Goal: Task Accomplishment & Management: Manage account settings

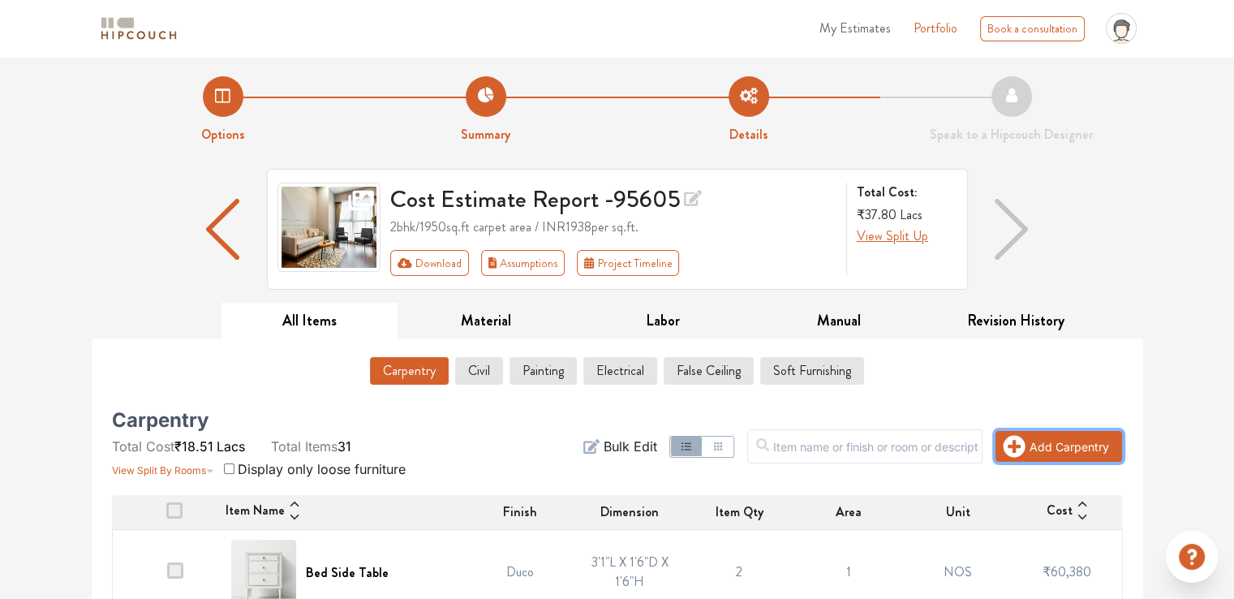
click at [1052, 4] on button "Add Carpentry" at bounding box center [1059, 446] width 127 height 31
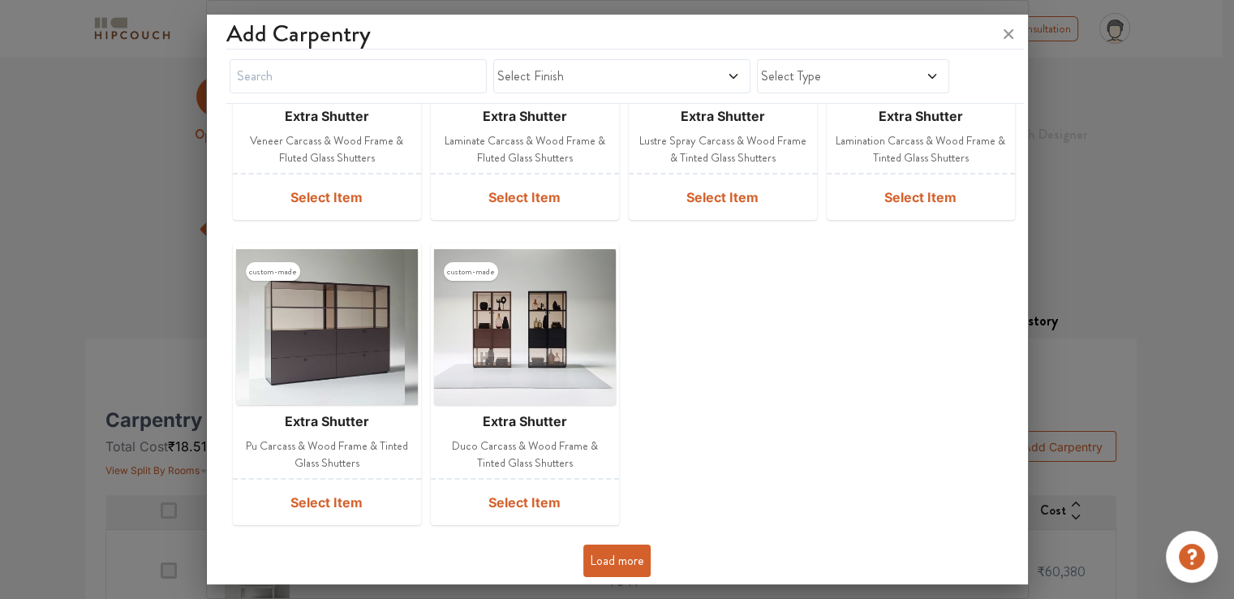
scroll to position [527, 0]
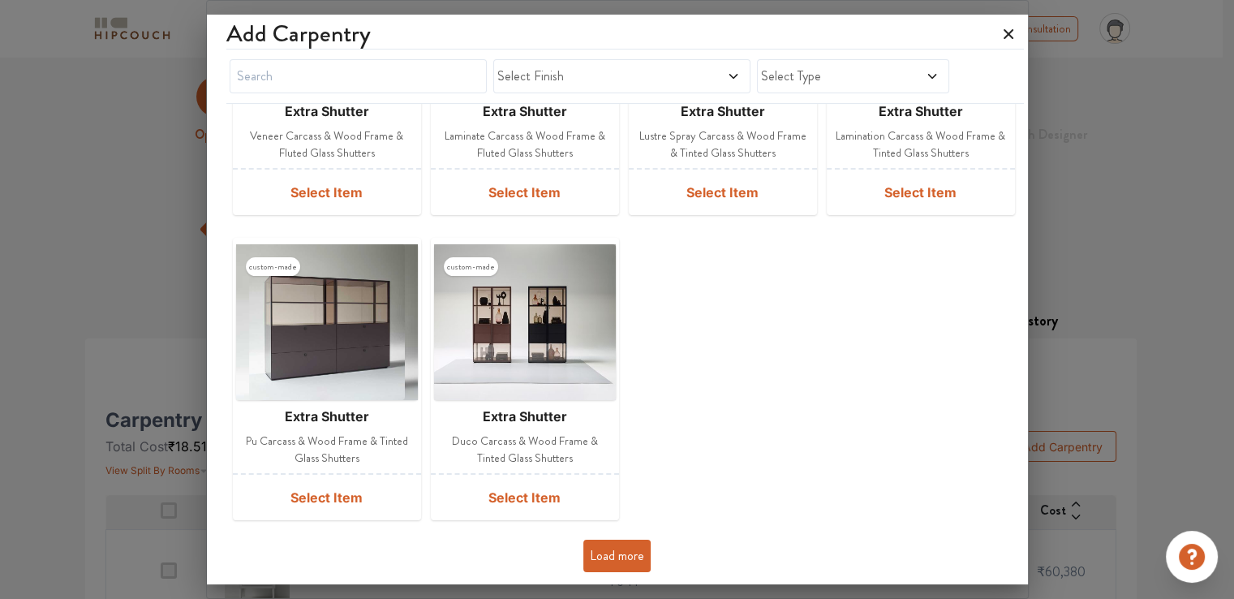
click at [1004, 4] on icon at bounding box center [1009, 34] width 26 height 26
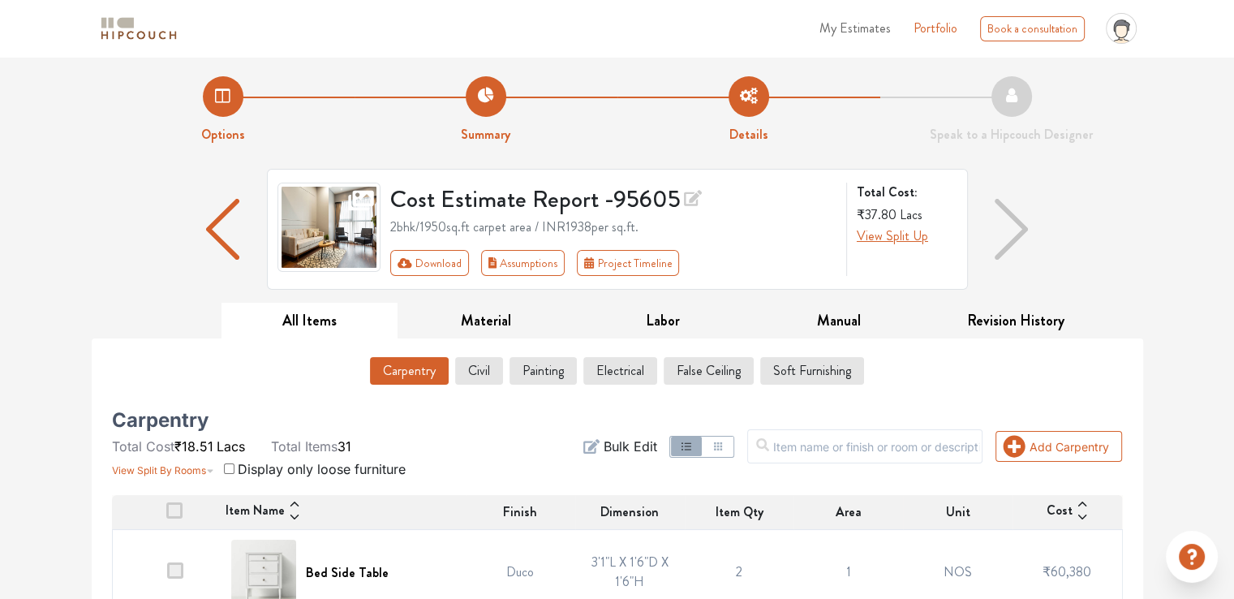
click at [405, 4] on div "2bhk / 1950 sq.ft carpet area / INR 1938 per sq.ft." at bounding box center [613, 226] width 446 height 19
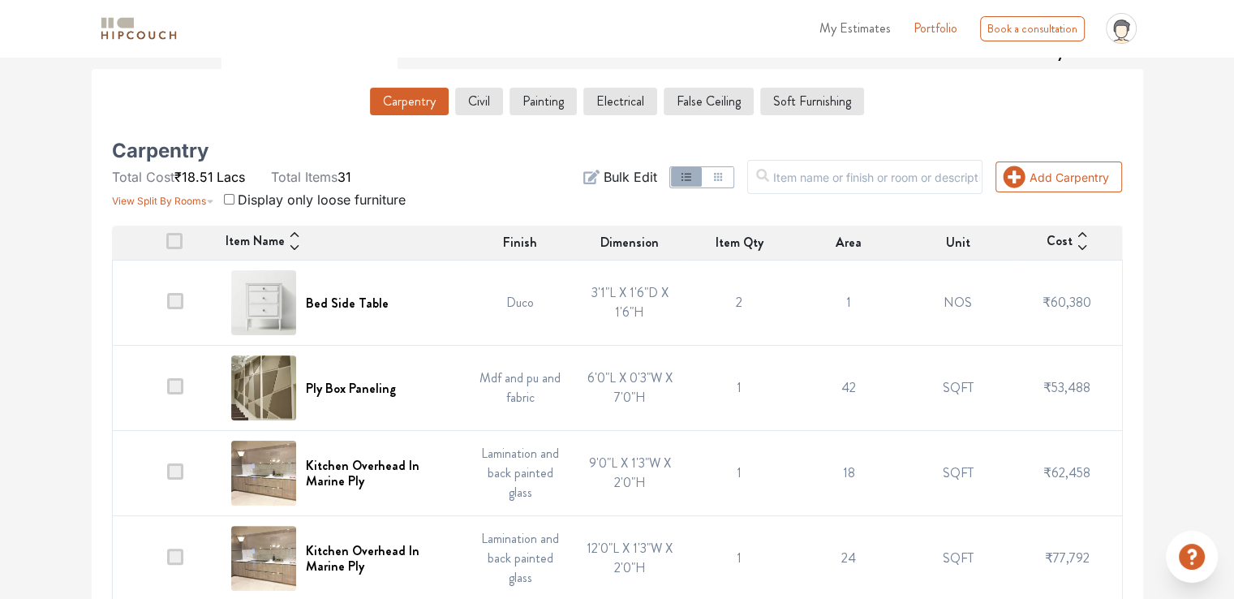
scroll to position [325, 0]
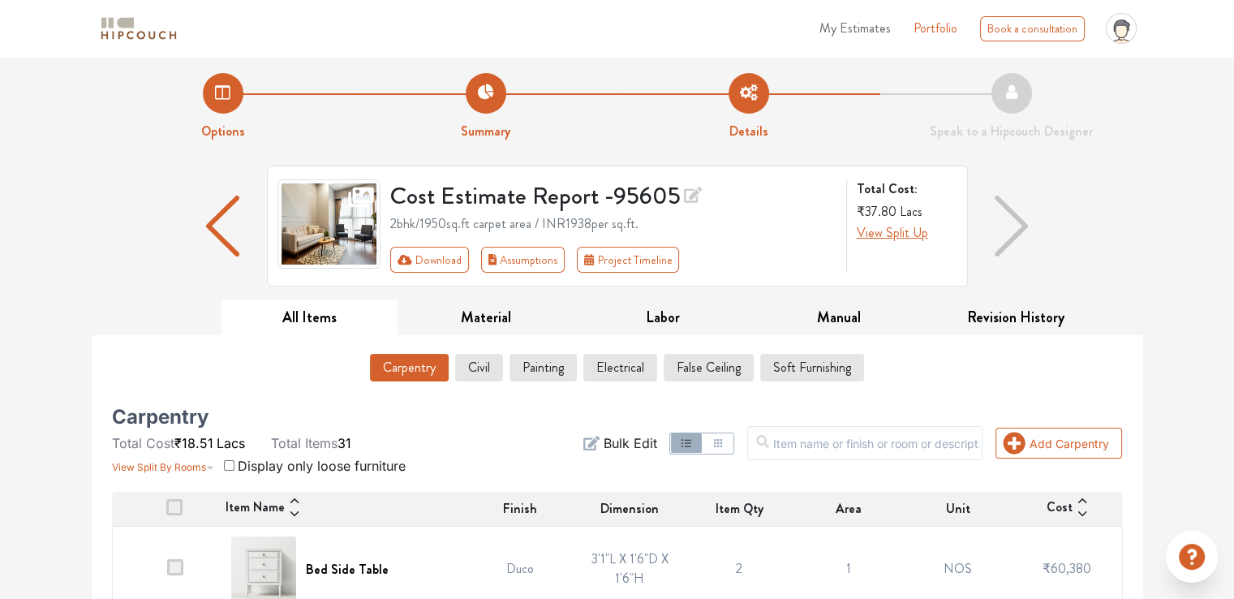
scroll to position [0, 0]
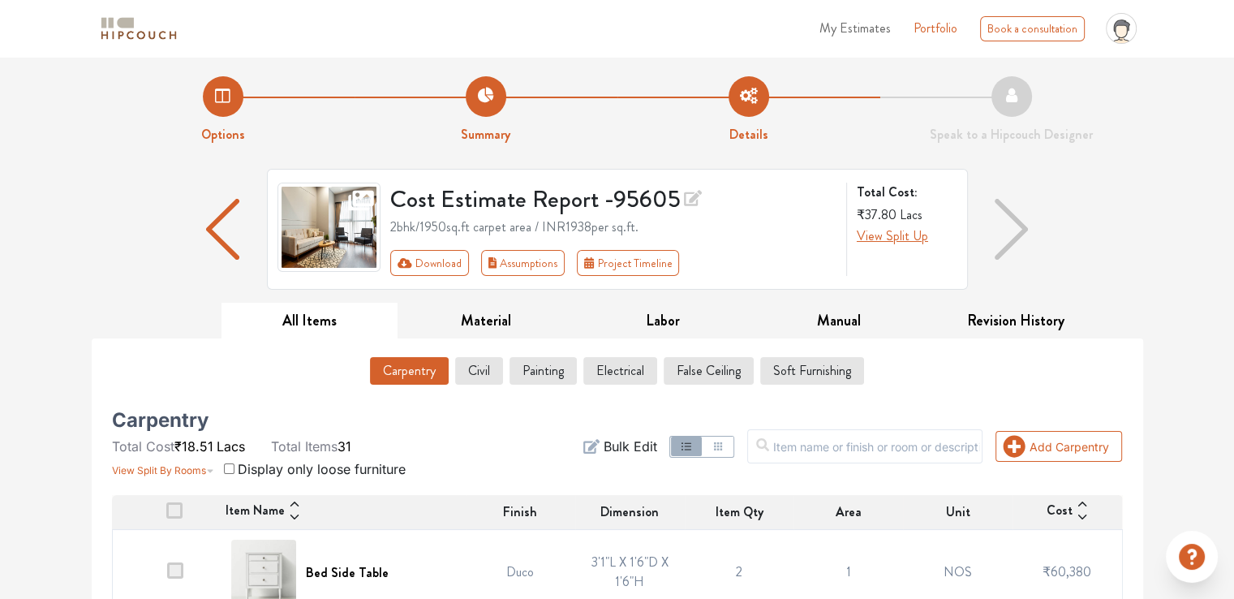
click at [857, 4] on span "My Estimates" at bounding box center [855, 28] width 71 height 19
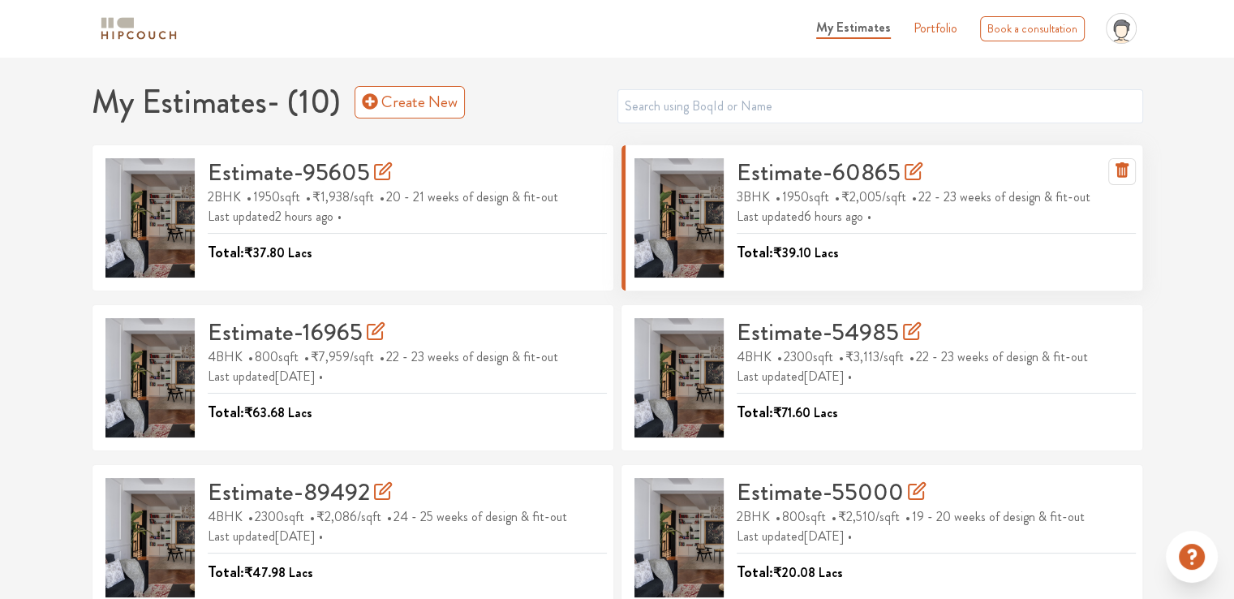
click at [756, 4] on h3 "Estimate-60865" at bounding box center [830, 172] width 187 height 29
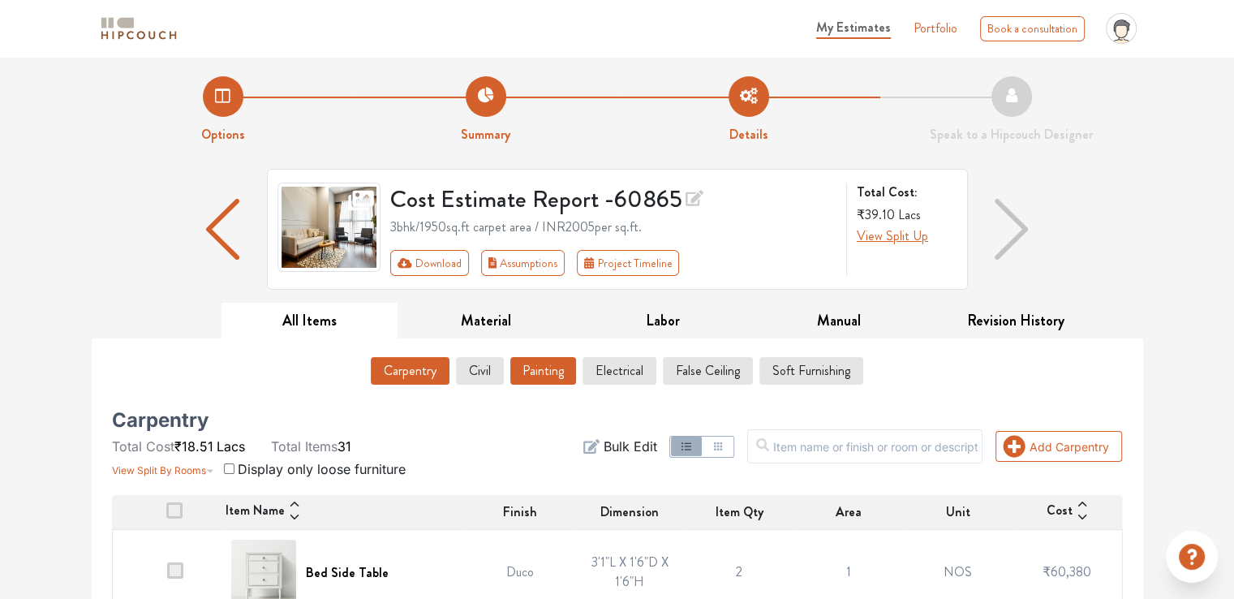
click at [545, 4] on button "Painting" at bounding box center [543, 371] width 66 height 28
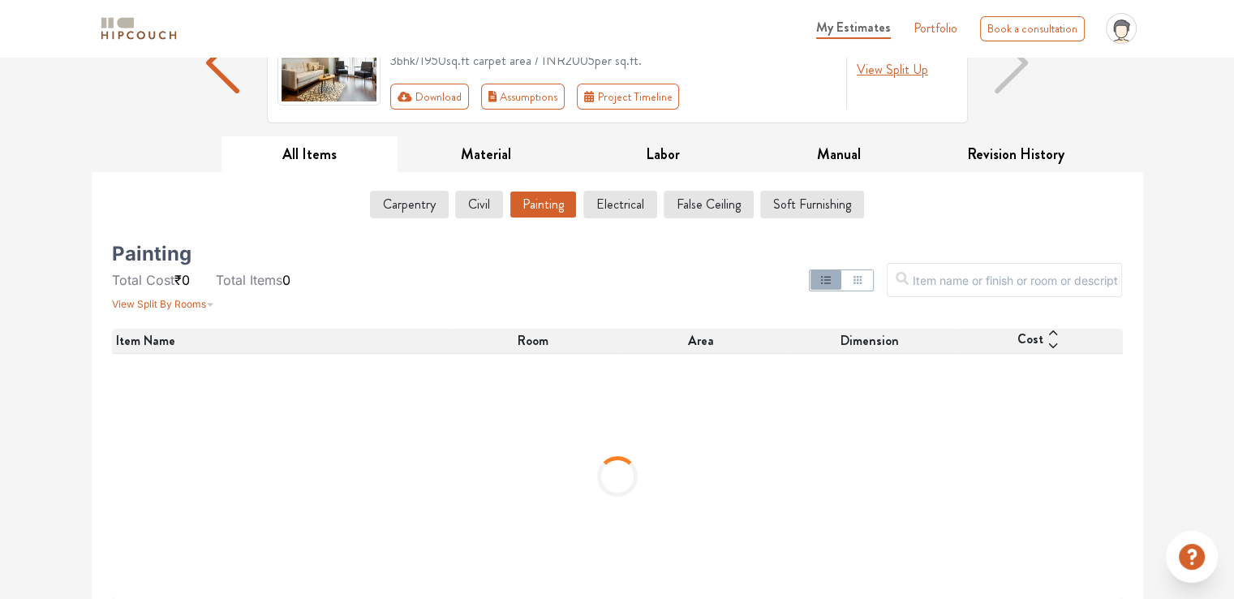
scroll to position [178, 0]
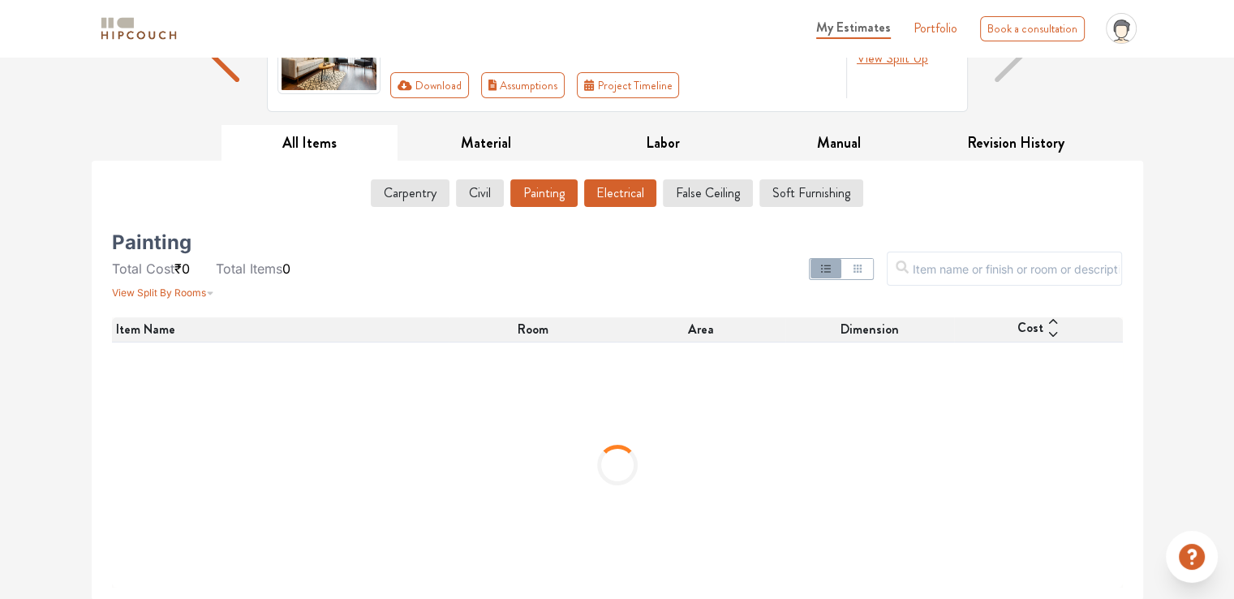
click at [609, 4] on button "Electrical" at bounding box center [620, 193] width 72 height 28
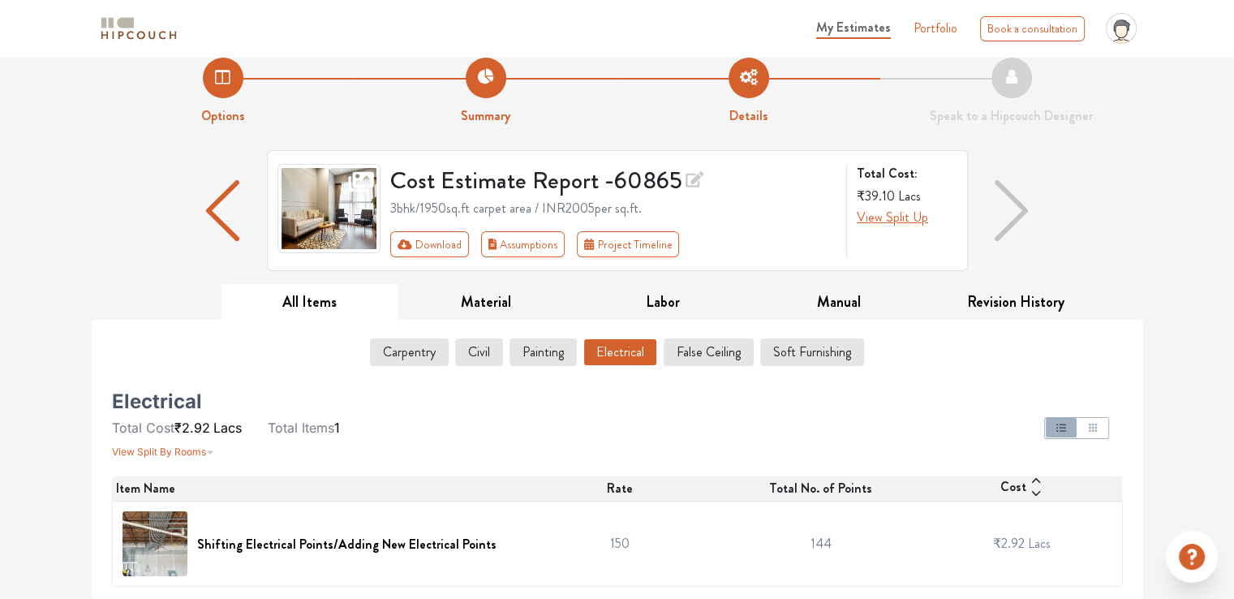
scroll to position [17, 0]
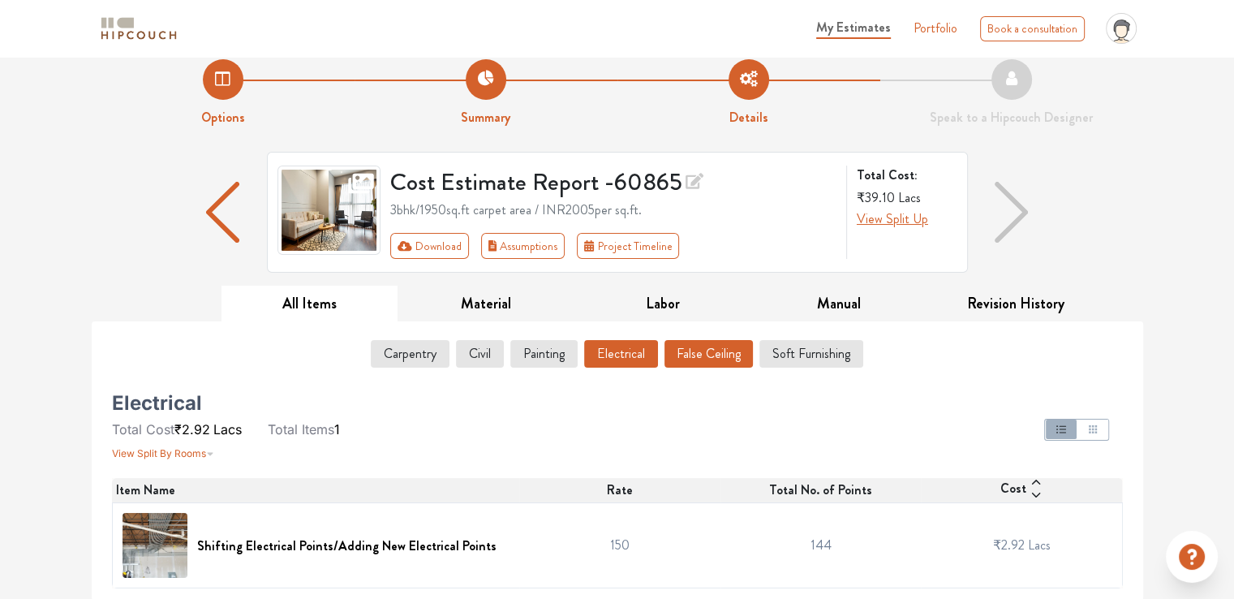
click at [702, 4] on button "False Ceiling" at bounding box center [709, 354] width 88 height 28
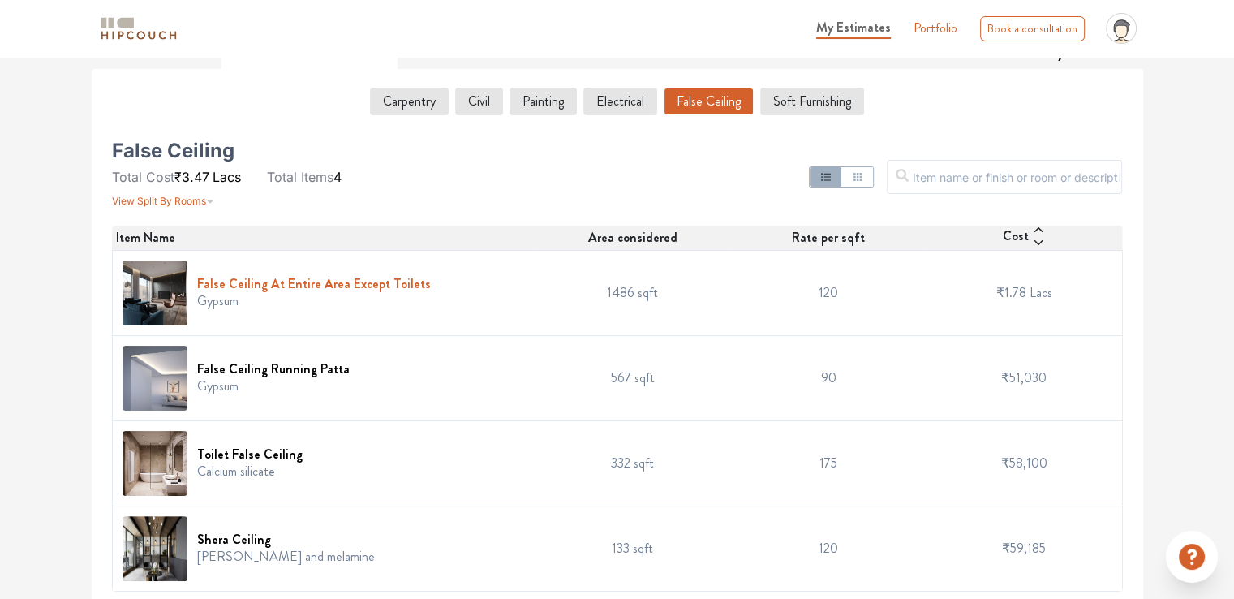
scroll to position [273, 0]
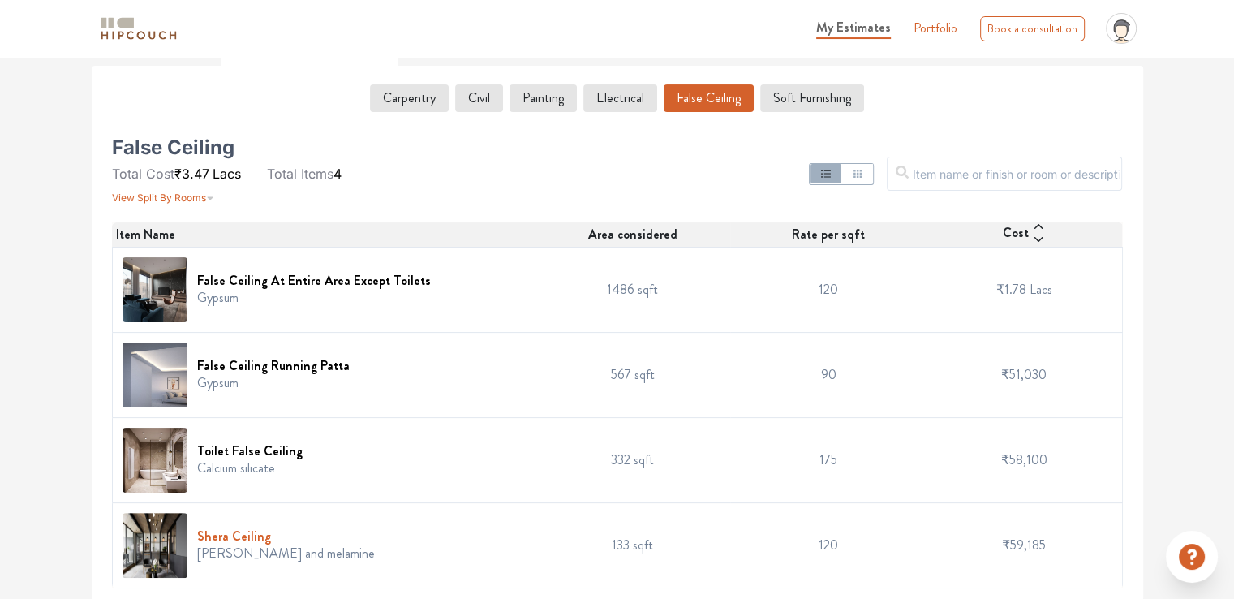
click at [240, 4] on h6 "Shera Ceiling" at bounding box center [286, 535] width 178 height 15
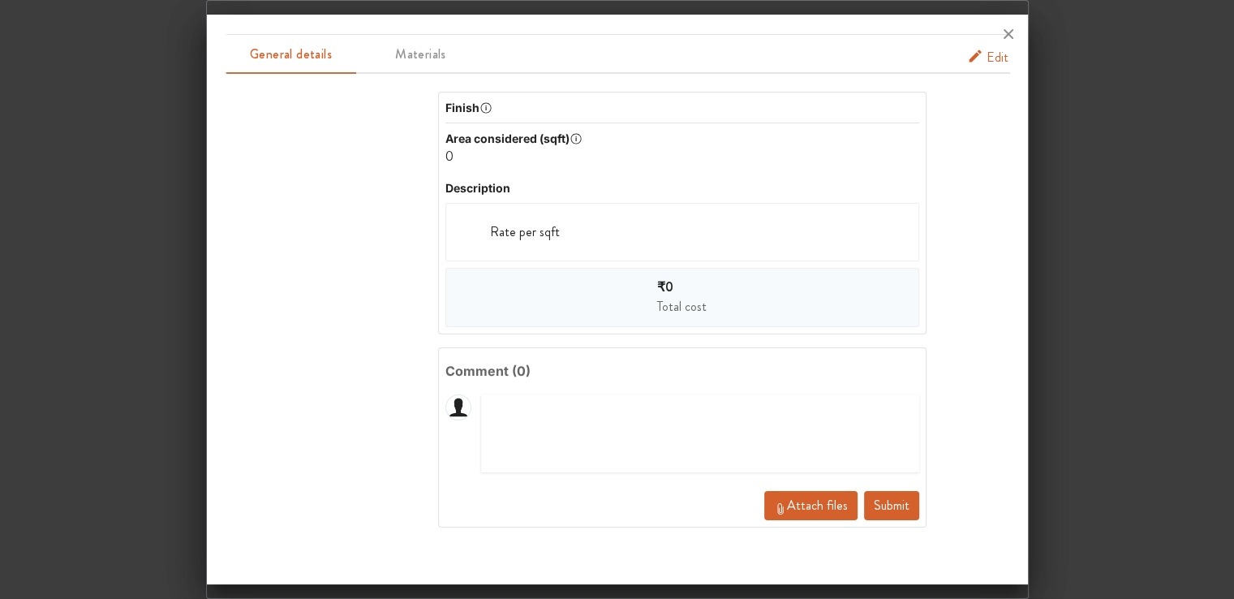
scroll to position [0, 0]
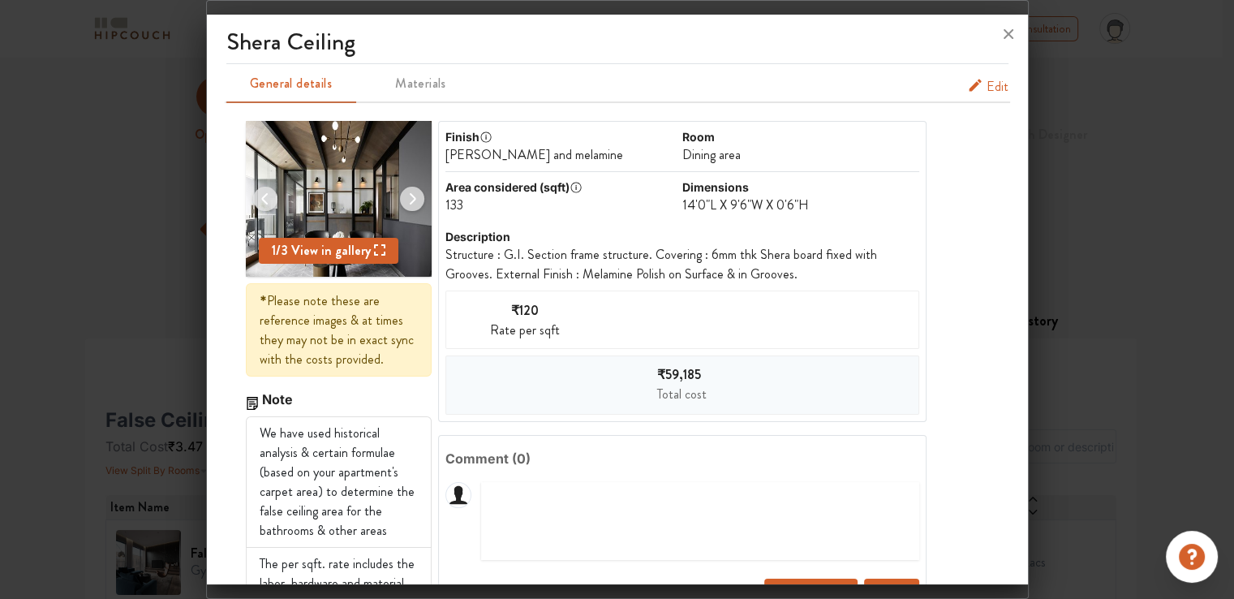
click at [332, 4] on img at bounding box center [339, 199] width 186 height 156
click at [409, 4] on img at bounding box center [412, 198] width 39 height 39
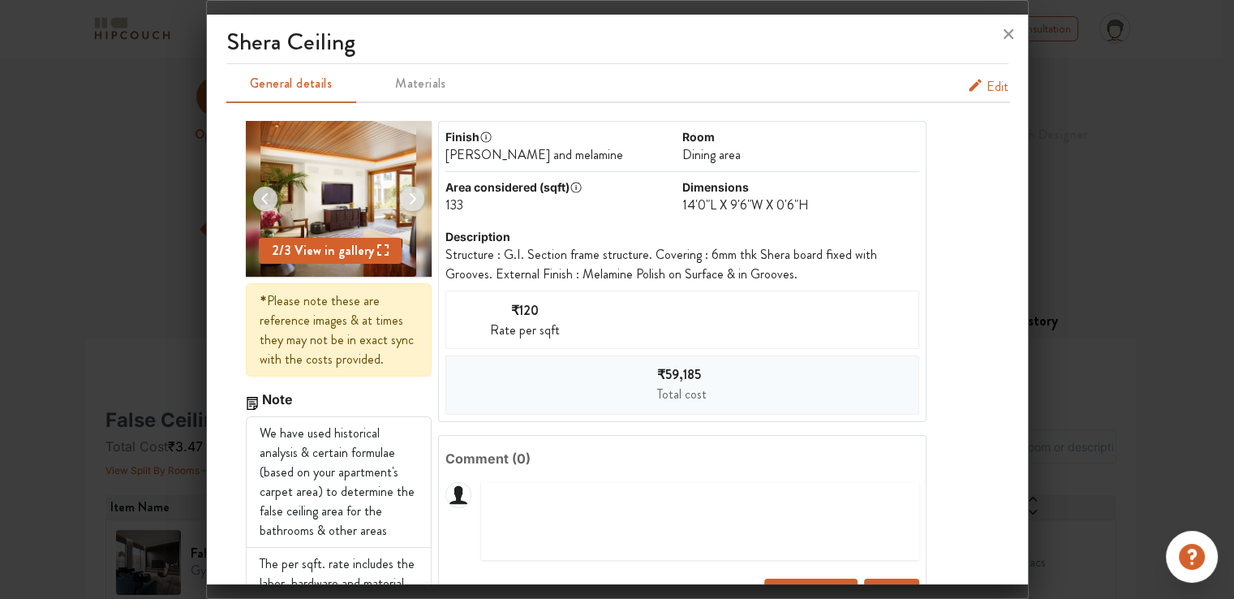
click at [409, 4] on img at bounding box center [412, 198] width 39 height 39
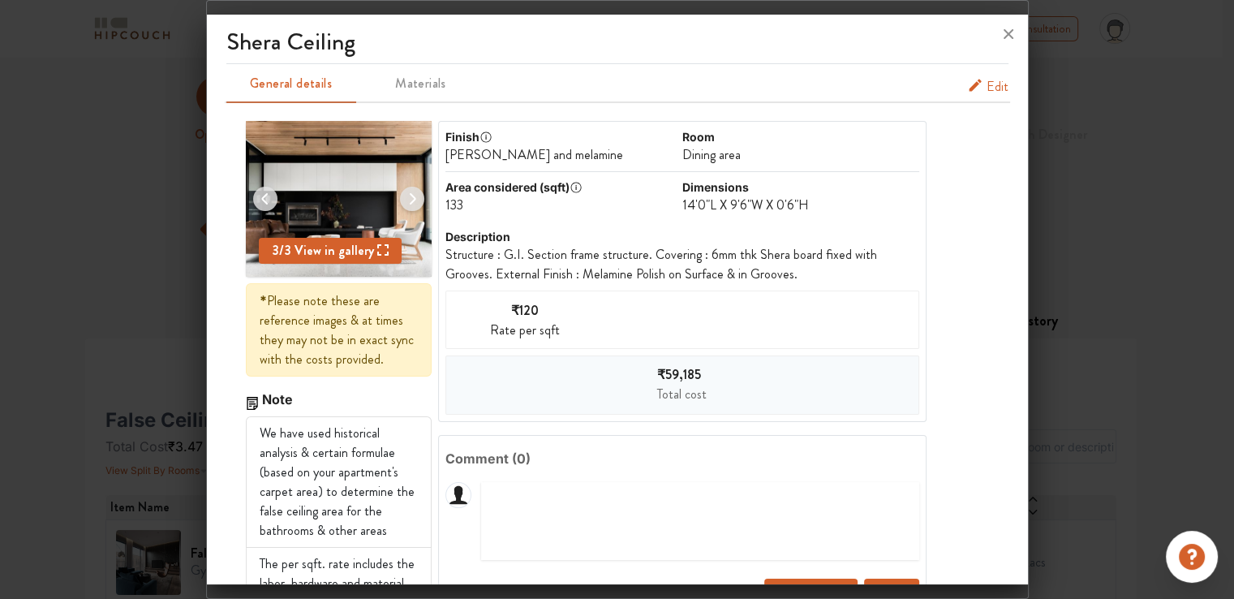
click at [1071, 4] on div at bounding box center [617, 299] width 1234 height 599
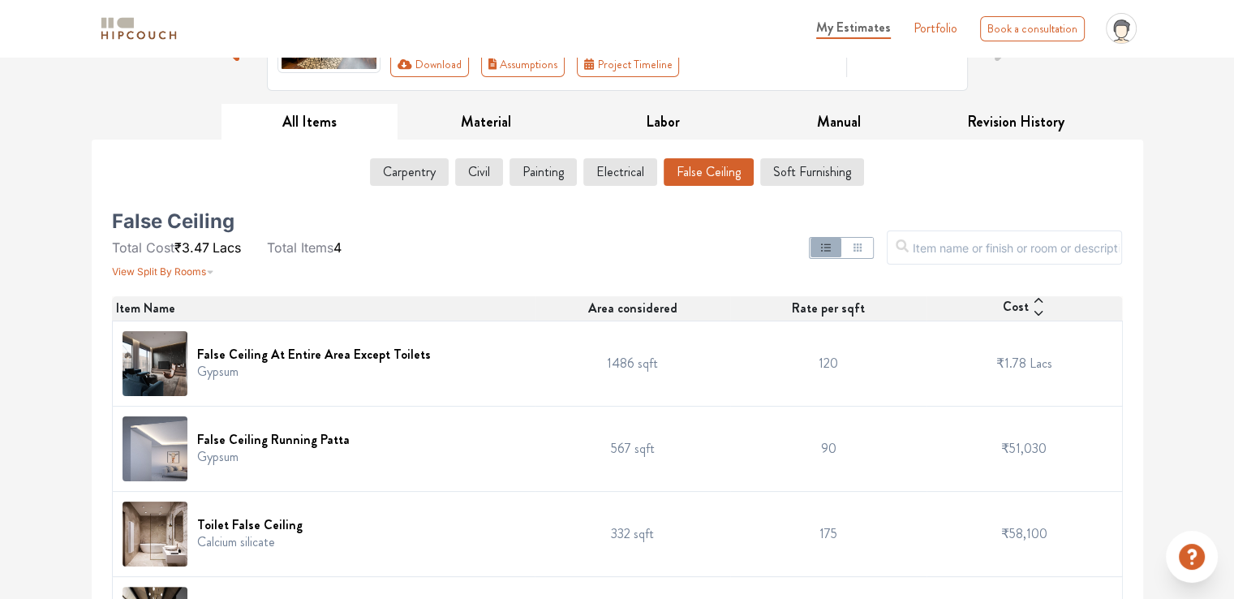
scroll to position [243, 0]
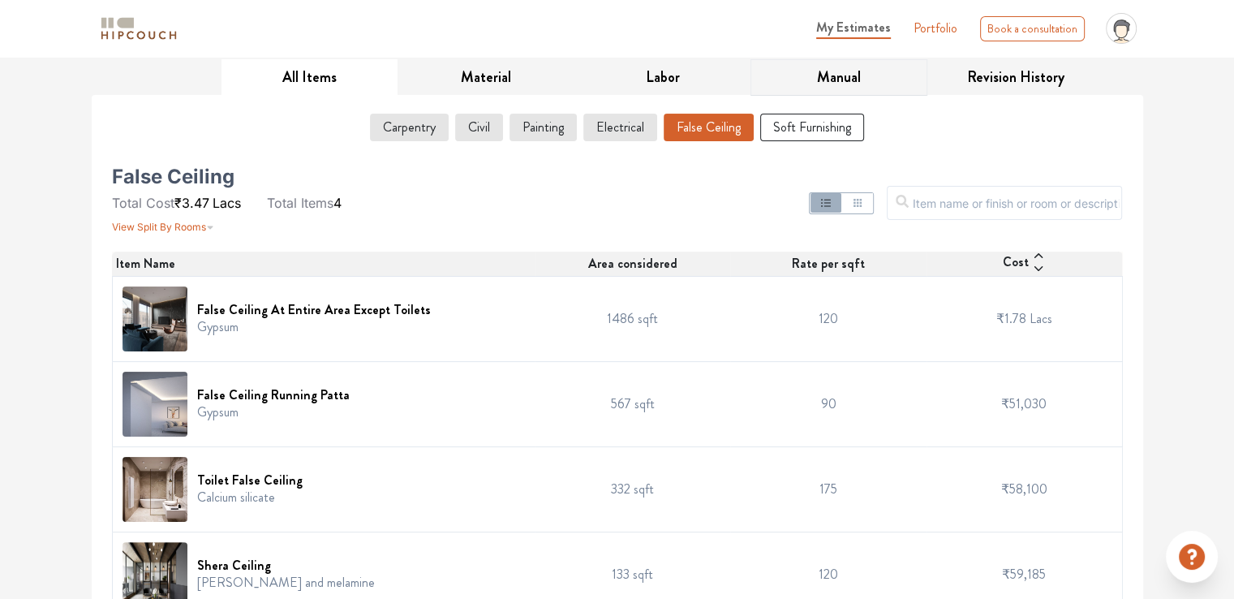
click at [819, 4] on button "Soft Furnishing" at bounding box center [812, 128] width 104 height 28
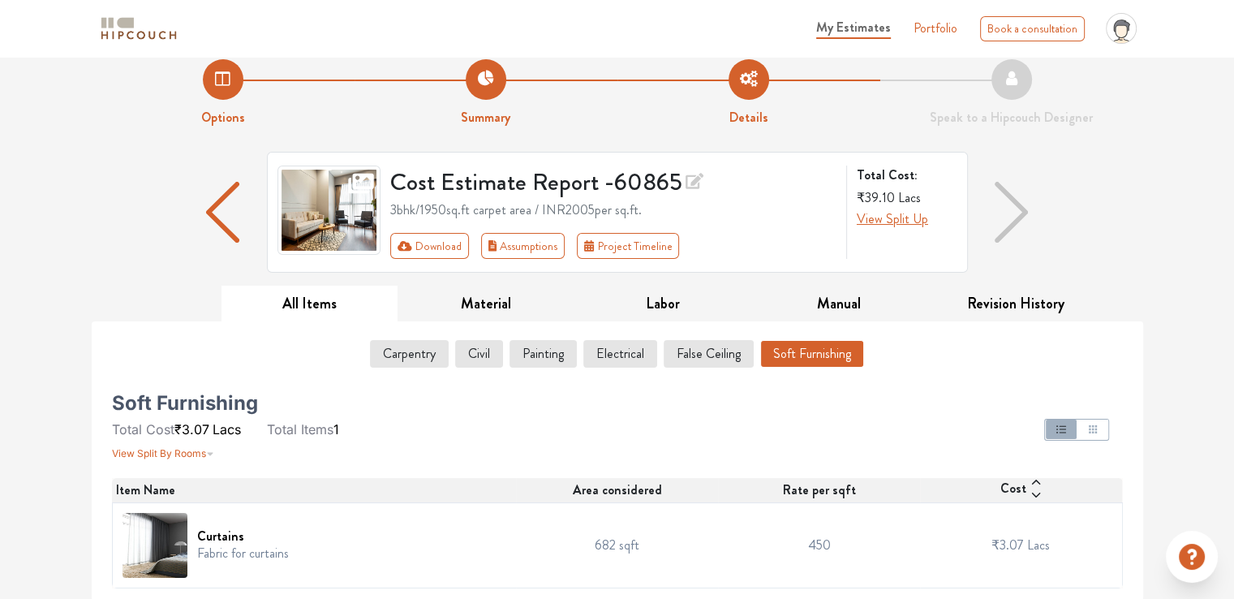
scroll to position [0, 0]
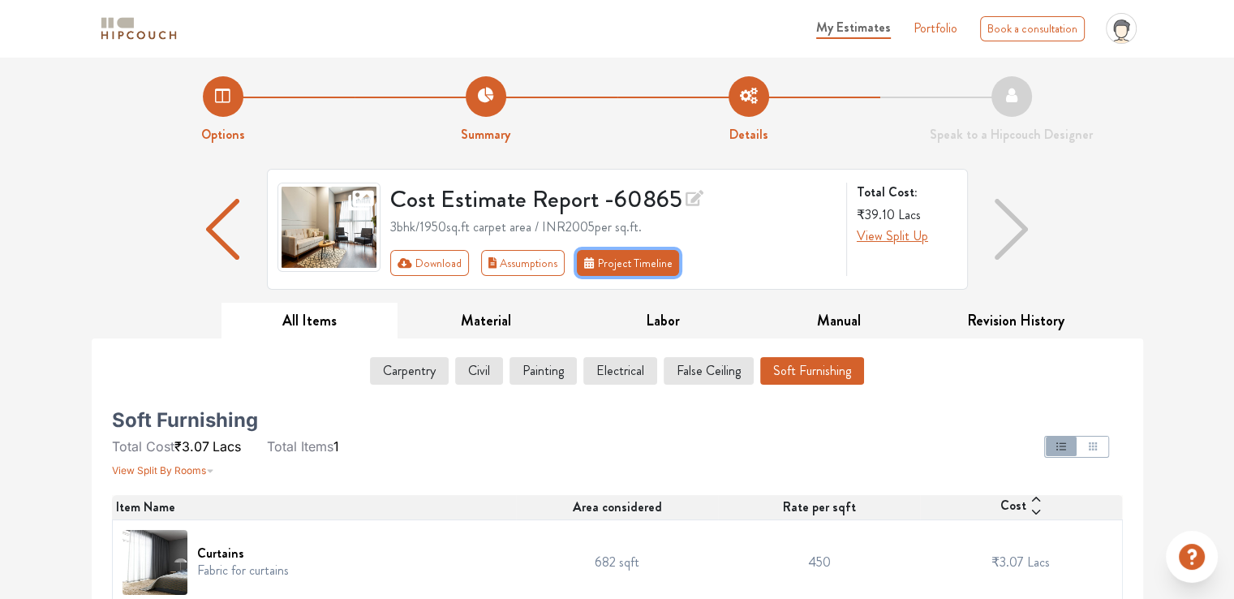
click at [613, 4] on button "Project Timeline" at bounding box center [628, 263] width 102 height 26
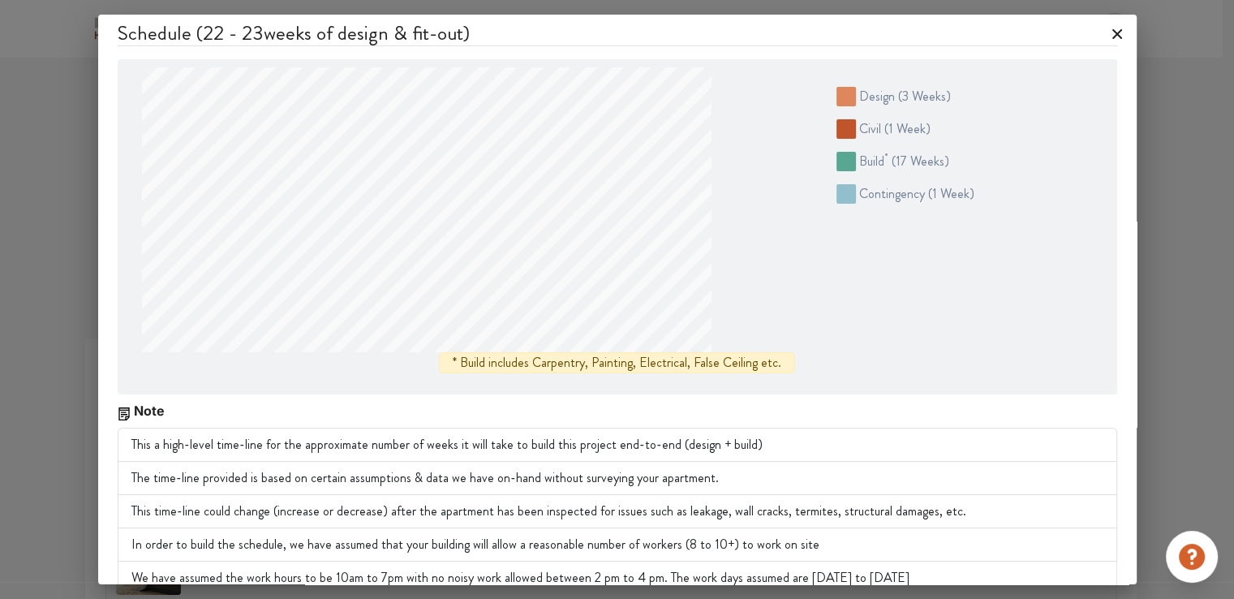
click at [1104, 4] on icon at bounding box center [1117, 34] width 26 height 26
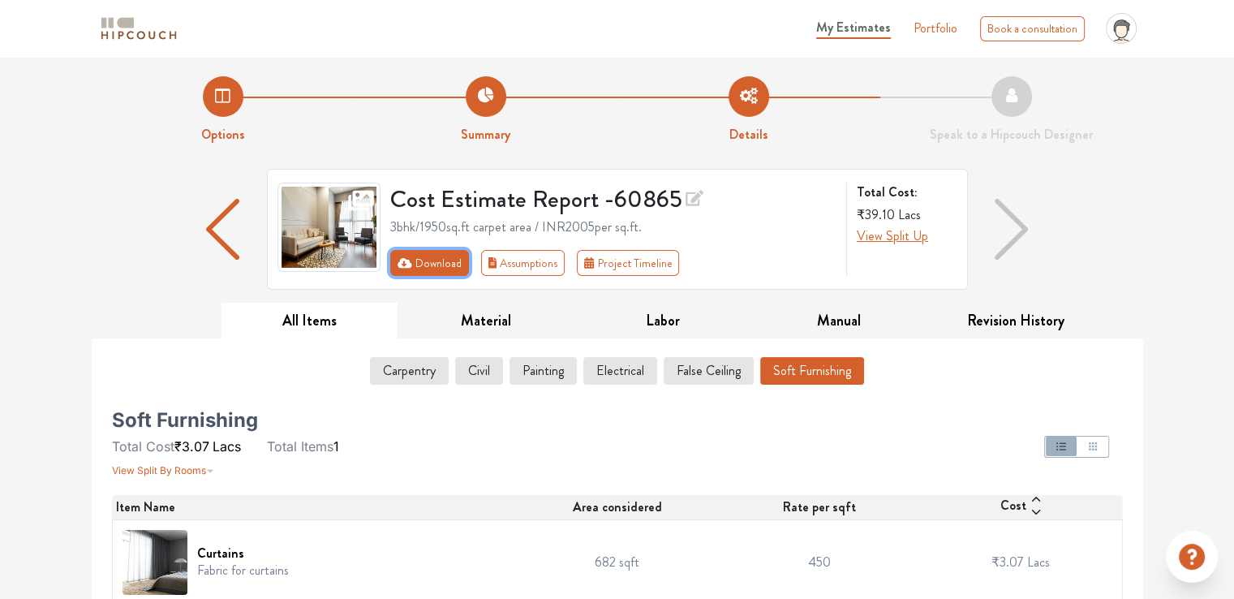
click at [443, 4] on button "Download" at bounding box center [429, 263] width 79 height 26
click at [415, 4] on button "Download" at bounding box center [429, 263] width 79 height 26
click at [439, 4] on button "Download" at bounding box center [429, 263] width 79 height 26
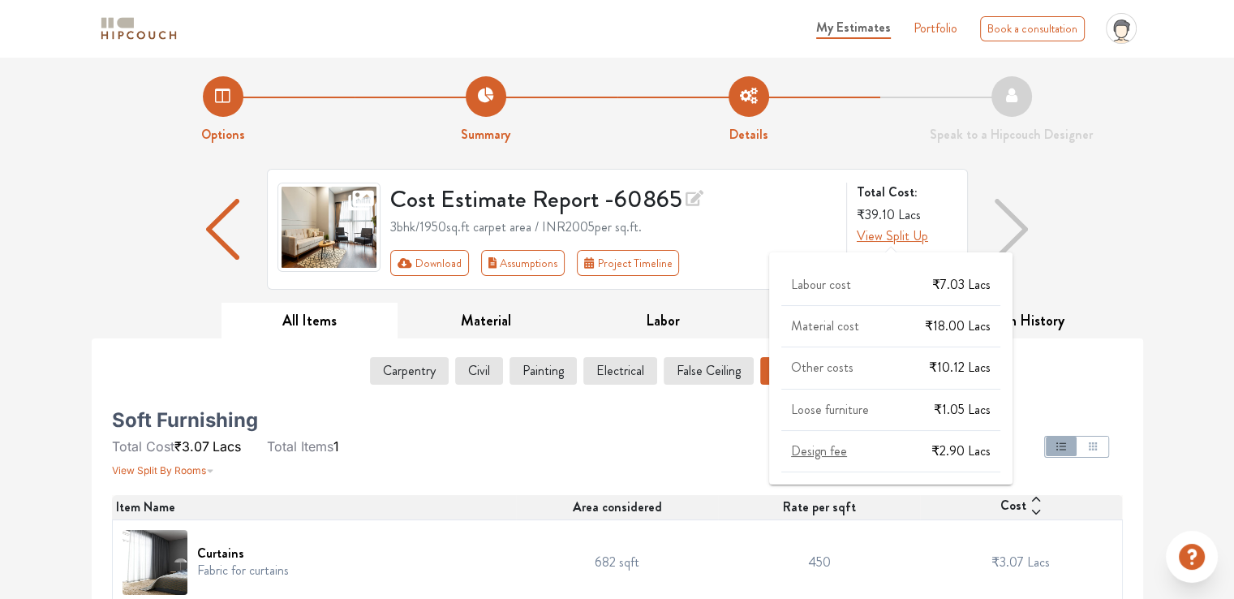
click at [864, 4] on span "View Split Up" at bounding box center [892, 235] width 71 height 19
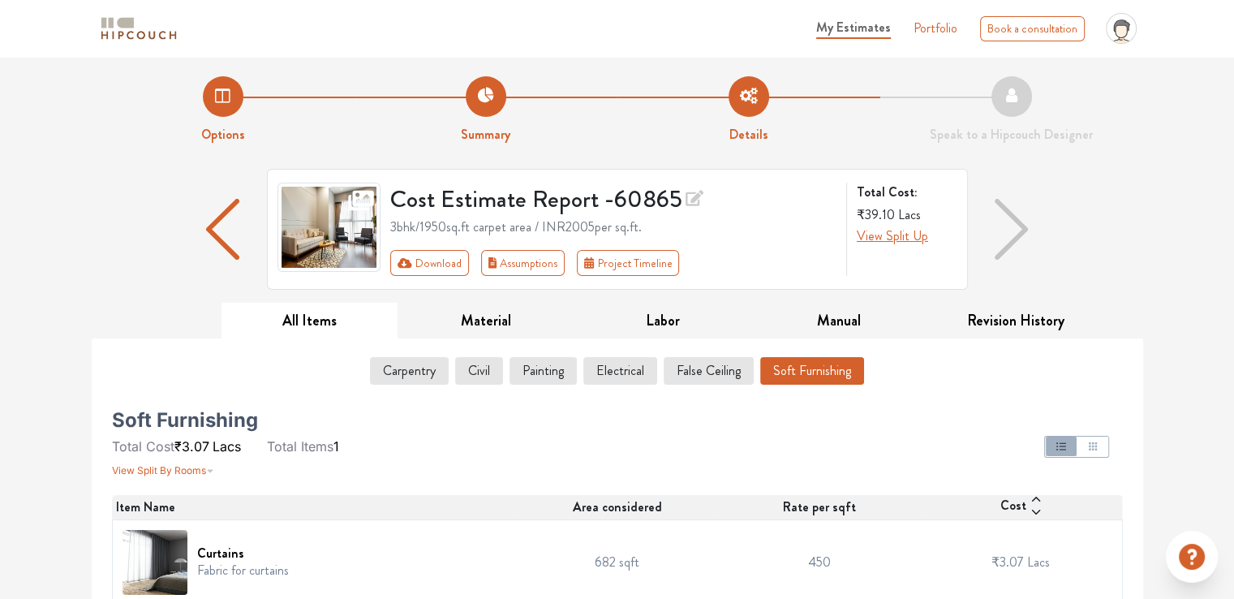
click at [1172, 4] on div "Options Summary Details Speak to a Hipcouch Designer Cost Estimate Report - 608…" at bounding box center [617, 337] width 1234 height 561
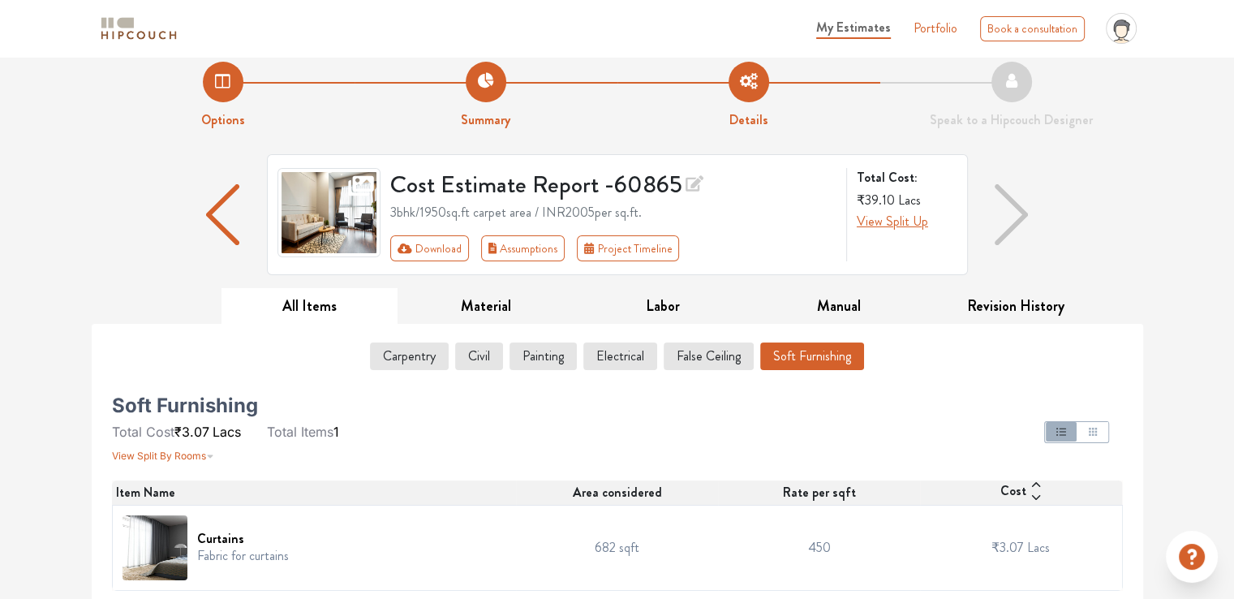
scroll to position [17, 0]
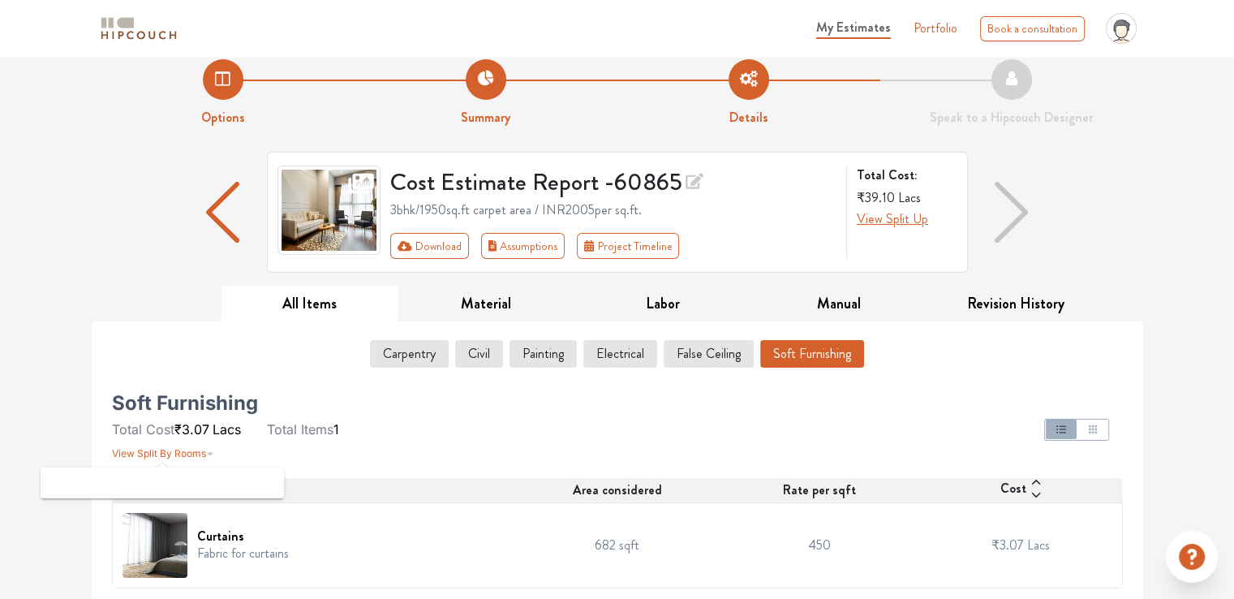
click at [183, 4] on span "View Split By Rooms" at bounding box center [159, 453] width 94 height 12
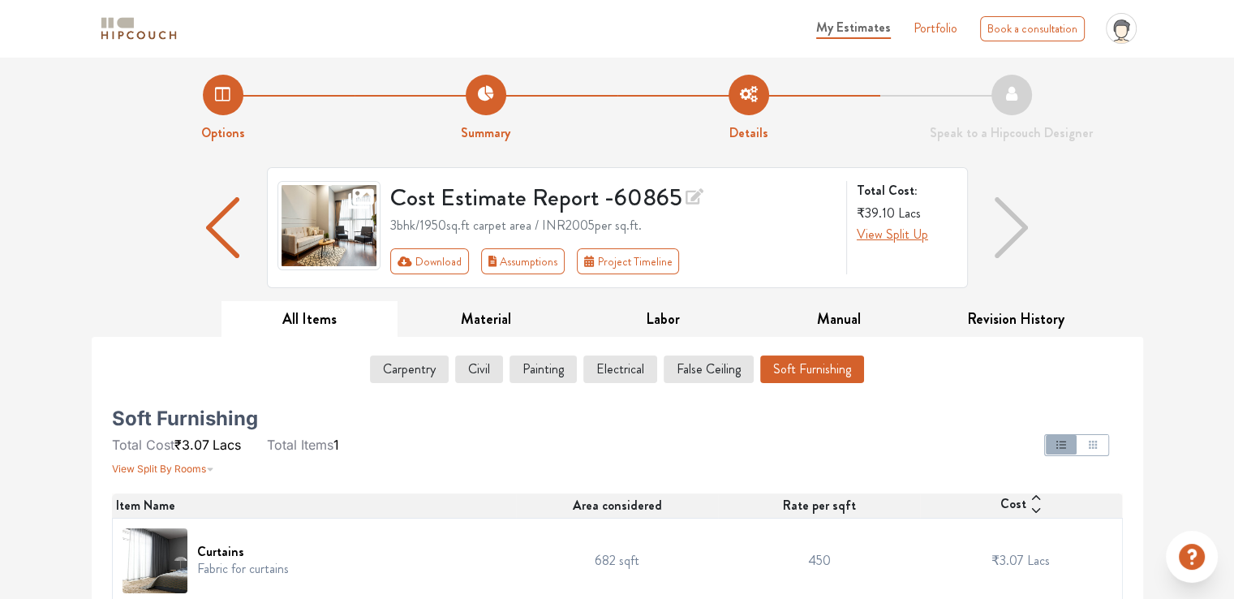
scroll to position [0, 0]
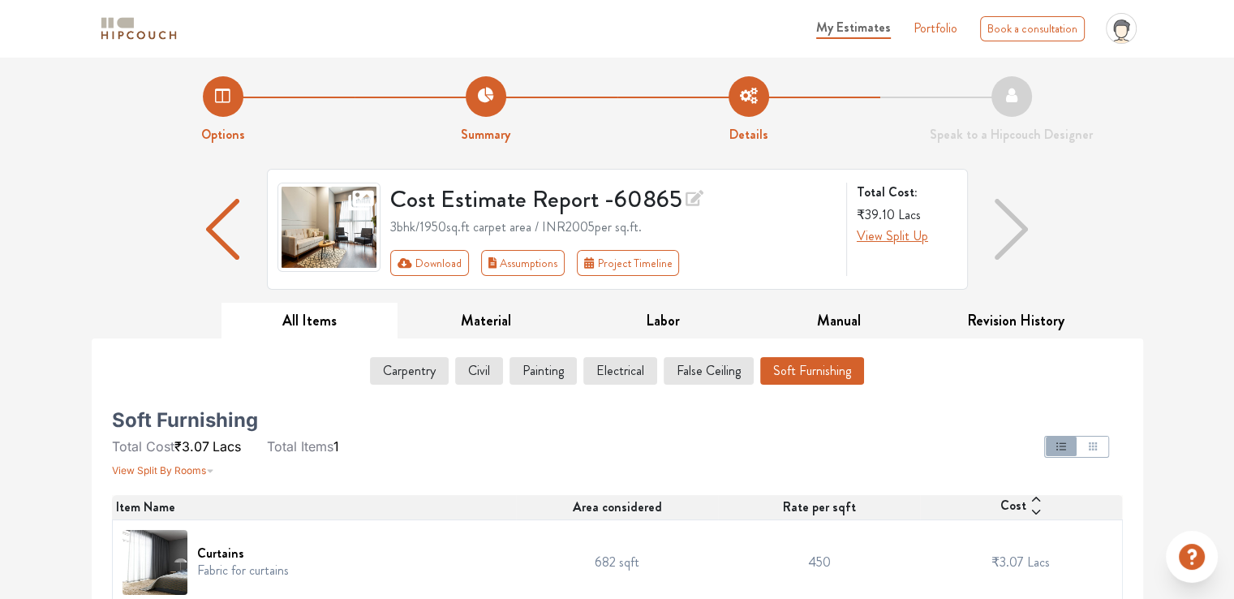
click at [847, 4] on span "My Estimates" at bounding box center [853, 27] width 75 height 19
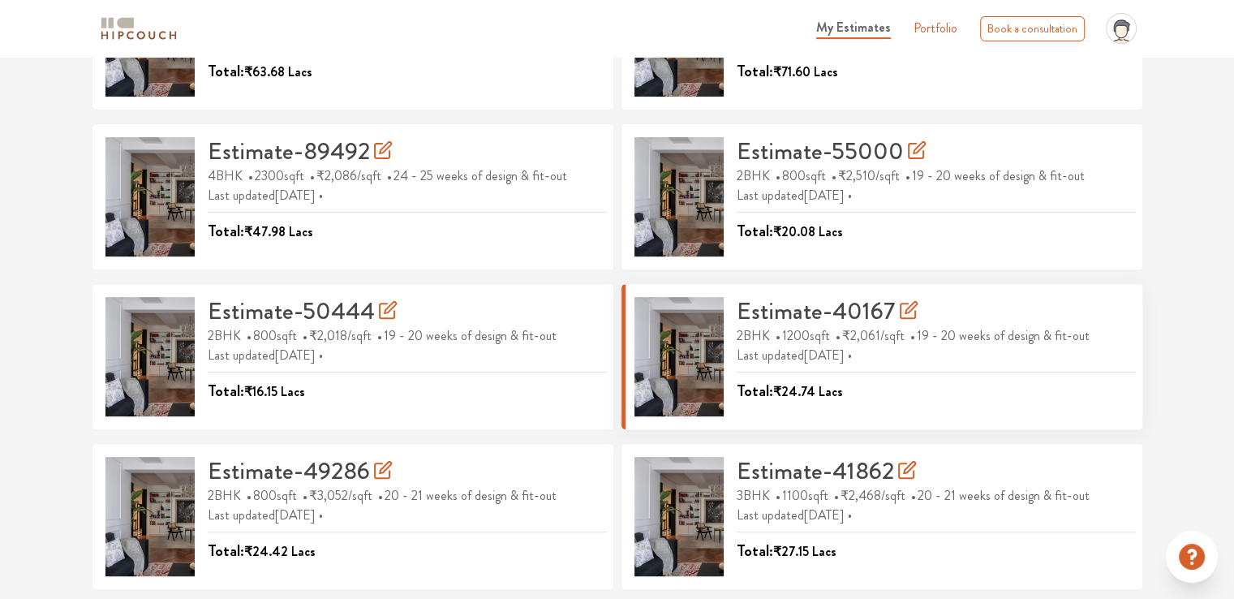
scroll to position [586, 0]
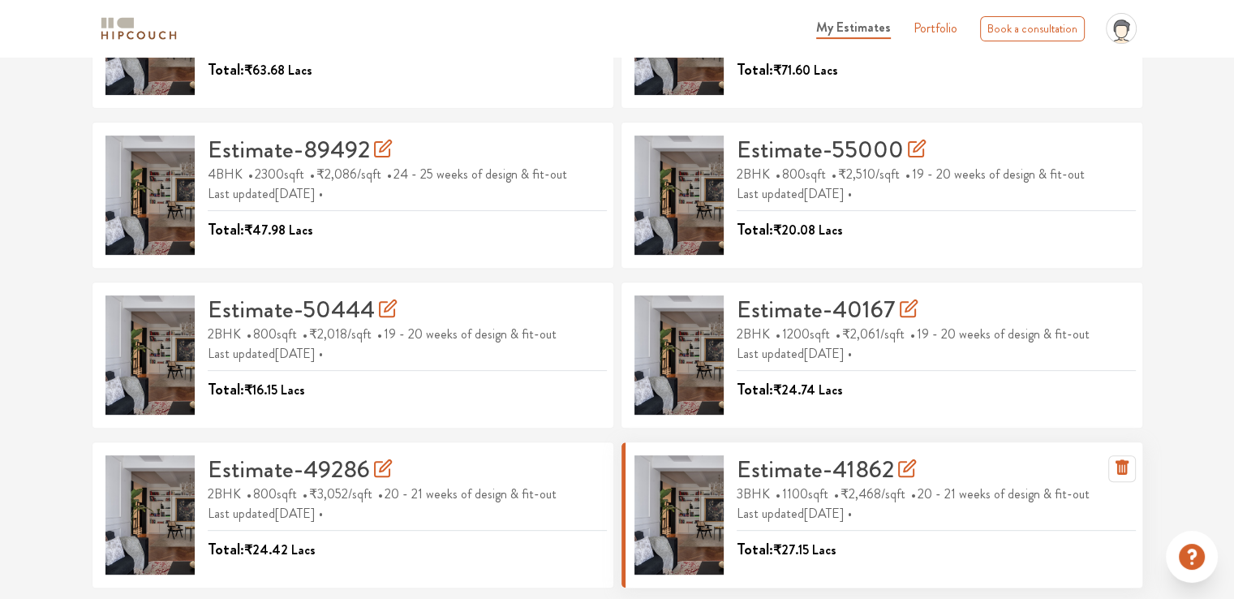
click at [824, 4] on h3 "Estimate-41862" at bounding box center [827, 469] width 180 height 29
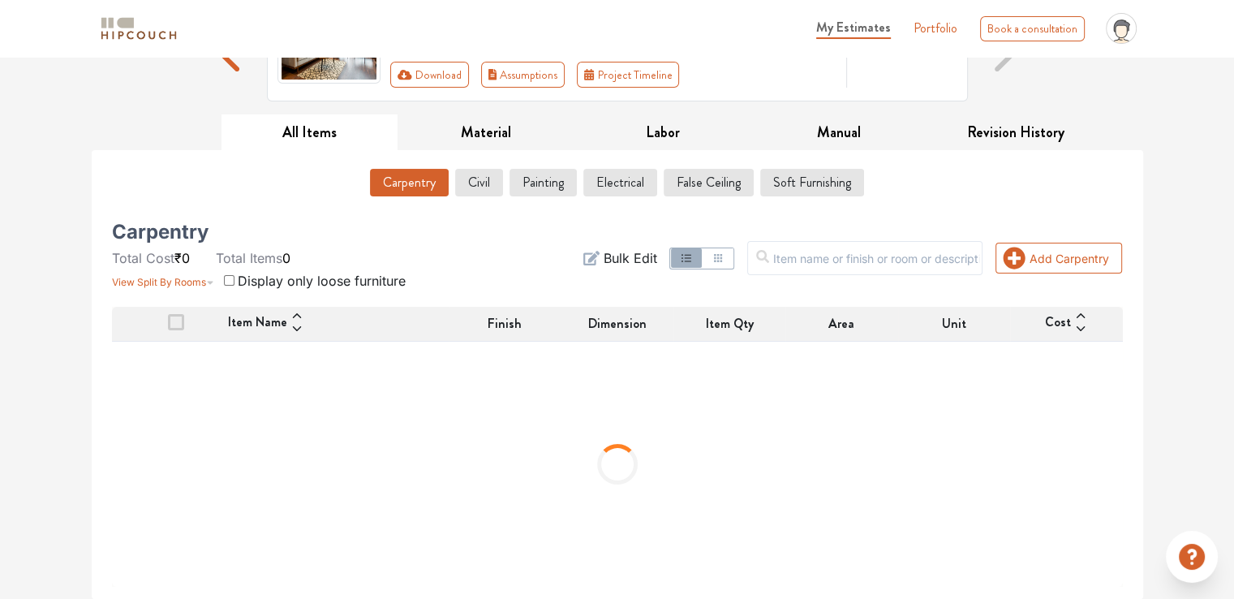
scroll to position [187, 0]
click at [867, 4] on span "My Estimates" at bounding box center [853, 27] width 75 height 19
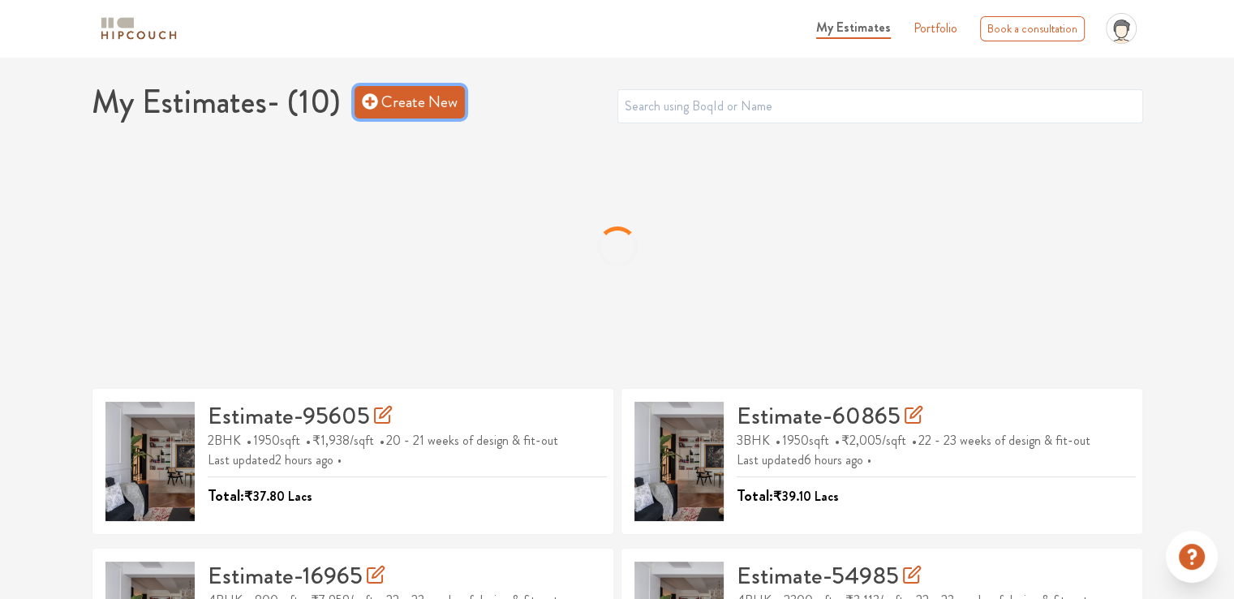
click at [398, 4] on link "Create New" at bounding box center [410, 102] width 110 height 32
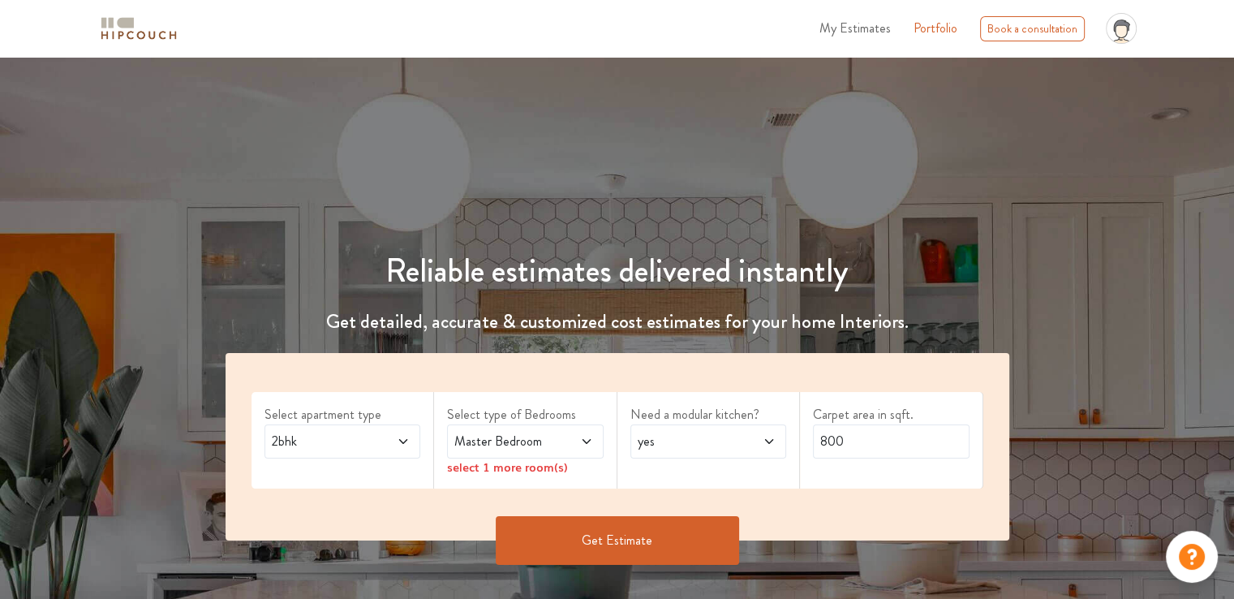
click at [351, 437] on span "2bhk" at bounding box center [322, 441] width 106 height 19
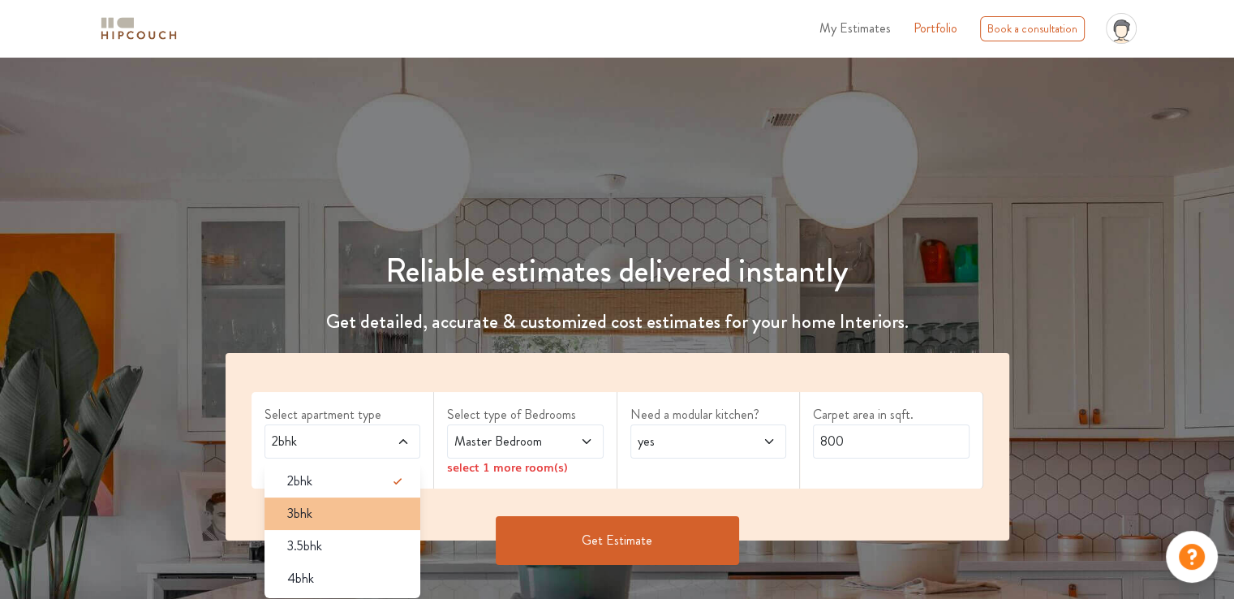
click at [321, 510] on div "3bhk" at bounding box center [347, 513] width 147 height 19
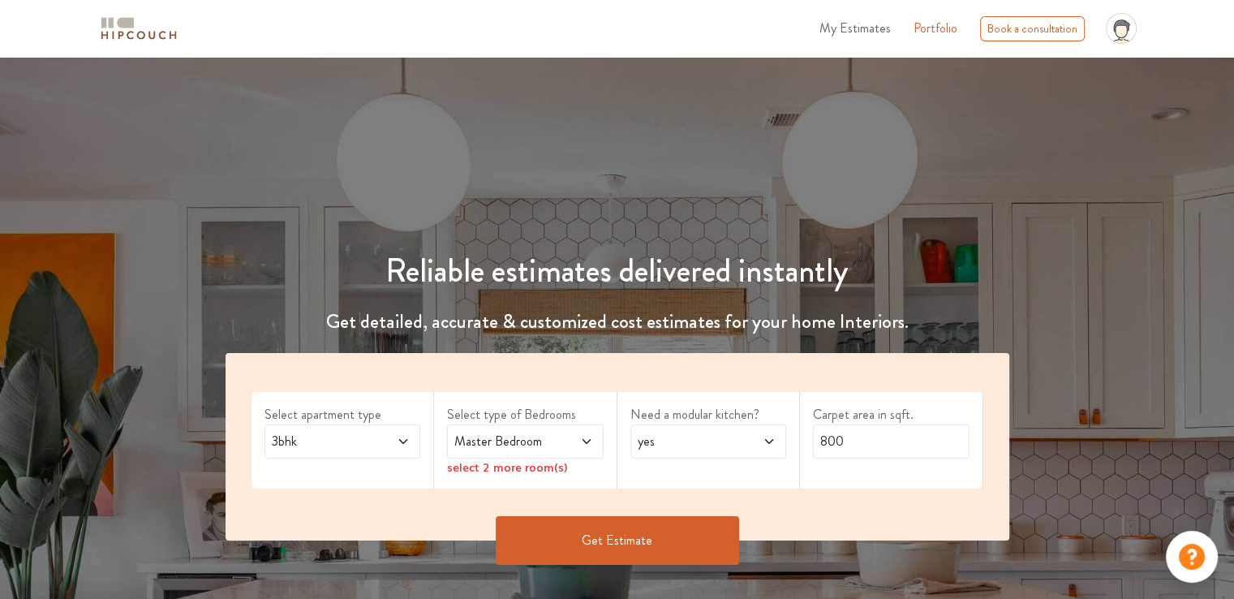
click at [534, 439] on span "Master Bedroom" at bounding box center [504, 441] width 106 height 19
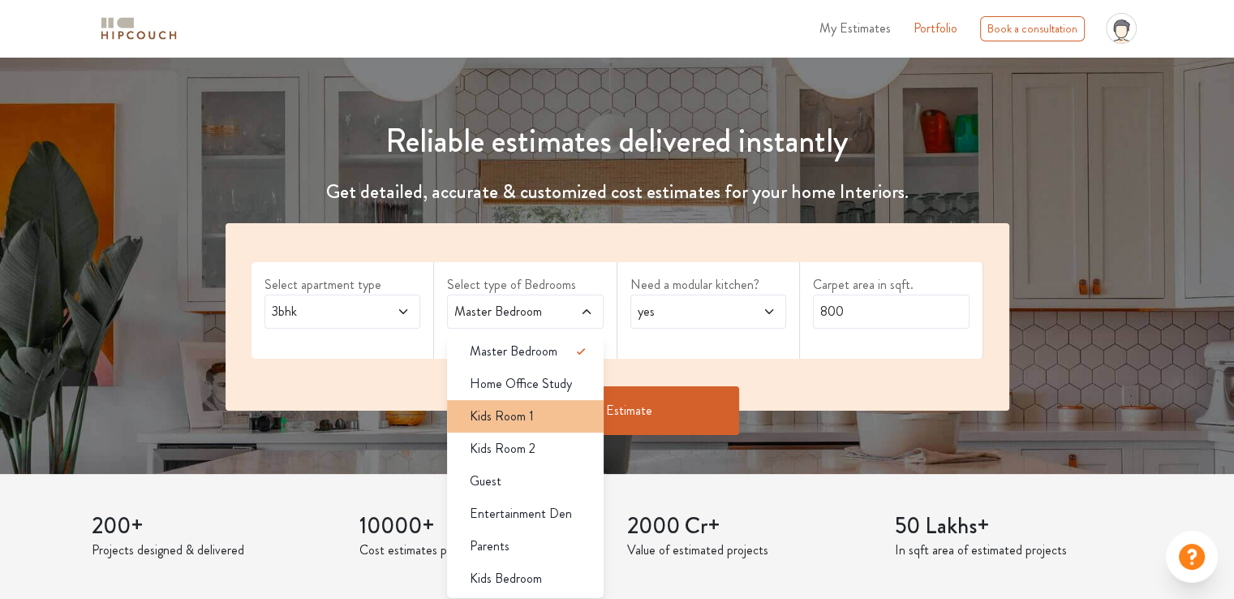
scroll to position [162, 0]
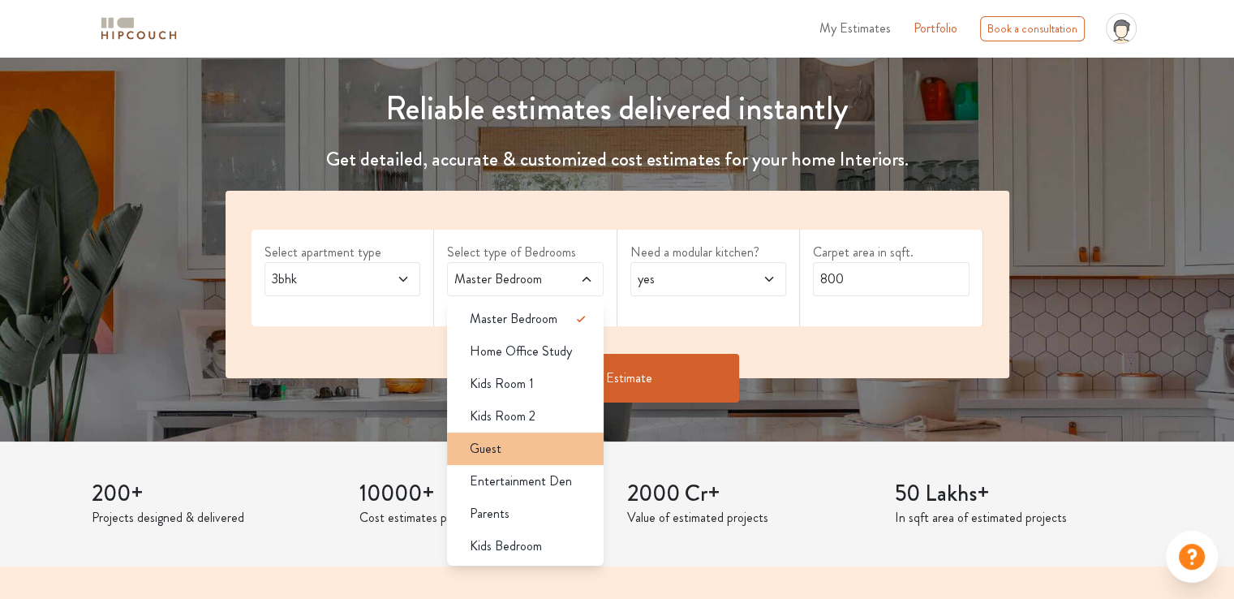
click at [514, 449] on div "Guest" at bounding box center [530, 448] width 147 height 19
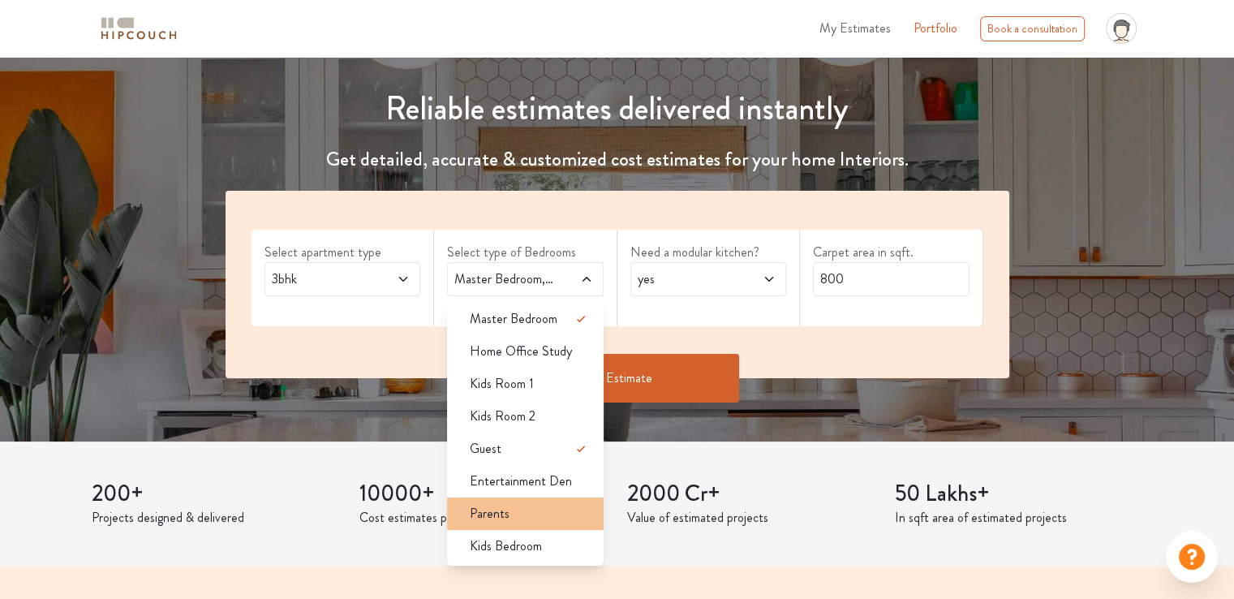
click at [510, 522] on div "Parents" at bounding box center [530, 513] width 147 height 19
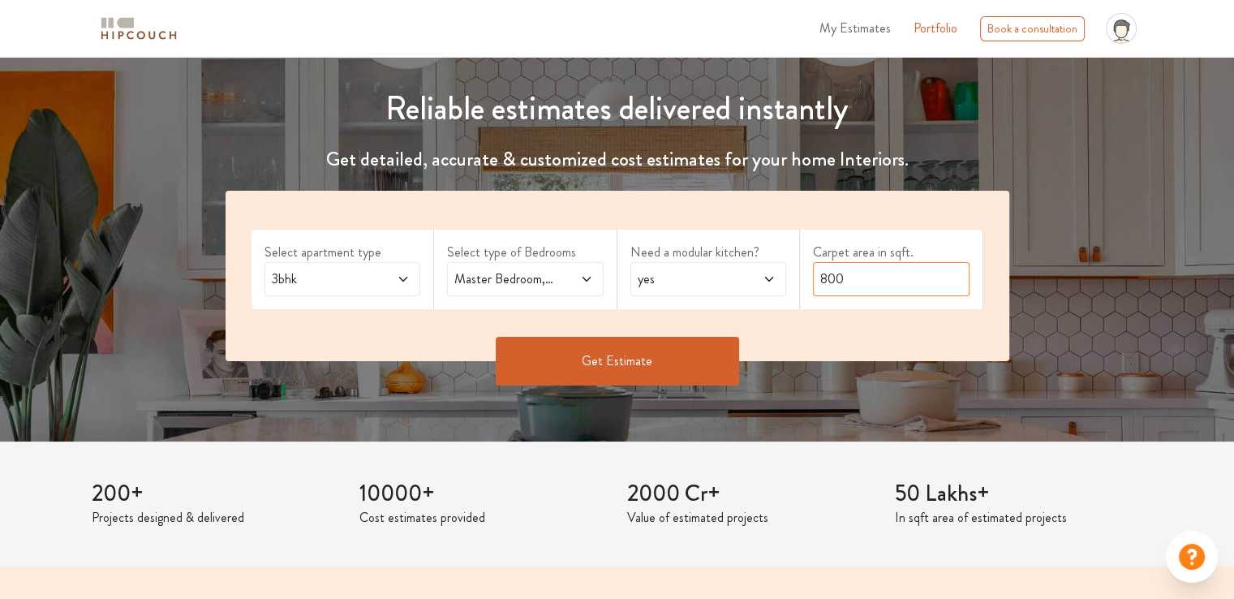
drag, startPoint x: 848, startPoint y: 286, endPoint x: 780, endPoint y: 288, distance: 68.2
click at [780, 288] on div "Select apartment type 3bhk Select type of Bedrooms Master Bedroom,Guest,Parents…" at bounding box center [618, 276] width 784 height 170
type input "1810"
click at [617, 368] on button "Get Estimate" at bounding box center [617, 361] width 243 height 49
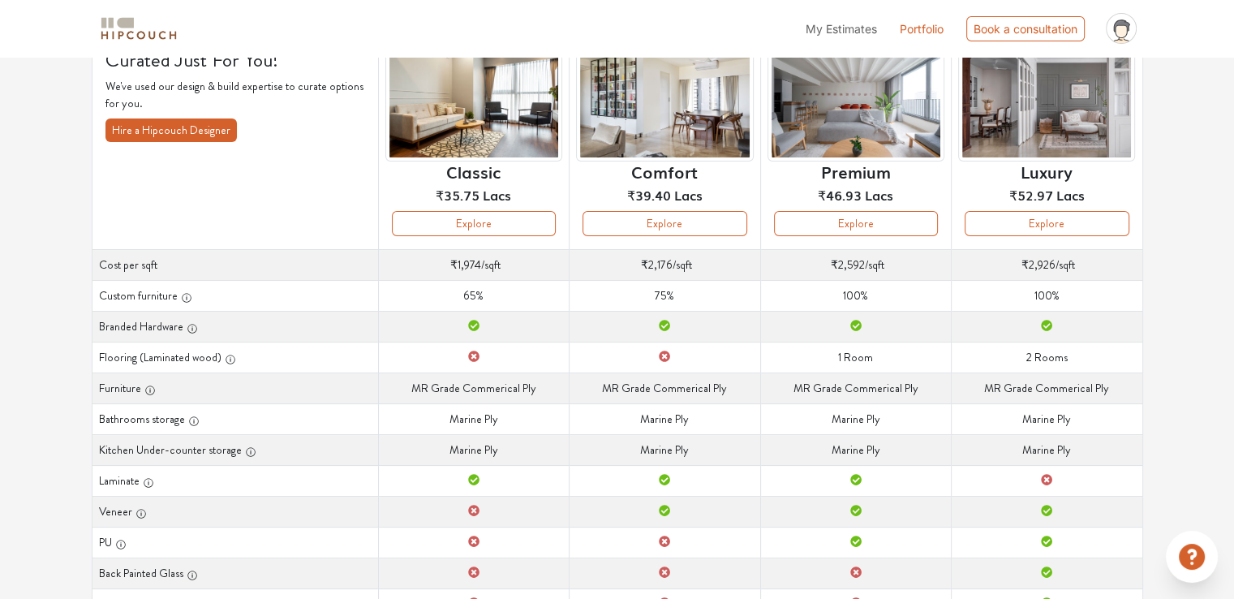
scroll to position [162, 0]
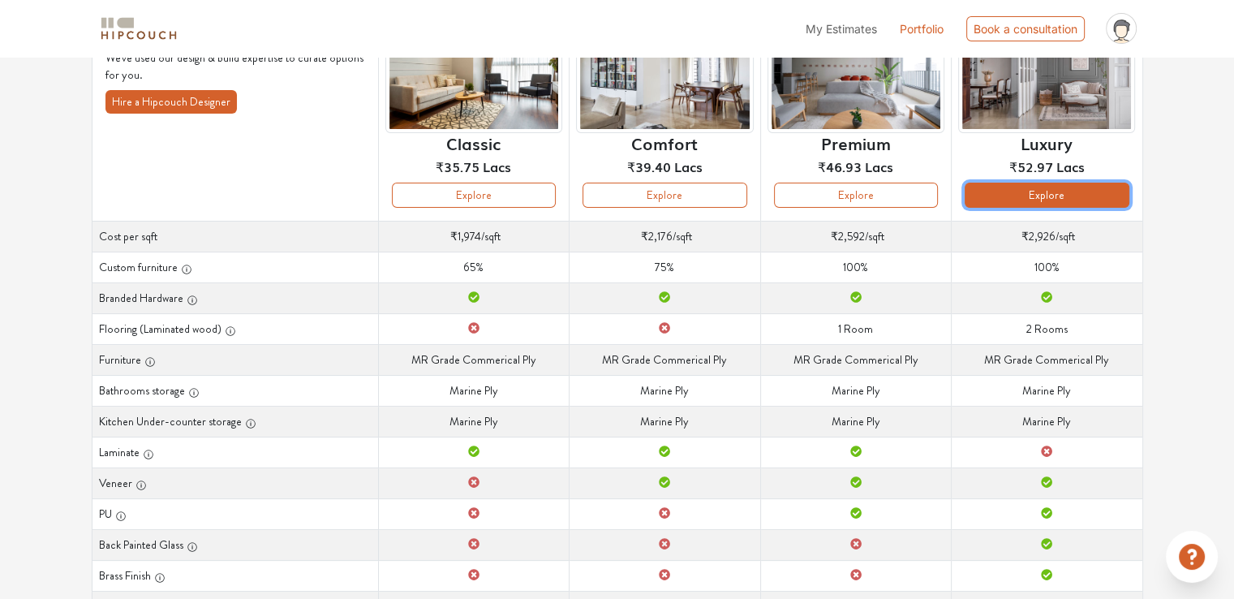
click at [1048, 196] on button "Explore" at bounding box center [1047, 195] width 164 height 25
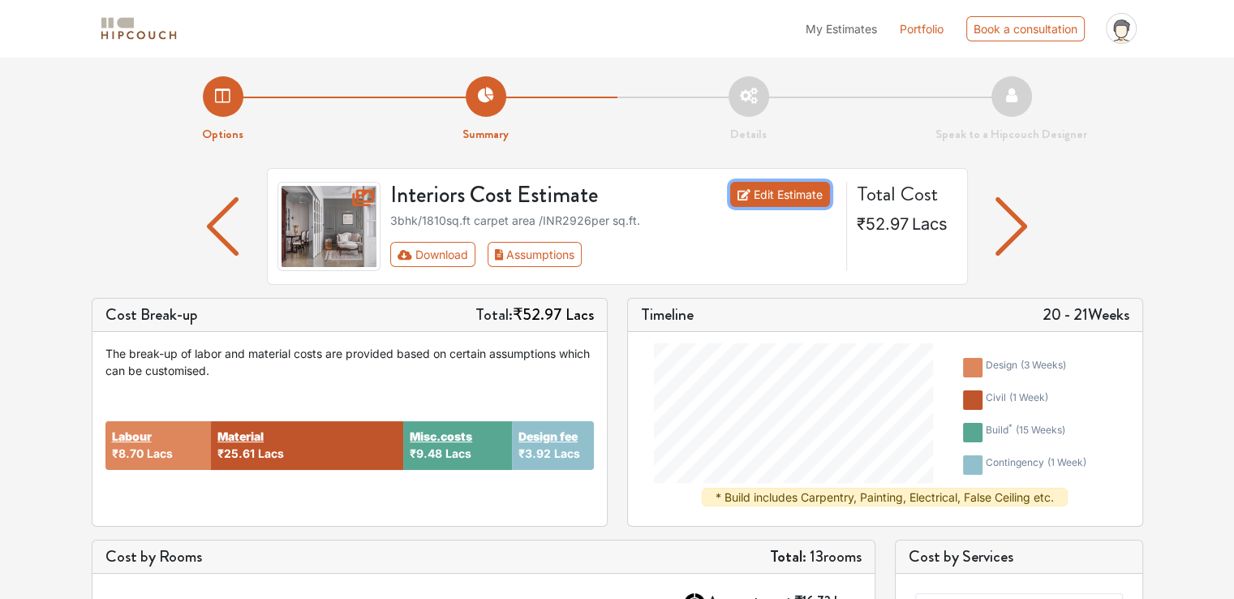
click at [784, 191] on link "Edit Estimate" at bounding box center [780, 194] width 100 height 25
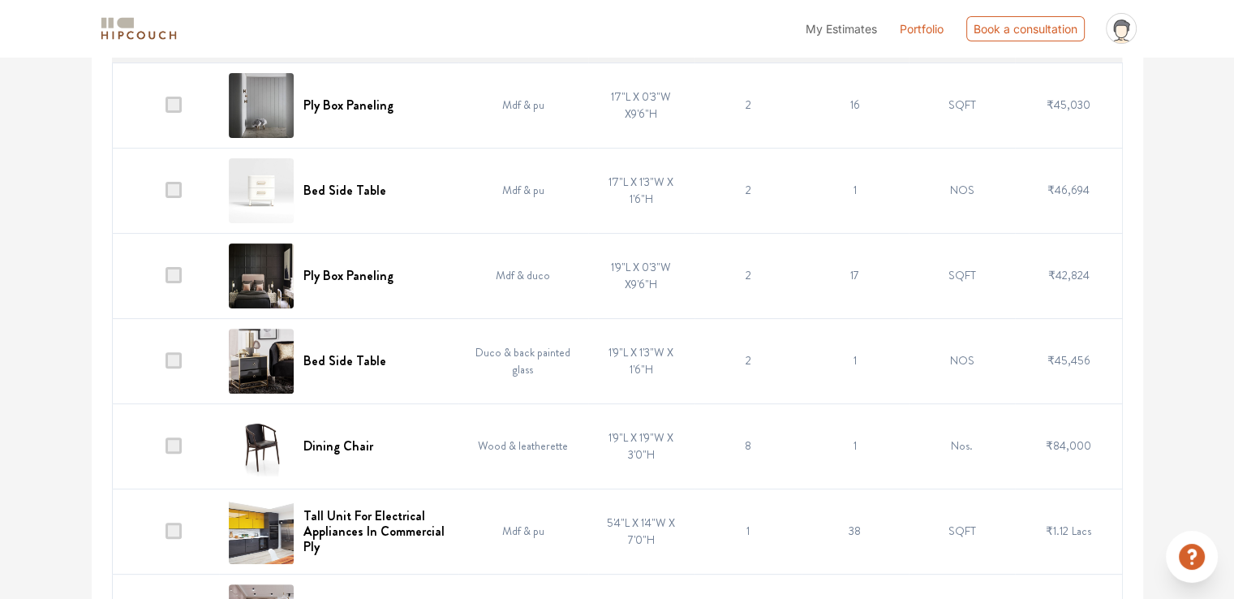
scroll to position [498, 0]
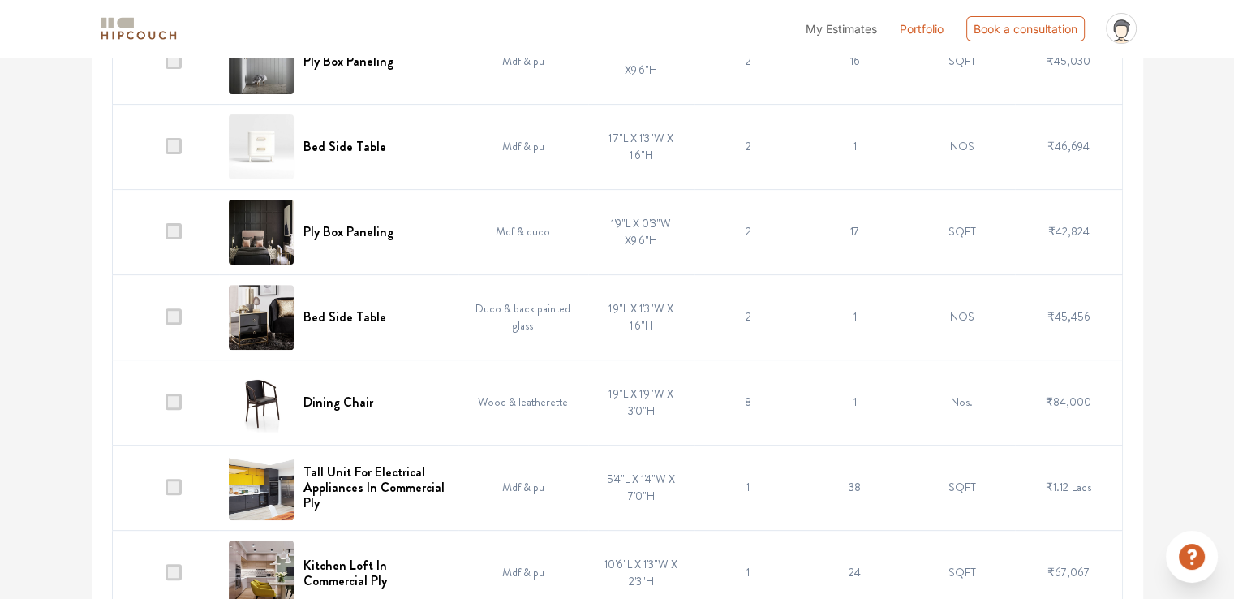
click at [175, 400] on span at bounding box center [174, 402] width 16 height 16
click at [166, 406] on input "checkbox" at bounding box center [166, 406] width 0 height 0
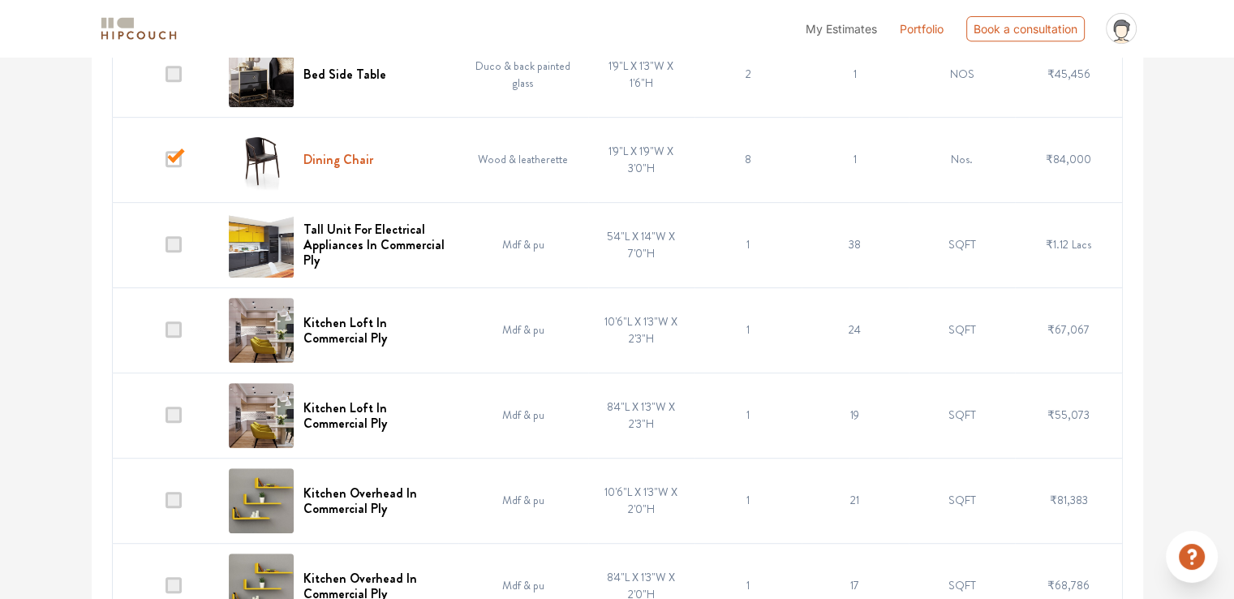
scroll to position [742, 0]
click at [176, 329] on span at bounding box center [174, 329] width 16 height 16
click at [166, 333] on input "checkbox" at bounding box center [166, 333] width 0 height 0
click at [176, 413] on span at bounding box center [174, 414] width 16 height 16
click at [166, 418] on input "checkbox" at bounding box center [166, 418] width 0 height 0
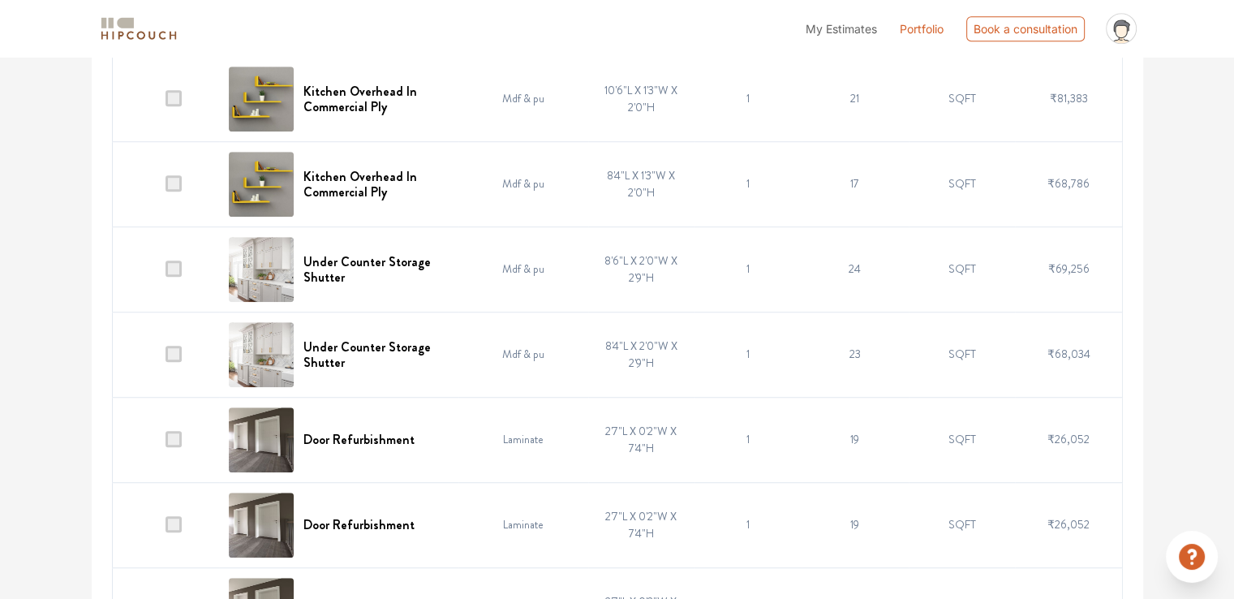
scroll to position [1147, 0]
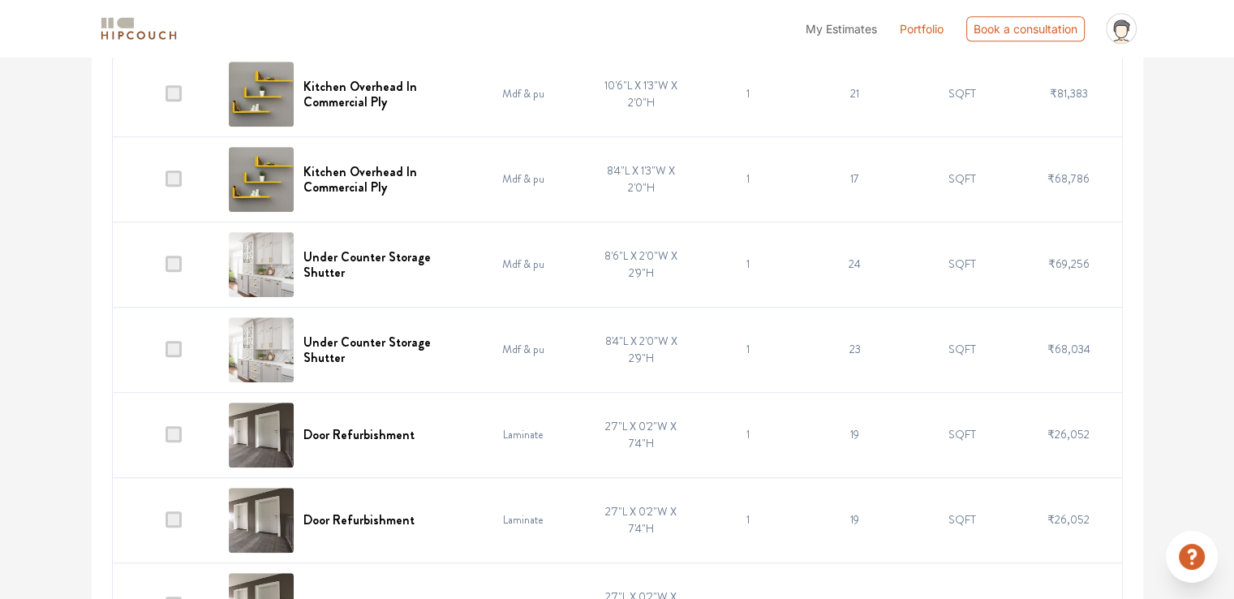
click at [175, 428] on span at bounding box center [174, 434] width 16 height 16
click at [166, 438] on input "checkbox" at bounding box center [166, 438] width 0 height 0
click at [174, 518] on span at bounding box center [174, 519] width 16 height 16
click at [166, 523] on input "checkbox" at bounding box center [166, 523] width 0 height 0
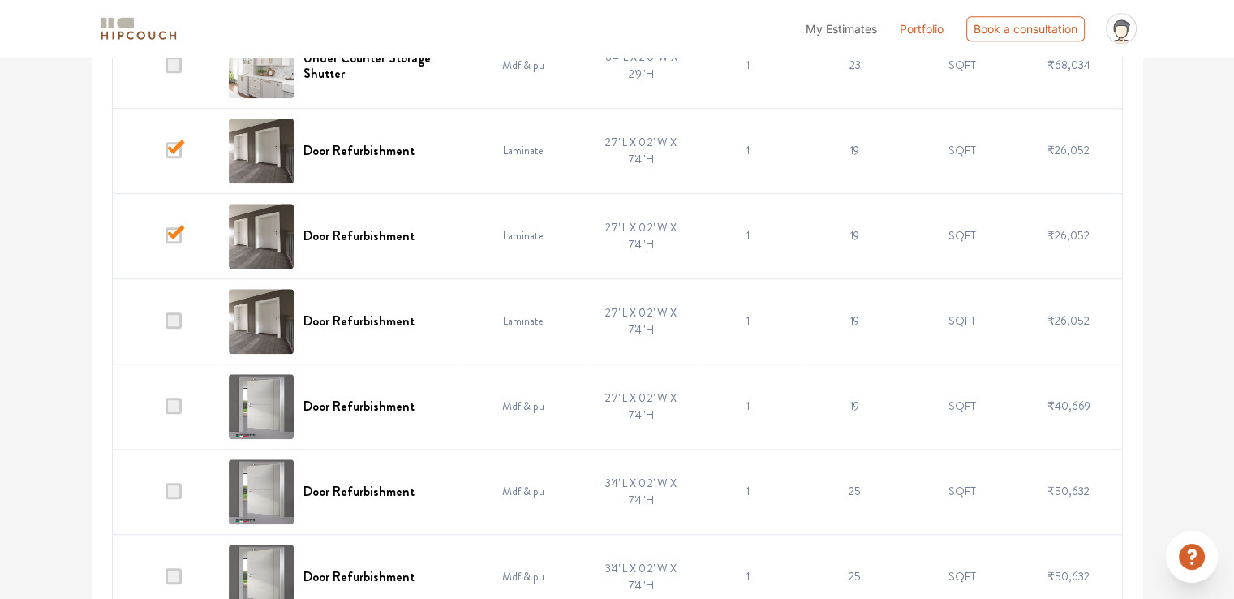
scroll to position [1472, 0]
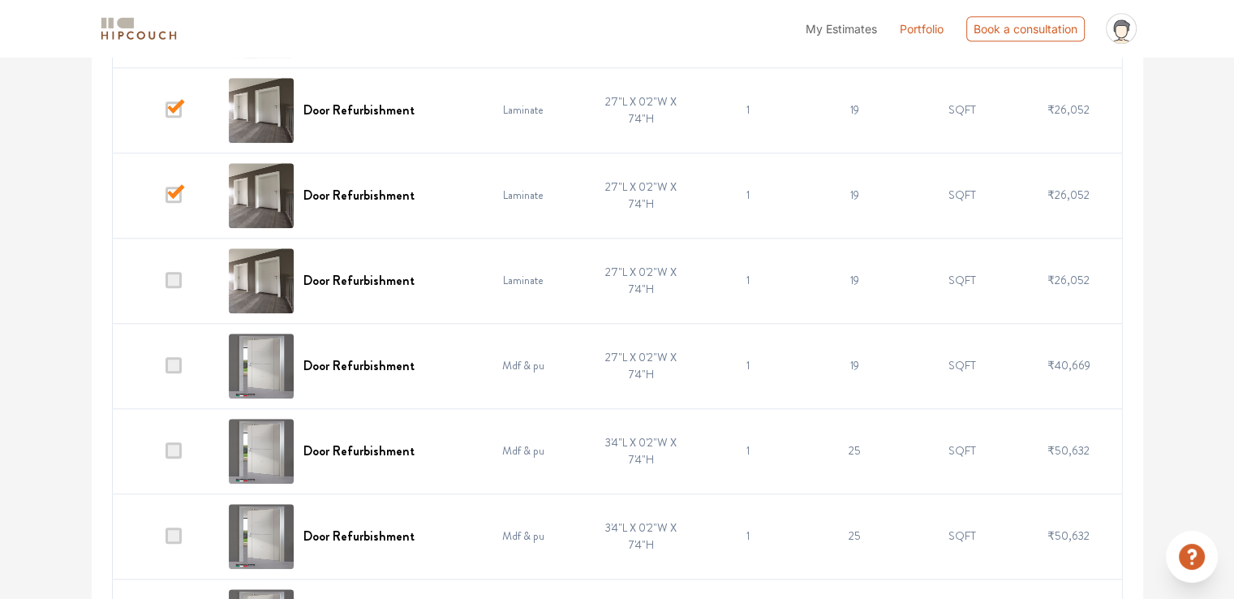
click at [181, 362] on span at bounding box center [174, 365] width 16 height 16
click at [166, 369] on input "checkbox" at bounding box center [166, 369] width 0 height 0
click at [174, 449] on span at bounding box center [174, 450] width 16 height 16
click at [166, 454] on input "checkbox" at bounding box center [166, 454] width 0 height 0
drag, startPoint x: 179, startPoint y: 535, endPoint x: 250, endPoint y: 469, distance: 97.0
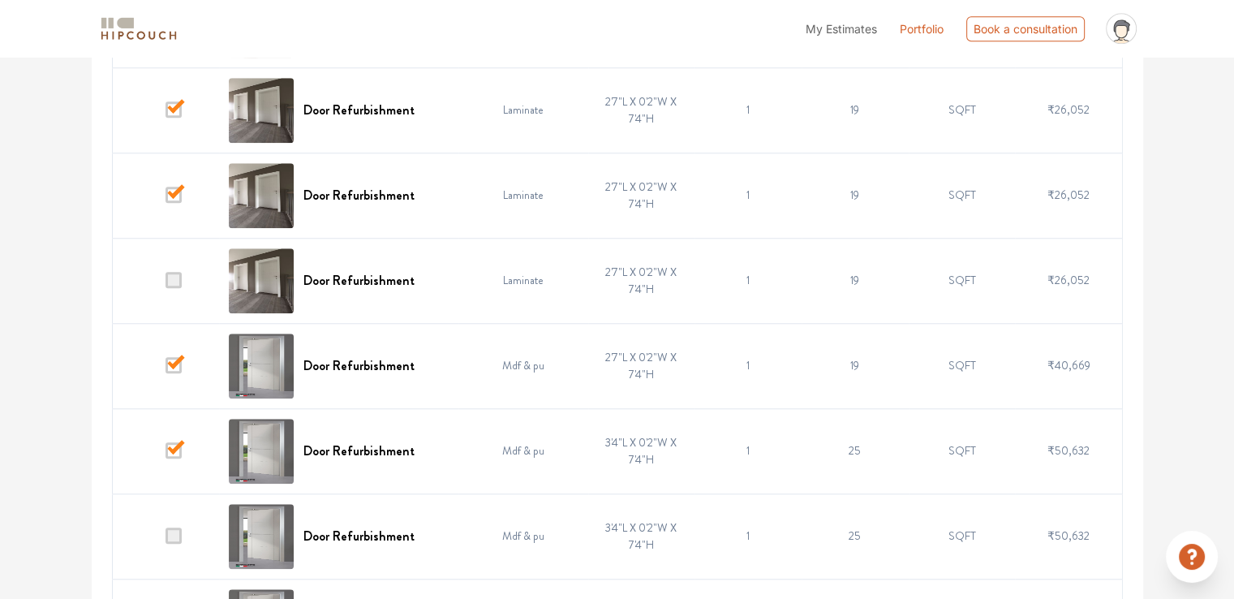
click at [179, 535] on span at bounding box center [174, 535] width 16 height 16
click at [166, 540] on input "checkbox" at bounding box center [166, 540] width 0 height 0
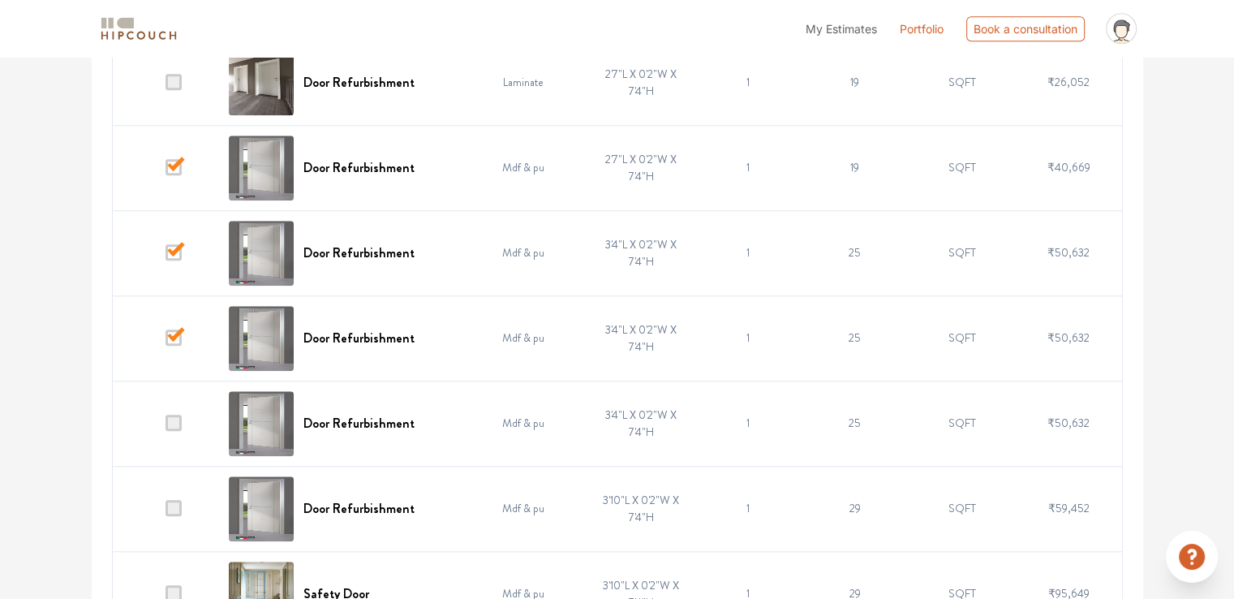
scroll to position [1715, 0]
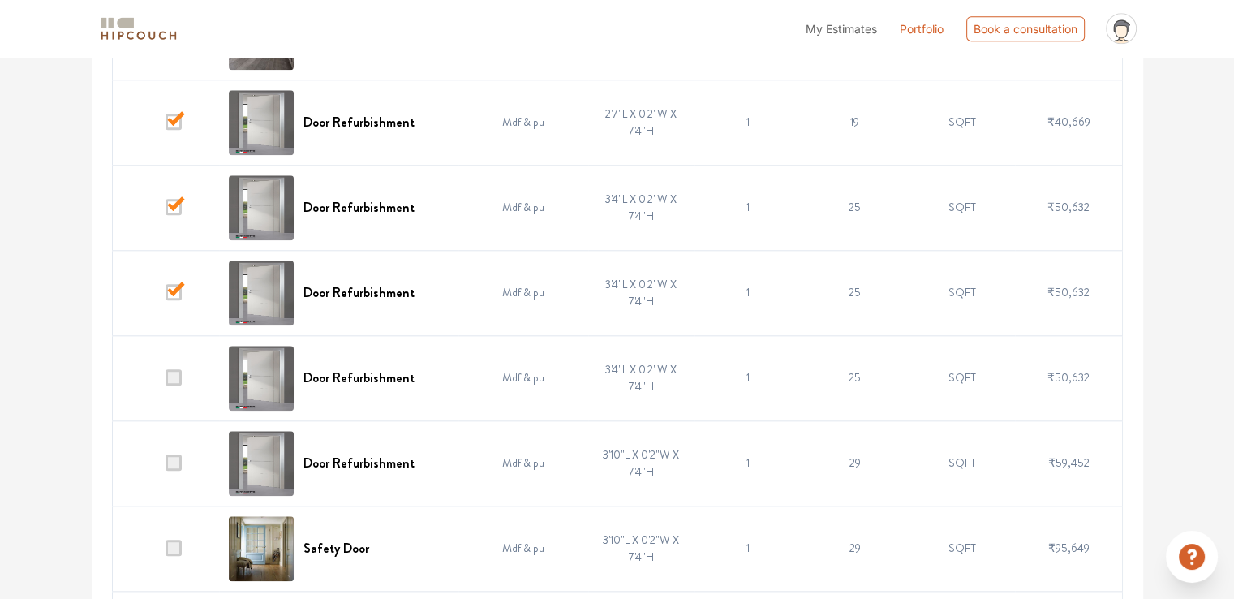
click at [180, 372] on span at bounding box center [174, 377] width 16 height 16
click at [166, 381] on input "checkbox" at bounding box center [166, 381] width 0 height 0
drag, startPoint x: 176, startPoint y: 458, endPoint x: 166, endPoint y: 533, distance: 75.4
click at [176, 459] on span at bounding box center [174, 462] width 16 height 16
click at [166, 467] on input "checkbox" at bounding box center [166, 467] width 0 height 0
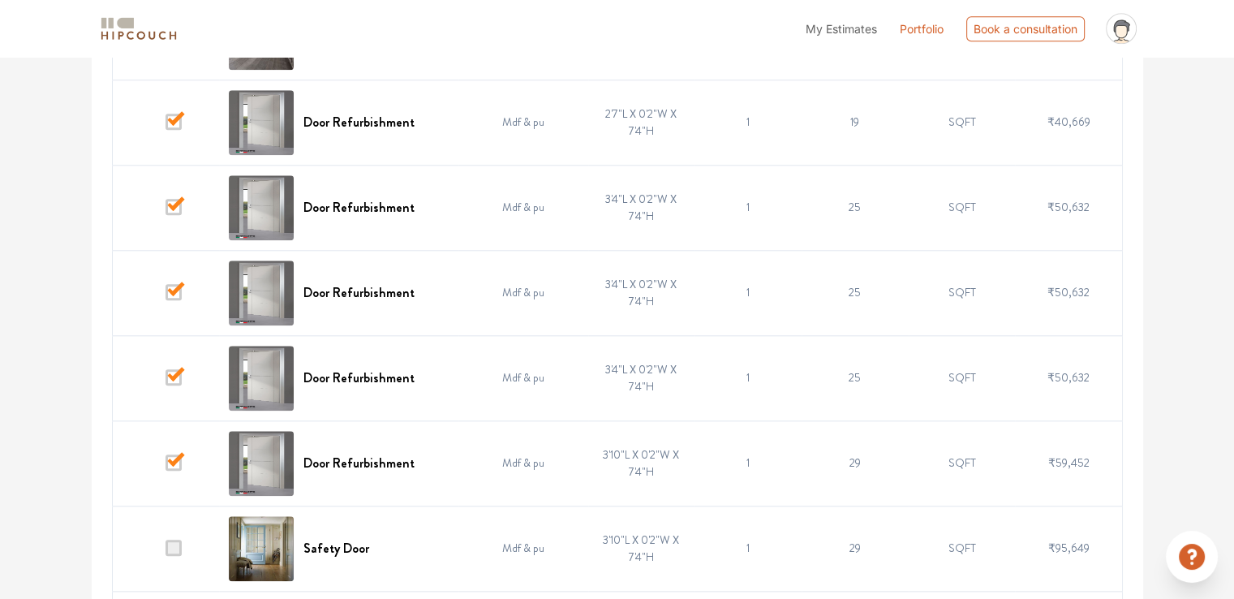
drag, startPoint x: 177, startPoint y: 546, endPoint x: 385, endPoint y: 385, distance: 262.6
click at [178, 545] on span at bounding box center [174, 548] width 16 height 16
click at [166, 552] on input "checkbox" at bounding box center [166, 552] width 0 height 0
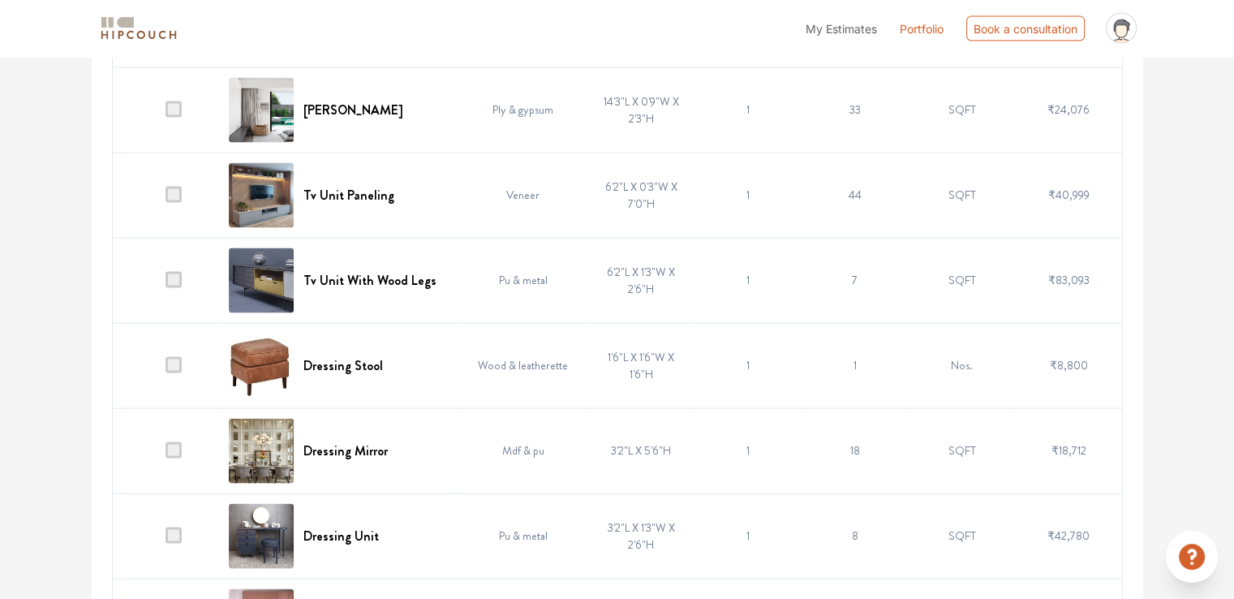
scroll to position [3257, 0]
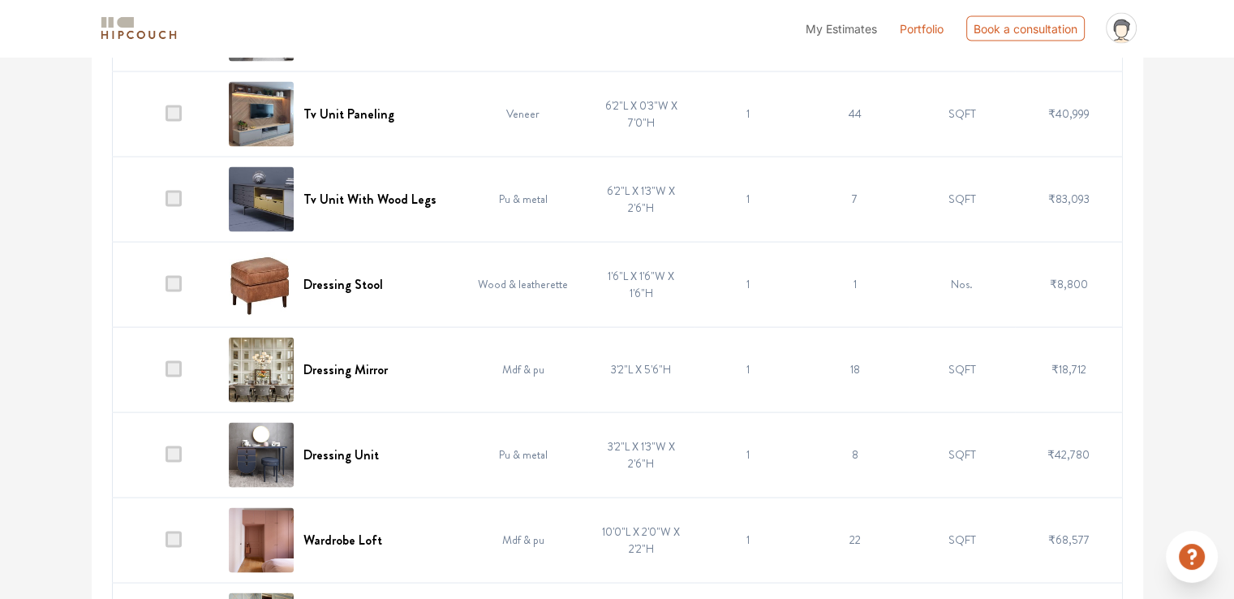
click at [170, 277] on span at bounding box center [174, 284] width 16 height 16
click at [166, 288] on input "checkbox" at bounding box center [166, 288] width 0 height 0
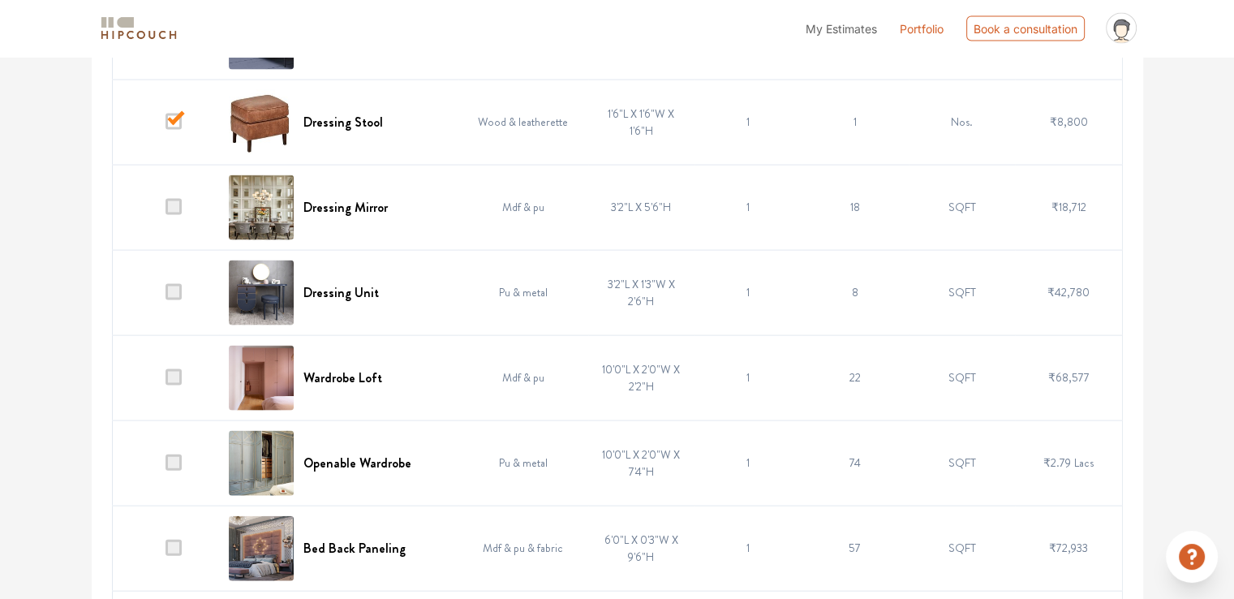
scroll to position [3501, 0]
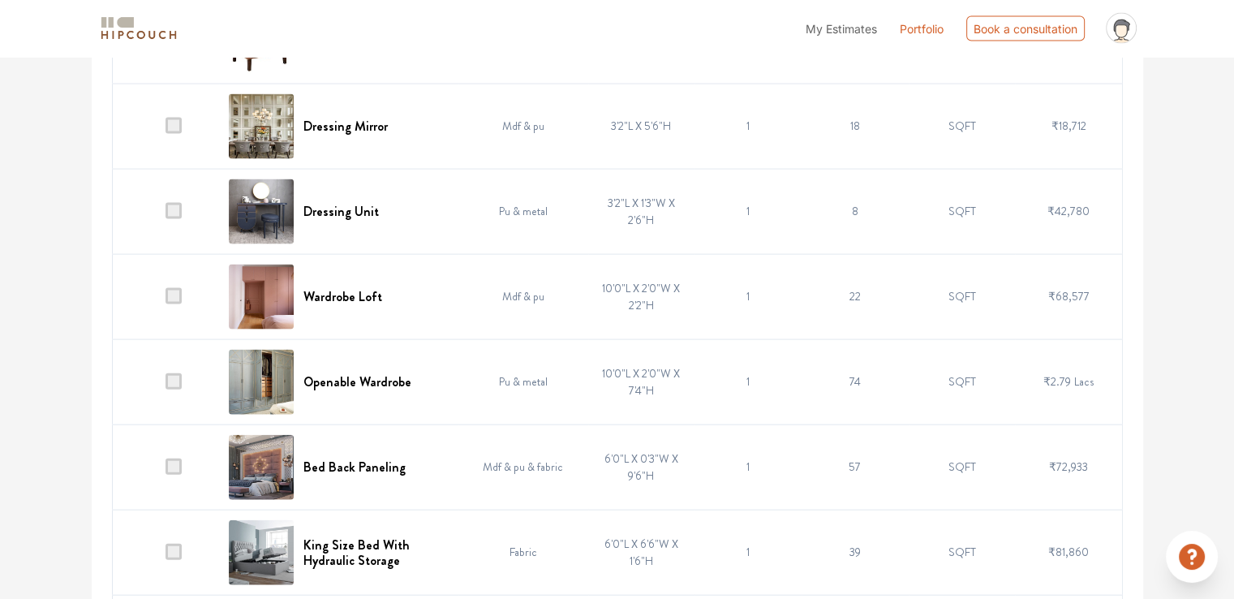
click at [180, 288] on span at bounding box center [174, 296] width 16 height 16
click at [166, 300] on input "checkbox" at bounding box center [166, 300] width 0 height 0
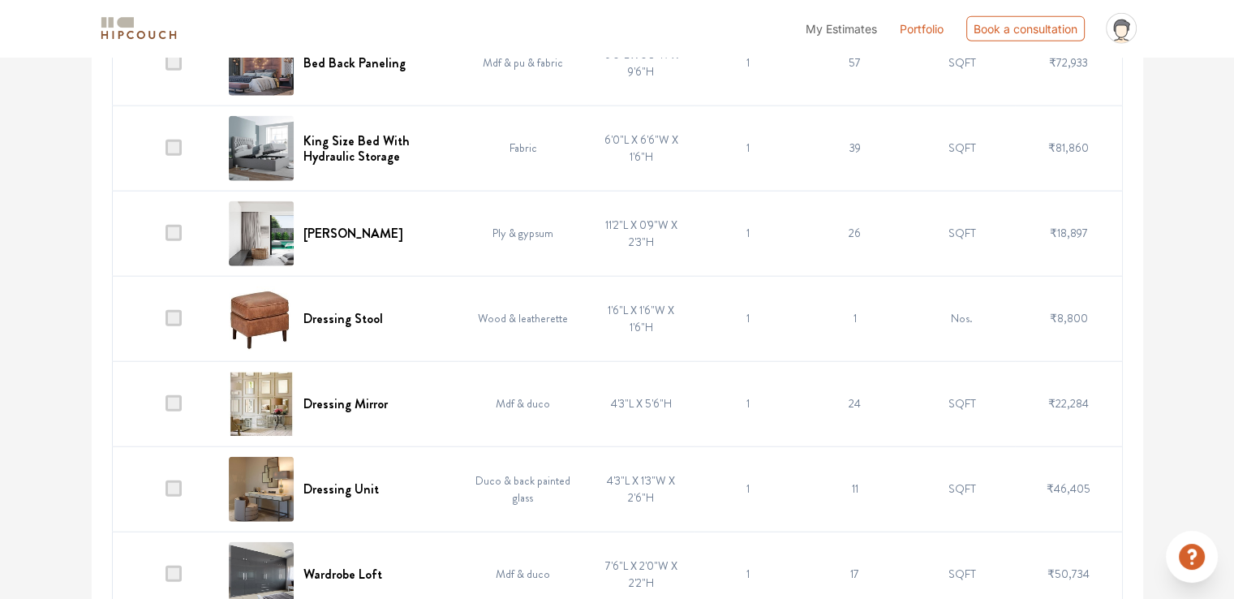
scroll to position [3906, 0]
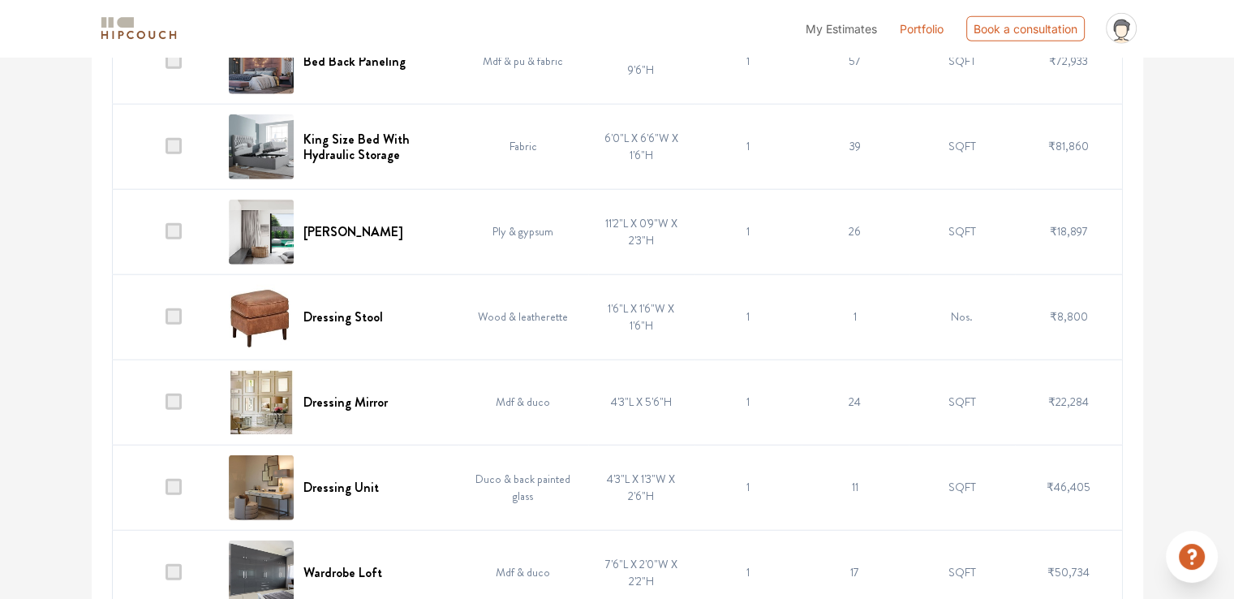
click at [176, 312] on span at bounding box center [174, 316] width 16 height 16
click at [166, 321] on input "checkbox" at bounding box center [166, 321] width 0 height 0
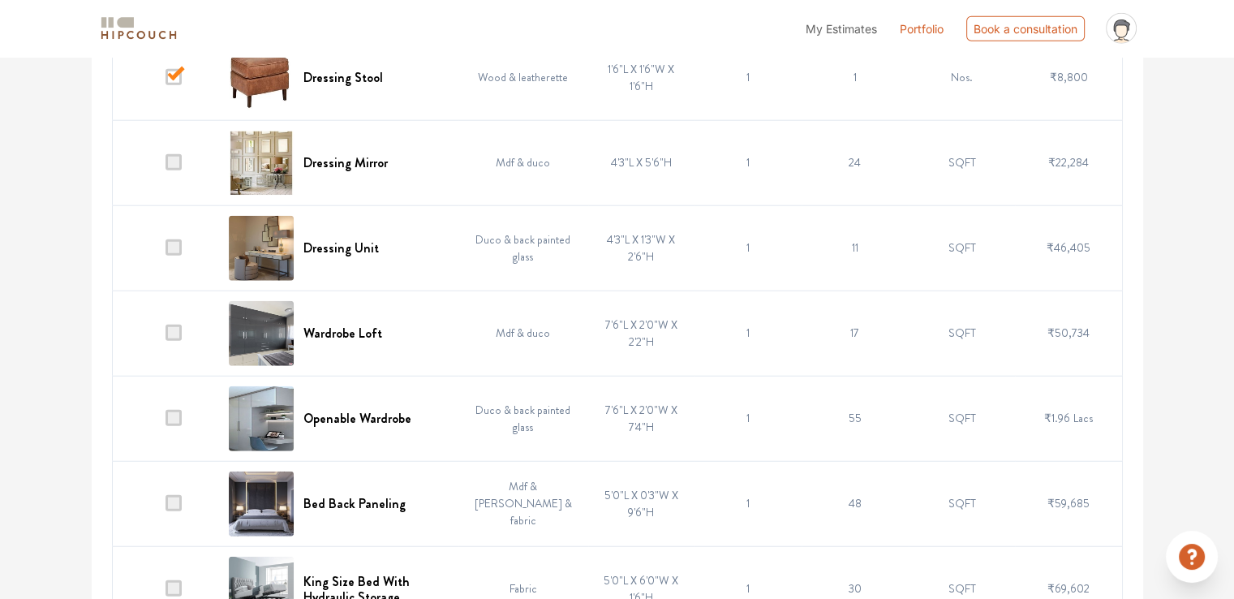
scroll to position [4150, 0]
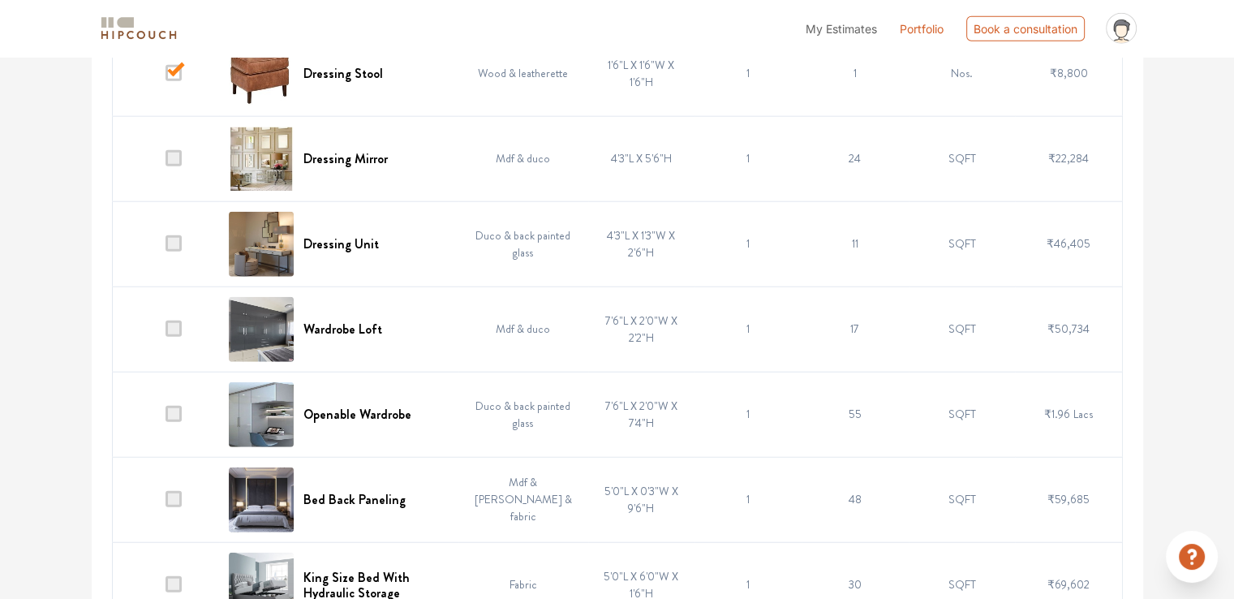
click at [177, 321] on span at bounding box center [174, 329] width 16 height 16
click at [166, 333] on input "checkbox" at bounding box center [166, 333] width 0 height 0
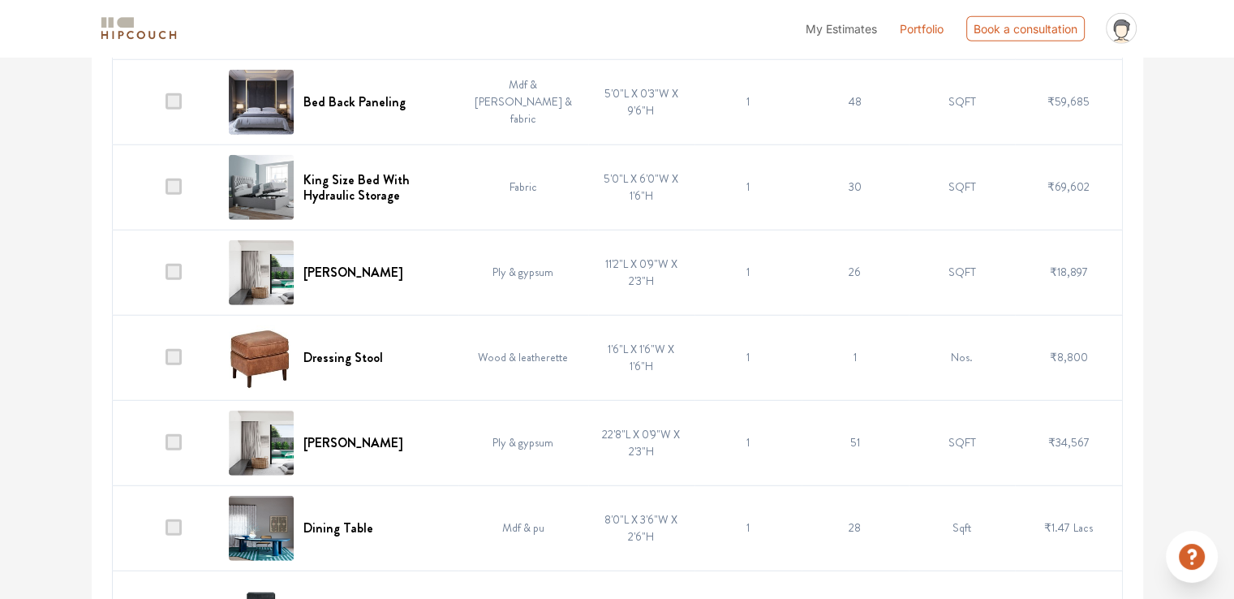
scroll to position [4637, 0]
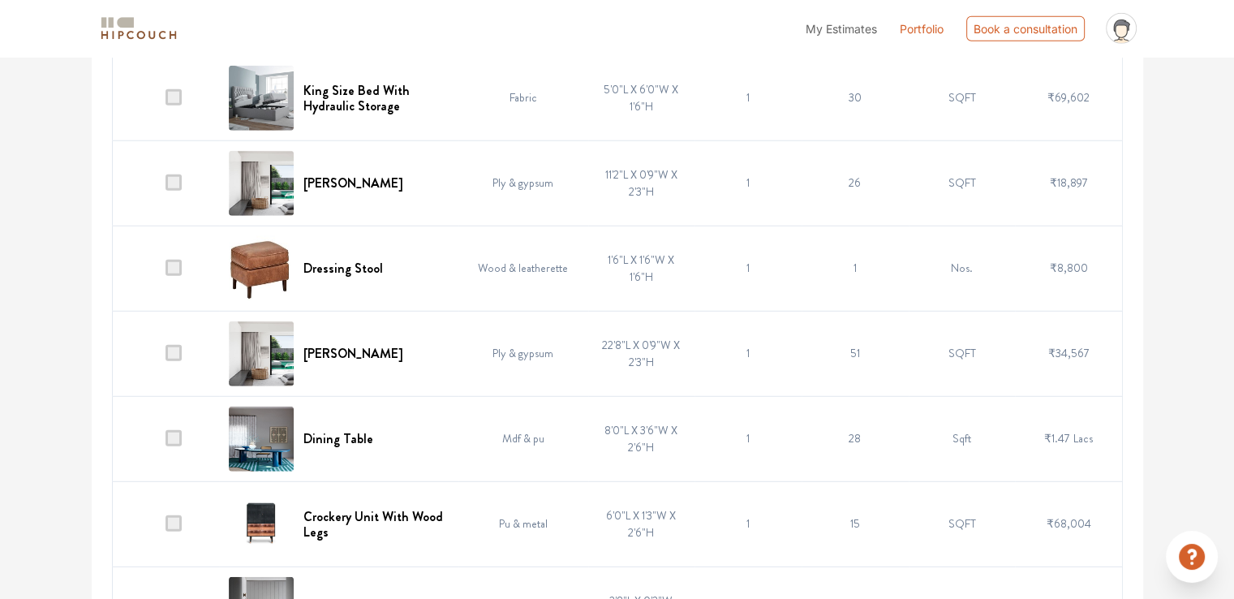
click at [174, 260] on span at bounding box center [174, 268] width 16 height 16
click at [166, 272] on input "checkbox" at bounding box center [166, 272] width 0 height 0
click at [177, 436] on span at bounding box center [174, 438] width 16 height 16
click at [166, 442] on input "checkbox" at bounding box center [166, 442] width 0 height 0
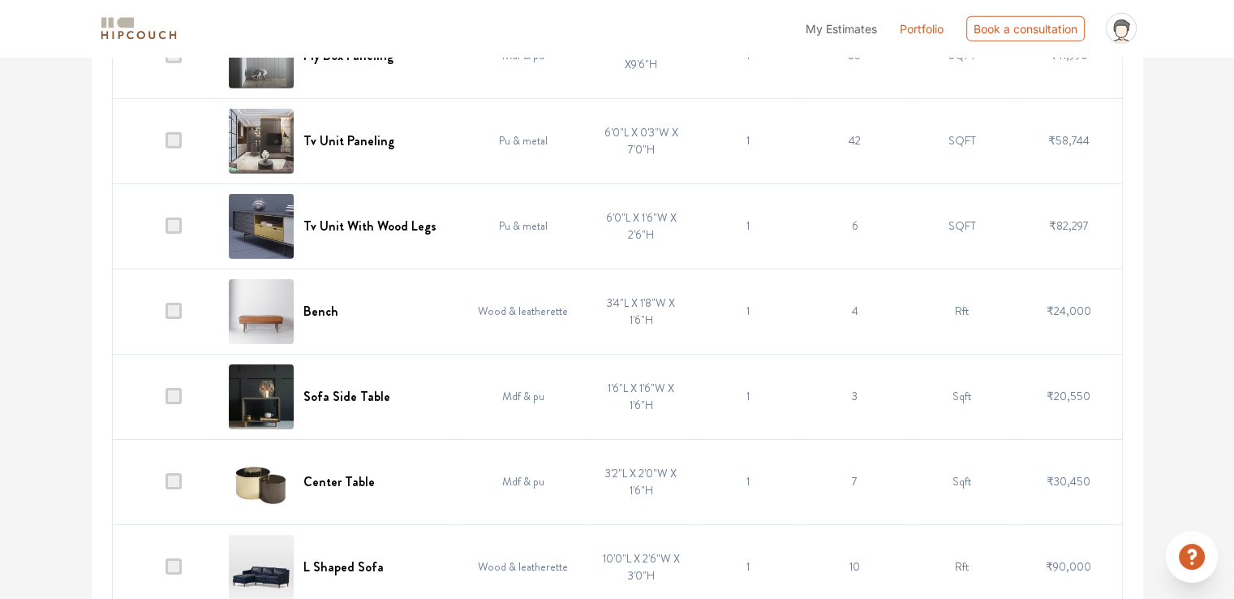
scroll to position [5205, 0]
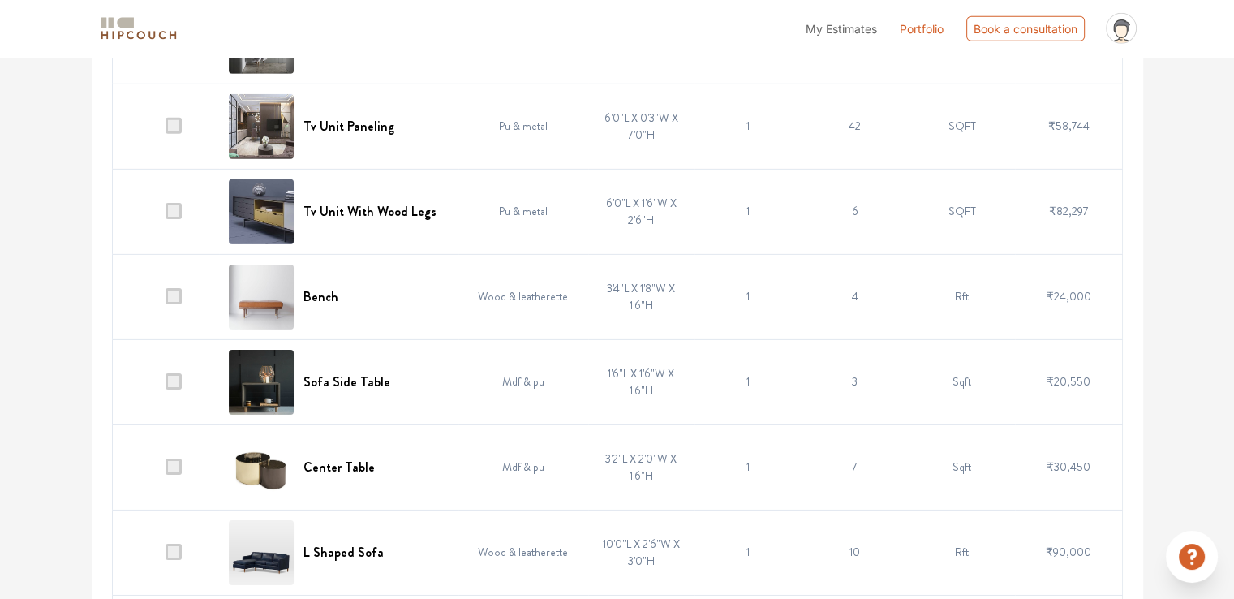
click at [173, 288] on span at bounding box center [174, 296] width 16 height 16
click at [166, 300] on input "checkbox" at bounding box center [166, 300] width 0 height 0
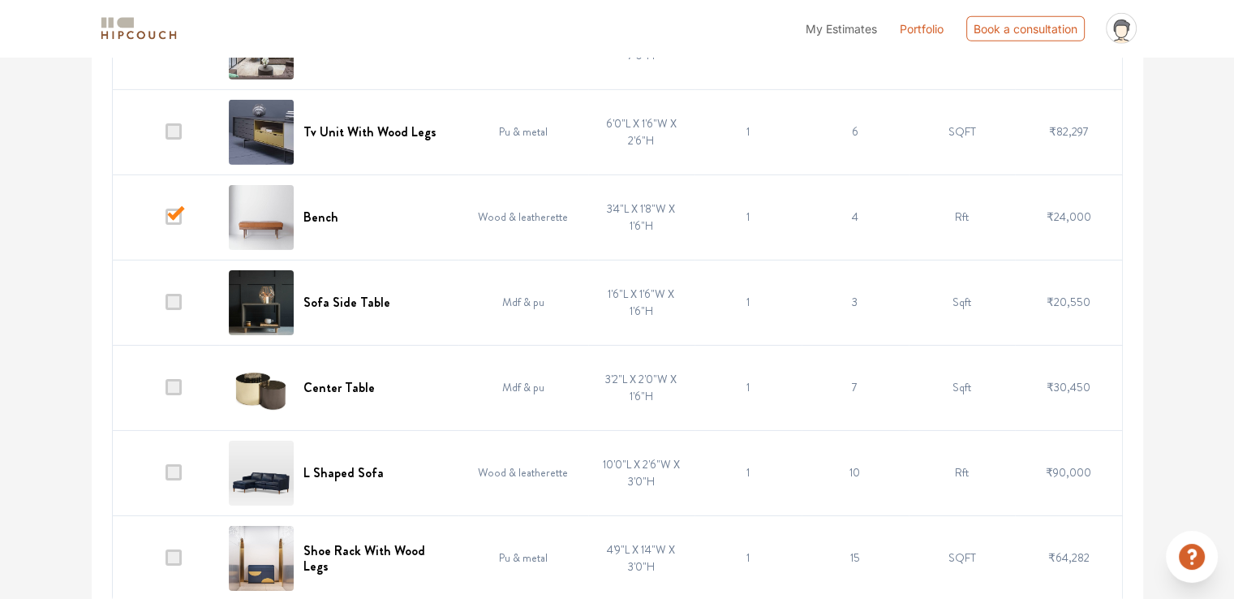
scroll to position [5287, 0]
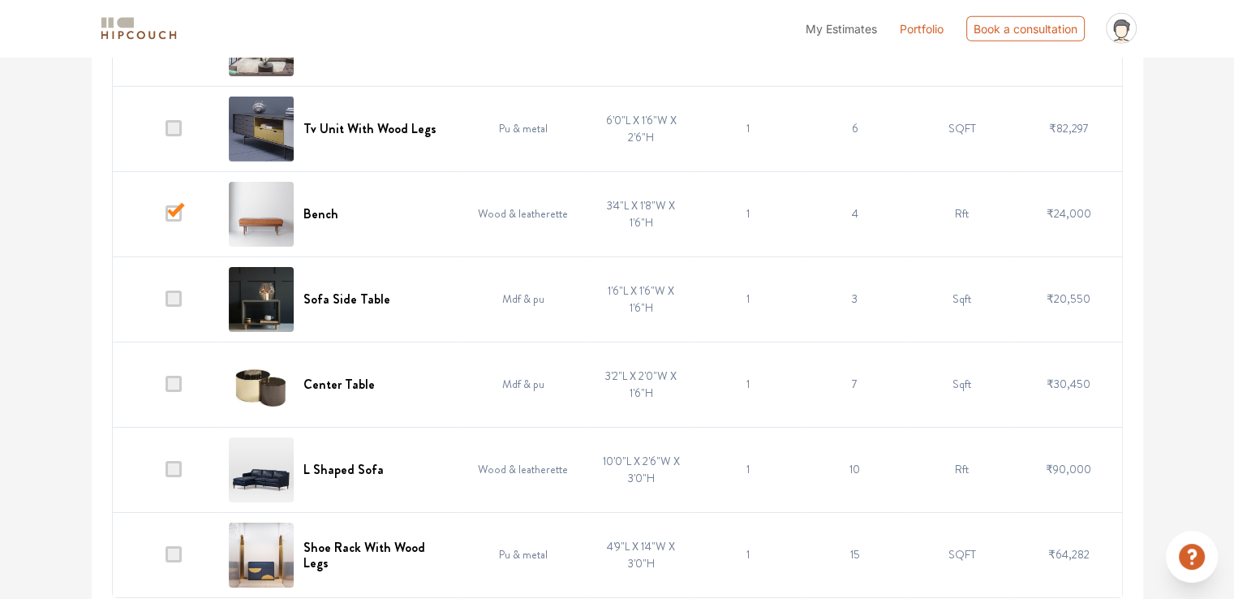
drag, startPoint x: 178, startPoint y: 289, endPoint x: 176, endPoint y: 321, distance: 31.7
click at [178, 290] on span at bounding box center [174, 298] width 16 height 16
click at [166, 303] on input "checkbox" at bounding box center [166, 303] width 0 height 0
click at [174, 376] on span at bounding box center [174, 384] width 16 height 16
click at [166, 388] on input "checkbox" at bounding box center [166, 388] width 0 height 0
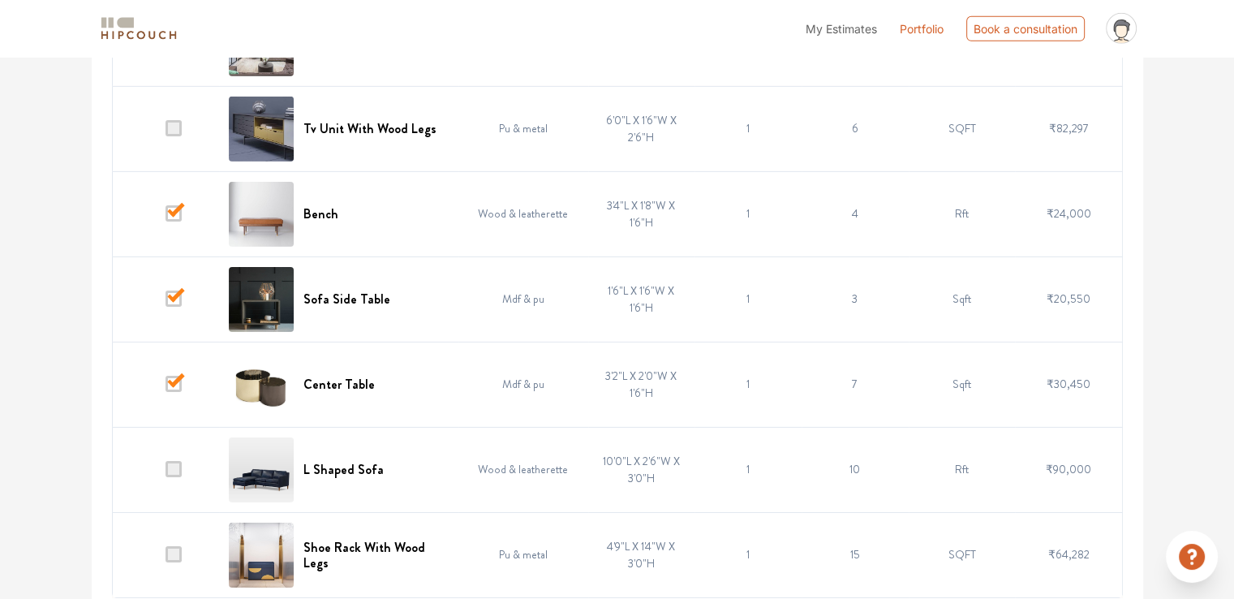
click at [174, 461] on span at bounding box center [174, 469] width 16 height 16
click at [166, 473] on input "checkbox" at bounding box center [166, 473] width 0 height 0
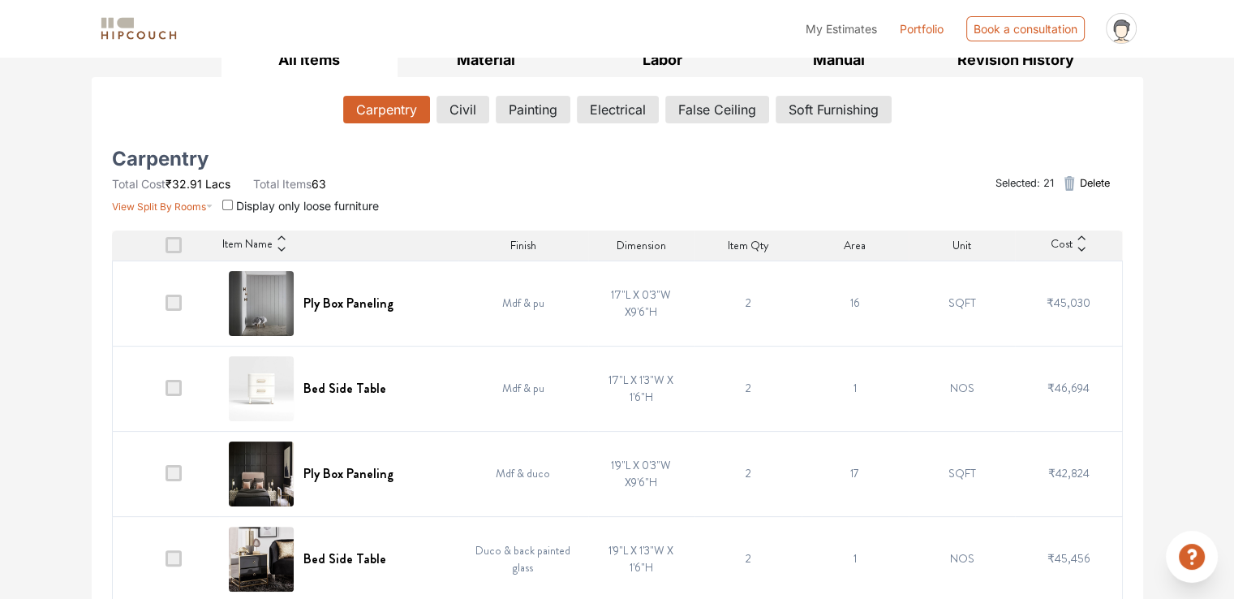
scroll to position [13, 0]
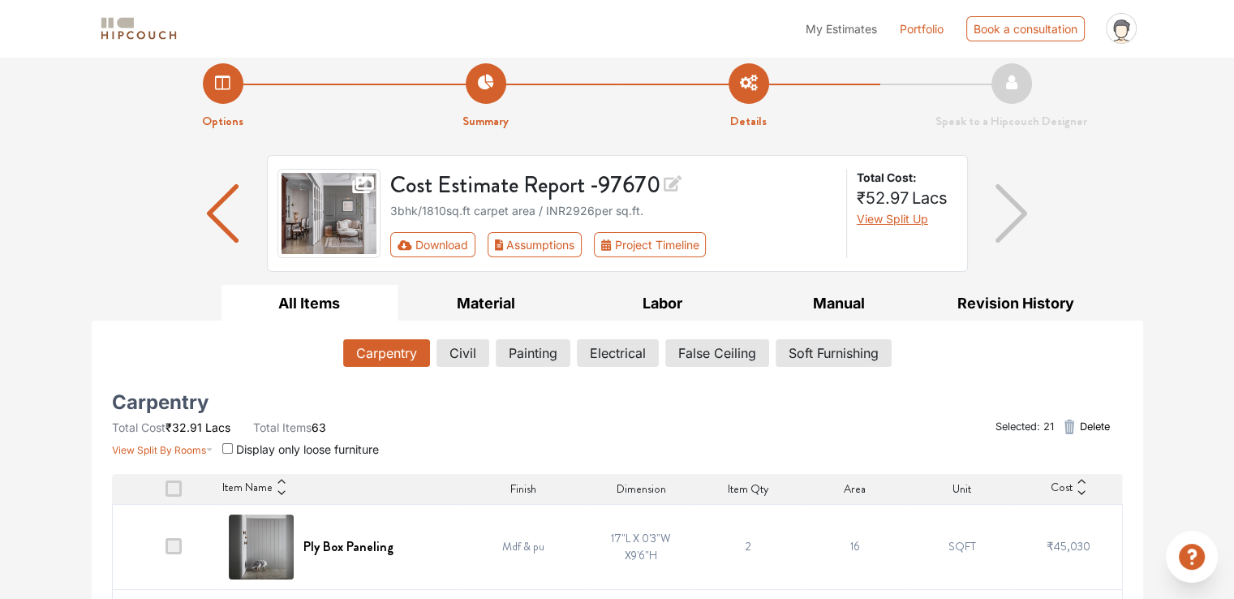
click at [1091, 426] on span "Delete" at bounding box center [1094, 426] width 30 height 15
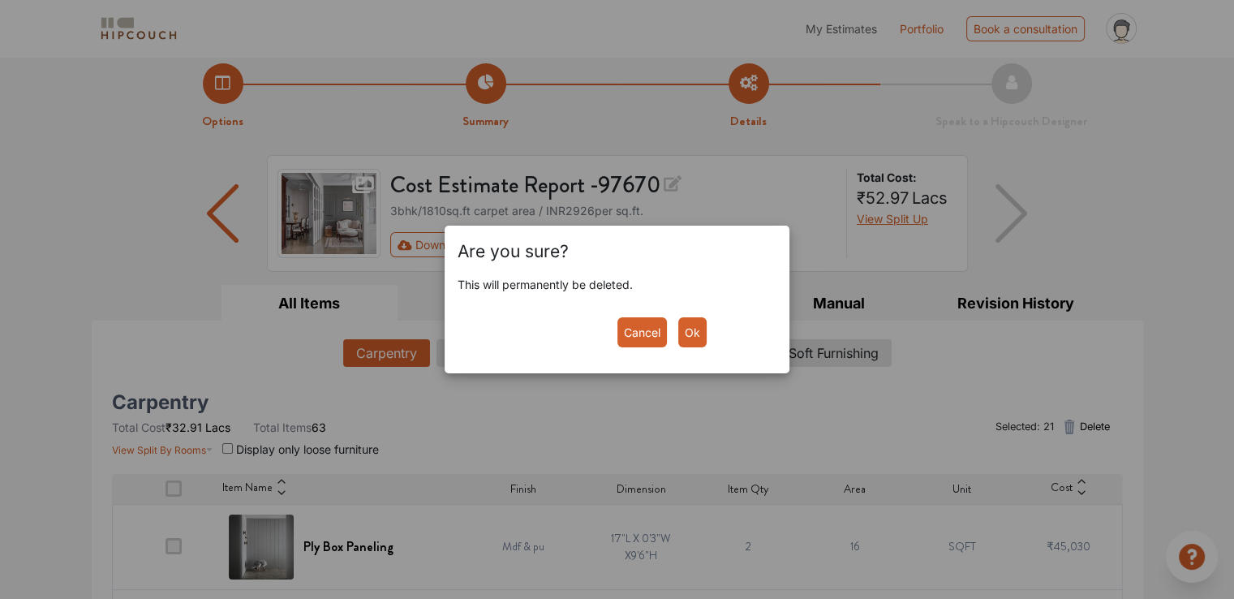
click at [690, 336] on button "Ok" at bounding box center [692, 332] width 28 height 30
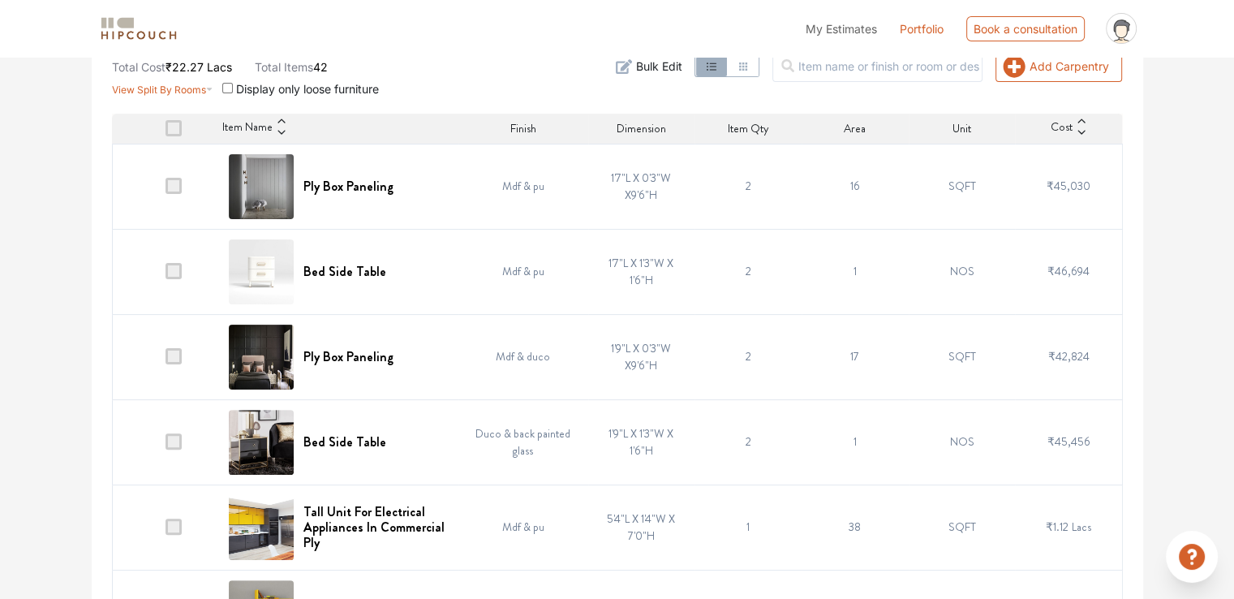
scroll to position [406, 0]
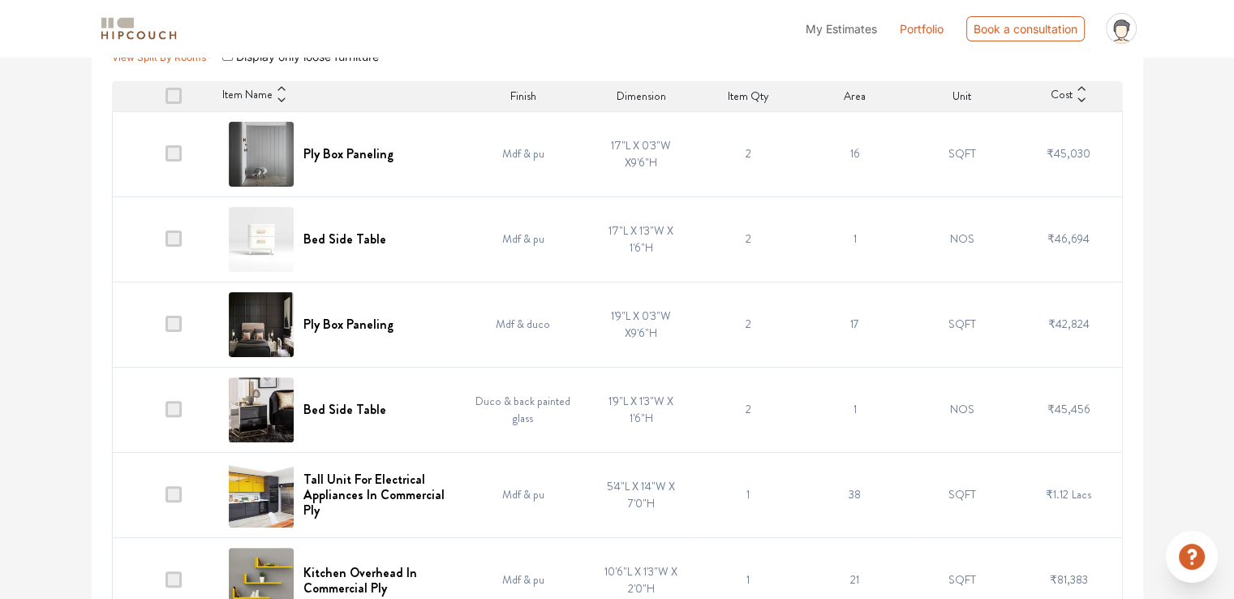
click at [280, 321] on img at bounding box center [261, 324] width 65 height 65
click at [267, 321] on img at bounding box center [261, 324] width 65 height 65
click at [367, 317] on h6 "Ply Box Paneling" at bounding box center [348, 323] width 90 height 15
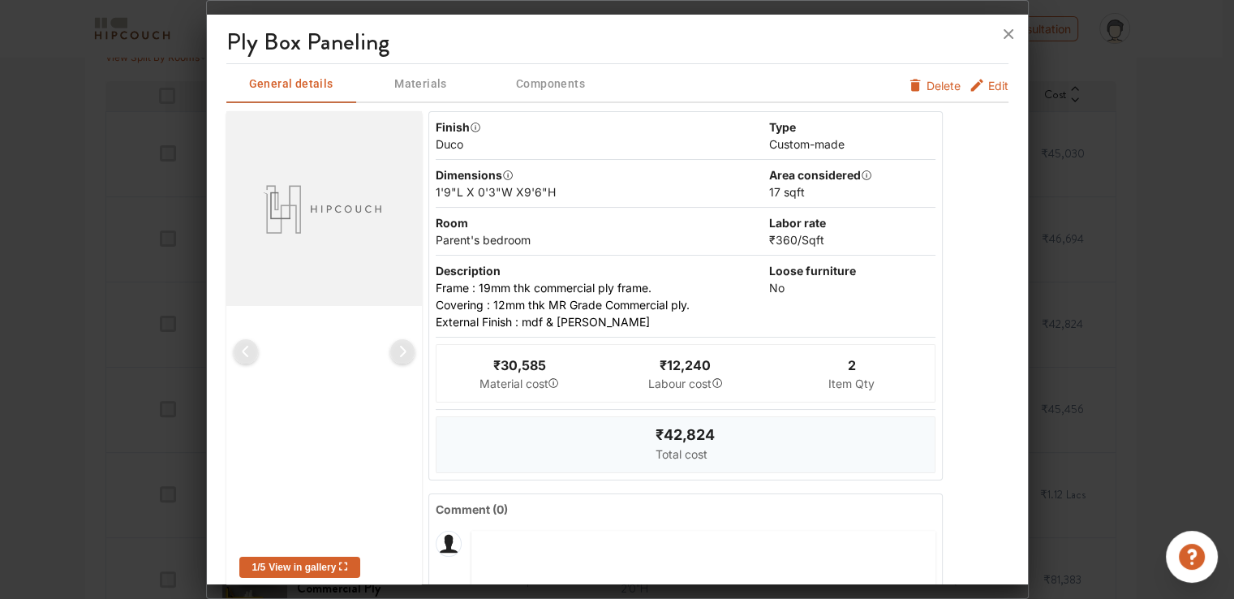
scroll to position [0, 0]
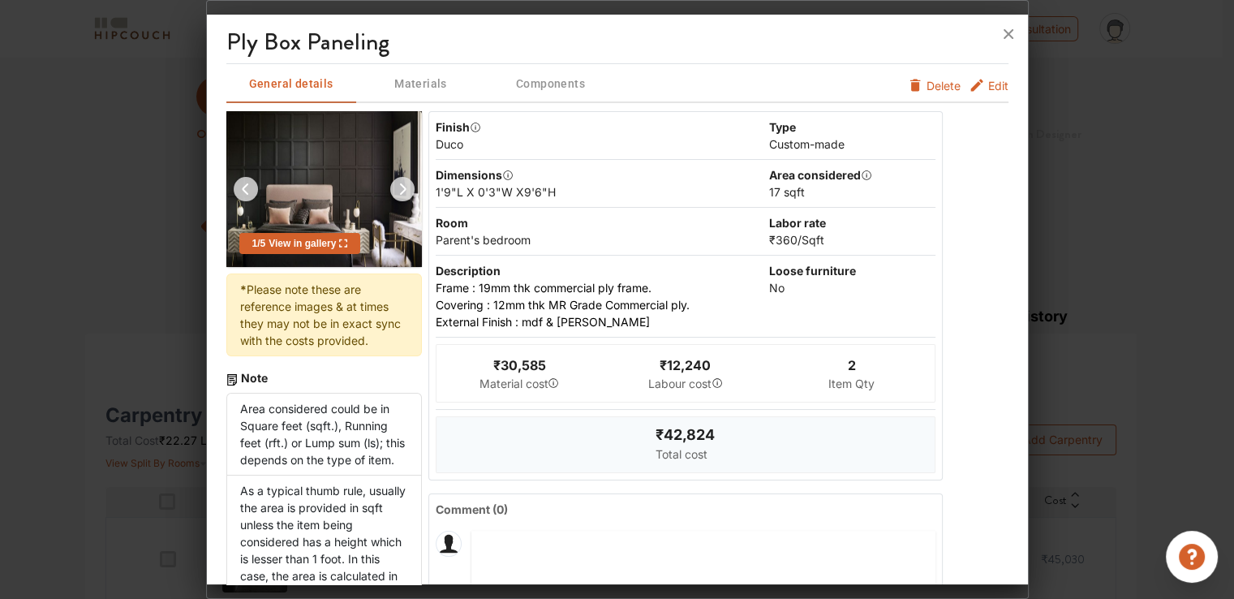
click at [988, 88] on span "Edit" at bounding box center [998, 85] width 20 height 17
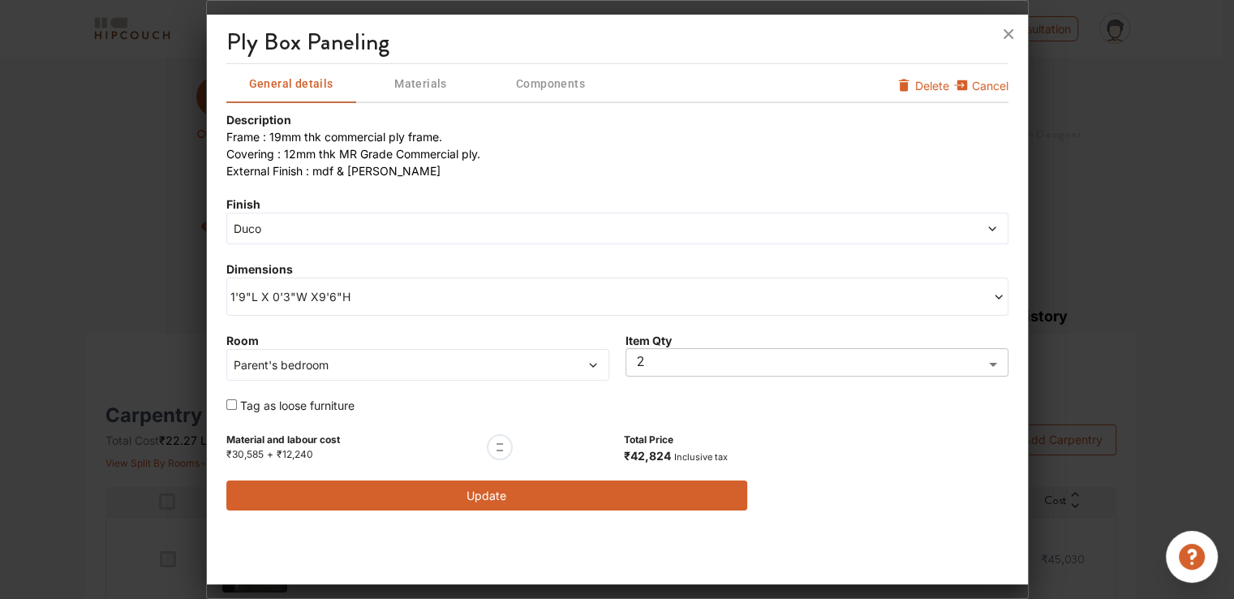
click at [304, 296] on span "1'9"L X 0'3"W X9'6"H" at bounding box center [423, 296] width 387 height 17
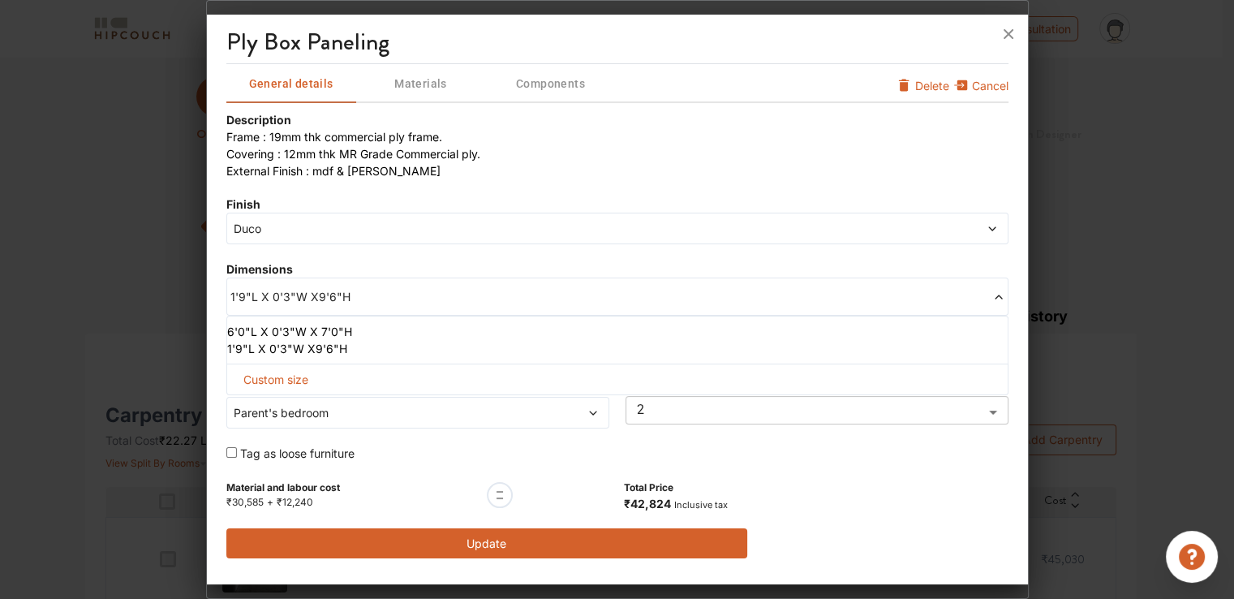
click at [276, 328] on li "6'0"L X 0'3"W X 7'0"H" at bounding box center [614, 331] width 774 height 17
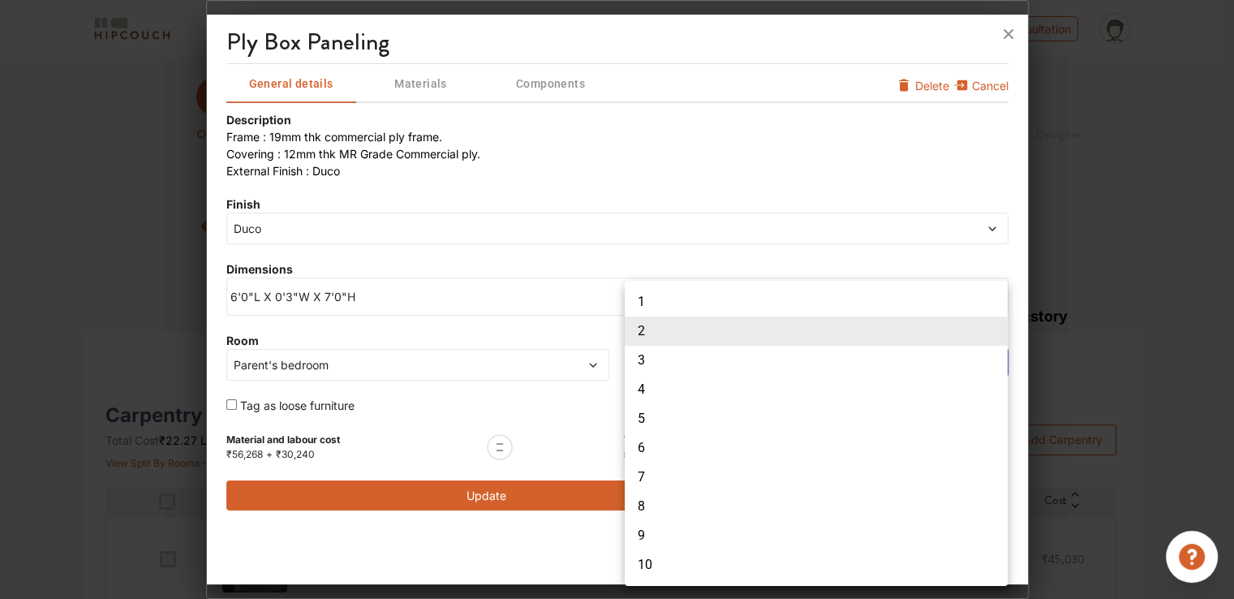
click at [649, 355] on body "My Estimates Portfolio Book a consultation profile pic Upload Boq Logout Option…" at bounding box center [617, 299] width 1234 height 599
click at [648, 306] on li "1" at bounding box center [816, 301] width 383 height 29
type input "1"
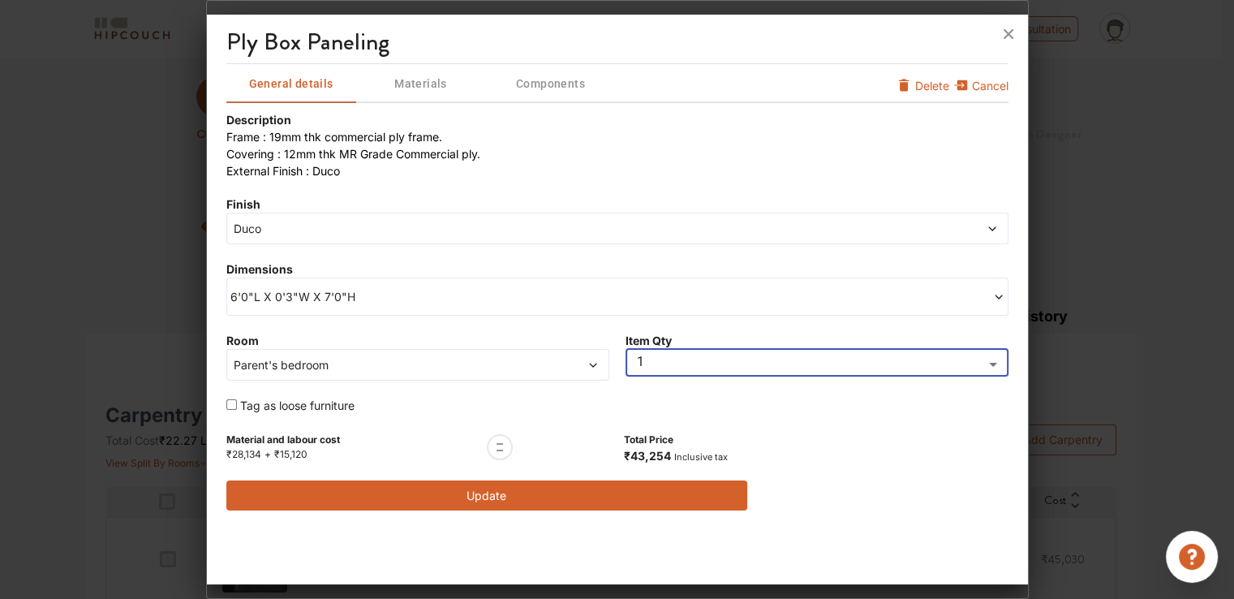
click at [506, 497] on button "Update" at bounding box center [487, 495] width 522 height 30
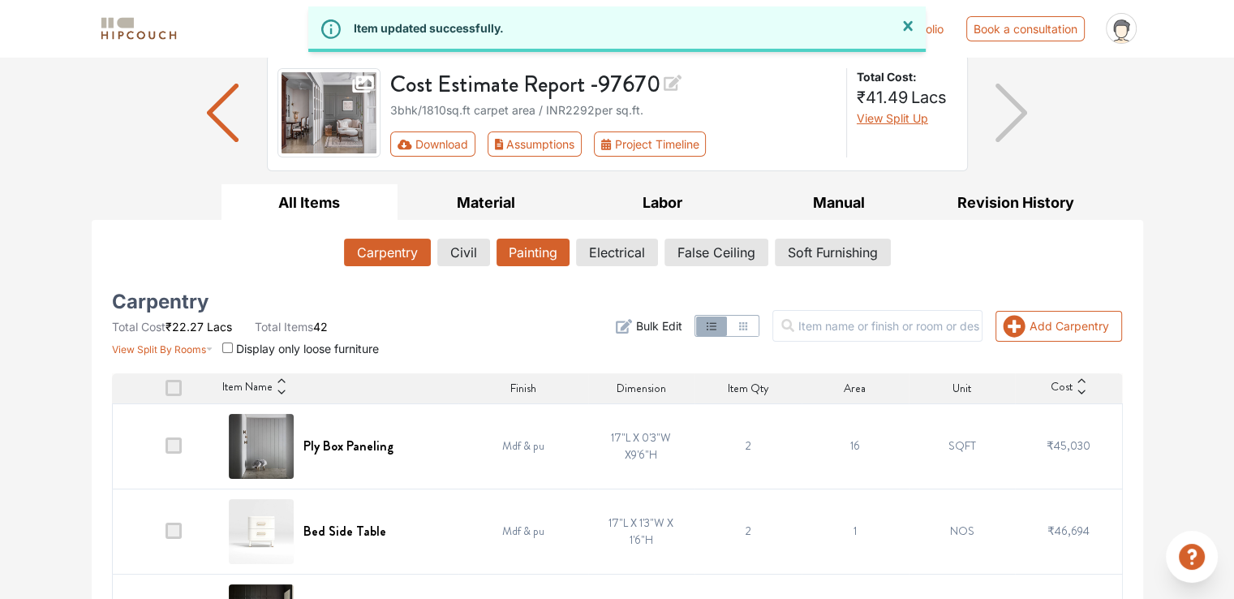
scroll to position [243, 0]
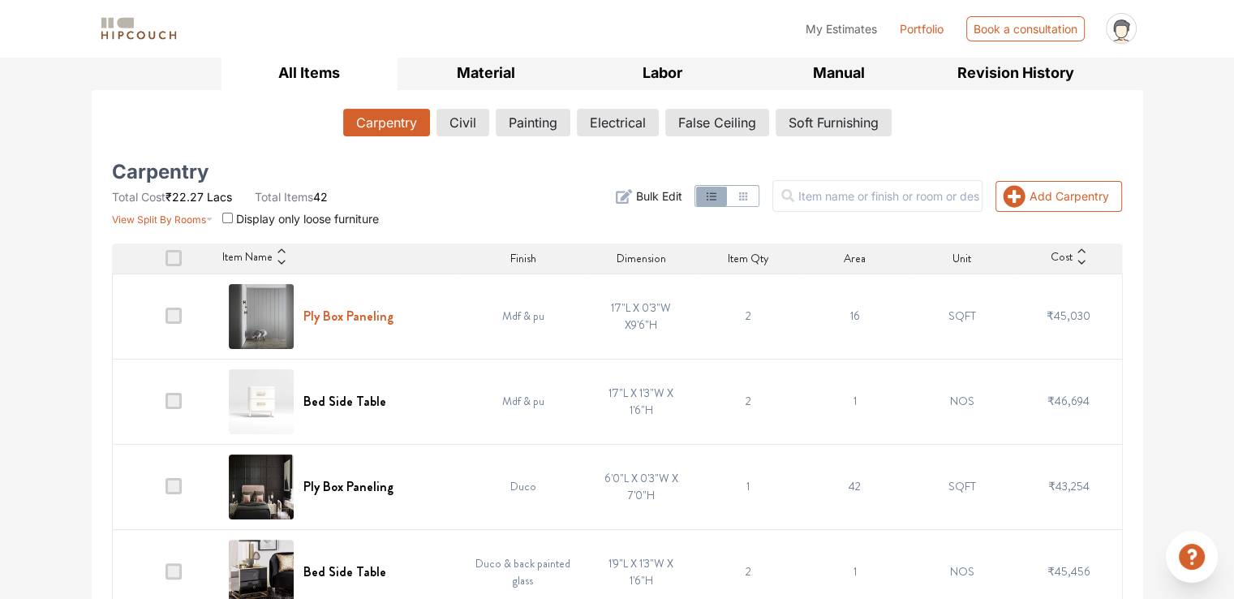
click at [370, 309] on h6 "Ply Box Paneling" at bounding box center [348, 315] width 90 height 15
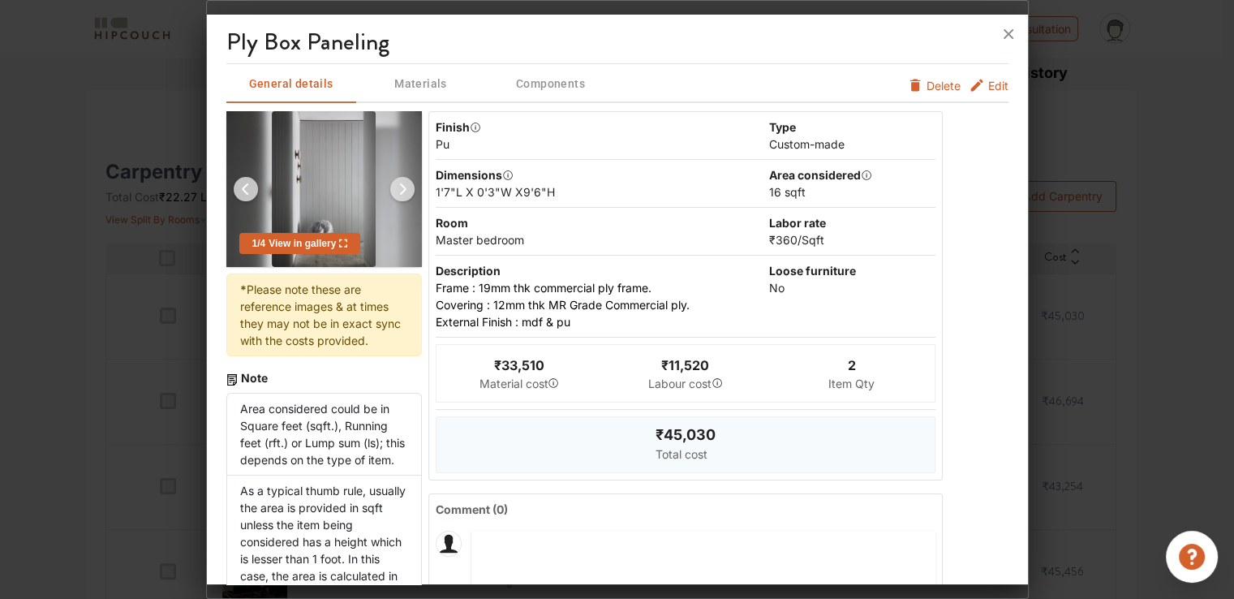
click at [486, 176] on div "Dimensions" at bounding box center [469, 174] width 67 height 17
click at [988, 80] on span "Edit" at bounding box center [998, 85] width 20 height 17
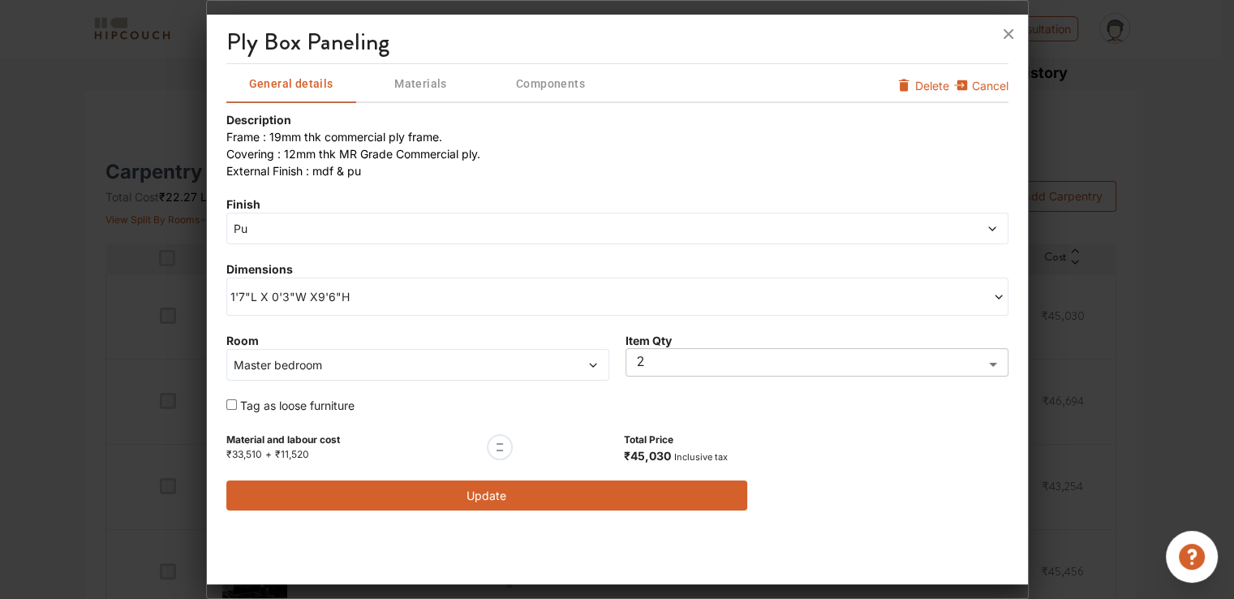
click at [321, 303] on span "1'7"L X 0'3"W X9'6"H" at bounding box center [423, 296] width 387 height 17
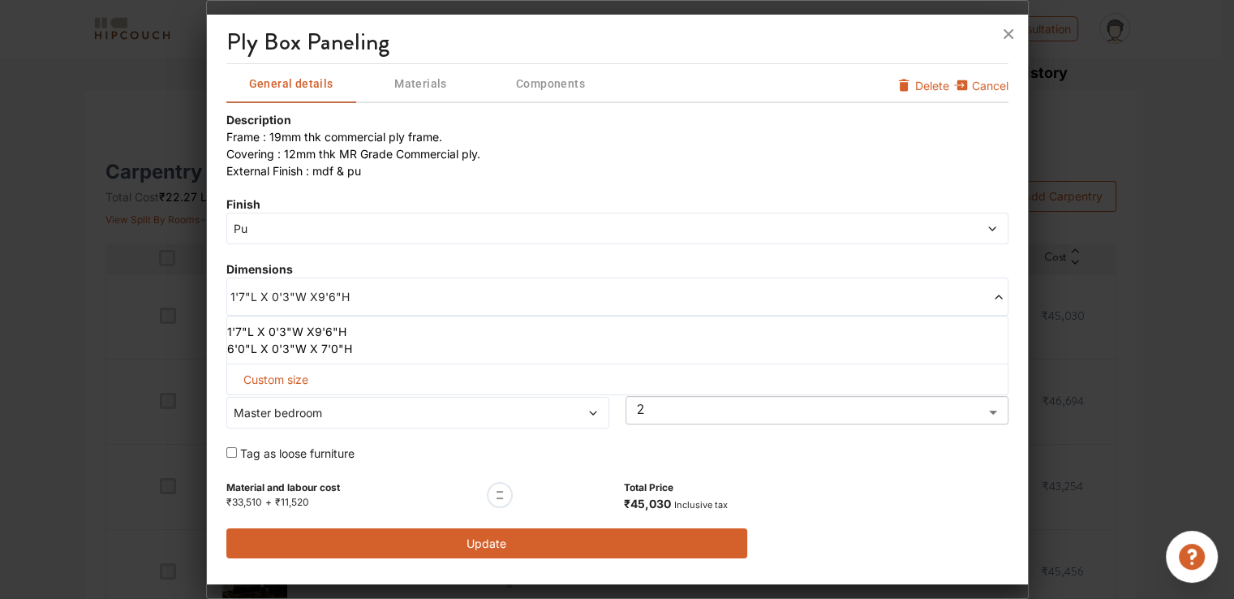
click at [272, 346] on li "6'0"L X 0'3"W X 7'0"H" at bounding box center [614, 348] width 774 height 17
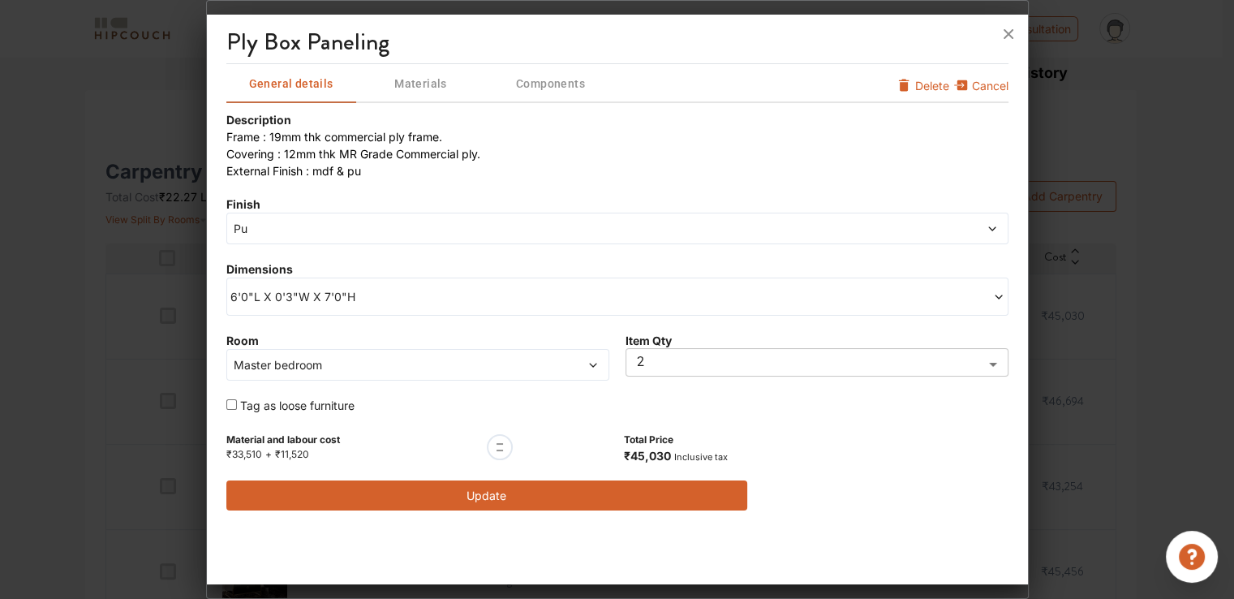
click at [468, 491] on button "Update" at bounding box center [487, 495] width 522 height 30
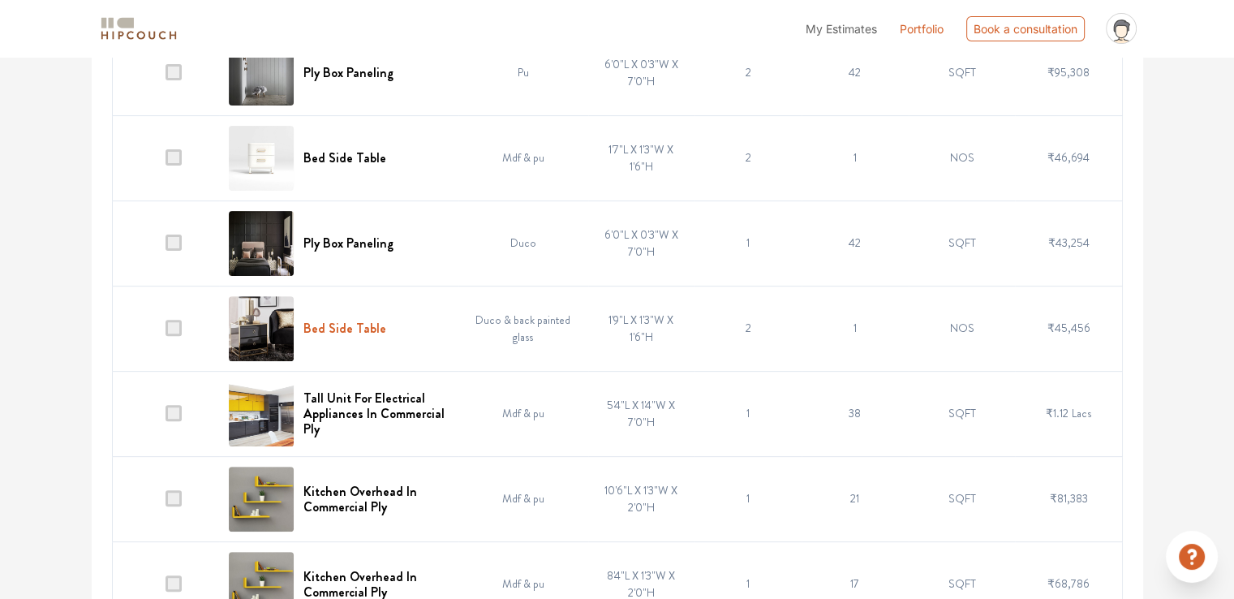
scroll to position [568, 0]
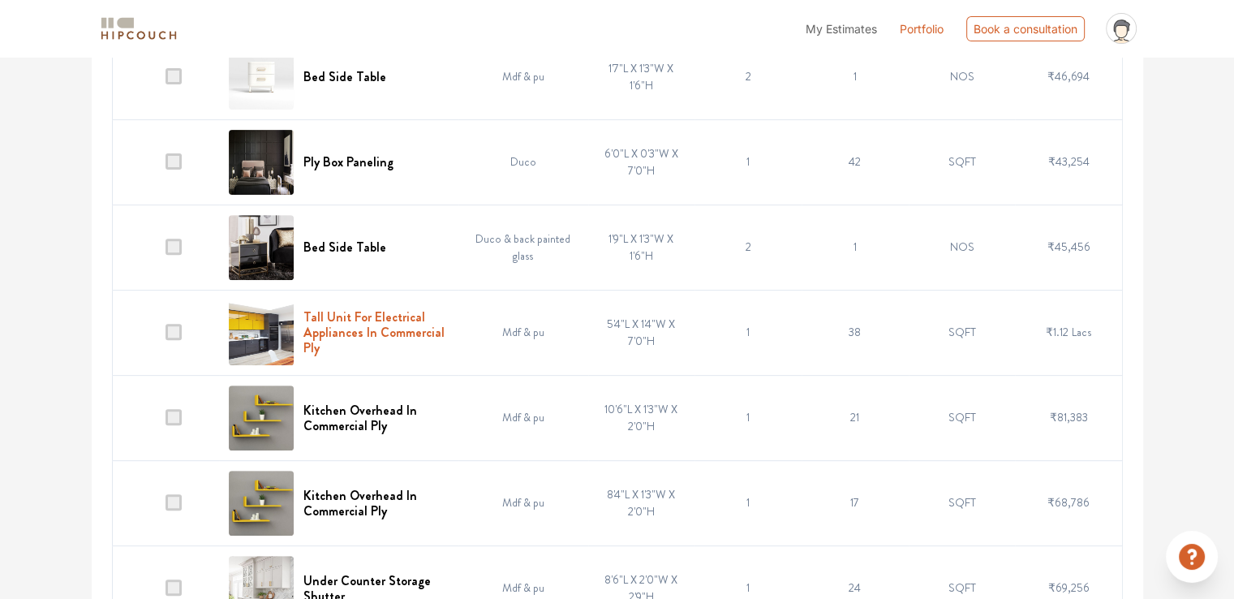
click at [364, 312] on h6 "Tall Unit For Electrical Appliances In Commercial Ply" at bounding box center [375, 332] width 145 height 47
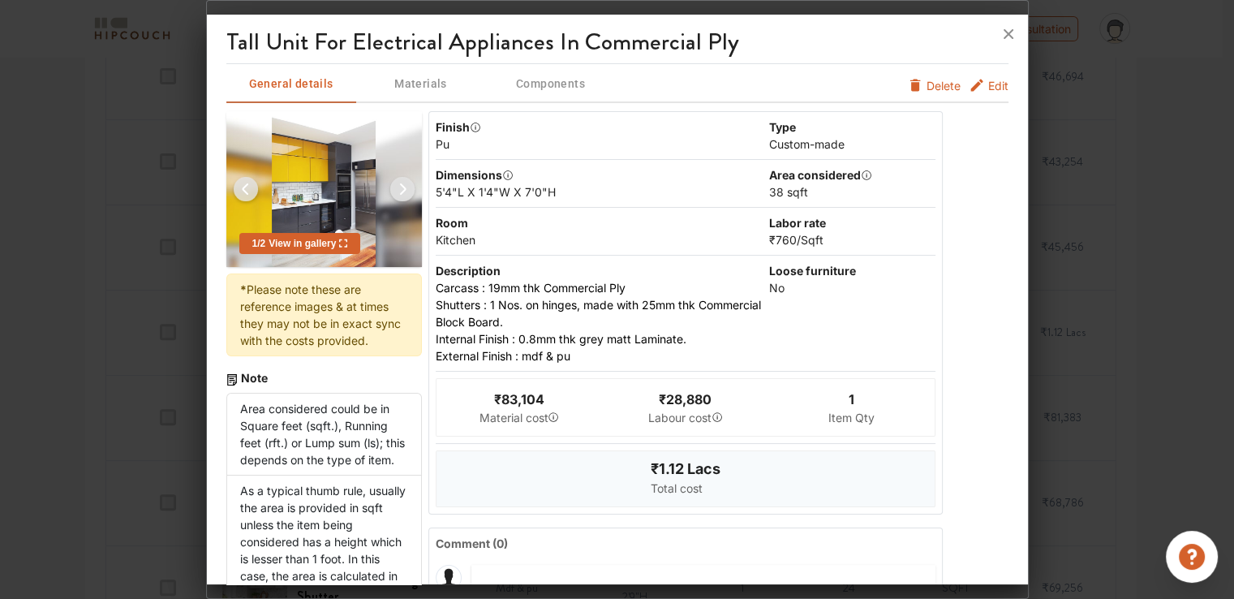
click at [988, 82] on span "Edit" at bounding box center [998, 85] width 20 height 17
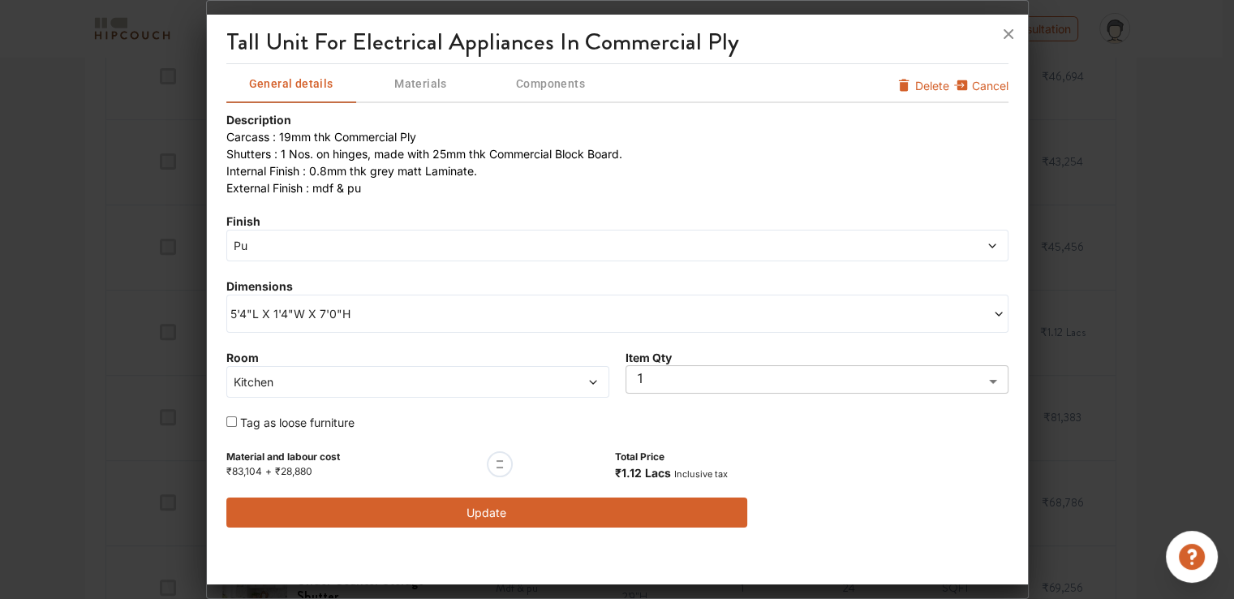
click at [299, 319] on span "5'4"L X 1'4"W X 7'0"H" at bounding box center [423, 313] width 387 height 17
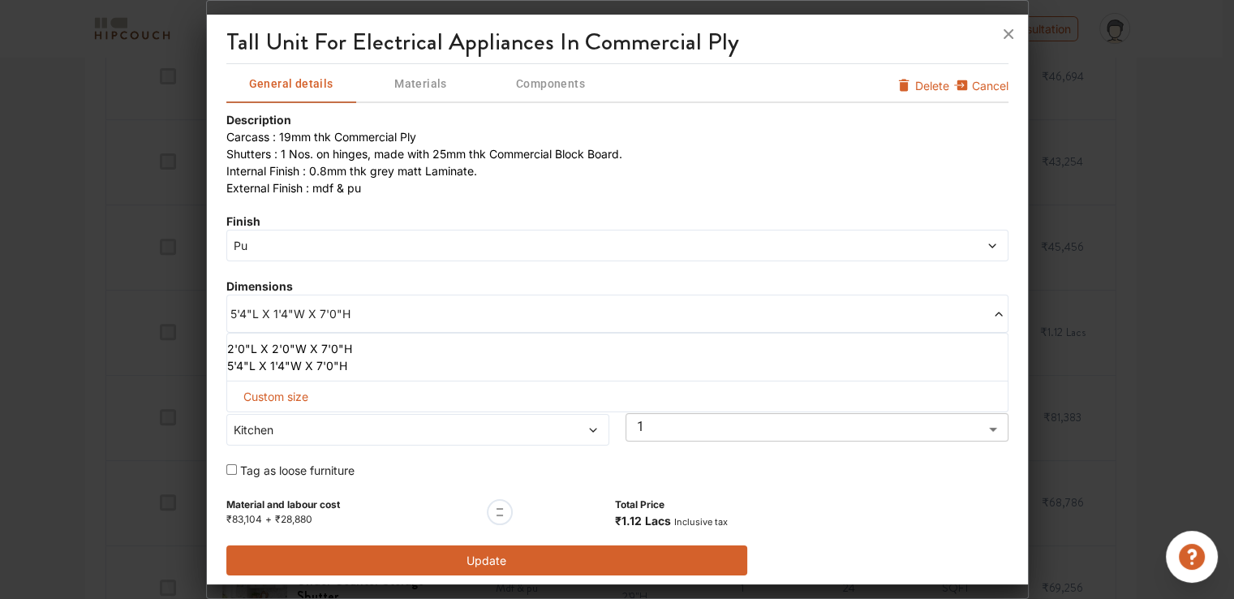
click at [289, 396] on span "Custom size" at bounding box center [276, 396] width 78 height 30
click at [278, 428] on input "text" at bounding box center [286, 422] width 93 height 29
type input "8"
click at [455, 426] on input "text" at bounding box center [477, 422] width 93 height 29
type input "1"
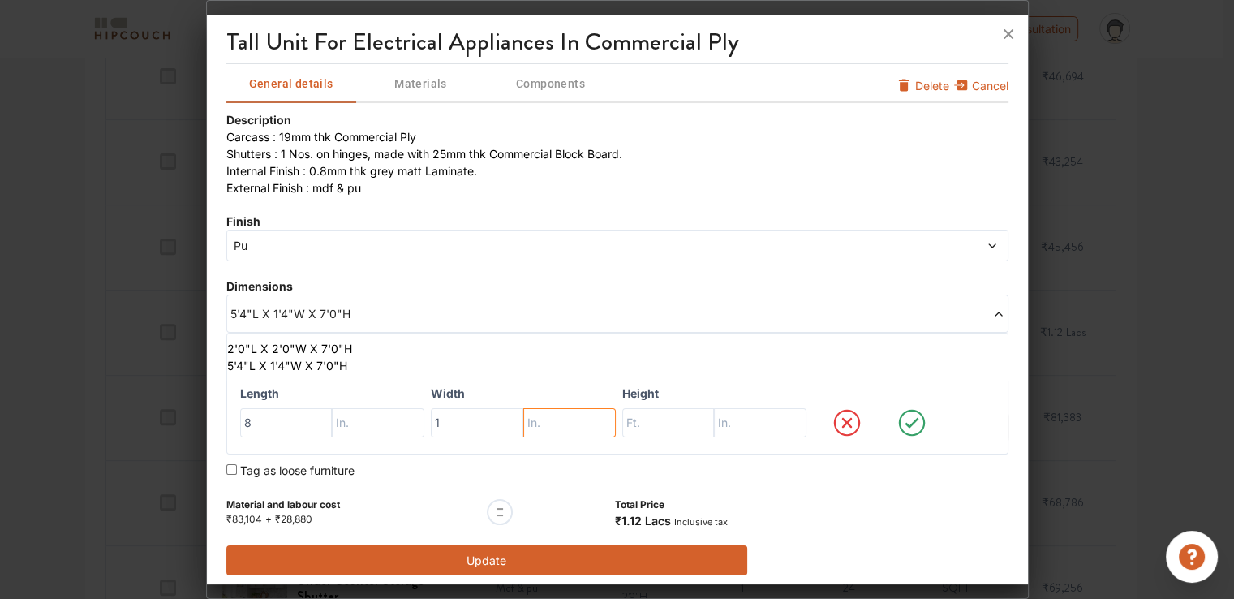
click at [589, 421] on input "text" at bounding box center [569, 422] width 93 height 29
type input "4"
click at [656, 420] on input "text" at bounding box center [668, 422] width 93 height 29
type input "7"
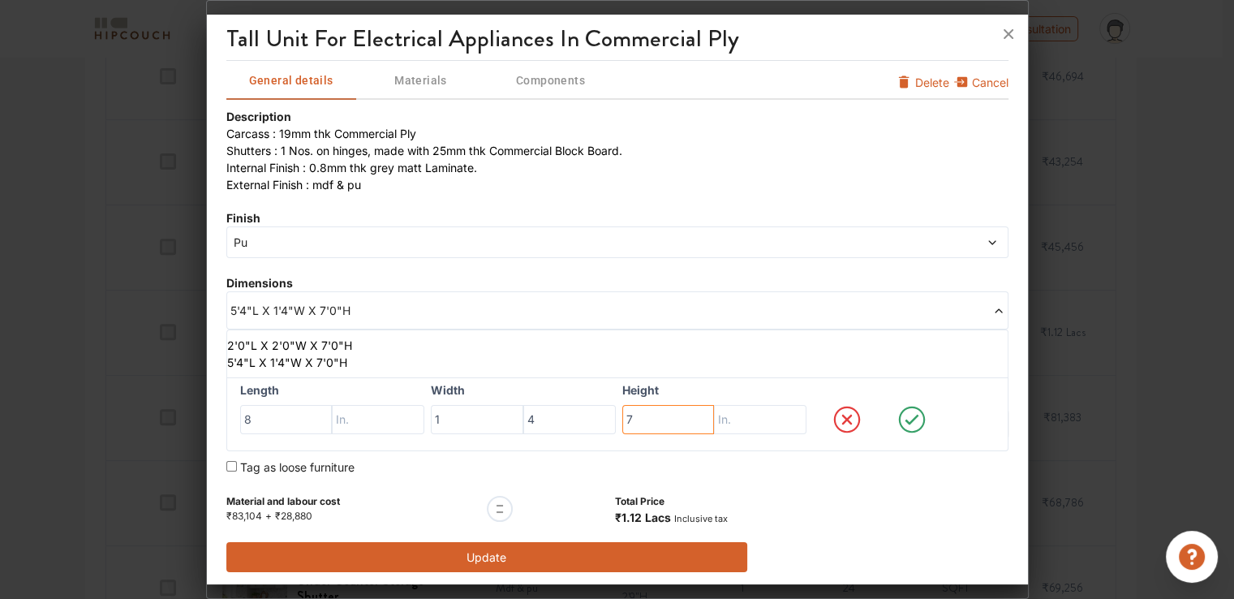
scroll to position [5, 0]
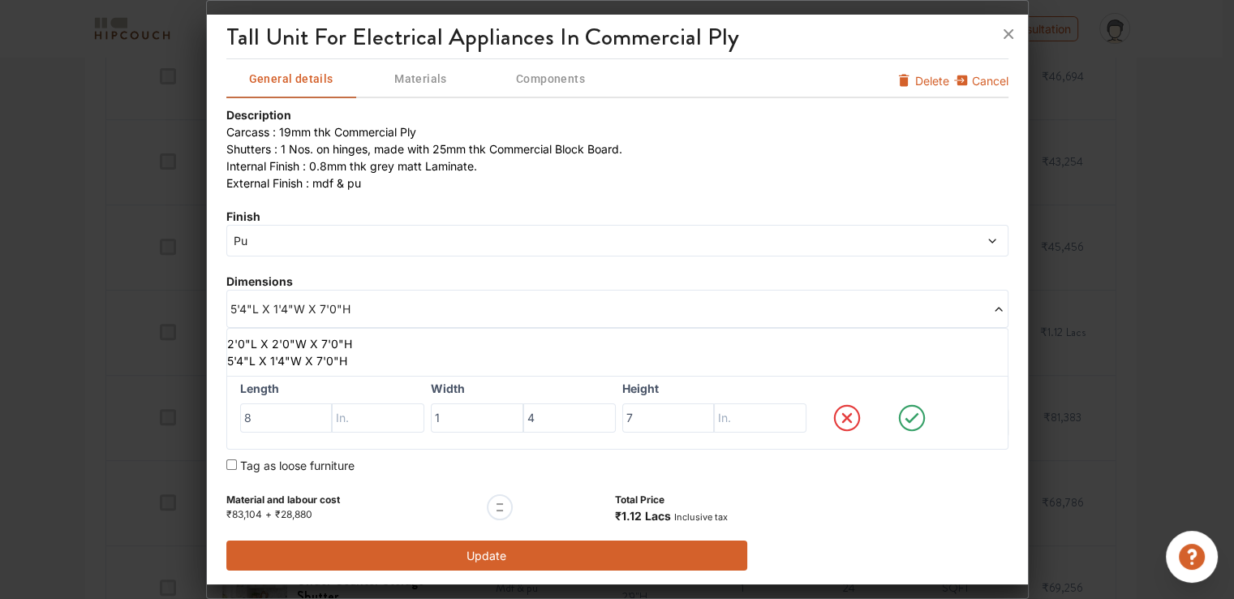
click at [897, 415] on icon at bounding box center [912, 418] width 62 height 32
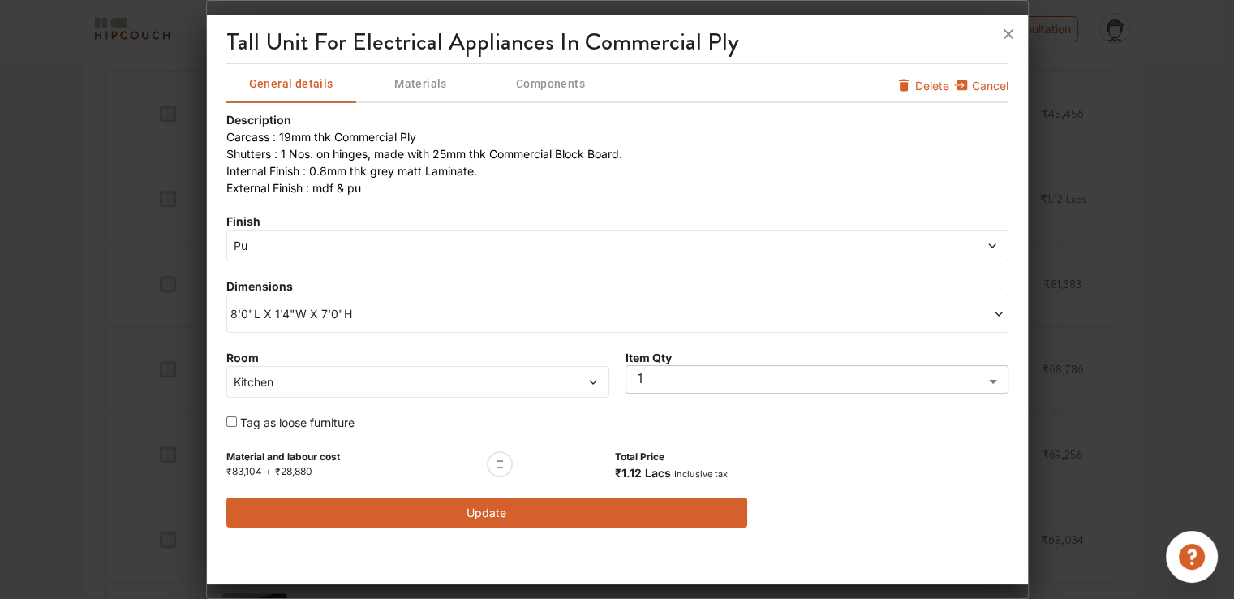
scroll to position [730, 0]
click at [477, 519] on button "Update" at bounding box center [487, 512] width 522 height 30
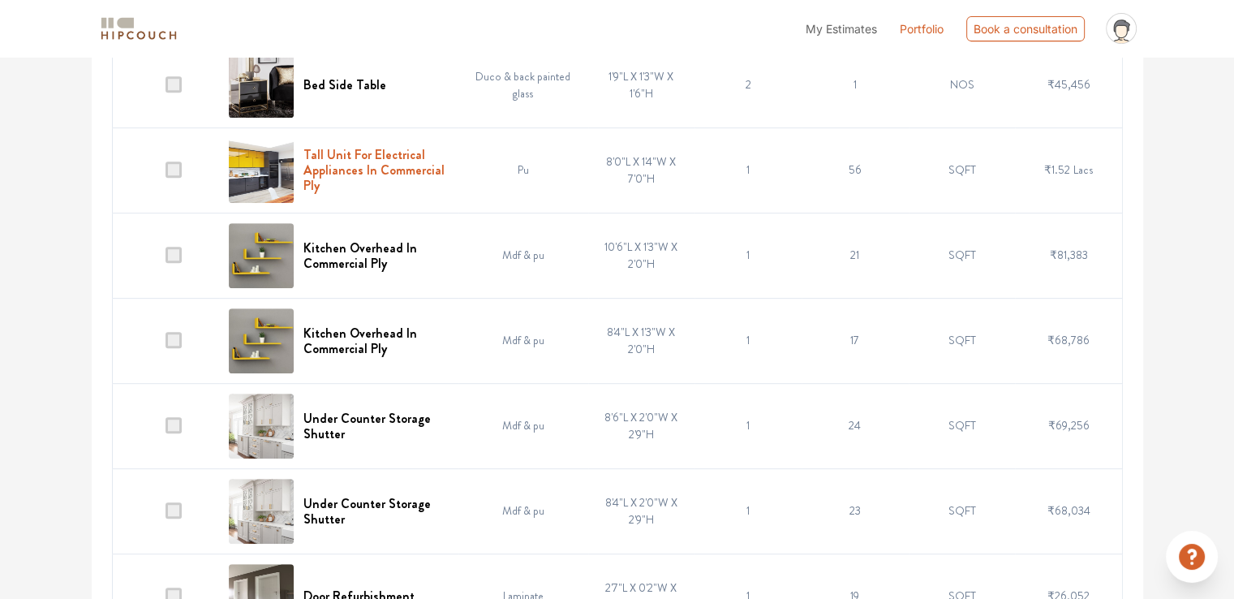
click at [354, 153] on h6 "Tall Unit For Electrical Appliances In Commercial Ply" at bounding box center [375, 170] width 145 height 47
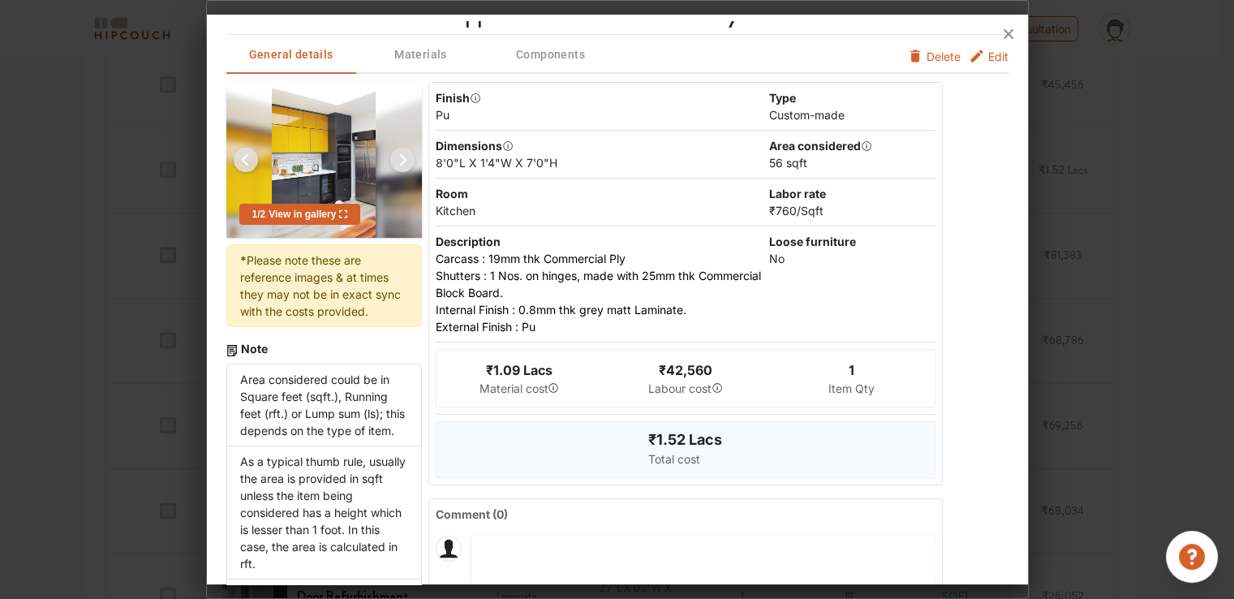
scroll to position [0, 0]
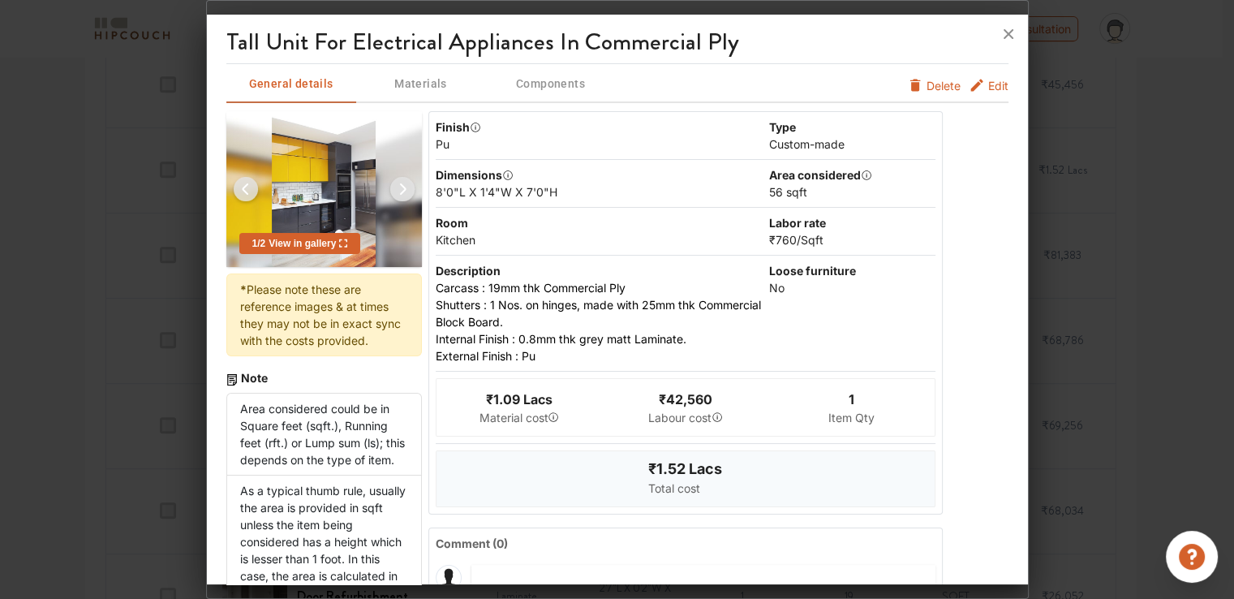
click at [988, 89] on span "Edit" at bounding box center [998, 85] width 20 height 17
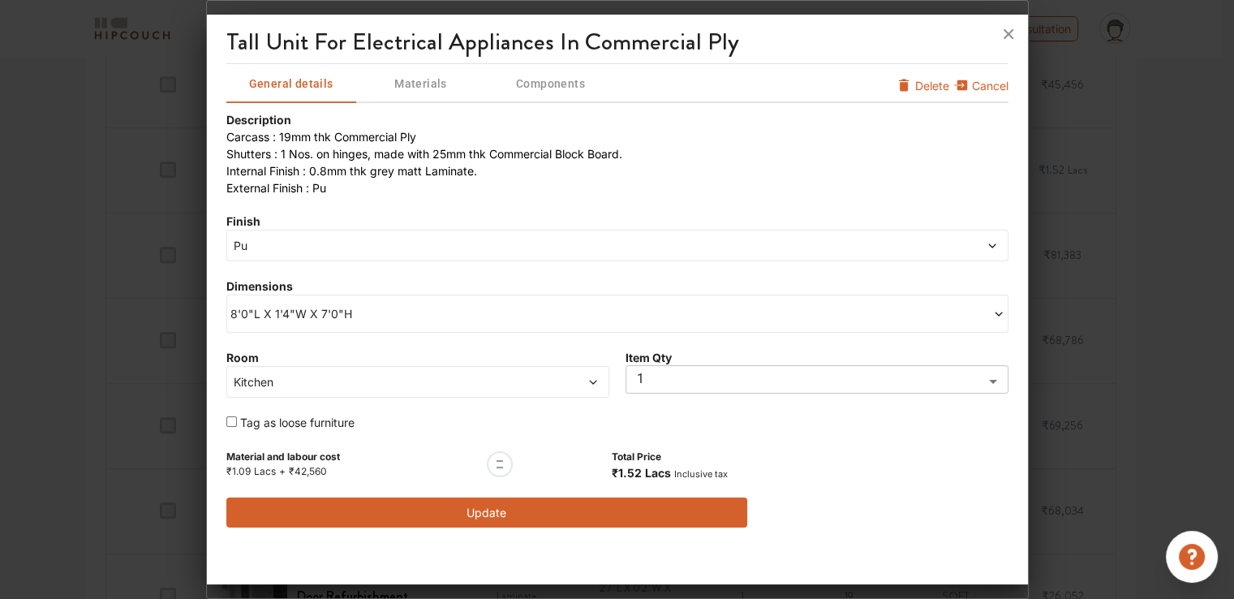
click at [340, 245] on span "Pu" at bounding box center [518, 245] width 576 height 17
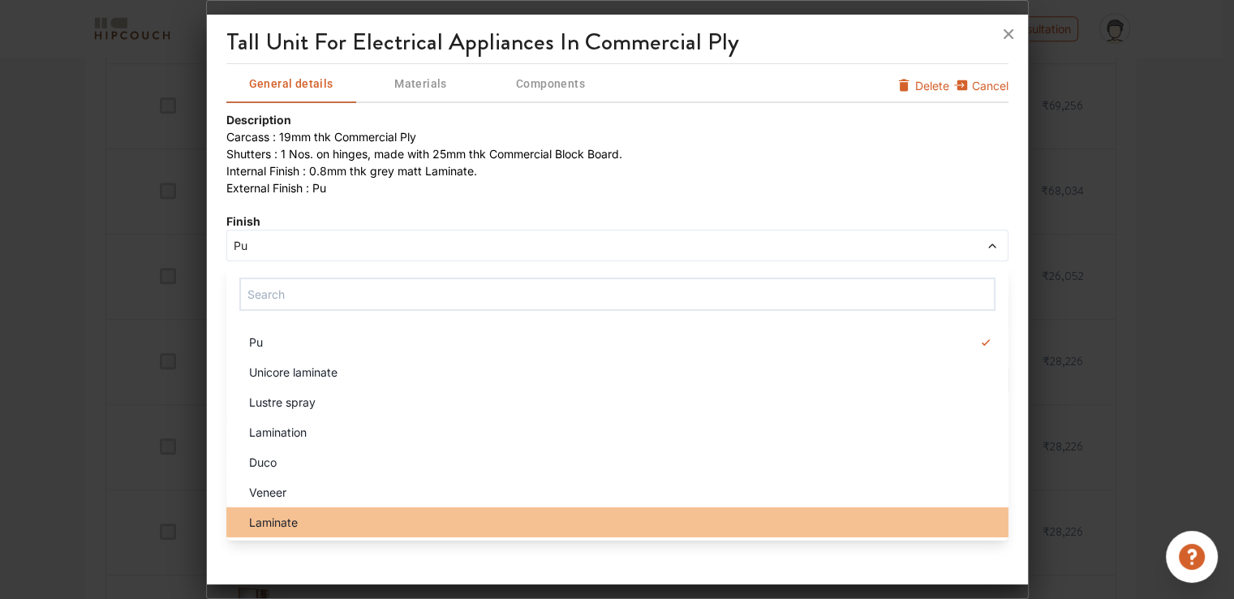
scroll to position [1055, 0]
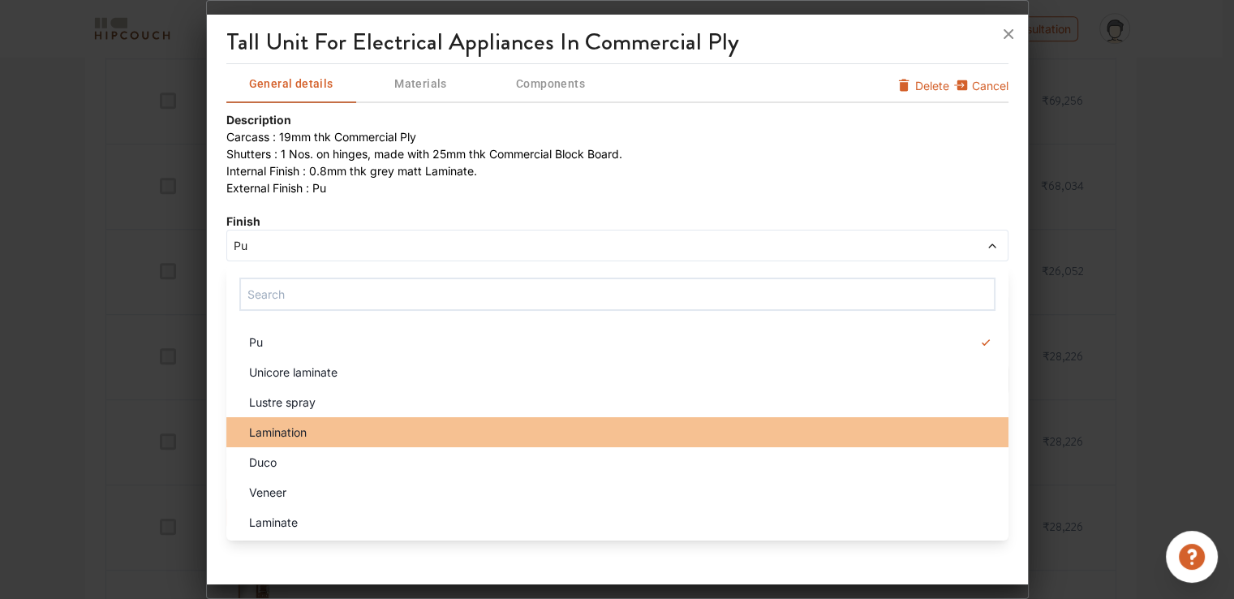
click at [285, 437] on span "Lamination" at bounding box center [278, 432] width 58 height 17
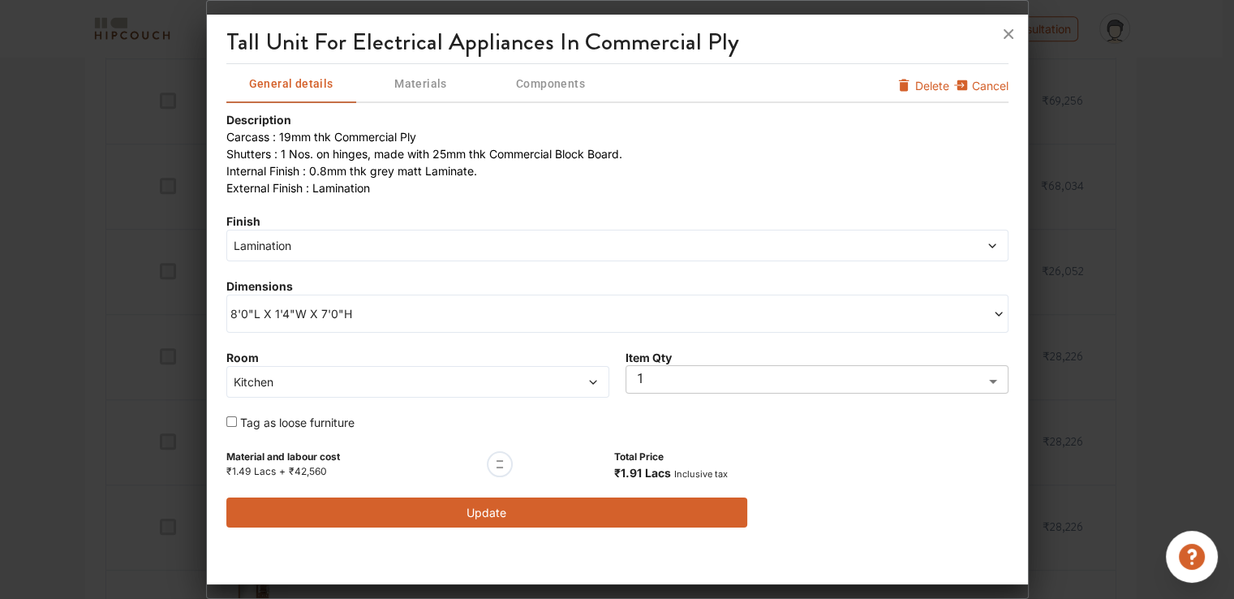
click at [493, 514] on button "Update" at bounding box center [487, 512] width 522 height 30
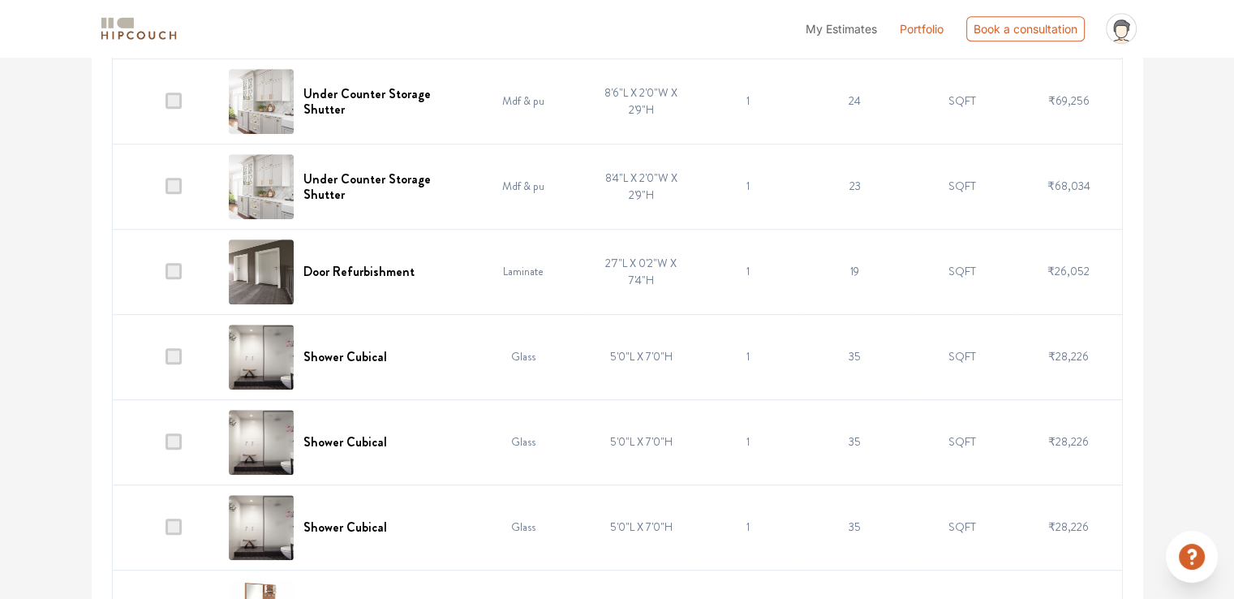
click at [172, 270] on span at bounding box center [174, 271] width 16 height 16
click at [166, 275] on input "checkbox" at bounding box center [166, 275] width 0 height 0
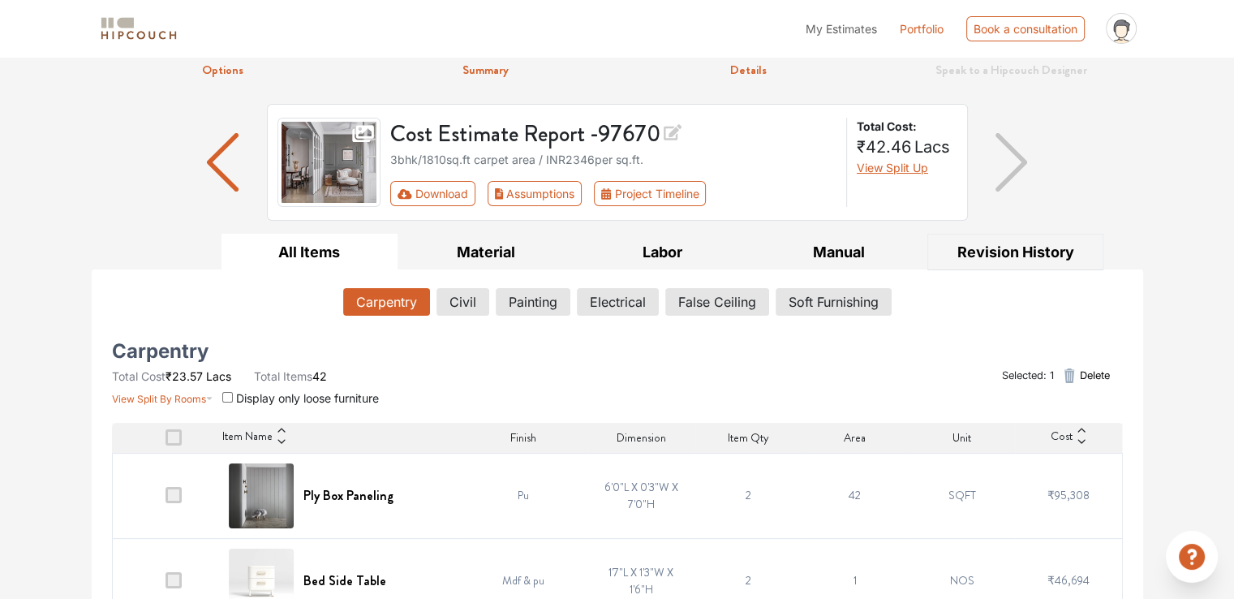
scroll to position [0, 0]
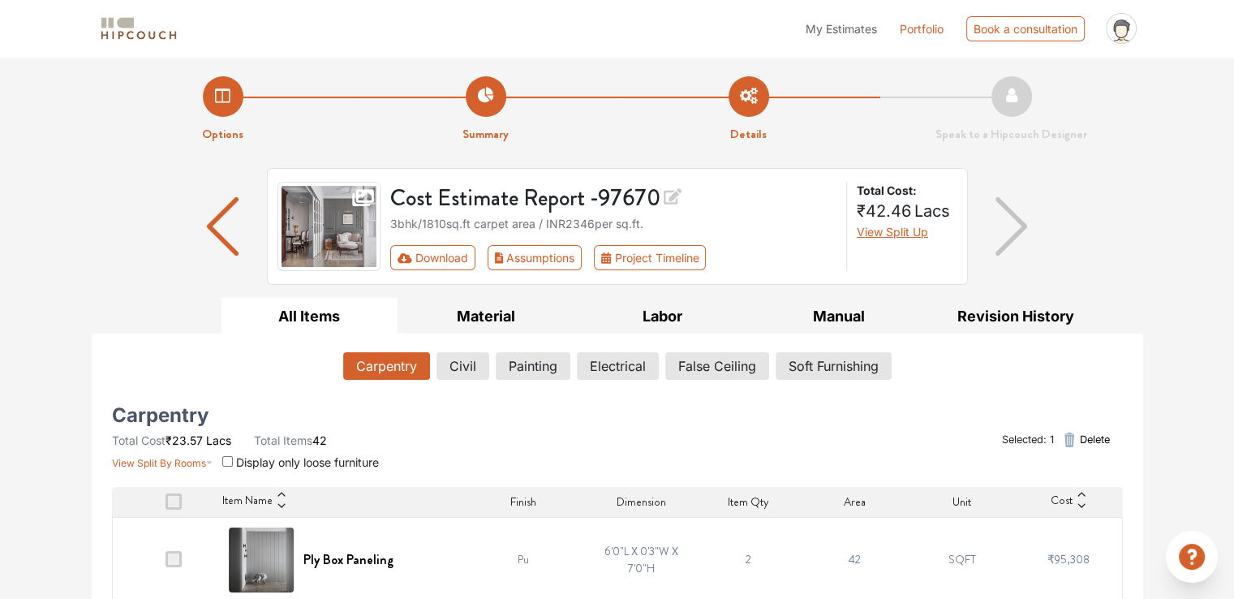
click at [1094, 434] on span "Delete" at bounding box center [1094, 439] width 30 height 15
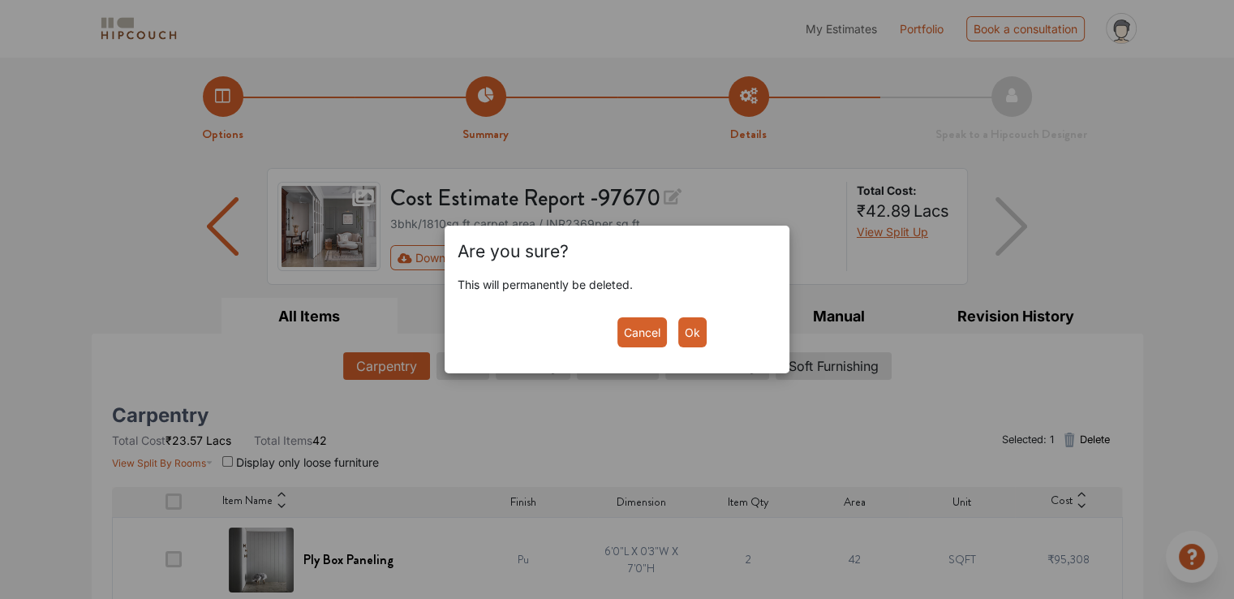
click at [693, 335] on button "Ok" at bounding box center [692, 332] width 28 height 30
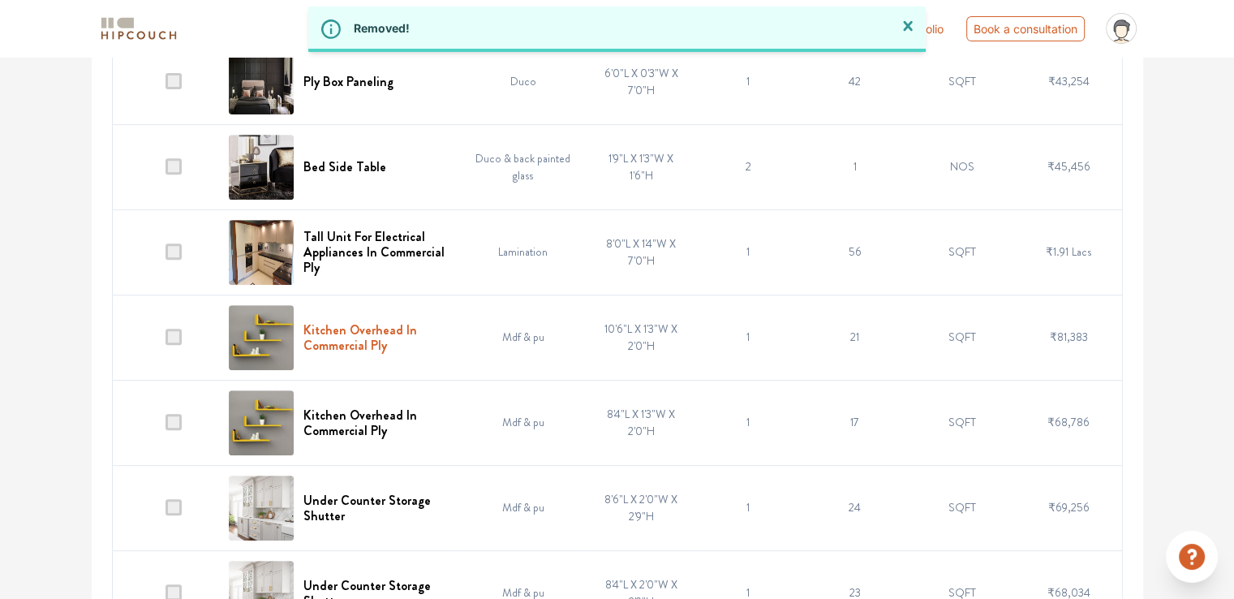
scroll to position [649, 0]
click at [372, 329] on h6 "Kitchen Overhead In Commercial Ply" at bounding box center [375, 336] width 145 height 31
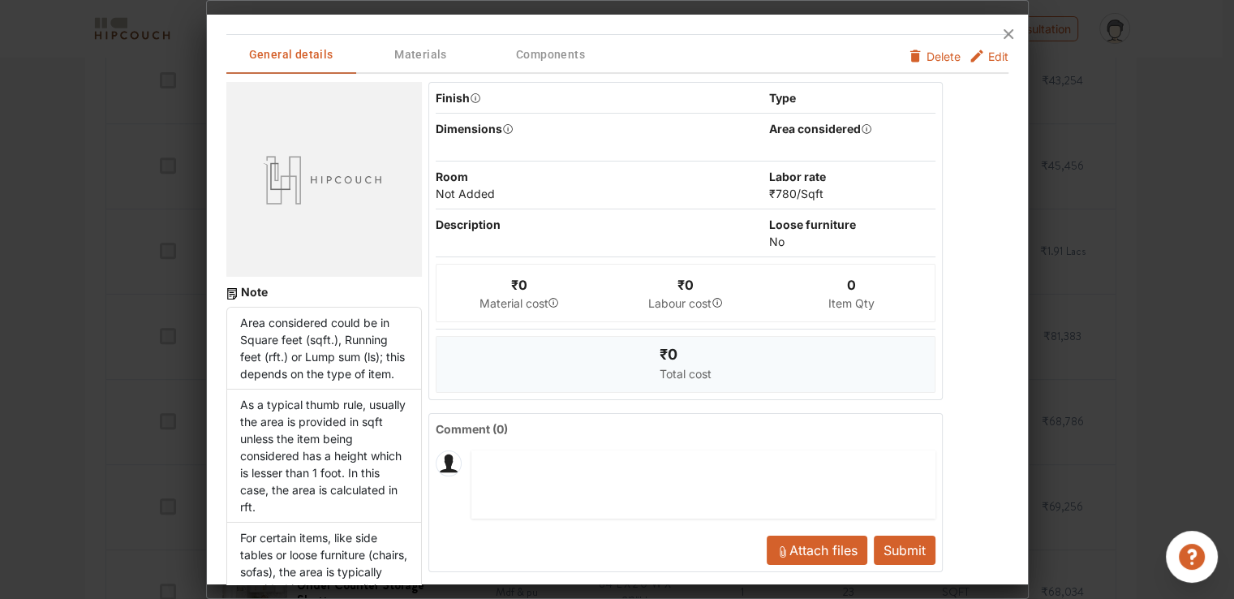
click at [990, 57] on span "Edit" at bounding box center [998, 56] width 20 height 17
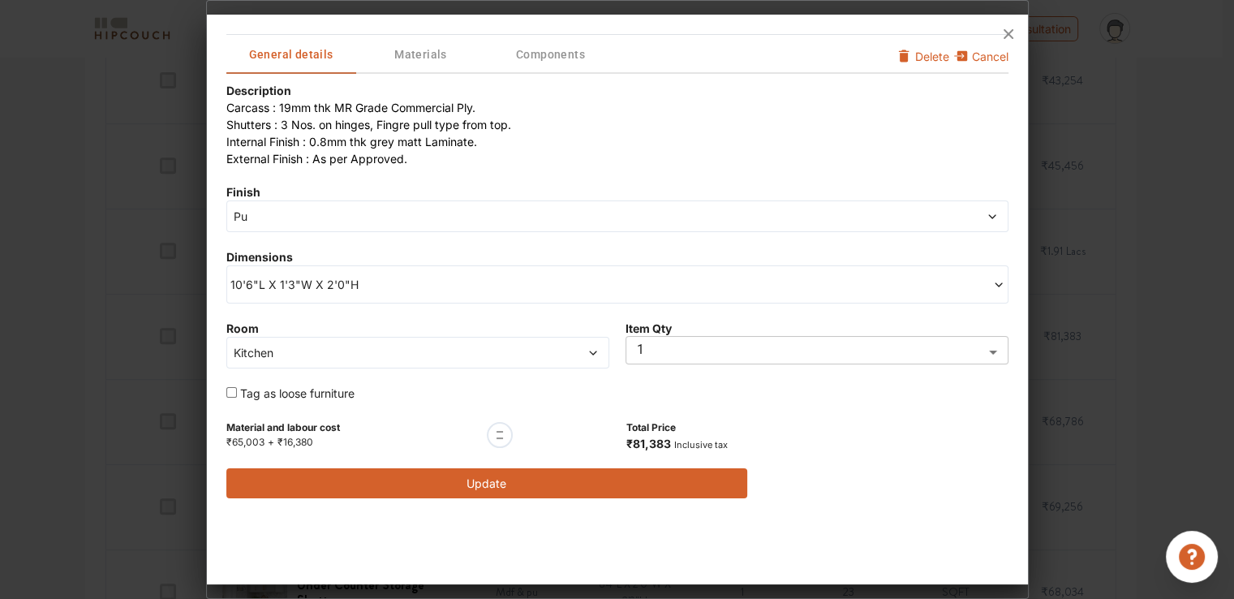
click at [402, 283] on span "10'6"L X 1'3"W X 2'0"H" at bounding box center [423, 284] width 387 height 17
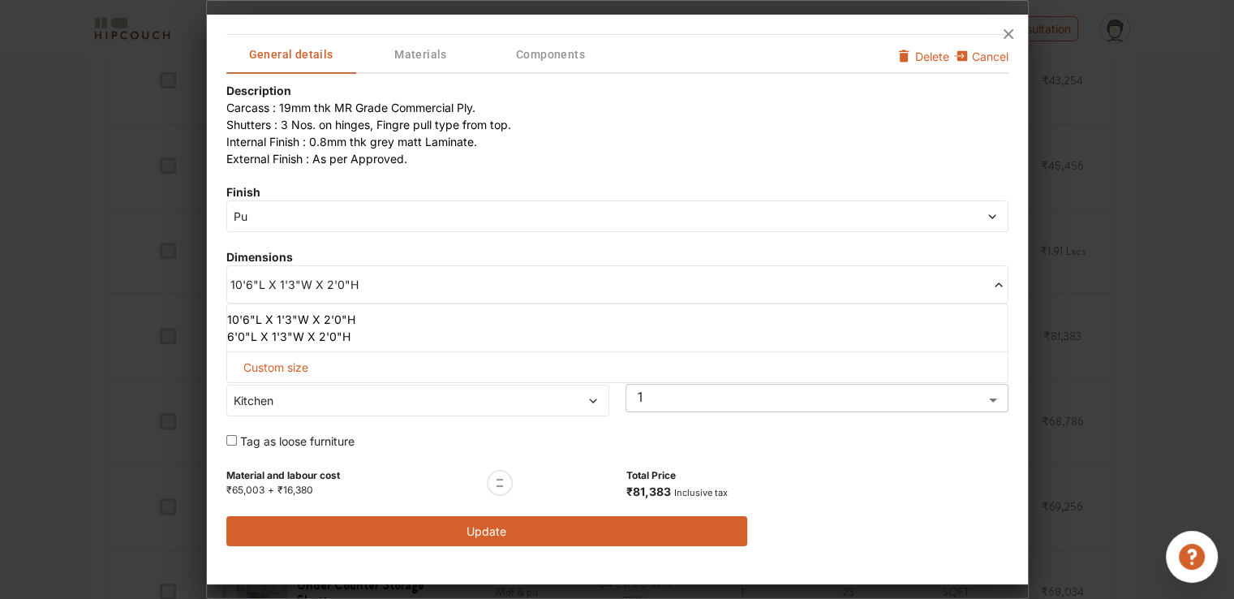
click at [243, 288] on span "10'6"L X 1'3"W X 2'0"H" at bounding box center [423, 284] width 387 height 17
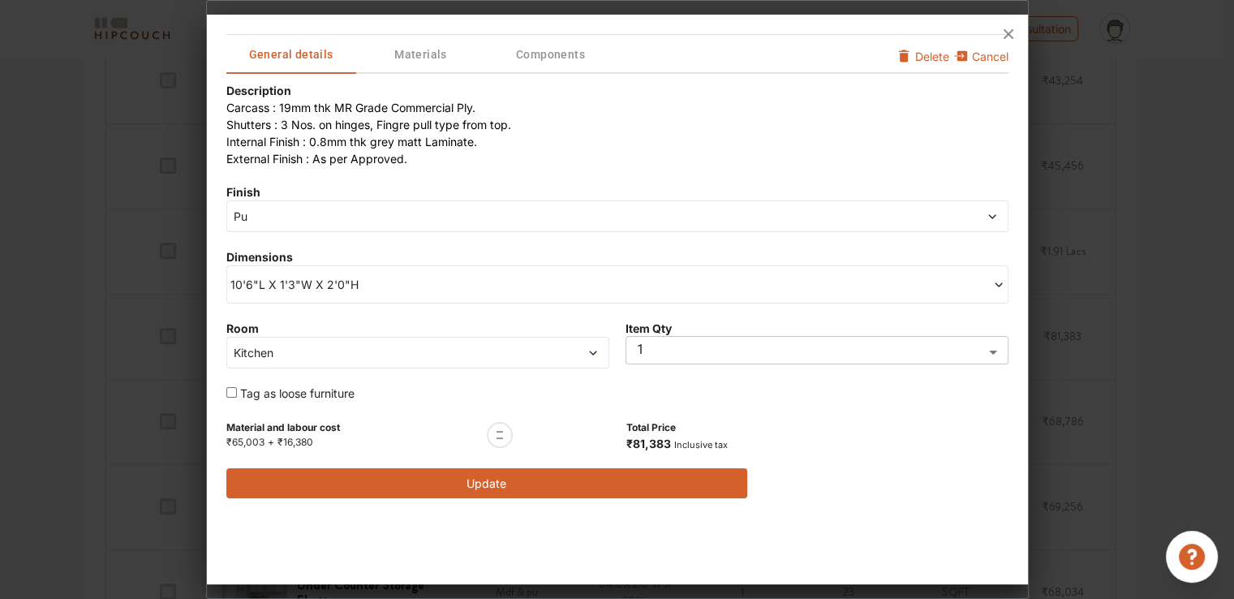
click at [357, 225] on div "Pu" at bounding box center [617, 216] width 782 height 32
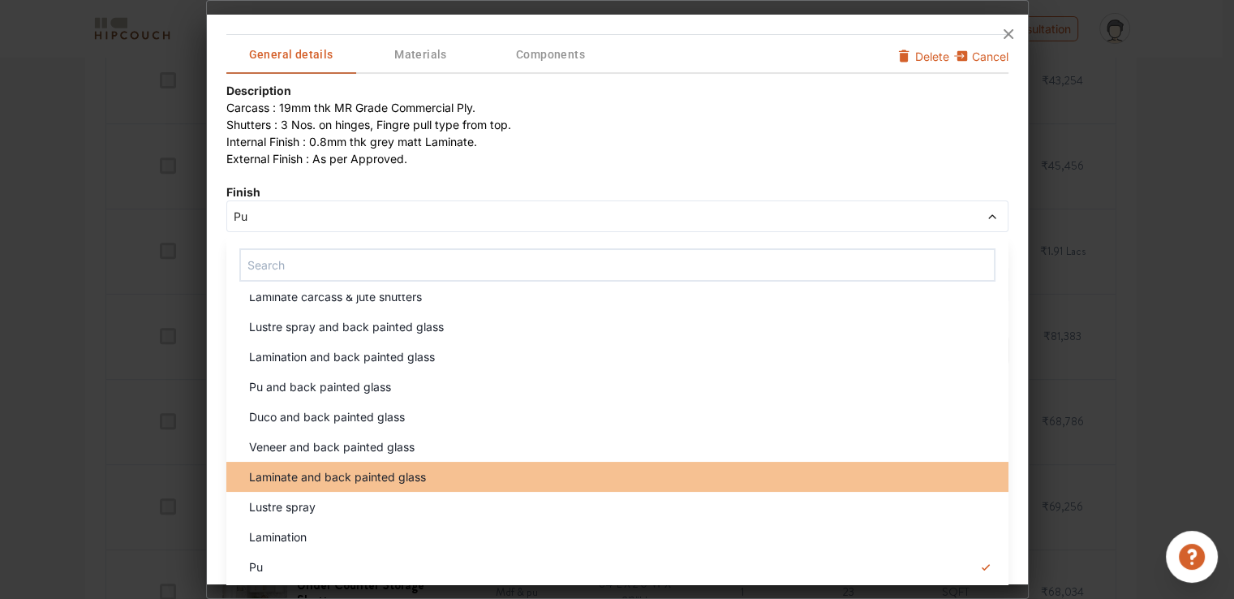
scroll to position [986, 0]
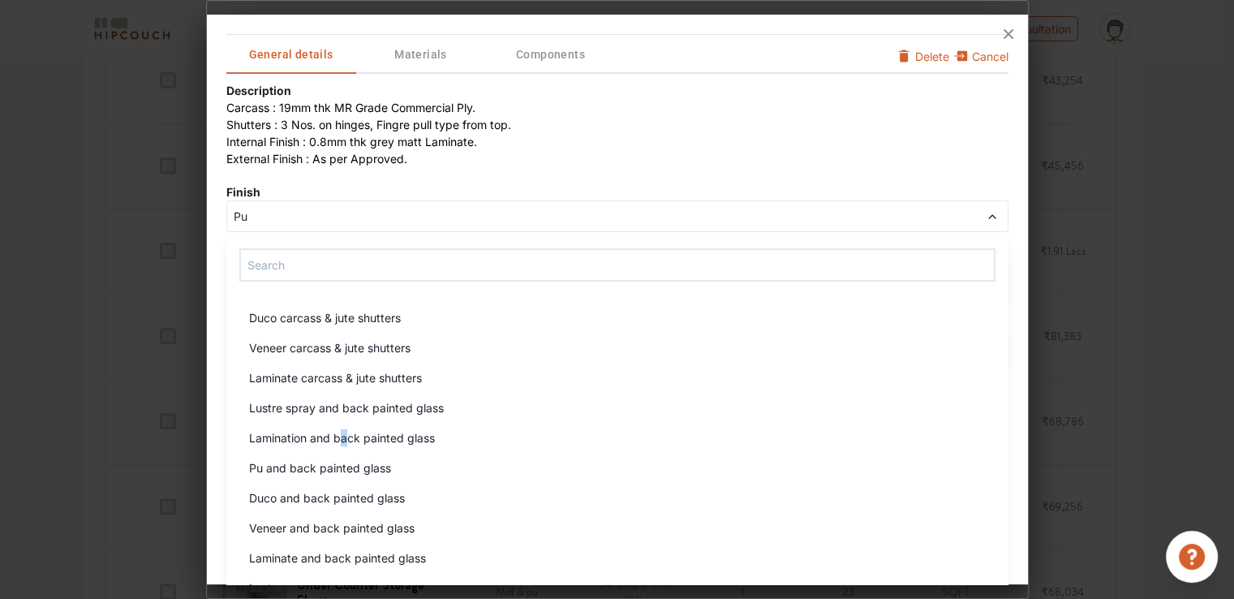
click at [344, 441] on span "Lamination and back painted glass" at bounding box center [342, 437] width 186 height 17
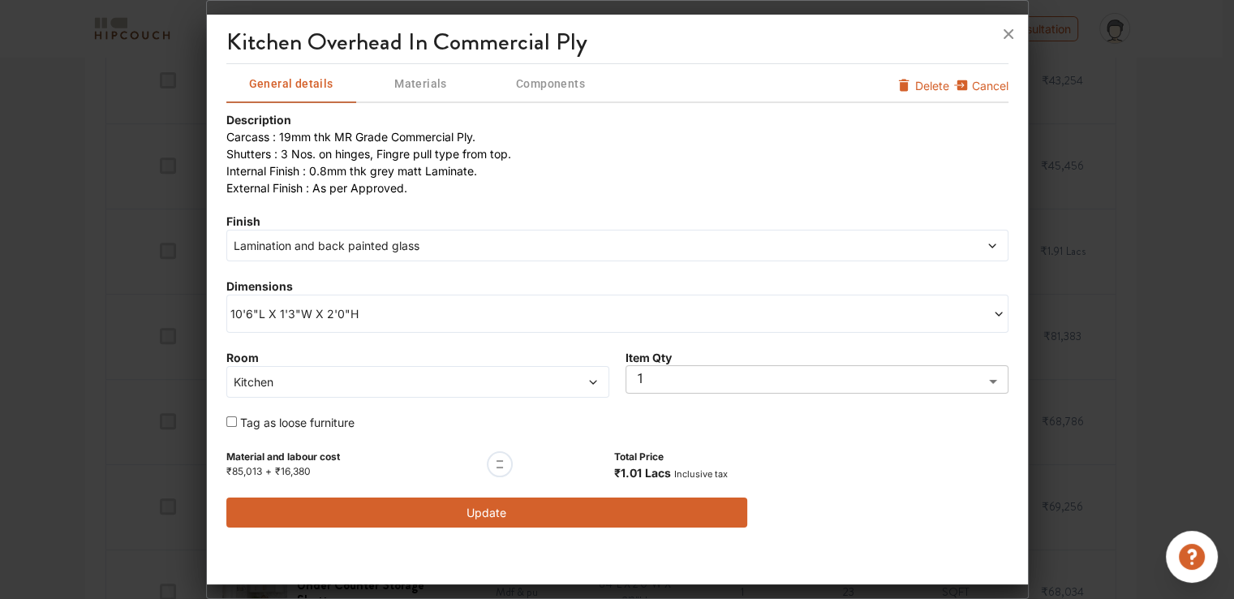
click at [504, 508] on button "Update" at bounding box center [487, 512] width 522 height 30
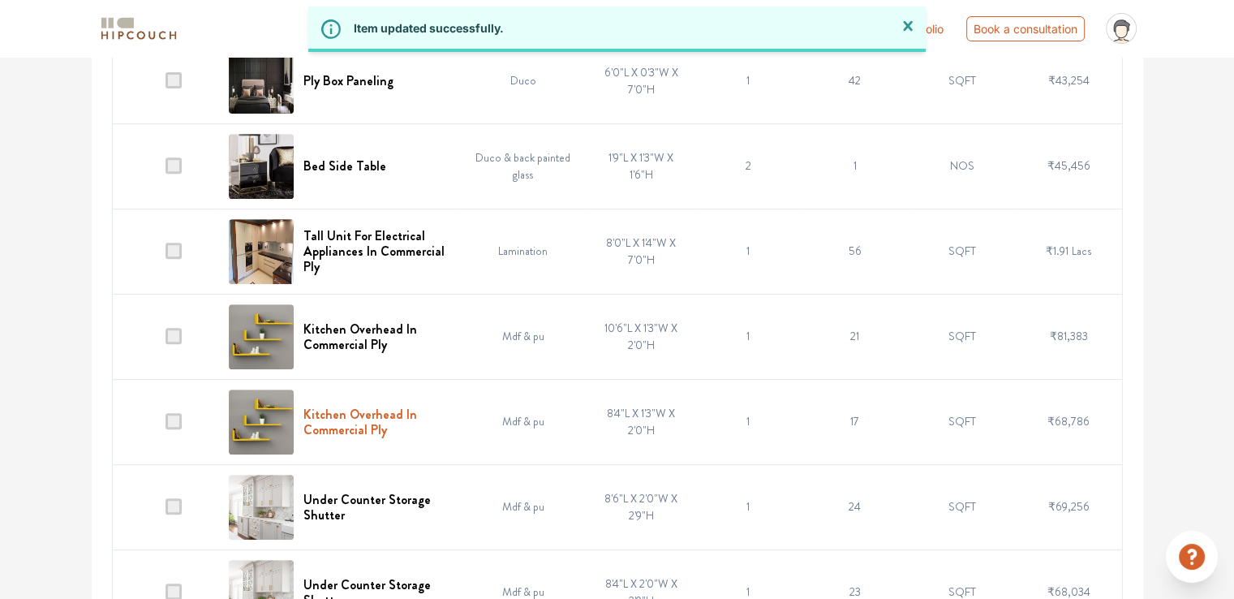
click at [367, 412] on h6 "Kitchen Overhead In Commercial Ply" at bounding box center [375, 422] width 145 height 31
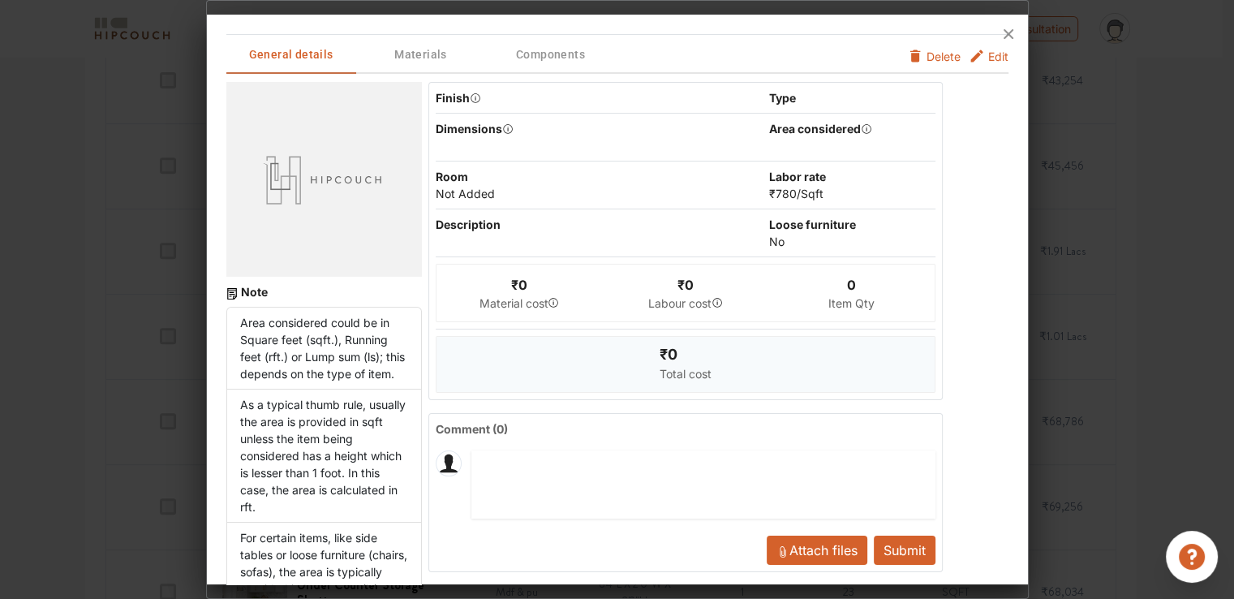
click at [988, 59] on span "Edit" at bounding box center [998, 56] width 20 height 17
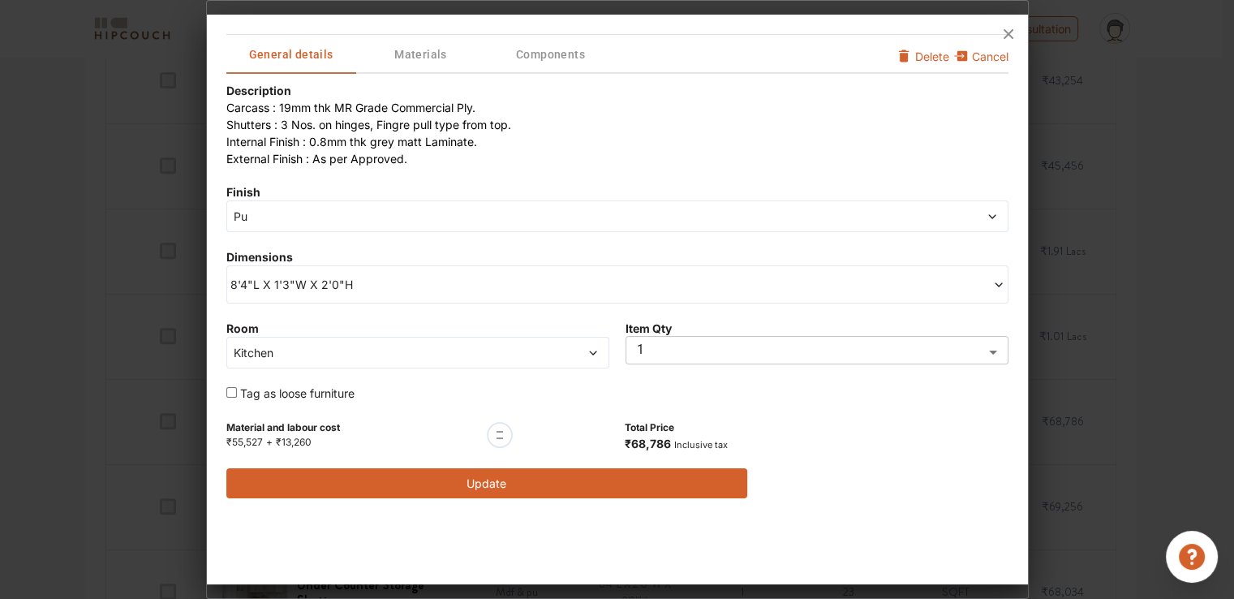
click at [271, 212] on span "Pu" at bounding box center [518, 216] width 576 height 17
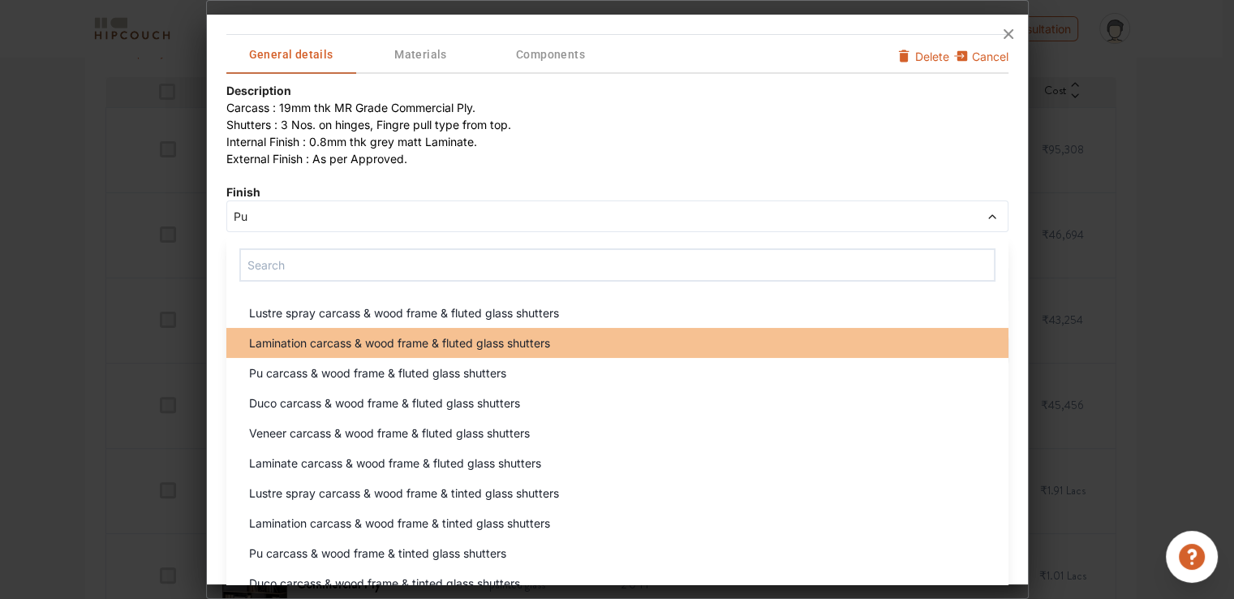
scroll to position [406, 0]
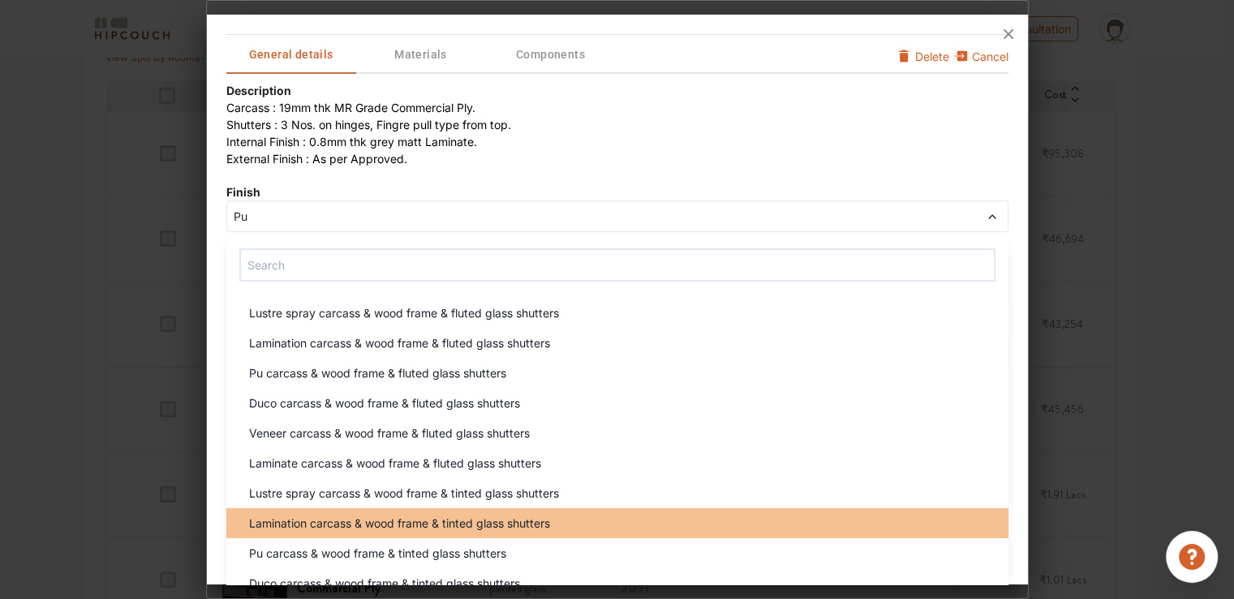
click at [464, 525] on span "Lamination carcass & wood frame & tinted glass shutters" at bounding box center [399, 522] width 301 height 17
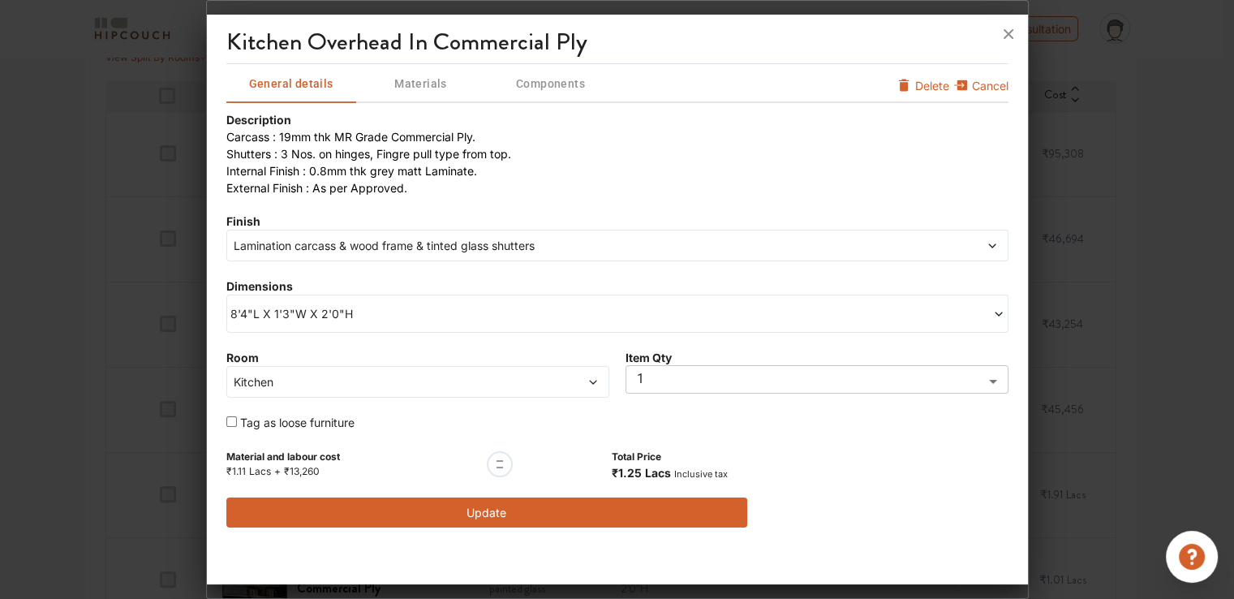
click at [360, 308] on span "8'4"L X 1'3"W X 2'0"H" at bounding box center [423, 313] width 387 height 17
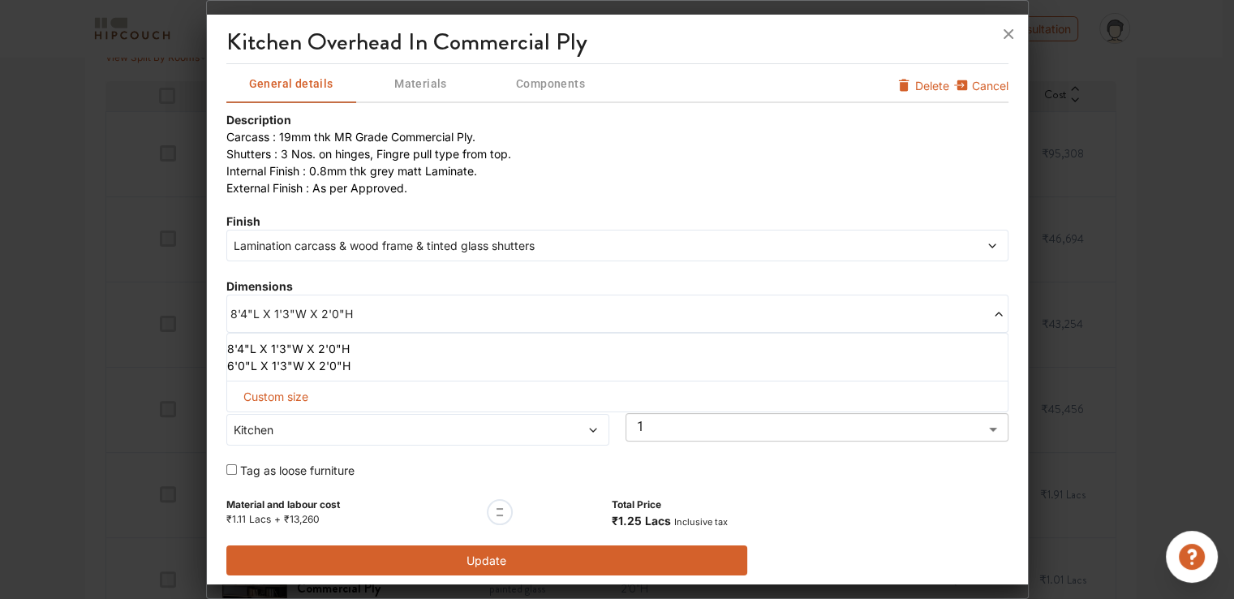
click at [297, 392] on span "Custom size" at bounding box center [276, 396] width 78 height 30
click at [285, 414] on input "text" at bounding box center [286, 422] width 93 height 29
drag, startPoint x: 253, startPoint y: 419, endPoint x: 237, endPoint y: 416, distance: 16.4
click at [237, 418] on div "Length 12 Width Height" at bounding box center [617, 418] width 782 height 74
type input "12"
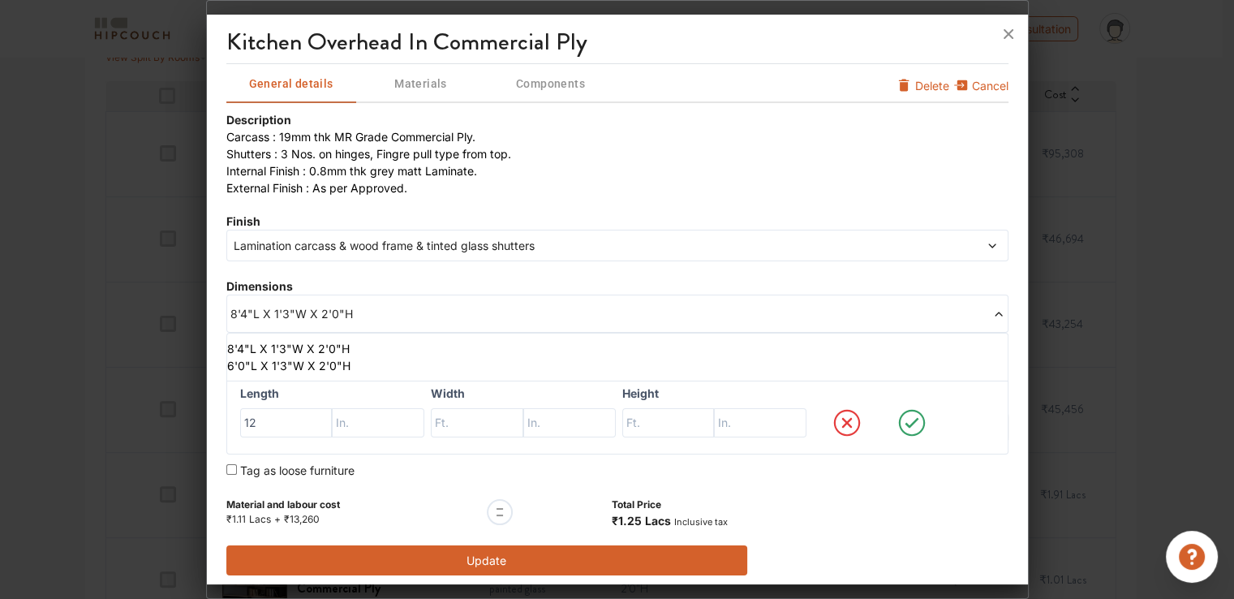
click at [269, 350] on li "8'4"L X 1'3"W X 2'0"H" at bounding box center [614, 348] width 774 height 17
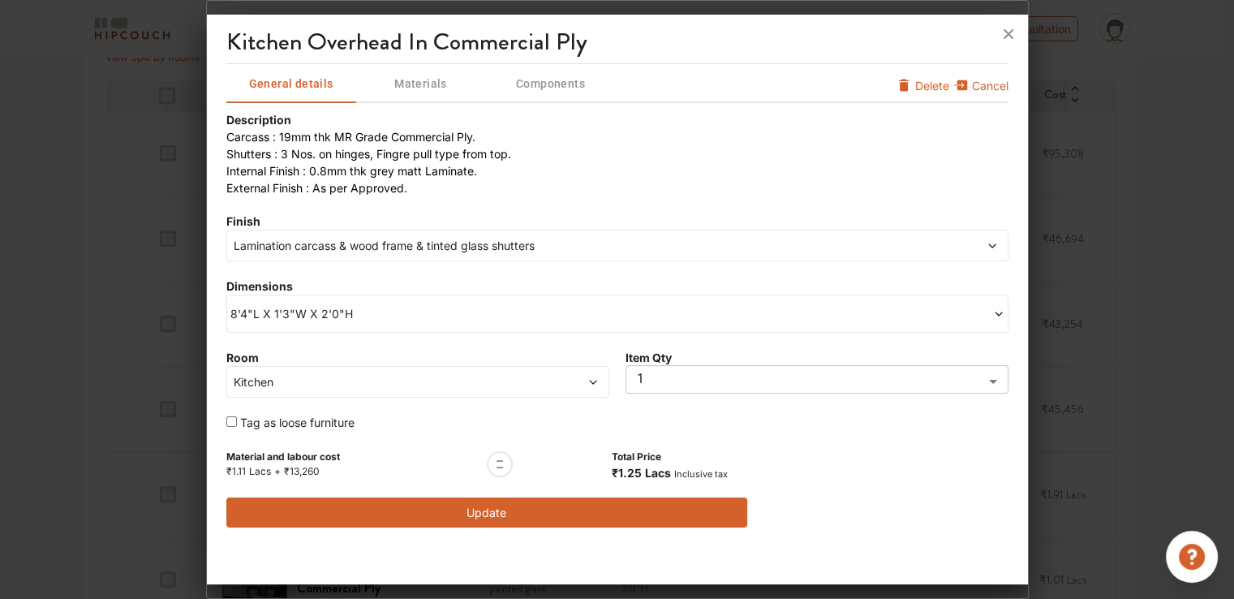
click at [500, 501] on button "Update" at bounding box center [487, 512] width 522 height 30
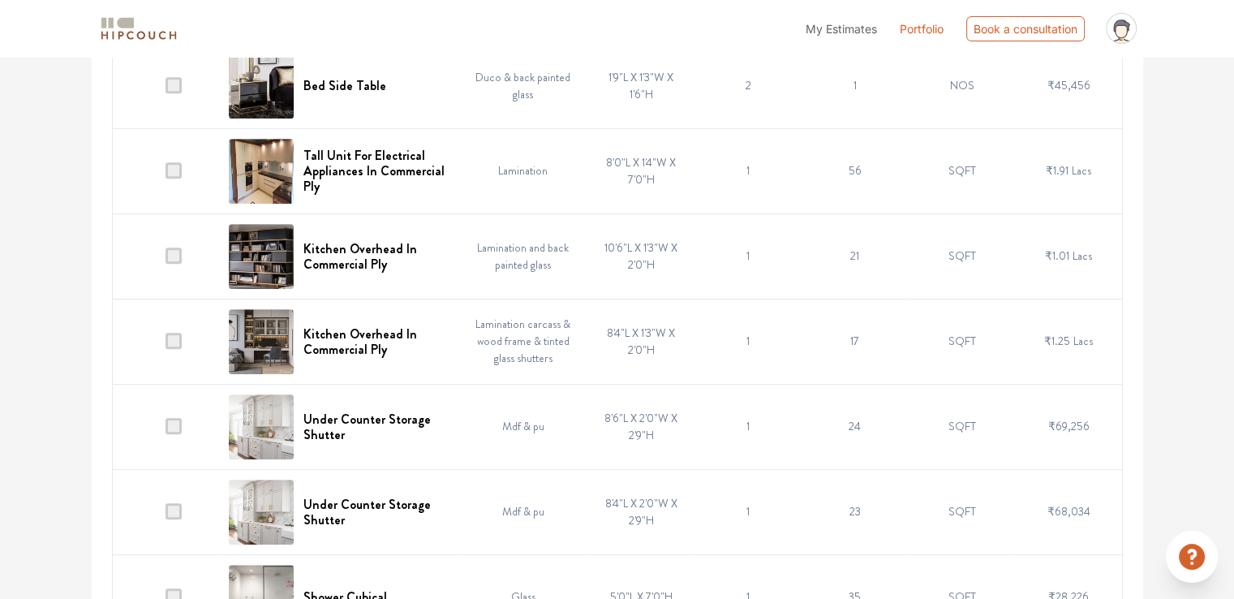
scroll to position [730, 0]
click at [363, 327] on h6 "Kitchen Overhead In Commercial Ply" at bounding box center [375, 340] width 145 height 31
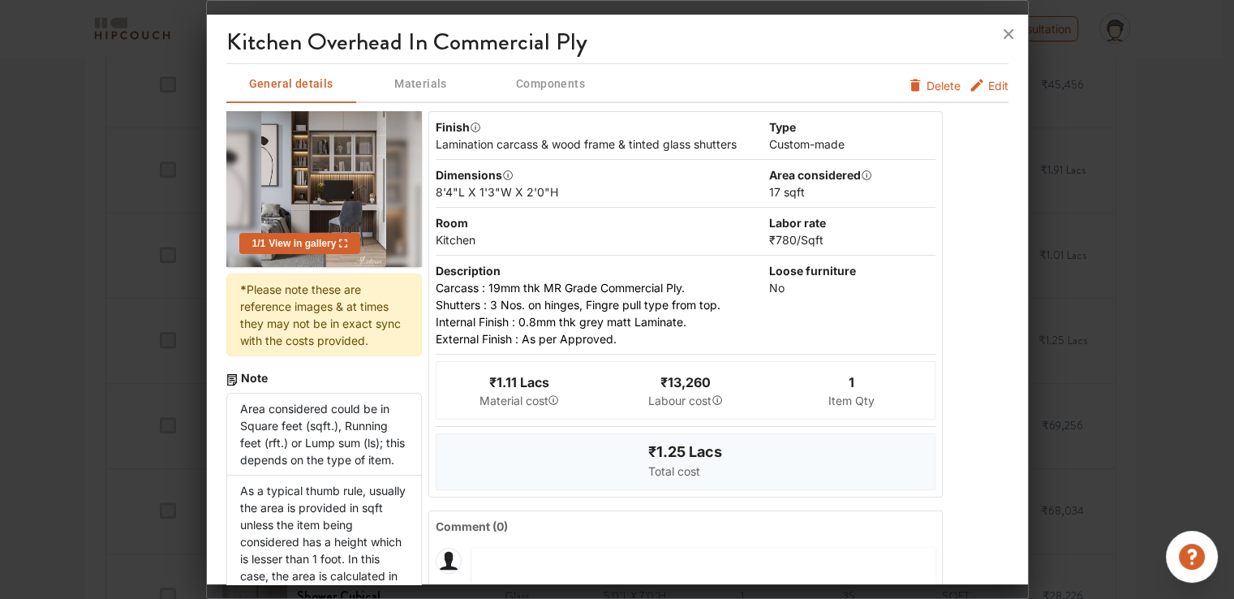
click at [988, 83] on span "Edit" at bounding box center [998, 85] width 20 height 17
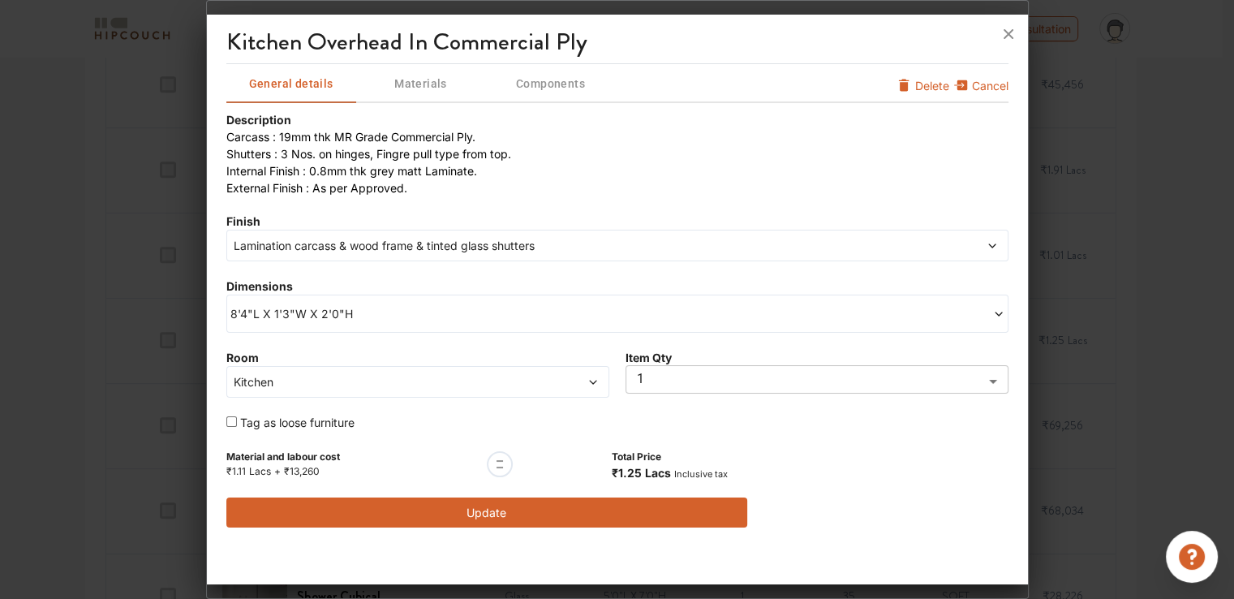
click at [309, 325] on div "8'4"L X 1'3"W X 2'0"H" at bounding box center [617, 314] width 782 height 38
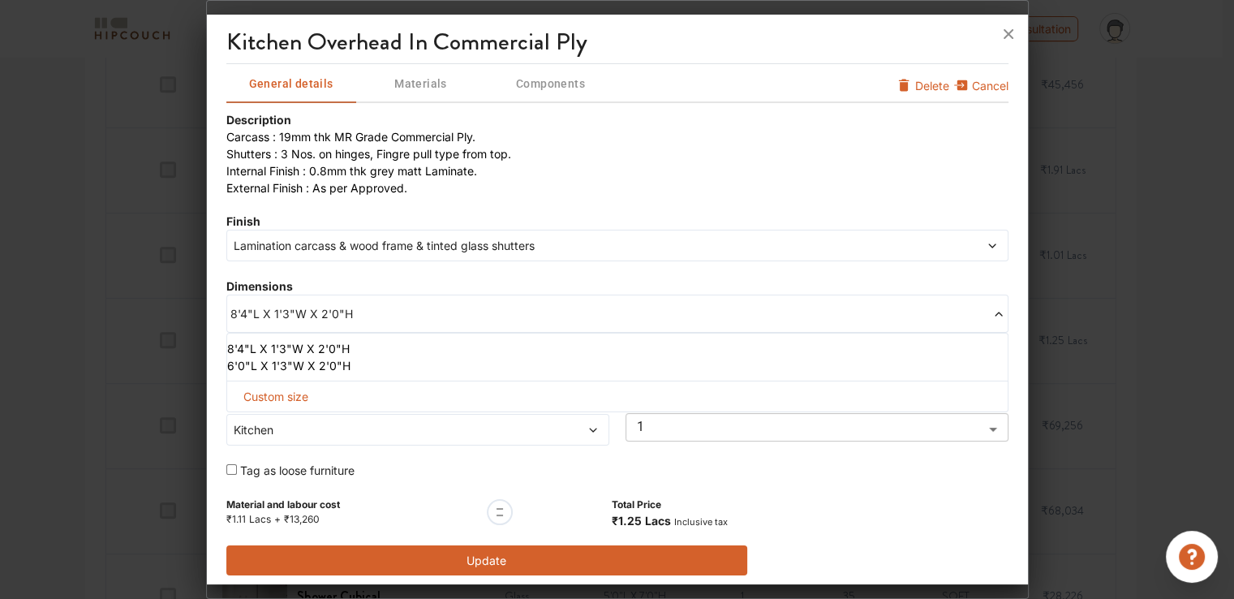
click at [300, 368] on li "6'0"L X 1'3"W X 2'0"H" at bounding box center [614, 365] width 774 height 17
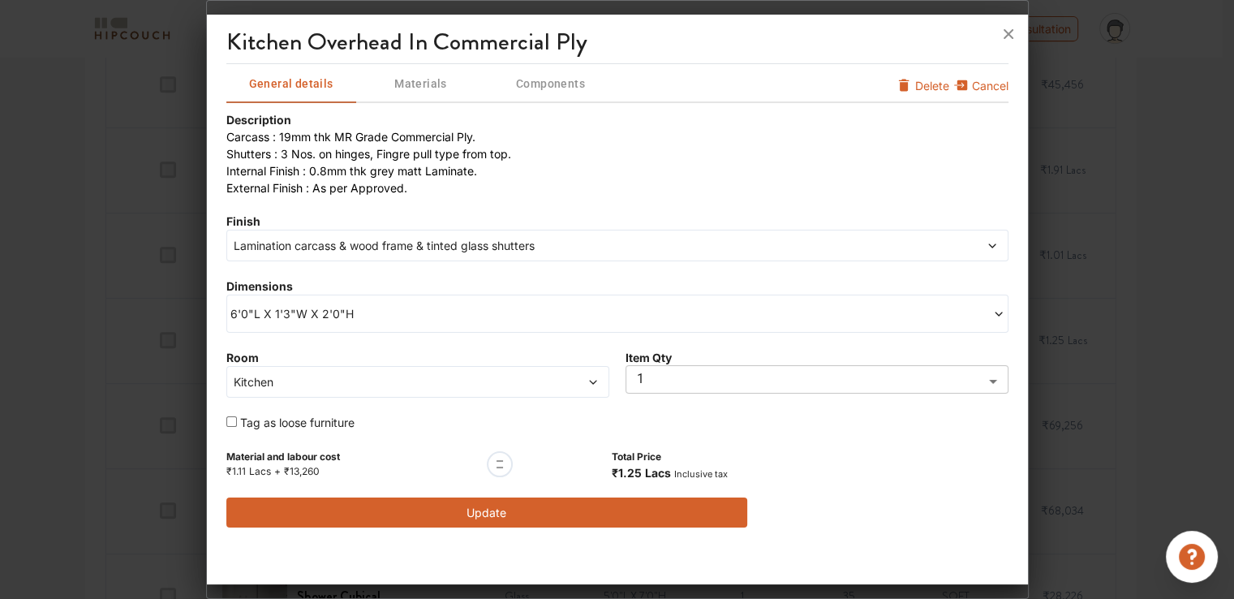
click at [552, 510] on button "Update" at bounding box center [487, 512] width 522 height 30
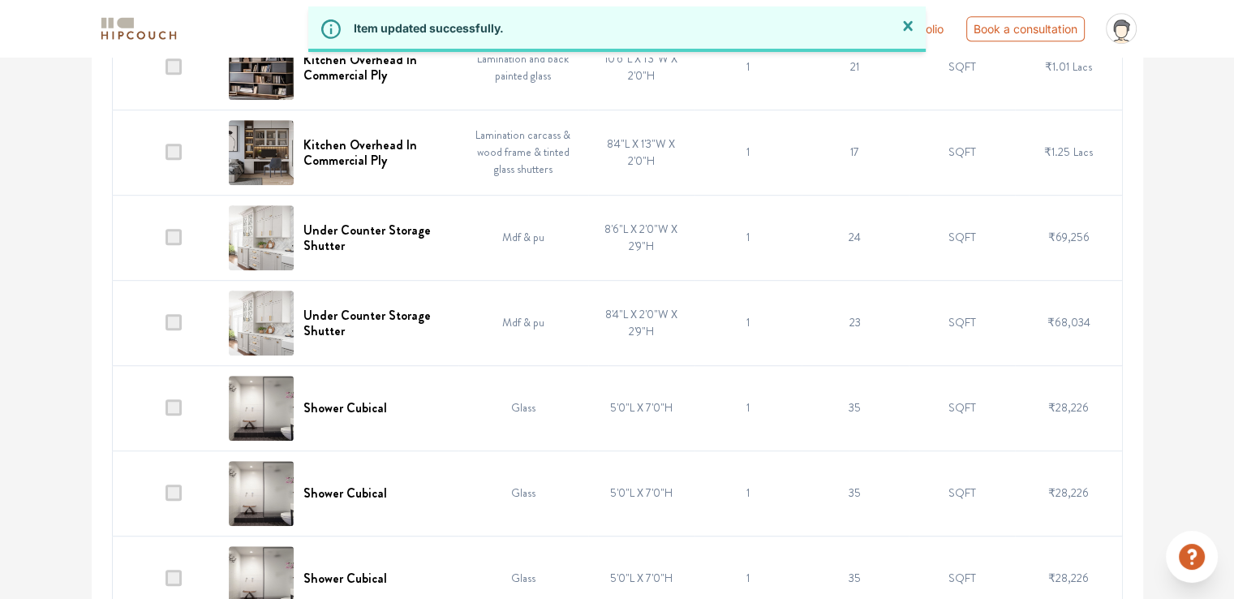
scroll to position [974, 0]
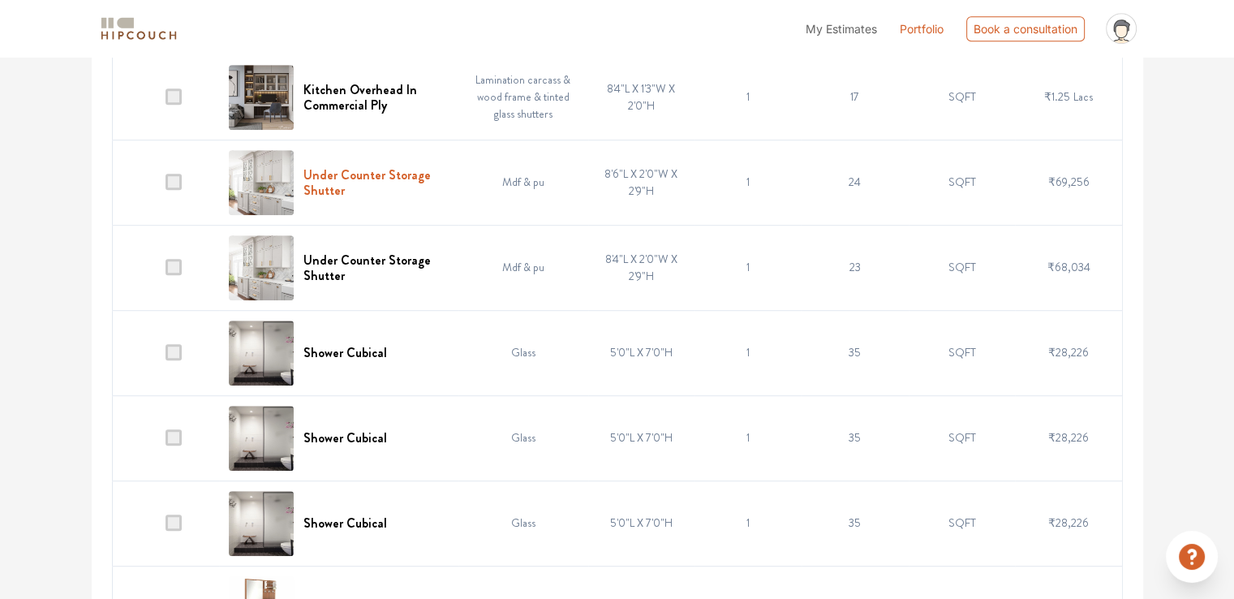
click at [346, 171] on h6 "Under Counter Storage Shutter" at bounding box center [375, 182] width 145 height 31
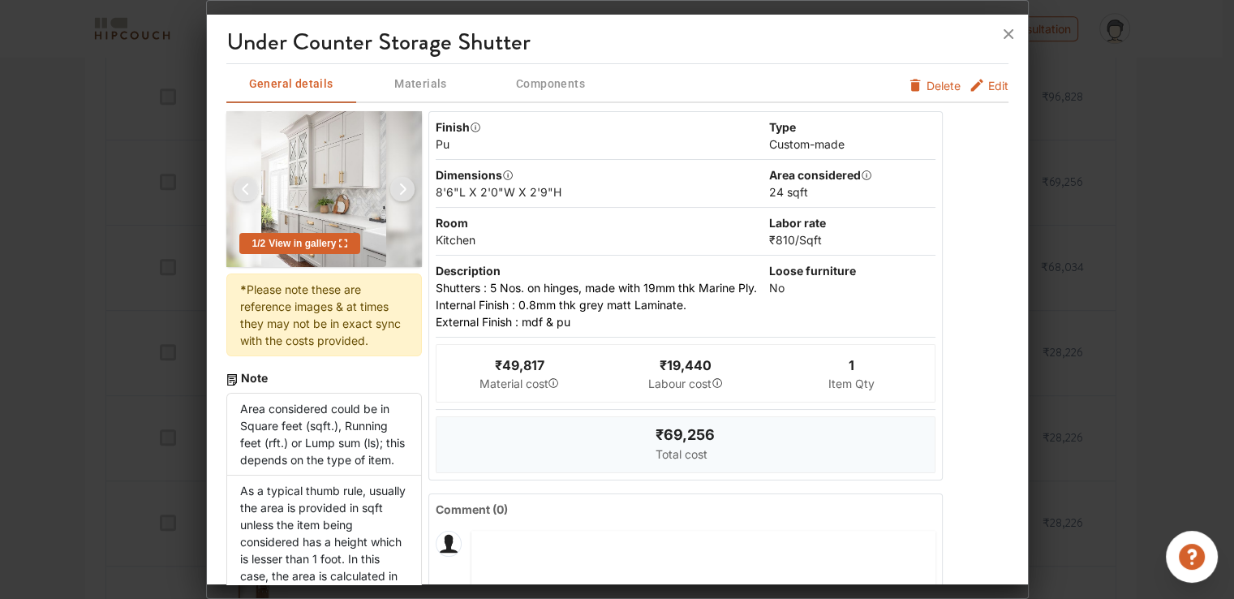
click at [988, 82] on span "Edit" at bounding box center [998, 85] width 20 height 17
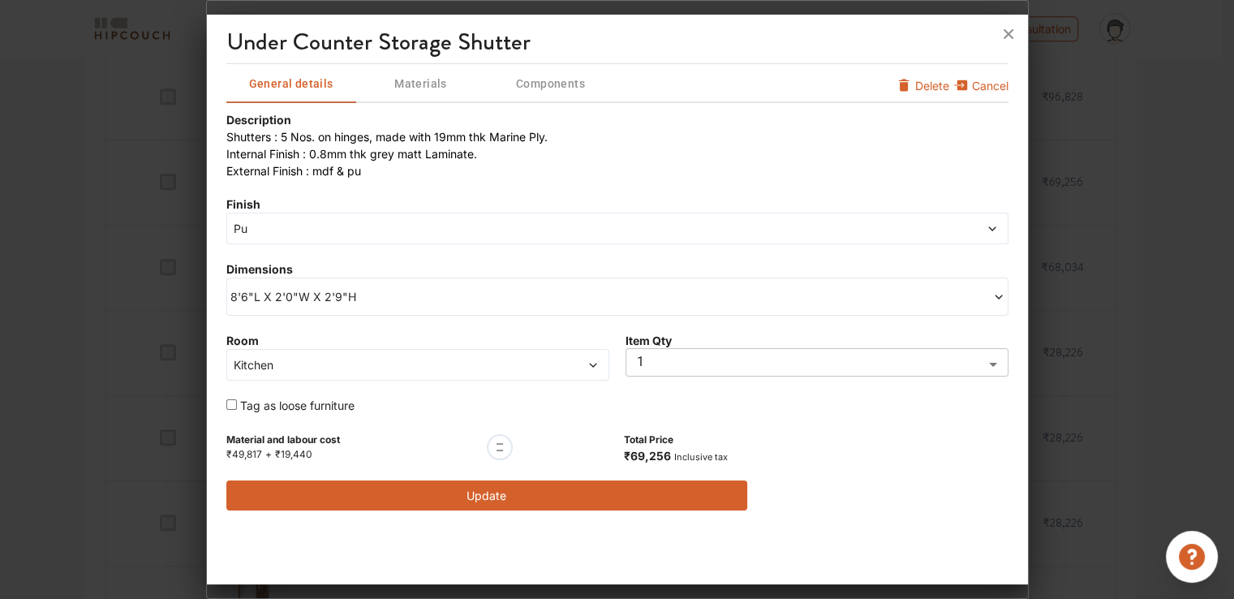
click at [250, 301] on span "8'6"L X 2'0"W X 2'9"H" at bounding box center [423, 296] width 387 height 17
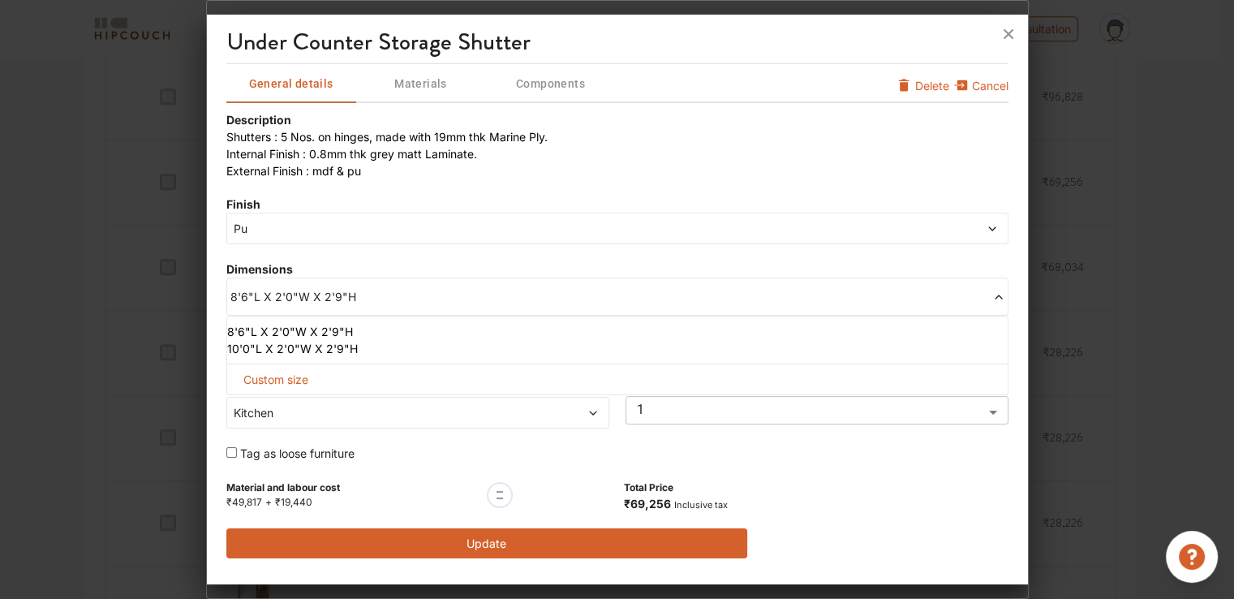
click at [247, 355] on li "10'0"L X 2'0"W X 2'9"H" at bounding box center [614, 348] width 774 height 17
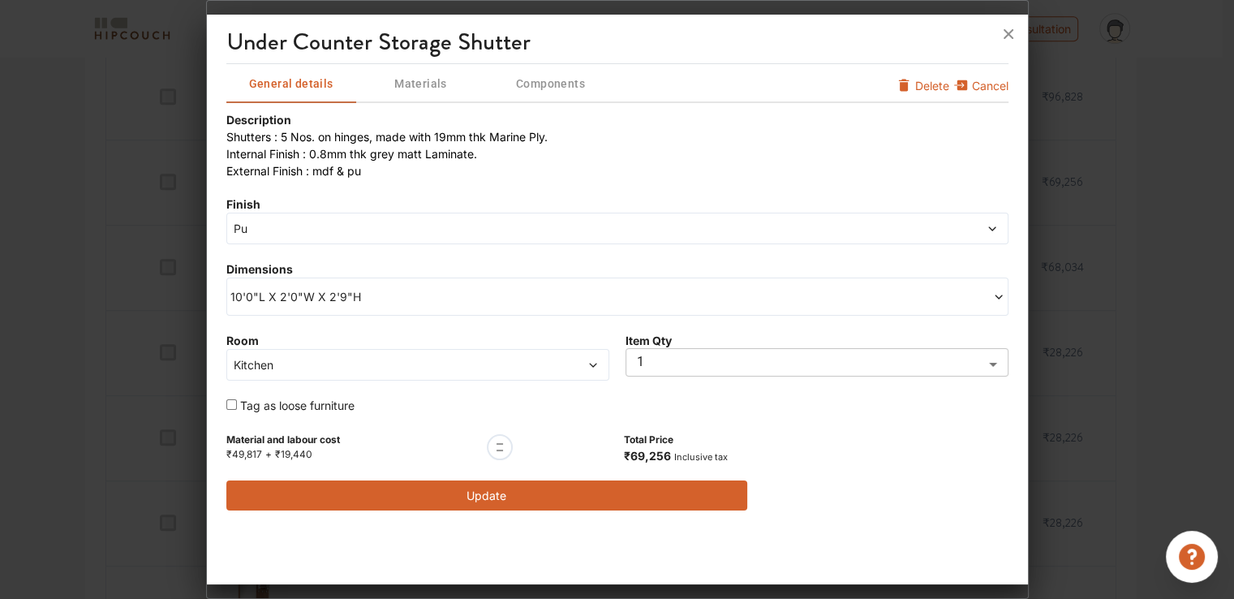
click at [458, 487] on button "Update" at bounding box center [487, 495] width 522 height 30
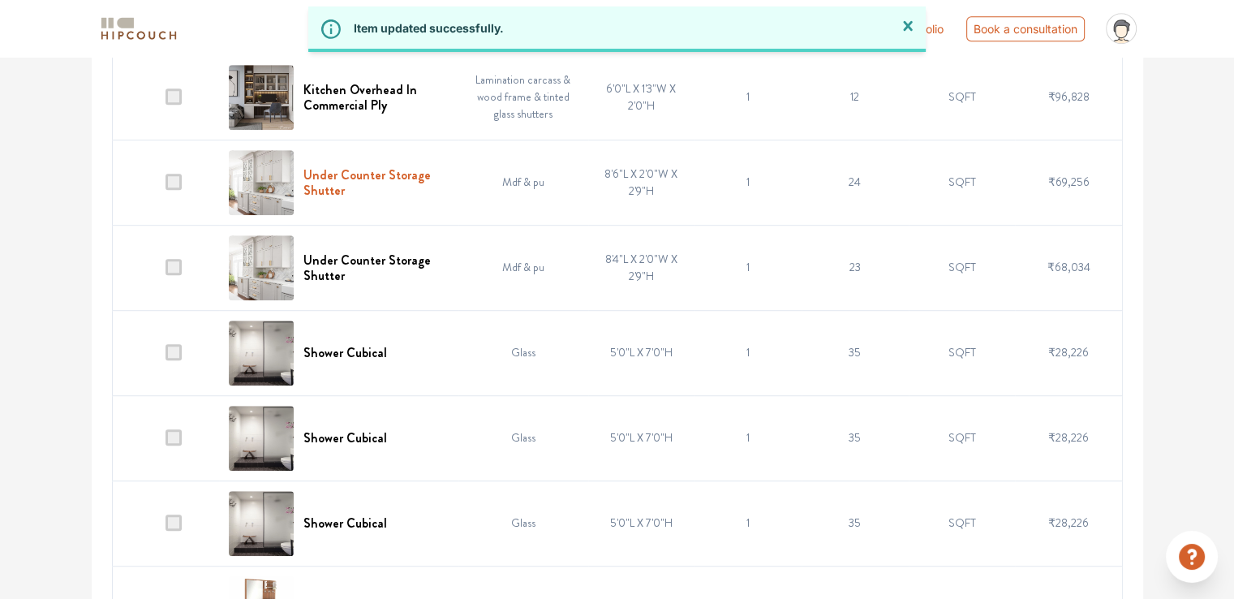
click at [346, 173] on h6 "Under Counter Storage Shutter" at bounding box center [375, 182] width 145 height 31
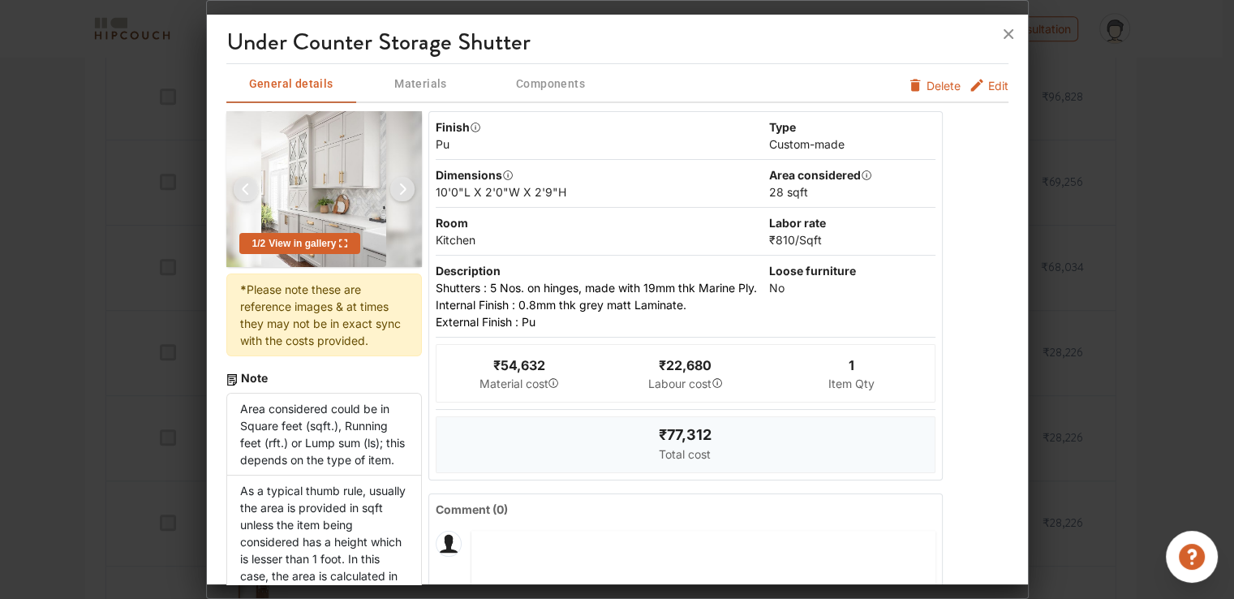
click at [988, 82] on span "Edit" at bounding box center [998, 85] width 20 height 17
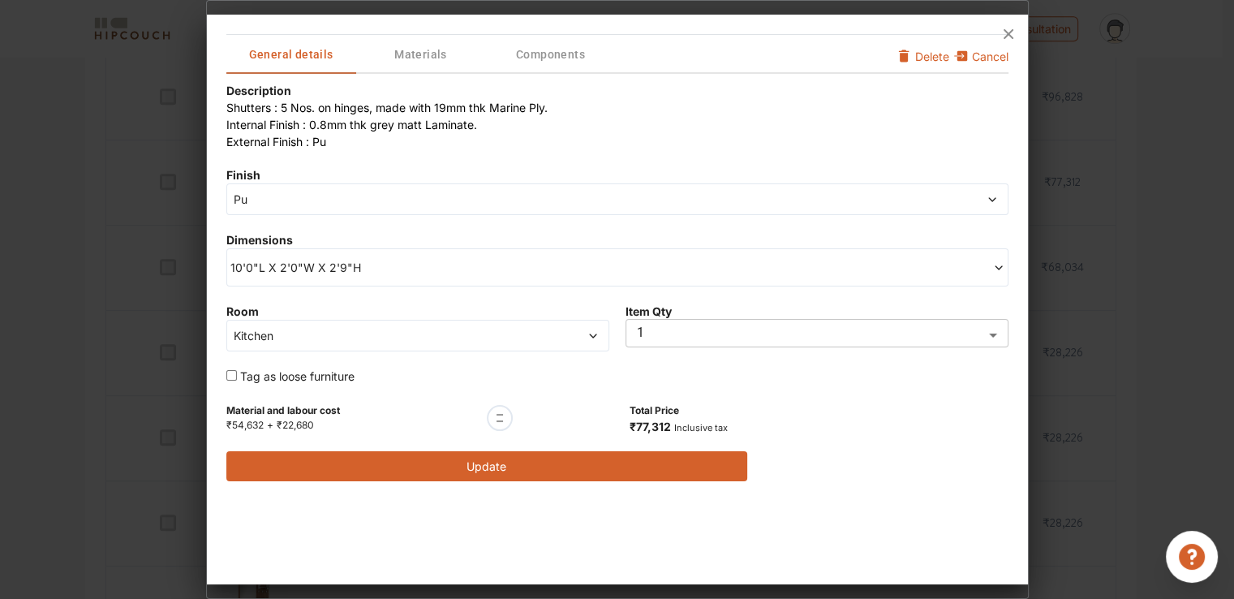
click at [269, 200] on span "Pu" at bounding box center [518, 199] width 576 height 17
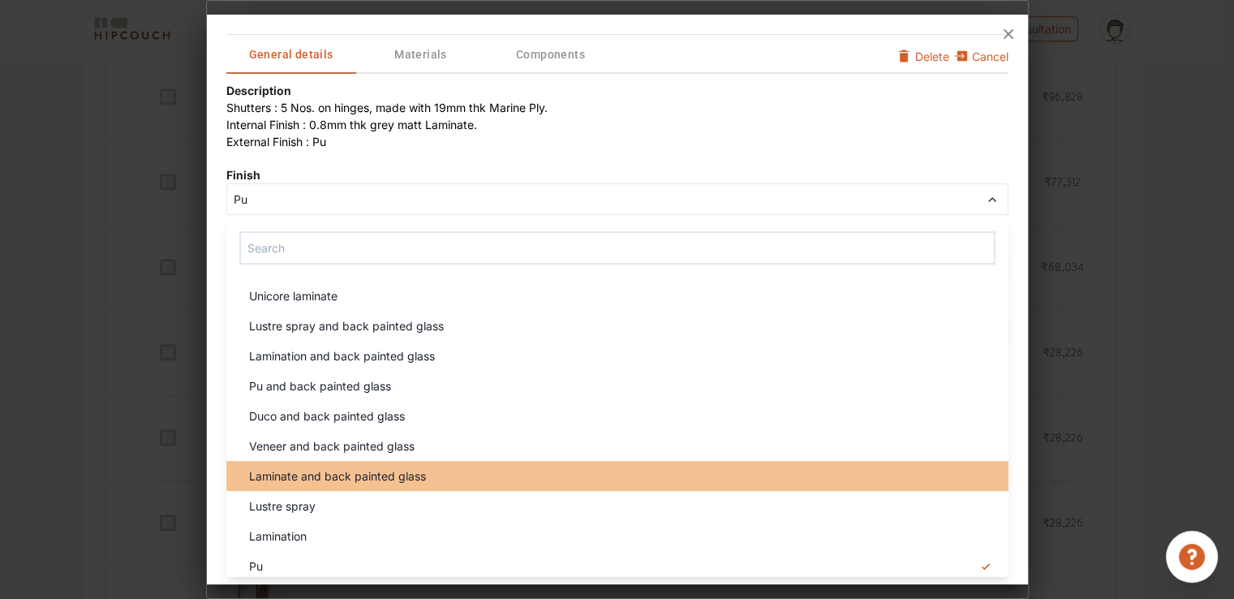
click at [367, 475] on span "Laminate and back painted glass" at bounding box center [337, 475] width 177 height 17
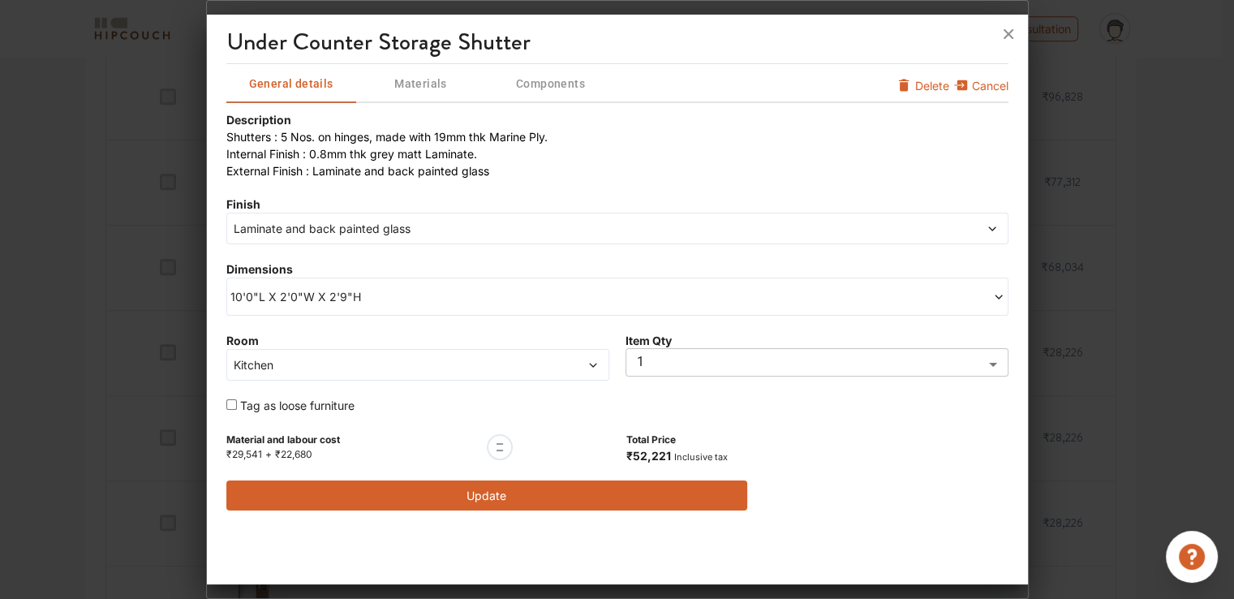
click at [509, 497] on button "Update" at bounding box center [487, 495] width 522 height 30
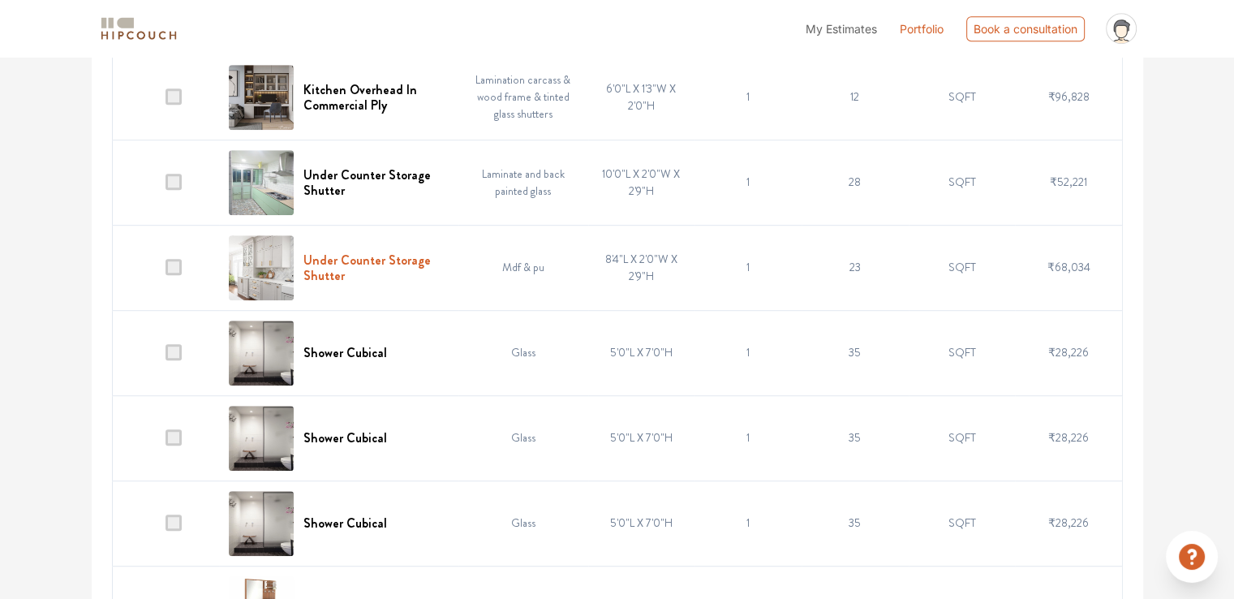
click at [370, 261] on h6 "Under Counter Storage Shutter" at bounding box center [375, 267] width 145 height 31
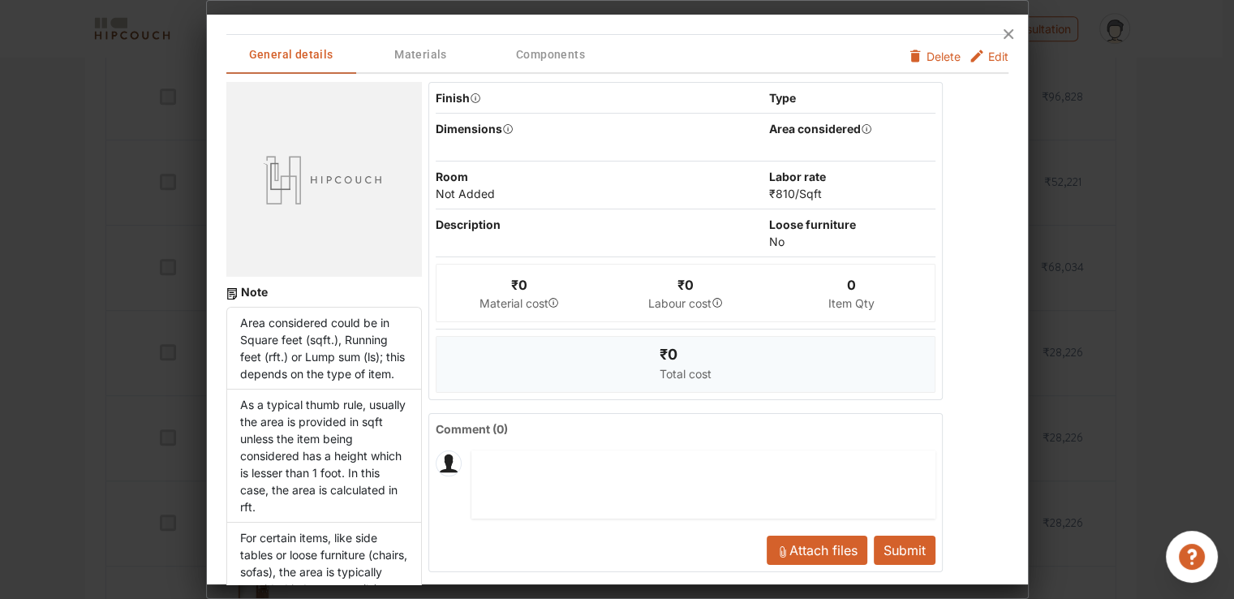
click at [974, 56] on button "Edit" at bounding box center [989, 56] width 40 height 17
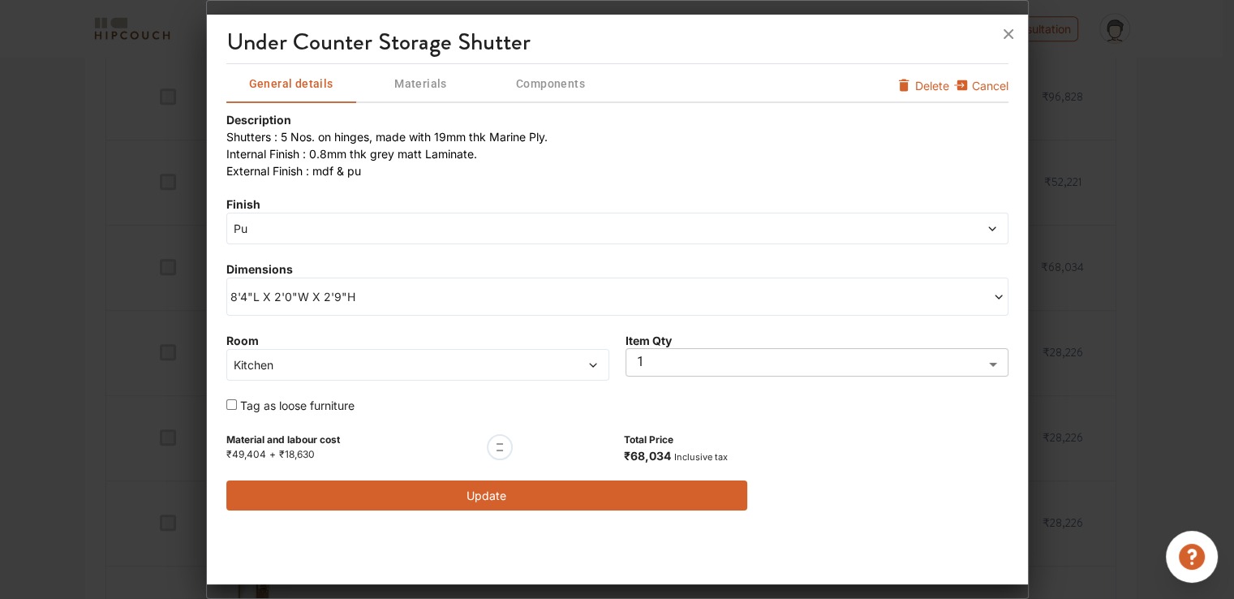
click at [294, 303] on span "8'4"L X 2'0"W X 2'9"H" at bounding box center [423, 296] width 387 height 17
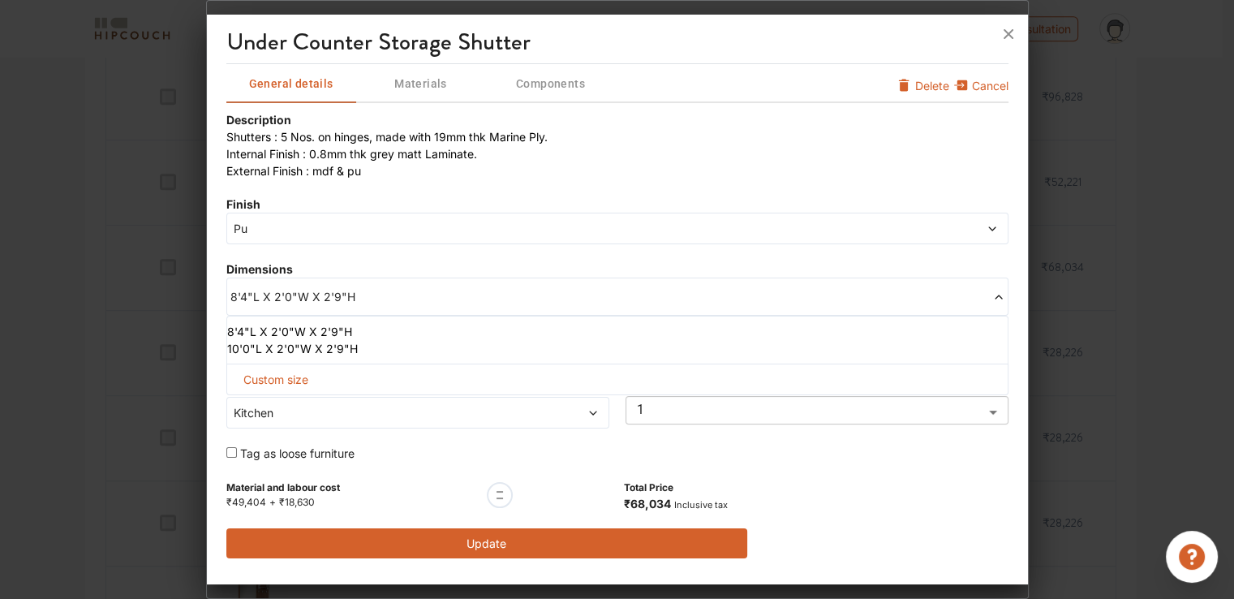
click at [259, 346] on li "10'0"L X 2'0"W X 2'9"H" at bounding box center [614, 348] width 774 height 17
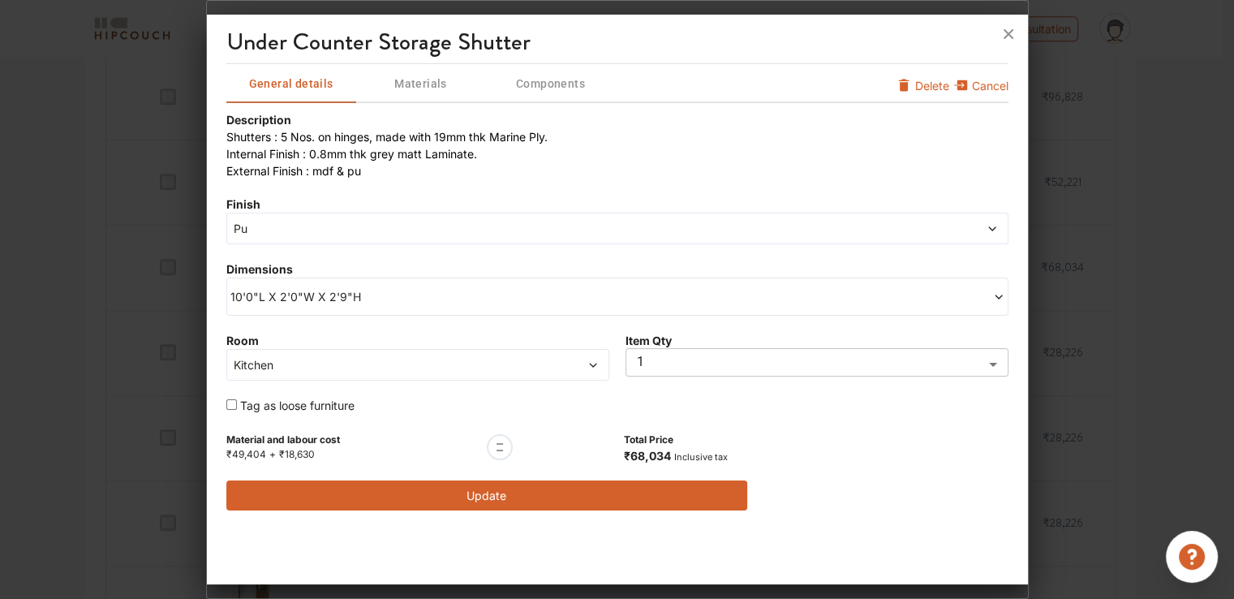
click at [386, 228] on span "Pu" at bounding box center [518, 228] width 576 height 17
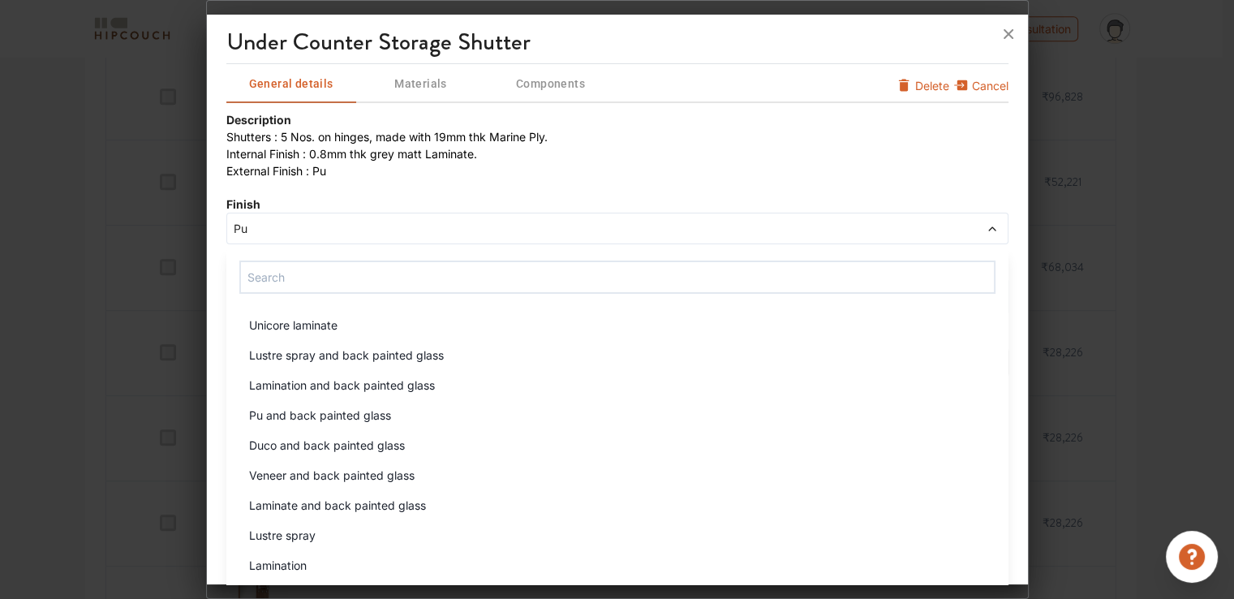
drag, startPoint x: 352, startPoint y: 504, endPoint x: 382, endPoint y: 504, distance: 30.0
click at [353, 504] on span "Laminate and back painted glass" at bounding box center [337, 505] width 177 height 17
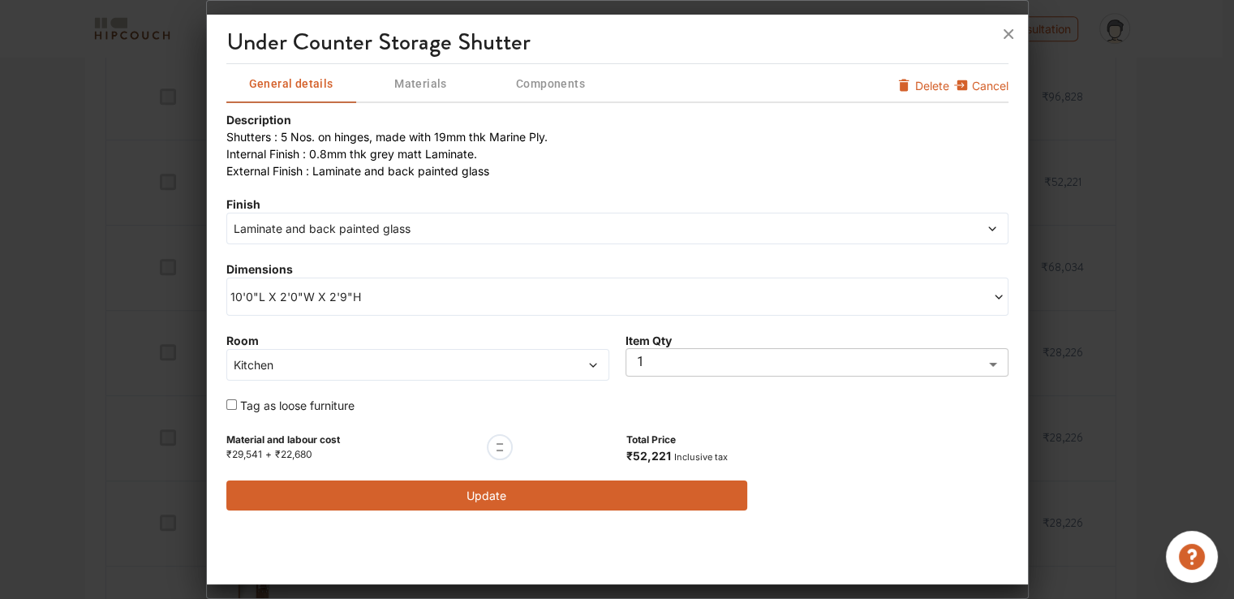
click at [553, 496] on button "Update" at bounding box center [487, 495] width 522 height 30
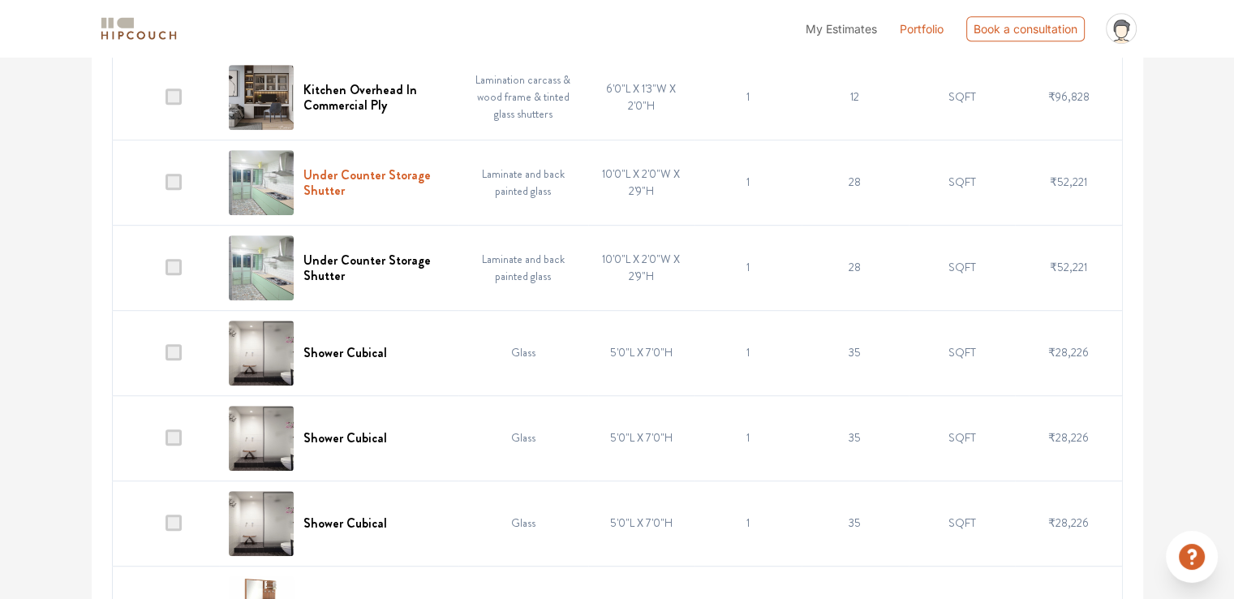
click at [391, 173] on h6 "Under Counter Storage Shutter" at bounding box center [375, 182] width 145 height 31
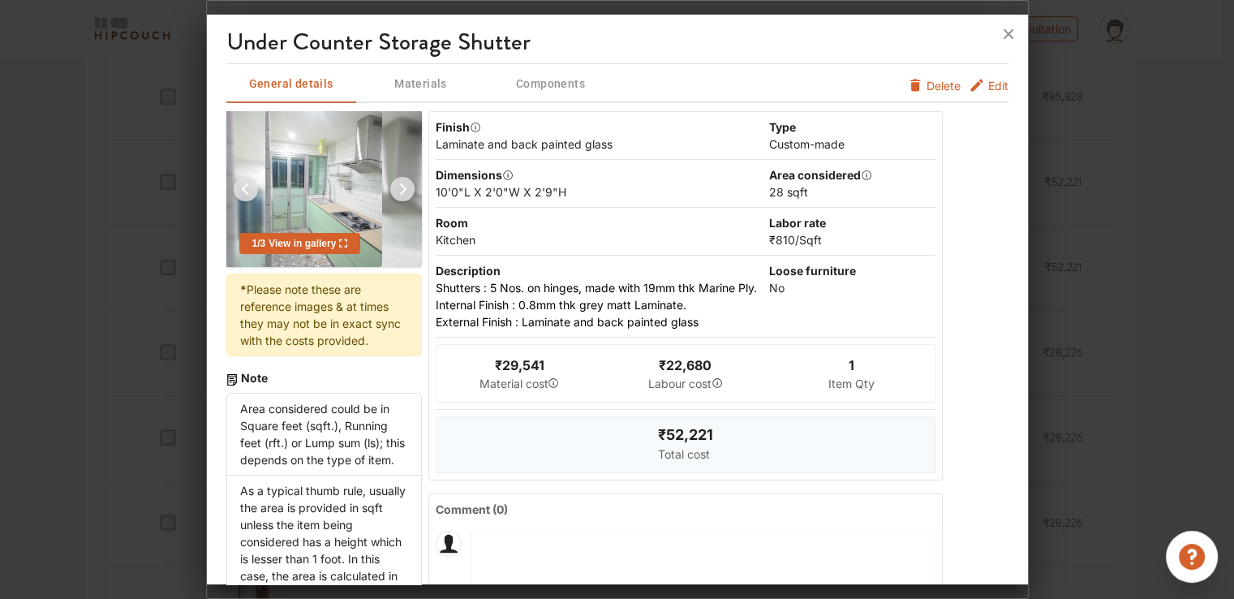
click at [988, 87] on span "Edit" at bounding box center [998, 85] width 20 height 17
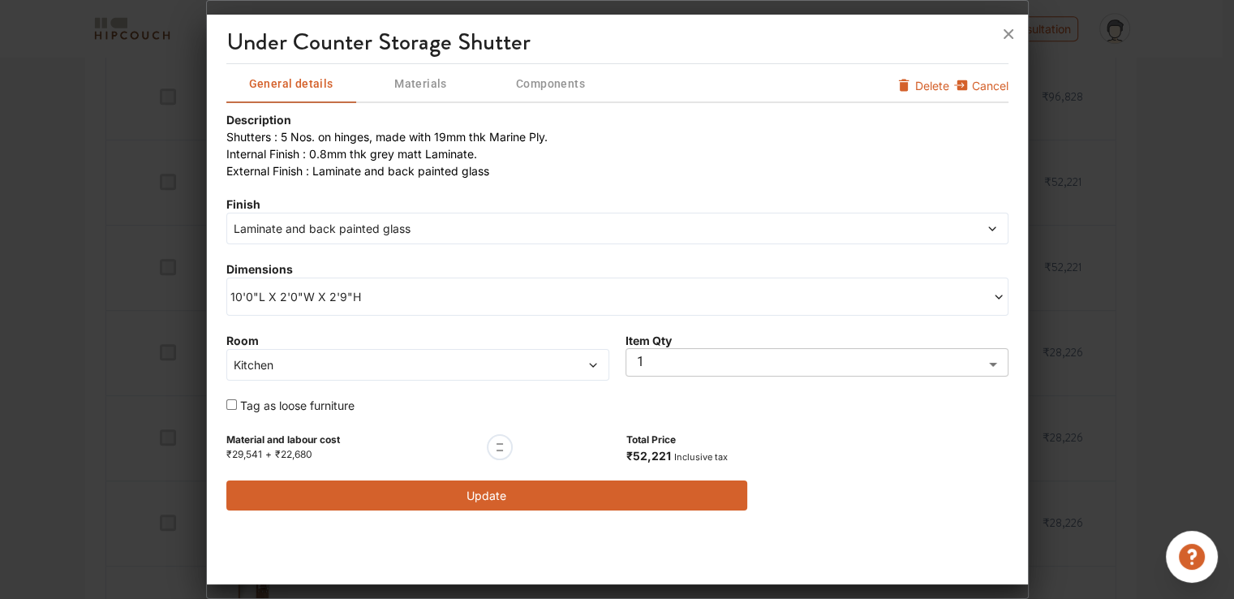
click at [329, 230] on span "Laminate and back painted glass" at bounding box center [518, 228] width 576 height 17
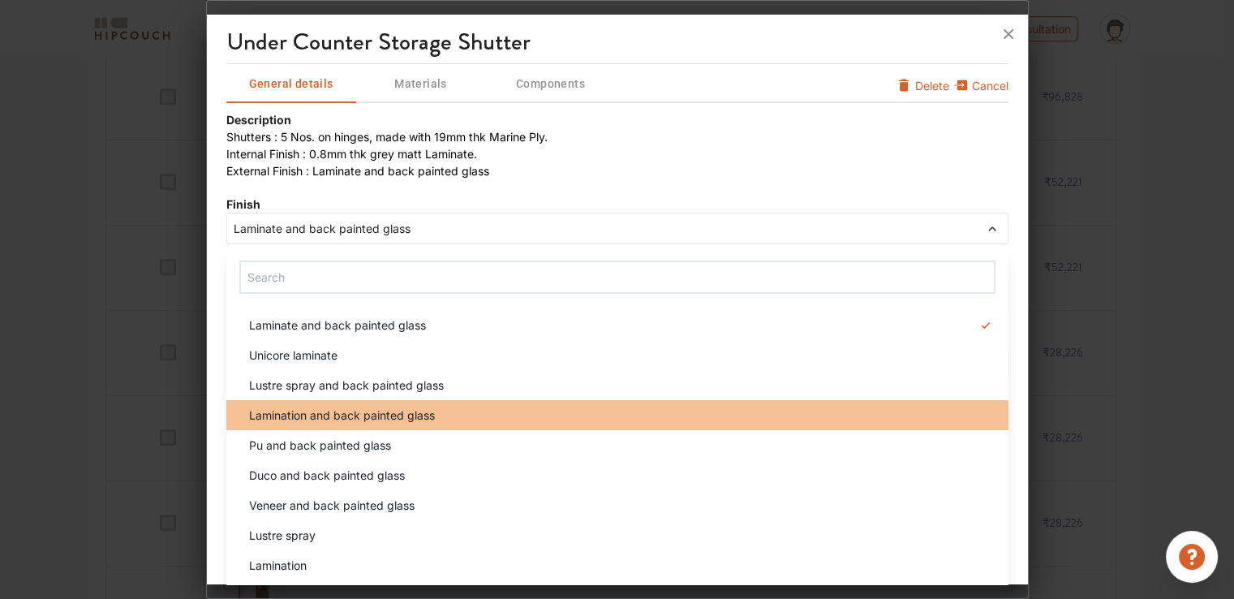
click at [371, 423] on li "Lamination and back painted glass" at bounding box center [617, 415] width 782 height 30
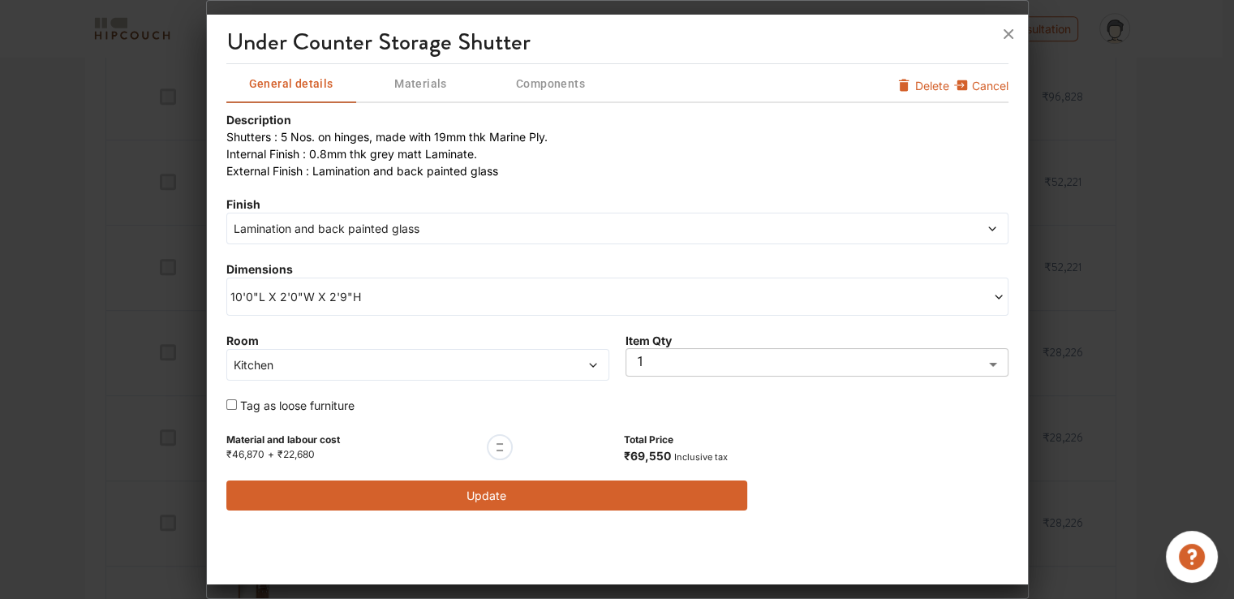
click at [306, 232] on span "Lamination and back painted glass" at bounding box center [518, 228] width 576 height 17
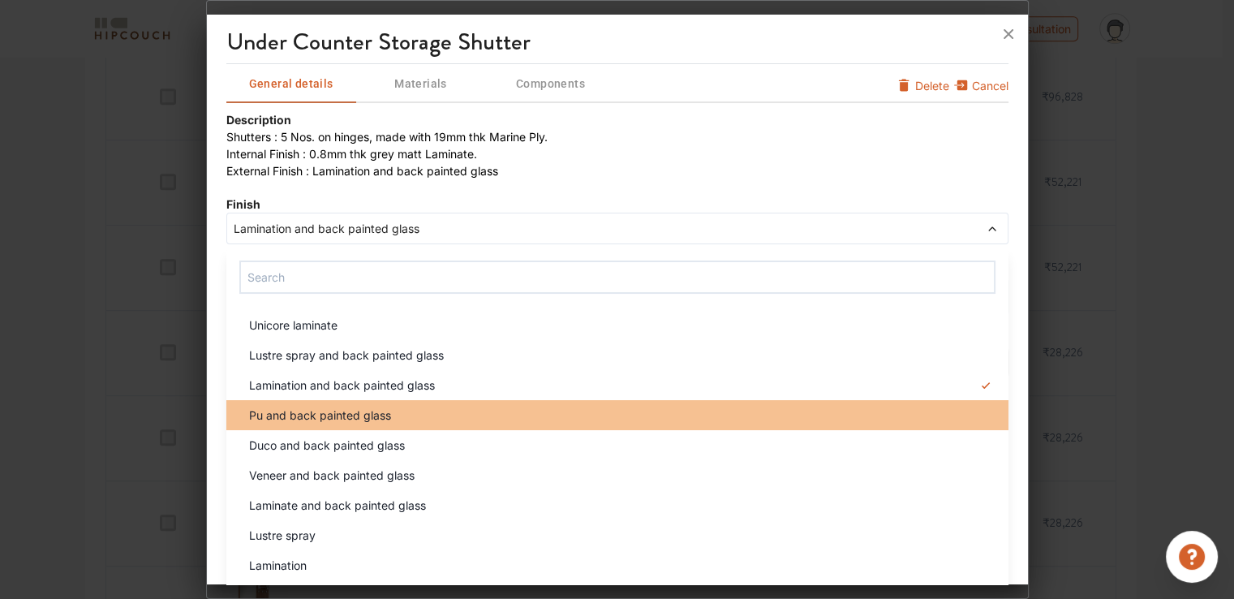
click at [296, 412] on span "Pu and back painted glass" at bounding box center [320, 415] width 142 height 17
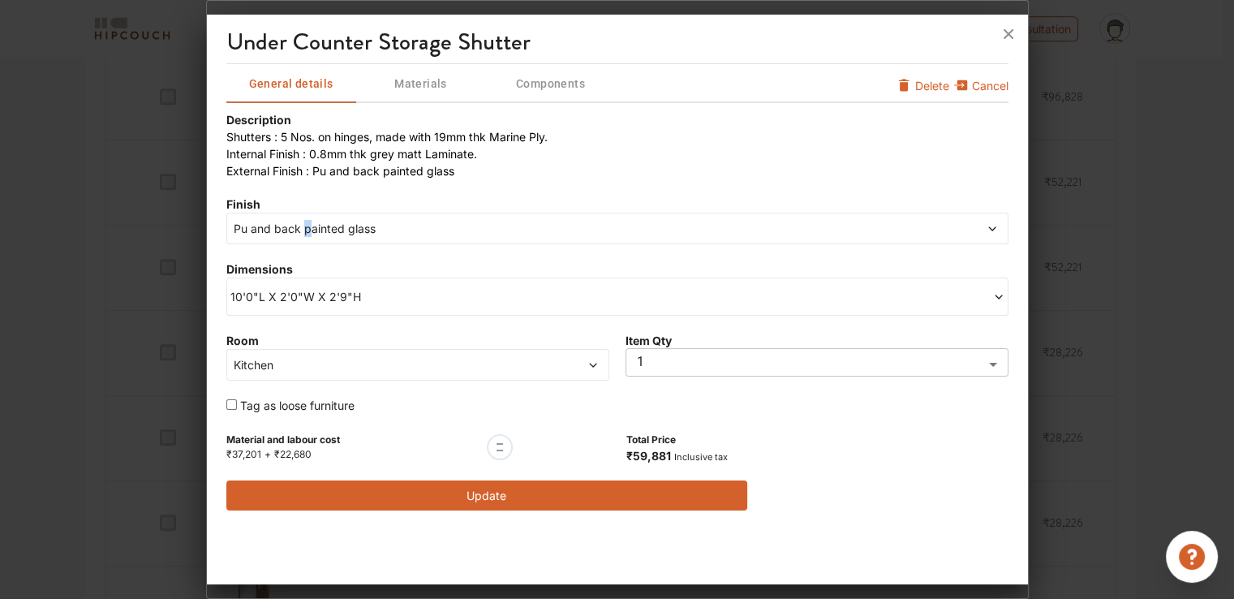
click at [306, 234] on div "Pu and back painted glass" at bounding box center [617, 229] width 782 height 32
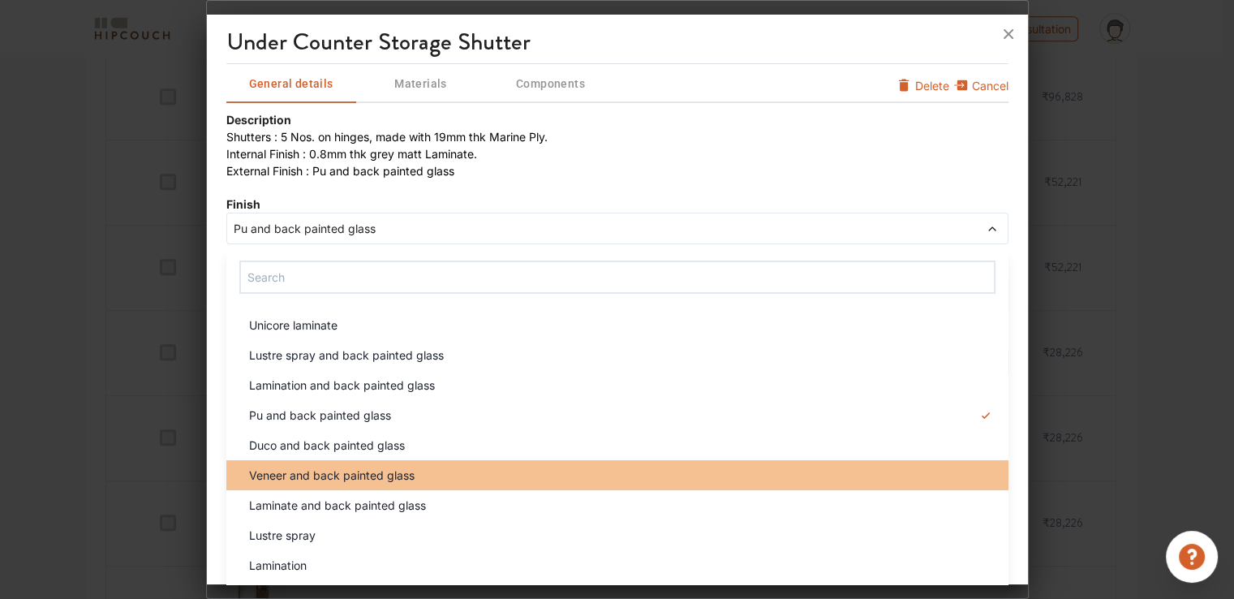
click at [315, 481] on span "Veneer and back painted glass" at bounding box center [332, 475] width 166 height 17
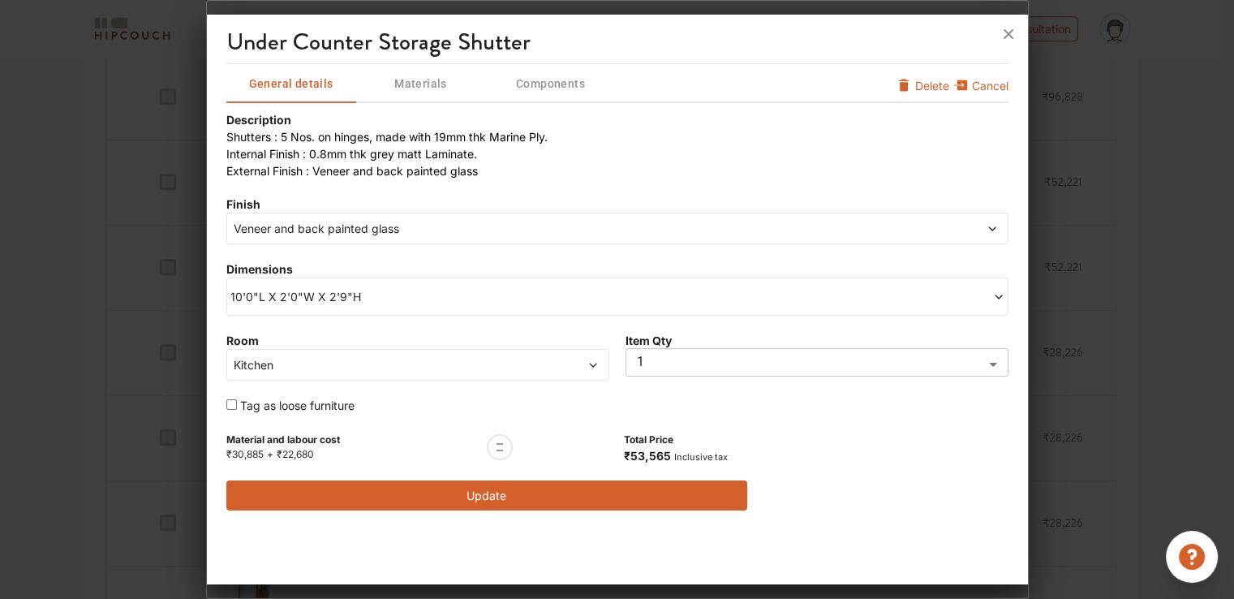
click at [326, 225] on span "Veneer and back painted glass" at bounding box center [518, 228] width 576 height 17
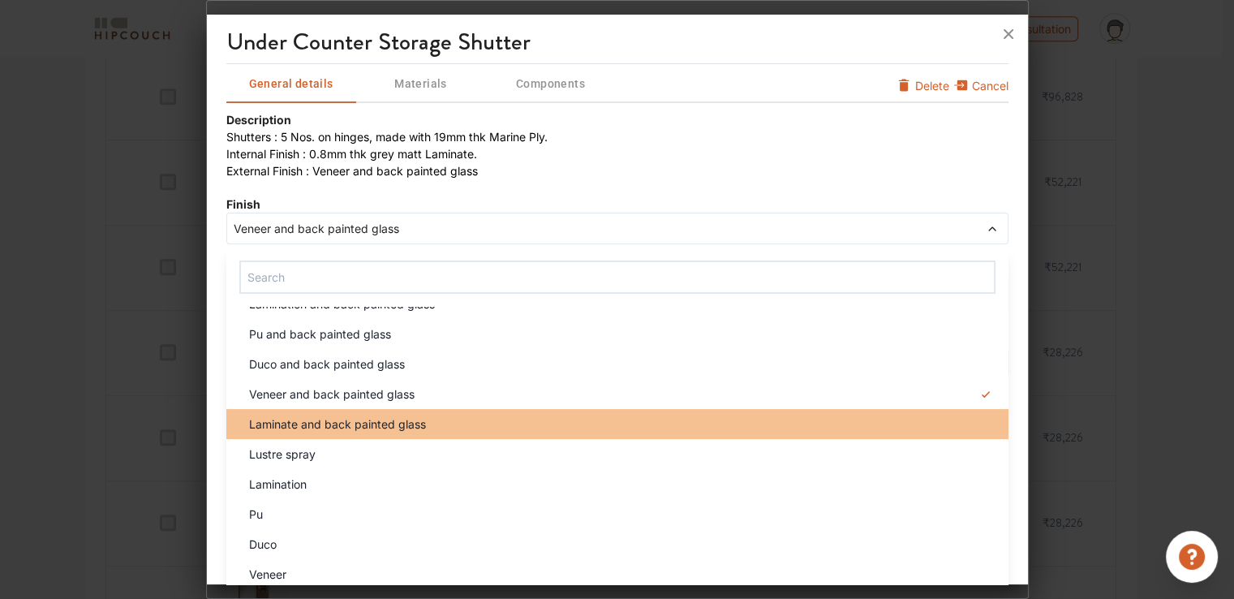
scroll to position [97, 0]
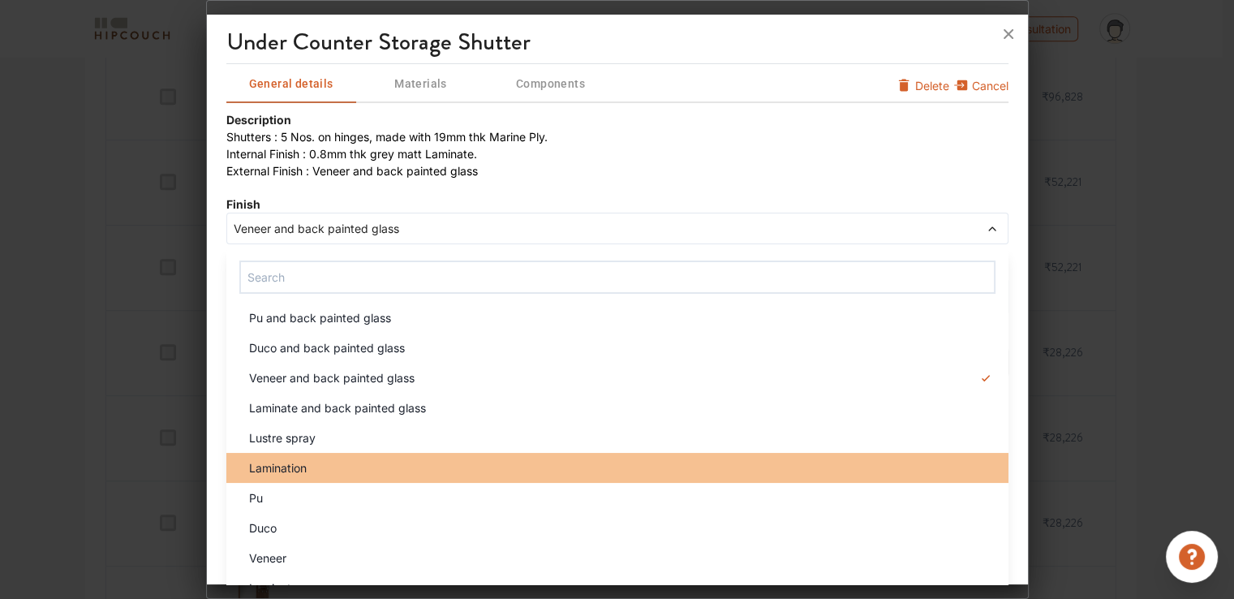
click at [321, 459] on div "Lamination" at bounding box center [622, 467] width 772 height 17
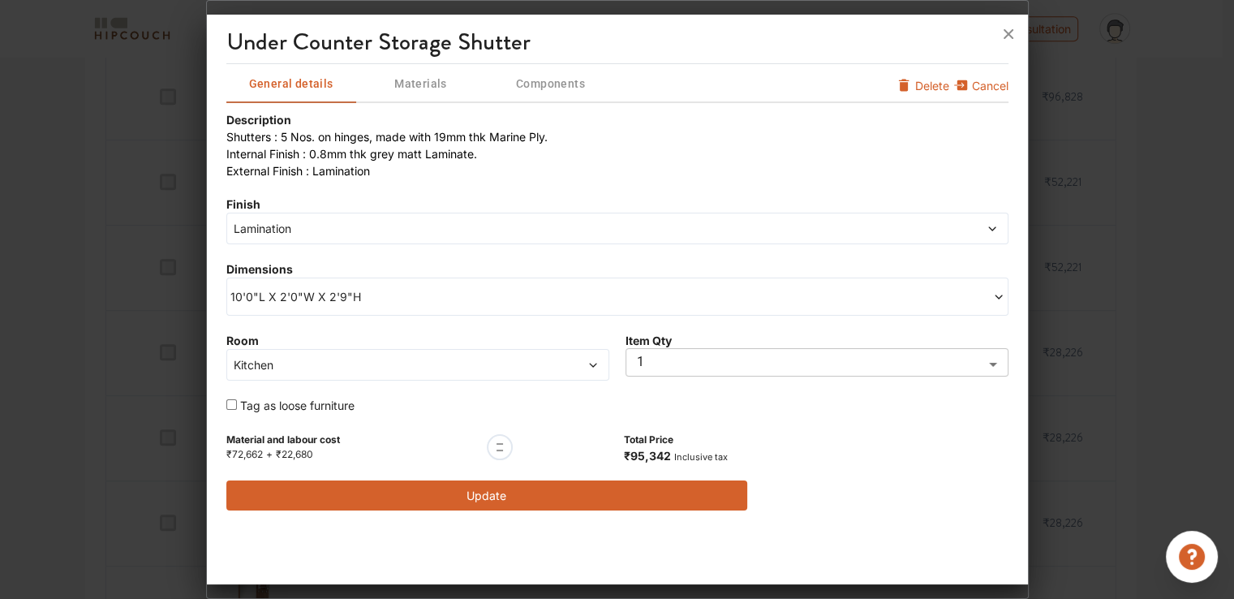
click at [474, 492] on button "Update" at bounding box center [487, 495] width 522 height 30
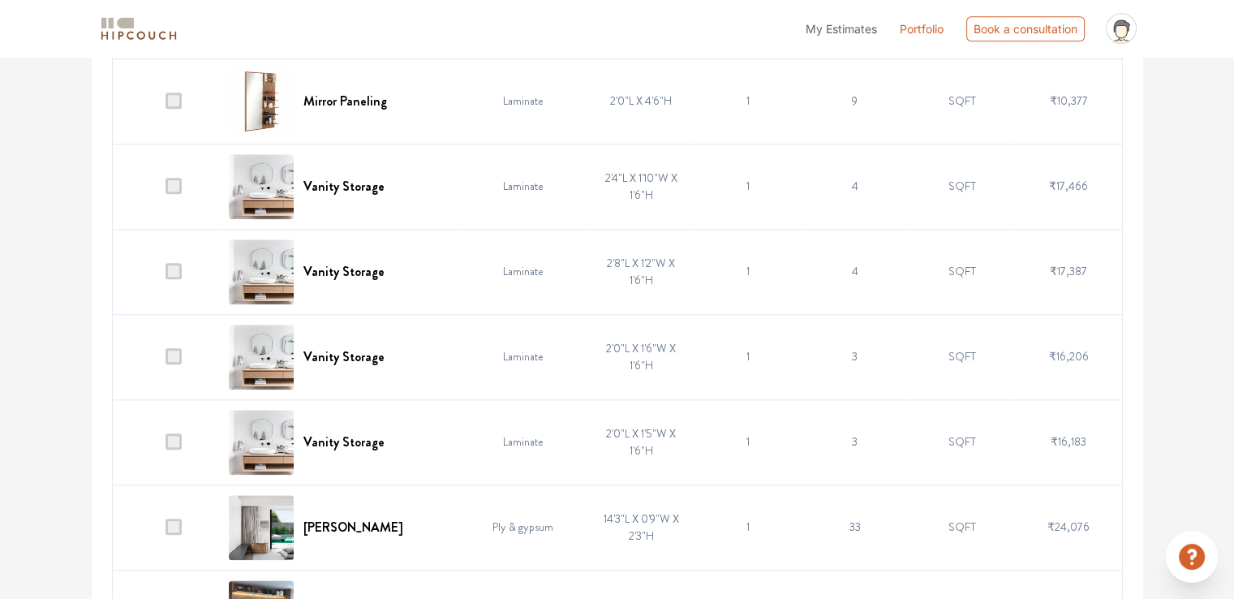
scroll to position [1785, 0]
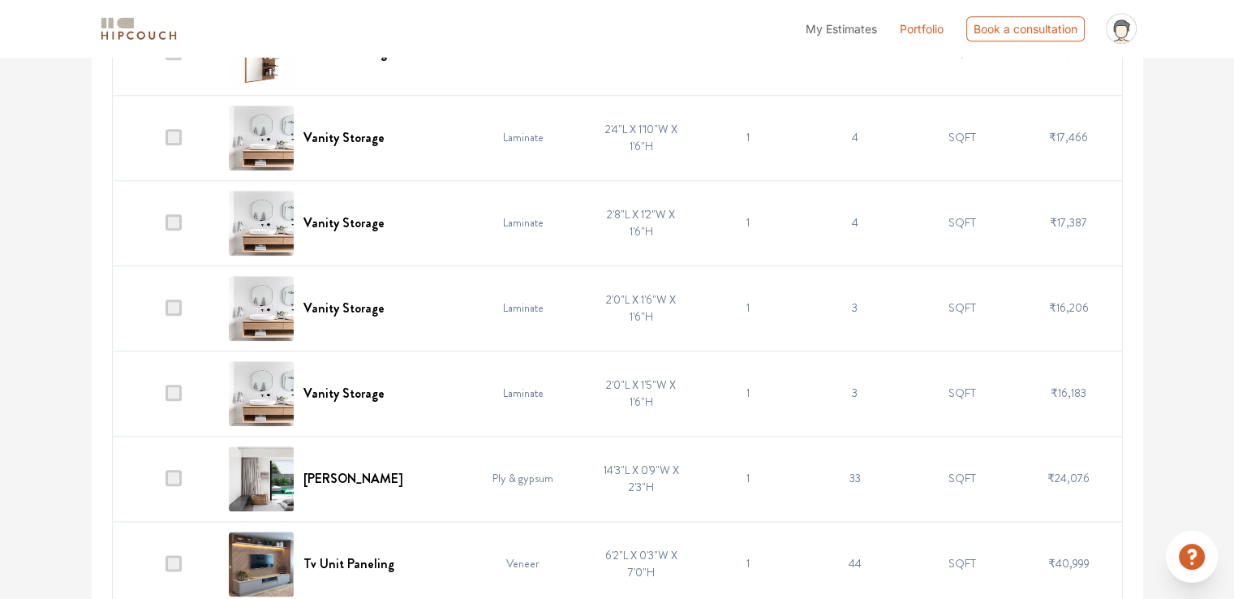
click at [179, 394] on span at bounding box center [174, 393] width 16 height 16
click at [166, 397] on input "checkbox" at bounding box center [166, 397] width 0 height 0
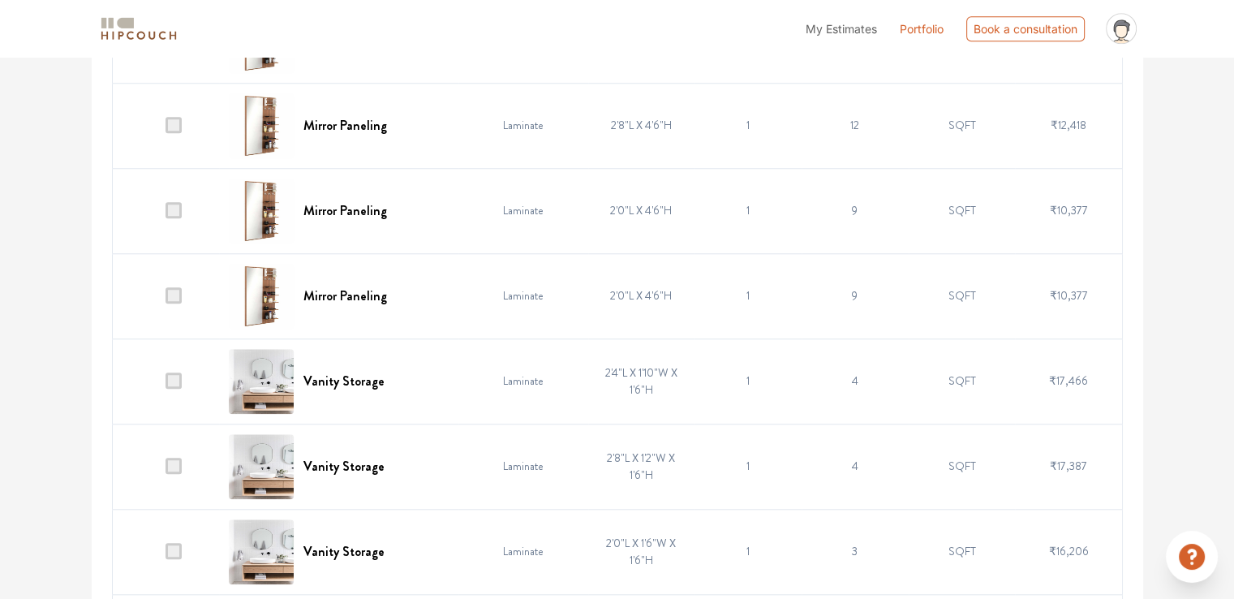
scroll to position [1542, 0]
click at [181, 296] on span at bounding box center [174, 295] width 16 height 16
click at [166, 299] on input "checkbox" at bounding box center [166, 299] width 0 height 0
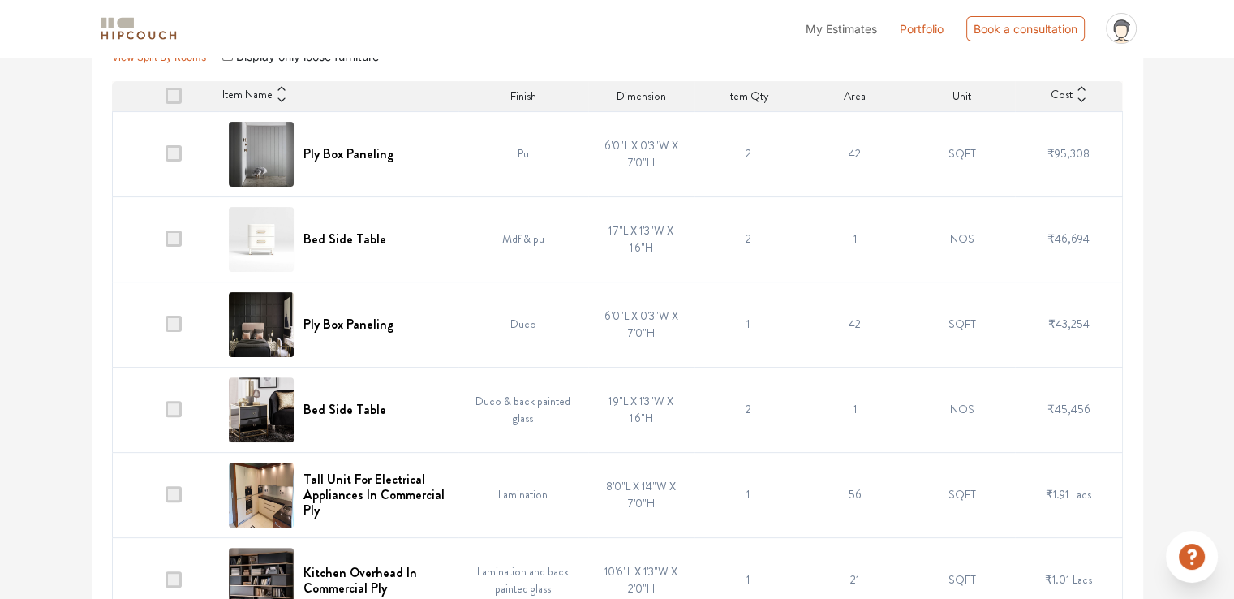
scroll to position [0, 0]
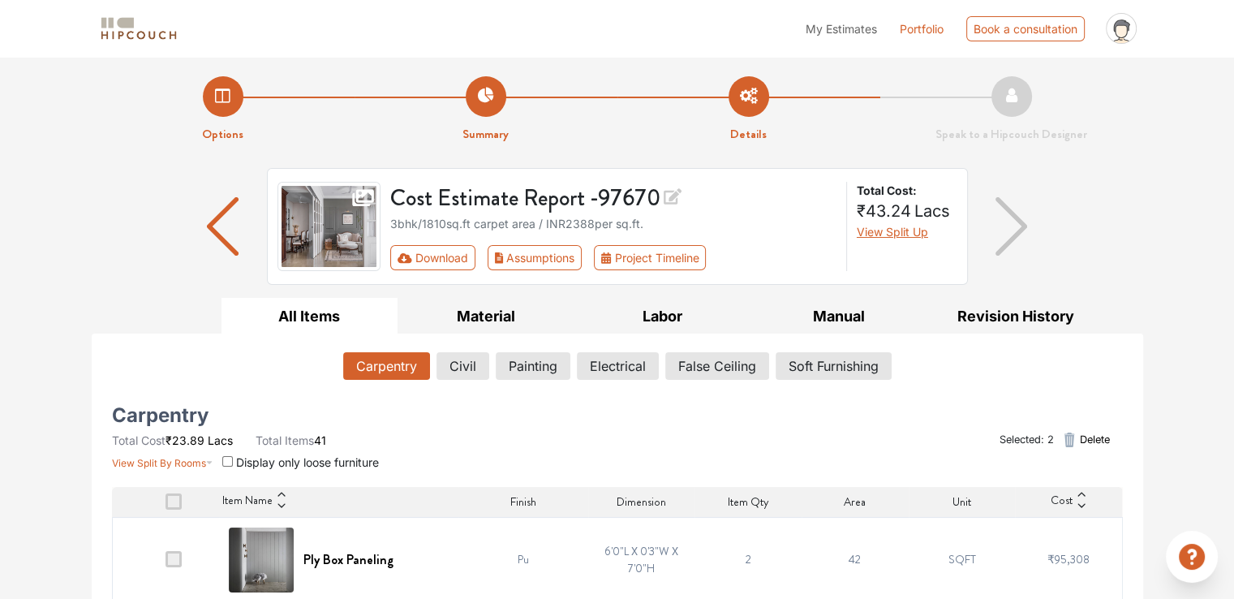
click at [1093, 435] on span "Delete" at bounding box center [1094, 439] width 30 height 15
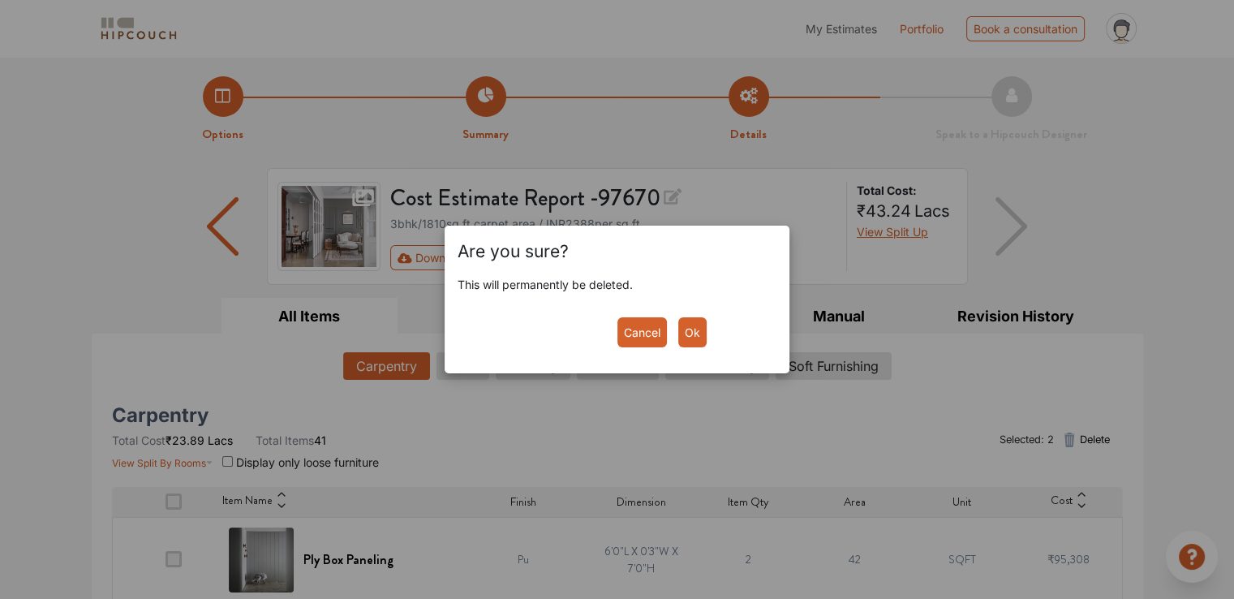
click at [695, 335] on button "Ok" at bounding box center [692, 332] width 28 height 30
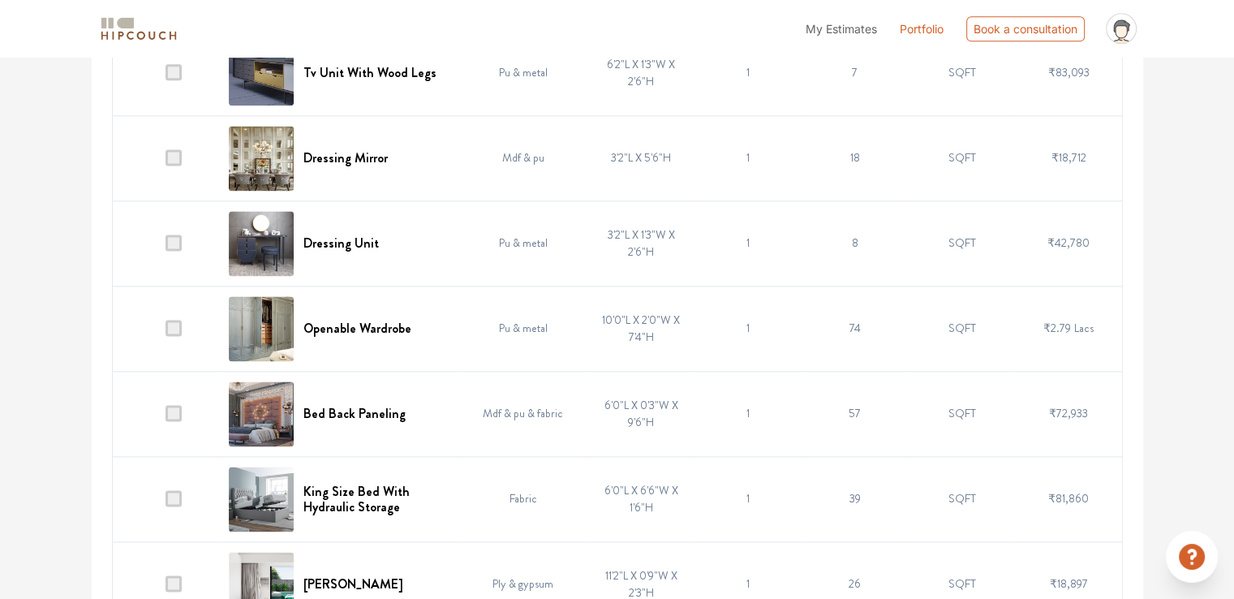
scroll to position [2272, 0]
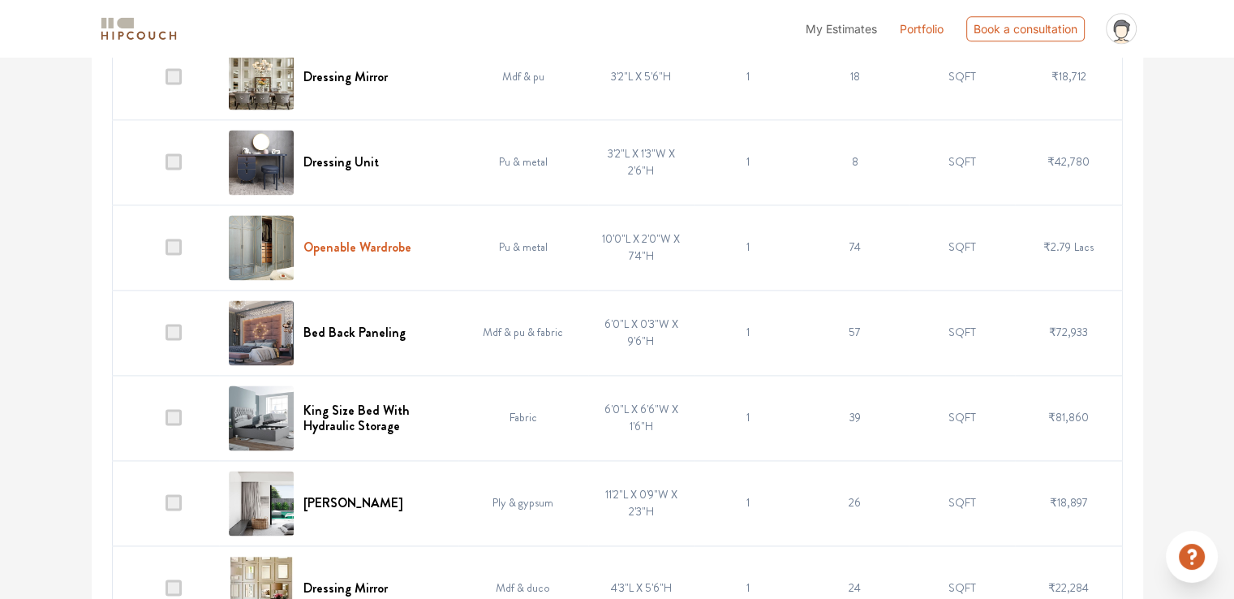
click at [351, 244] on h6 "Openable Wardrobe" at bounding box center [357, 246] width 108 height 15
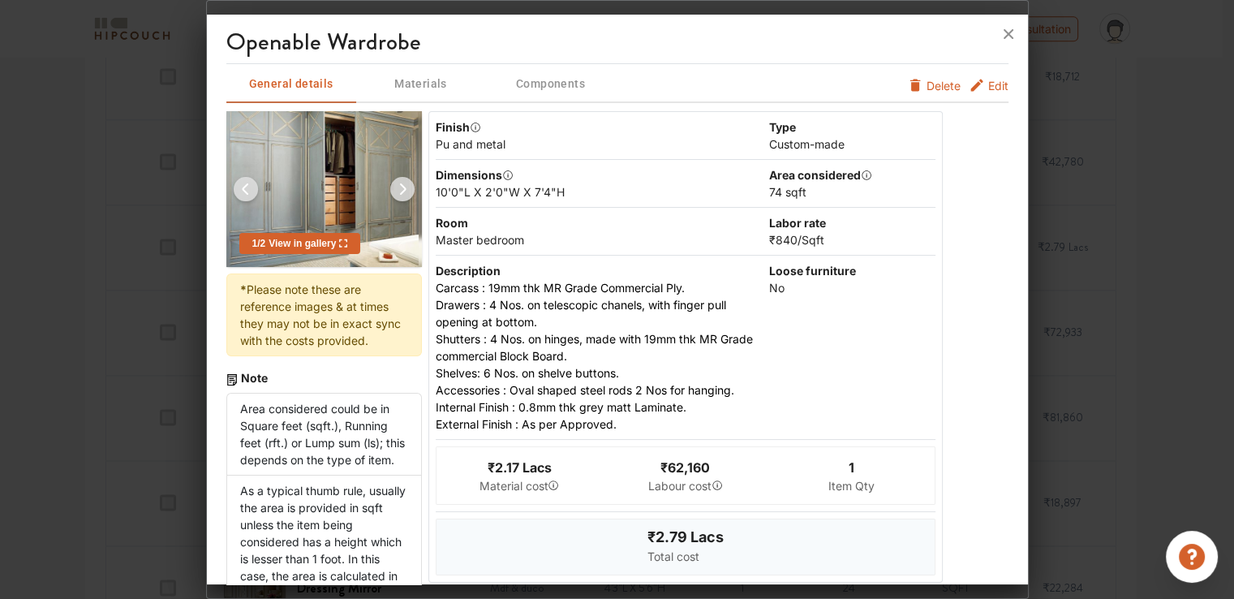
click at [993, 82] on span "Edit" at bounding box center [998, 85] width 20 height 17
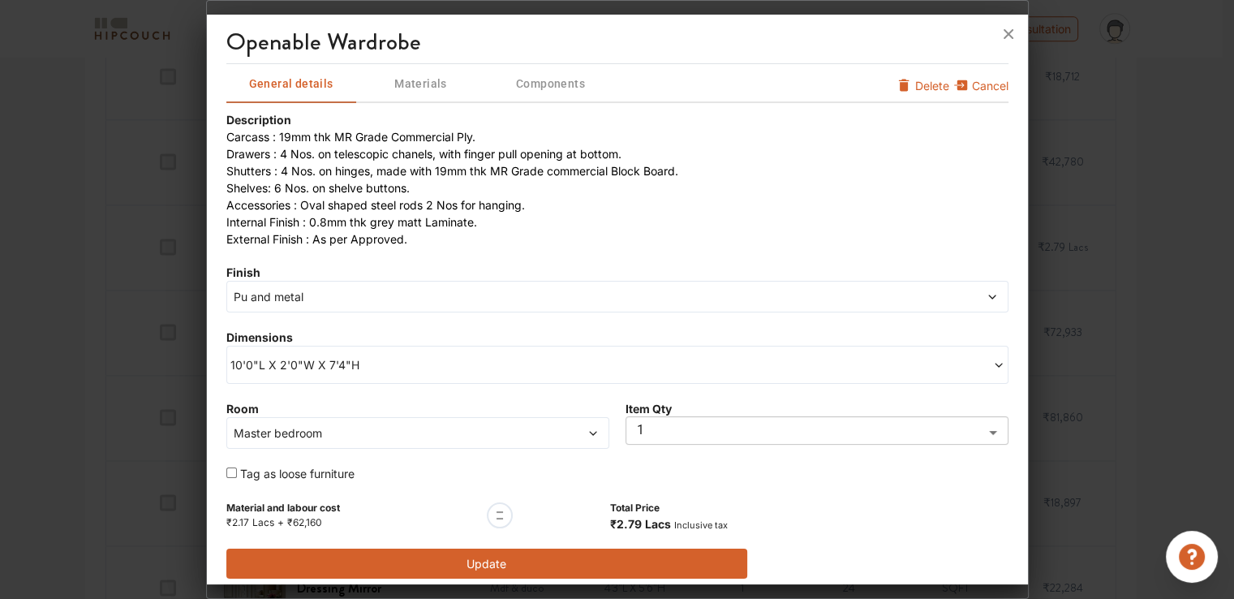
click at [295, 303] on span "Pu and metal" at bounding box center [518, 296] width 576 height 17
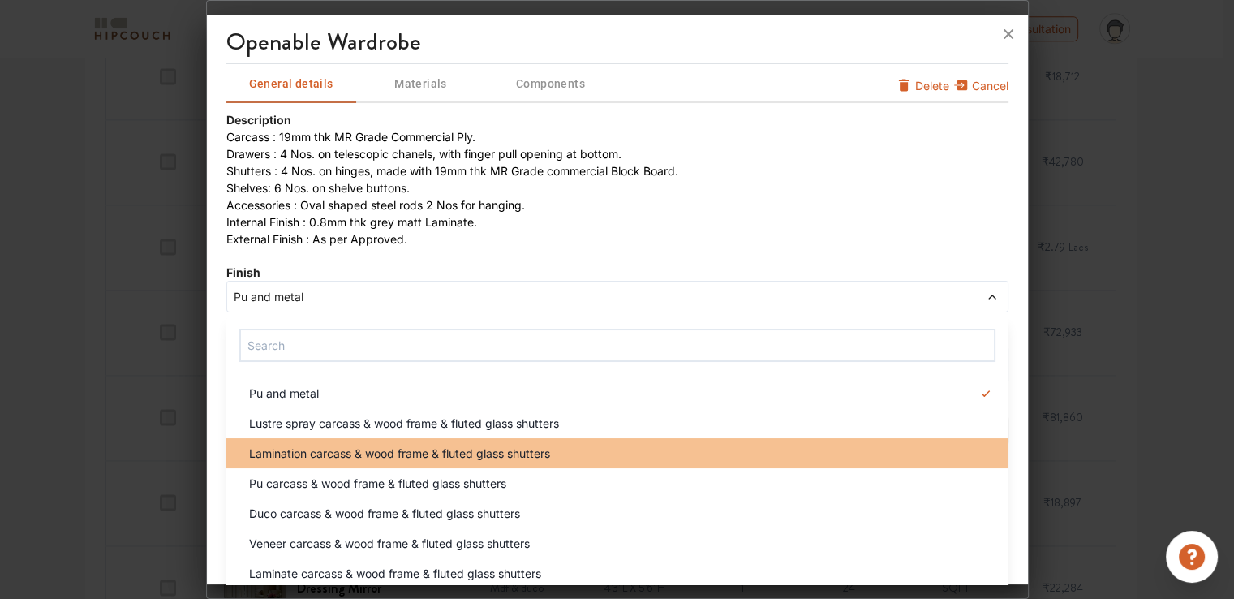
click at [316, 452] on span "Lamination carcass & wood frame & fluted glass shutters" at bounding box center [399, 453] width 301 height 17
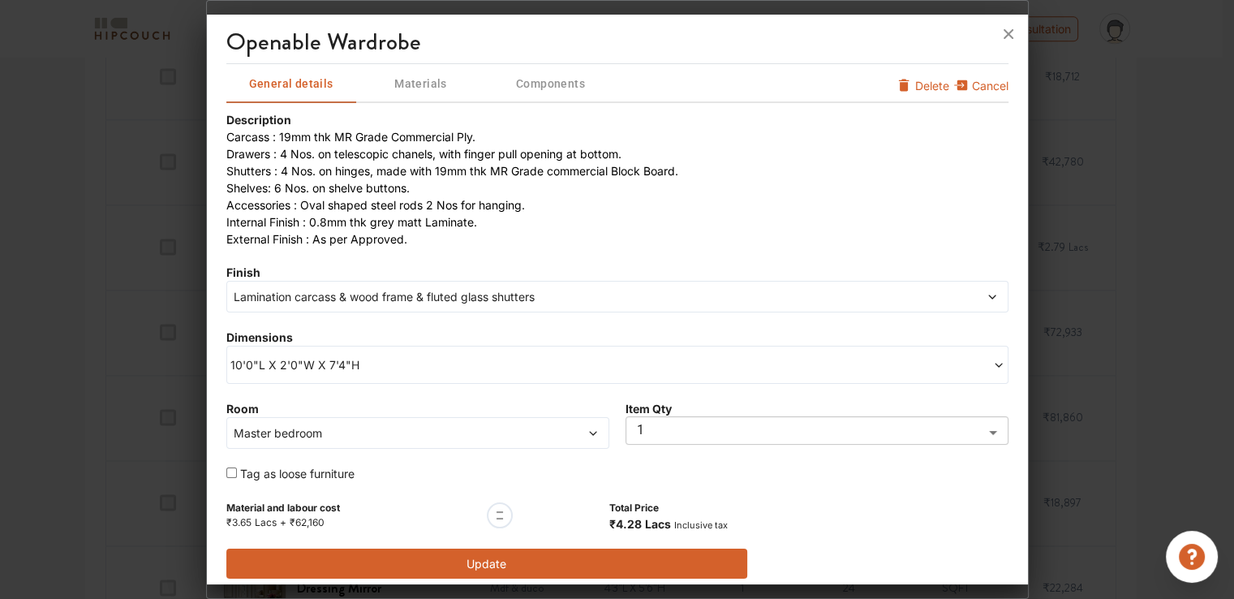
click at [527, 561] on button "Update" at bounding box center [487, 564] width 522 height 30
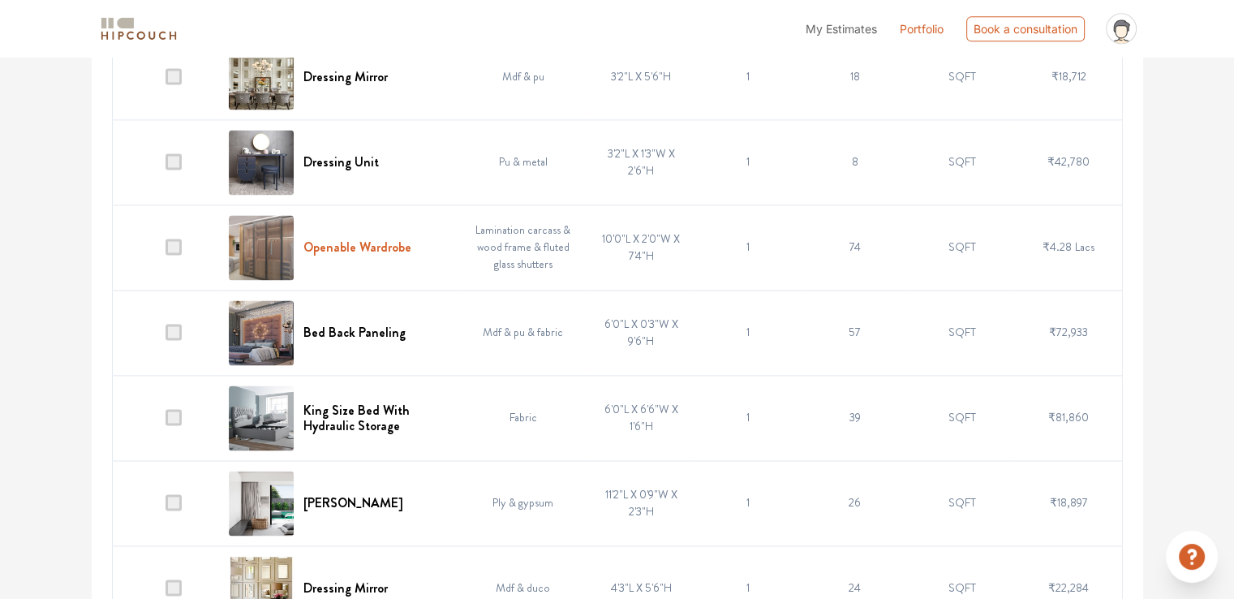
click at [357, 241] on h6 "Openable Wardrobe" at bounding box center [357, 246] width 108 height 15
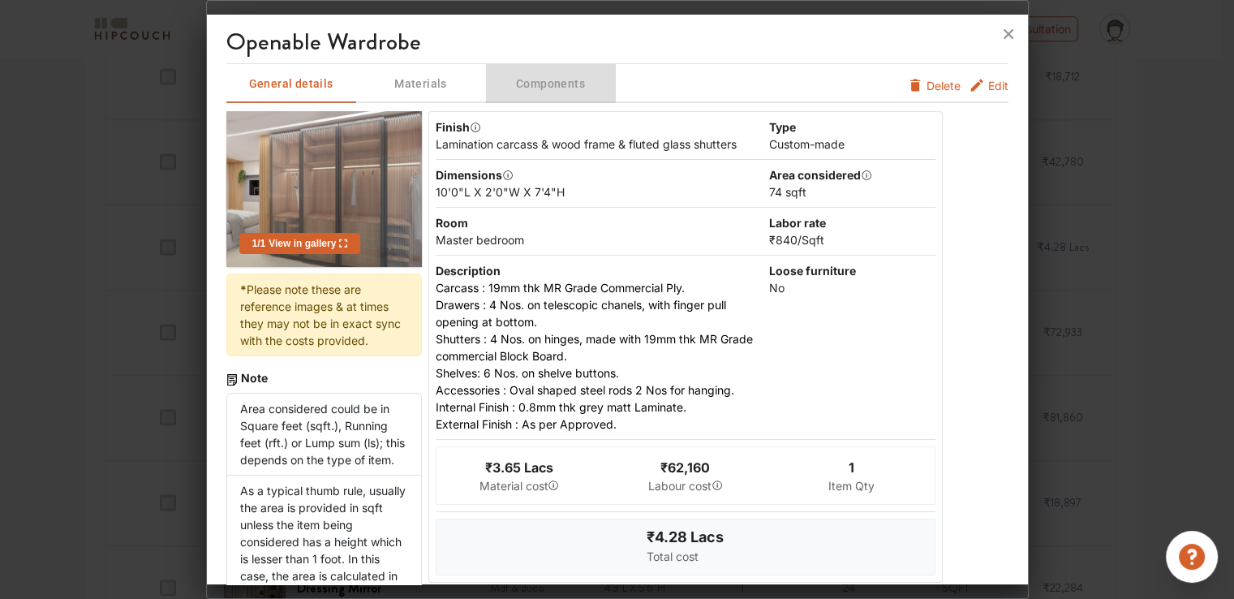
click at [562, 87] on span "Components" at bounding box center [551, 84] width 127 height 20
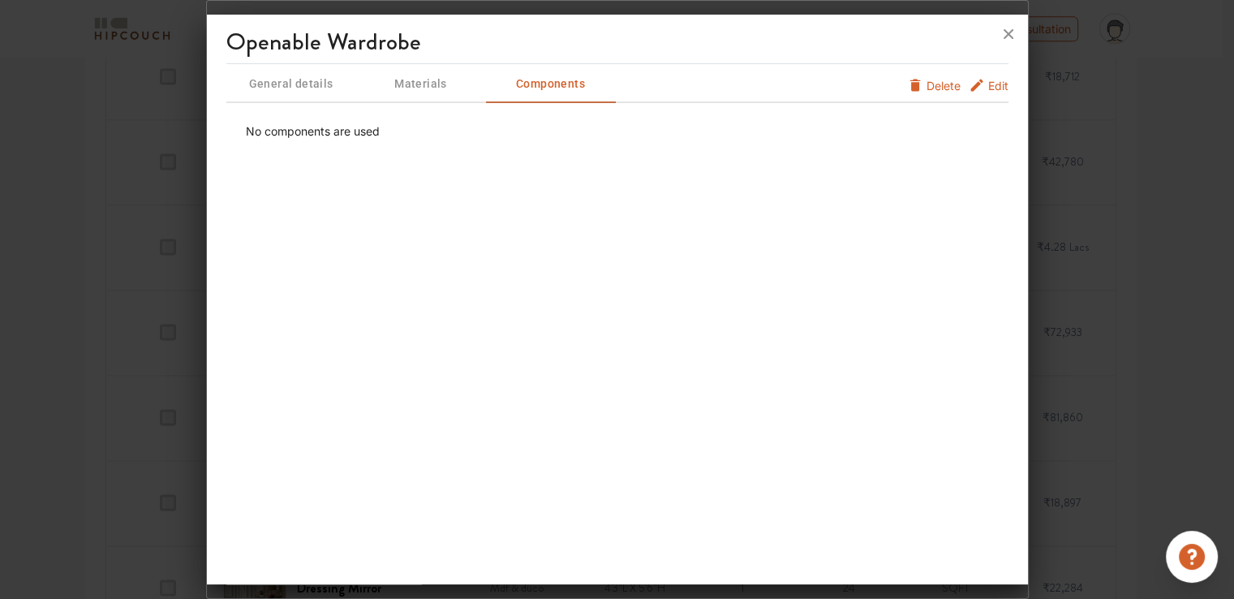
click at [441, 85] on span "Materials" at bounding box center [421, 84] width 127 height 20
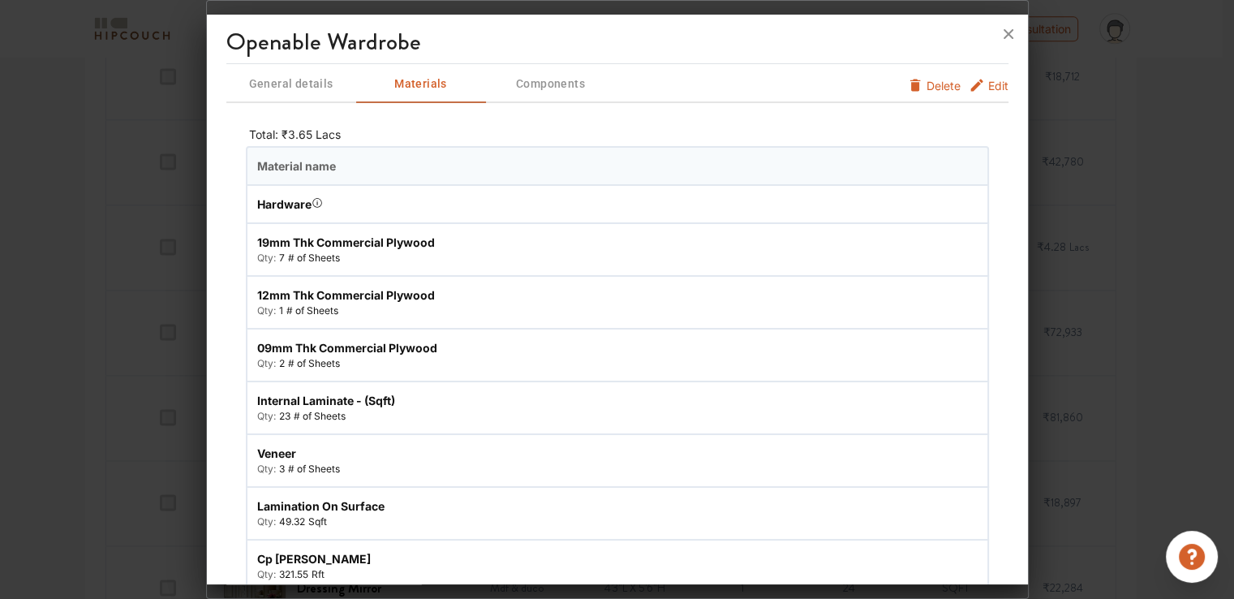
click at [286, 83] on span "General details" at bounding box center [291, 84] width 127 height 20
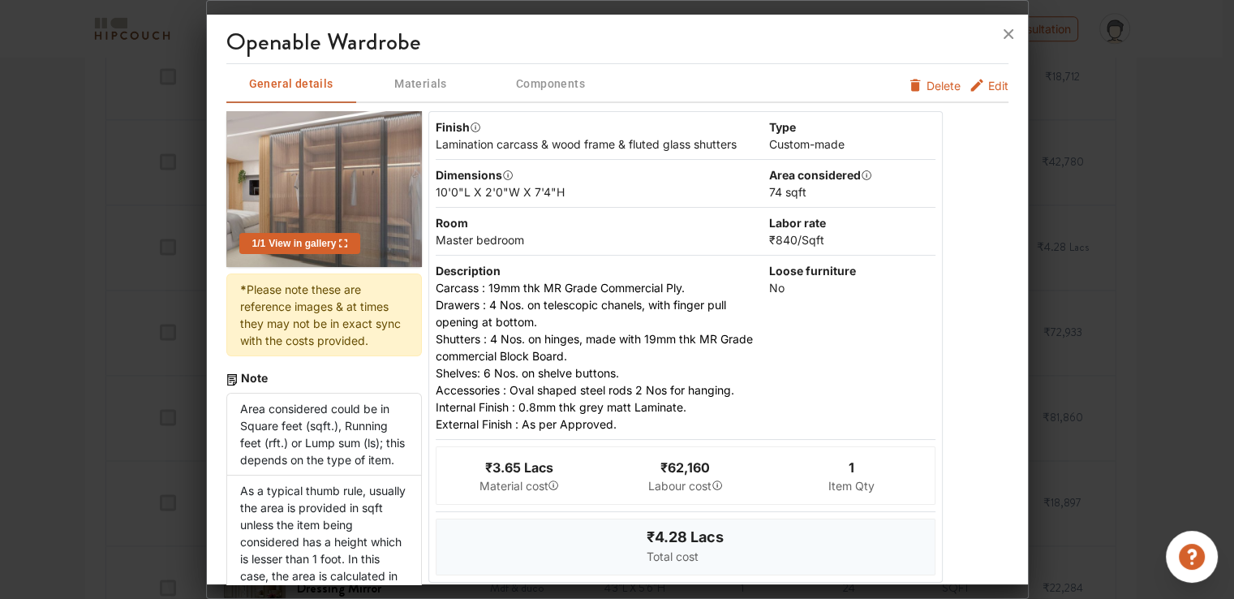
click at [988, 88] on span "Edit" at bounding box center [998, 85] width 20 height 17
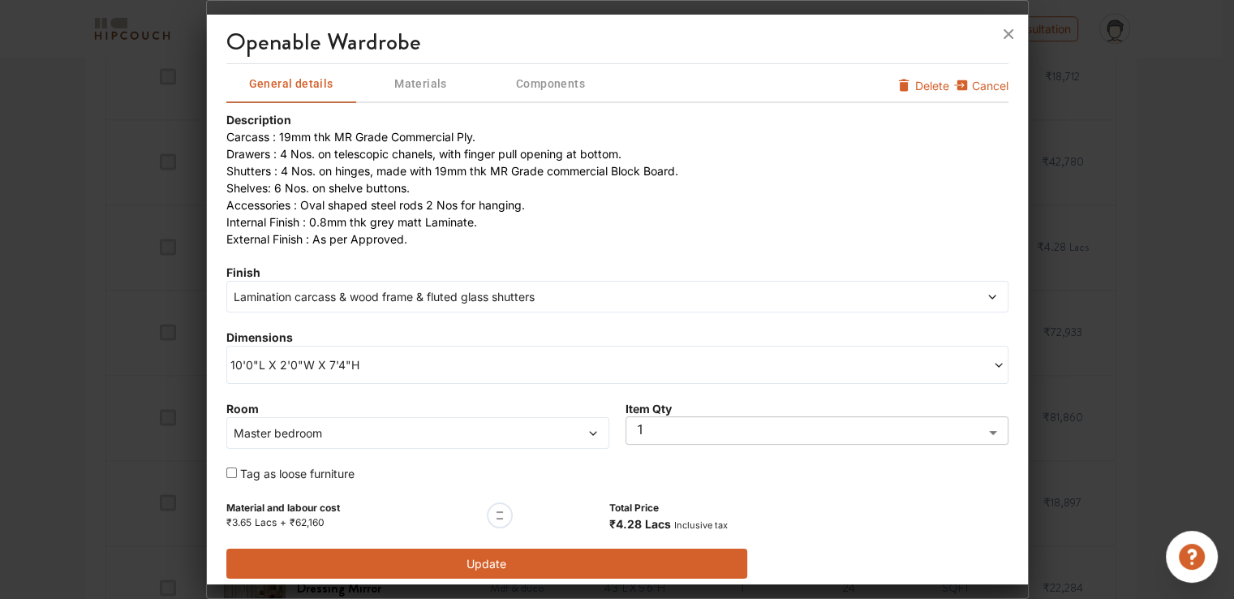
scroll to position [8, 0]
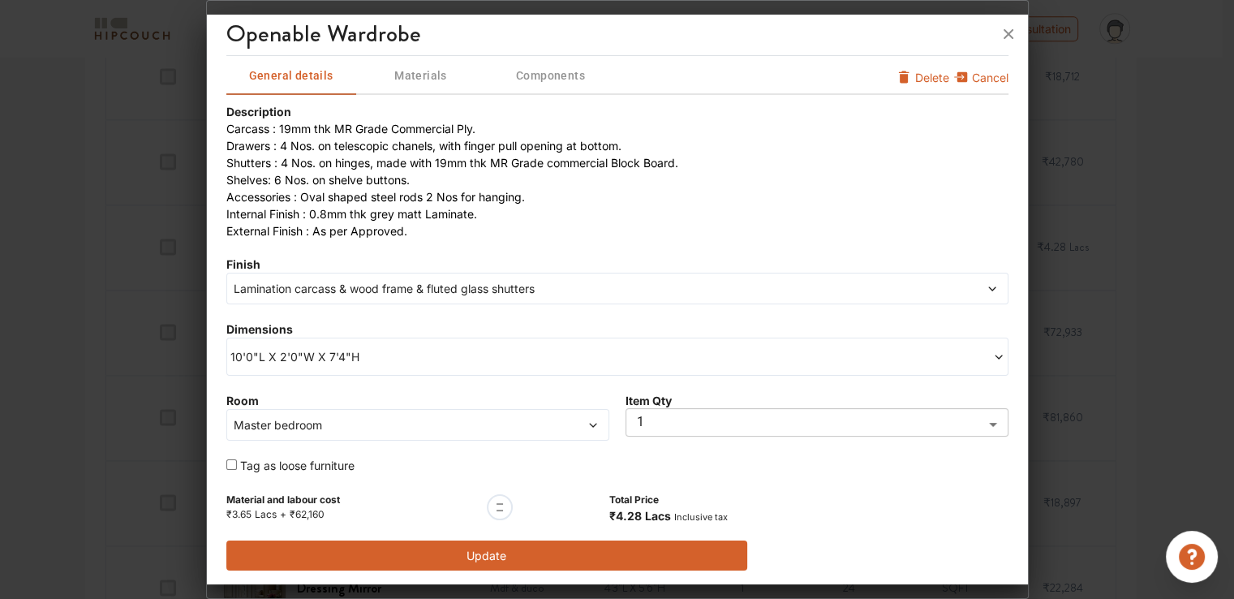
click at [333, 282] on span "Lamination carcass & wood frame & fluted glass shutters" at bounding box center [518, 288] width 576 height 17
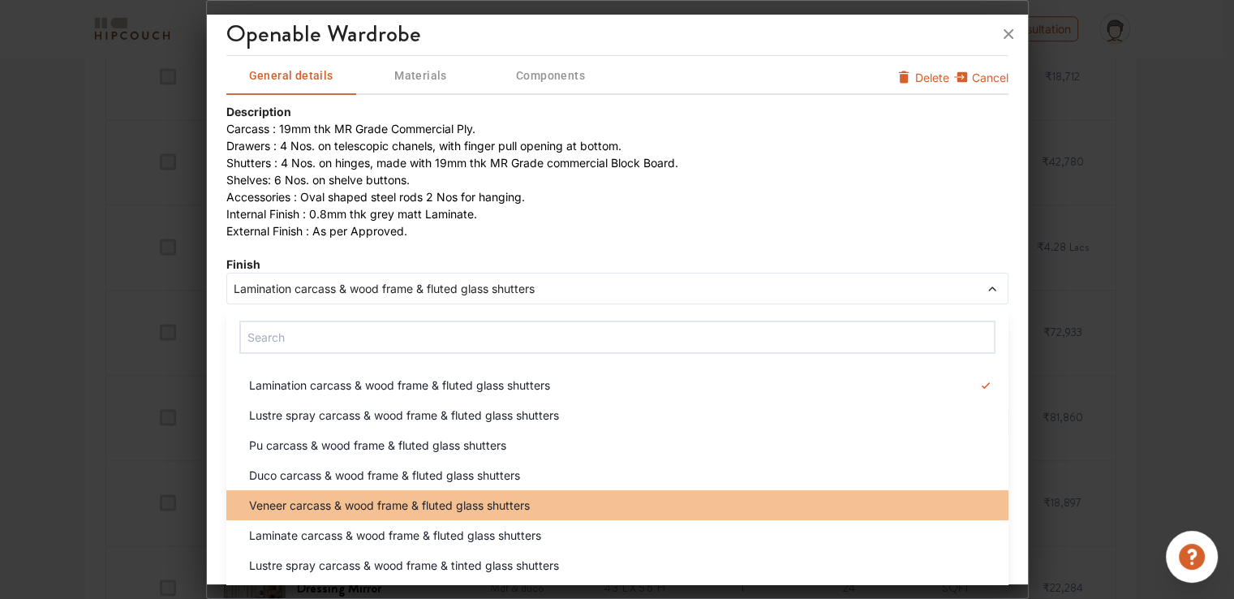
click at [353, 501] on span "Veneer carcass & wood frame & fluted glass shutters" at bounding box center [389, 505] width 281 height 17
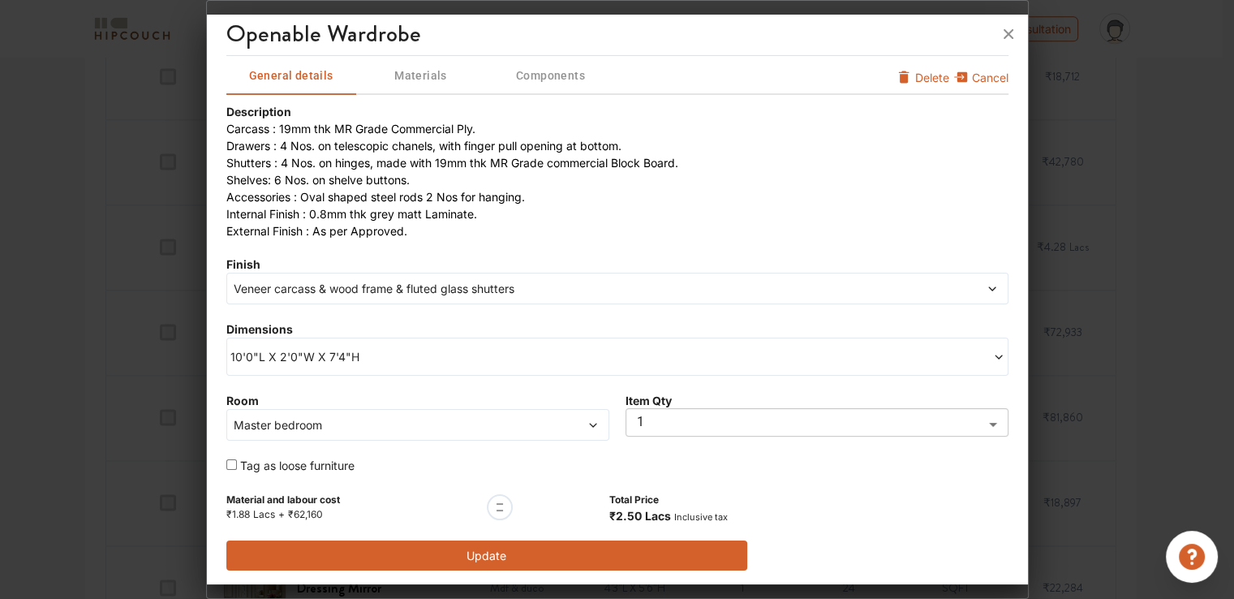
click at [568, 549] on button "Update" at bounding box center [487, 555] width 522 height 30
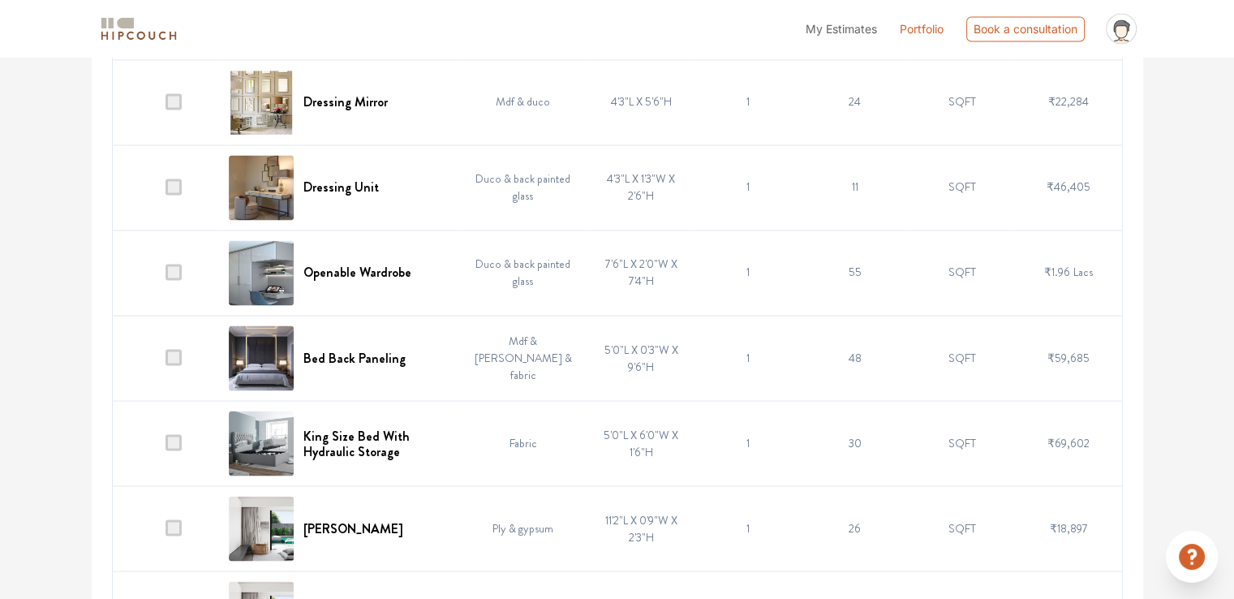
scroll to position [2759, 0]
click at [354, 269] on h6 "Openable Wardrobe" at bounding box center [357, 271] width 108 height 15
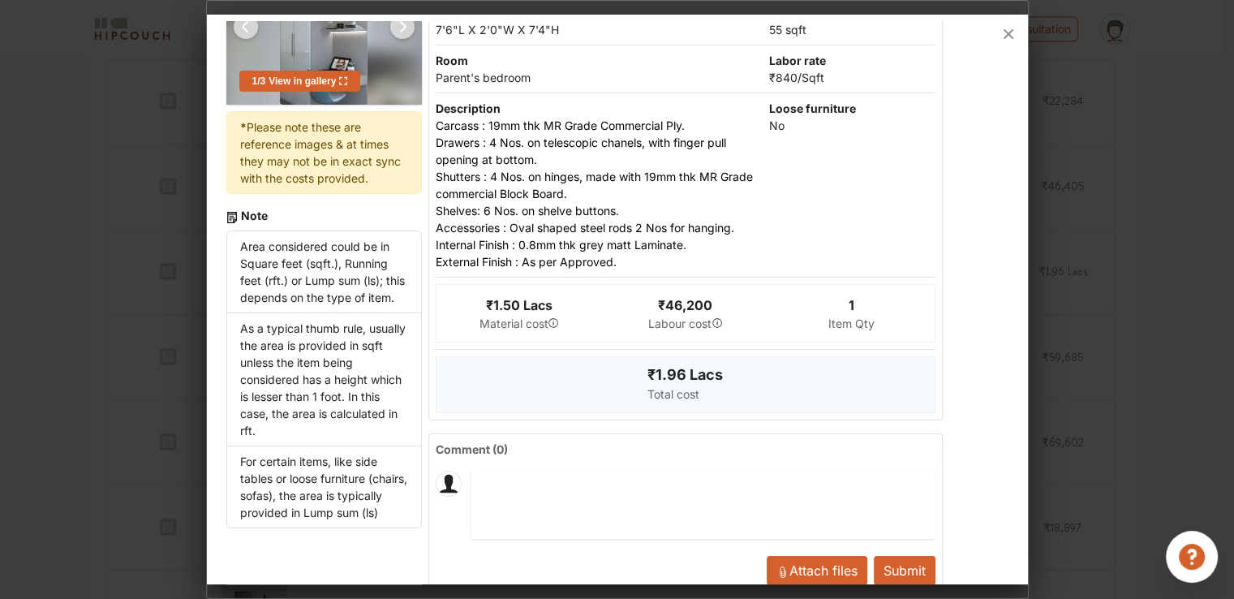
scroll to position [0, 0]
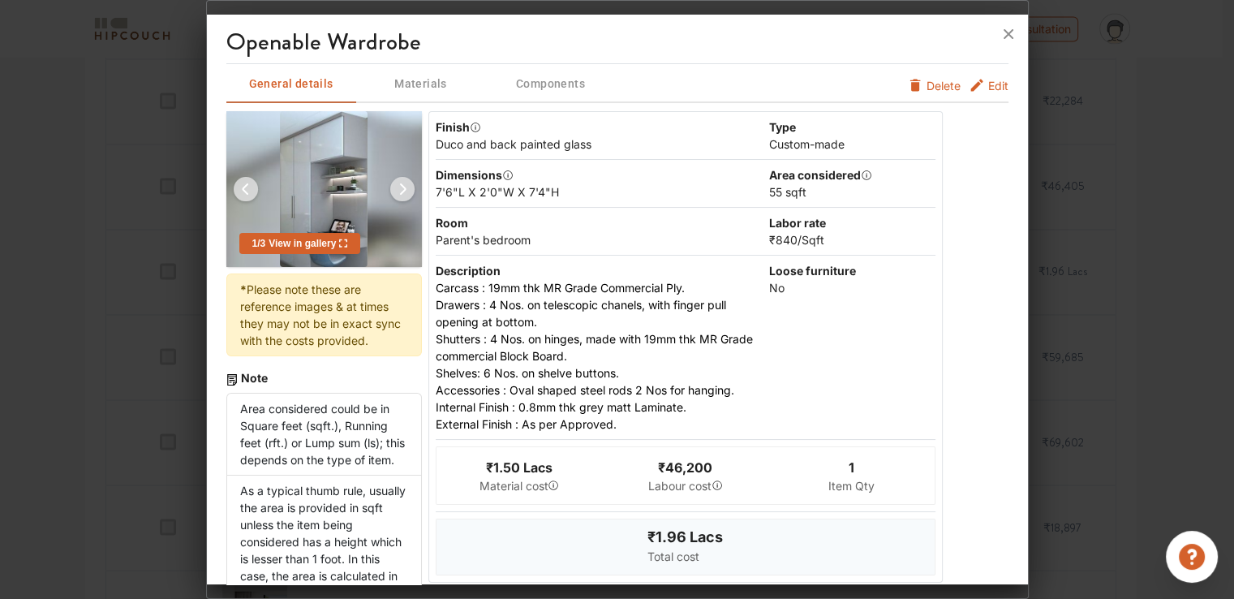
click at [990, 85] on span "Edit" at bounding box center [998, 85] width 20 height 17
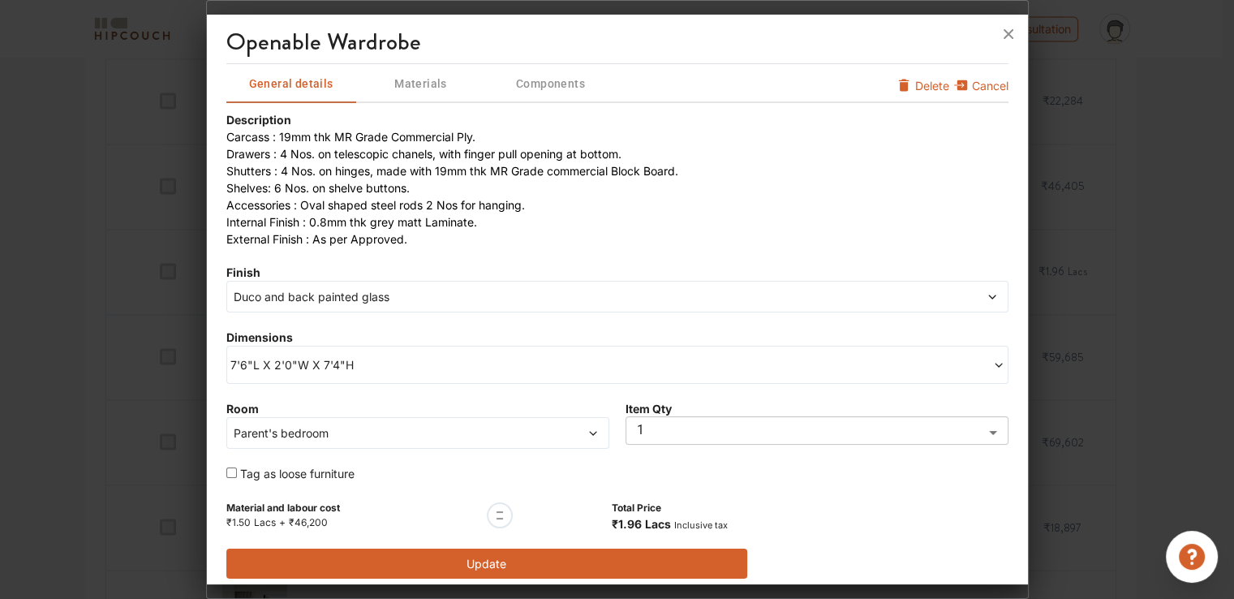
click at [260, 361] on span "7'6"L X 2'0"W X 7'4"H" at bounding box center [423, 364] width 387 height 17
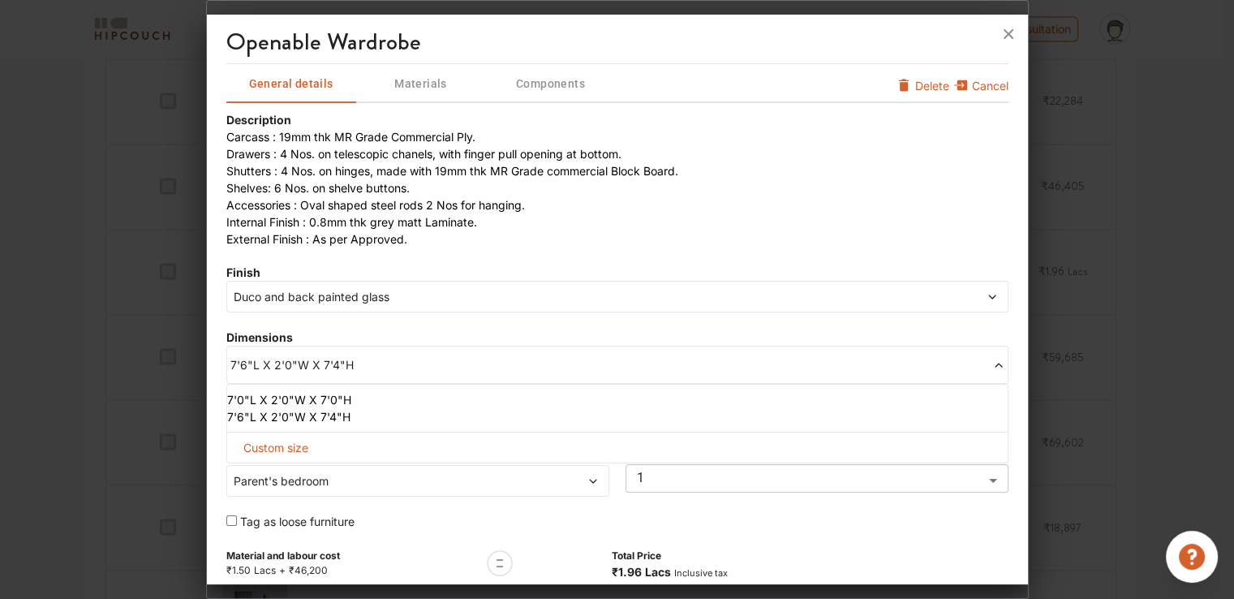
click at [280, 445] on span "Custom size" at bounding box center [276, 447] width 78 height 30
click at [295, 467] on input "text" at bounding box center [286, 473] width 93 height 29
type input "8"
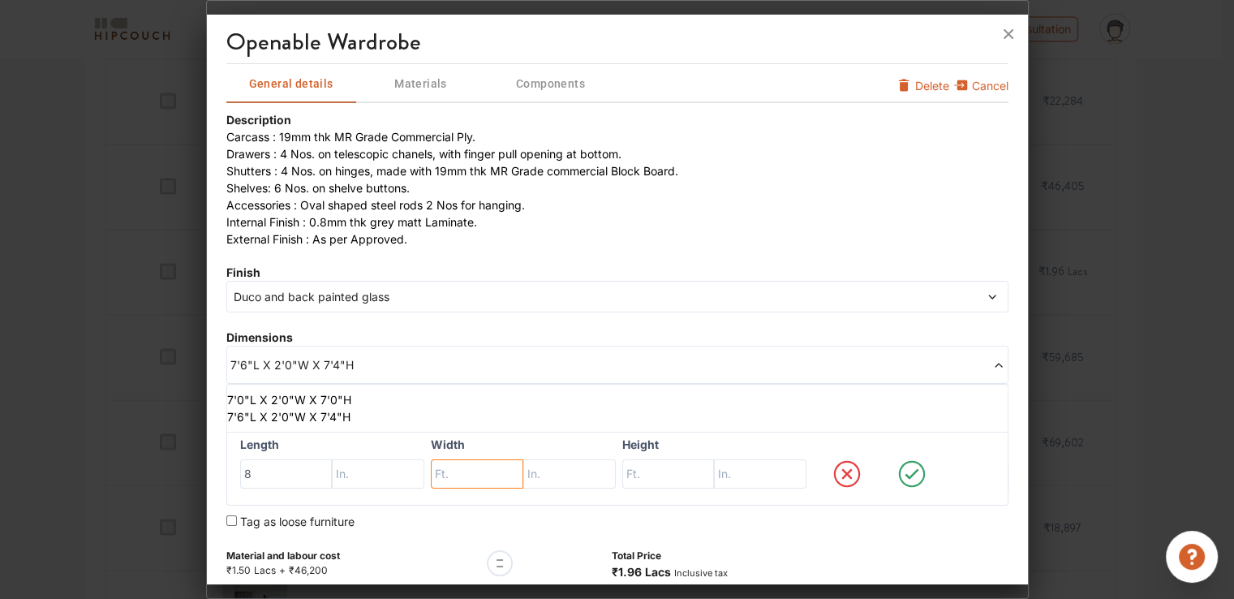
click at [467, 474] on input "text" at bounding box center [477, 473] width 93 height 29
type input "2"
click at [636, 477] on input "text" at bounding box center [668, 473] width 93 height 29
type input "9"
click at [905, 471] on icon at bounding box center [912, 474] width 62 height 32
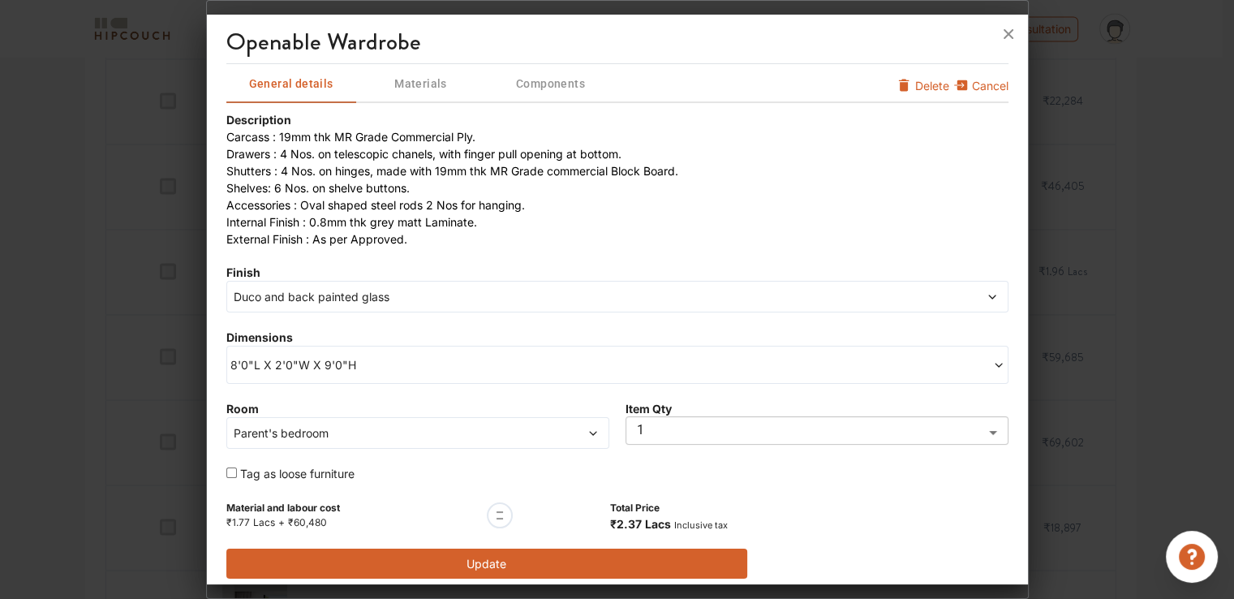
scroll to position [8, 0]
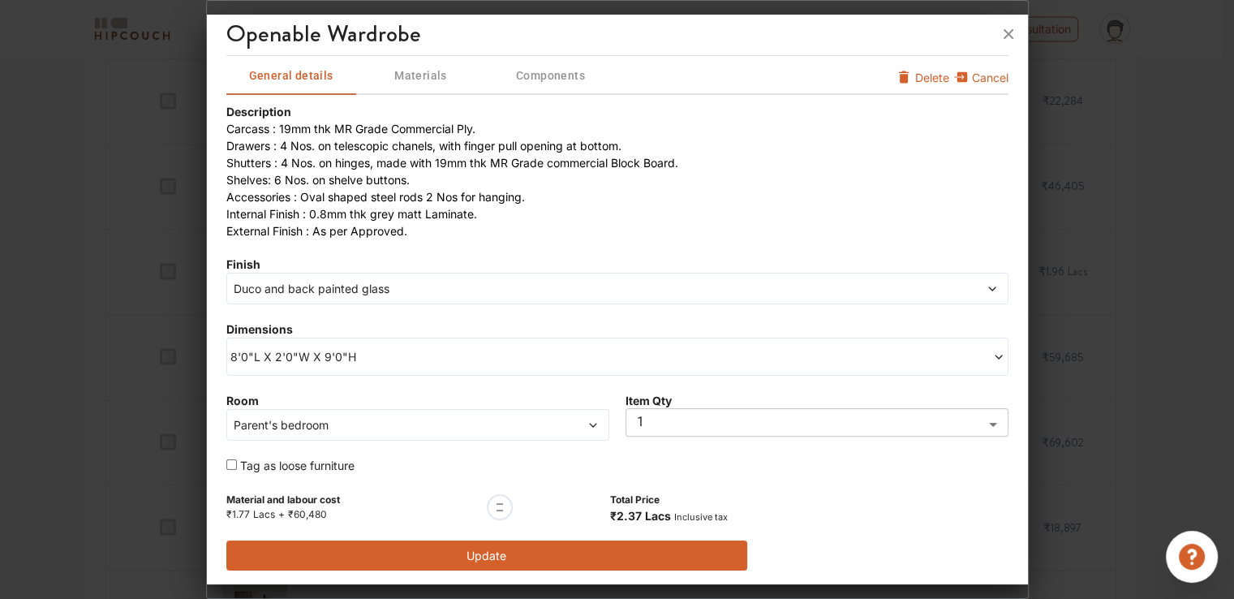
click at [473, 550] on button "Update" at bounding box center [487, 555] width 522 height 30
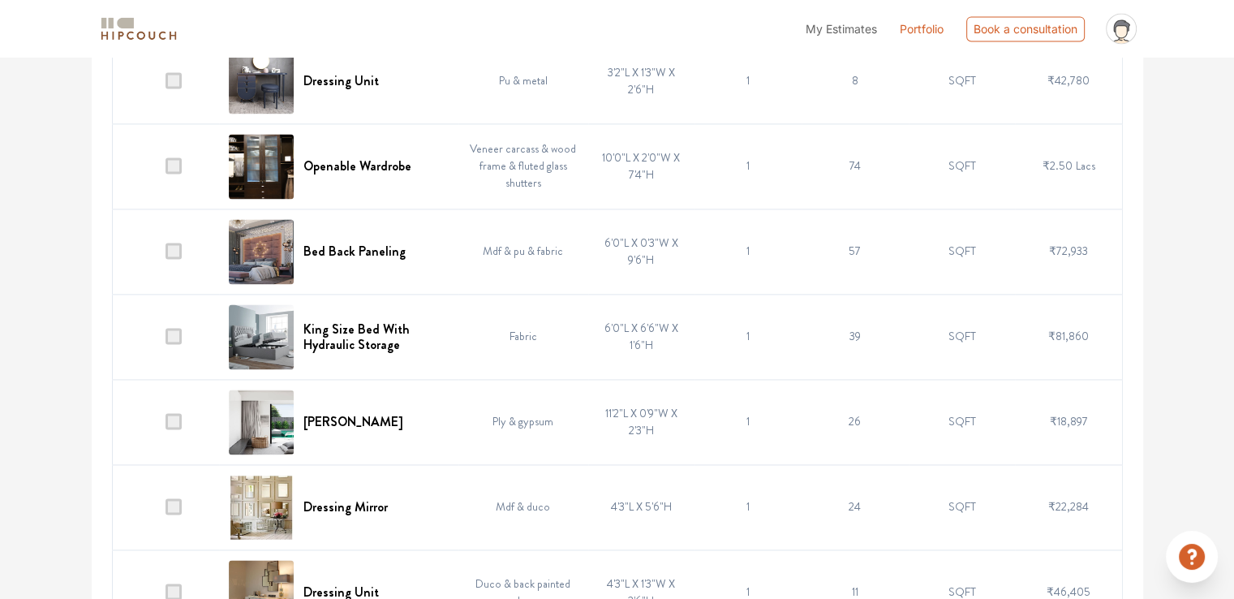
scroll to position [2272, 0]
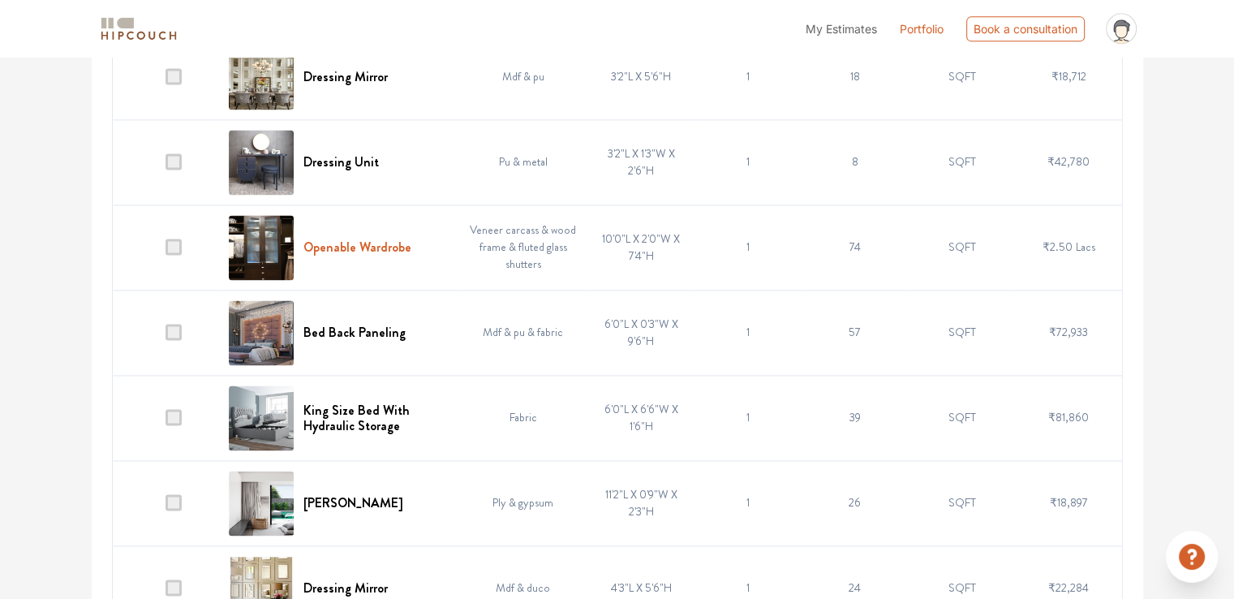
click at [396, 242] on h6 "Openable Wardrobe" at bounding box center [357, 246] width 108 height 15
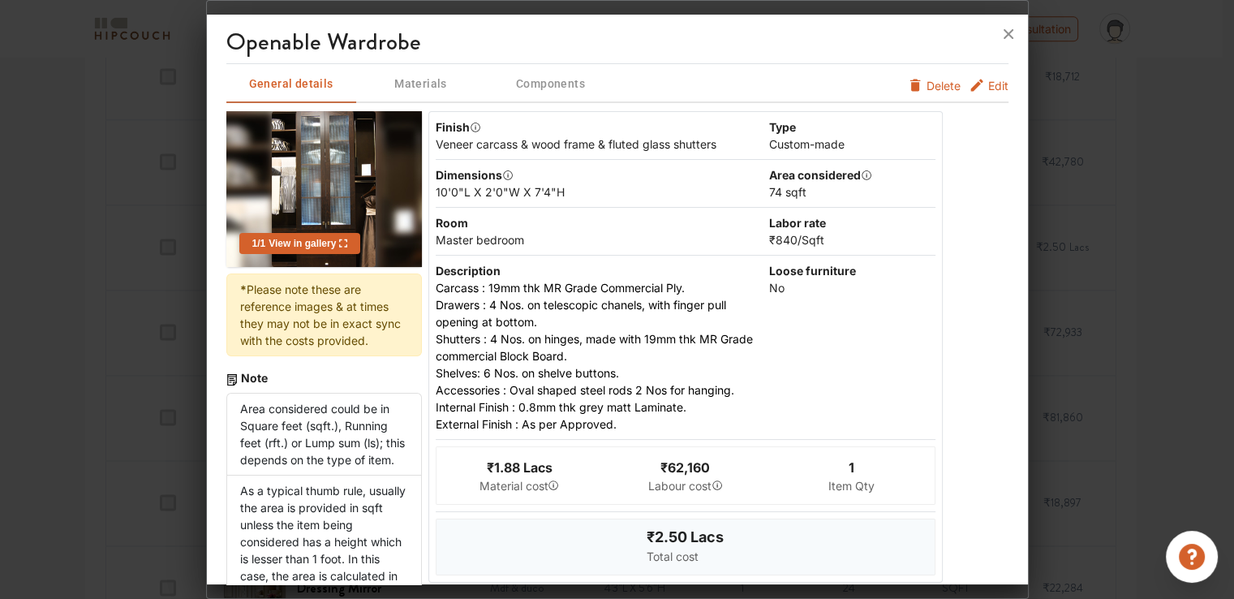
click at [988, 85] on span "Edit" at bounding box center [998, 85] width 20 height 17
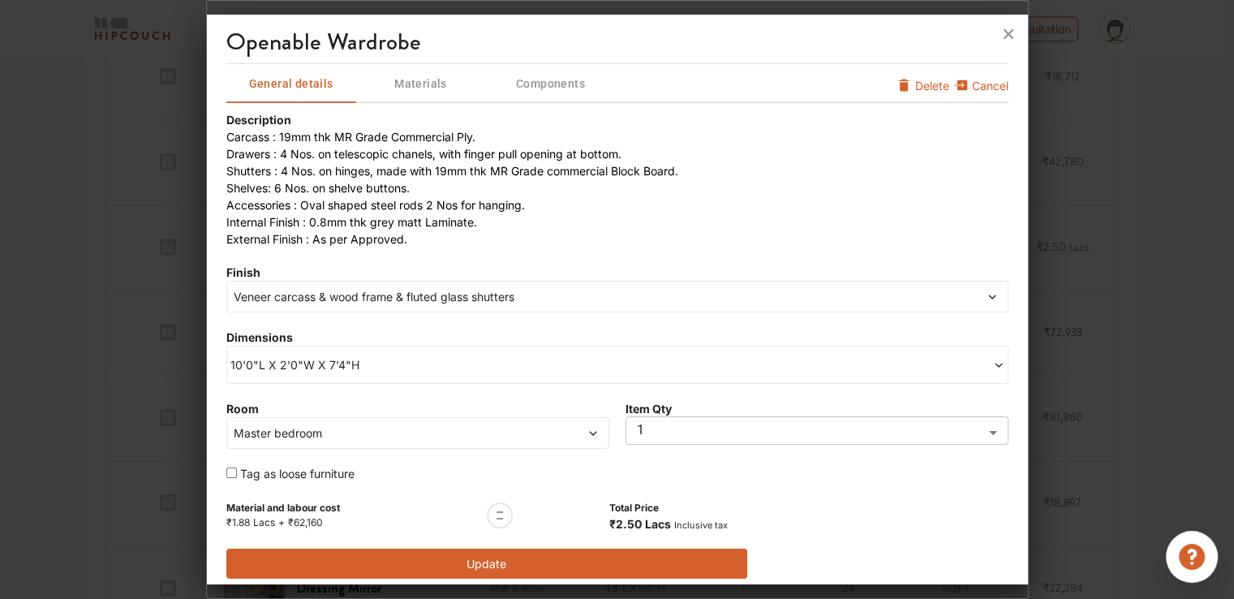
click at [291, 362] on span "10'0"L X 2'0"W X 7'4"H" at bounding box center [423, 364] width 387 height 17
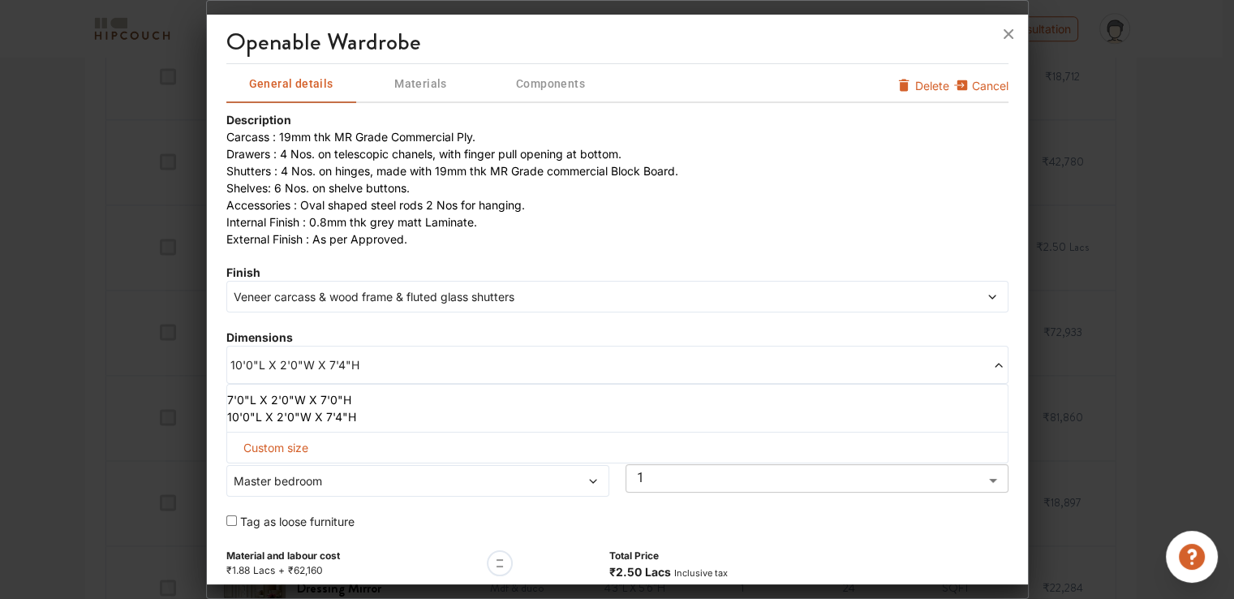
click at [301, 444] on span "Custom size" at bounding box center [276, 447] width 78 height 30
click at [302, 475] on input "text" at bounding box center [286, 473] width 93 height 29
type input "8"
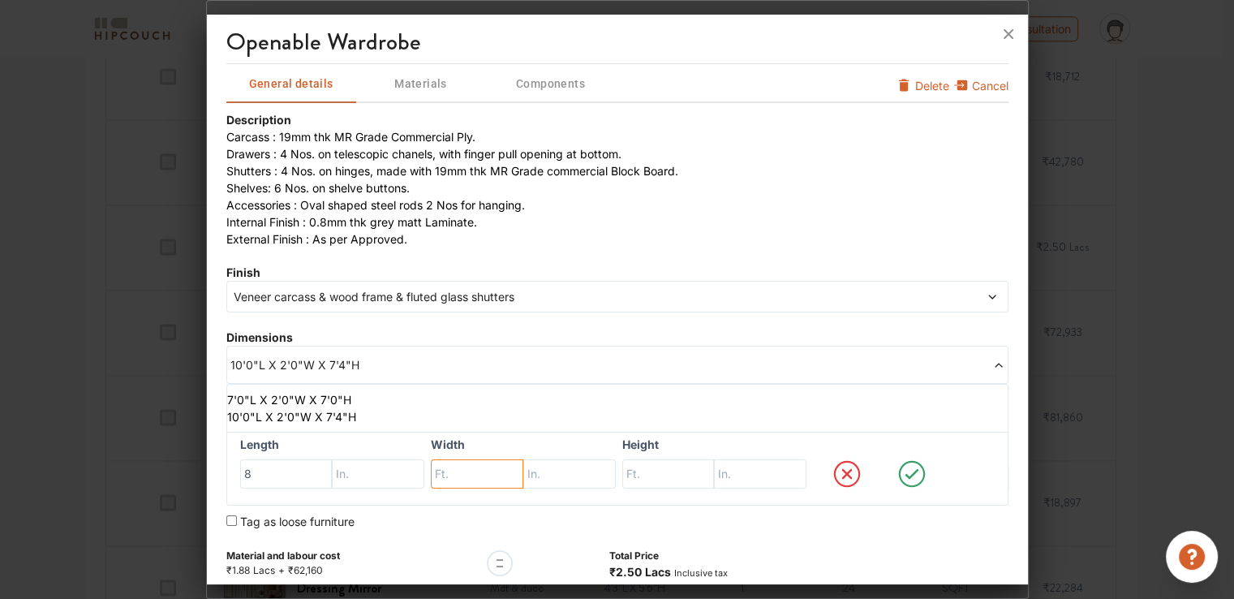
click at [451, 471] on input "text" at bounding box center [477, 473] width 93 height 29
type input "2"
click at [664, 475] on input "text" at bounding box center [668, 473] width 93 height 29
type input "9"
click at [901, 475] on icon at bounding box center [912, 474] width 62 height 32
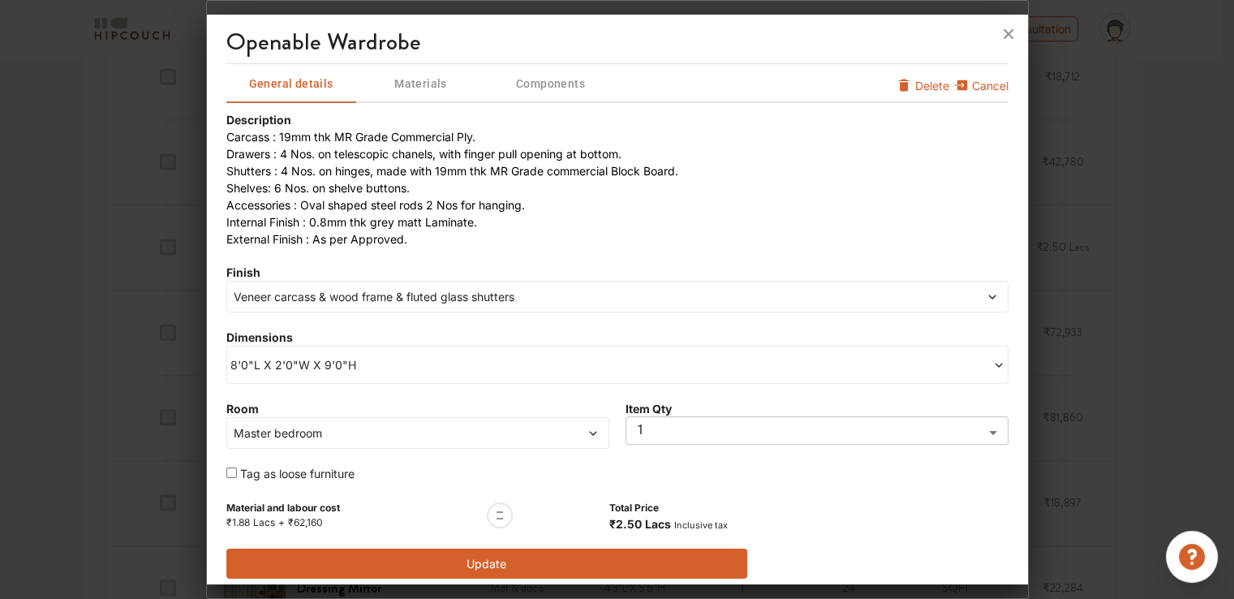
click at [466, 555] on button "Update" at bounding box center [487, 564] width 522 height 30
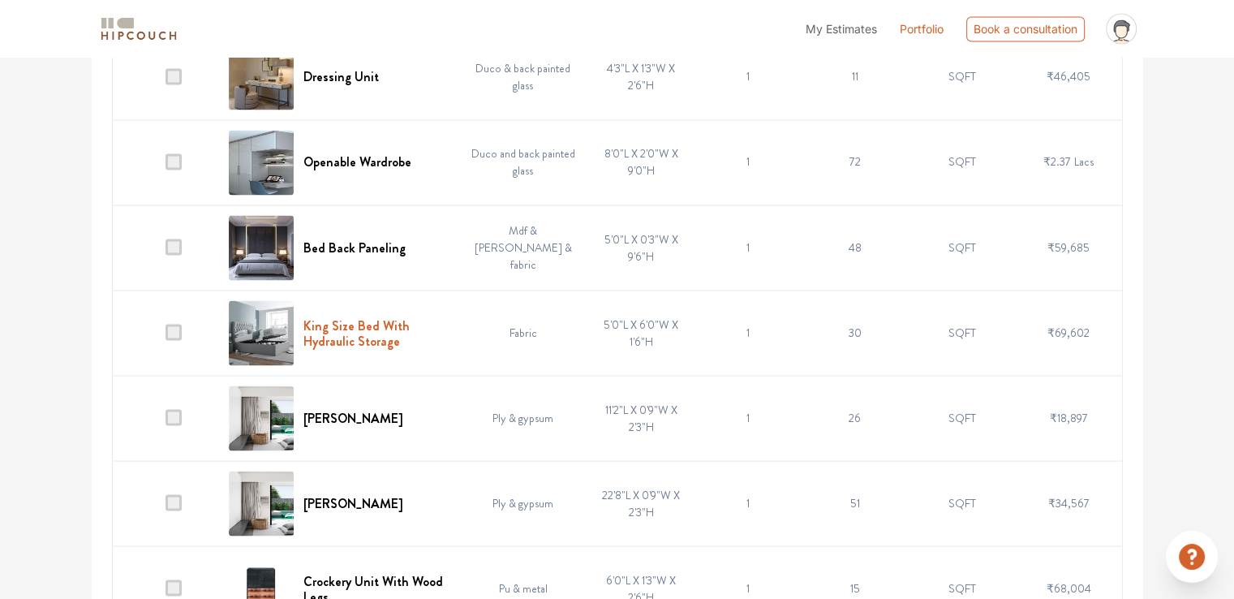
scroll to position [2921, 0]
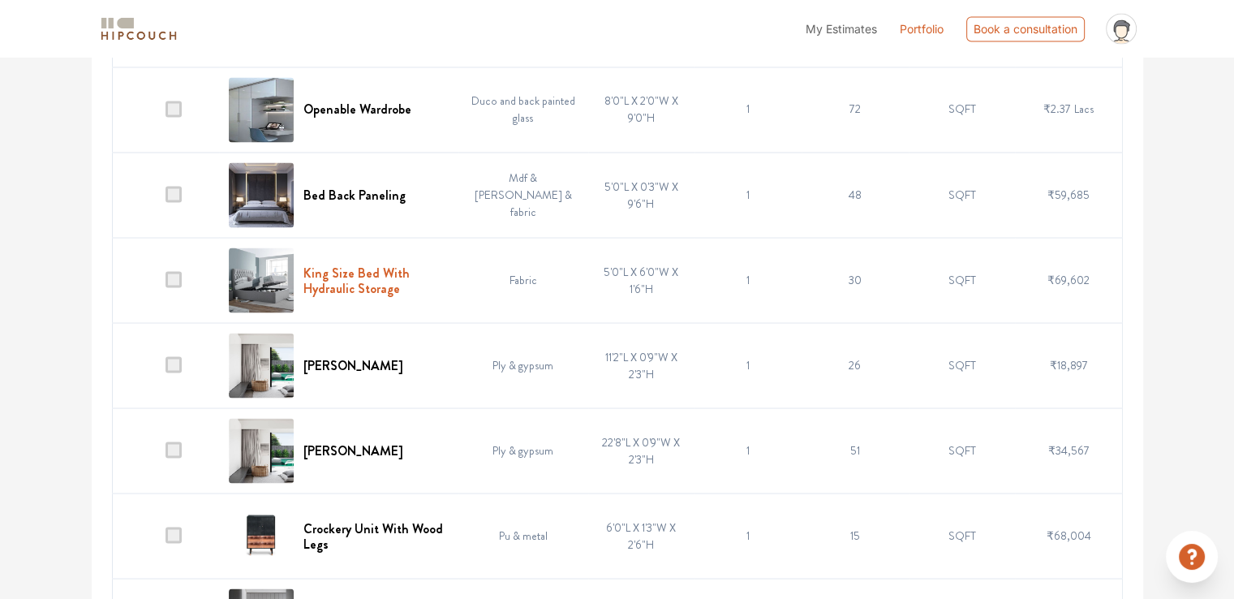
click at [357, 281] on h6 "King Size Bed With Hydraulic Storage" at bounding box center [375, 280] width 145 height 31
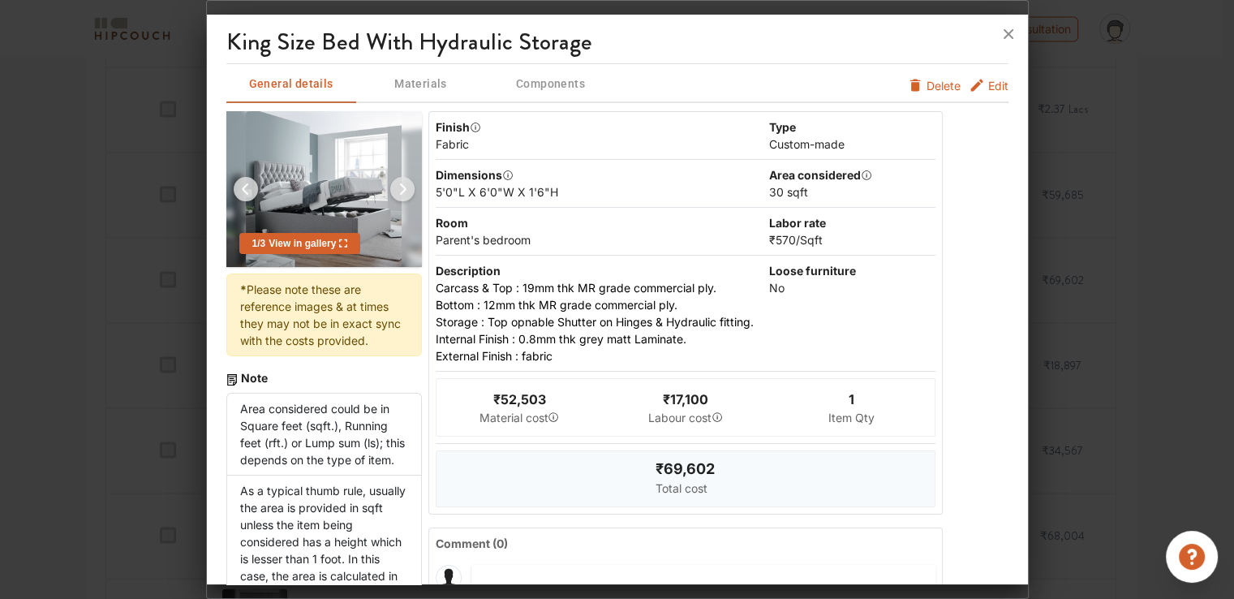
click at [988, 84] on span "Edit" at bounding box center [998, 85] width 20 height 17
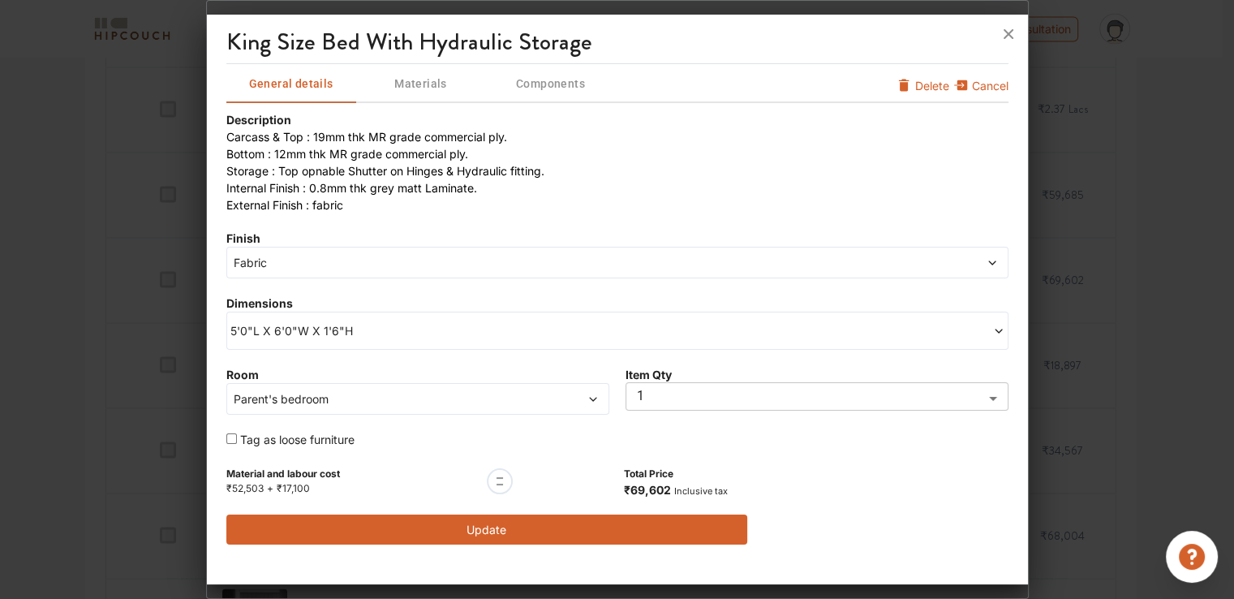
click at [286, 324] on span "5'0"L X 6'0"W X 1'6"H" at bounding box center [423, 330] width 387 height 17
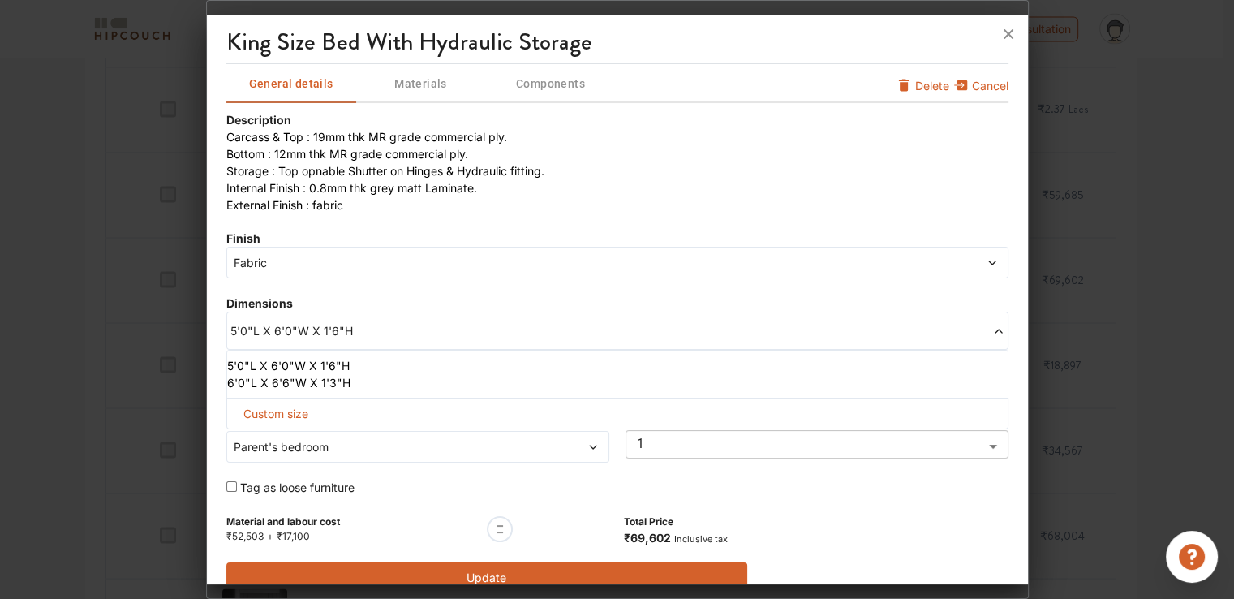
click at [276, 379] on li "6'0"L X 6'6"W X 1'3"H" at bounding box center [614, 382] width 774 height 17
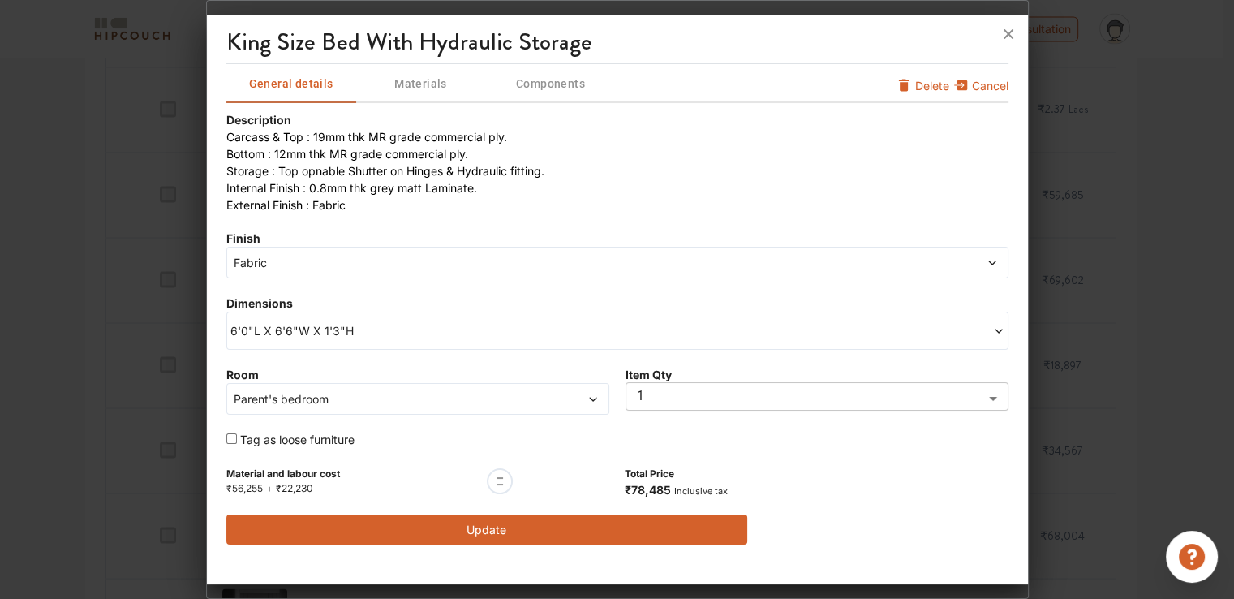
click at [506, 525] on button "Update" at bounding box center [487, 529] width 522 height 30
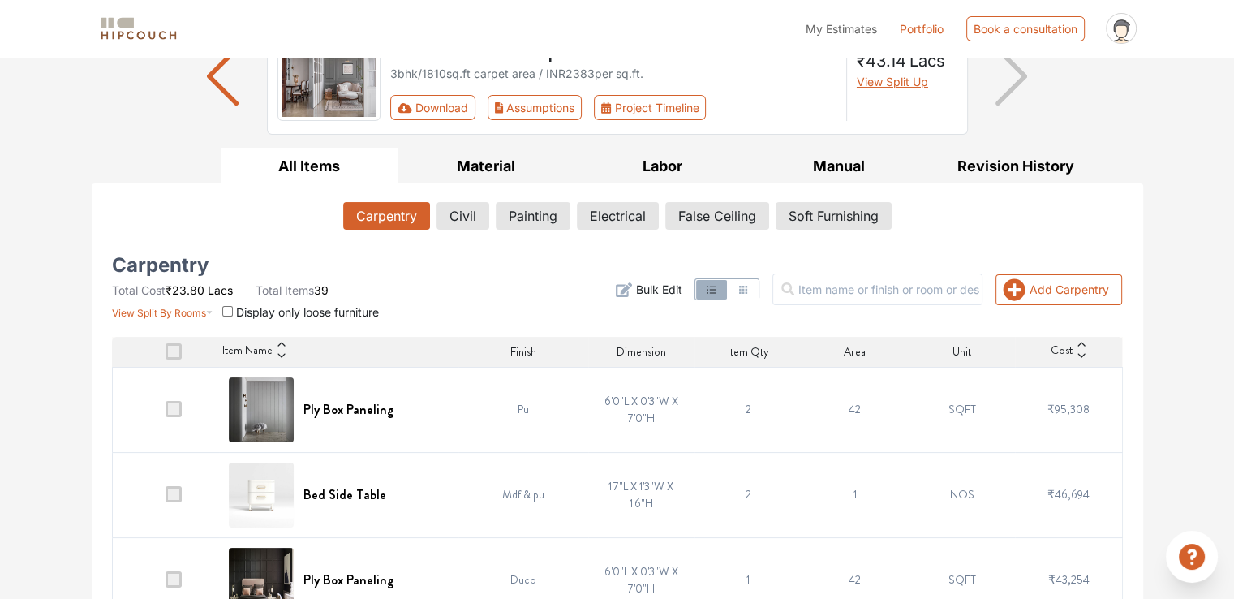
scroll to position [0, 0]
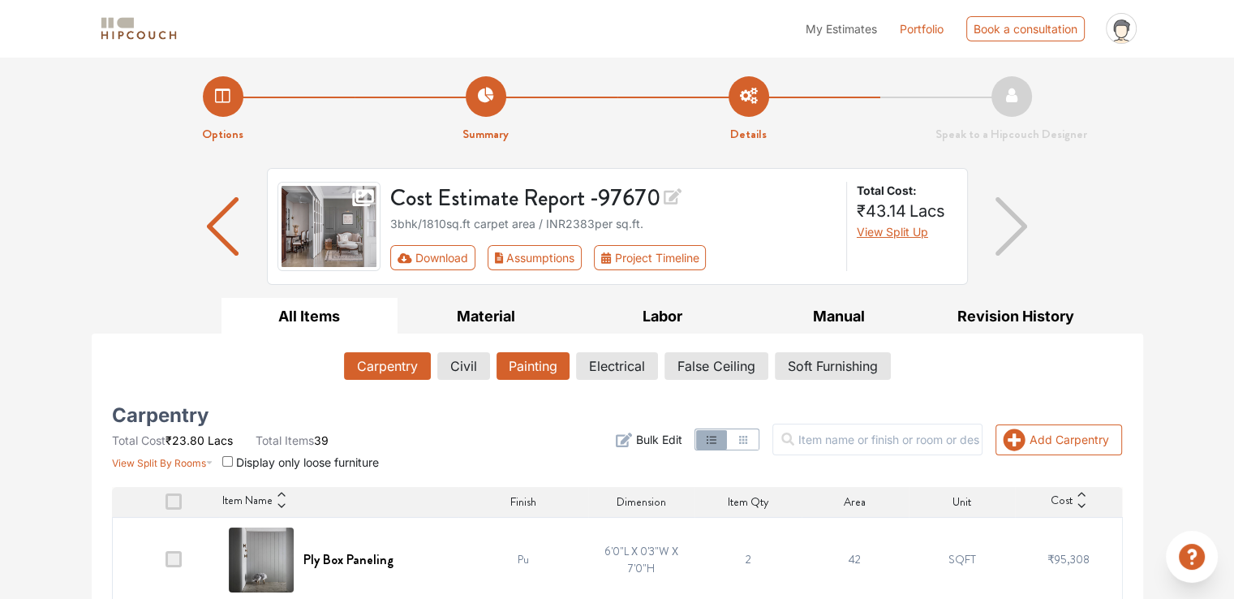
click at [519, 363] on button "Painting" at bounding box center [533, 366] width 73 height 28
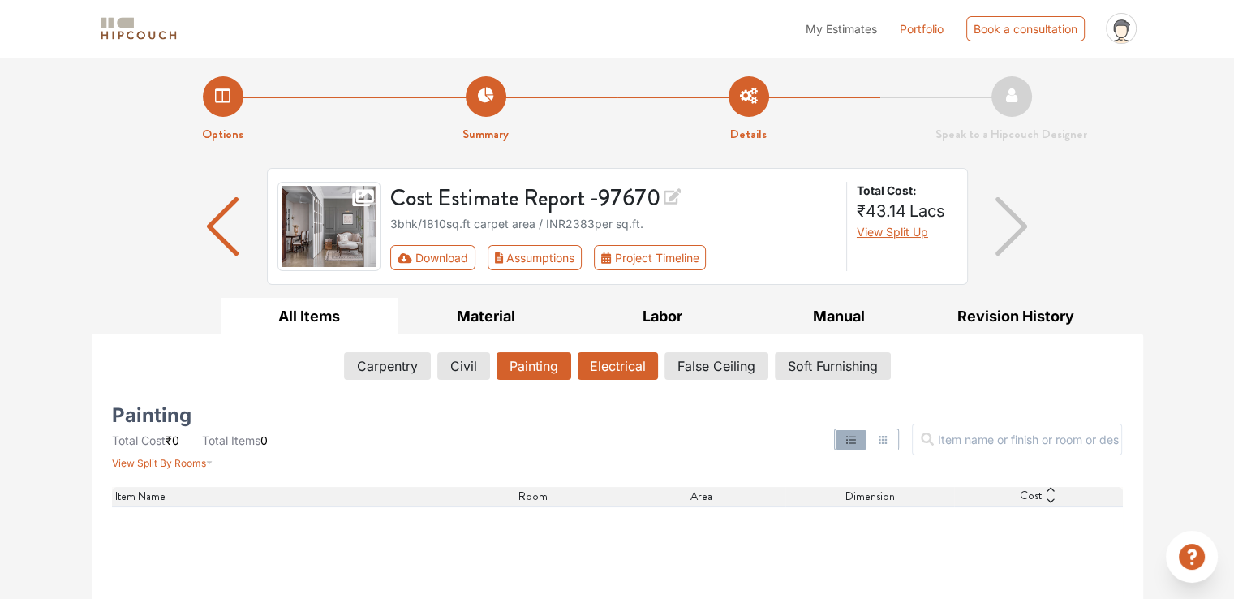
click at [602, 361] on button "Electrical" at bounding box center [618, 366] width 80 height 28
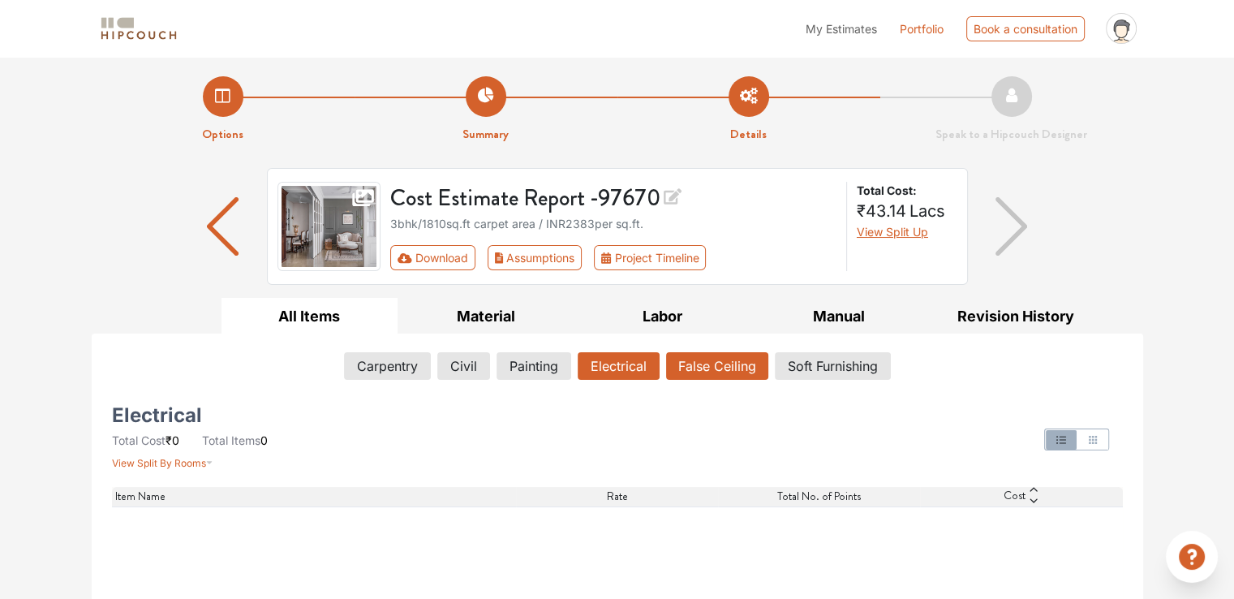
click at [692, 361] on button "False Ceiling" at bounding box center [717, 366] width 102 height 28
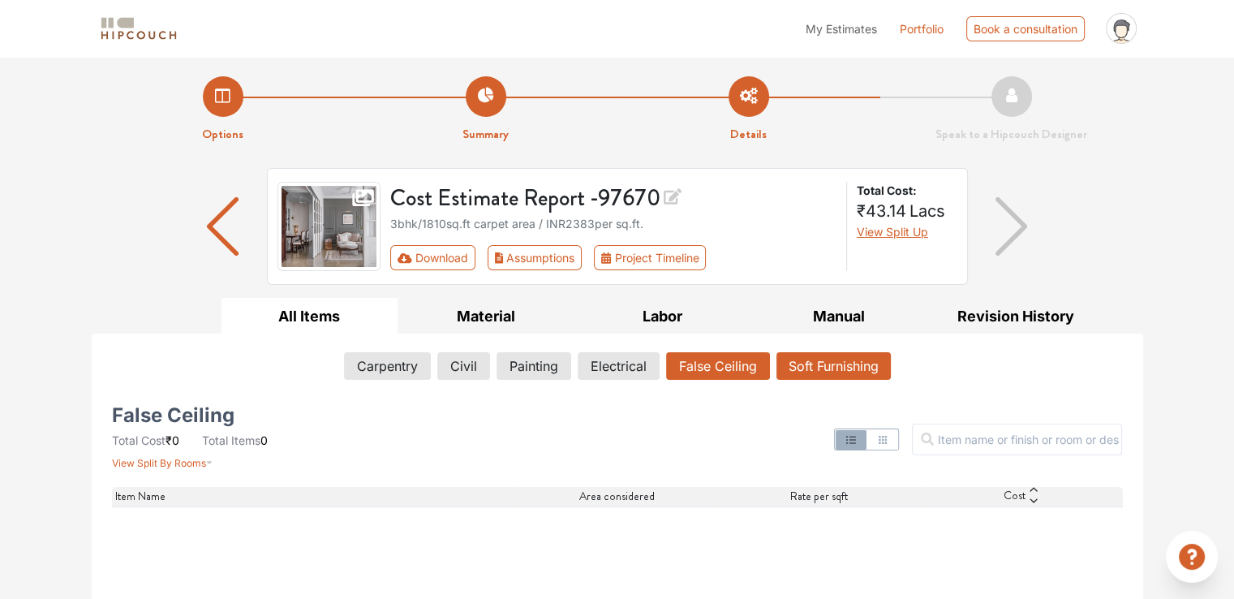
click at [802, 361] on button "Soft Furnishing" at bounding box center [834, 366] width 114 height 28
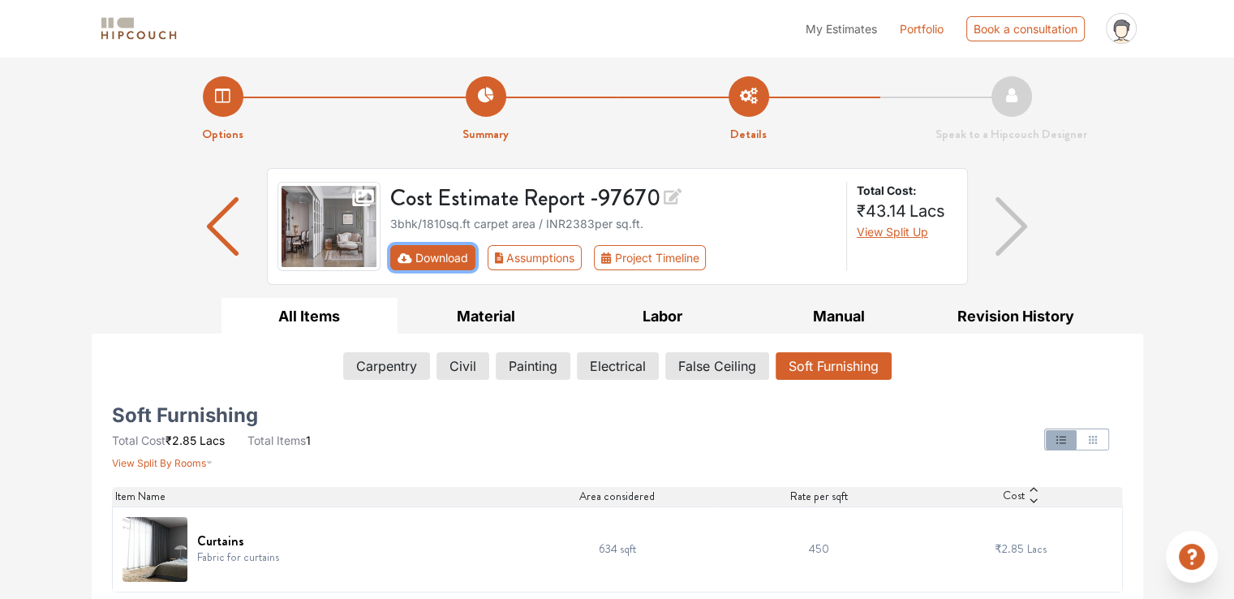
click at [420, 256] on button "Download" at bounding box center [432, 257] width 85 height 25
click at [432, 256] on button "Download" at bounding box center [432, 257] width 85 height 25
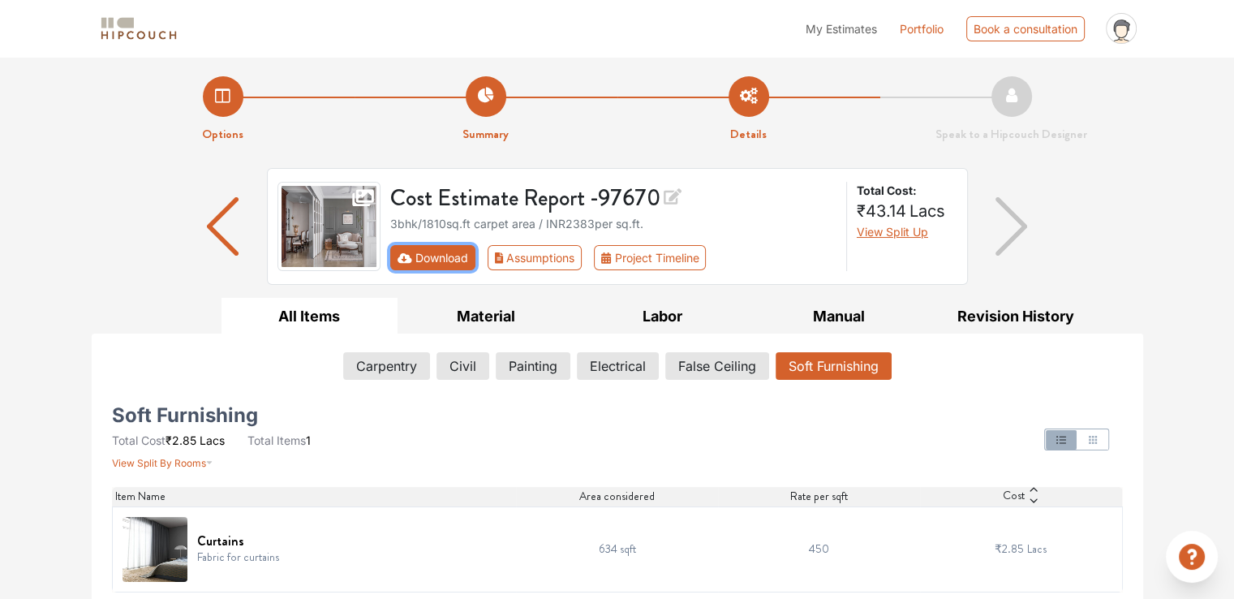
click at [432, 256] on button "Download" at bounding box center [432, 257] width 85 height 25
click at [402, 254] on icon "First group" at bounding box center [405, 257] width 15 height 10
click at [434, 250] on button "Download" at bounding box center [432, 257] width 85 height 25
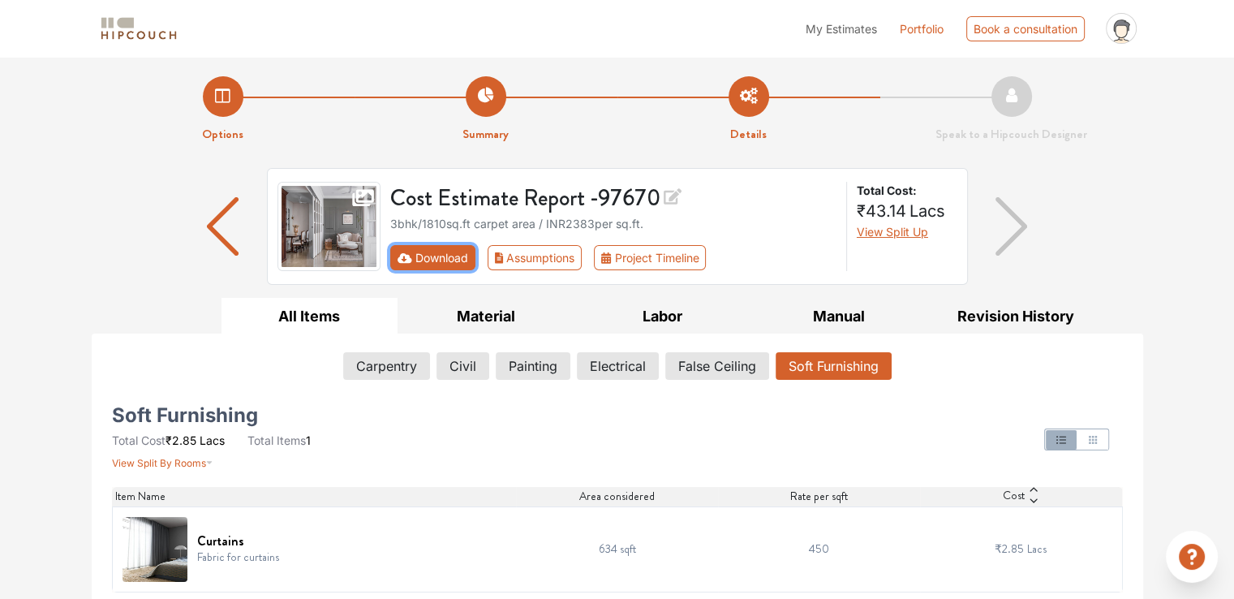
click at [462, 269] on button "Download" at bounding box center [432, 257] width 85 height 25
click at [454, 266] on button "Download" at bounding box center [432, 257] width 85 height 25
click at [130, 300] on ul "All Items Material Labor Manual Revision History" at bounding box center [618, 316] width 1052 height 36
click at [844, 28] on span "My Estimates" at bounding box center [841, 29] width 71 height 14
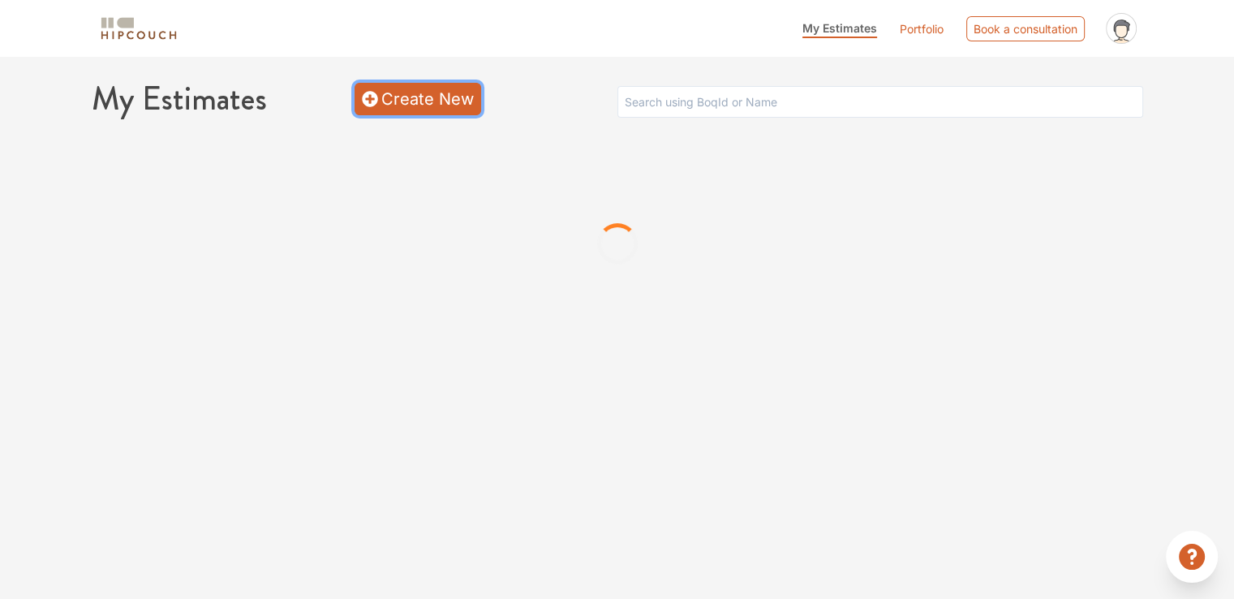
click at [403, 99] on link "Create New" at bounding box center [418, 99] width 127 height 32
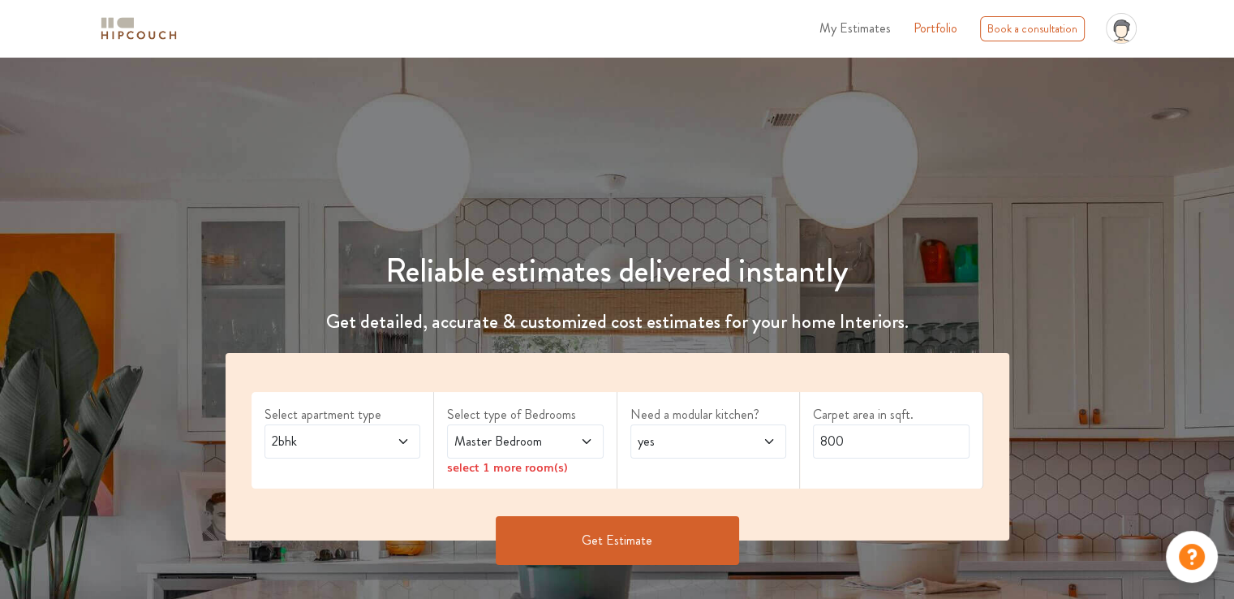
click at [338, 441] on span "2bhk" at bounding box center [322, 441] width 106 height 19
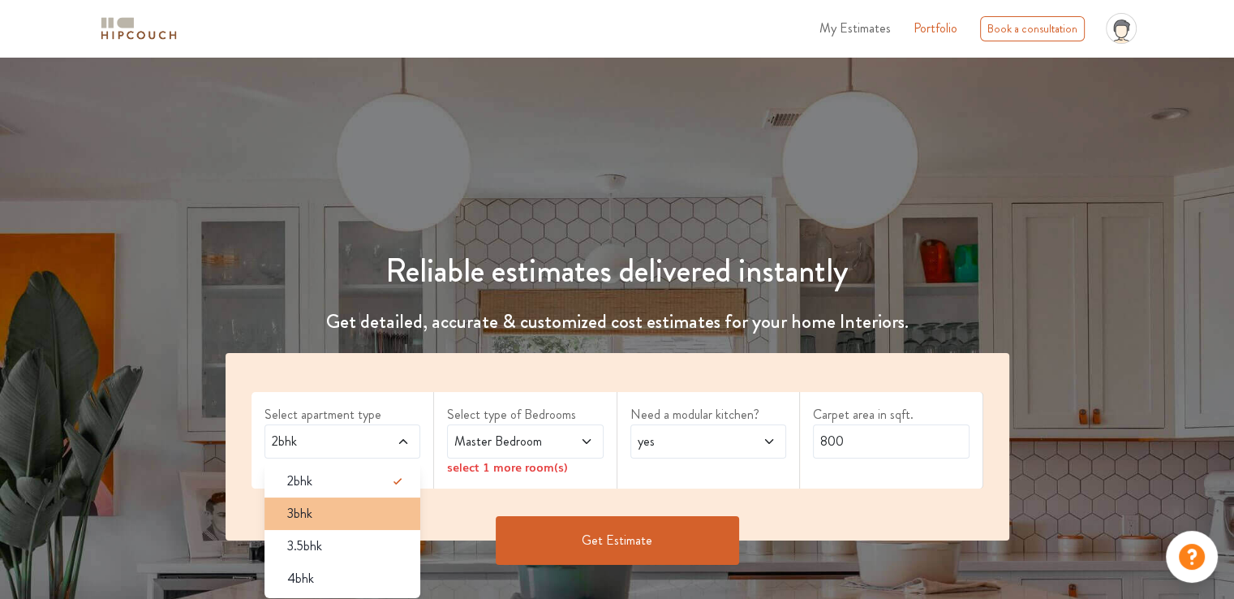
click at [318, 510] on div "3bhk" at bounding box center [347, 513] width 147 height 19
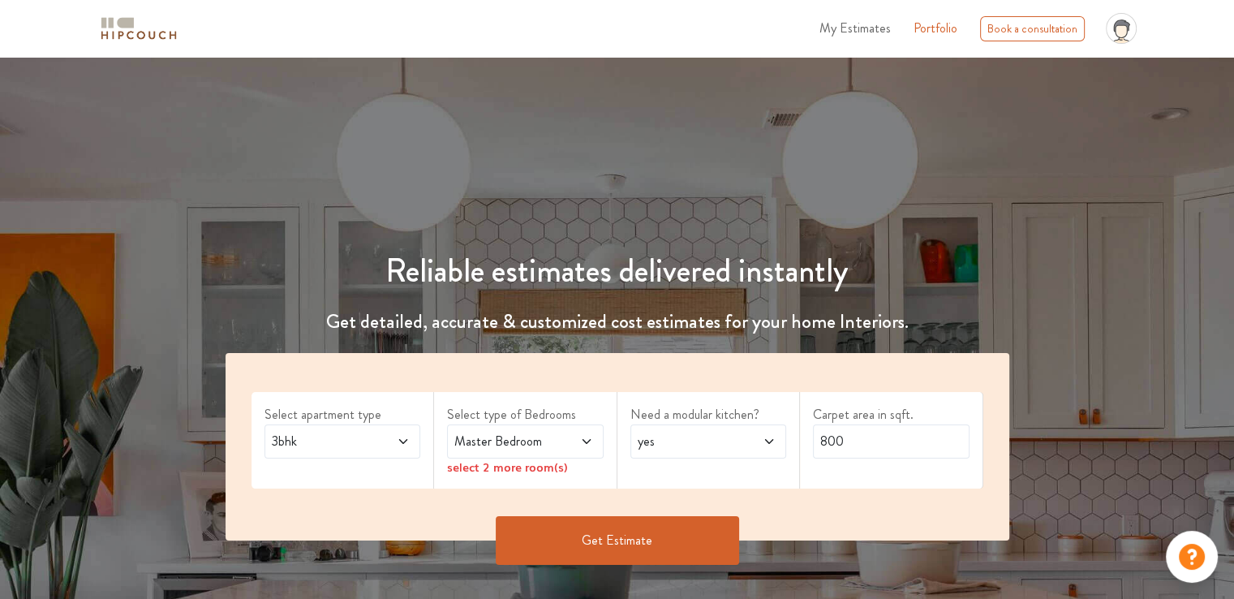
click at [510, 439] on span "Master Bedroom" at bounding box center [504, 441] width 106 height 19
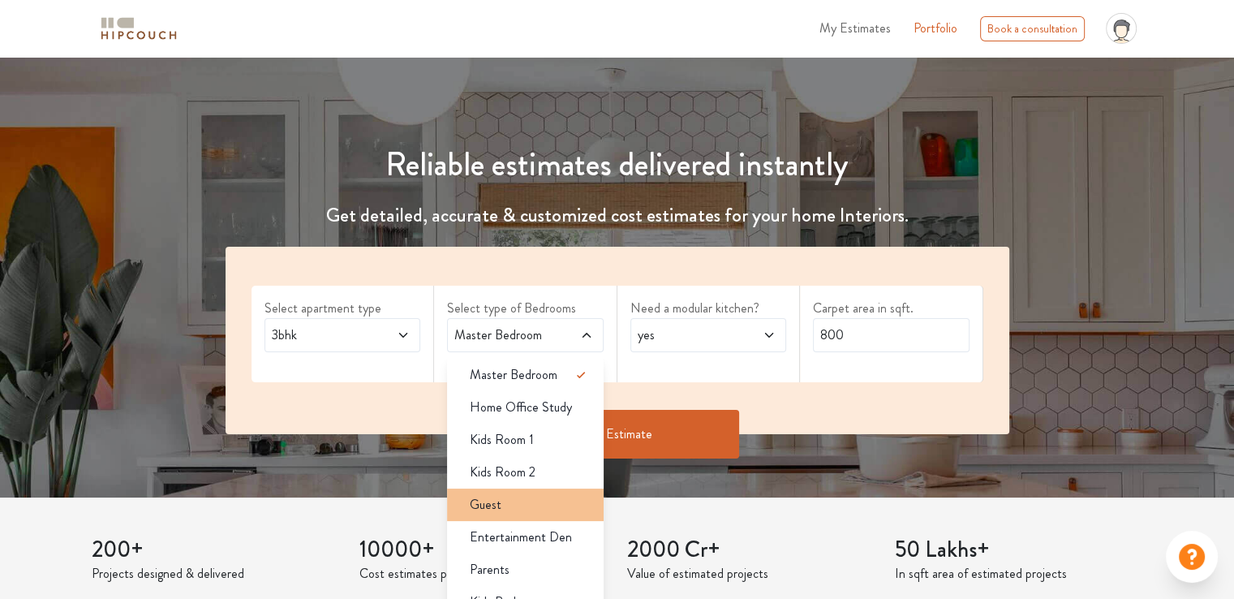
scroll to position [162, 0]
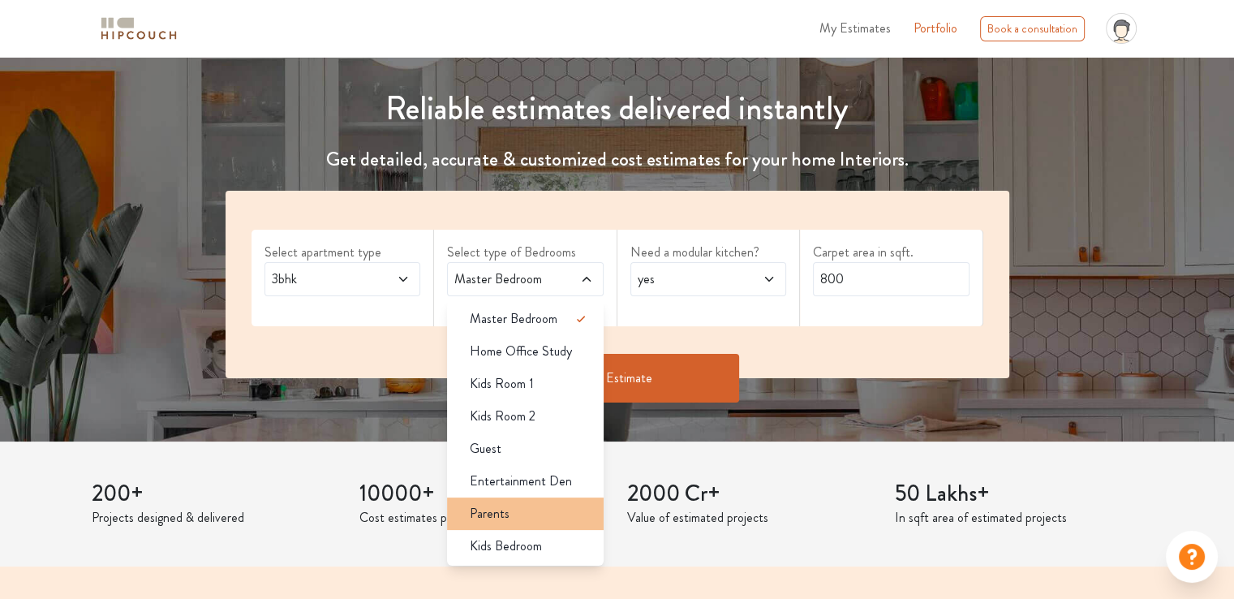
click at [505, 511] on span "Parents" at bounding box center [490, 513] width 40 height 19
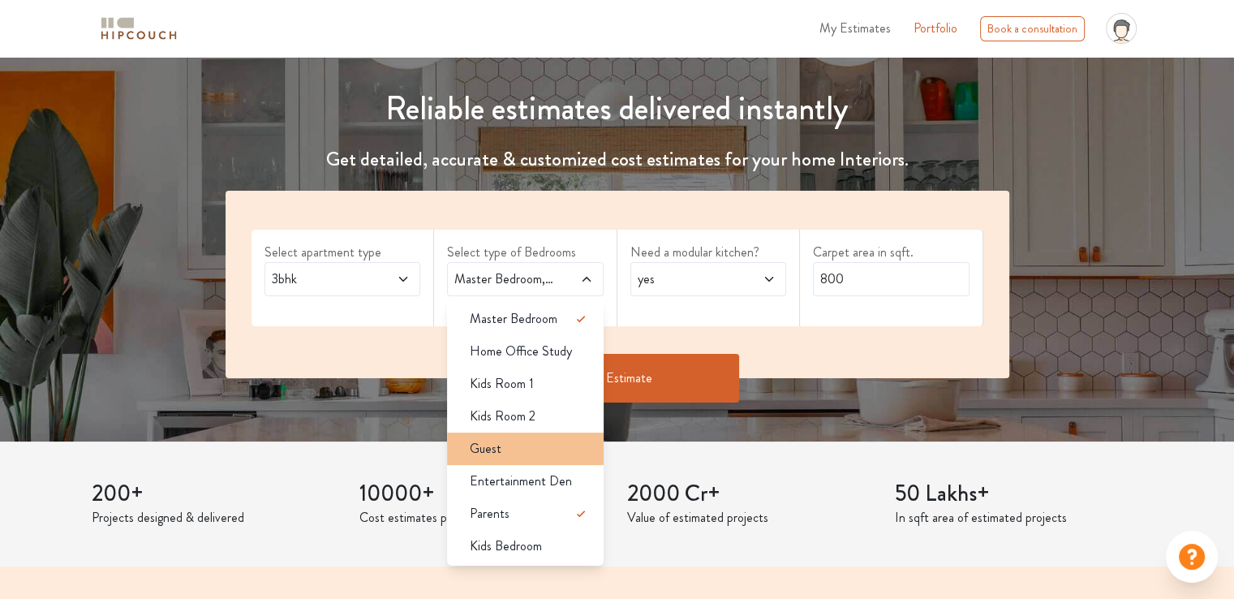
click at [525, 457] on div "Guest" at bounding box center [530, 448] width 147 height 19
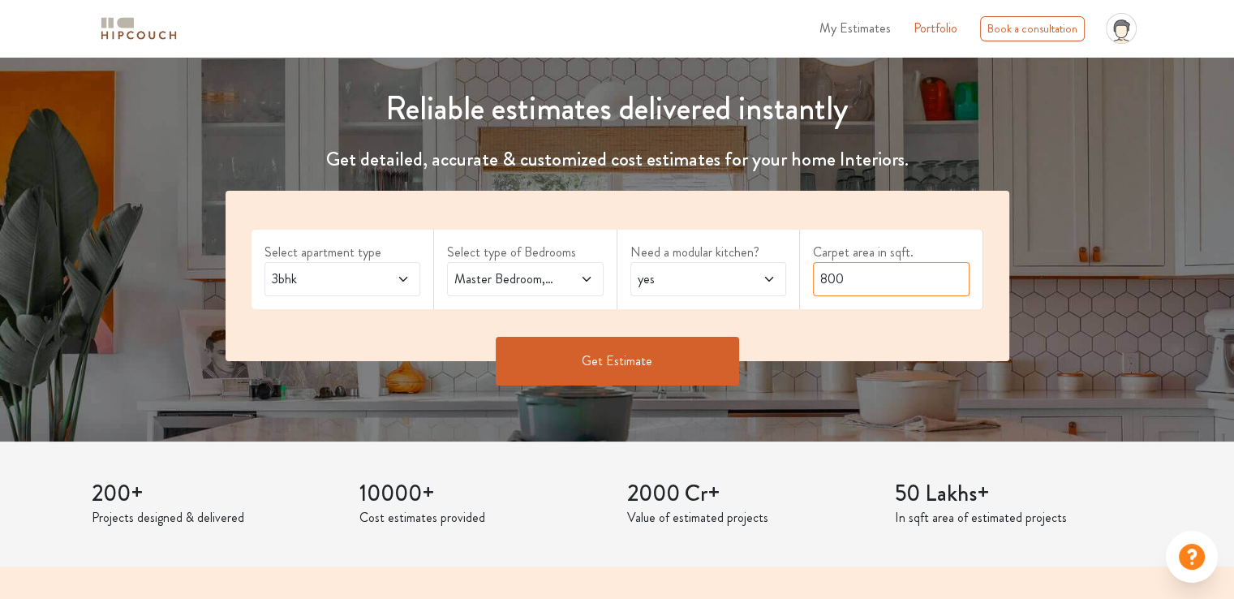
drag, startPoint x: 862, startPoint y: 280, endPoint x: 805, endPoint y: 277, distance: 56.9
click at [805, 277] on div "Carpet area in sqft. 800" at bounding box center [891, 270] width 183 height 80
type input "1810"
click at [704, 365] on button "Get Estimate" at bounding box center [617, 361] width 243 height 49
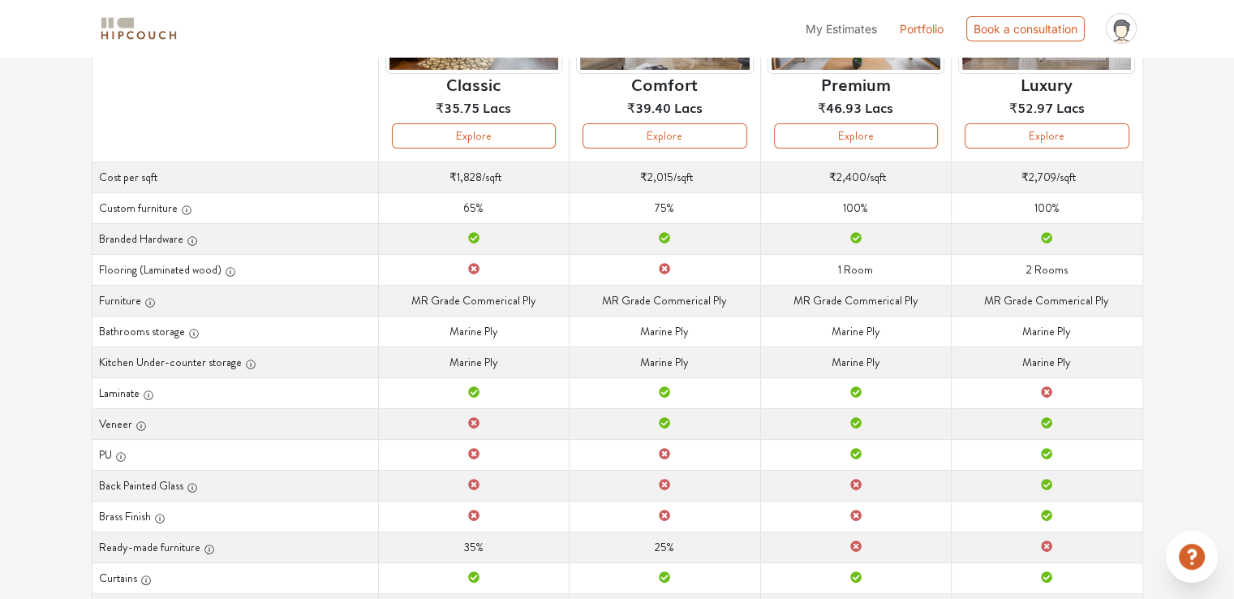
scroll to position [243, 0]
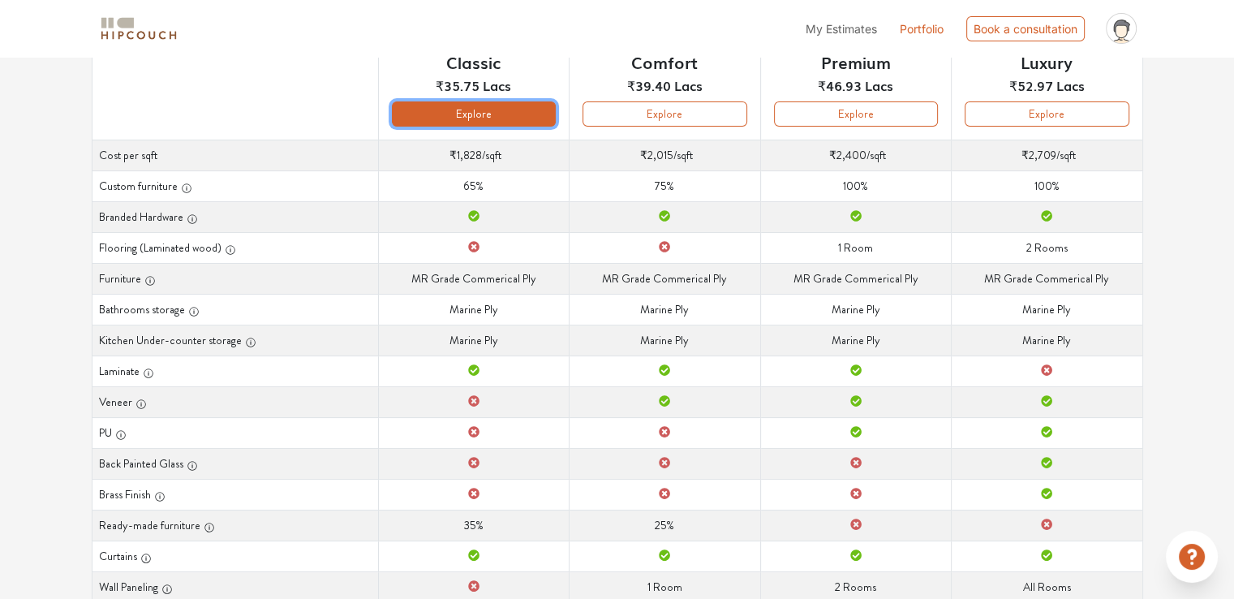
click at [521, 122] on button "Explore" at bounding box center [474, 113] width 164 height 25
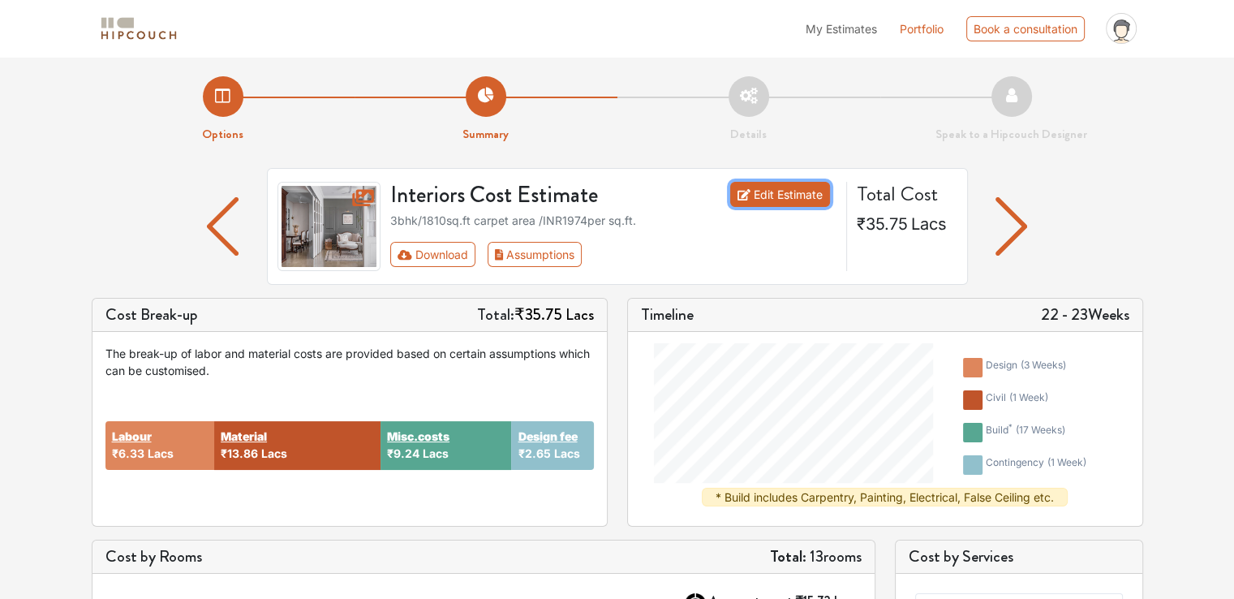
click at [769, 191] on link "Edit Estimate" at bounding box center [780, 194] width 100 height 25
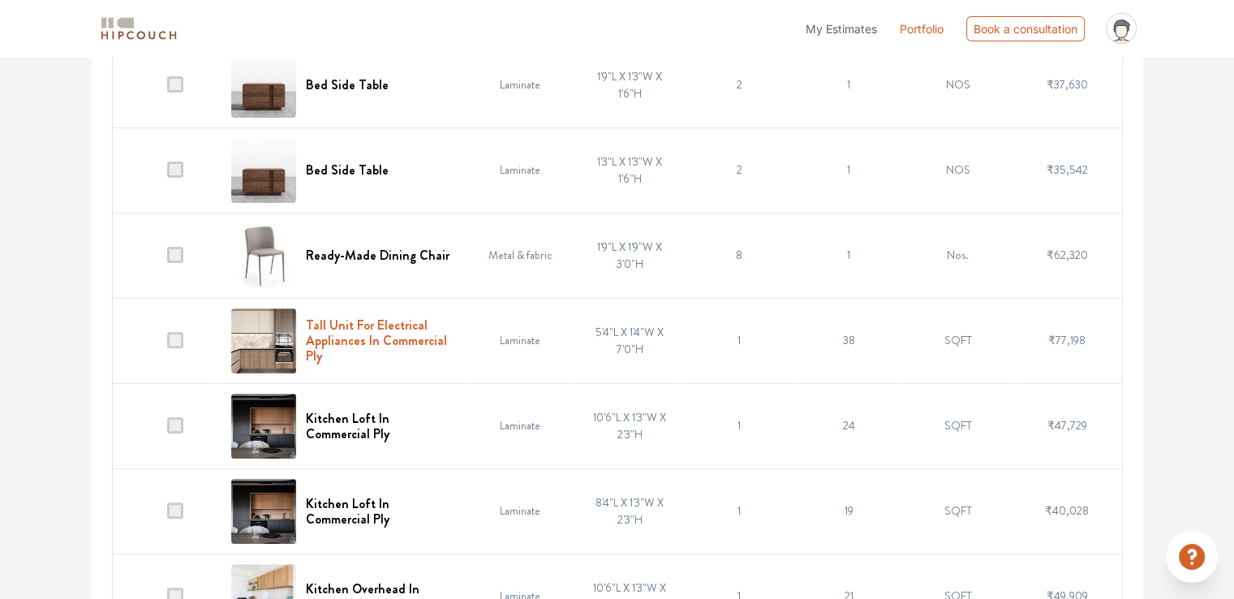
scroll to position [498, 0]
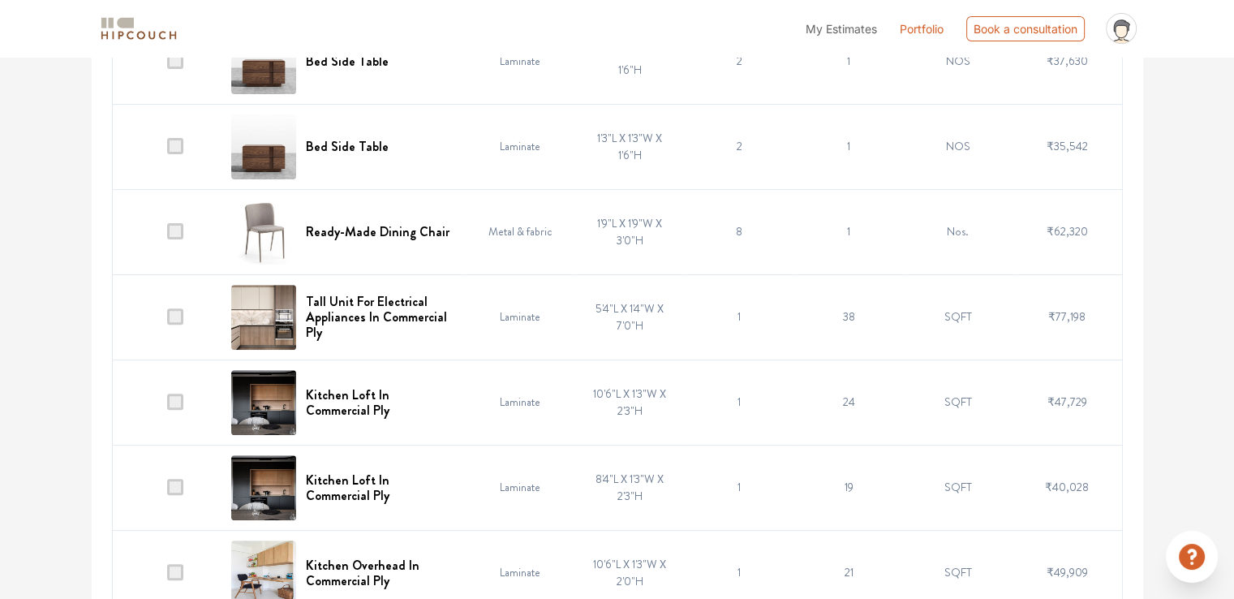
click at [180, 231] on span at bounding box center [175, 231] width 16 height 16
click at [167, 235] on input "checkbox" at bounding box center [167, 235] width 0 height 0
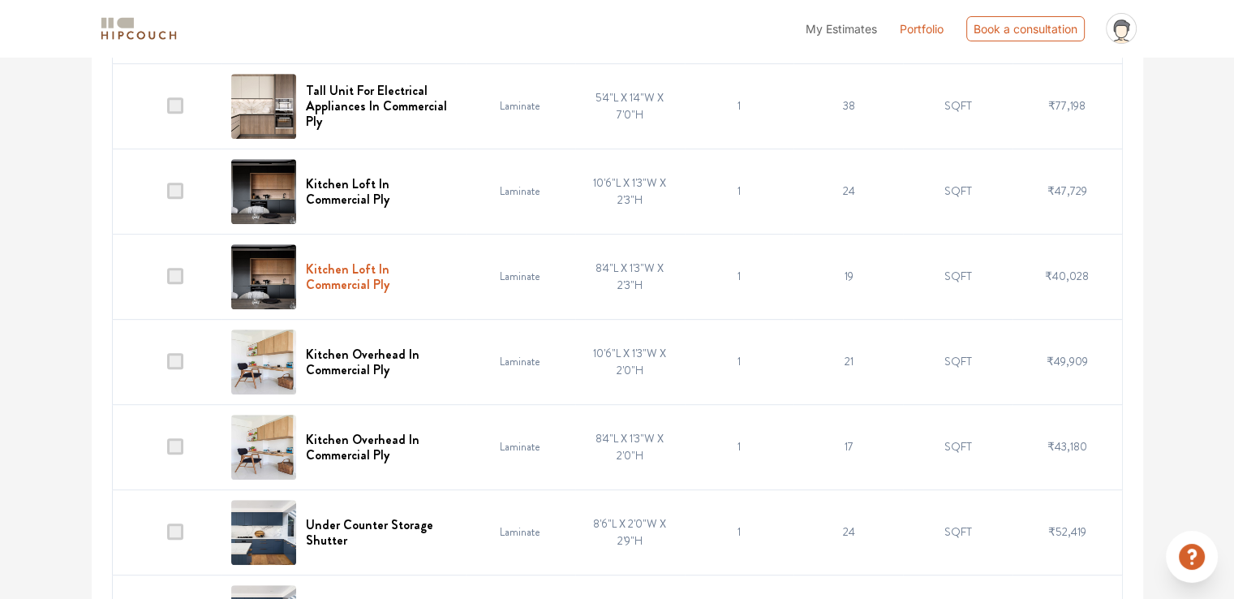
scroll to position [742, 0]
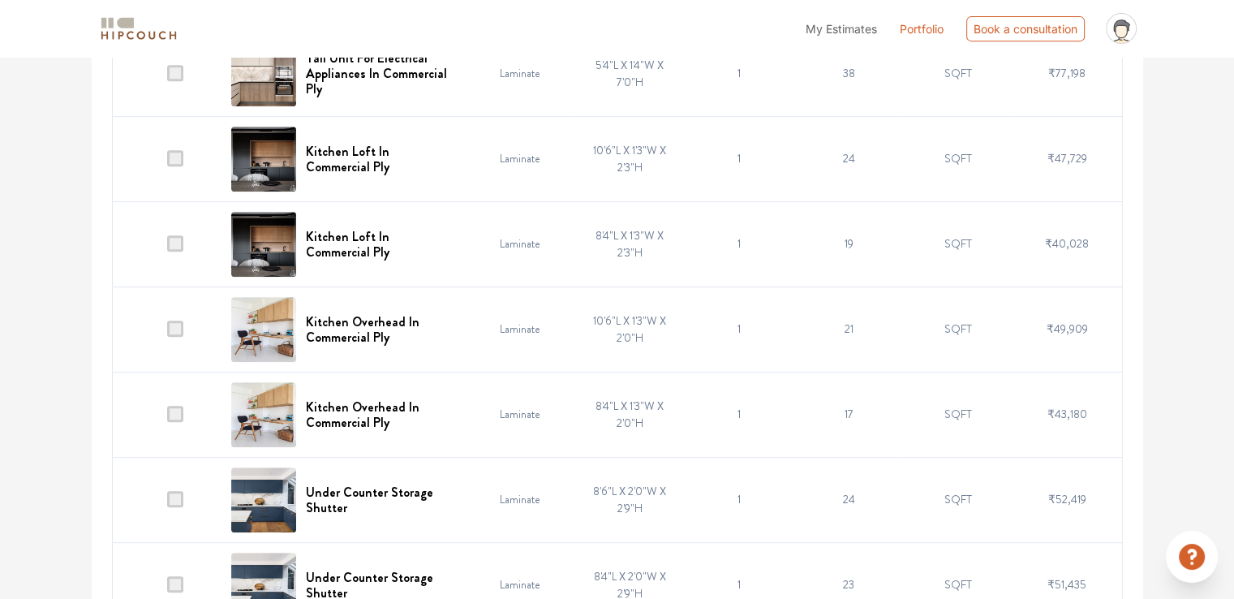
drag, startPoint x: 175, startPoint y: 242, endPoint x: 182, endPoint y: 199, distance: 43.5
click at [175, 243] on span at bounding box center [175, 243] width 16 height 16
click at [167, 247] on input "checkbox" at bounding box center [167, 247] width 0 height 0
click at [178, 160] on span at bounding box center [175, 158] width 16 height 16
click at [167, 162] on input "checkbox" at bounding box center [167, 162] width 0 height 0
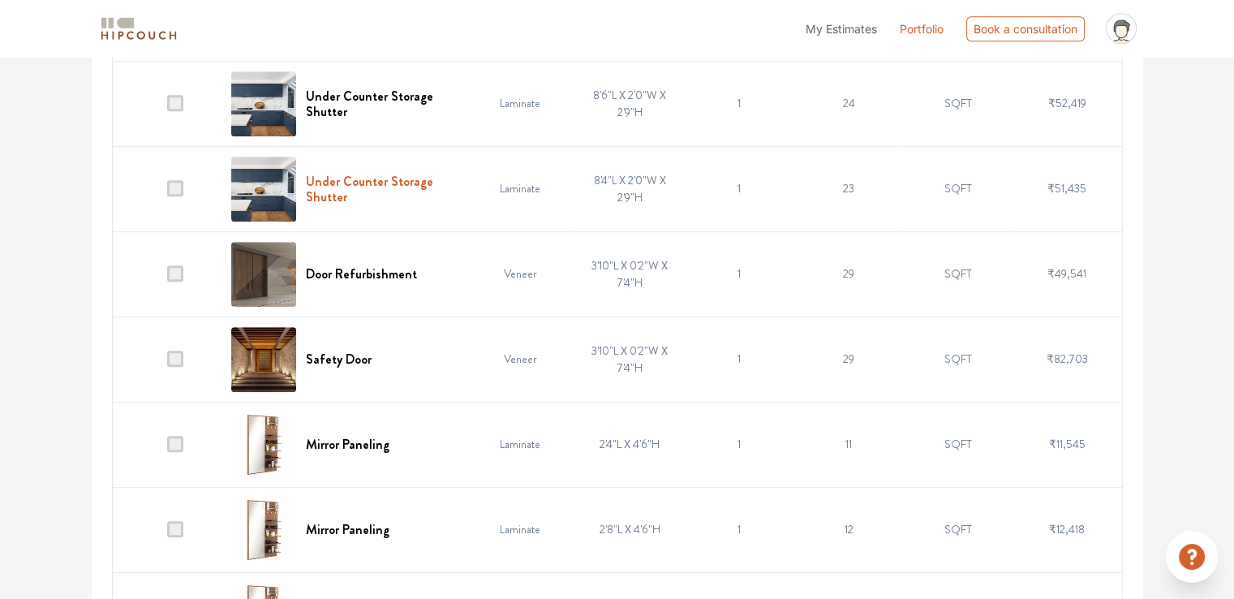
scroll to position [1147, 0]
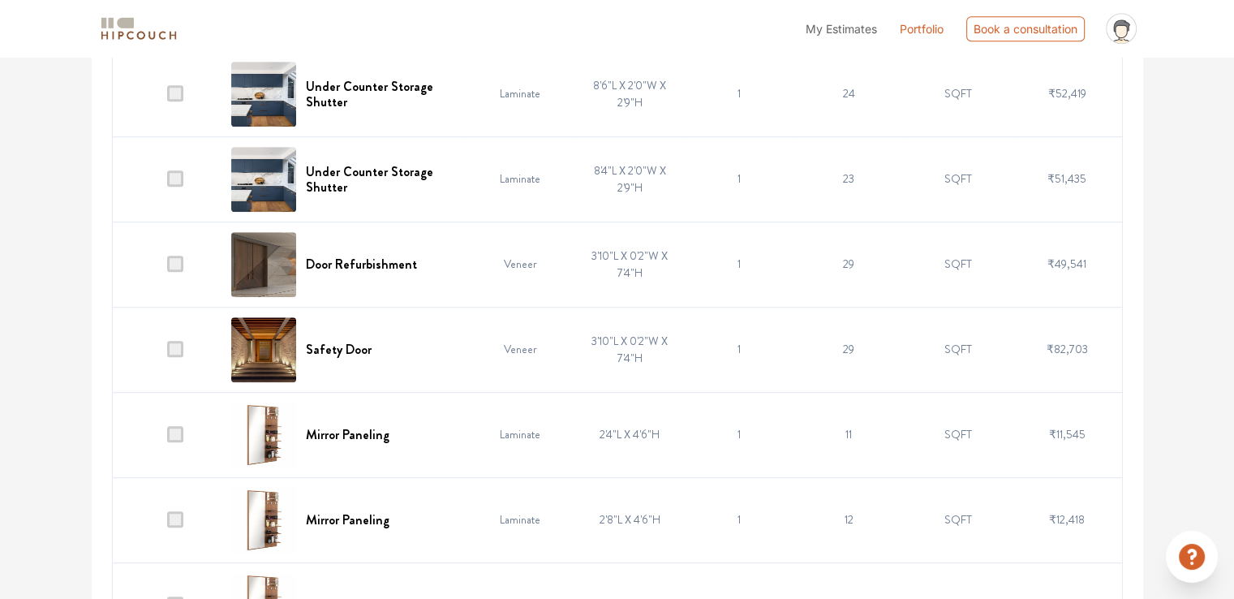
drag, startPoint x: 173, startPoint y: 260, endPoint x: 178, endPoint y: 294, distance: 33.6
click at [173, 261] on span at bounding box center [175, 264] width 16 height 16
click at [167, 268] on input "checkbox" at bounding box center [167, 268] width 0 height 0
click at [175, 346] on span at bounding box center [175, 349] width 16 height 16
click at [167, 353] on input "checkbox" at bounding box center [167, 353] width 0 height 0
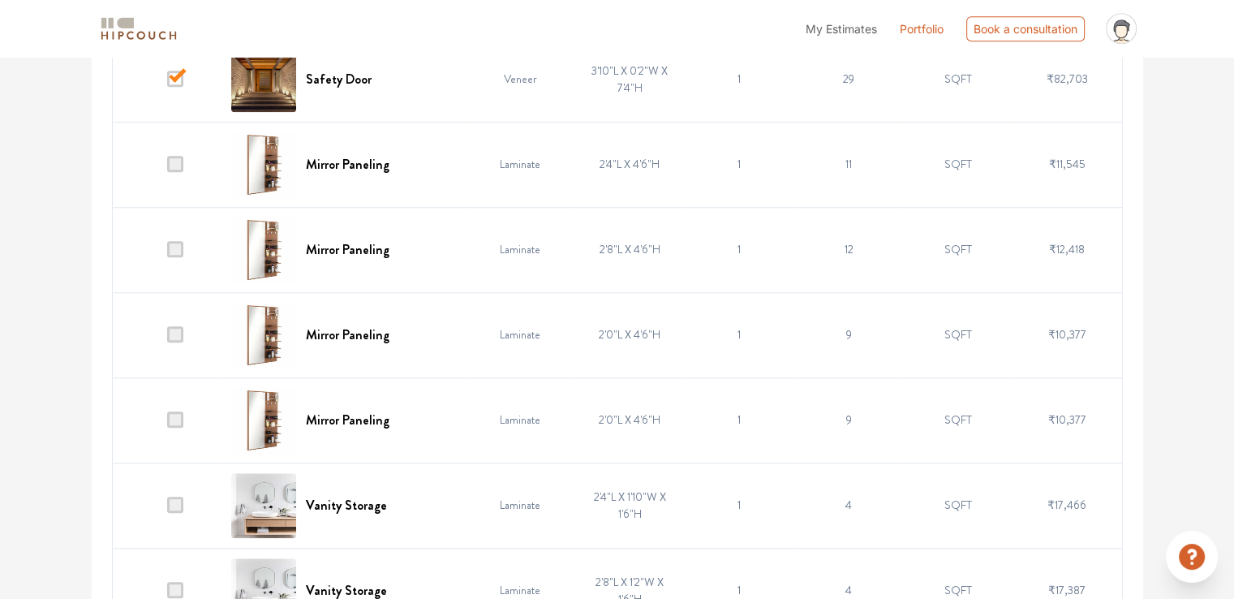
scroll to position [1472, 0]
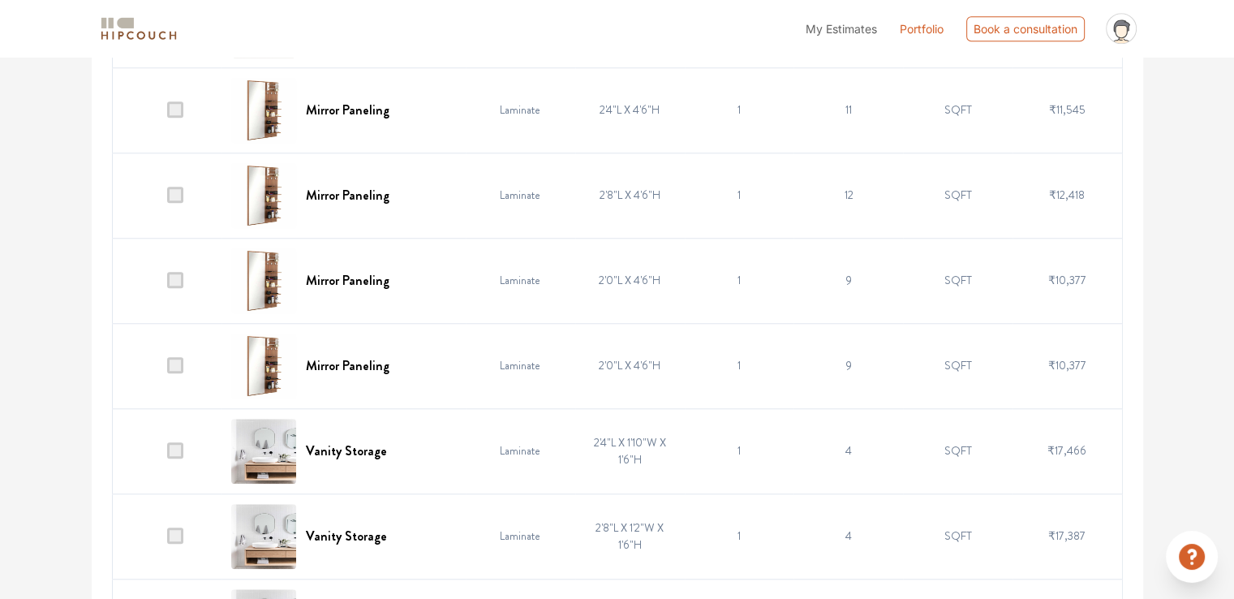
click at [175, 359] on span at bounding box center [175, 365] width 16 height 16
click at [167, 369] on input "checkbox" at bounding box center [167, 369] width 0 height 0
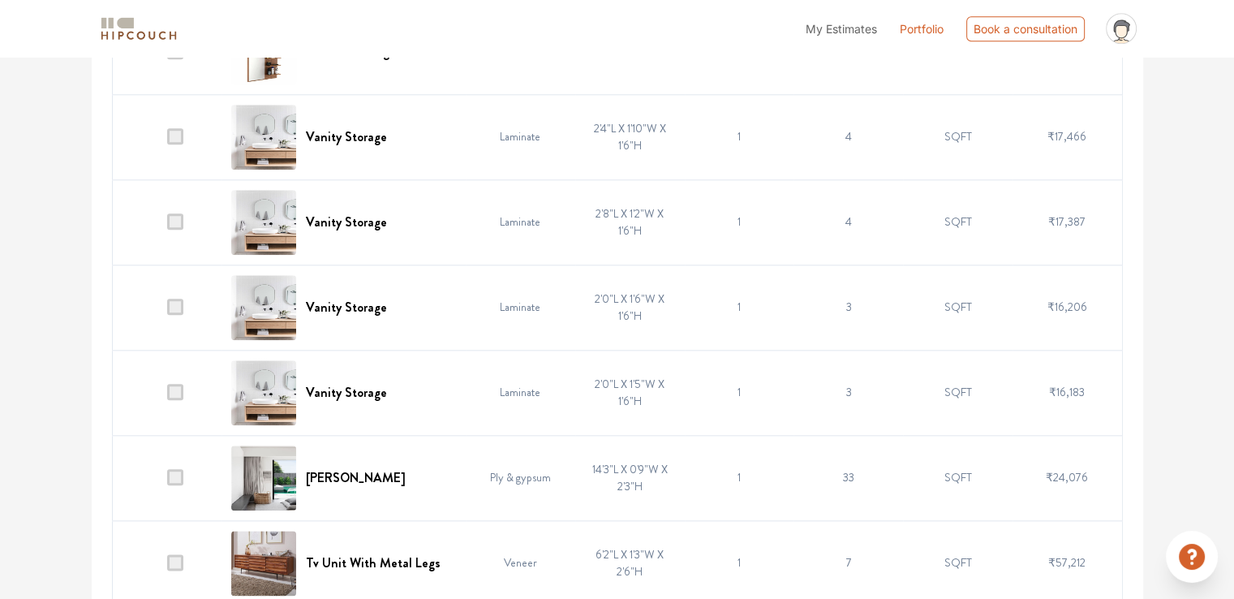
scroll to position [1797, 0]
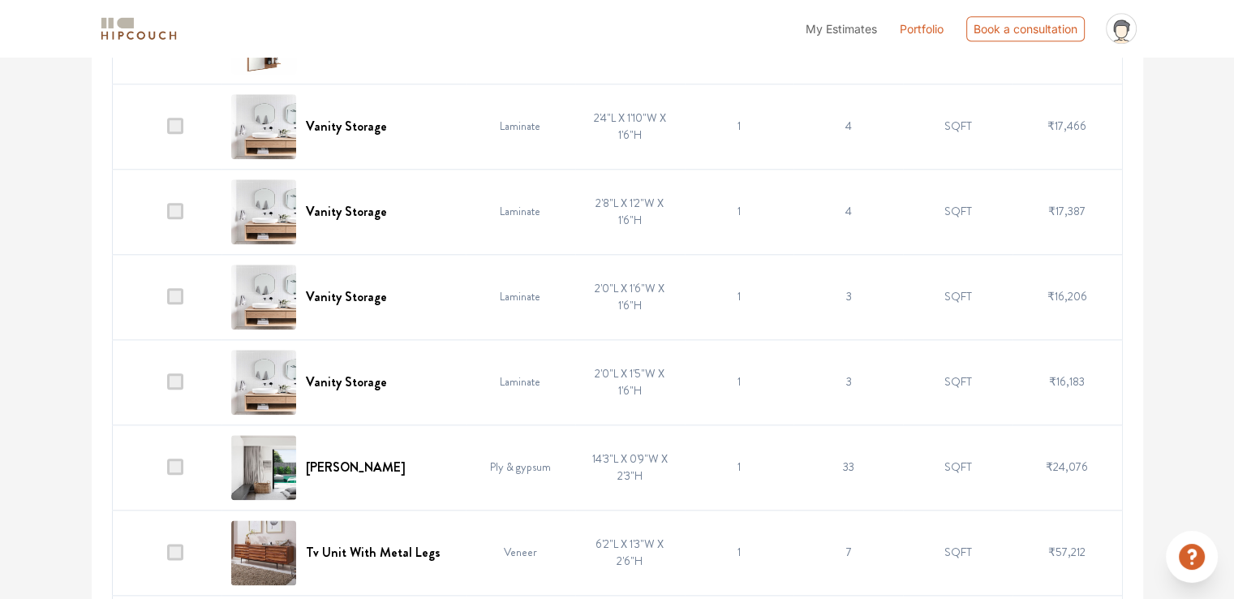
click at [180, 377] on span at bounding box center [175, 381] width 16 height 16
click at [167, 385] on input "checkbox" at bounding box center [167, 385] width 0 height 0
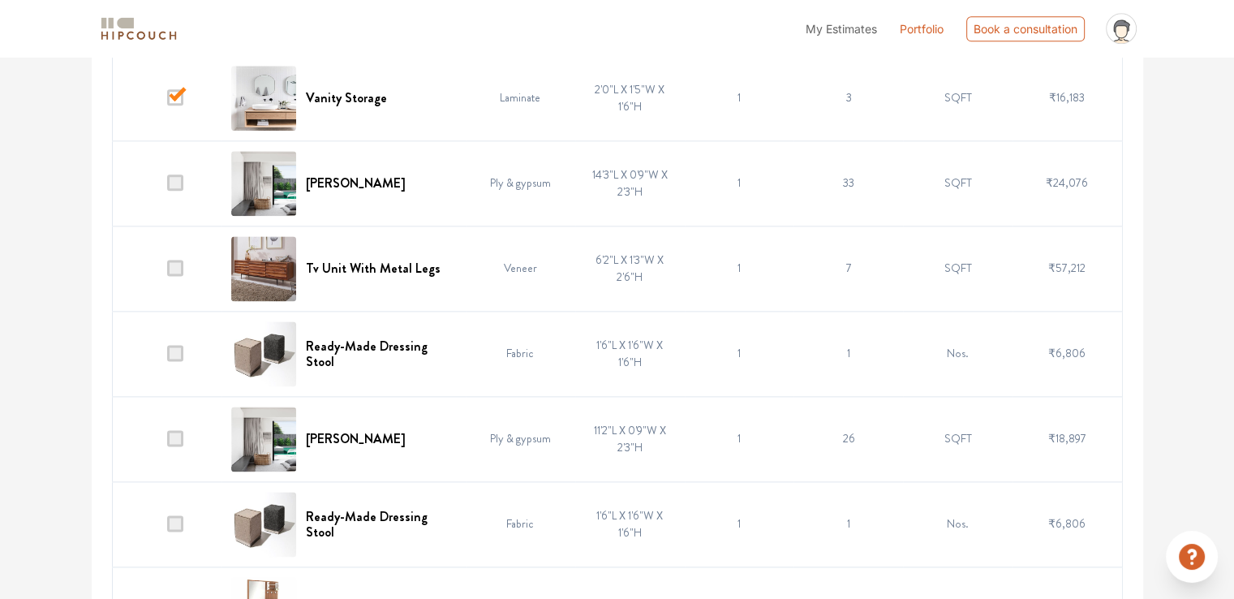
scroll to position [2121, 0]
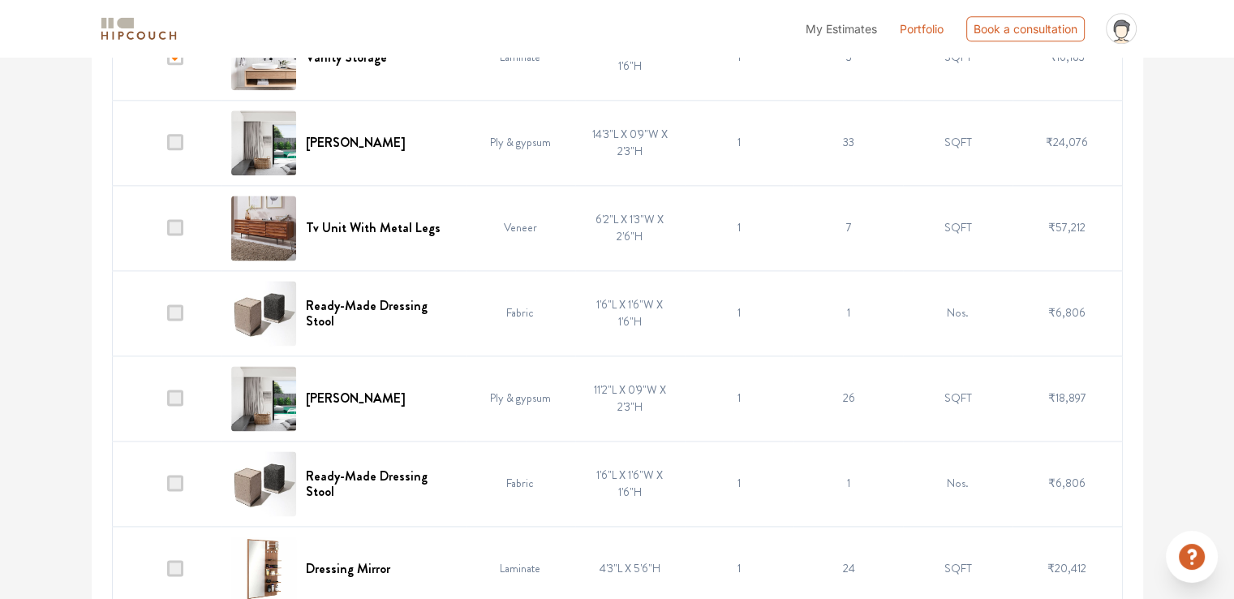
click at [176, 305] on span at bounding box center [175, 312] width 16 height 16
click at [167, 316] on input "checkbox" at bounding box center [167, 316] width 0 height 0
click at [175, 479] on span at bounding box center [175, 483] width 16 height 16
click at [167, 487] on input "checkbox" at bounding box center [167, 487] width 0 height 0
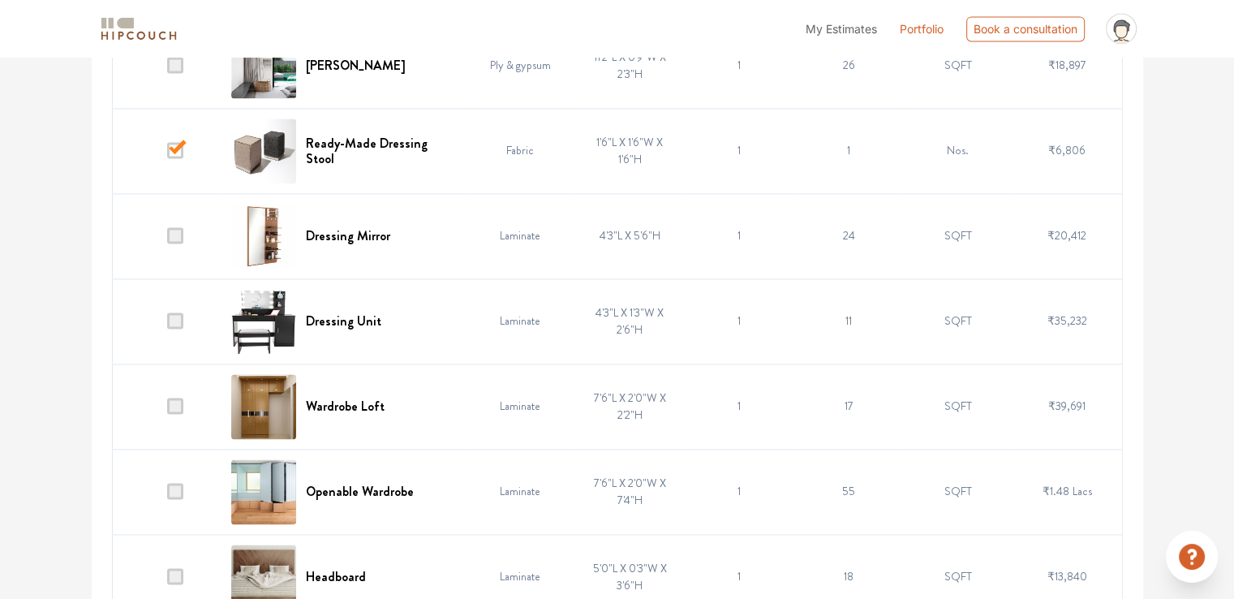
scroll to position [2527, 0]
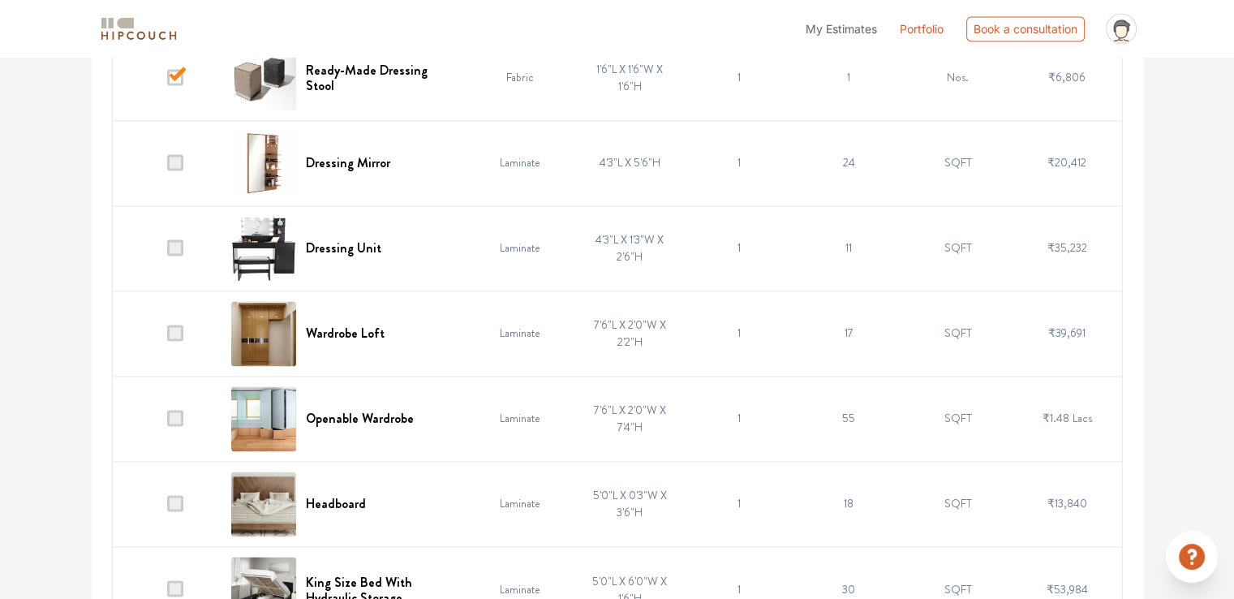
click at [174, 329] on span at bounding box center [175, 333] width 16 height 16
click at [167, 337] on input "checkbox" at bounding box center [167, 337] width 0 height 0
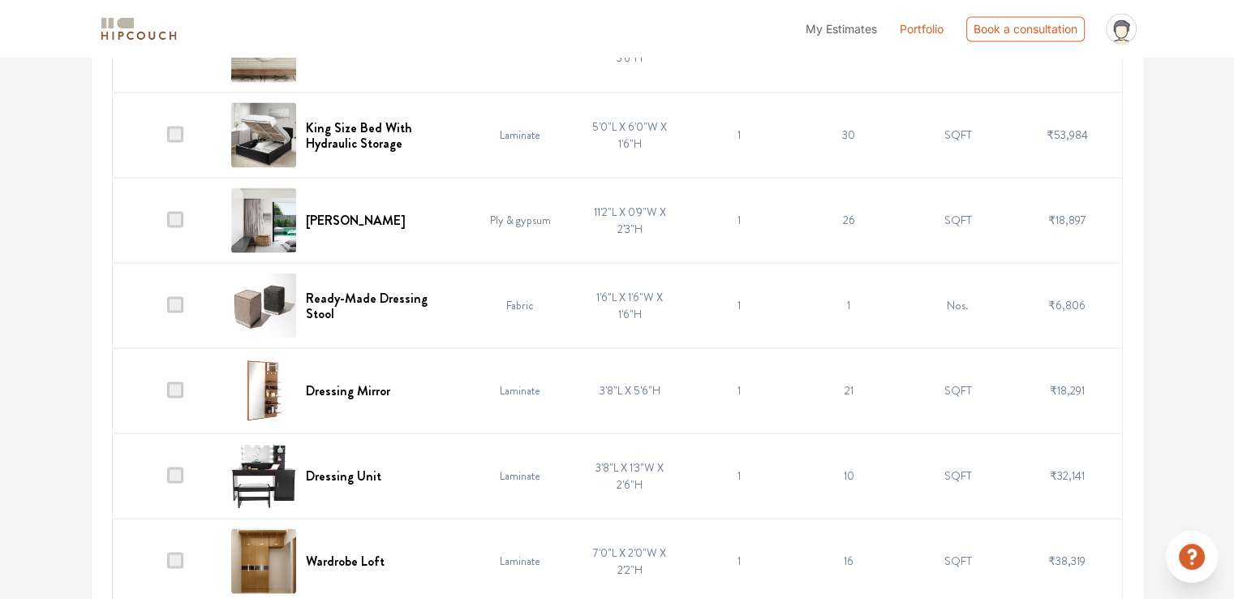
scroll to position [3014, 0]
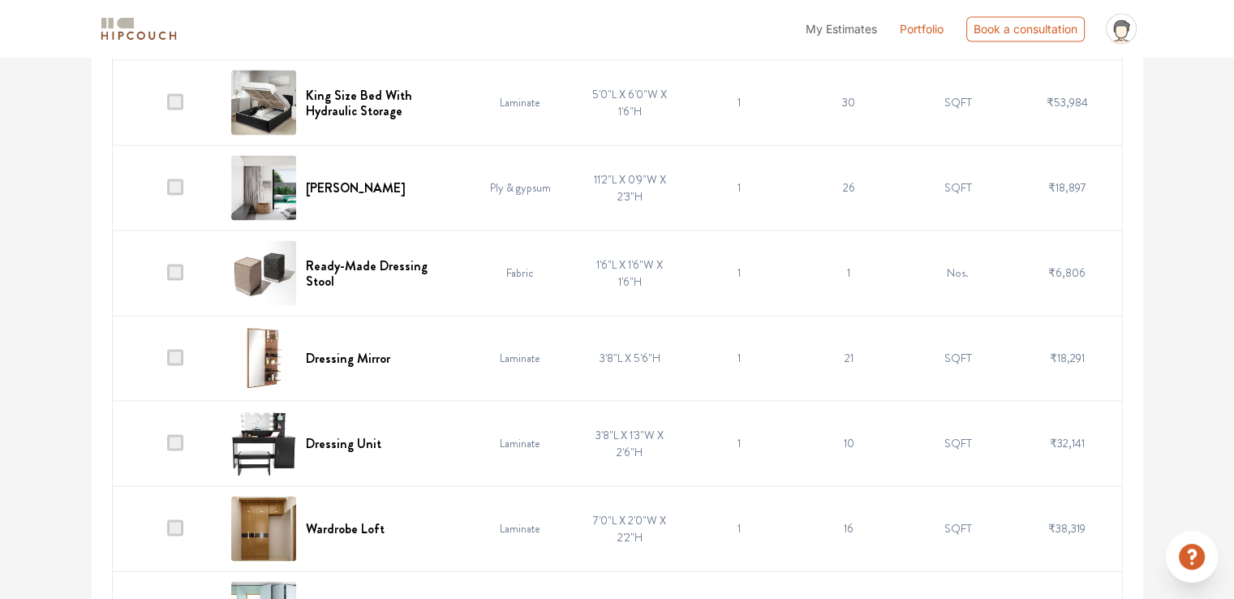
click at [174, 267] on span at bounding box center [175, 272] width 16 height 16
click at [167, 276] on input "checkbox" at bounding box center [167, 276] width 0 height 0
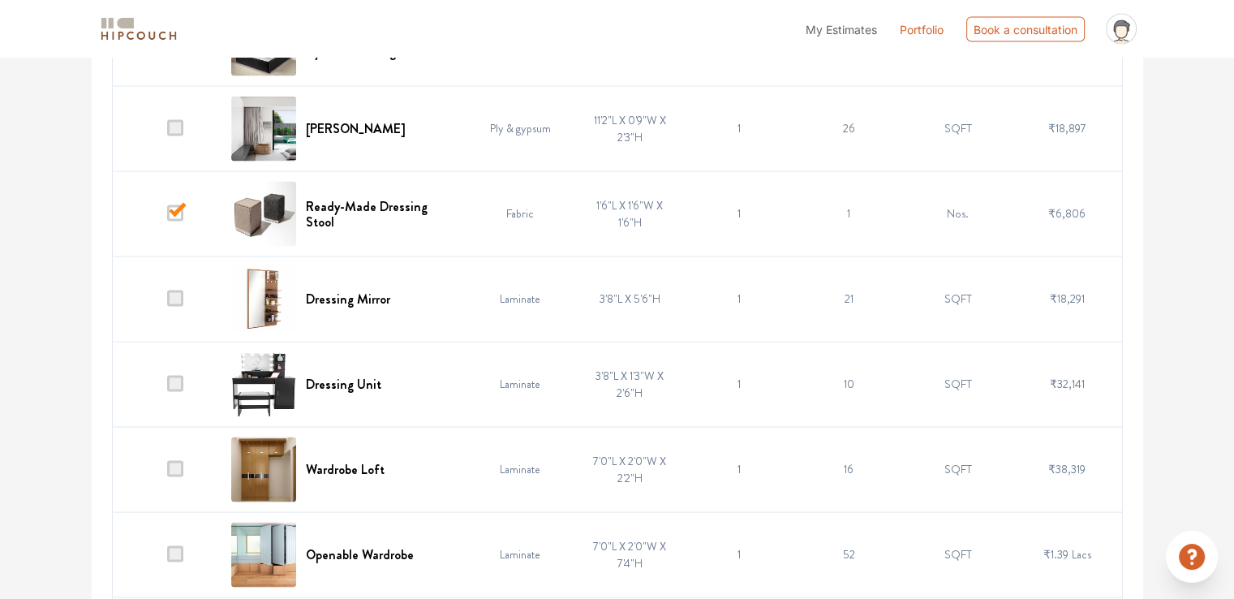
scroll to position [3257, 0]
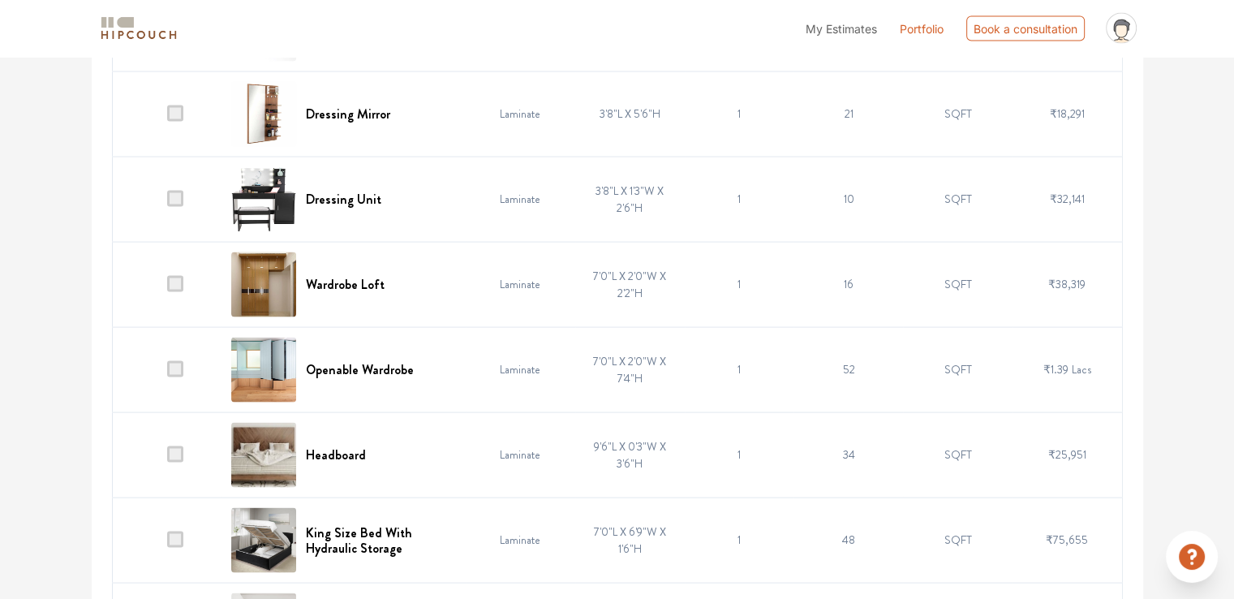
click at [175, 281] on span at bounding box center [175, 284] width 16 height 16
click at [167, 288] on input "checkbox" at bounding box center [167, 288] width 0 height 0
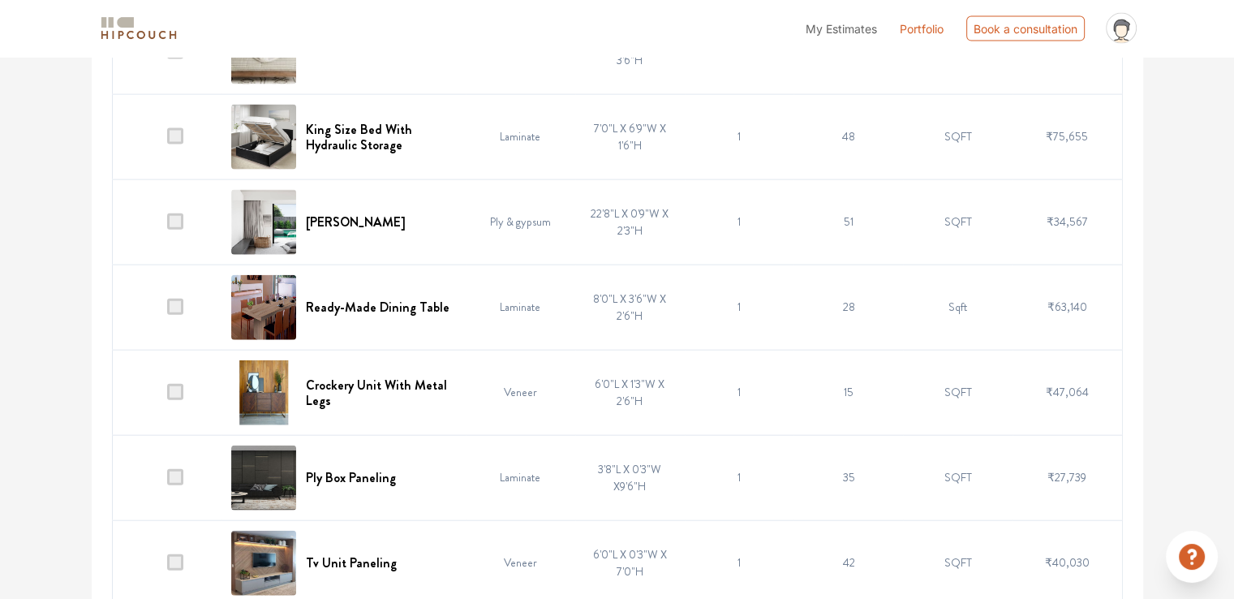
scroll to position [3663, 0]
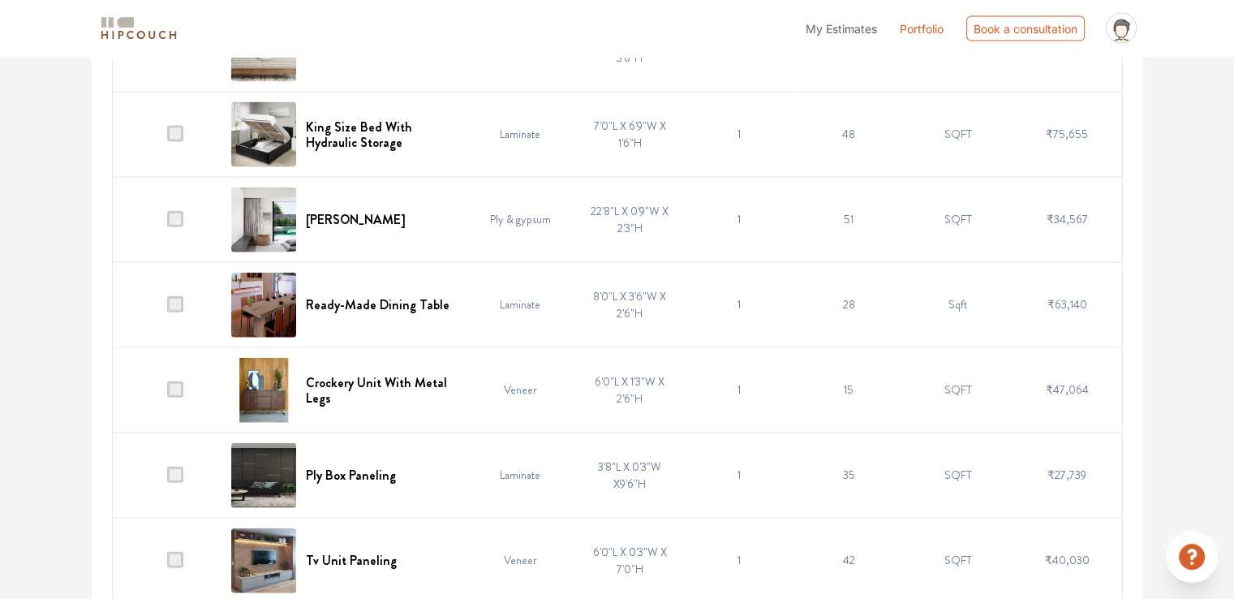
click at [179, 298] on span at bounding box center [175, 304] width 16 height 16
click at [167, 308] on input "checkbox" at bounding box center [167, 308] width 0 height 0
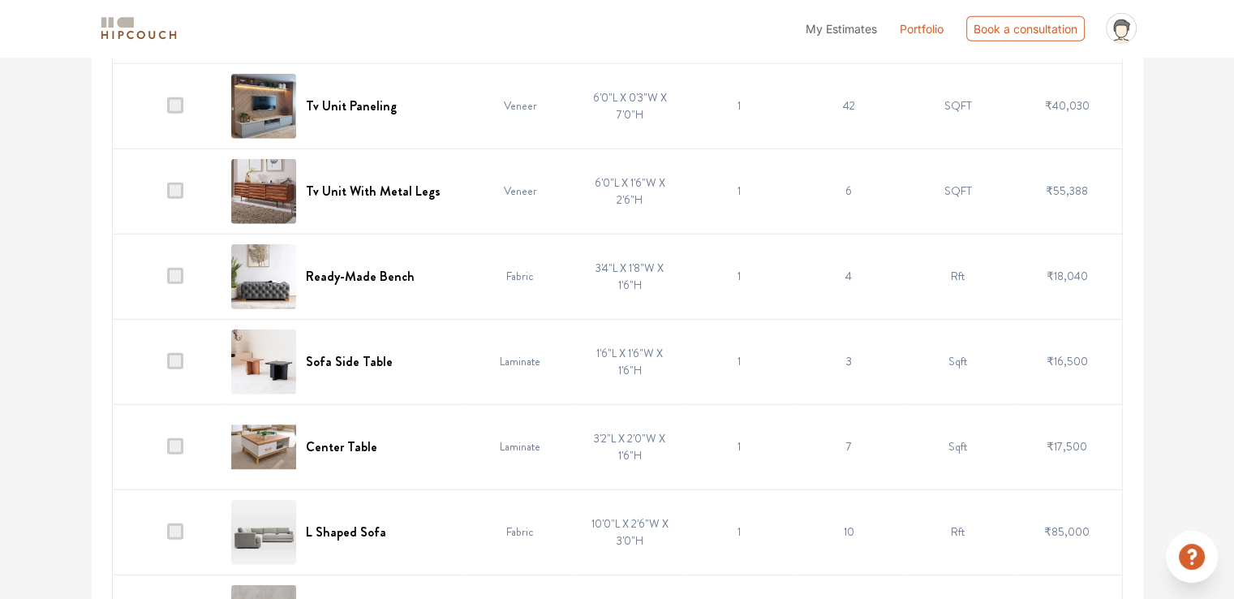
scroll to position [4150, 0]
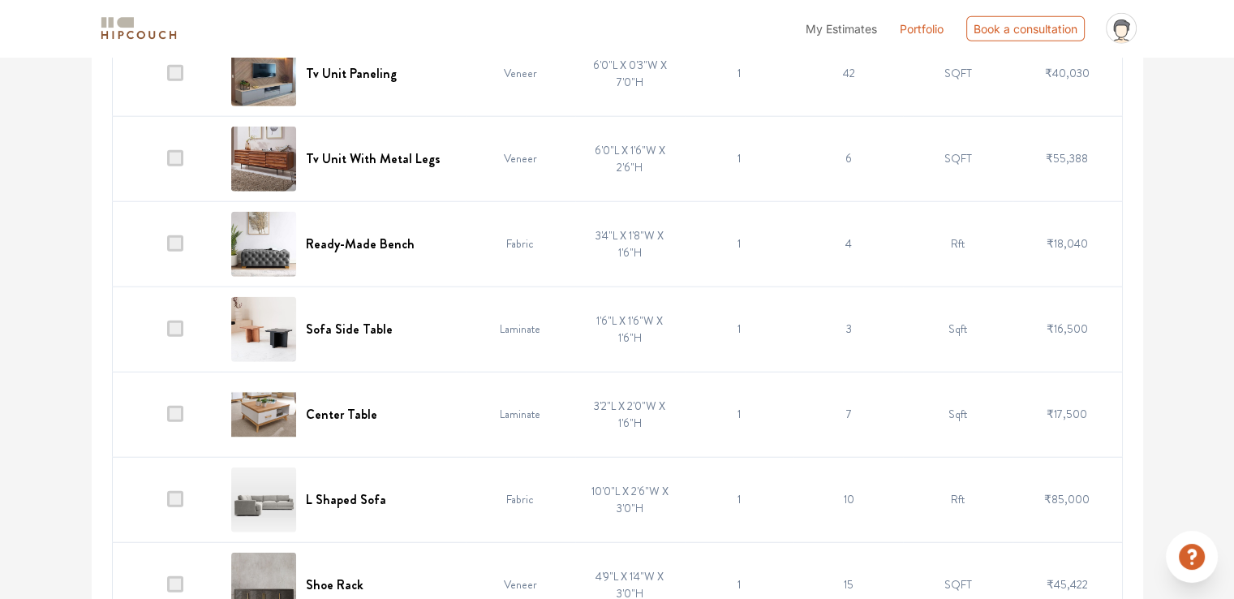
click at [174, 321] on span at bounding box center [175, 329] width 16 height 16
click at [167, 333] on input "checkbox" at bounding box center [167, 333] width 0 height 0
click at [174, 416] on td at bounding box center [167, 414] width 110 height 85
click at [179, 494] on span at bounding box center [175, 499] width 16 height 16
click at [167, 503] on input "checkbox" at bounding box center [167, 503] width 0 height 0
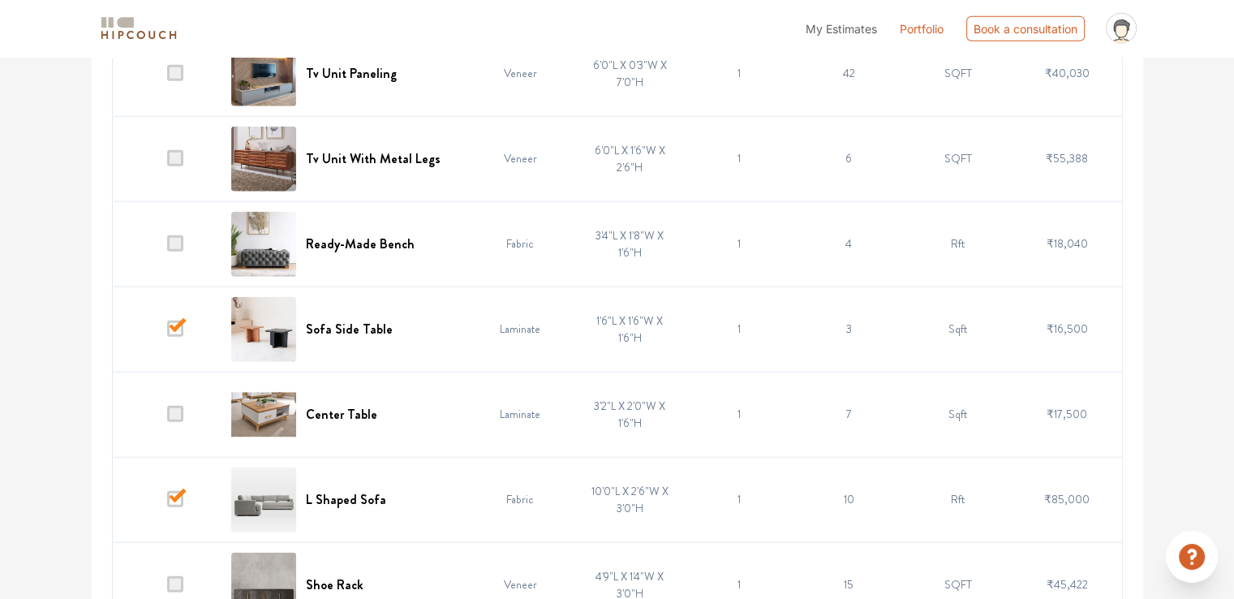
drag, startPoint x: 179, startPoint y: 403, endPoint x: 194, endPoint y: 392, distance: 19.2
click at [179, 406] on span at bounding box center [175, 414] width 16 height 16
click at [167, 418] on input "checkbox" at bounding box center [167, 418] width 0 height 0
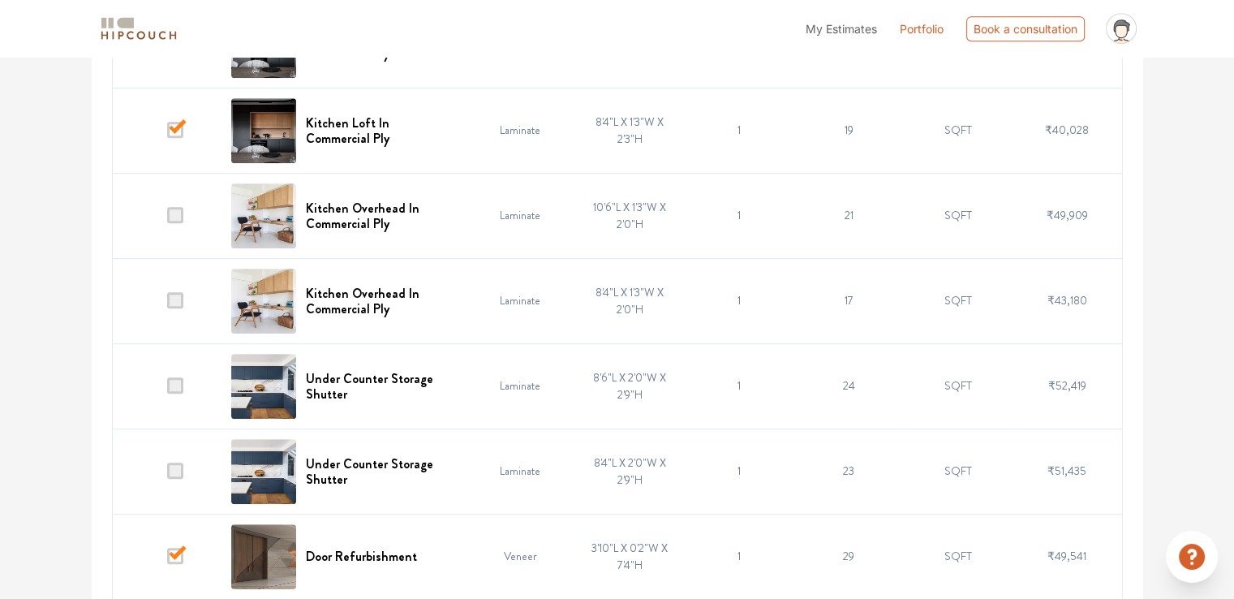
scroll to position [0, 0]
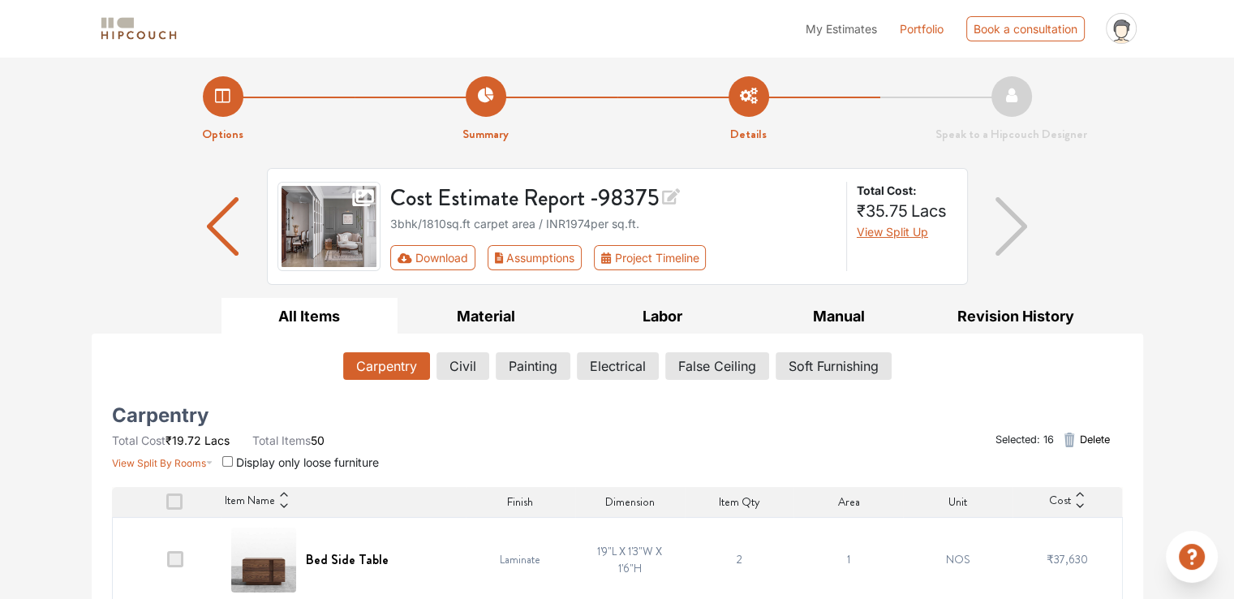
click at [1093, 439] on span "Delete" at bounding box center [1094, 439] width 30 height 15
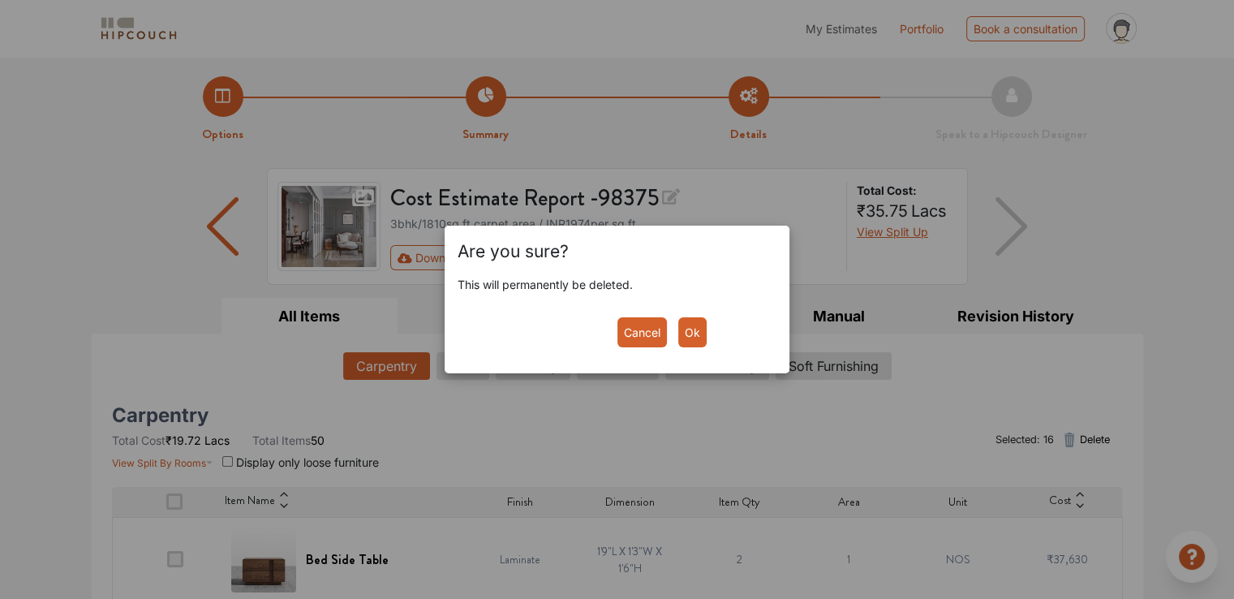
click at [700, 322] on button "Ok" at bounding box center [692, 332] width 28 height 30
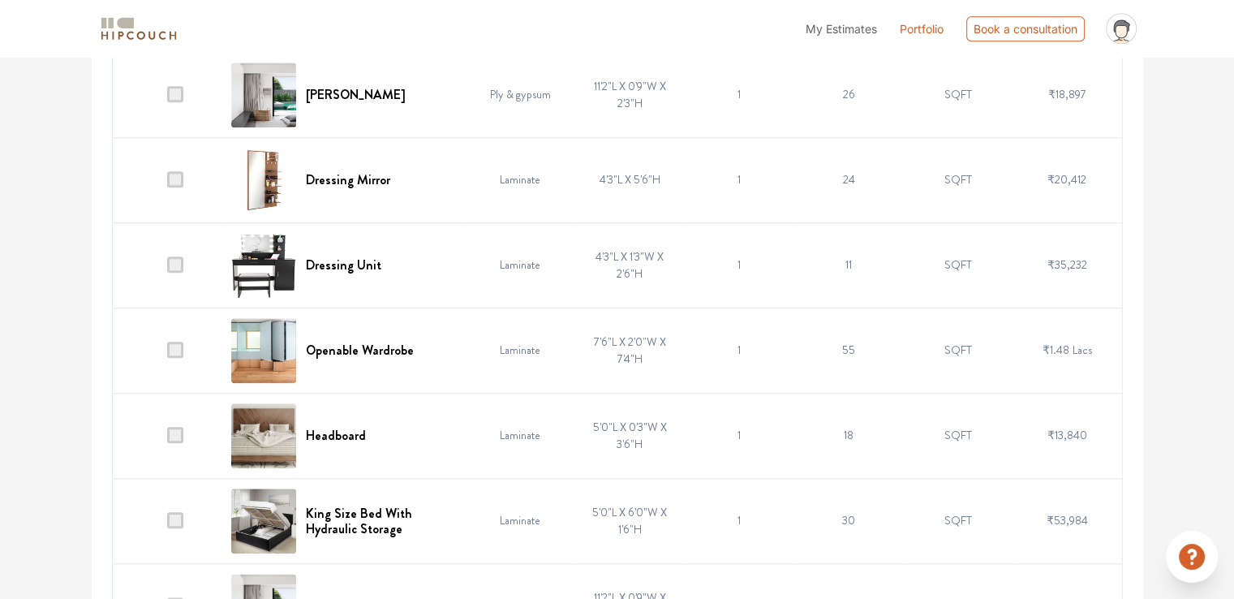
scroll to position [1785, 0]
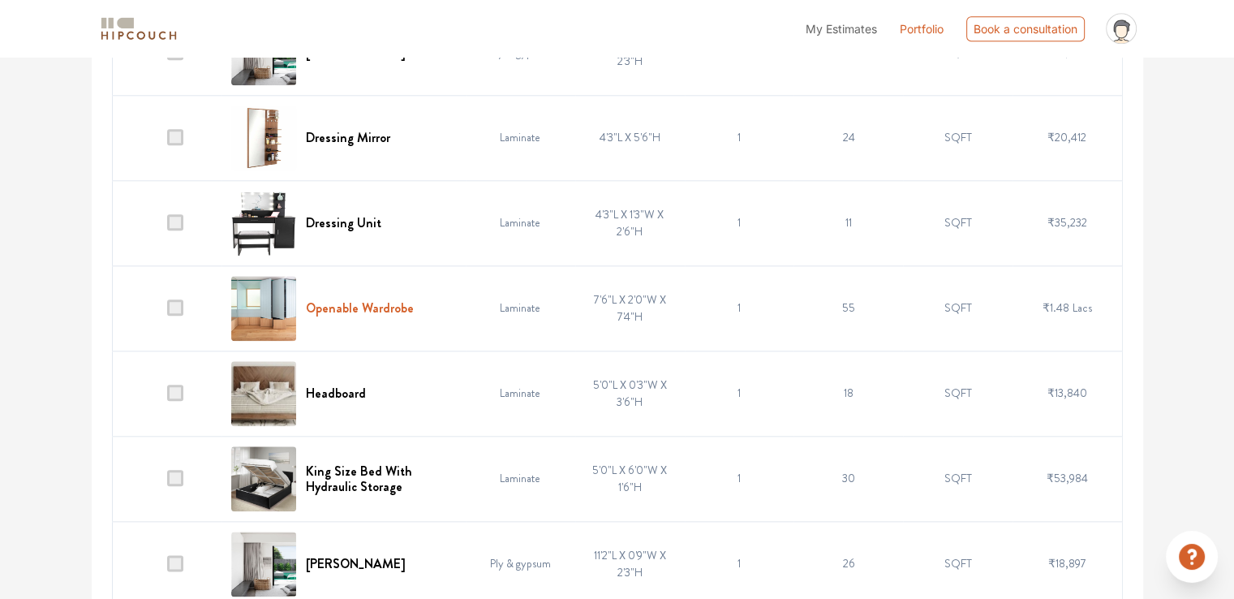
click at [360, 307] on h6 "Openable Wardrobe" at bounding box center [360, 307] width 108 height 15
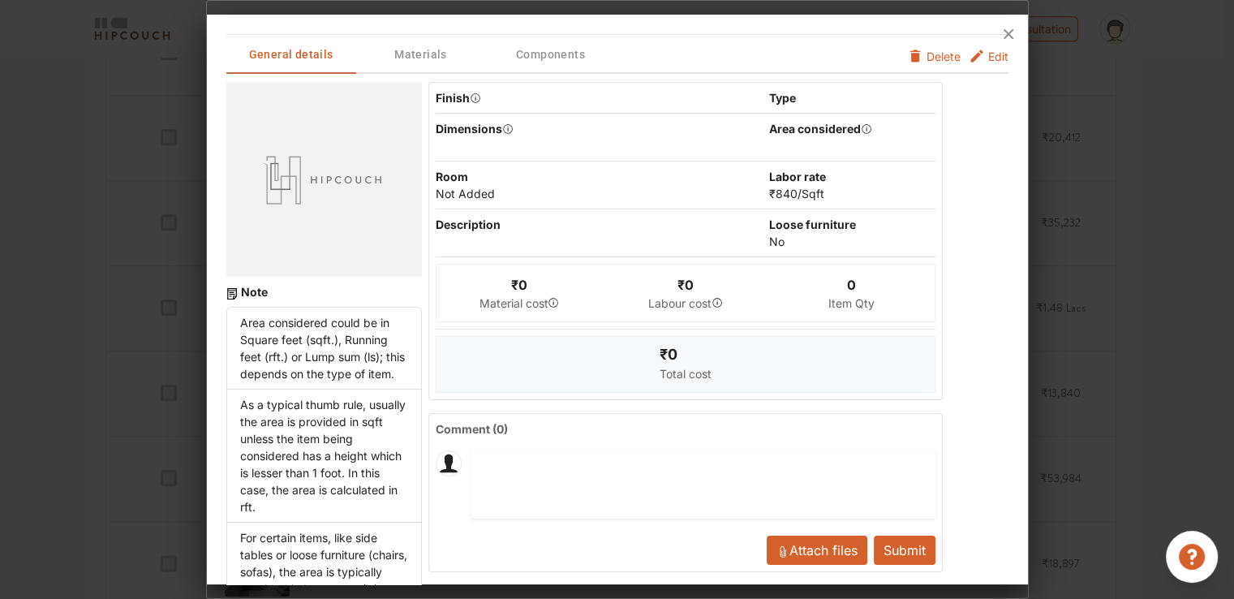
scroll to position [0, 0]
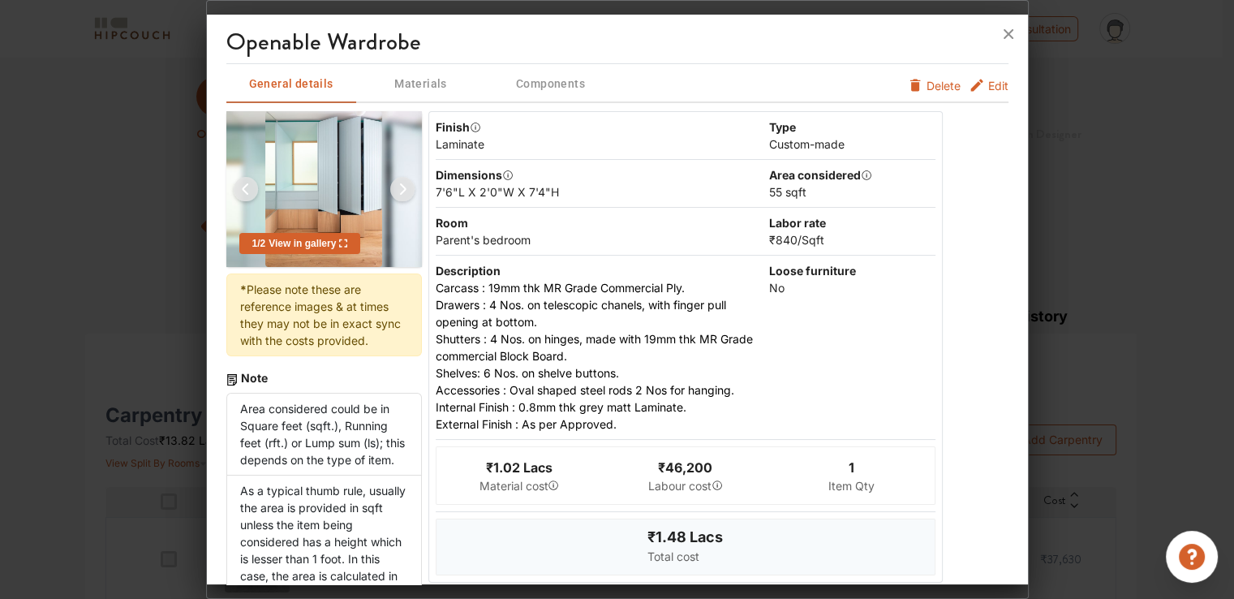
click at [988, 85] on span "Edit" at bounding box center [998, 85] width 20 height 17
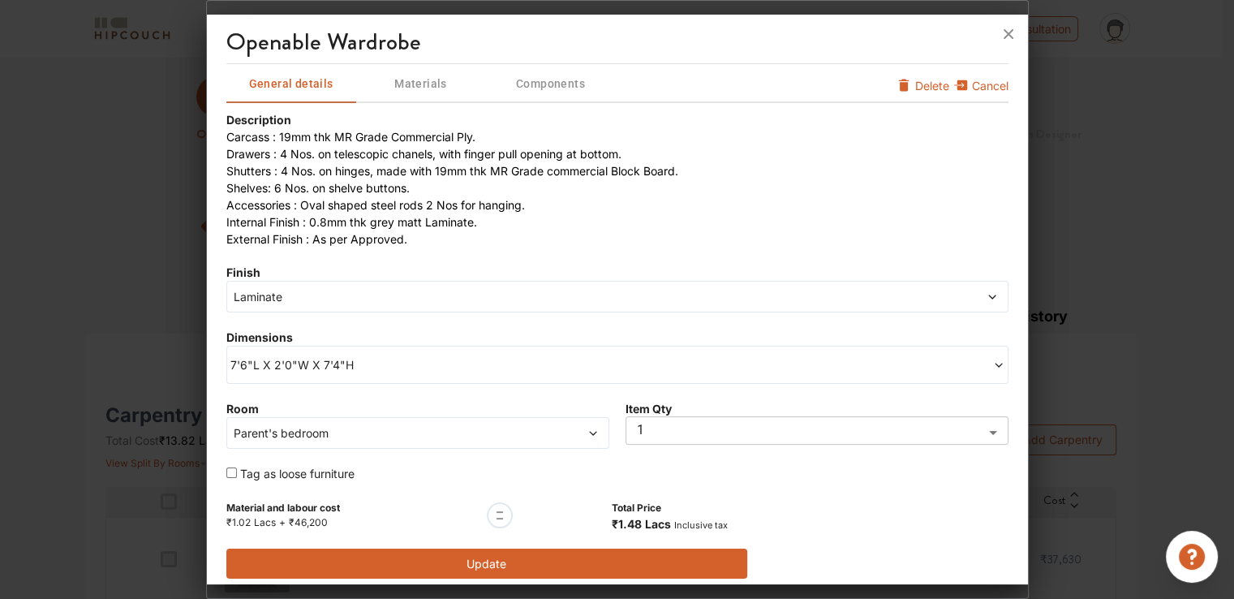
click at [304, 361] on span "7'6"L X 2'0"W X 7'4"H" at bounding box center [423, 364] width 387 height 17
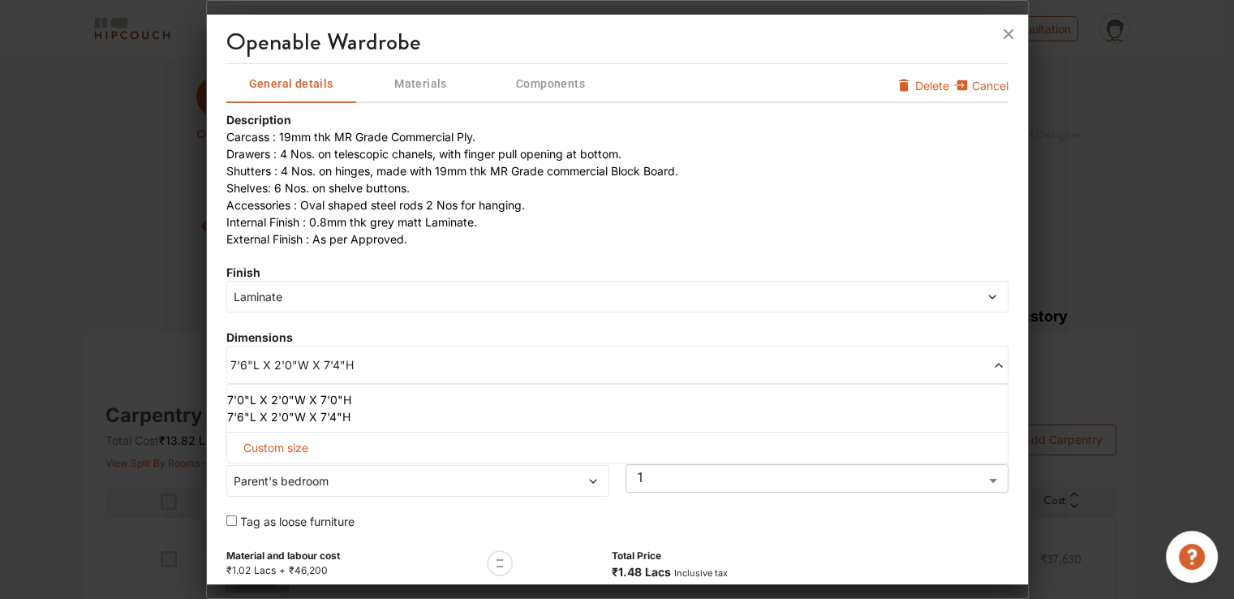
click at [286, 444] on span "Custom size" at bounding box center [276, 447] width 78 height 30
click at [282, 474] on input "text" at bounding box center [286, 473] width 93 height 29
type input "8"
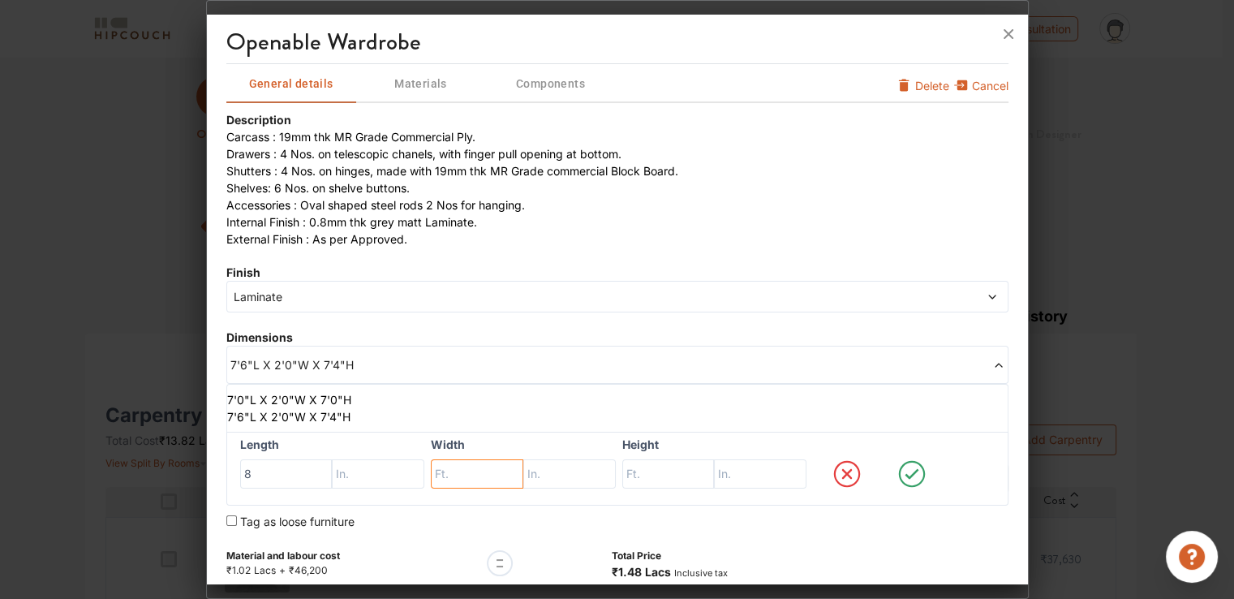
click at [458, 475] on input "text" at bounding box center [477, 473] width 93 height 29
type input "2"
click at [643, 474] on input "text" at bounding box center [668, 473] width 93 height 29
type input "9"
click at [906, 479] on icon at bounding box center [912, 474] width 62 height 32
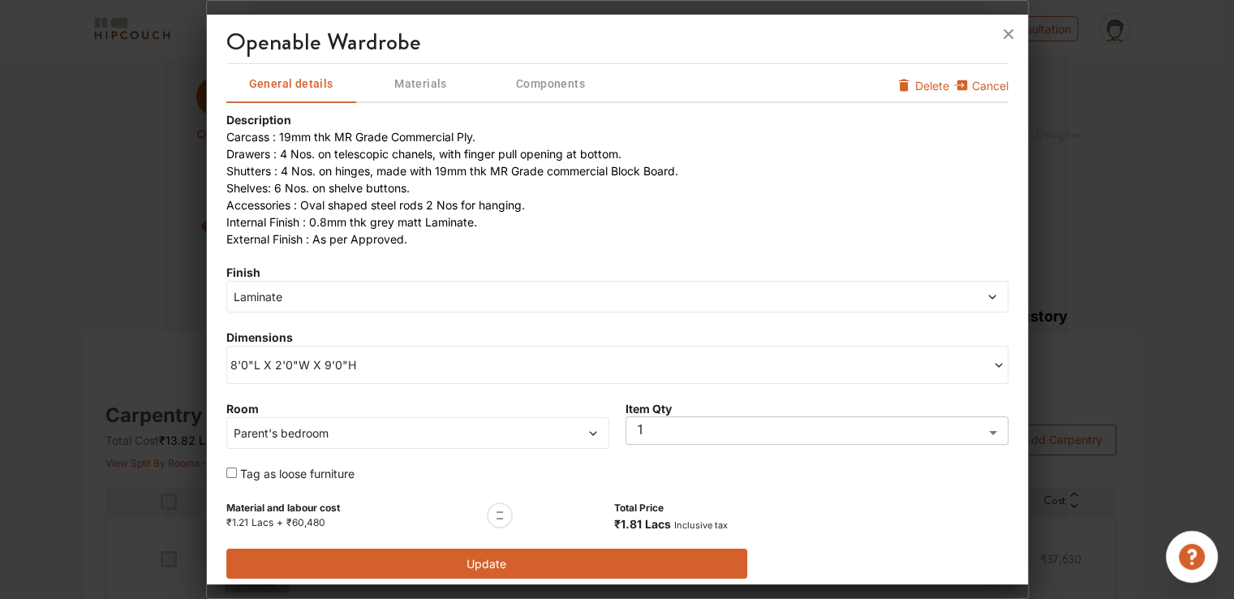
click at [437, 560] on button "Update" at bounding box center [487, 564] width 522 height 30
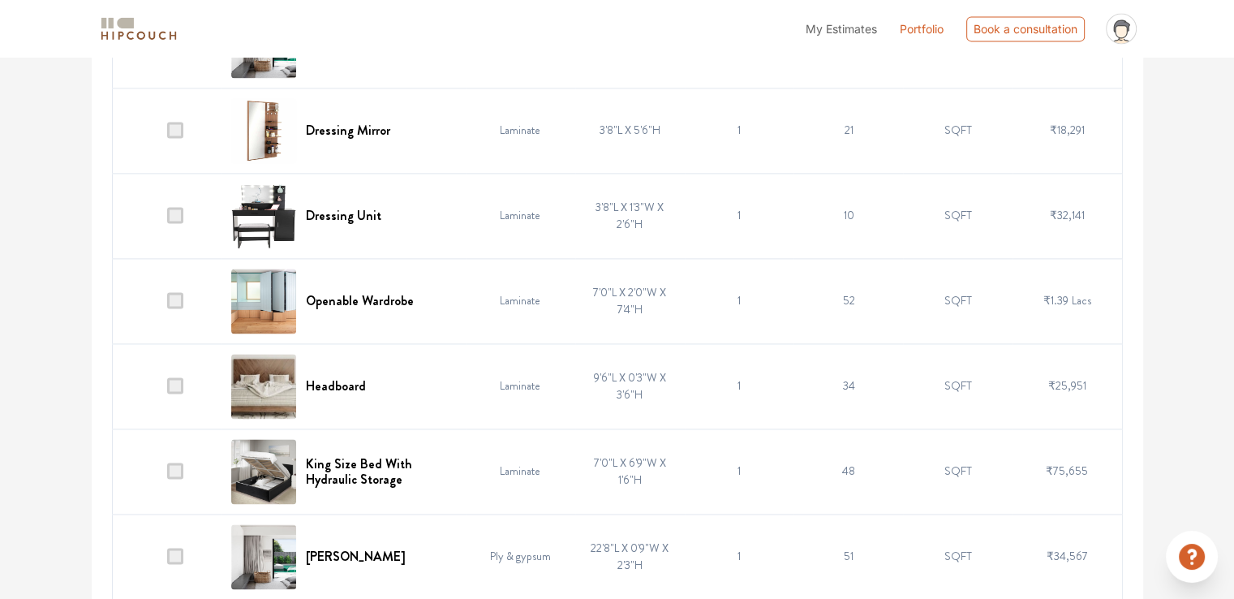
scroll to position [2353, 0]
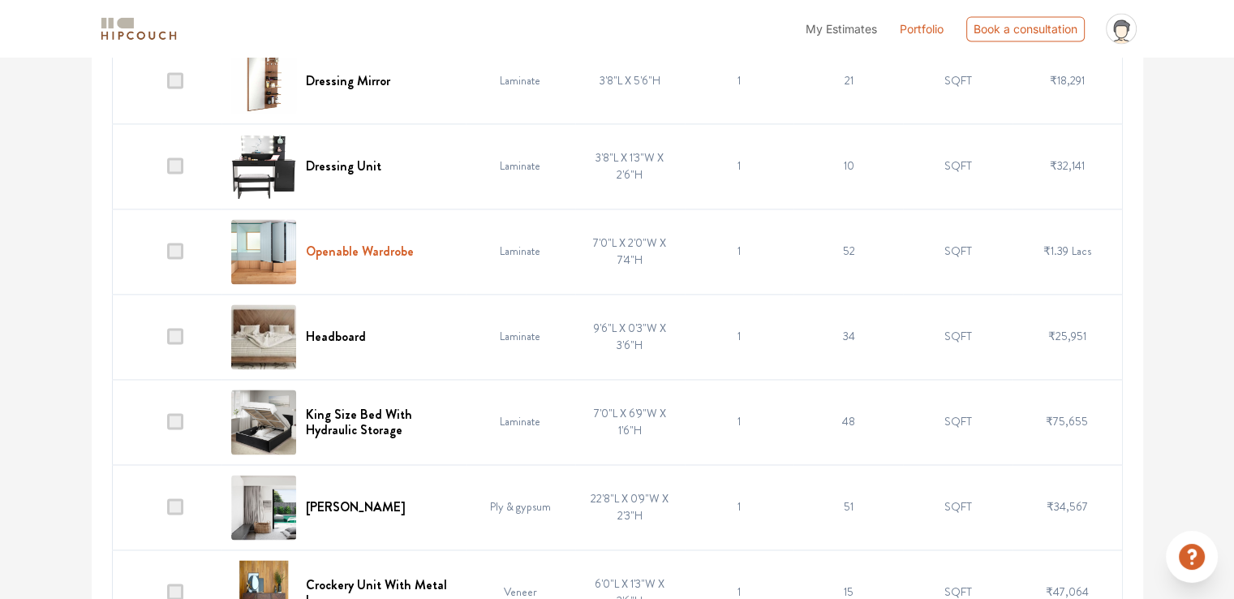
click at [345, 251] on h6 "Openable Wardrobe" at bounding box center [360, 250] width 108 height 15
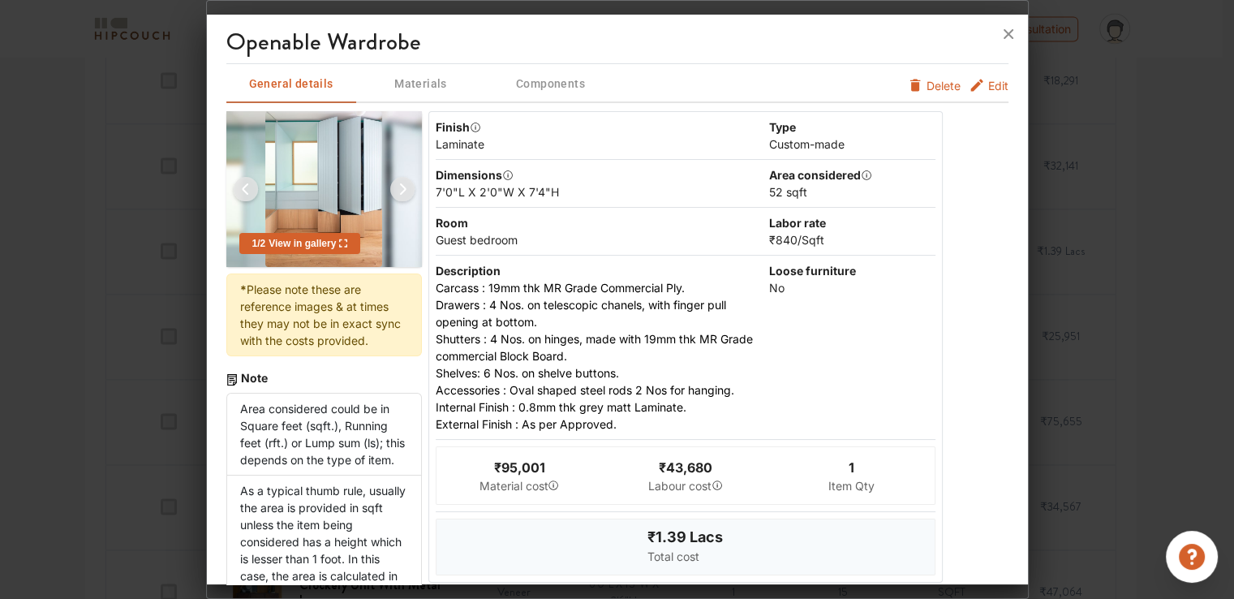
click at [988, 84] on span "Edit" at bounding box center [998, 85] width 20 height 17
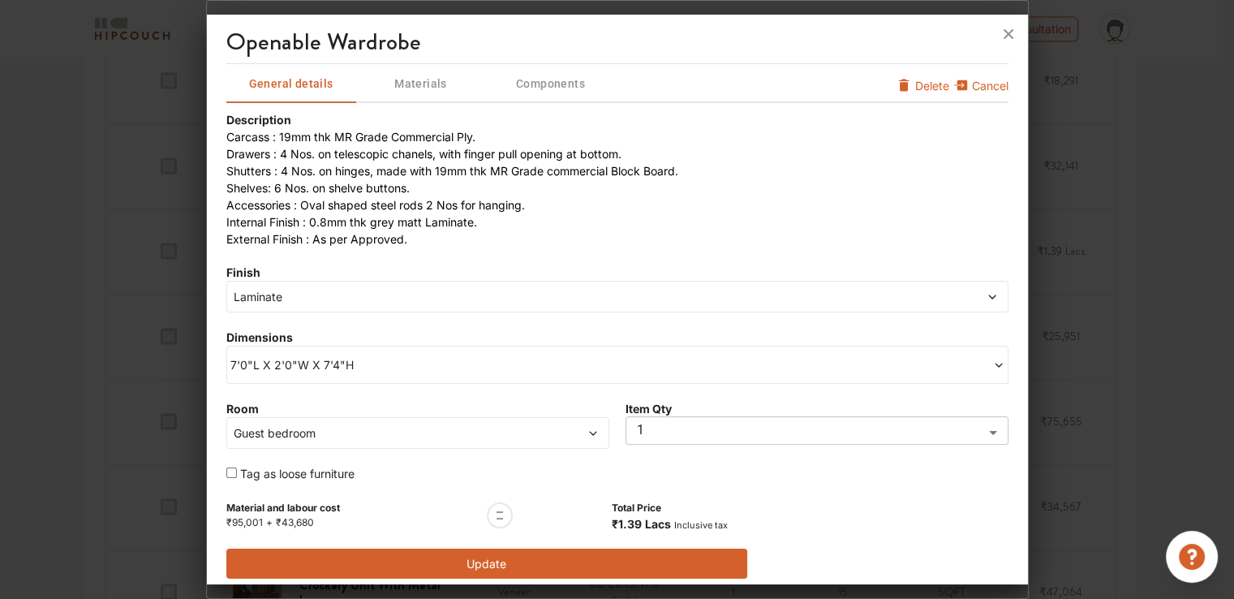
click at [273, 303] on span "Laminate" at bounding box center [518, 296] width 576 height 17
click at [379, 269] on div "Finish Laminate" at bounding box center [617, 288] width 782 height 49
click at [301, 371] on span "7'0"L X 2'0"W X 7'4"H" at bounding box center [423, 364] width 387 height 17
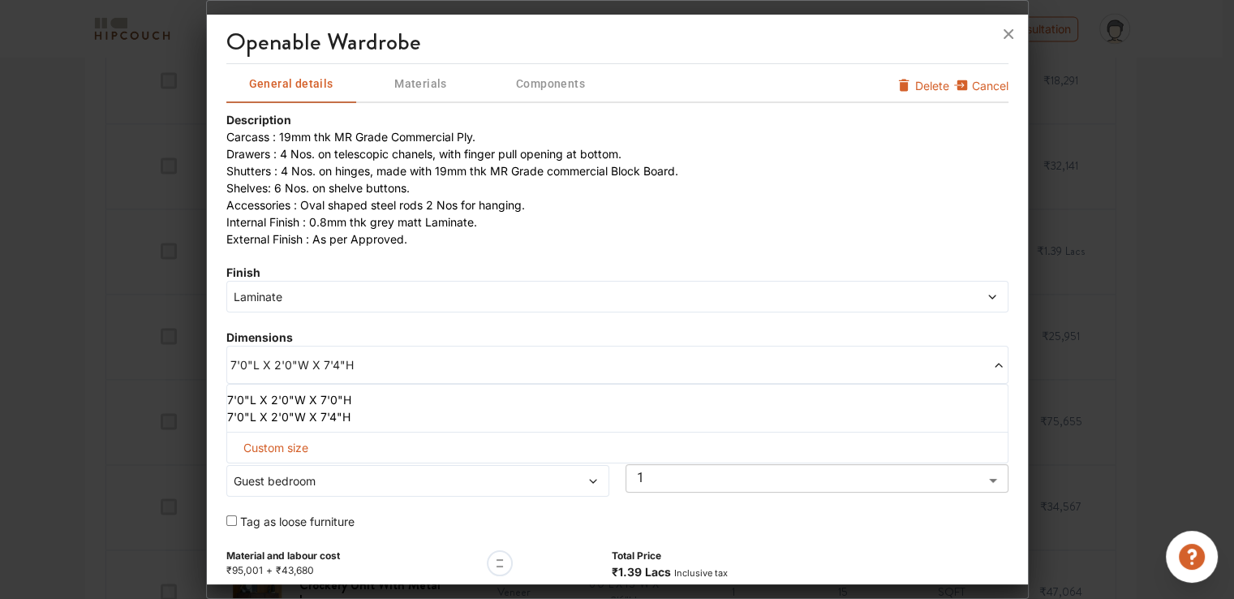
click at [269, 444] on span "Custom size" at bounding box center [276, 447] width 78 height 30
click at [297, 478] on input "text" at bounding box center [286, 473] width 93 height 29
type input "8"
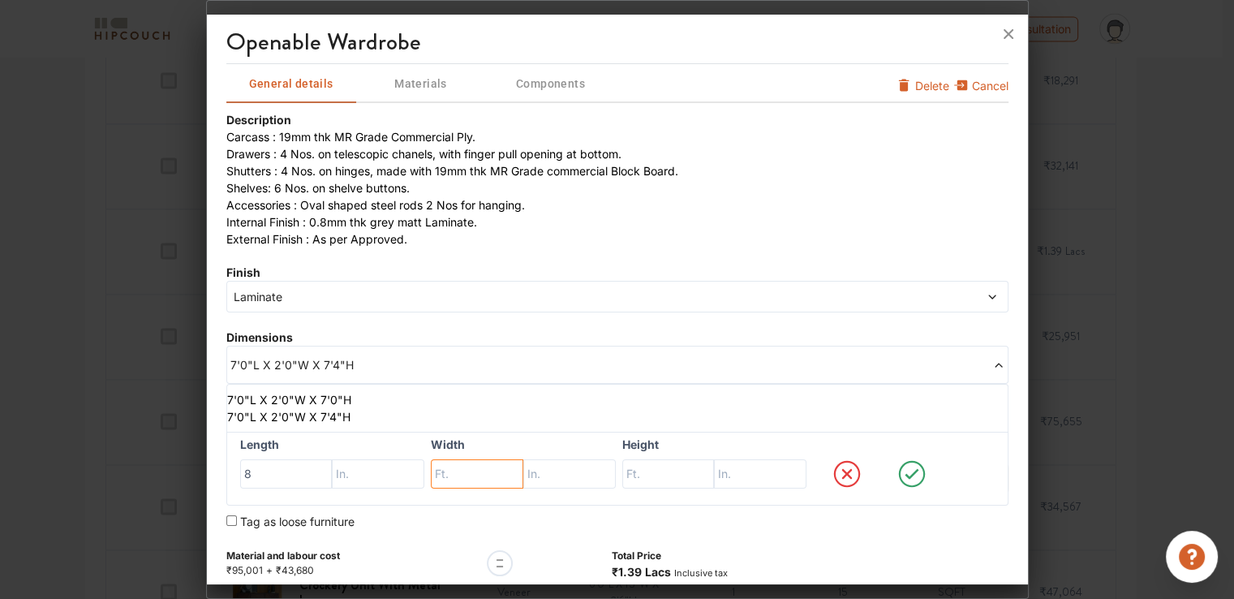
click at [478, 476] on input "text" at bounding box center [477, 473] width 93 height 29
type input "2"
click at [635, 469] on input "text" at bounding box center [668, 473] width 93 height 29
type input "7"
click at [903, 477] on icon at bounding box center [912, 474] width 62 height 32
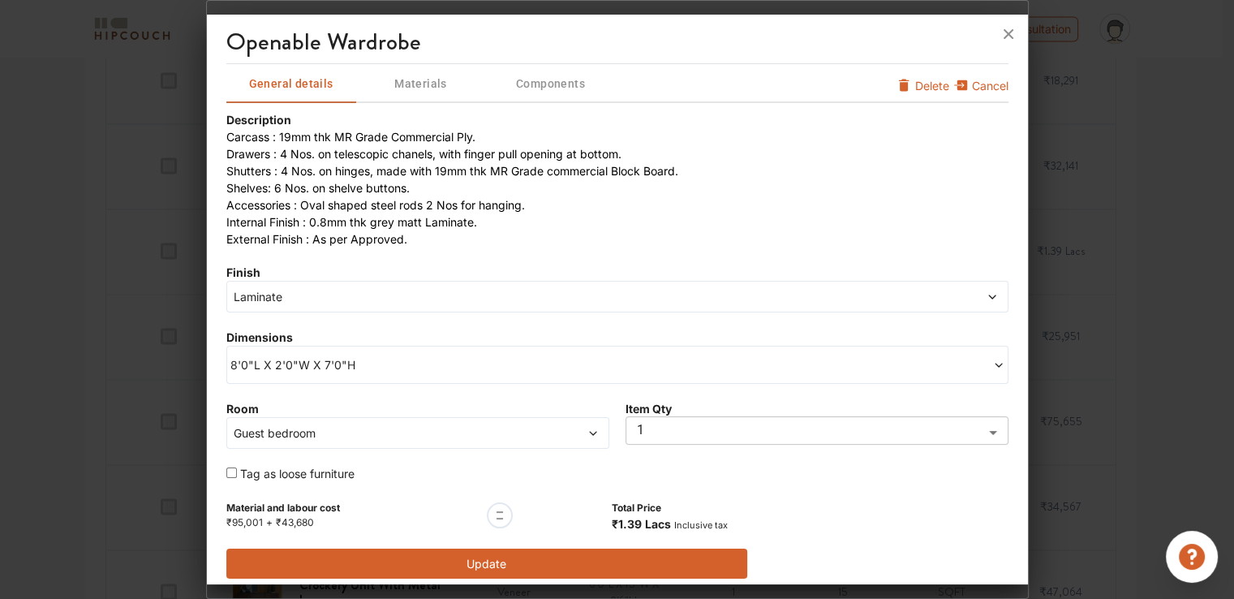
click at [496, 561] on button "Update" at bounding box center [487, 564] width 522 height 30
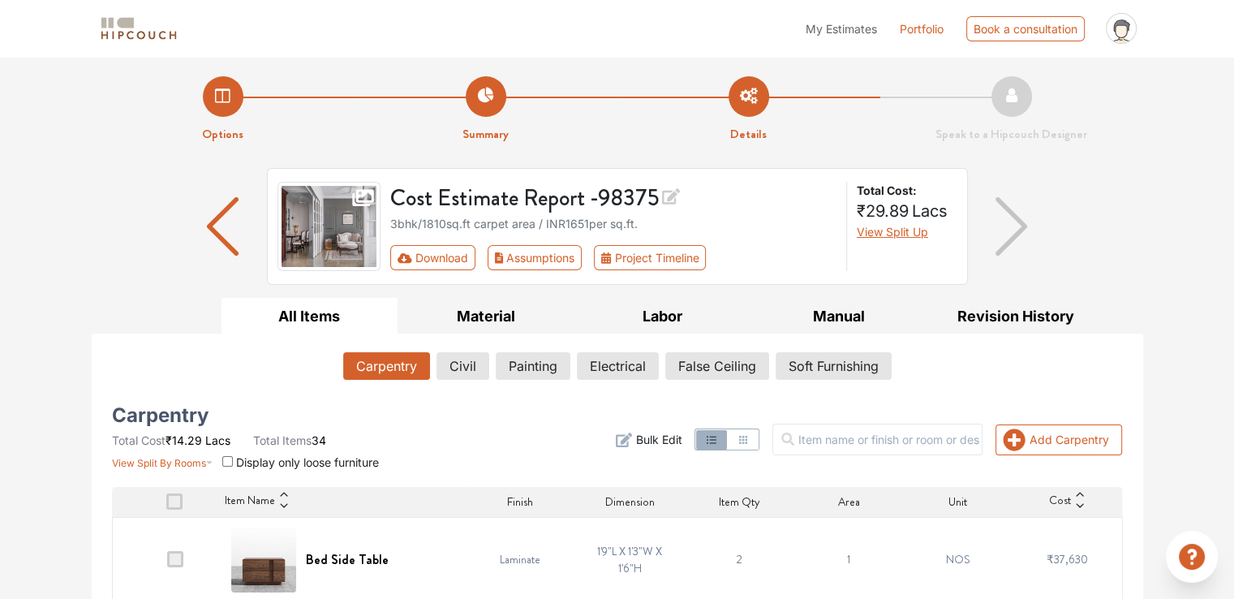
scroll to position [0, 0]
click at [1067, 433] on button "Add Carpentry" at bounding box center [1059, 439] width 127 height 31
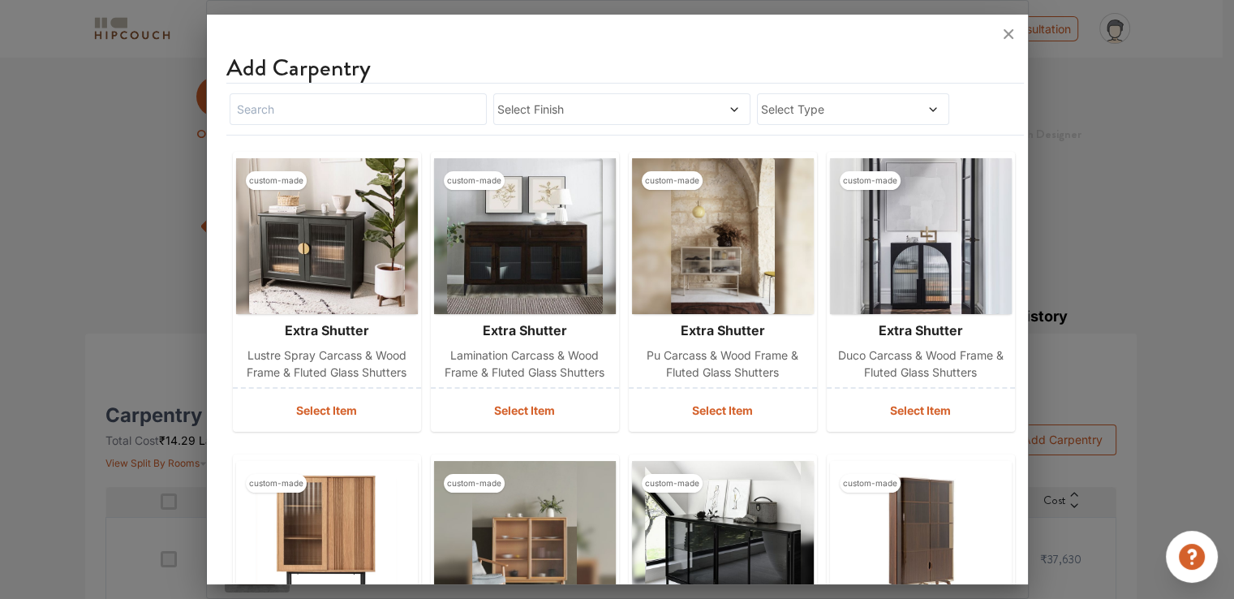
click at [520, 112] on span "Select Finish" at bounding box center [588, 109] width 182 height 17
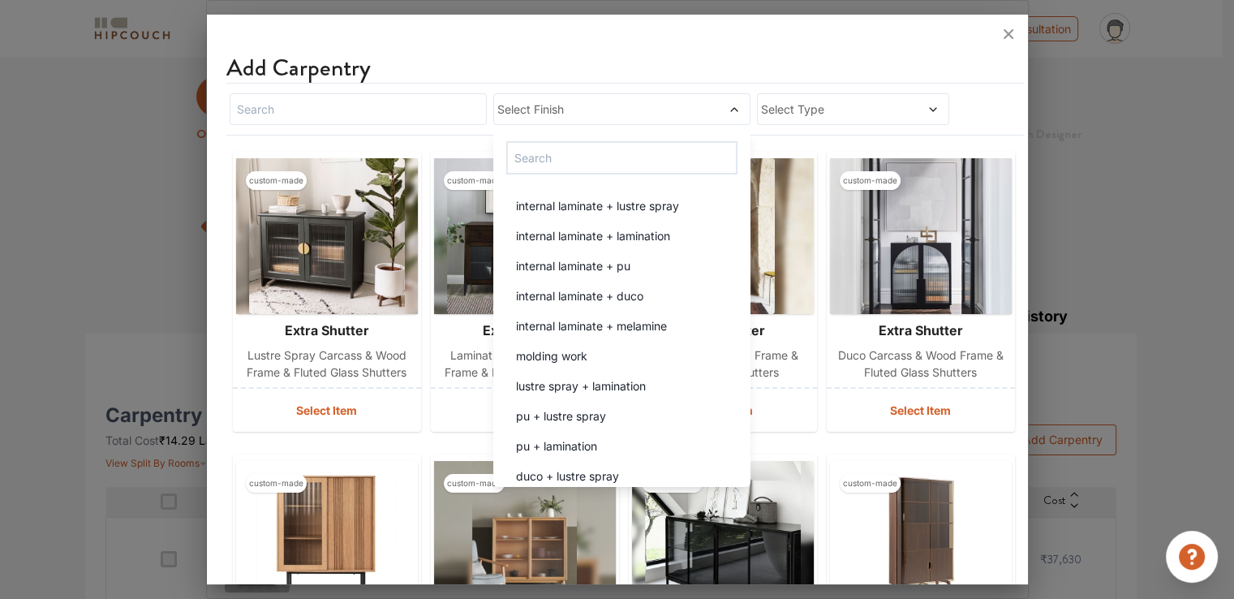
click at [779, 111] on span "Select Type" at bounding box center [828, 109] width 134 height 17
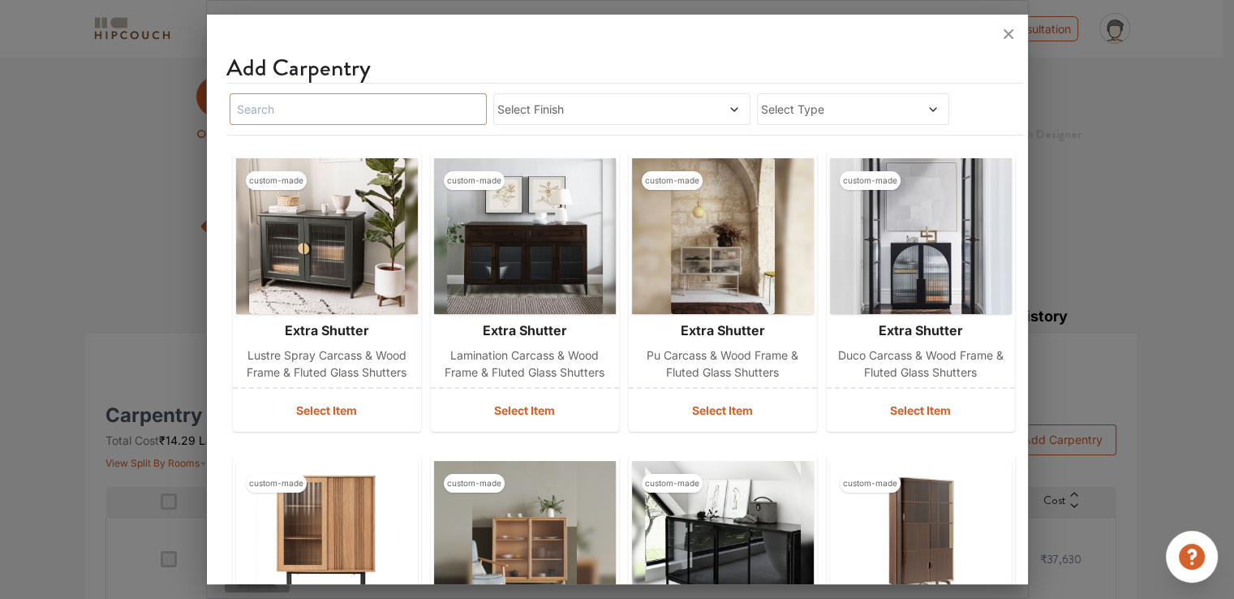
click at [388, 105] on input "text" at bounding box center [358, 109] width 257 height 32
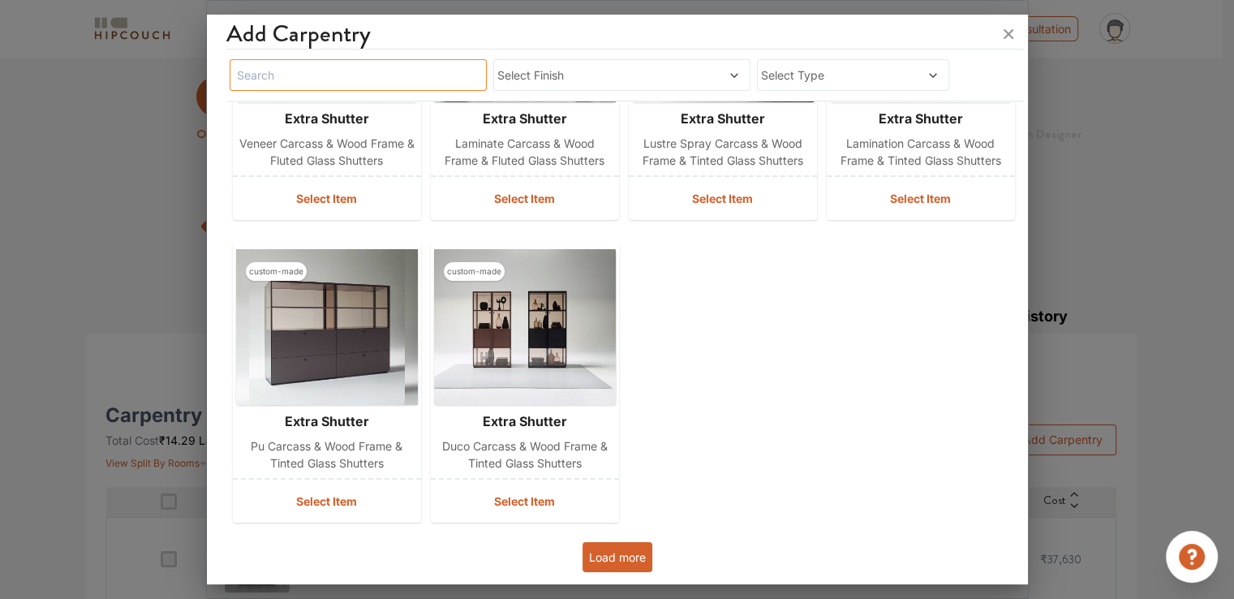
scroll to position [81, 0]
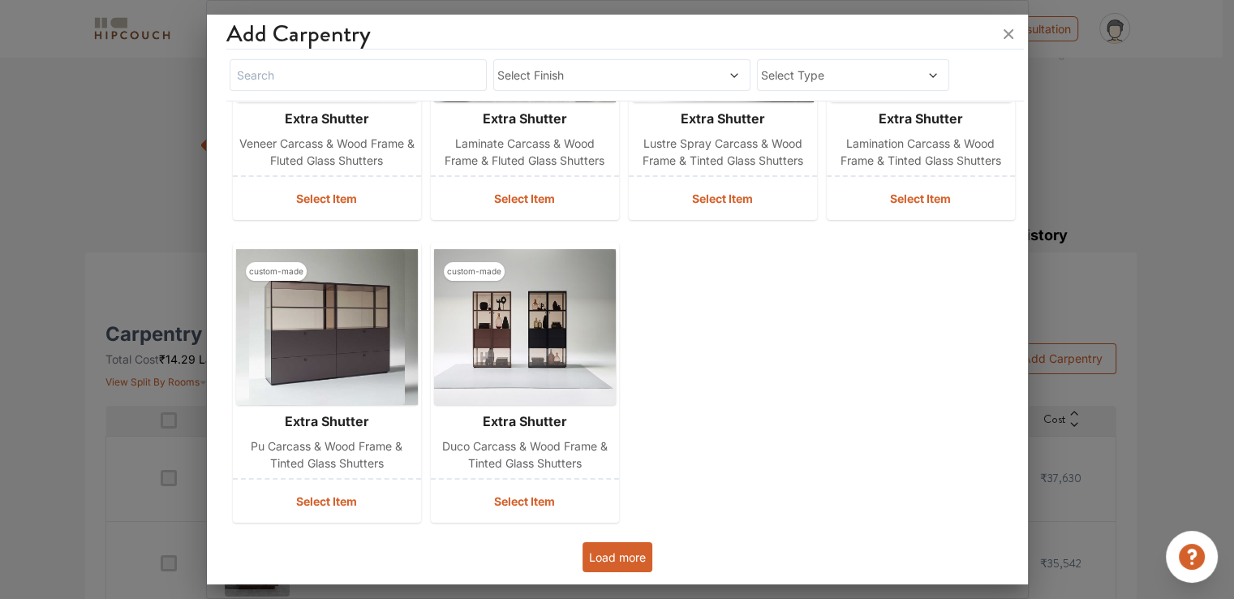
click at [615, 556] on button "Load more" at bounding box center [618, 557] width 70 height 30
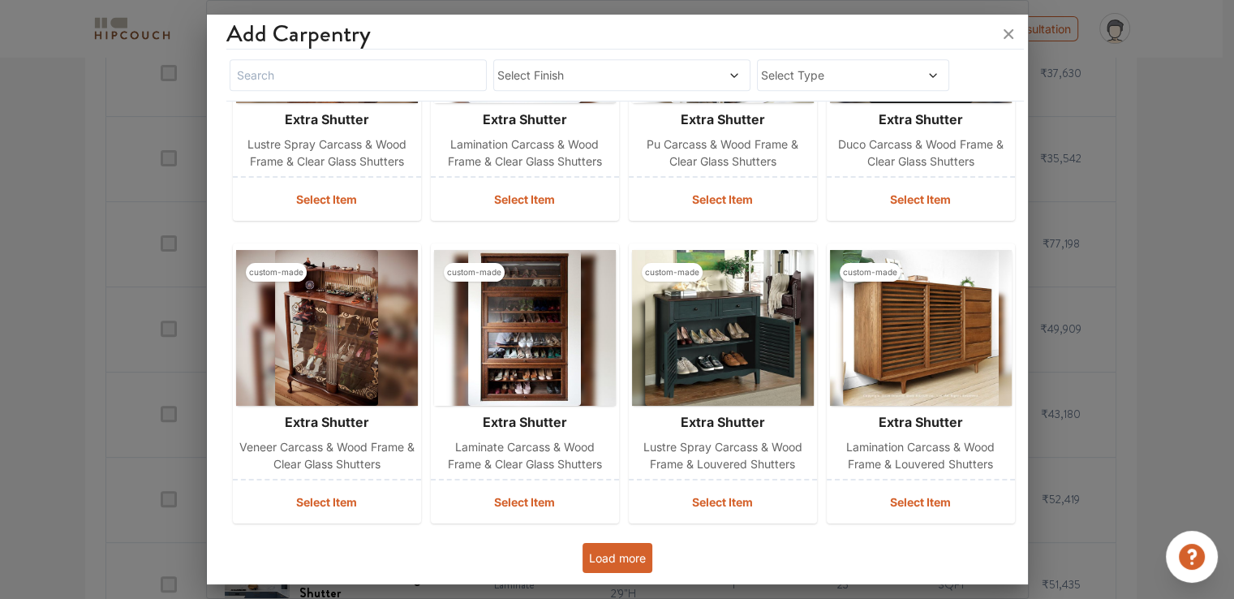
scroll to position [487, 0]
click at [602, 553] on button "Load more" at bounding box center [618, 558] width 70 height 30
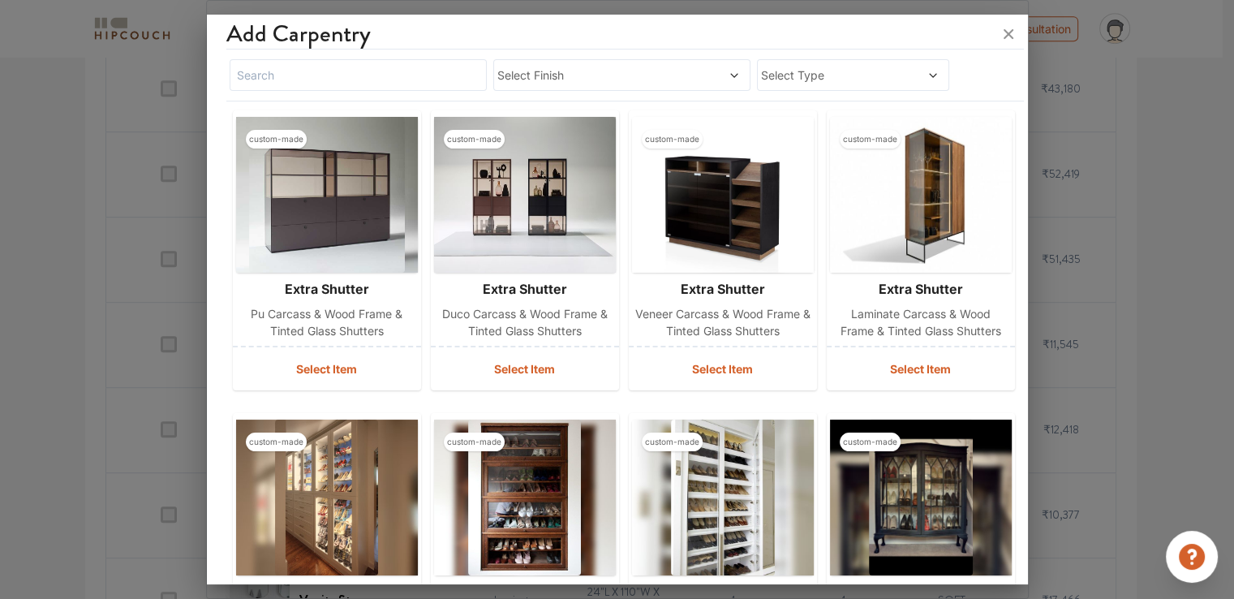
scroll to position [809, 0]
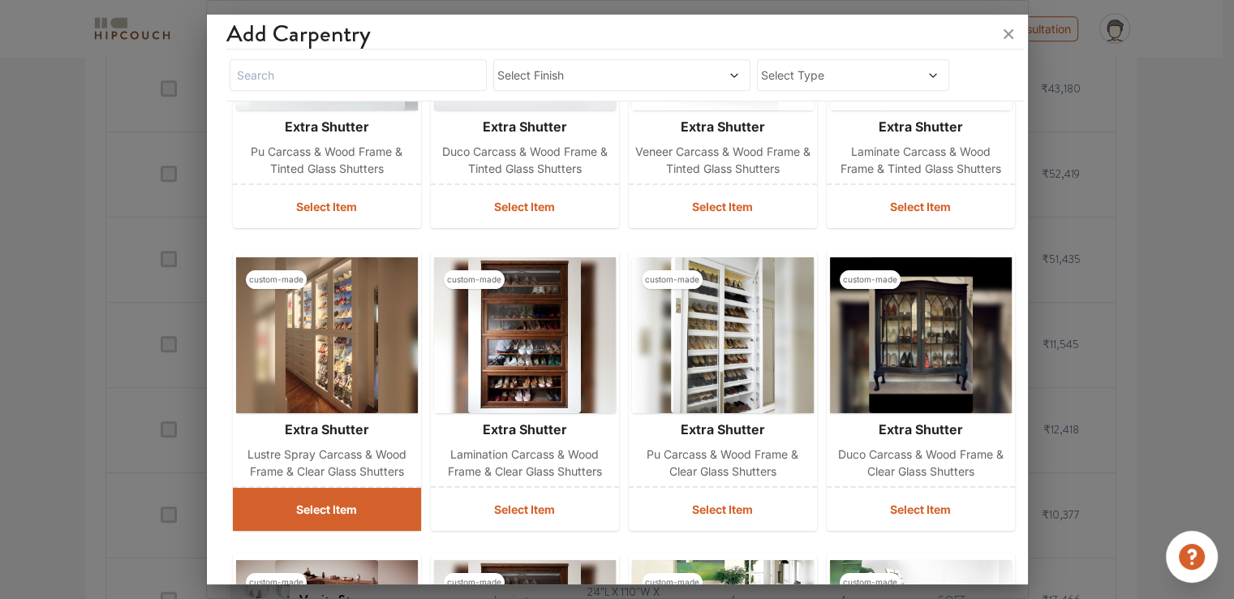
click at [312, 511] on button "Select Item" at bounding box center [327, 509] width 188 height 43
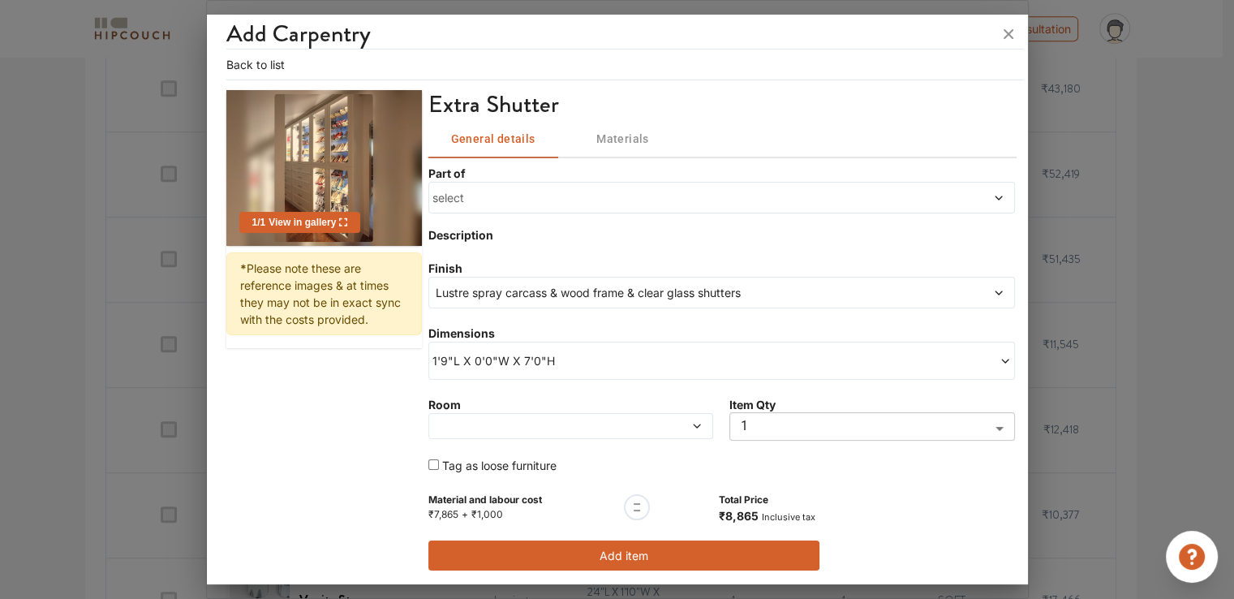
scroll to position [893, 0]
click at [558, 354] on span "1'9"L X 0'0"W X 7'0"H" at bounding box center [577, 360] width 290 height 17
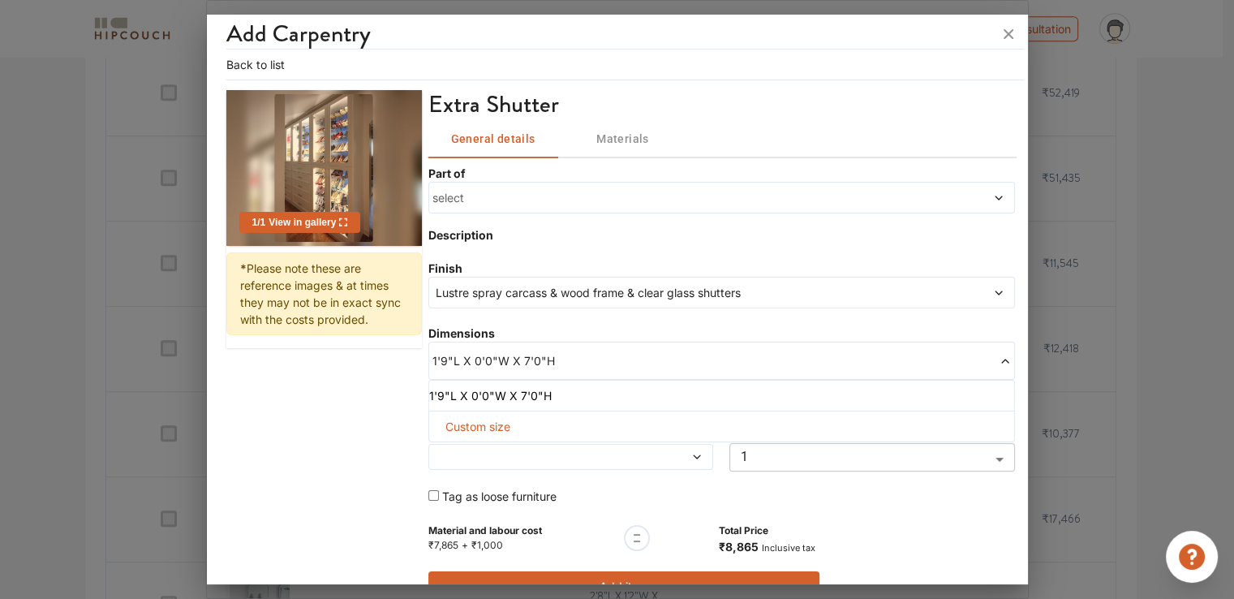
click at [516, 428] on div "Custom size" at bounding box center [721, 427] width 587 height 32
click at [474, 419] on span "Custom size" at bounding box center [478, 426] width 78 height 30
click at [470, 451] on input "text" at bounding box center [476, 452] width 68 height 29
type input "8"
click at [613, 452] on input "text" at bounding box center [618, 452] width 68 height 29
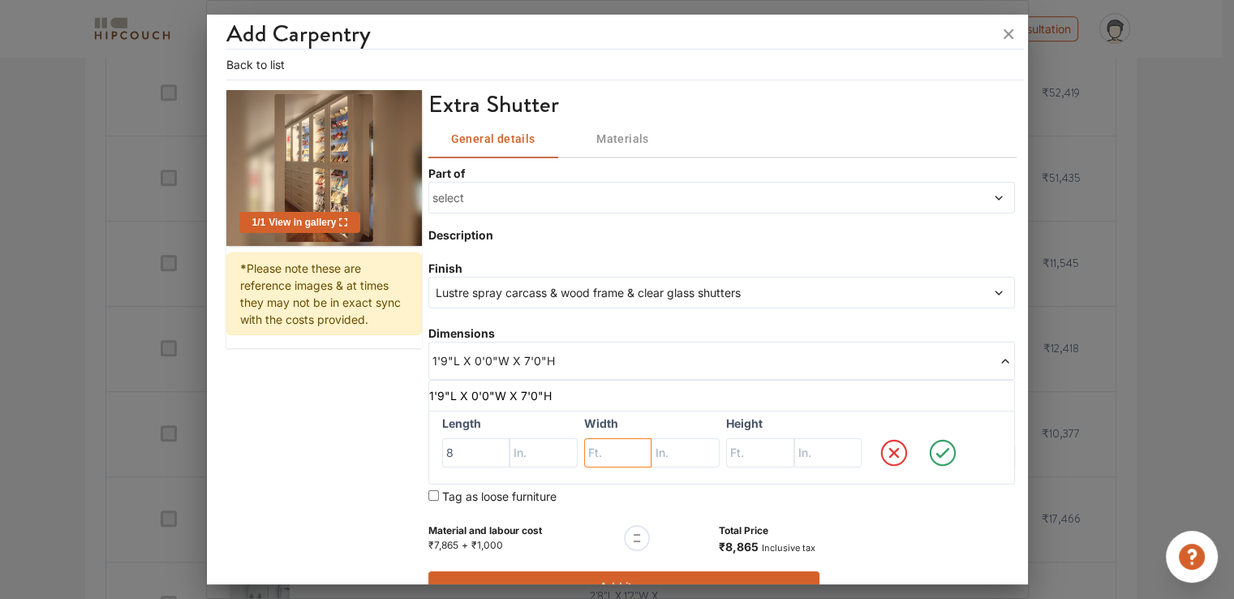
click at [607, 452] on input "text" at bounding box center [618, 452] width 68 height 29
type input "2"
click at [736, 450] on input "text" at bounding box center [760, 452] width 68 height 29
type input "9"
click at [932, 448] on icon at bounding box center [942, 453] width 45 height 32
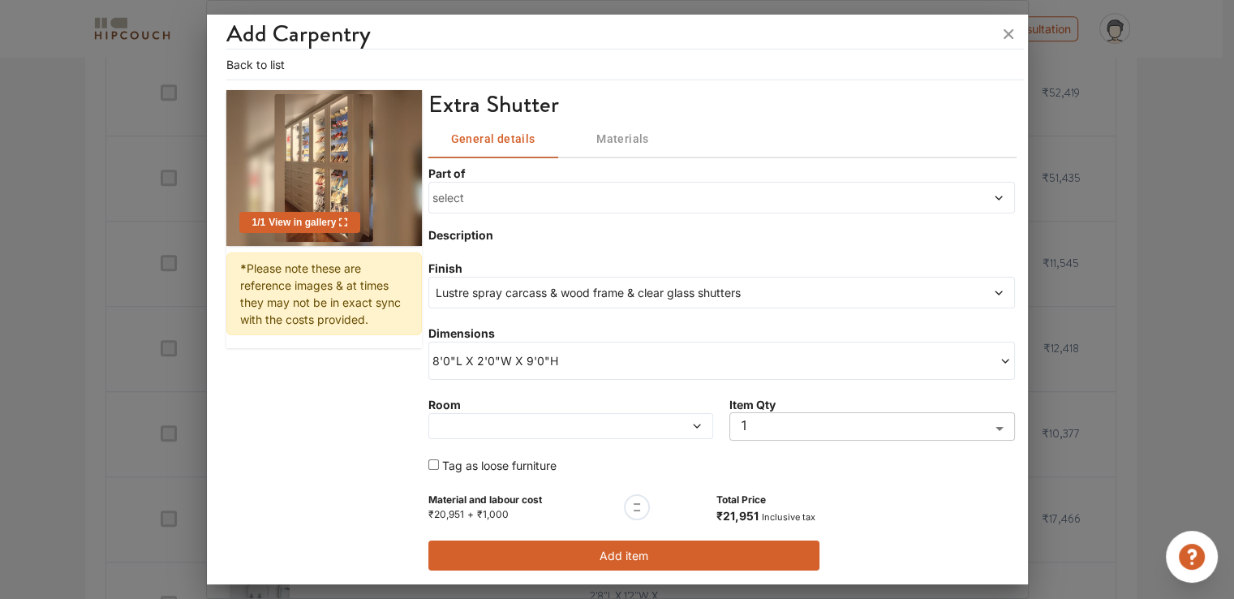
click at [455, 191] on span "select" at bounding box center [646, 197] width 429 height 17
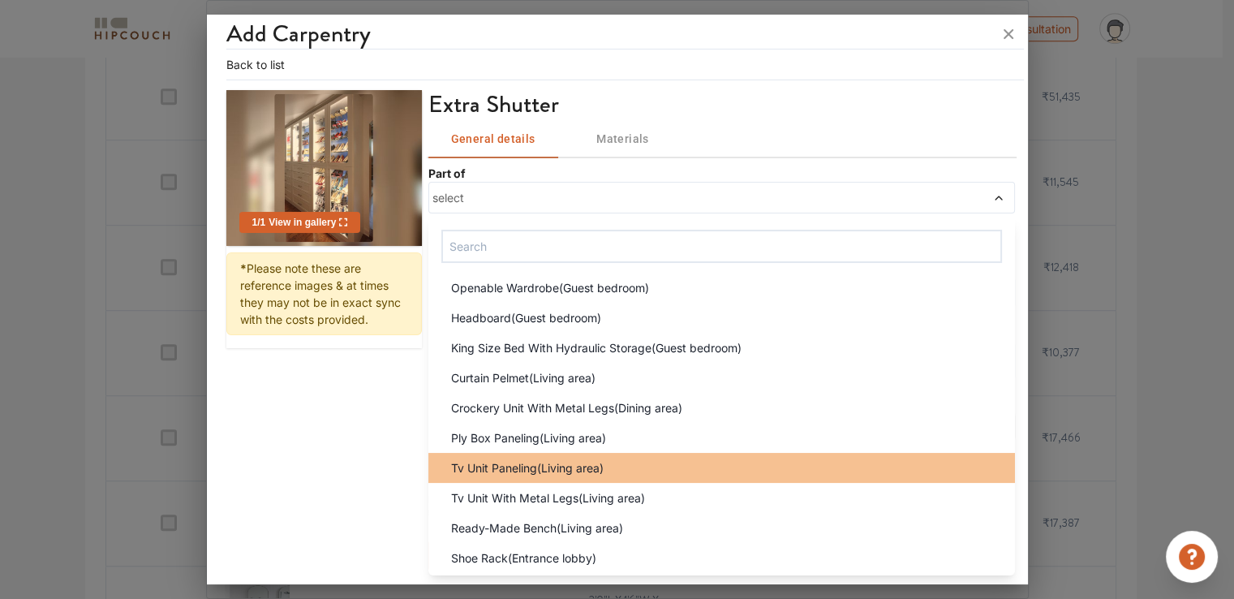
scroll to position [1055, 0]
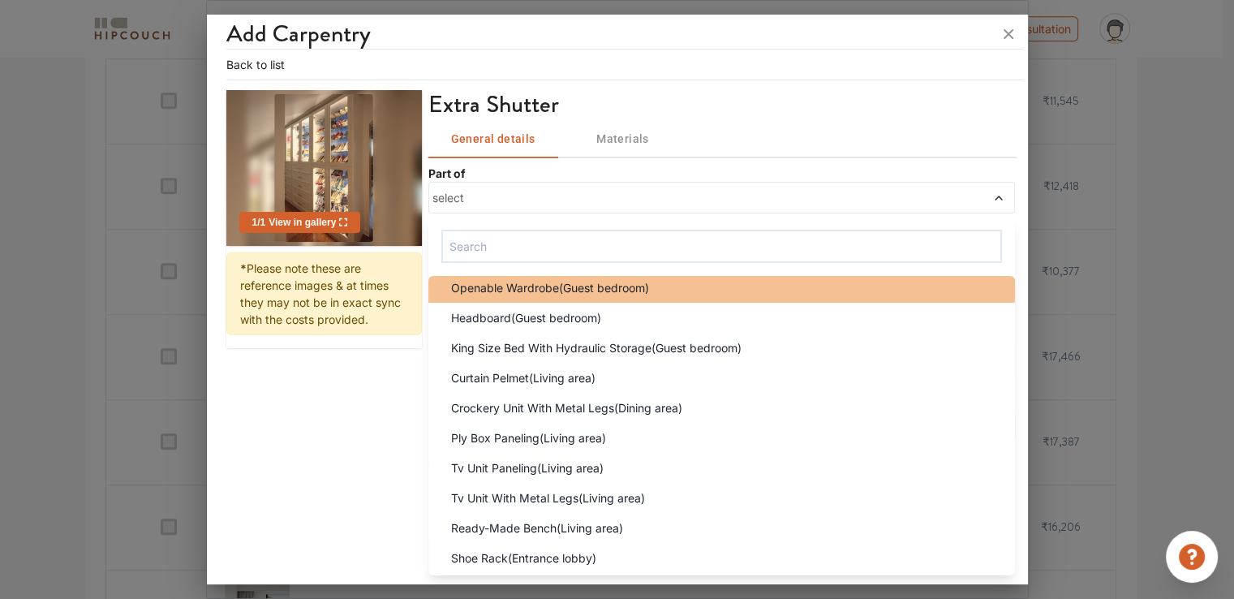
click at [506, 283] on span "Openable Wardrobe(Guest bedroom)" at bounding box center [550, 287] width 198 height 17
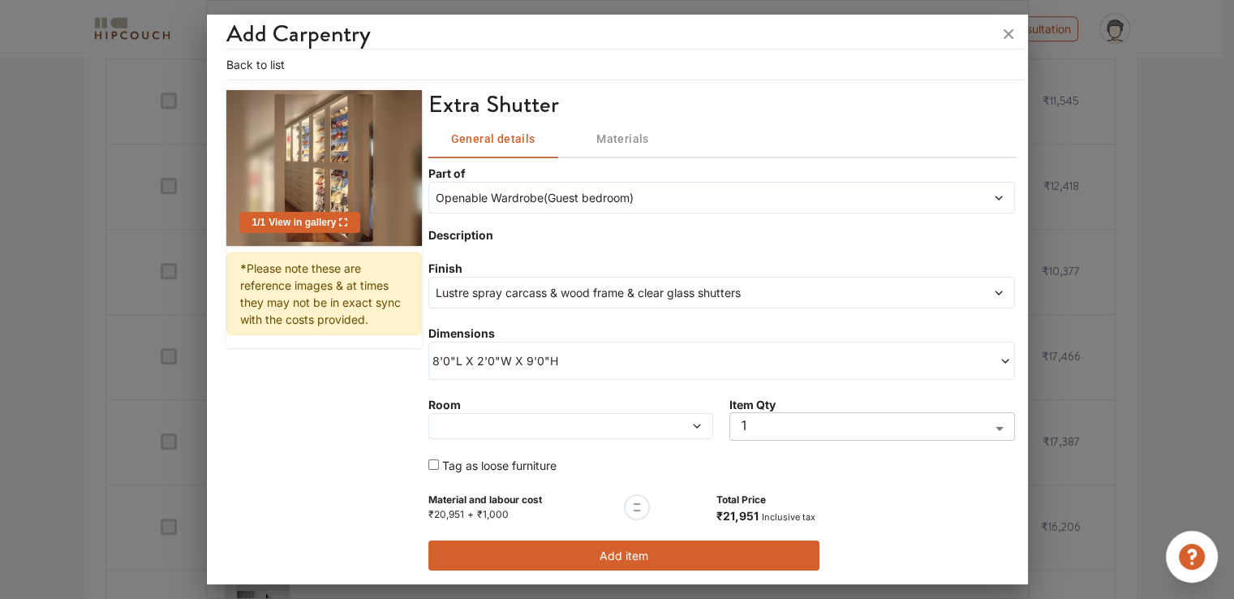
click at [571, 420] on span at bounding box center [533, 425] width 203 height 11
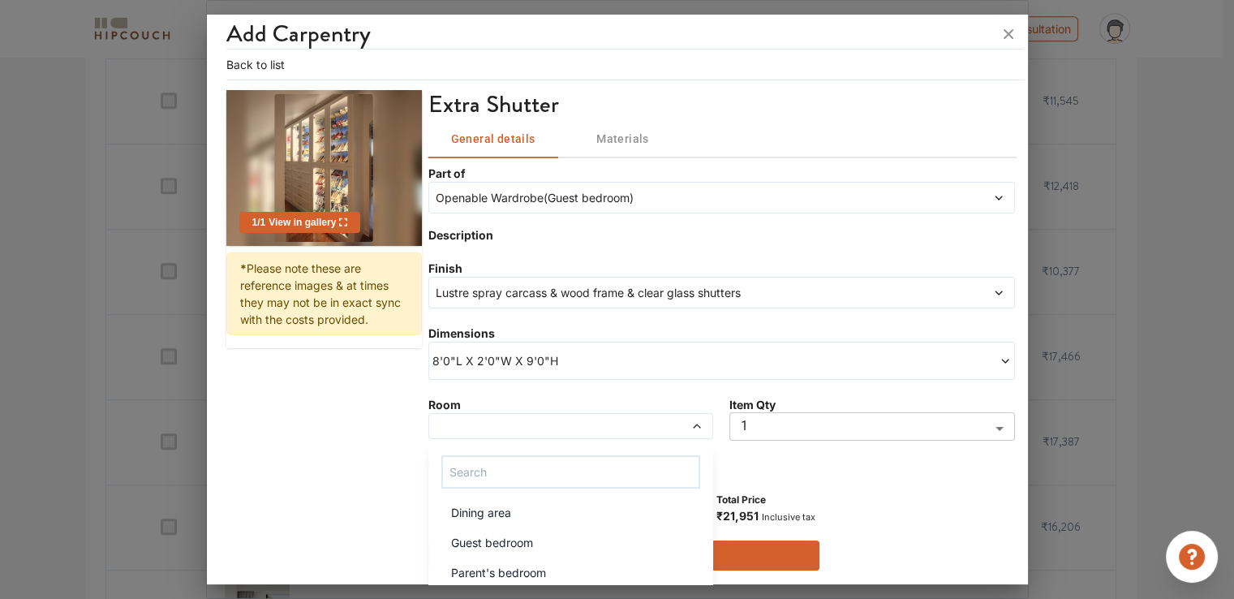
scroll to position [144, 0]
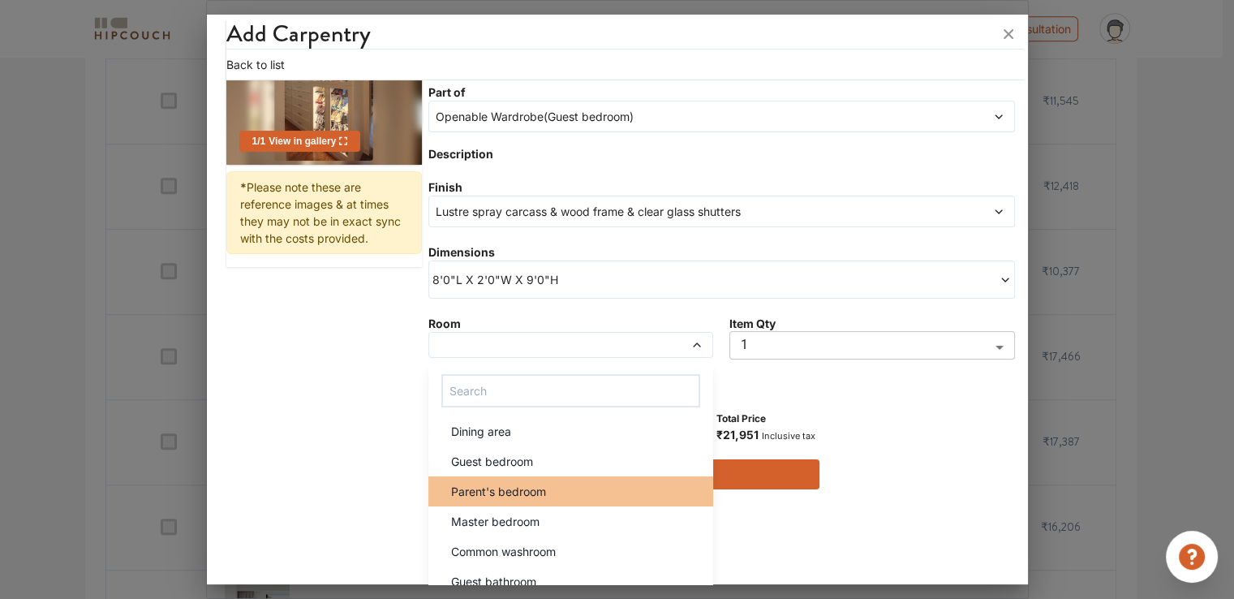
click at [480, 489] on span "Parent's bedroom" at bounding box center [498, 491] width 95 height 17
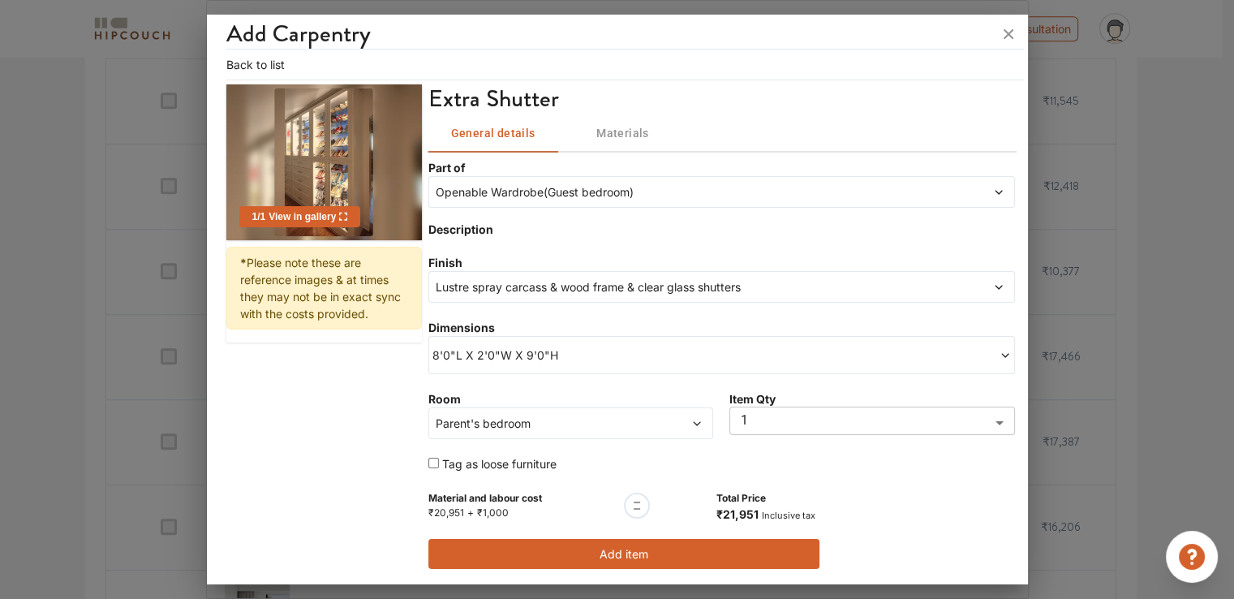
scroll to position [67, 0]
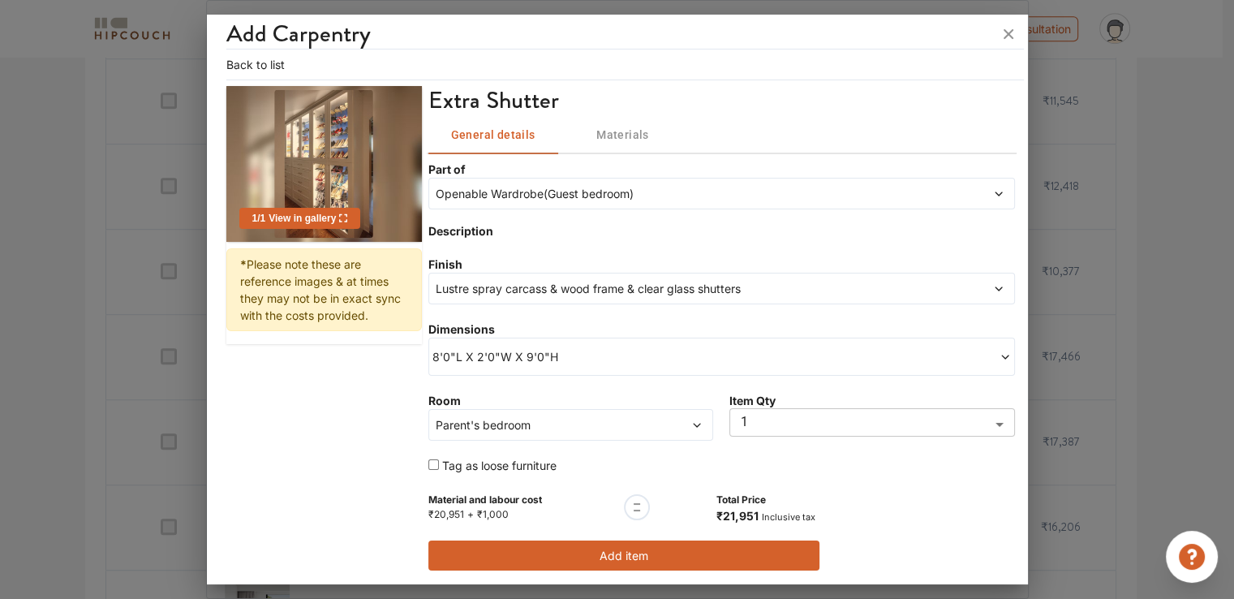
click at [541, 286] on span "Lustre spray carcass & wood frame & clear glass shutters" at bounding box center [646, 288] width 429 height 17
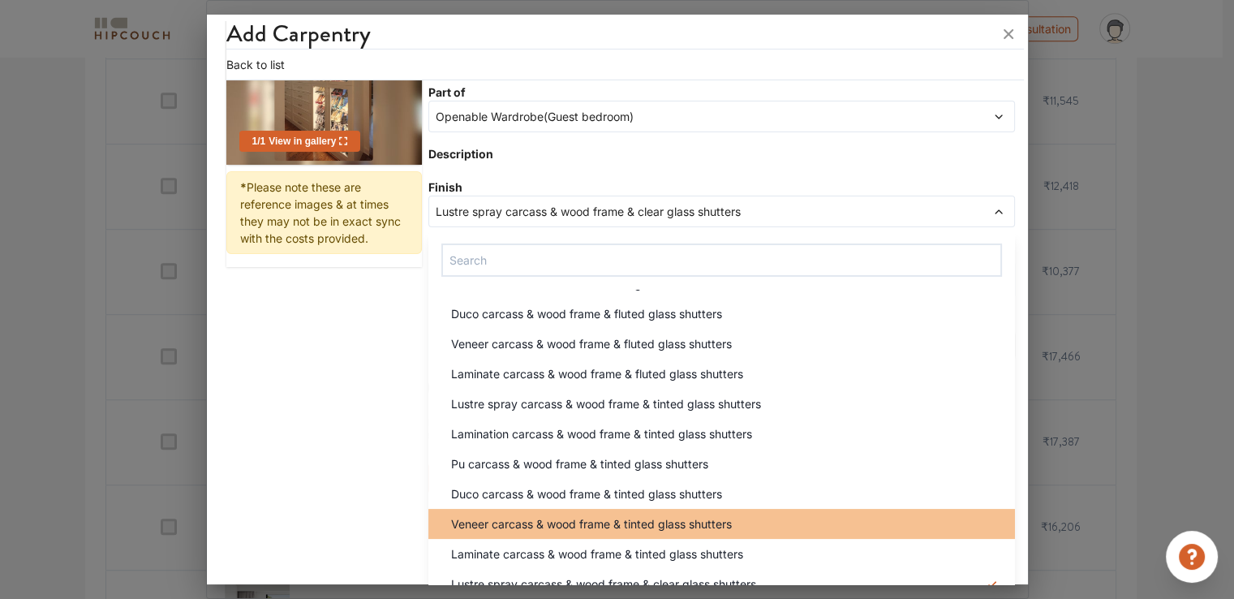
scroll to position [162, 0]
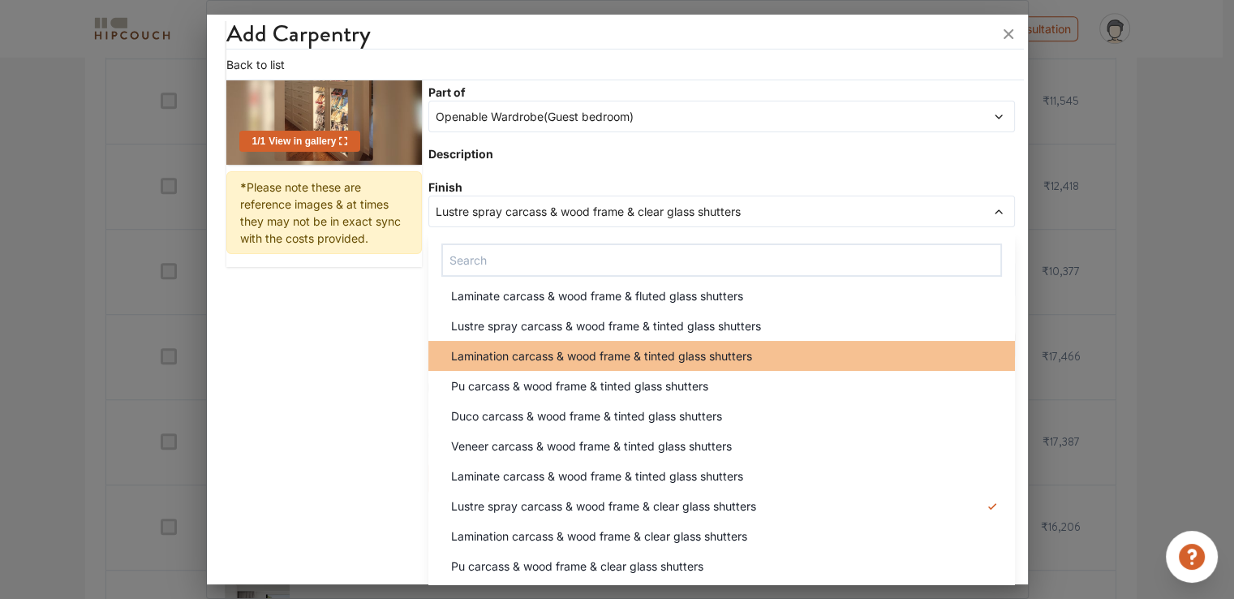
click at [541, 355] on span "Lamination carcass & wood frame & tinted glass shutters" at bounding box center [601, 355] width 301 height 17
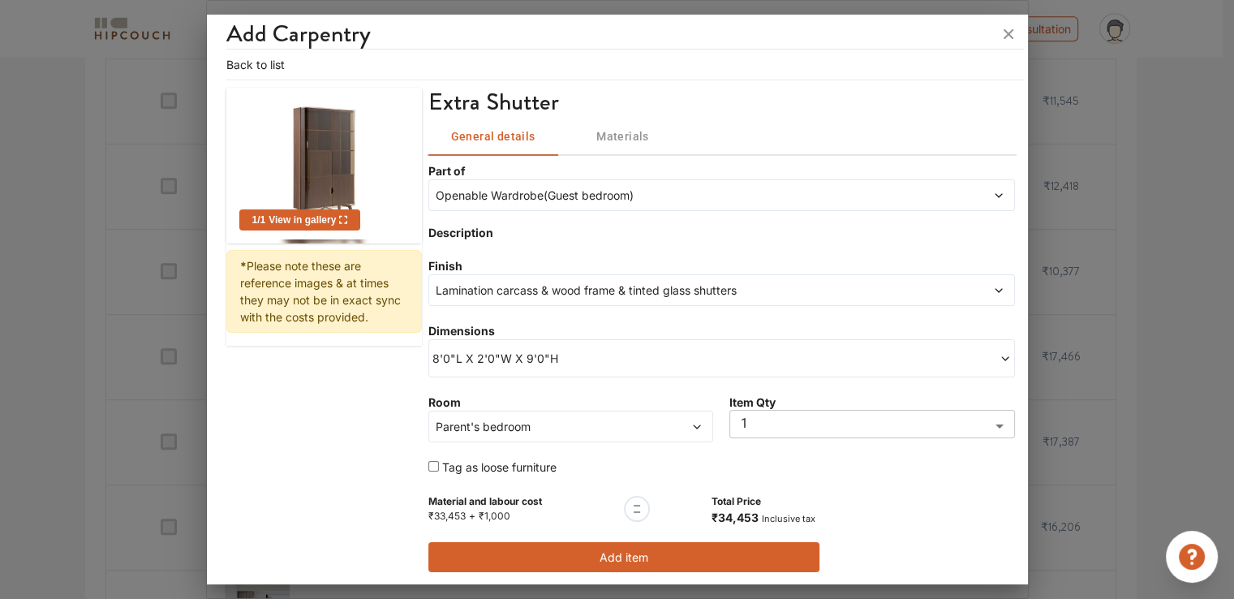
scroll to position [67, 0]
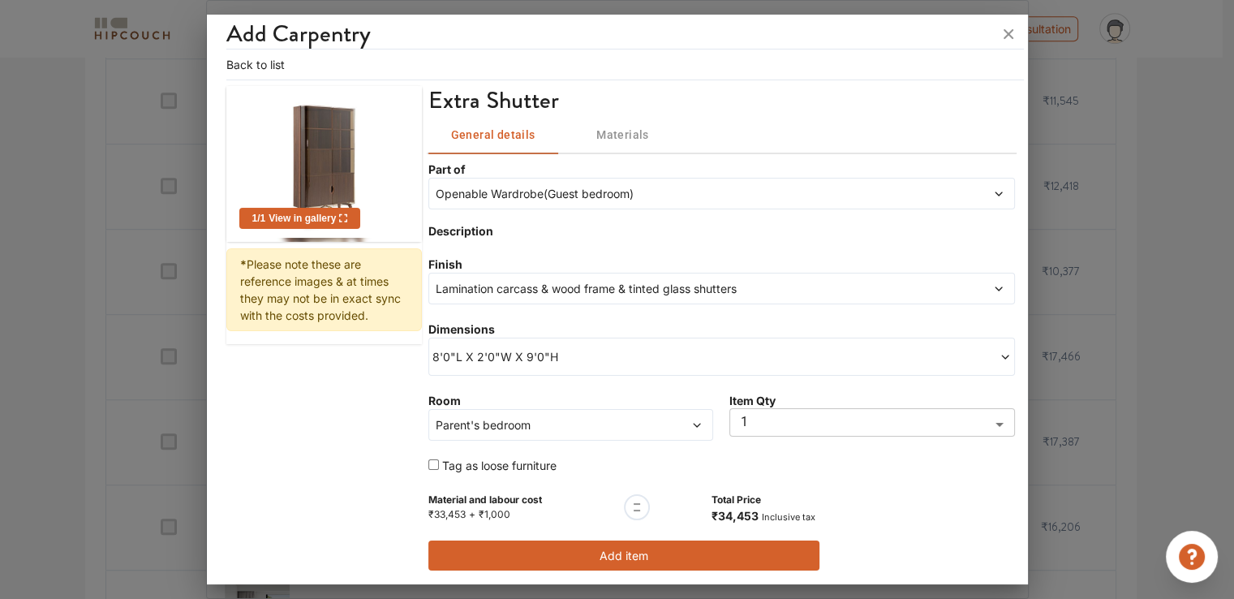
click at [540, 293] on span "Lamination carcass & wood frame & tinted glass shutters" at bounding box center [646, 288] width 429 height 17
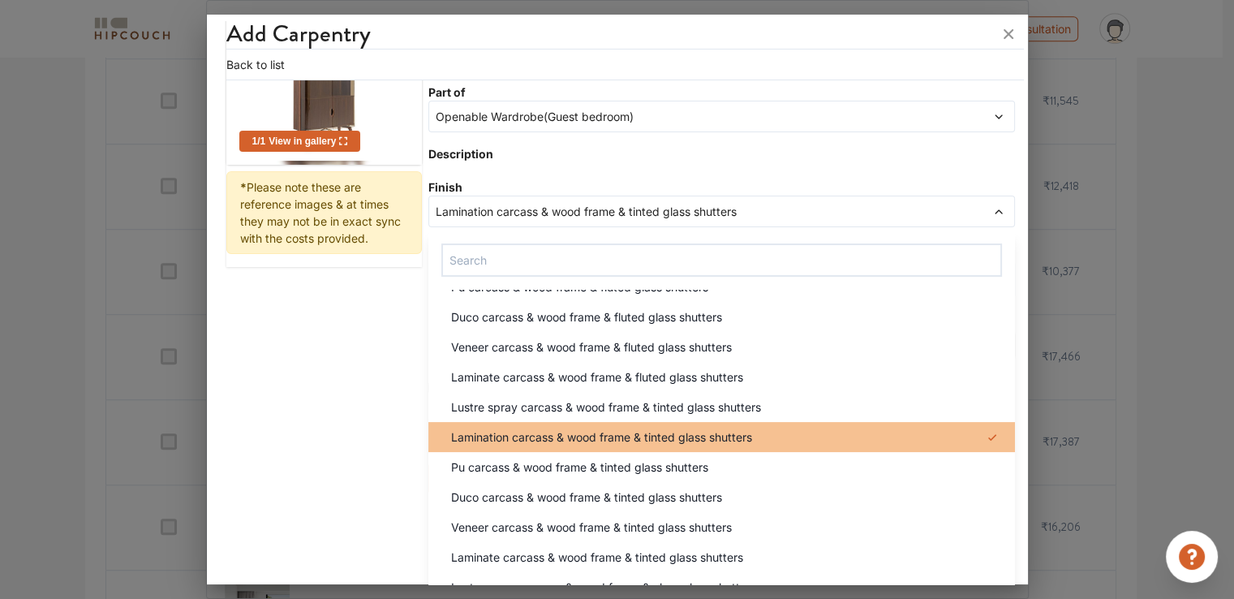
scroll to position [162, 0]
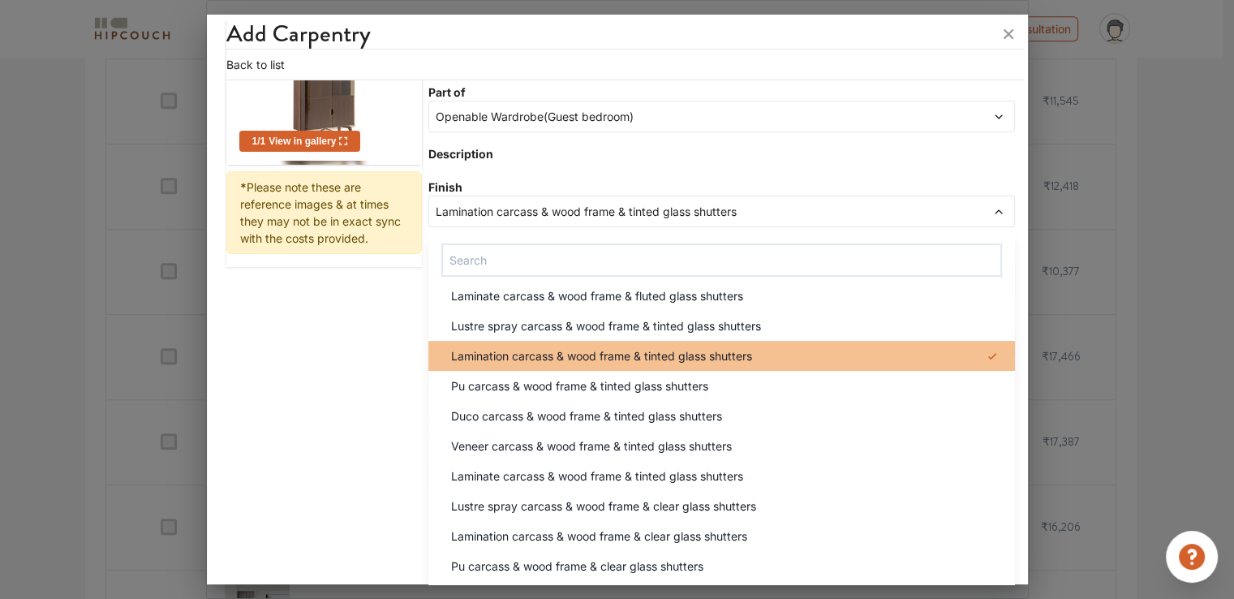
click at [516, 356] on span "Lamination carcass & wood frame & tinted glass shutters" at bounding box center [601, 355] width 301 height 17
click at [727, 351] on span "Lamination carcass & wood frame & tinted glass shutters" at bounding box center [601, 355] width 301 height 17
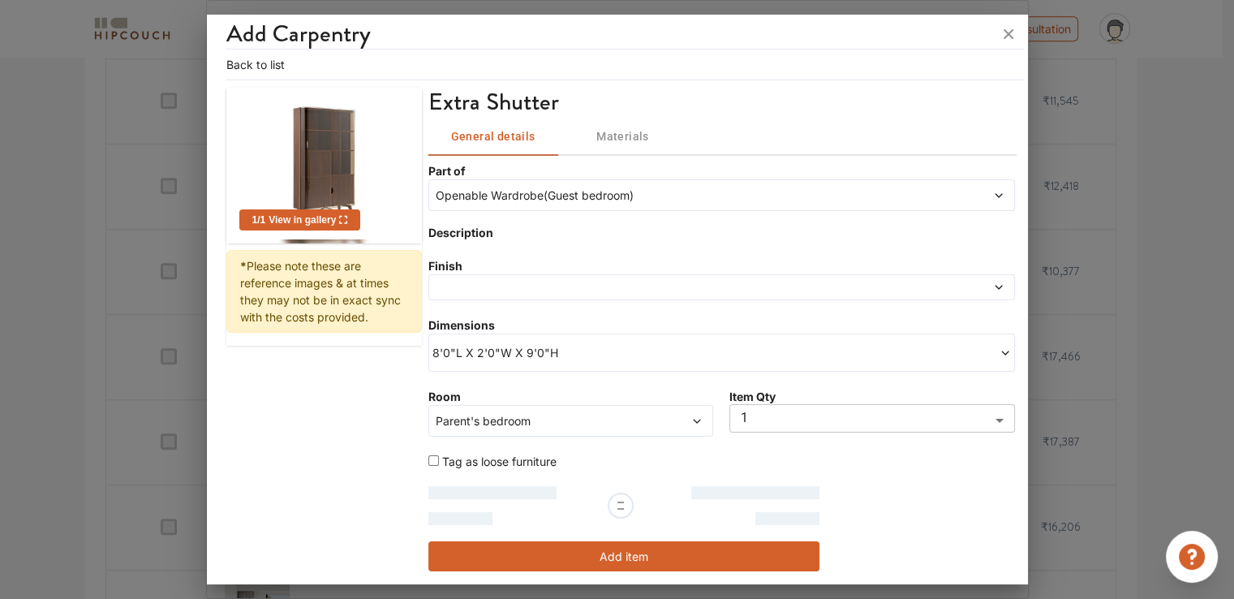
scroll to position [67, 0]
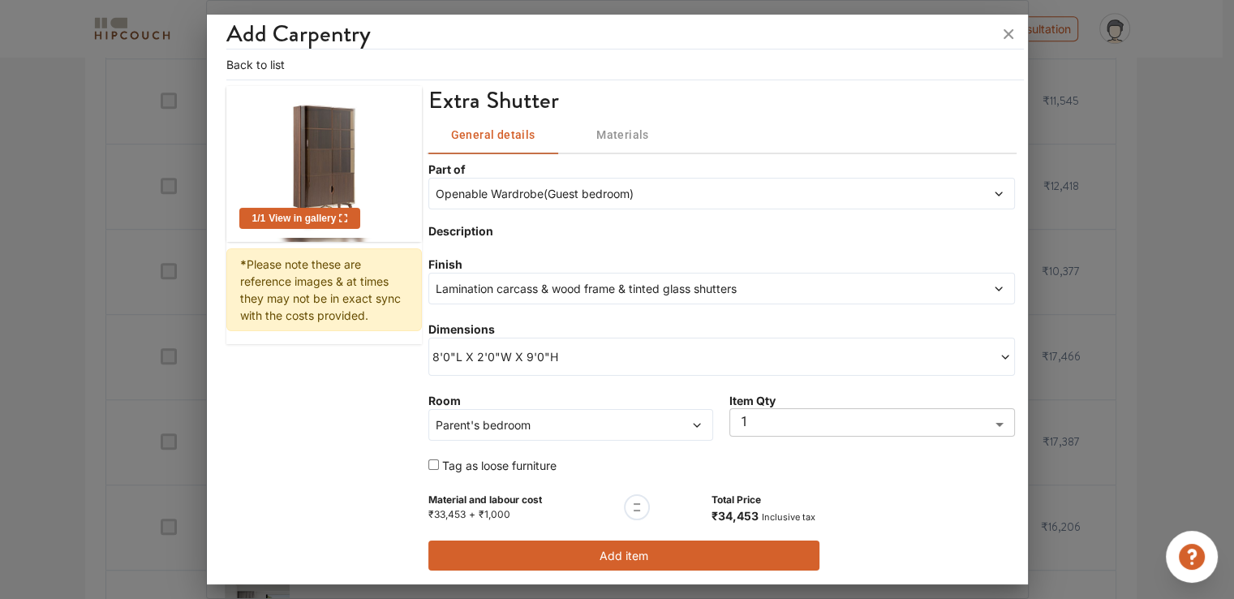
click at [537, 283] on span "Lamination carcass & wood frame & tinted glass shutters" at bounding box center [646, 288] width 429 height 17
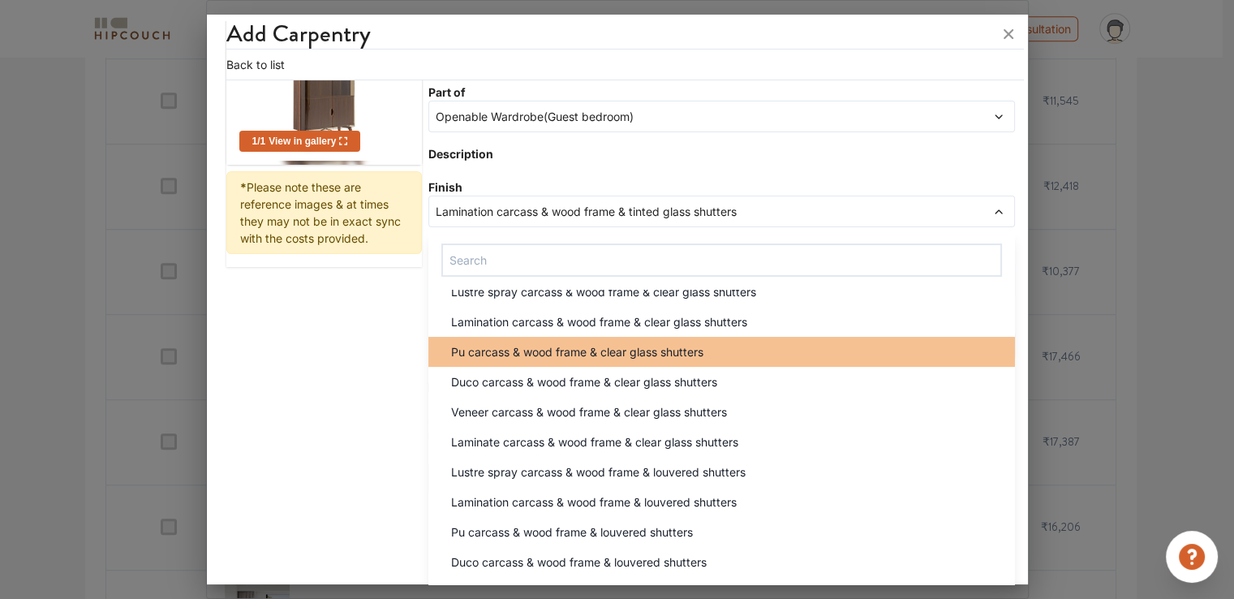
scroll to position [406, 0]
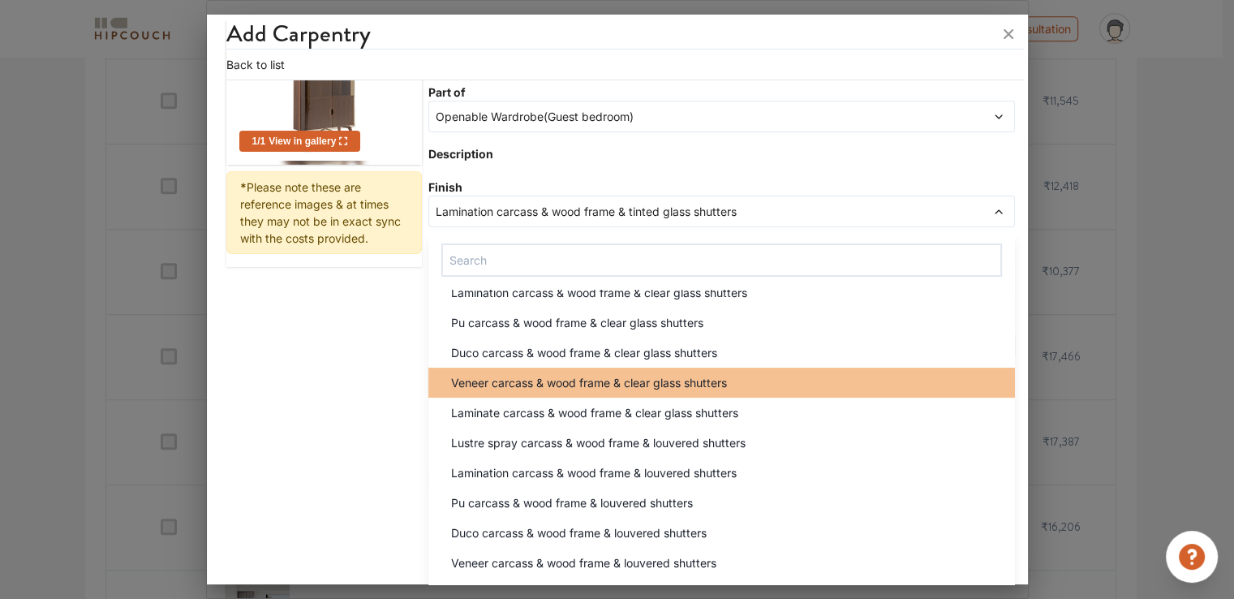
click at [523, 384] on span "Veneer carcass & wood frame & clear glass shutters" at bounding box center [589, 382] width 276 height 17
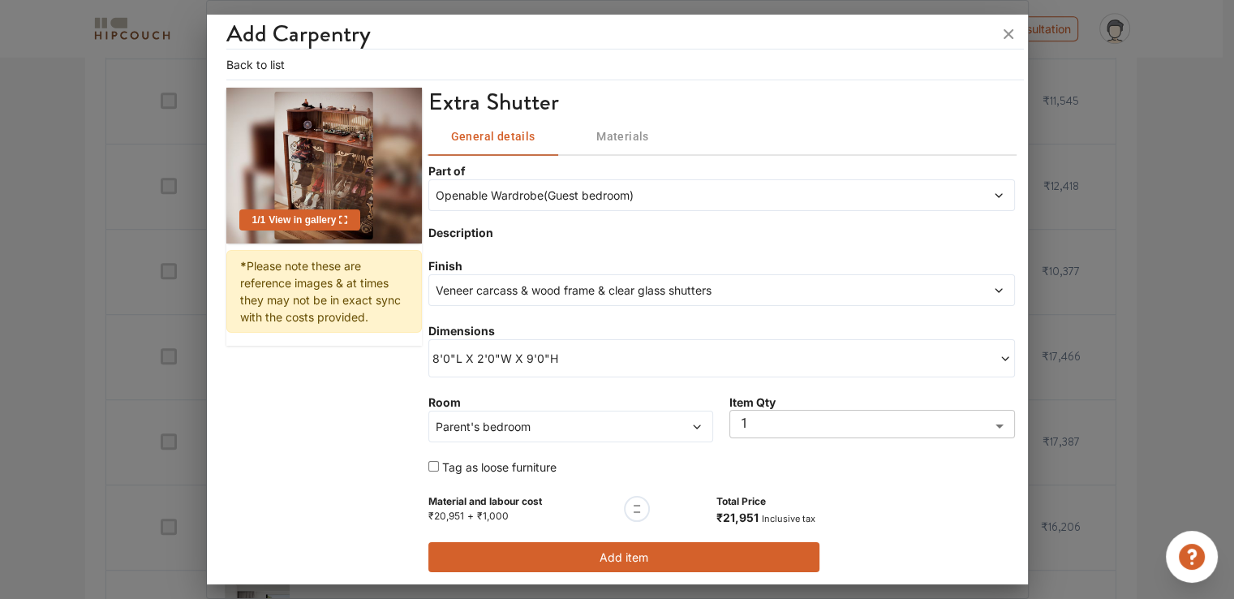
scroll to position [67, 0]
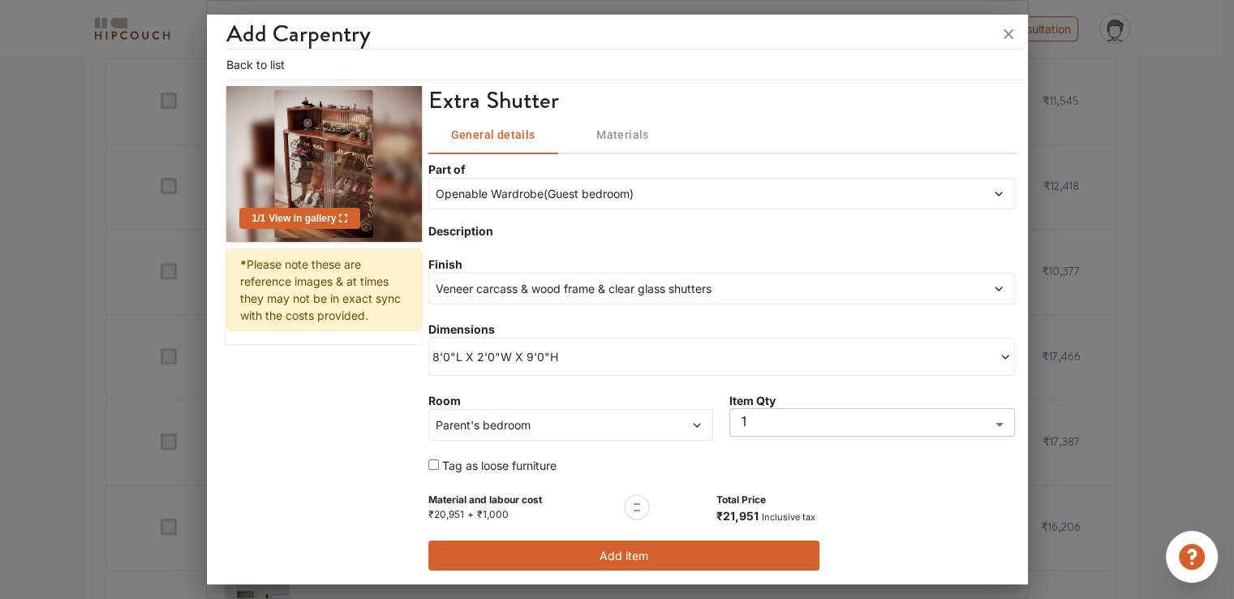
click at [519, 295] on span "Veneer carcass & wood frame & clear glass shutters" at bounding box center [646, 288] width 429 height 17
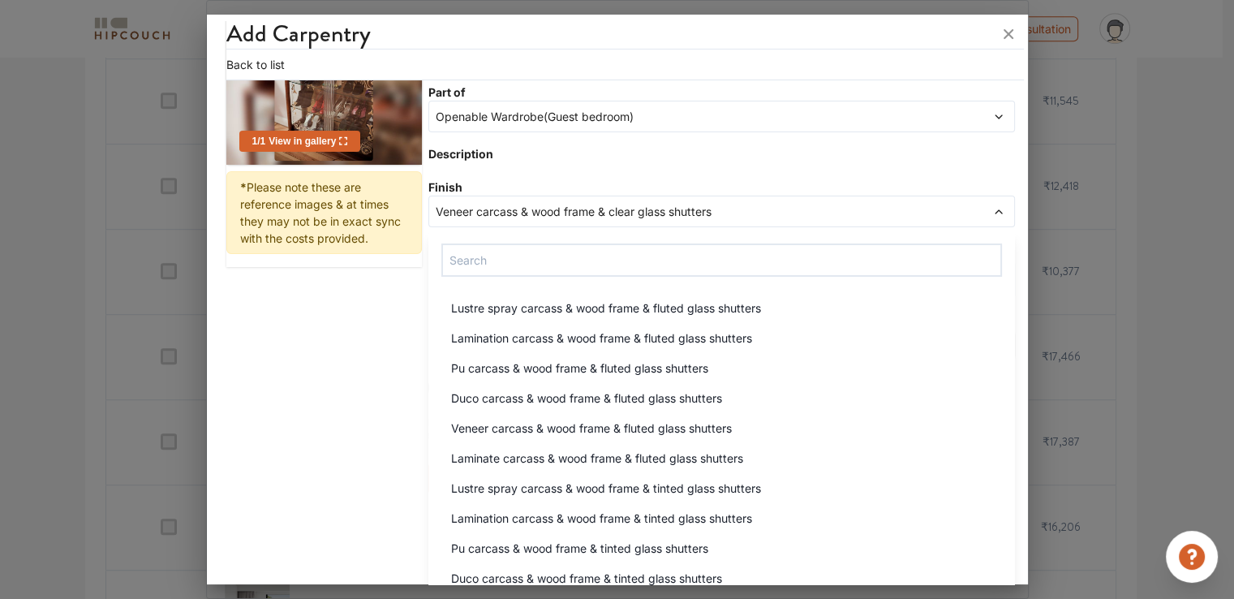
scroll to position [243, 0]
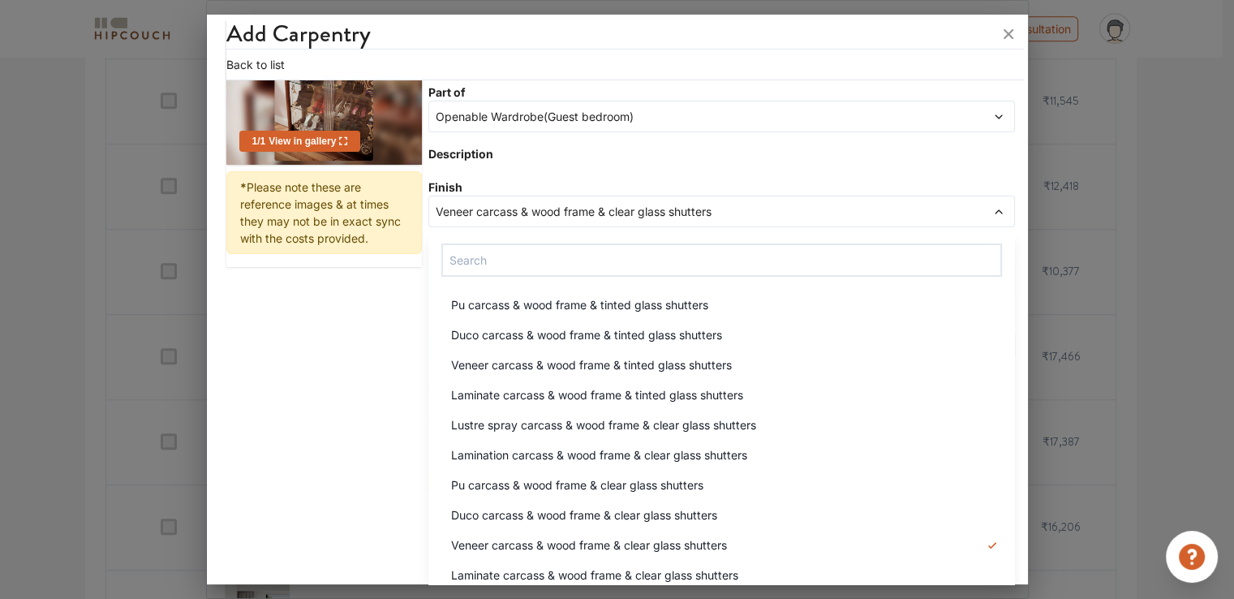
click at [501, 456] on span "Lamination carcass & wood frame & clear glass shutters" at bounding box center [599, 454] width 296 height 17
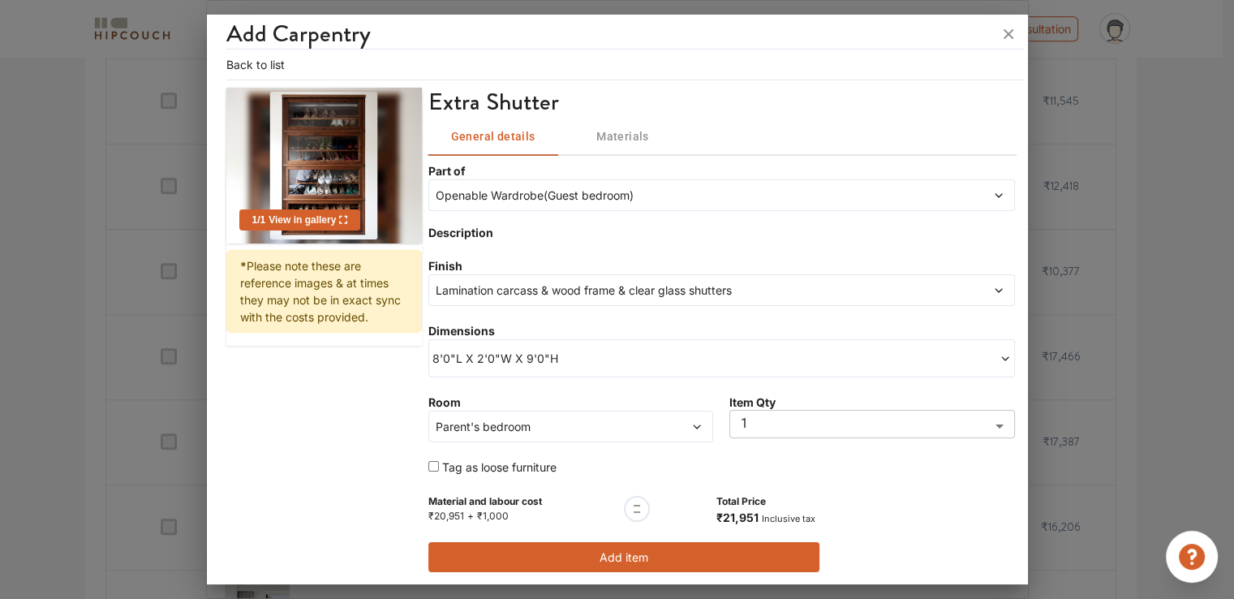
scroll to position [67, 0]
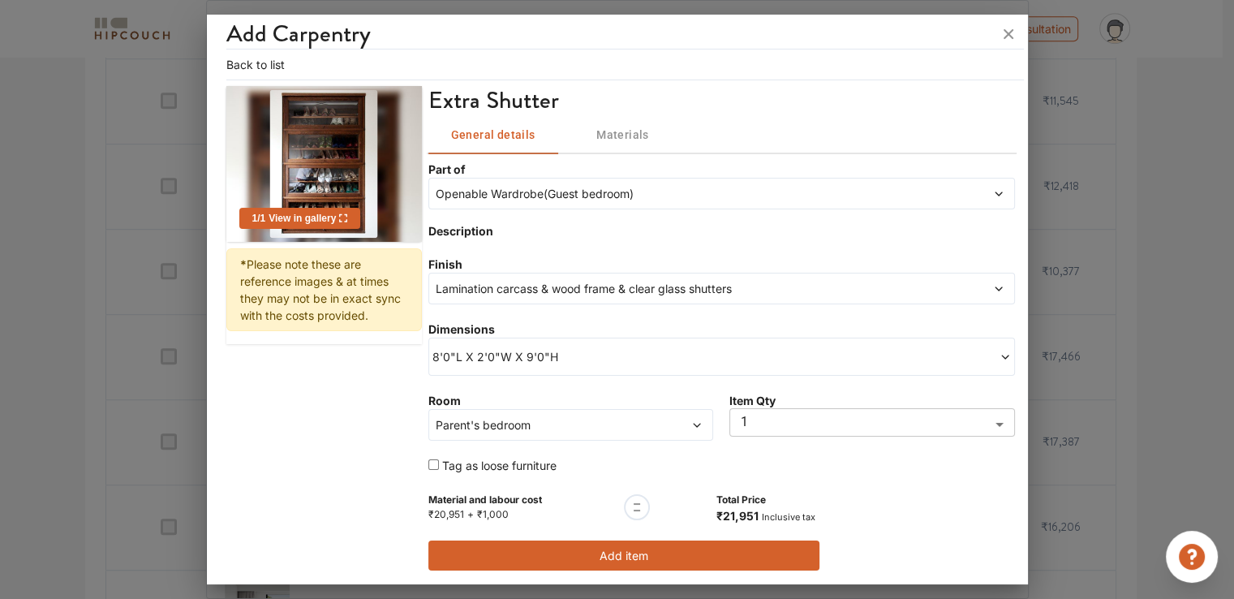
click at [496, 286] on span "Lamination carcass & wood frame & clear glass shutters" at bounding box center [646, 288] width 429 height 17
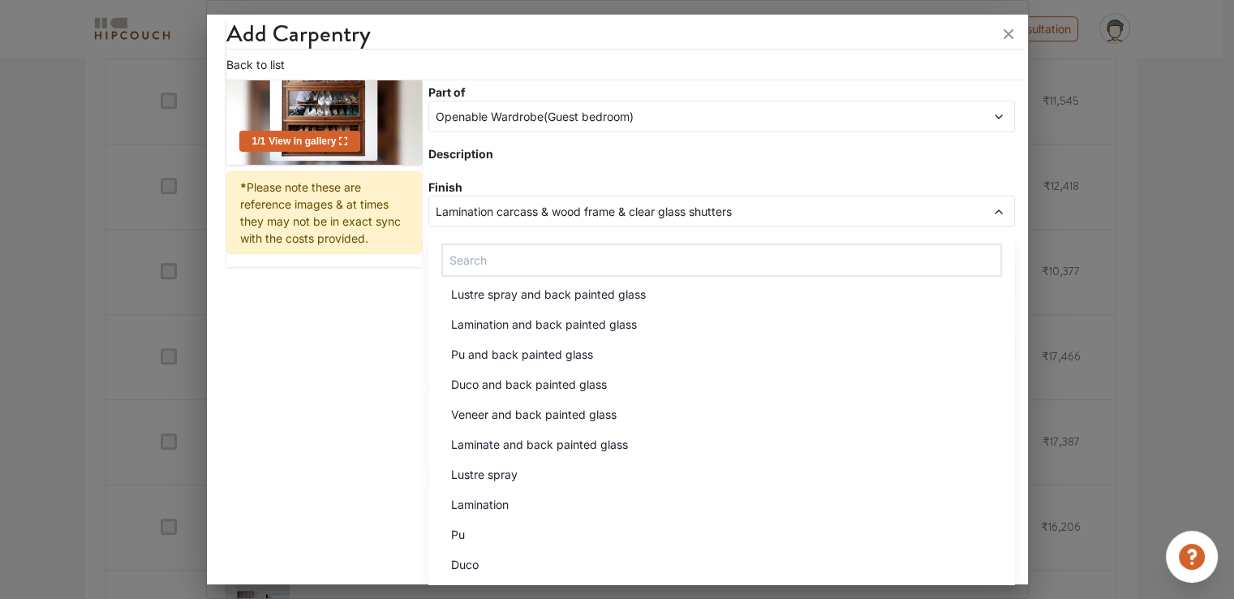
scroll to position [1247, 0]
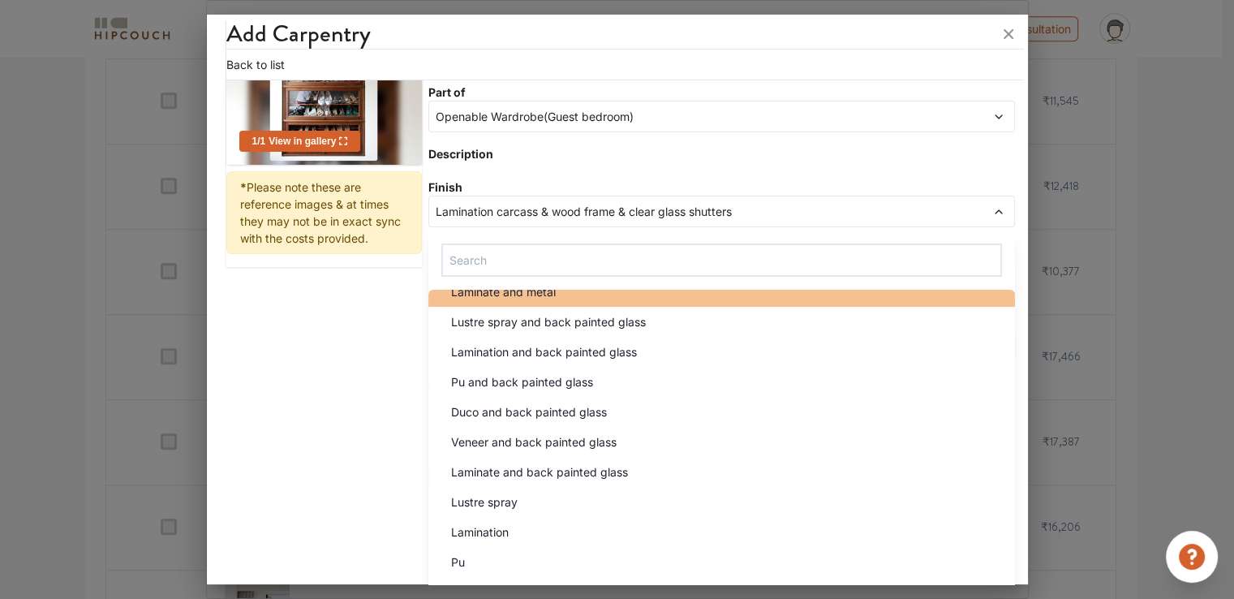
click at [526, 471] on span "Laminate and back painted glass" at bounding box center [539, 471] width 177 height 17
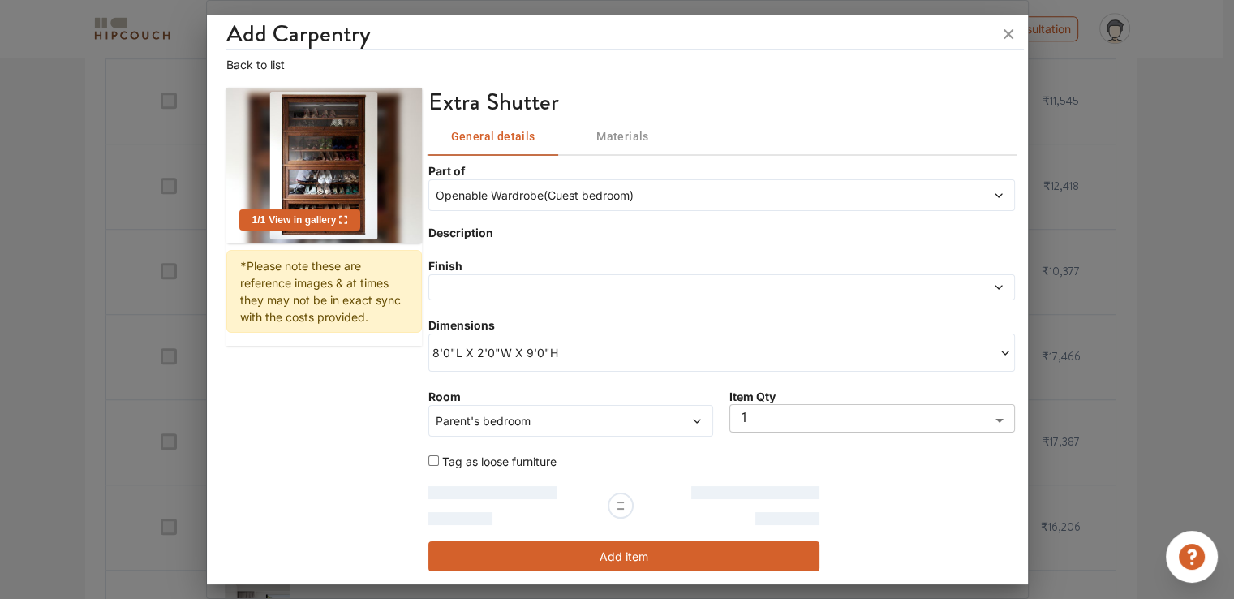
scroll to position [67, 0]
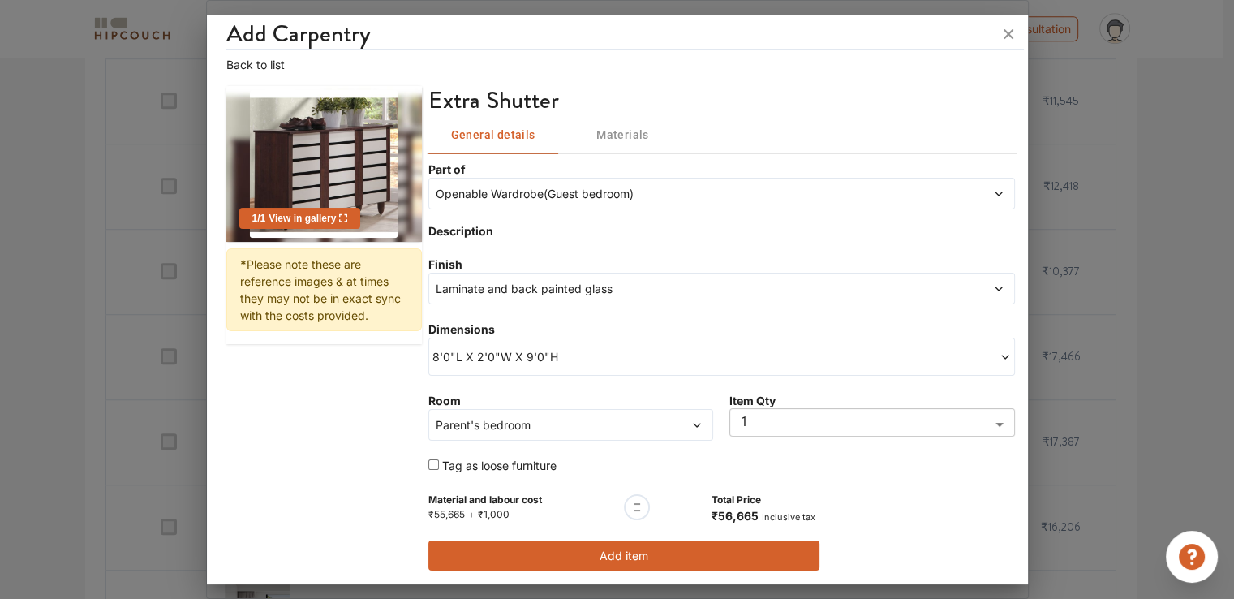
click at [604, 558] on button "Add item" at bounding box center [623, 555] width 391 height 30
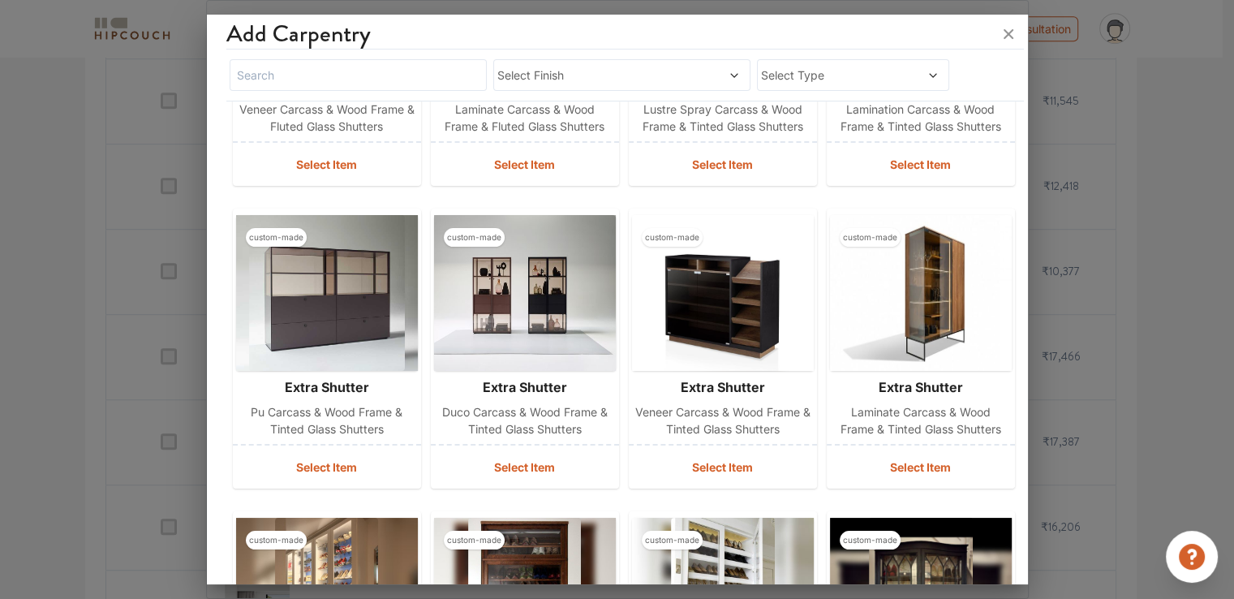
scroll to position [292, 0]
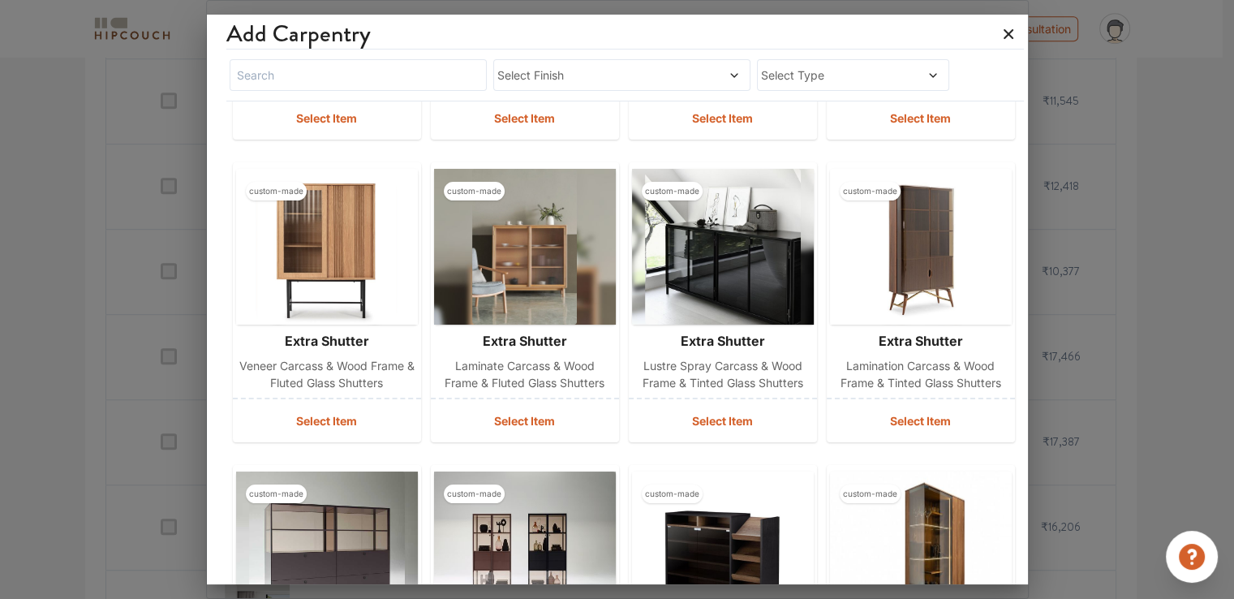
click at [1009, 40] on icon at bounding box center [1009, 34] width 26 height 26
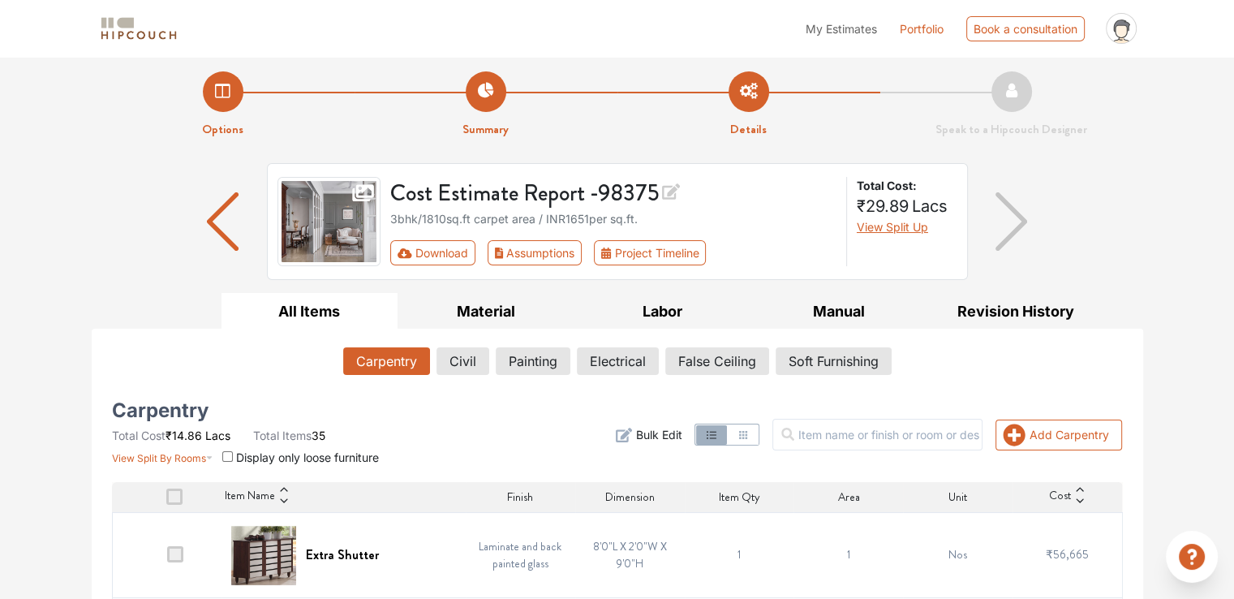
scroll to position [0, 0]
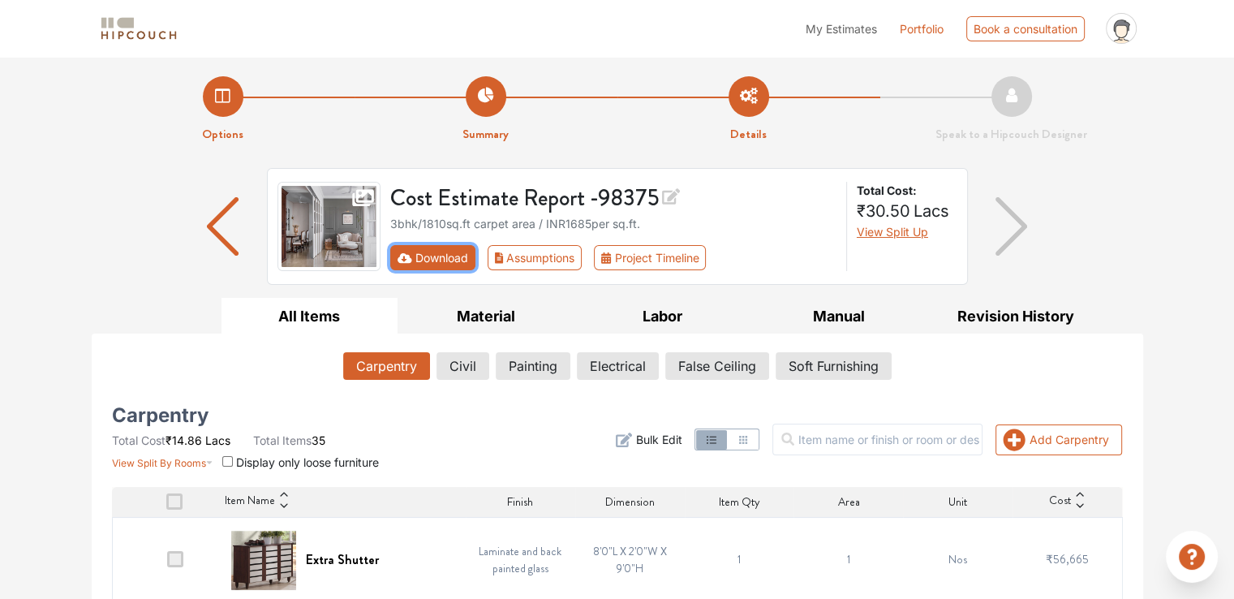
drag, startPoint x: 426, startPoint y: 256, endPoint x: 401, endPoint y: 252, distance: 25.6
click at [425, 256] on button "Download" at bounding box center [432, 257] width 85 height 25
click at [404, 257] on icon "First group" at bounding box center [405, 257] width 15 height 11
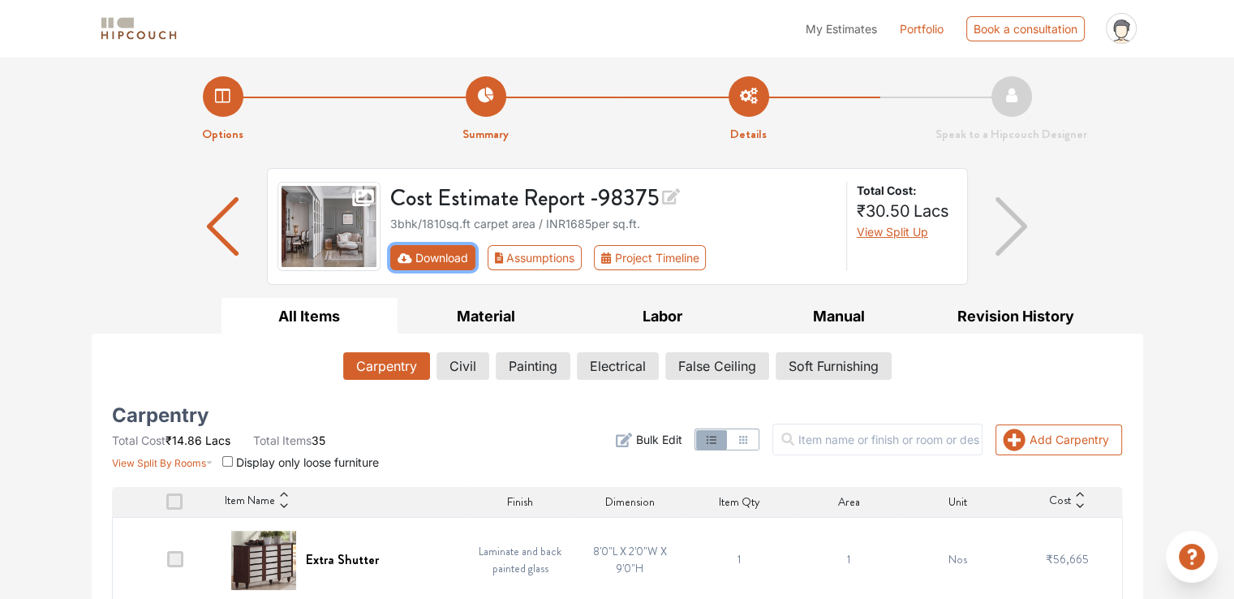
click at [404, 257] on icon "First group" at bounding box center [405, 257] width 15 height 11
click at [428, 264] on button "Download" at bounding box center [432, 257] width 85 height 25
click at [444, 260] on button "Download" at bounding box center [432, 257] width 85 height 25
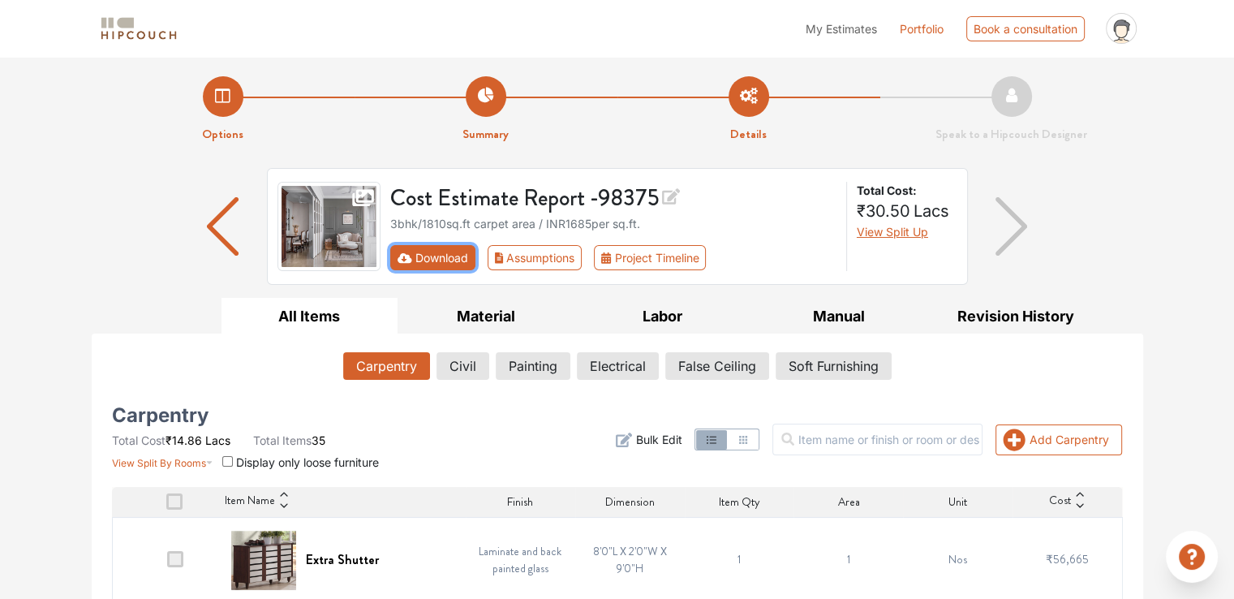
click at [444, 260] on button "Download" at bounding box center [432, 257] width 85 height 25
click at [458, 256] on button "Download" at bounding box center [432, 257] width 85 height 25
drag, startPoint x: 450, startPoint y: 293, endPoint x: 451, endPoint y: 267, distance: 26.0
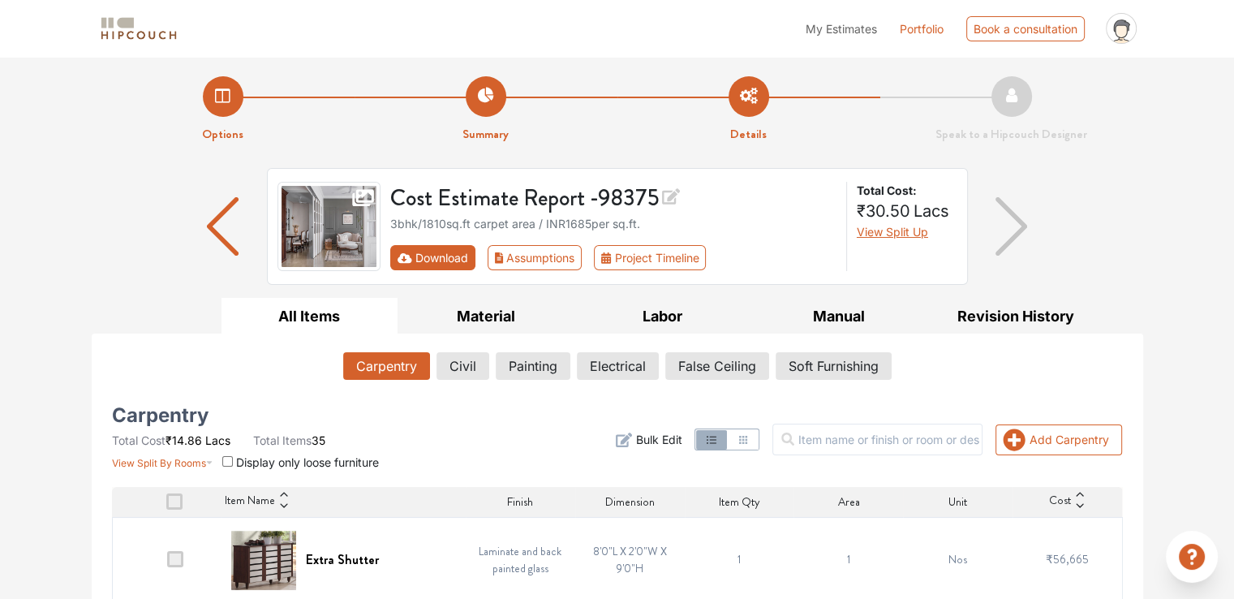
click at [450, 287] on div "Cost Estimate Report - 98375 3bhk / 1810 sq.ft carpet area / INR 1685 per sq.ft…" at bounding box center [618, 233] width 1052 height 130
click at [454, 257] on button "Download" at bounding box center [432, 257] width 85 height 25
click at [432, 257] on button "Download" at bounding box center [432, 257] width 85 height 25
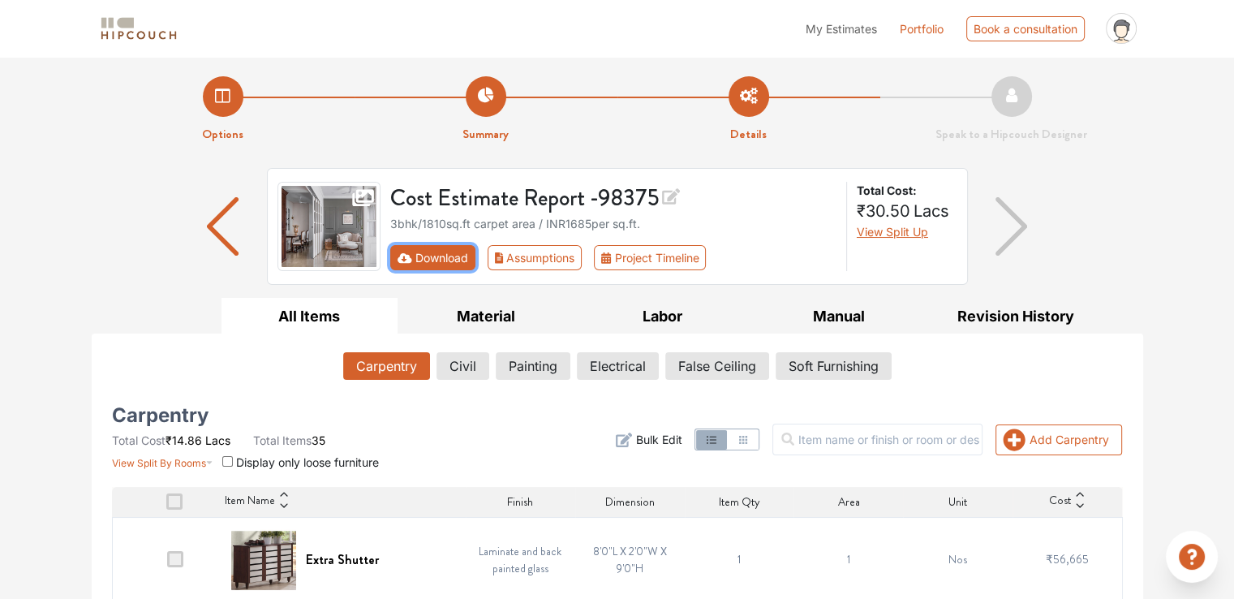
click at [432, 253] on button "Download" at bounding box center [432, 257] width 85 height 25
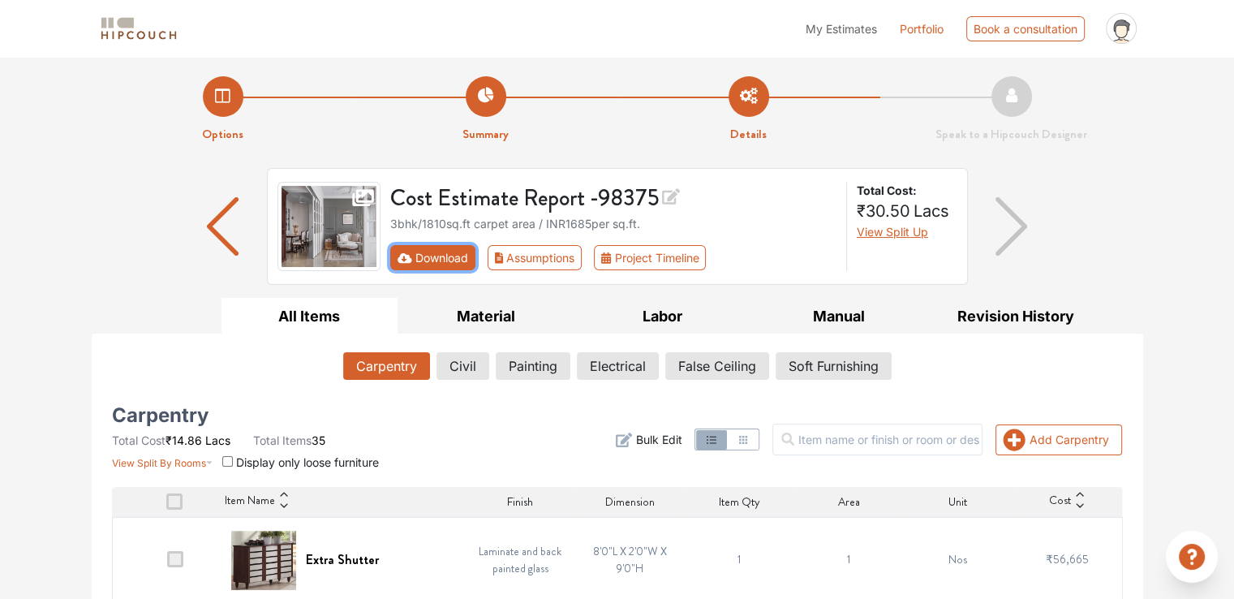
click at [432, 253] on button "Download" at bounding box center [432, 257] width 85 height 25
click at [414, 295] on div "Cost Estimate Report - 98375 3bhk / 1810 sq.ft carpet area / INR 1685 per sq.ft…" at bounding box center [618, 233] width 1052 height 130
click at [546, 288] on div "Cost Estimate Report - 98375 3bhk / 1810 sq.ft carpet area / INR 1685 per sq.ft…" at bounding box center [618, 233] width 1052 height 130
click at [540, 257] on button "Assumptions" at bounding box center [535, 257] width 95 height 25
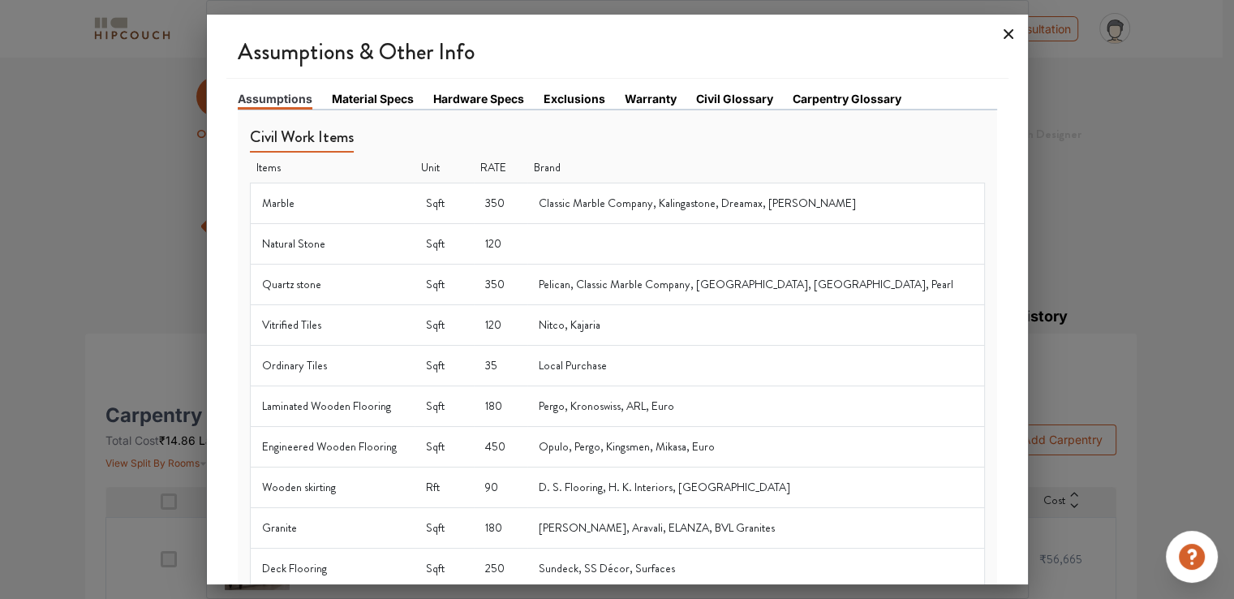
click at [1009, 36] on icon at bounding box center [1009, 34] width 10 height 10
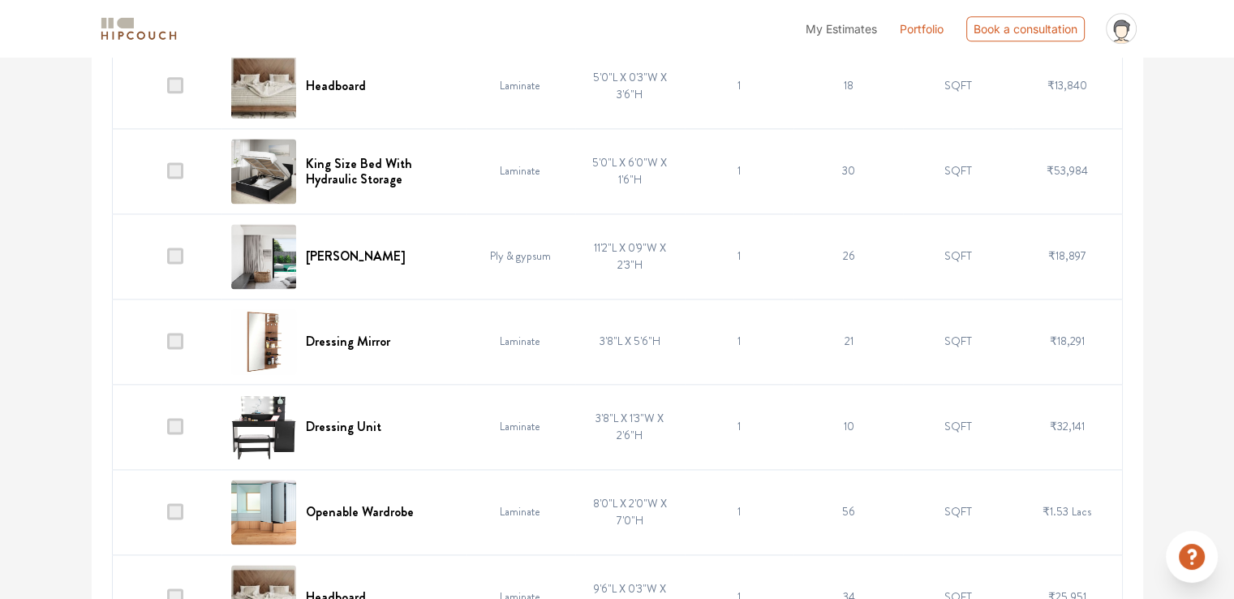
scroll to position [2176, 0]
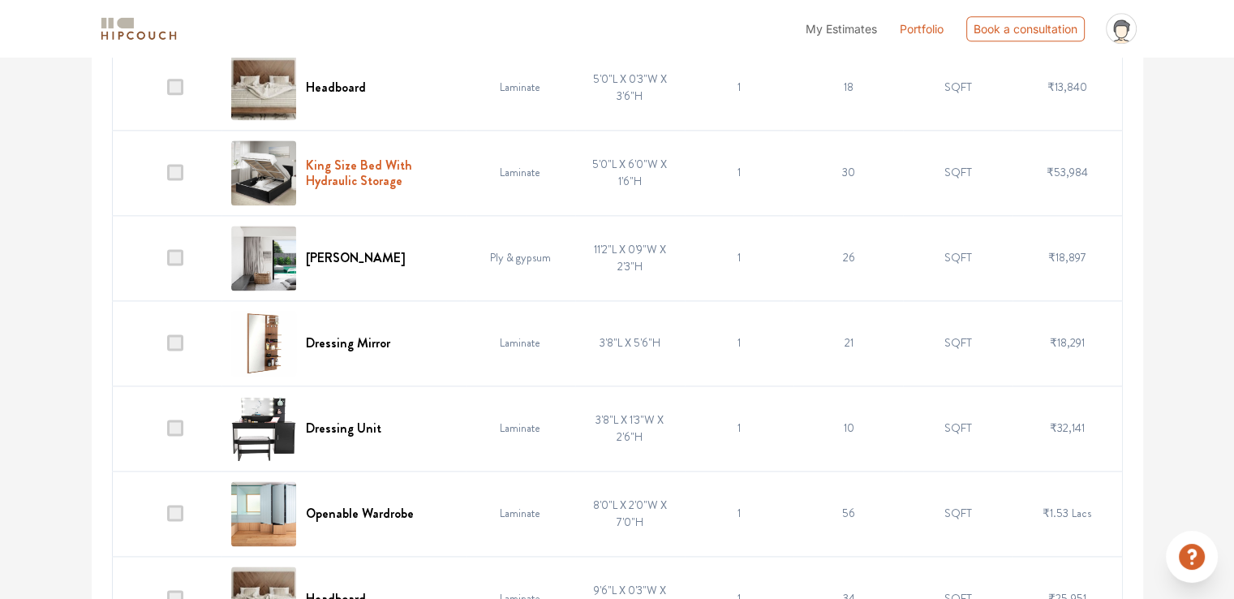
click at [359, 159] on h6 "King Size Bed With Hydraulic Storage" at bounding box center [381, 172] width 150 height 31
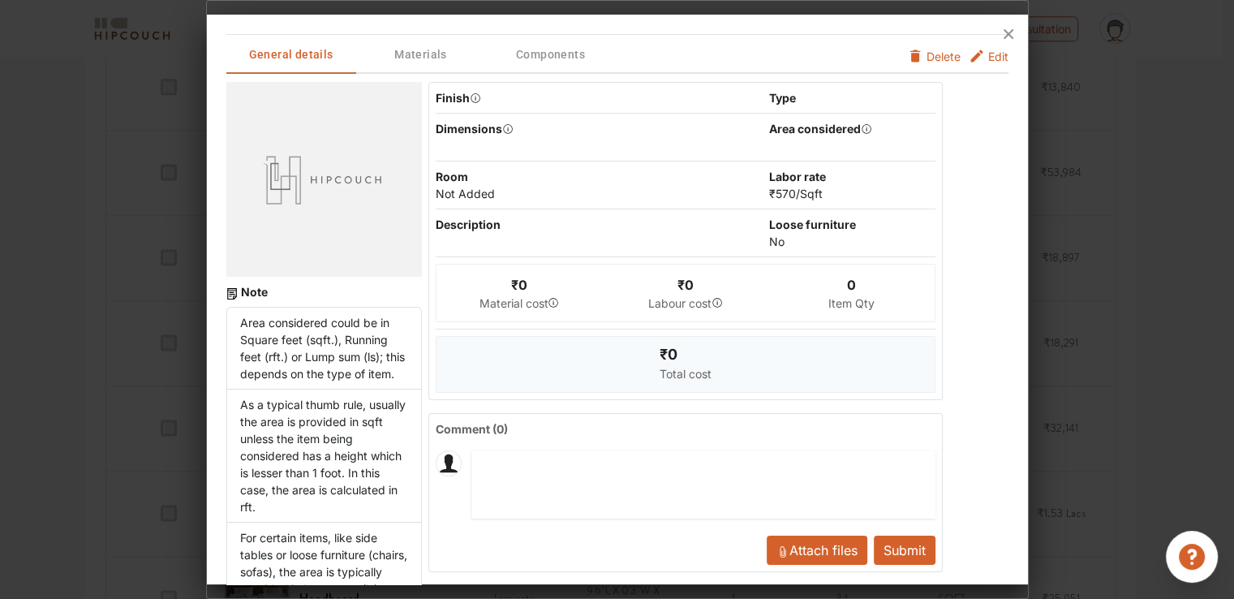
click at [790, 553] on span "Attach files" at bounding box center [824, 550] width 68 height 16
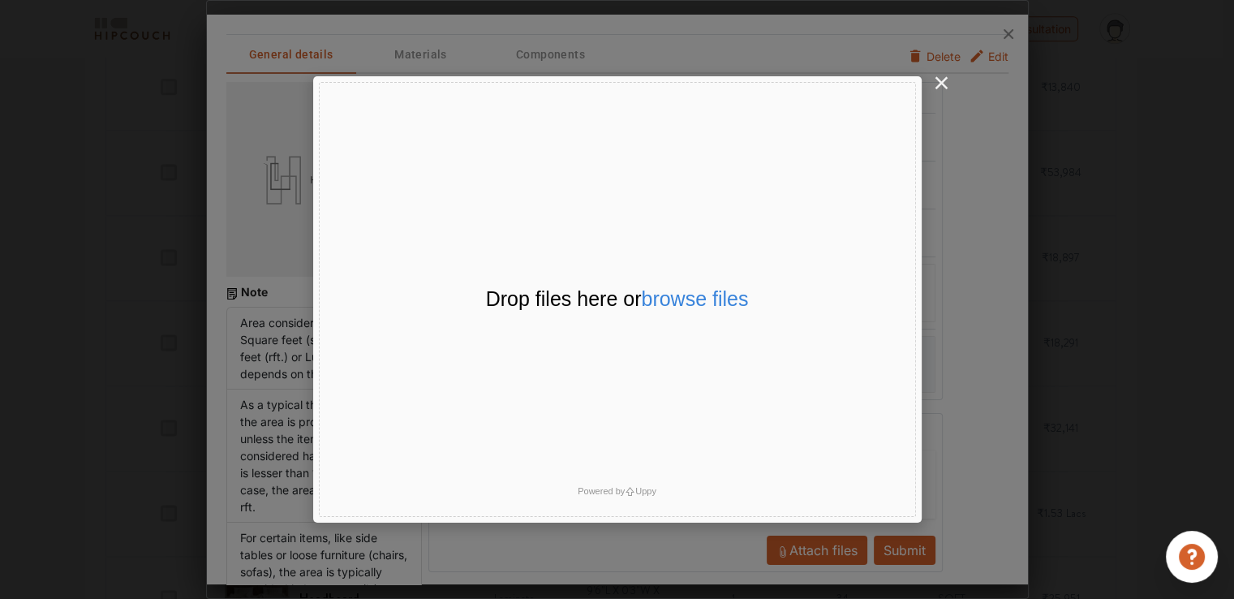
click at [867, 124] on div "Drop files here or browse files Powered by Uppy" at bounding box center [617, 299] width 597 height 435
drag, startPoint x: 1083, startPoint y: 404, endPoint x: 1056, endPoint y: 386, distance: 32.2
click at [1082, 403] on div "File Uploader Window (Press escape to close)" at bounding box center [617, 299] width 1234 height 599
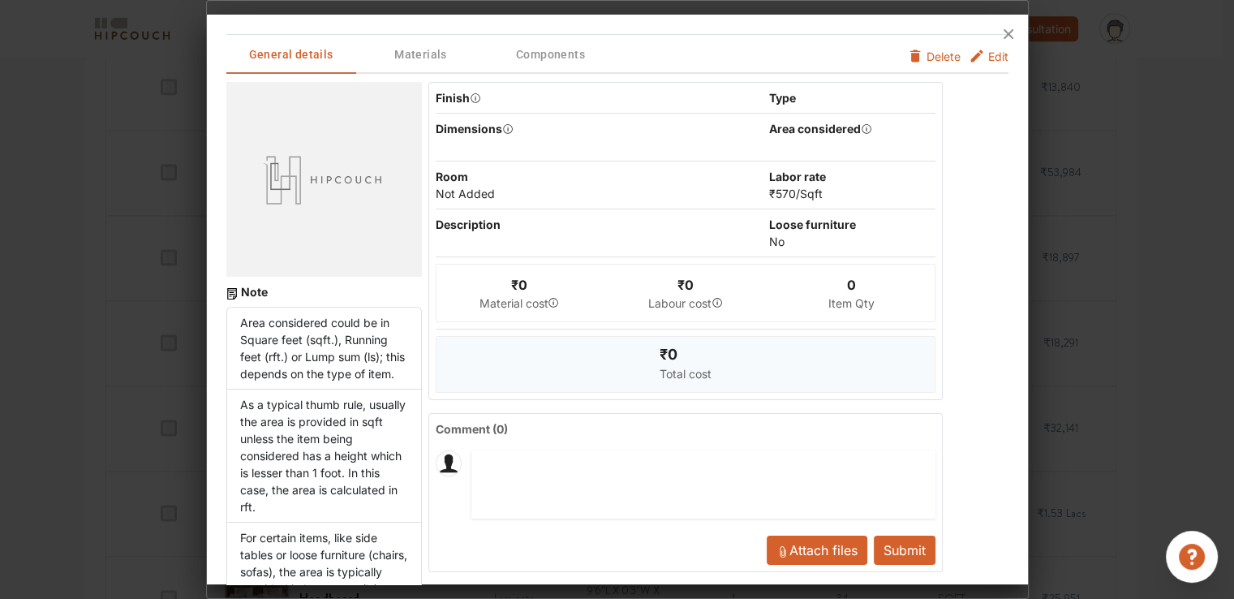
click at [1006, 32] on icon at bounding box center [1009, 34] width 10 height 10
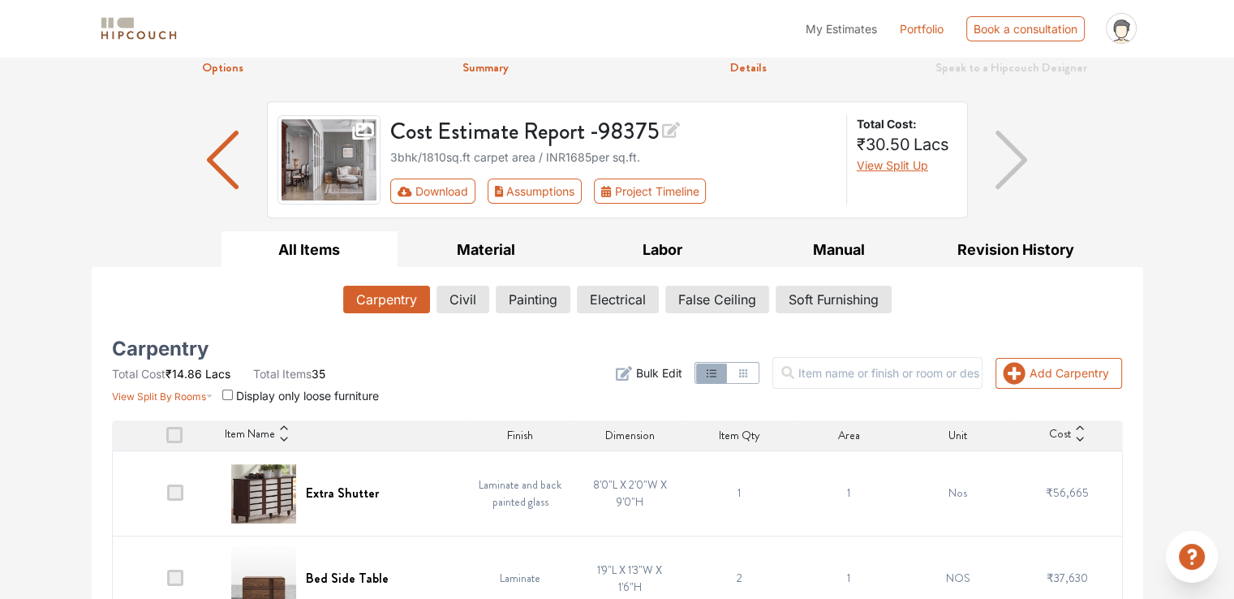
scroll to position [0, 0]
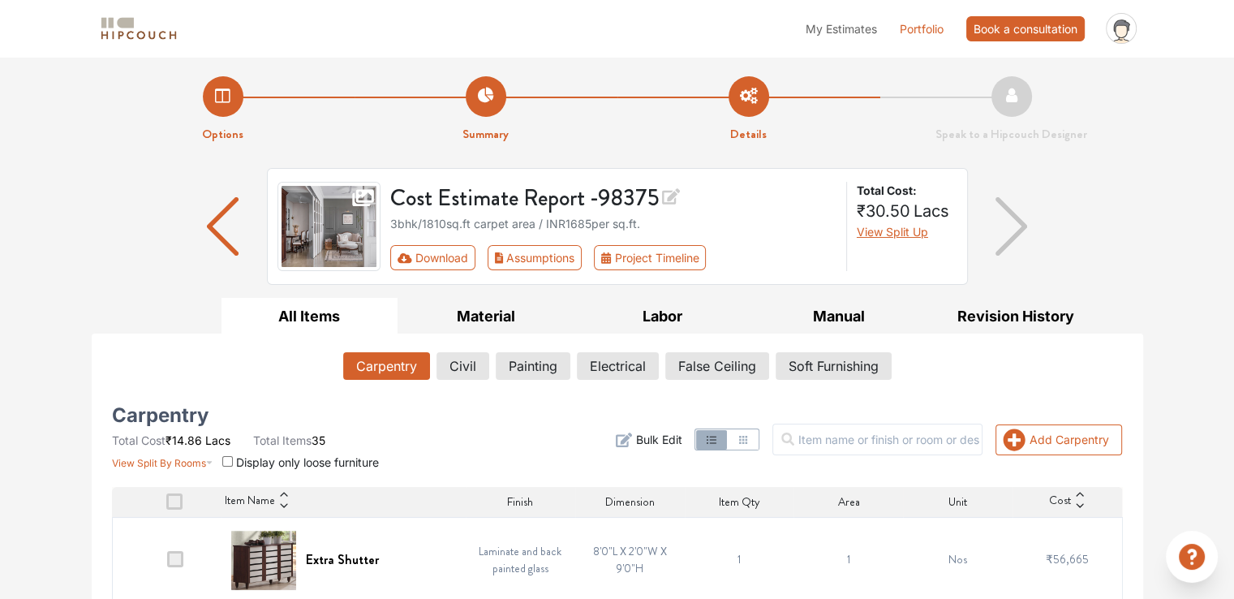
drag, startPoint x: 839, startPoint y: 30, endPoint x: 1000, endPoint y: 27, distance: 160.7
click at [1000, 27] on ul "My Estimates Portfolio Book a consultation profile pic Upload Boq Logout" at bounding box center [971, 28] width 346 height 44
click at [996, 4] on nav "My Estimates Portfolio Book a consultation profile pic Upload Boq Logout" at bounding box center [617, 28] width 1234 height 57
click at [844, 22] on span "My Estimates" at bounding box center [841, 29] width 71 height 14
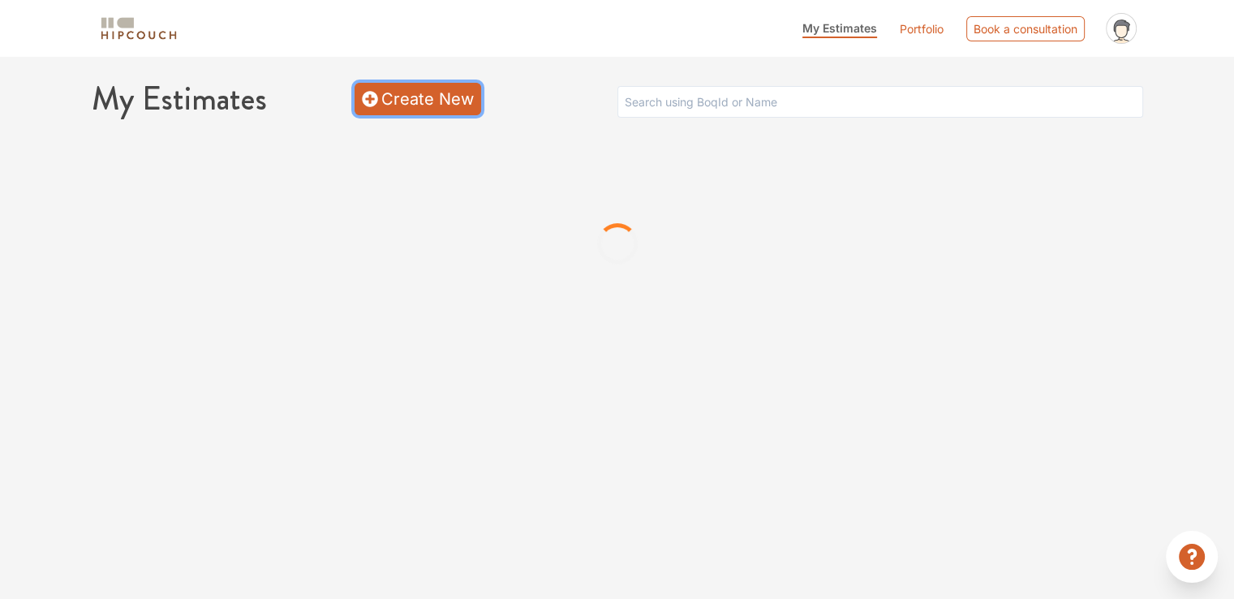
click at [428, 106] on link "Create New" at bounding box center [418, 99] width 127 height 32
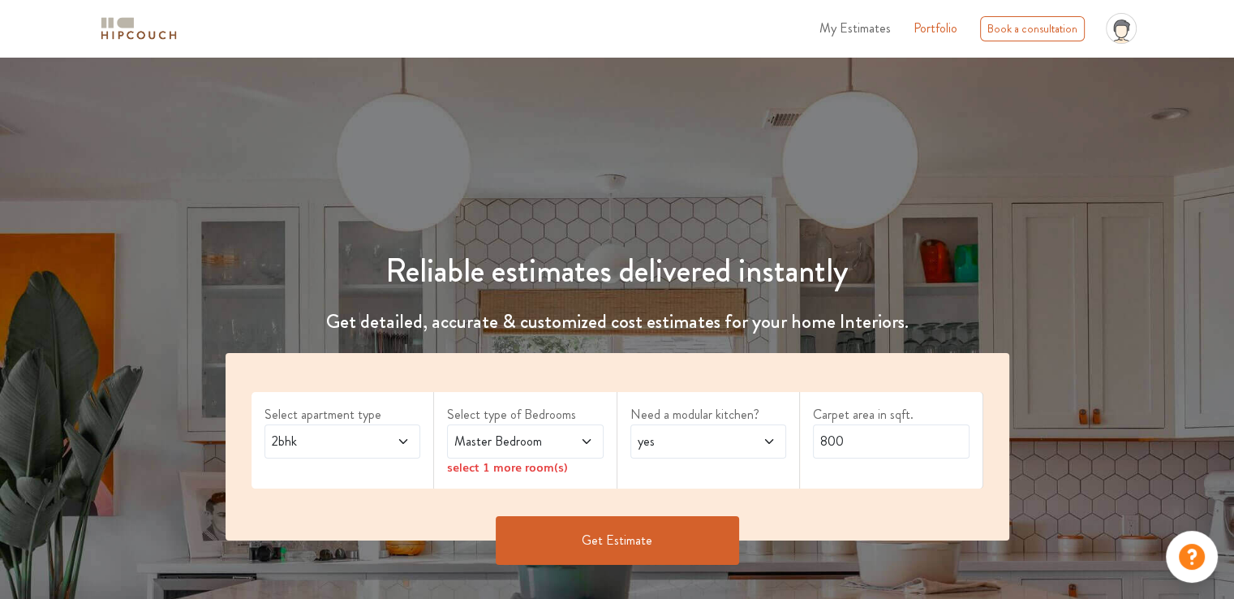
click at [351, 447] on span "2bhk" at bounding box center [322, 441] width 106 height 19
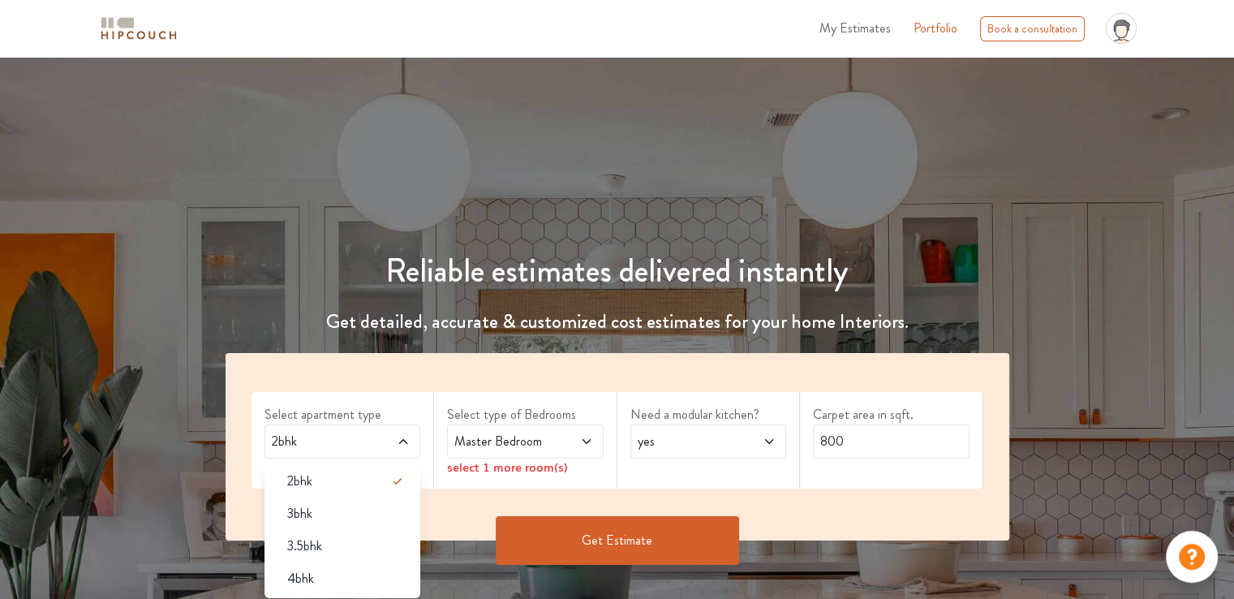
click at [337, 510] on div "3bhk" at bounding box center [347, 513] width 147 height 19
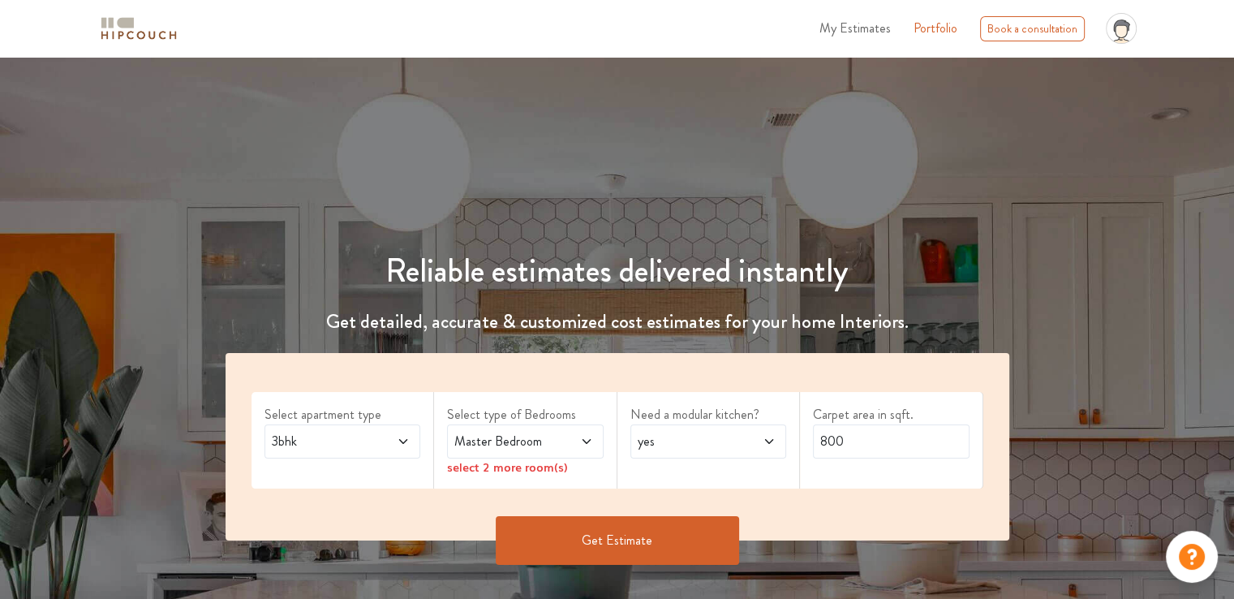
click at [534, 437] on span "Master Bedroom" at bounding box center [504, 441] width 106 height 19
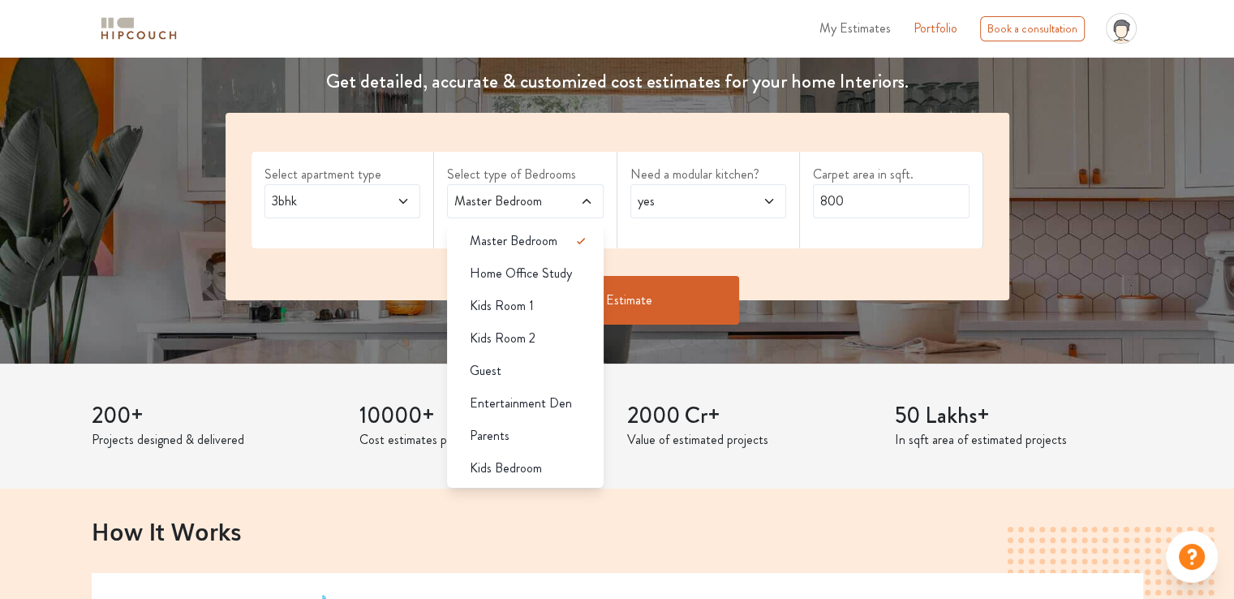
scroll to position [243, 0]
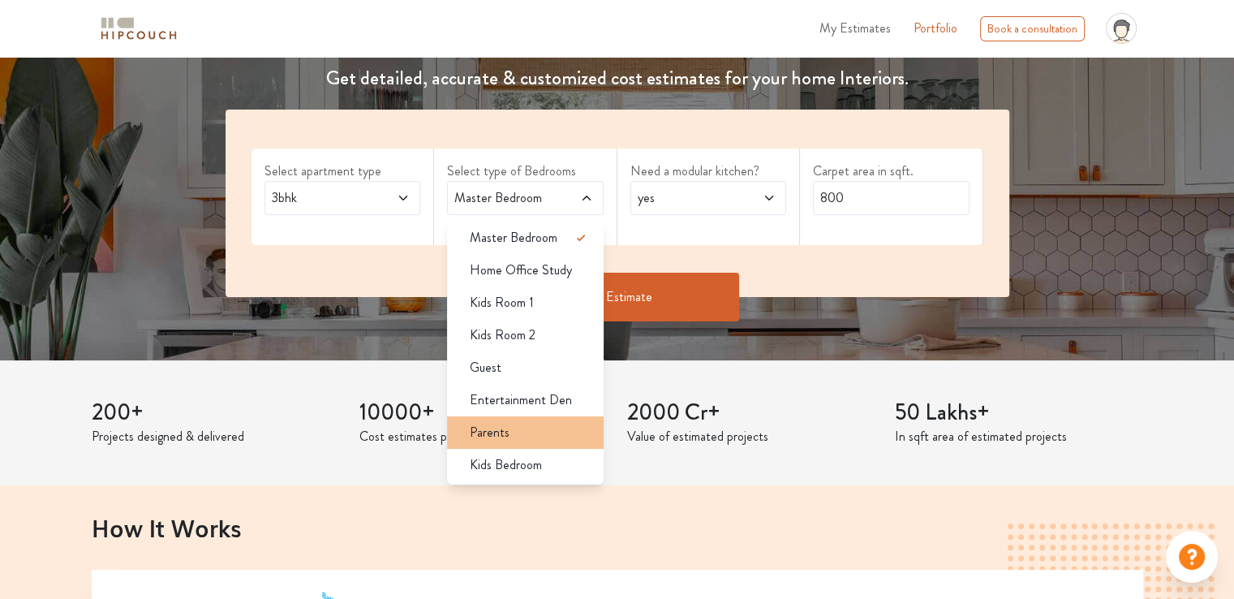
click at [504, 432] on span "Parents" at bounding box center [490, 432] width 40 height 19
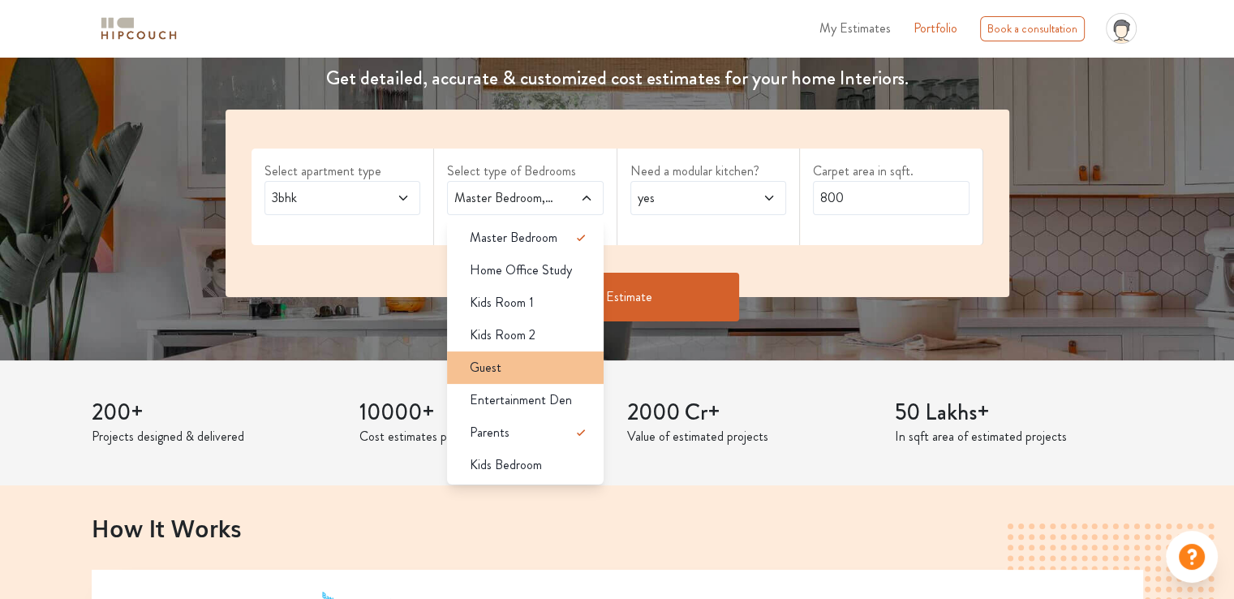
click at [499, 361] on span "Guest" at bounding box center [486, 367] width 32 height 19
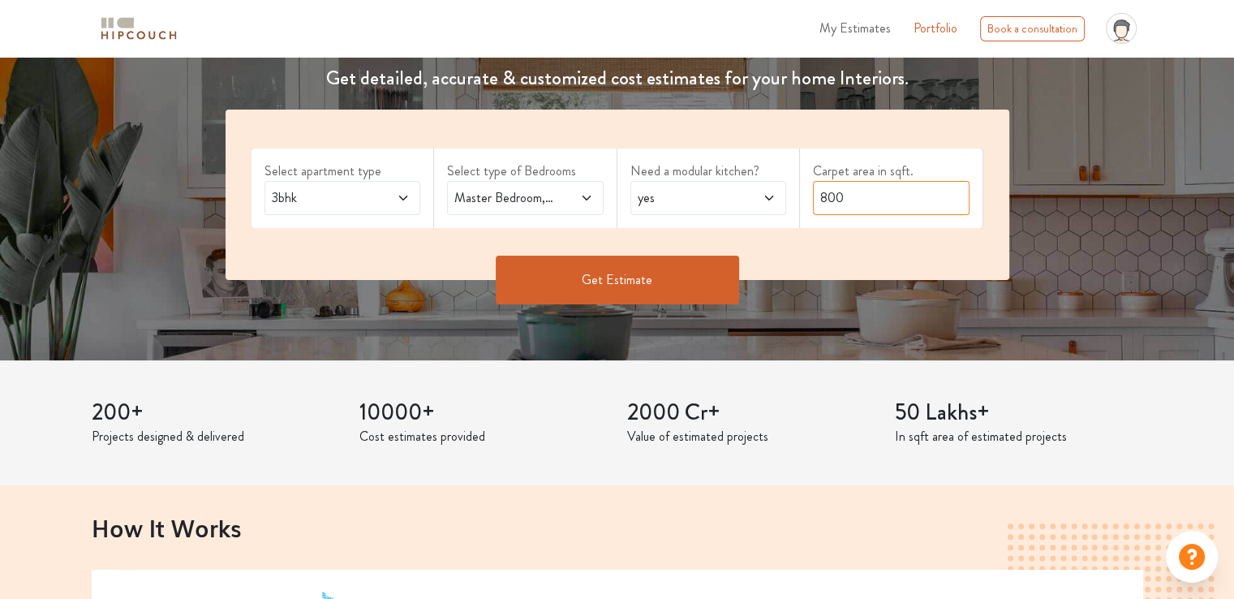
drag, startPoint x: 817, startPoint y: 199, endPoint x: 870, endPoint y: 204, distance: 53.0
click at [870, 204] on input "800" at bounding box center [891, 198] width 157 height 34
type input "1950"
click at [651, 268] on button "Get Estimate" at bounding box center [617, 280] width 243 height 49
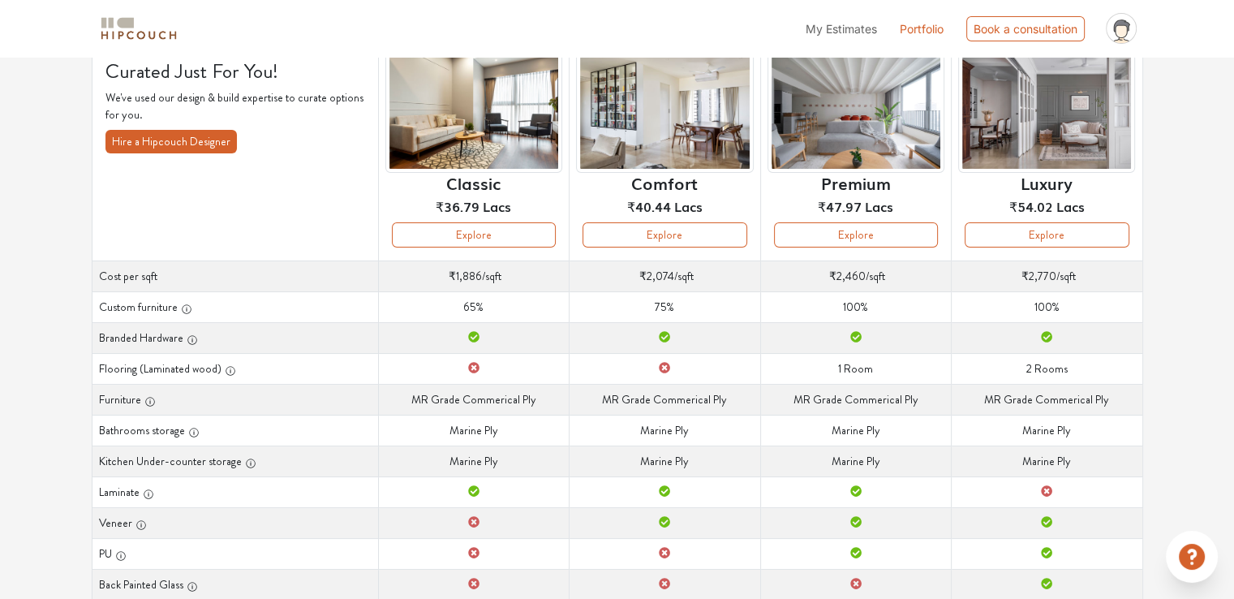
scroll to position [162, 0]
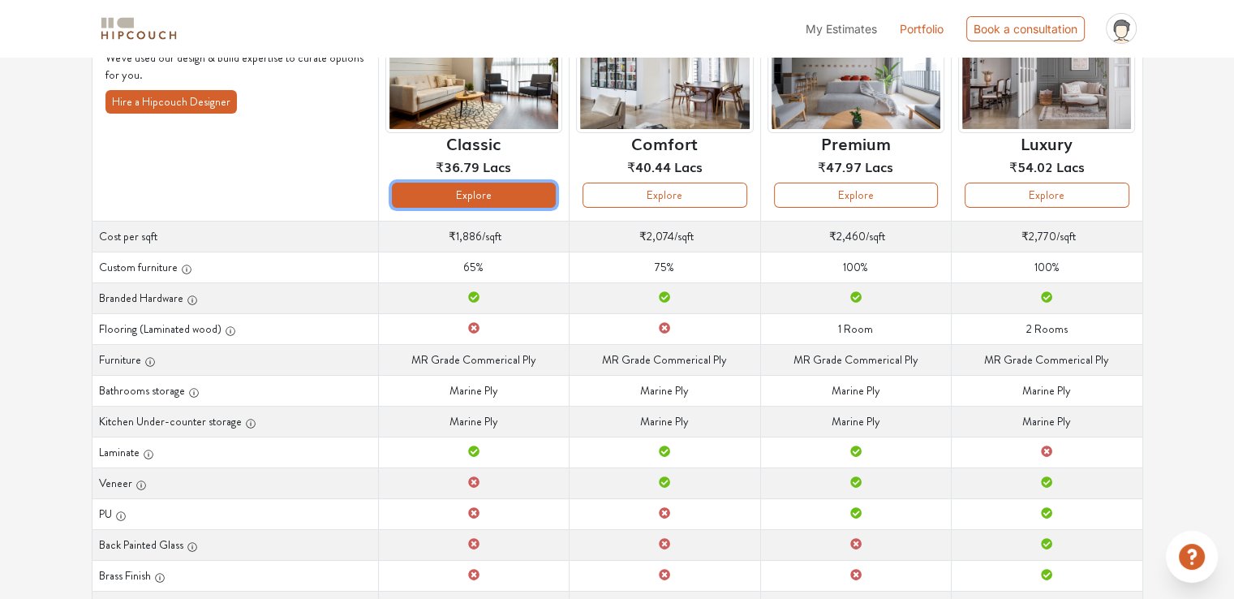
click at [460, 183] on button "Explore" at bounding box center [474, 195] width 164 height 25
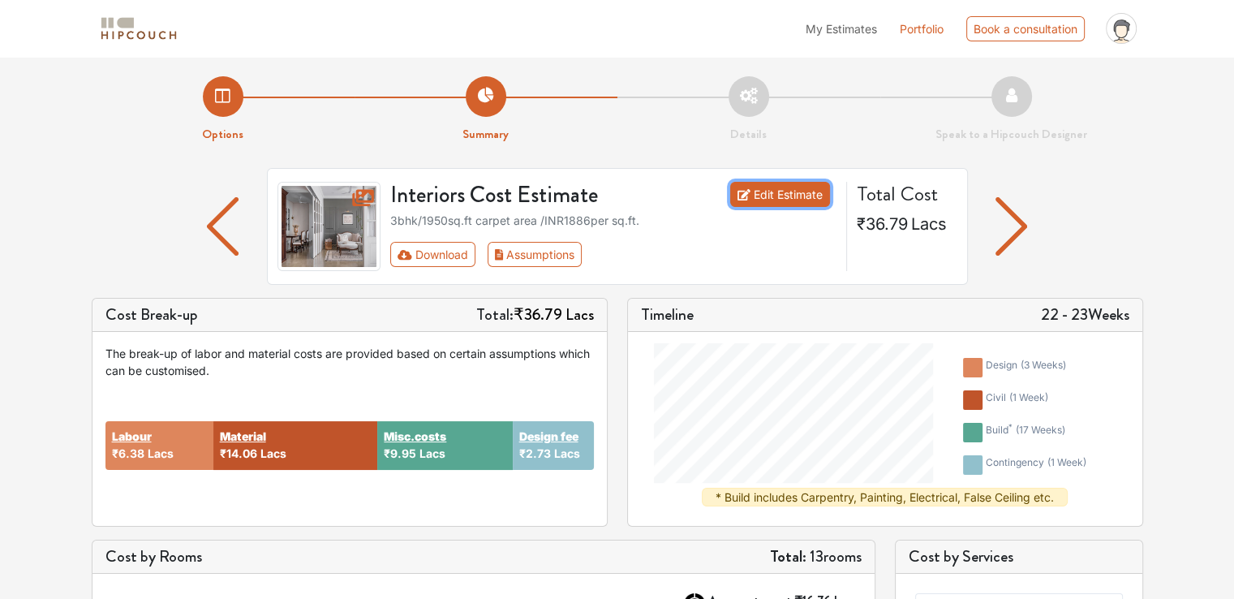
click at [794, 199] on link "Edit Estimate" at bounding box center [780, 194] width 100 height 25
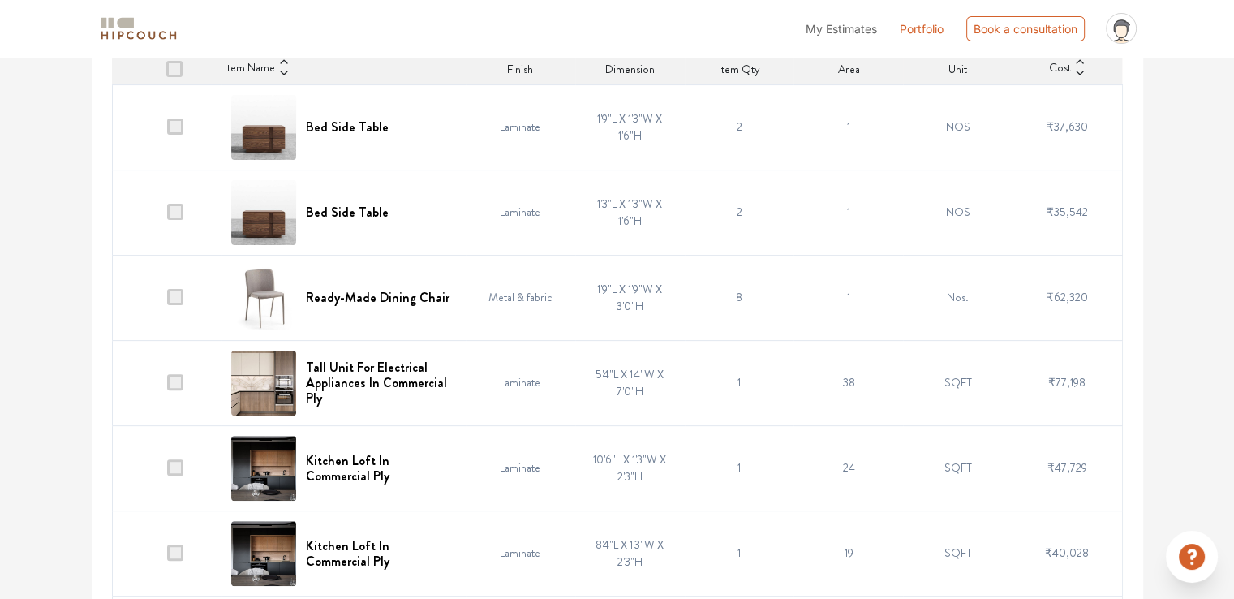
scroll to position [487, 0]
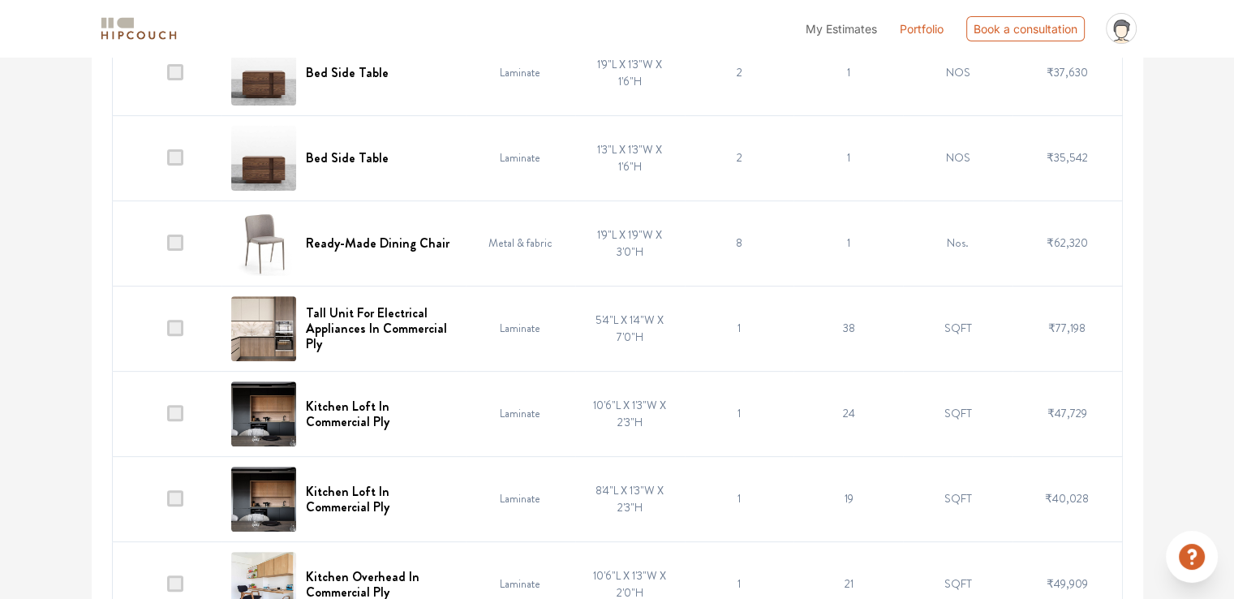
click at [174, 246] on span at bounding box center [175, 243] width 16 height 16
click at [167, 247] on input "checkbox" at bounding box center [167, 247] width 0 height 0
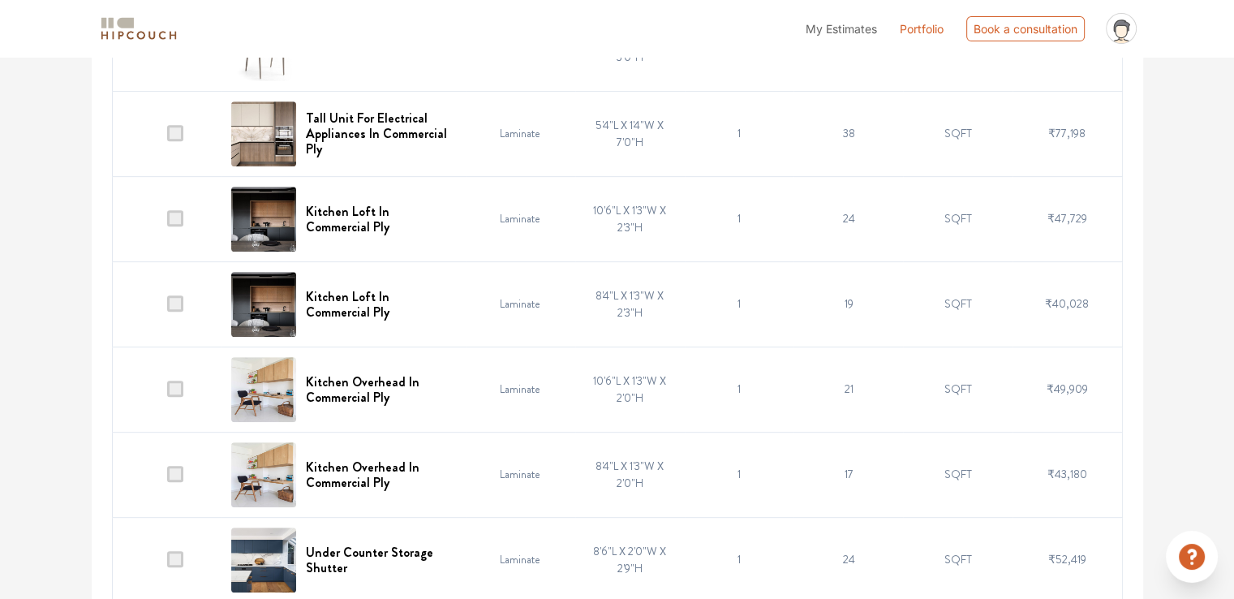
scroll to position [649, 0]
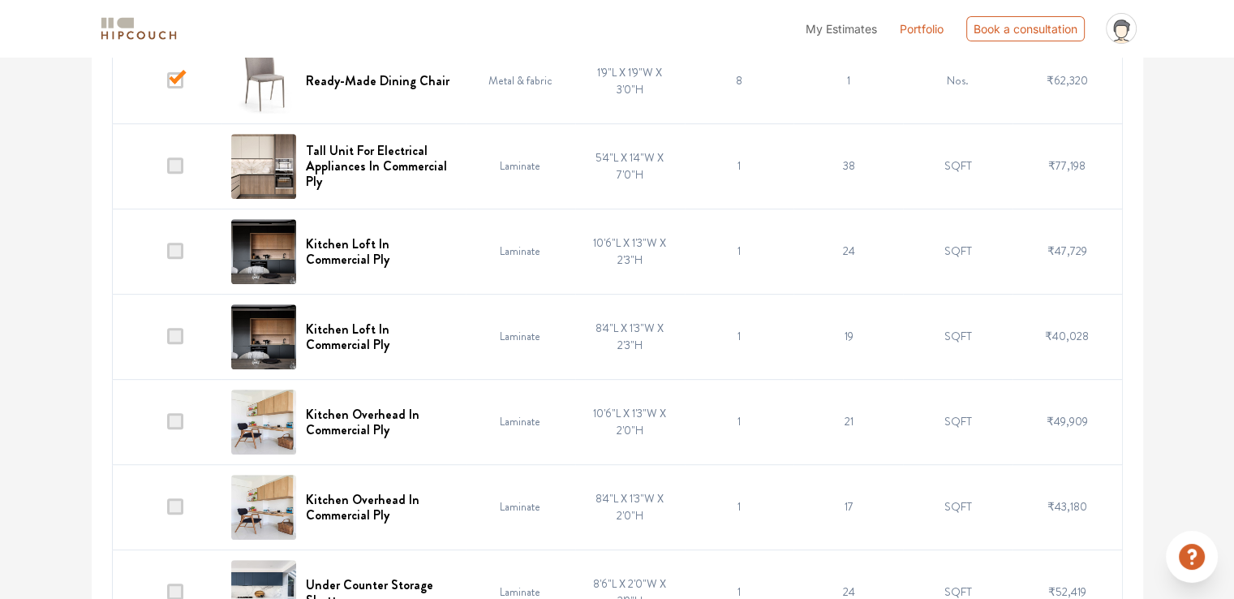
click at [175, 334] on span at bounding box center [175, 336] width 16 height 16
click at [167, 340] on input "checkbox" at bounding box center [167, 340] width 0 height 0
click at [182, 247] on span at bounding box center [175, 251] width 16 height 16
click at [167, 255] on input "checkbox" at bounding box center [167, 255] width 0 height 0
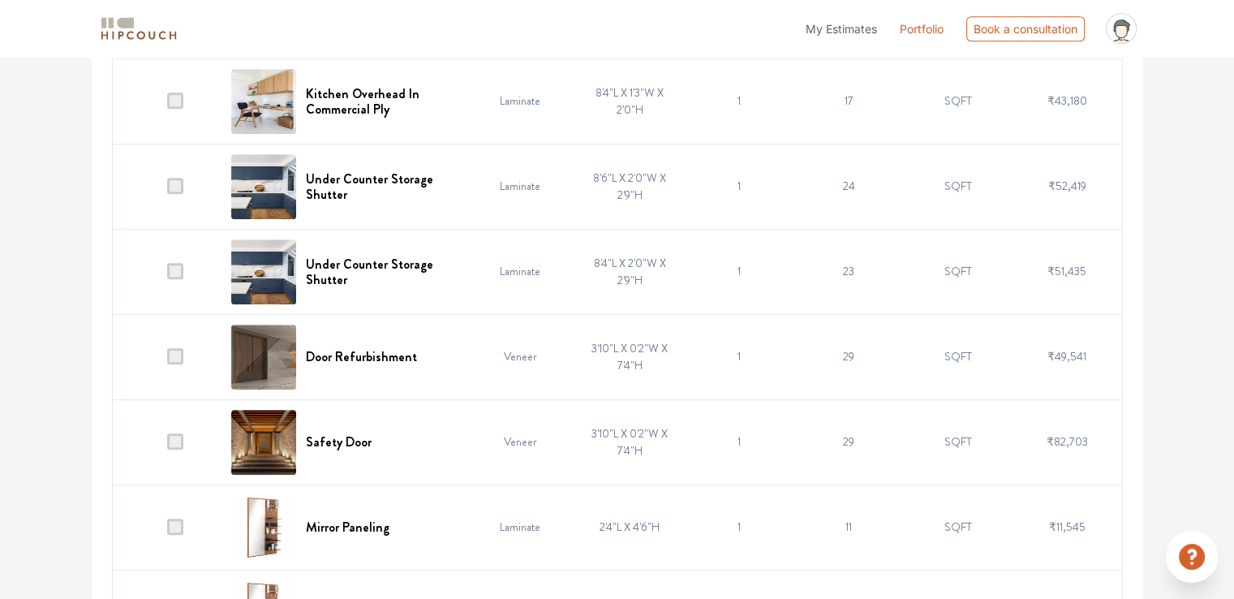
scroll to position [1136, 0]
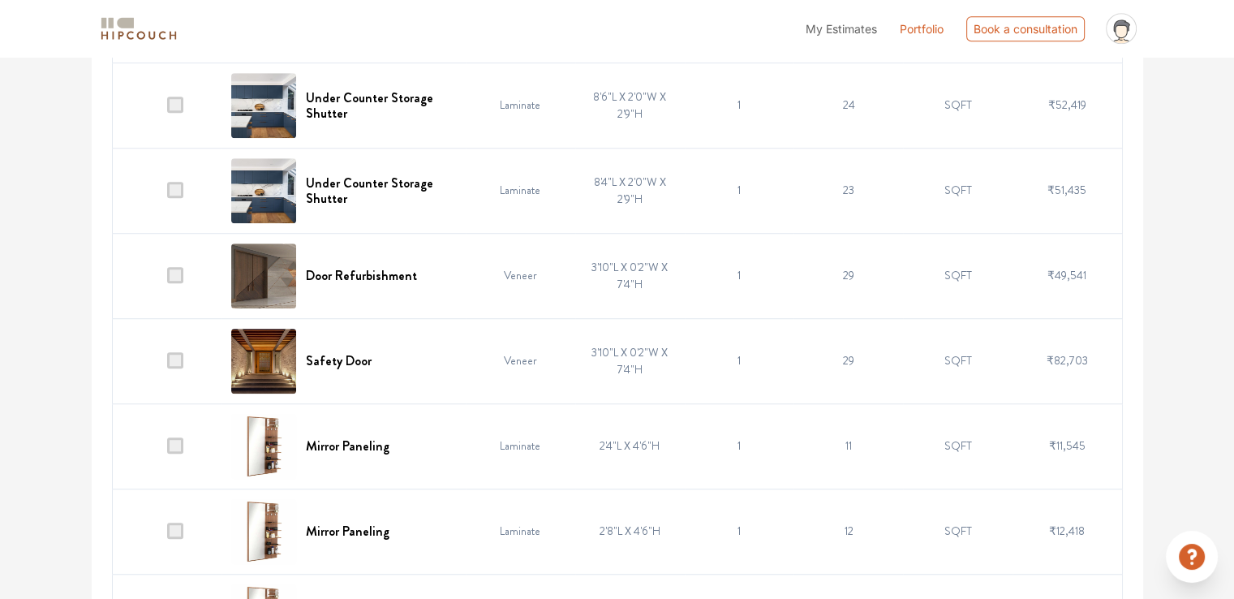
click at [179, 273] on span at bounding box center [175, 275] width 16 height 16
click at [167, 279] on input "checkbox" at bounding box center [167, 279] width 0 height 0
click at [180, 356] on span at bounding box center [175, 360] width 16 height 16
click at [167, 364] on input "checkbox" at bounding box center [167, 364] width 0 height 0
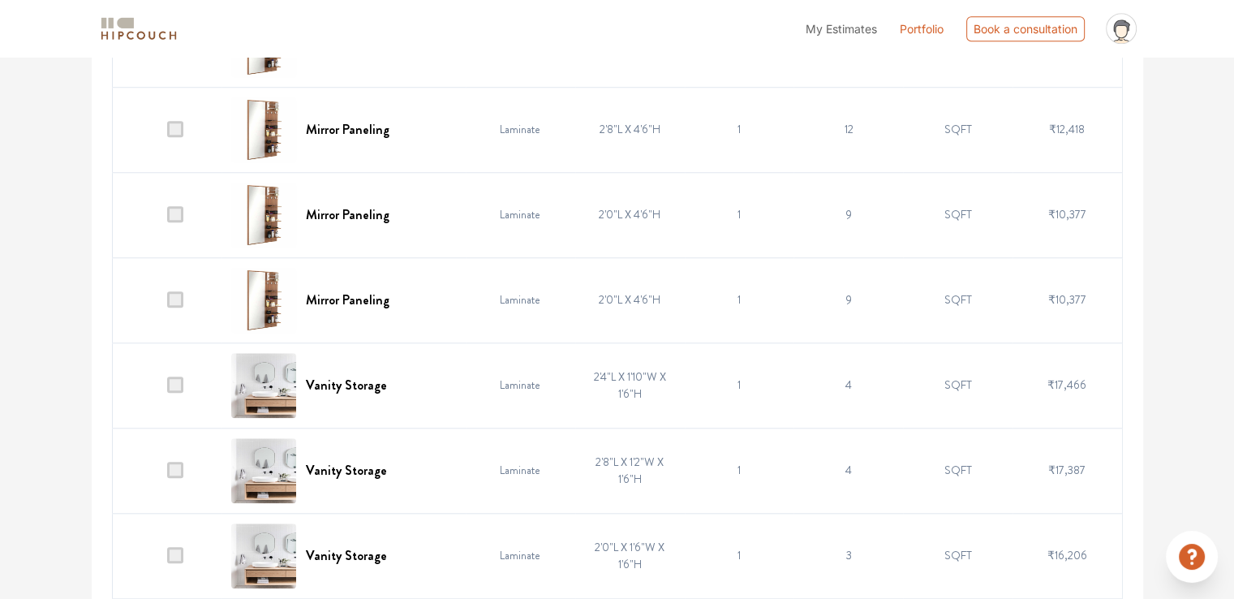
scroll to position [1542, 0]
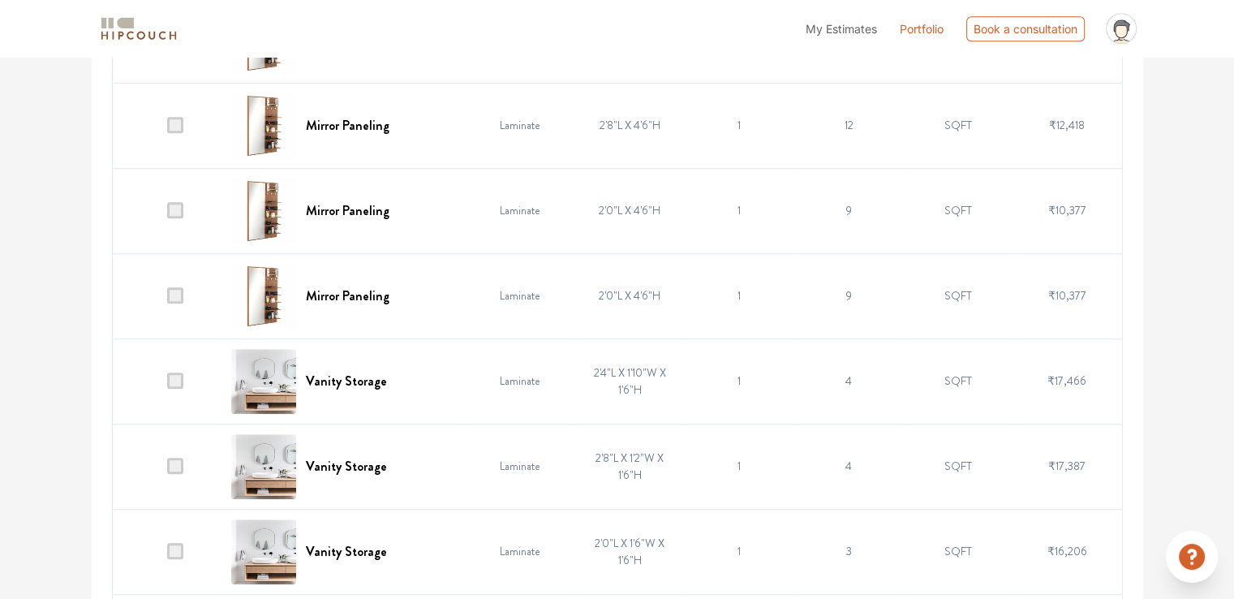
click at [182, 290] on span at bounding box center [175, 295] width 16 height 16
click at [167, 299] on input "checkbox" at bounding box center [167, 299] width 0 height 0
click at [180, 374] on span at bounding box center [175, 380] width 16 height 16
click at [167, 385] on input "checkbox" at bounding box center [167, 385] width 0 height 0
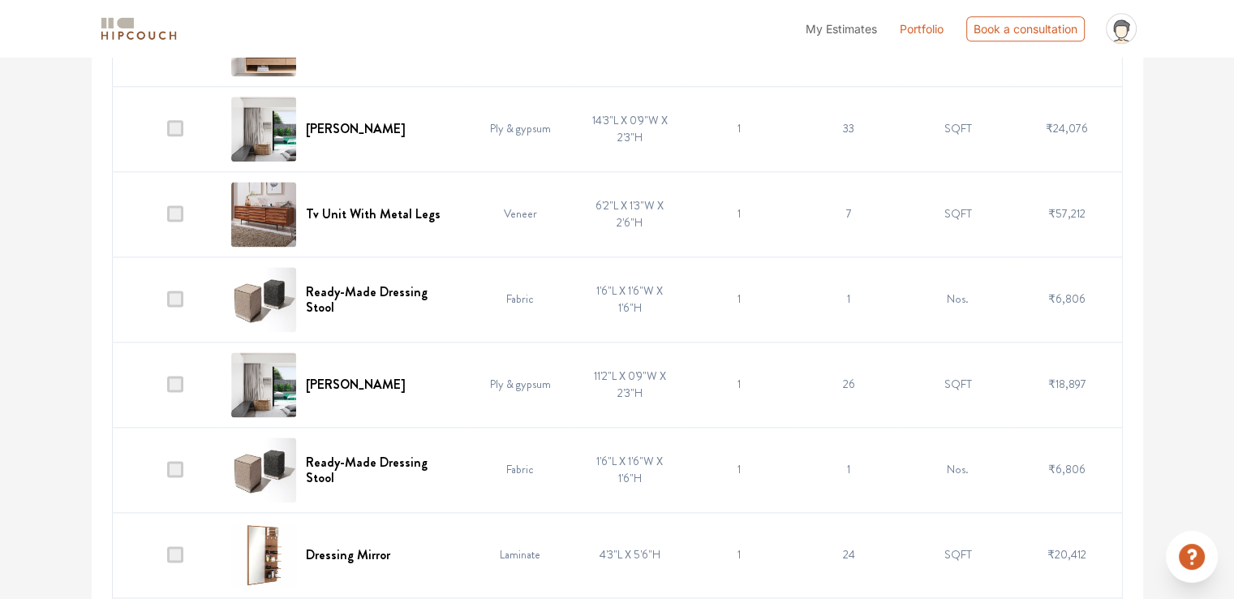
scroll to position [2191, 0]
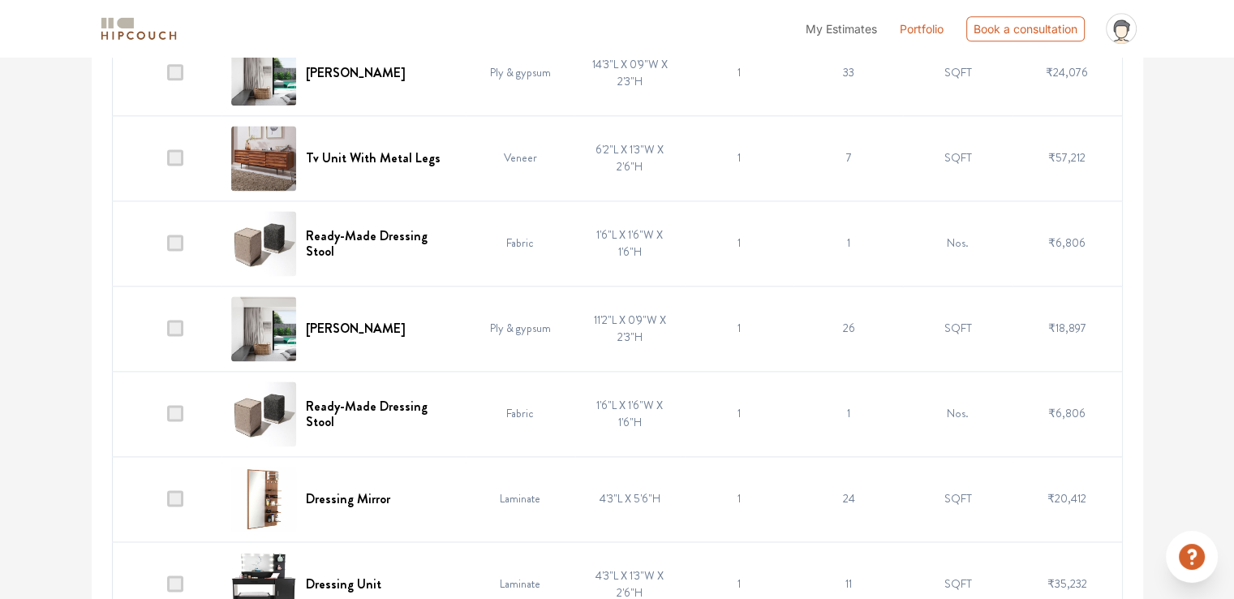
click at [174, 241] on span at bounding box center [175, 243] width 16 height 16
click at [167, 247] on input "checkbox" at bounding box center [167, 247] width 0 height 0
click at [166, 405] on td at bounding box center [167, 413] width 110 height 85
click at [176, 410] on span at bounding box center [175, 413] width 16 height 16
click at [167, 417] on input "checkbox" at bounding box center [167, 417] width 0 height 0
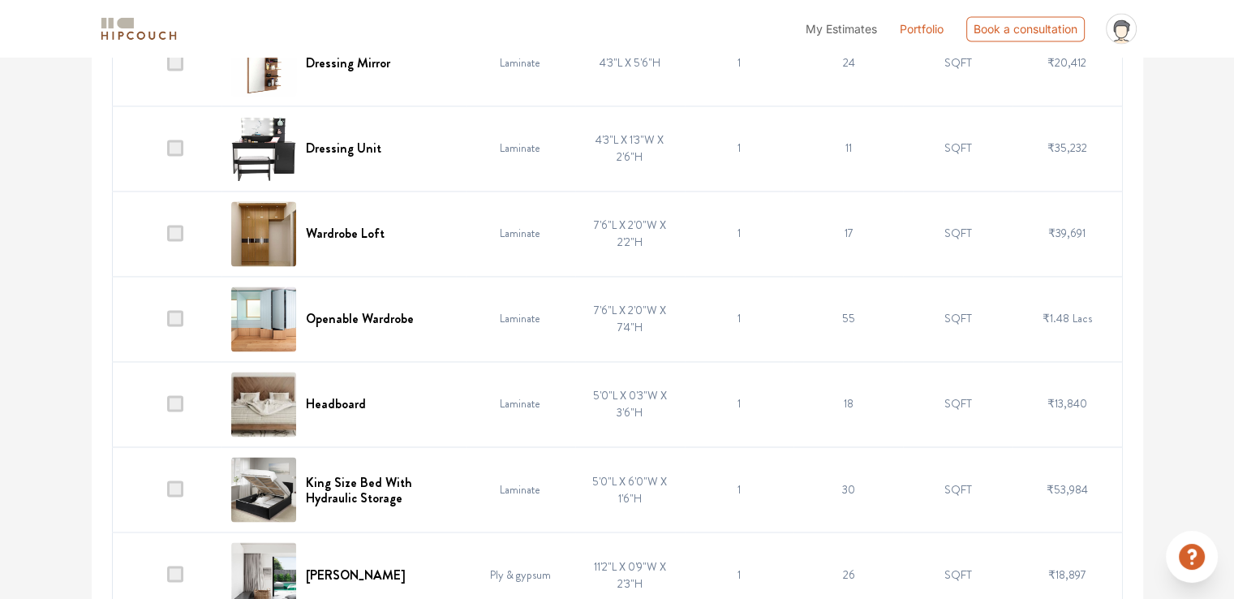
scroll to position [2678, 0]
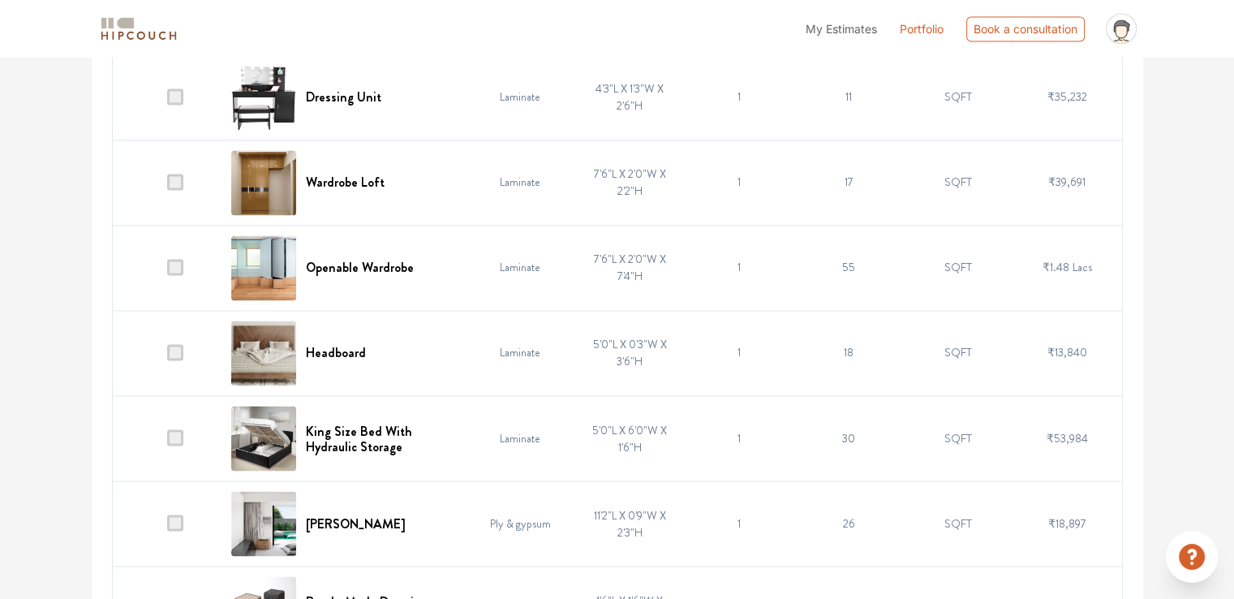
click at [180, 174] on span at bounding box center [175, 182] width 16 height 16
click at [167, 186] on input "checkbox" at bounding box center [167, 186] width 0 height 0
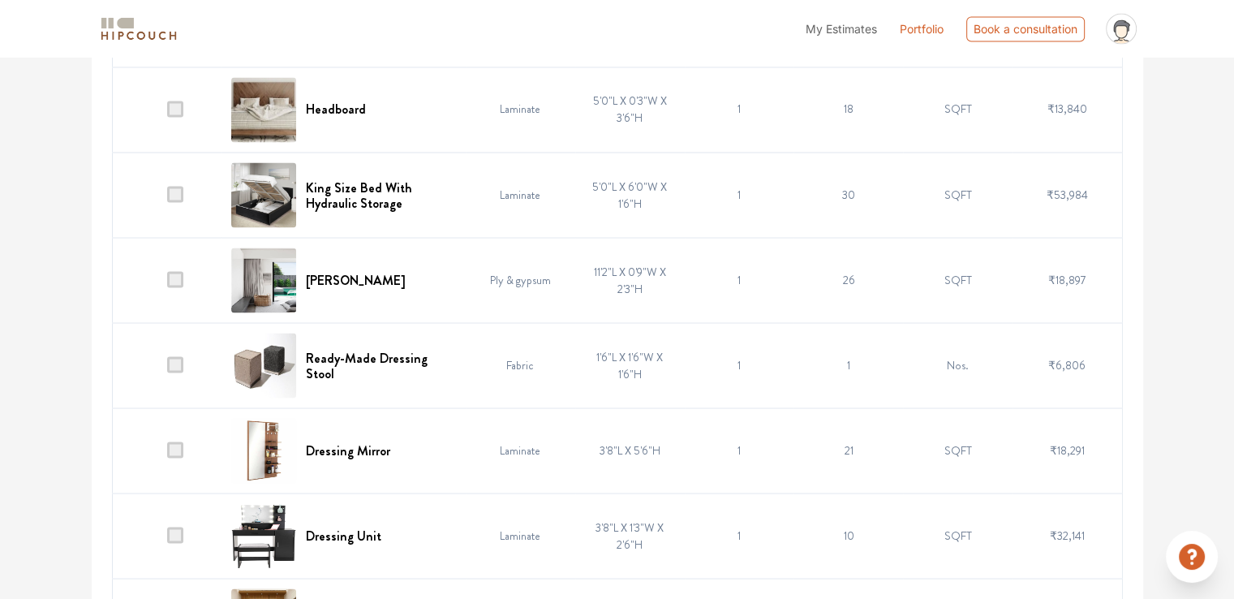
scroll to position [3002, 0]
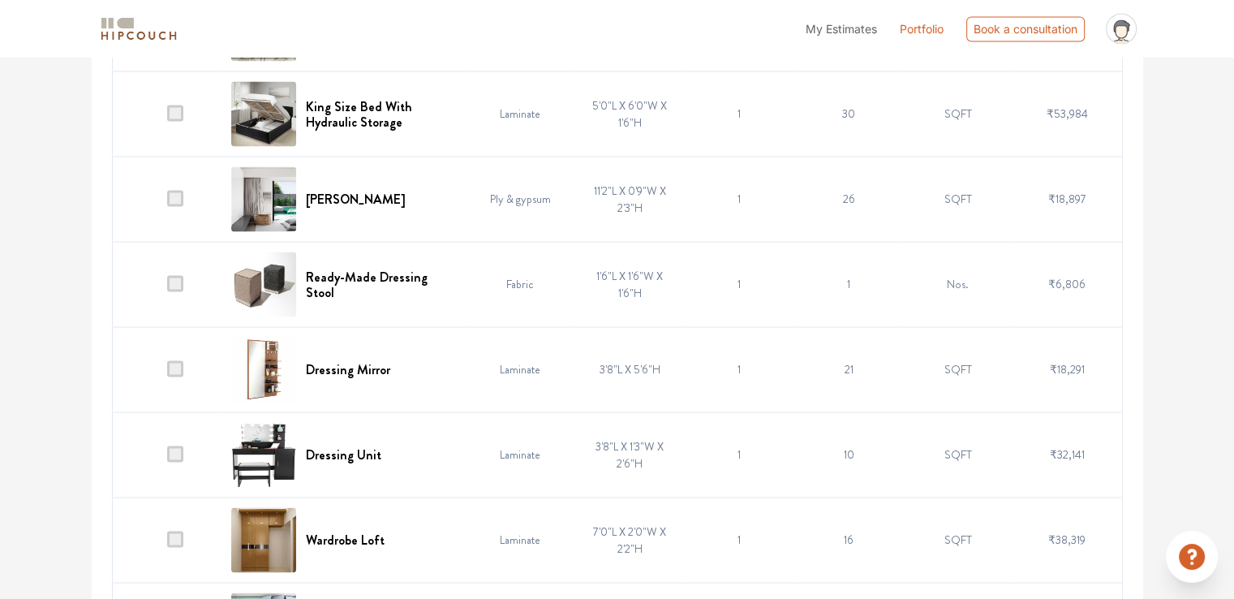
click at [177, 283] on span at bounding box center [175, 283] width 16 height 16
click at [167, 287] on input "checkbox" at bounding box center [167, 287] width 0 height 0
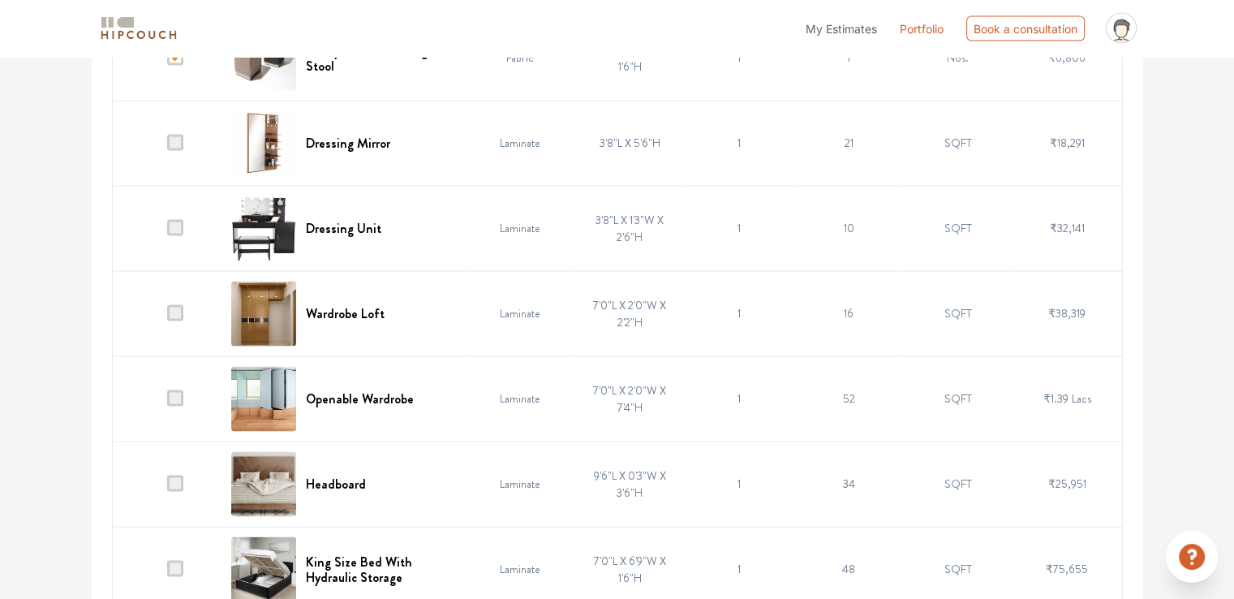
scroll to position [3246, 0]
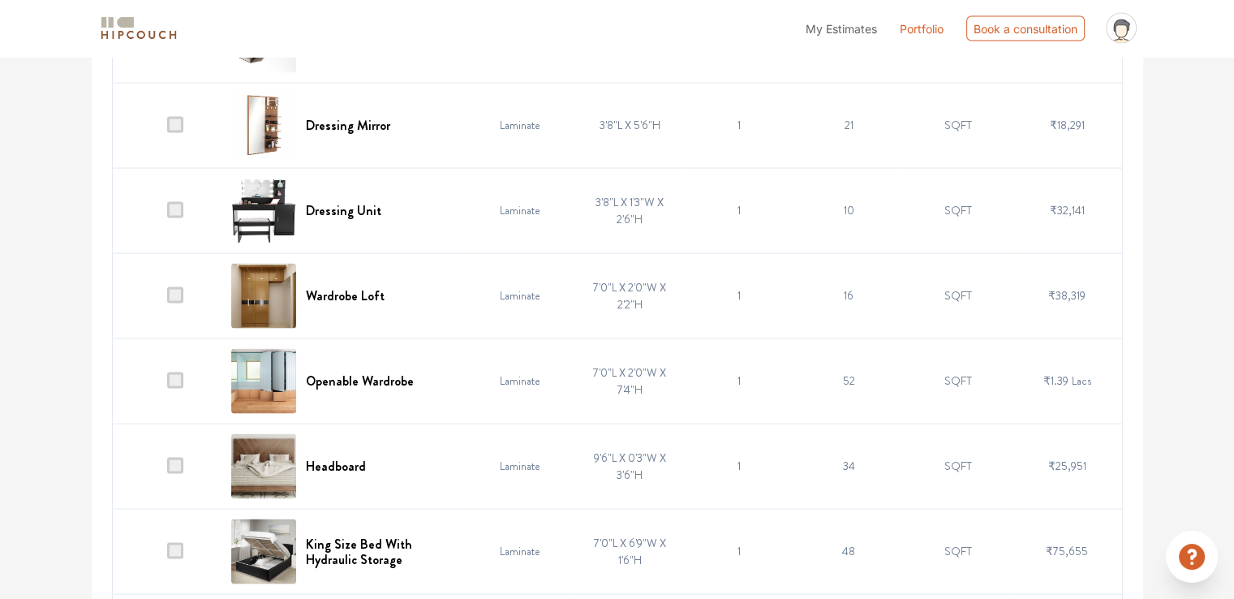
click at [173, 290] on span at bounding box center [175, 295] width 16 height 16
click at [167, 299] on input "checkbox" at bounding box center [167, 299] width 0 height 0
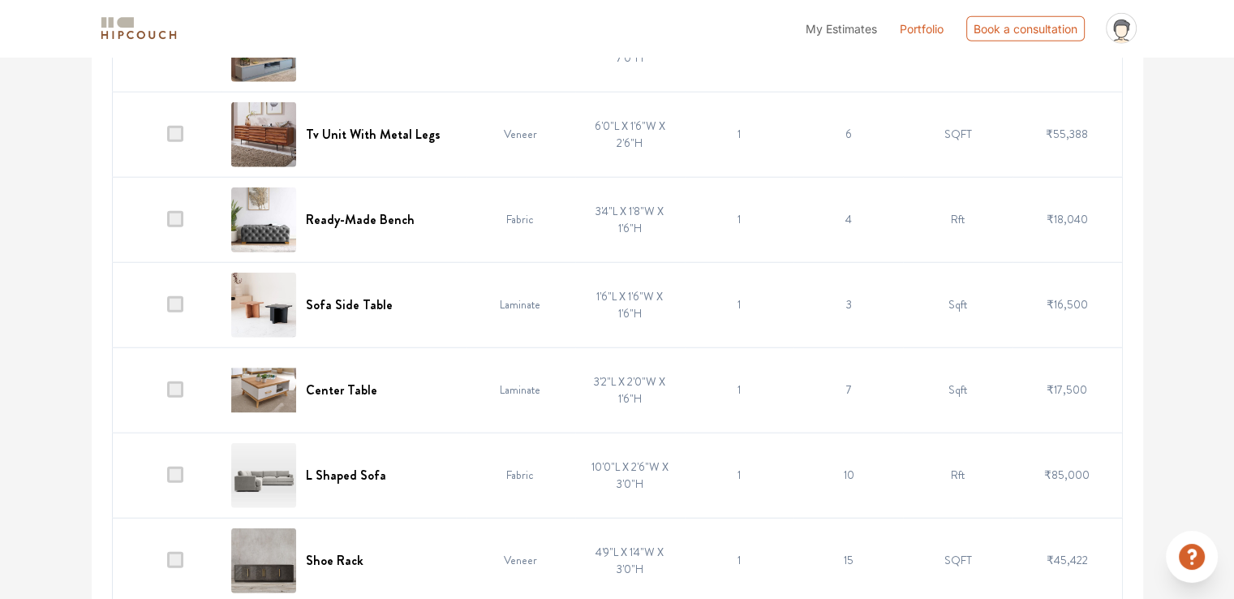
scroll to position [4182, 0]
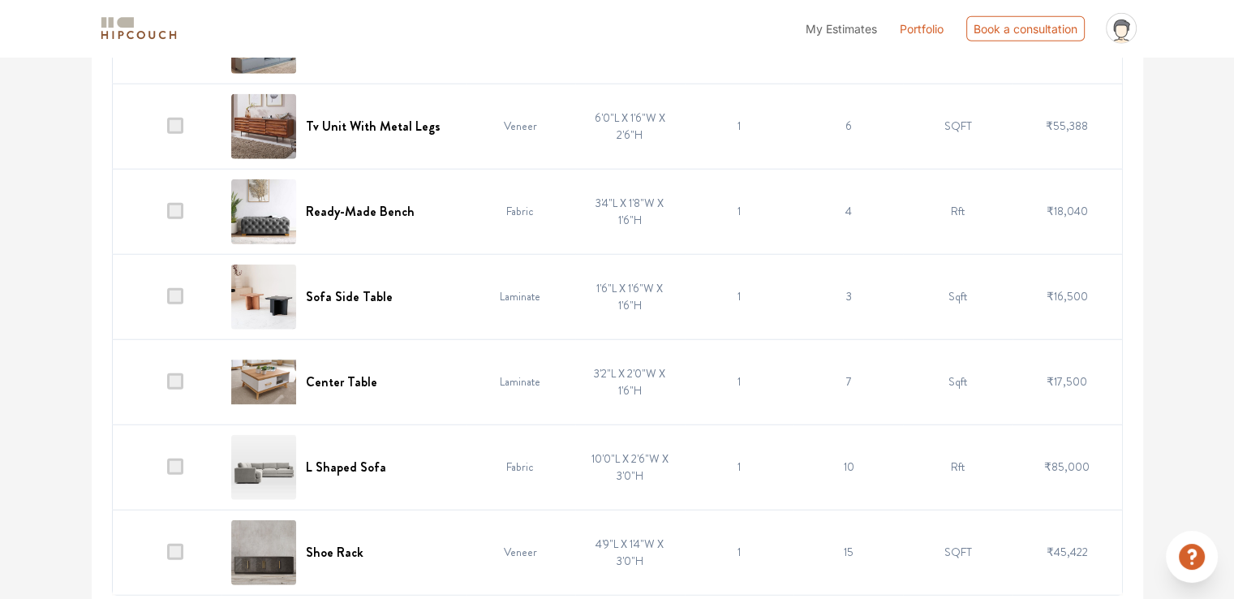
click at [176, 207] on span at bounding box center [175, 211] width 16 height 16
click at [167, 215] on input "checkbox" at bounding box center [167, 215] width 0 height 0
click at [182, 288] on span at bounding box center [175, 296] width 16 height 16
click at [167, 300] on input "checkbox" at bounding box center [167, 300] width 0 height 0
click at [169, 373] on span at bounding box center [175, 381] width 16 height 16
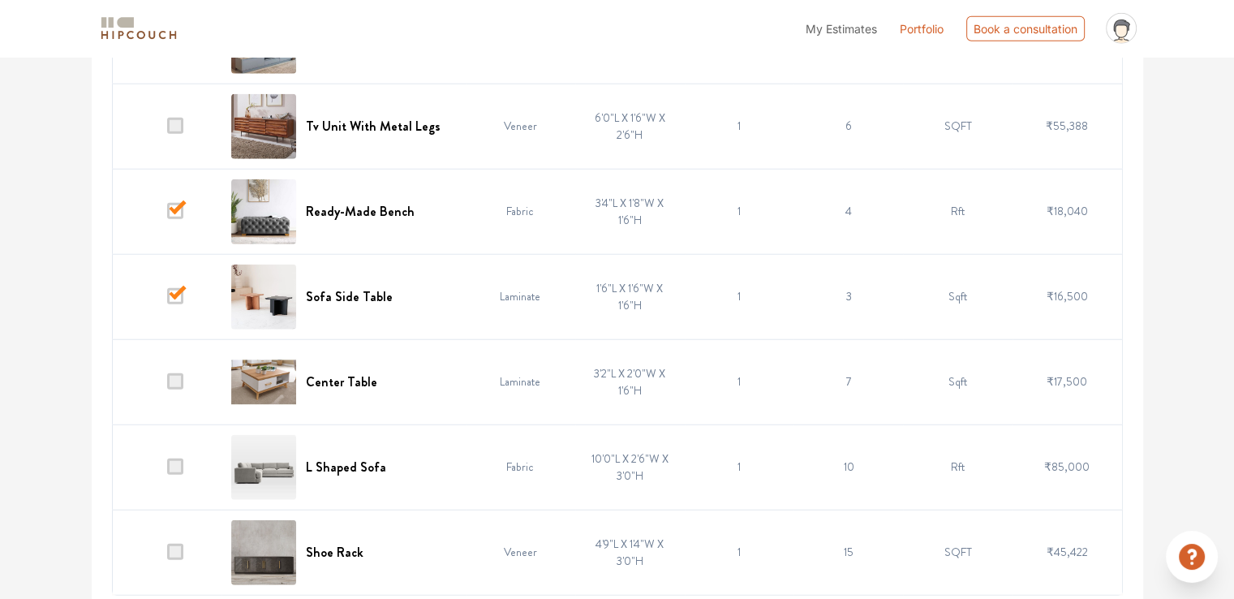
click at [167, 385] on input "checkbox" at bounding box center [167, 385] width 0 height 0
drag, startPoint x: 174, startPoint y: 462, endPoint x: 175, endPoint y: 450, distance: 12.3
click at [174, 462] on span at bounding box center [175, 466] width 16 height 16
click at [167, 471] on input "checkbox" at bounding box center [167, 471] width 0 height 0
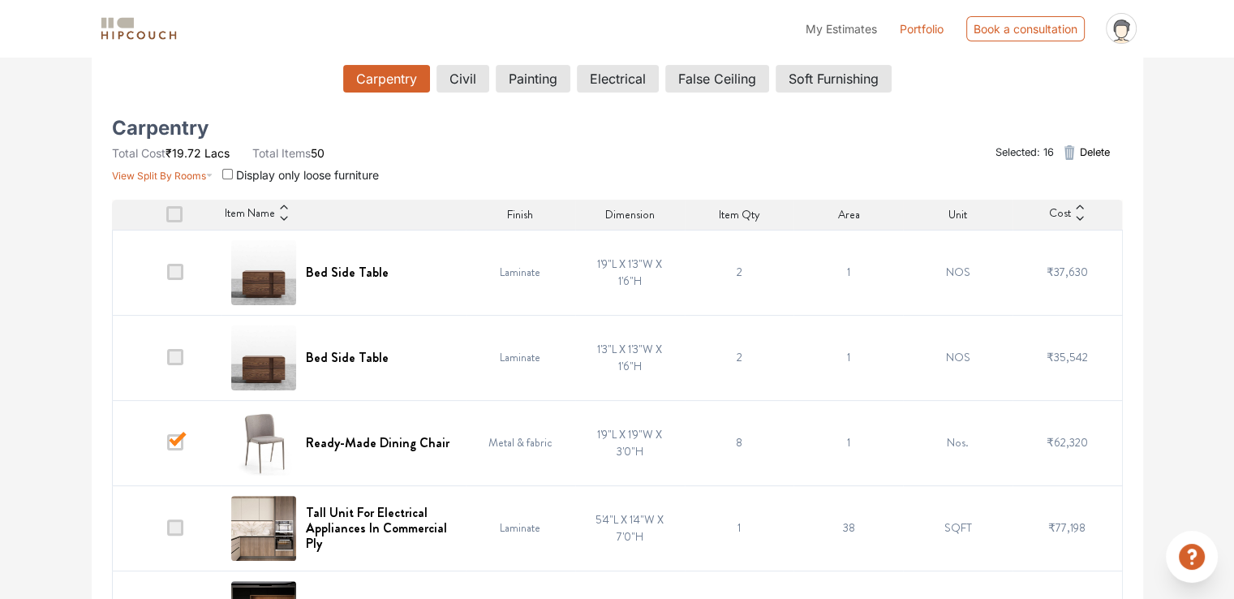
scroll to position [0, 0]
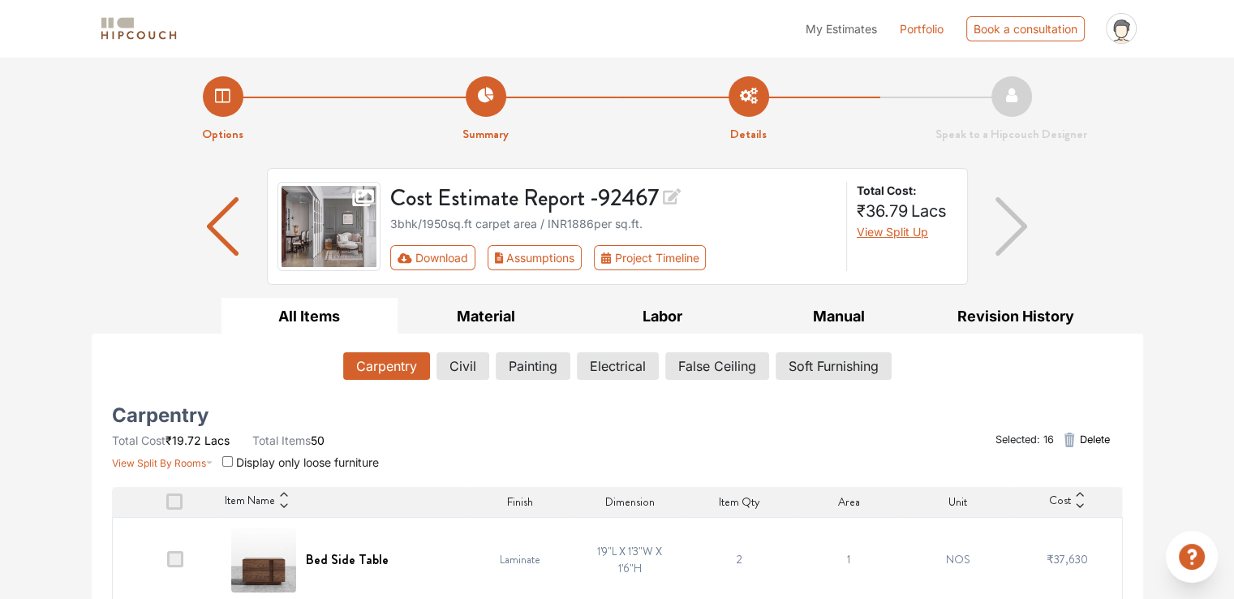
click at [1093, 435] on span "Delete" at bounding box center [1094, 439] width 30 height 15
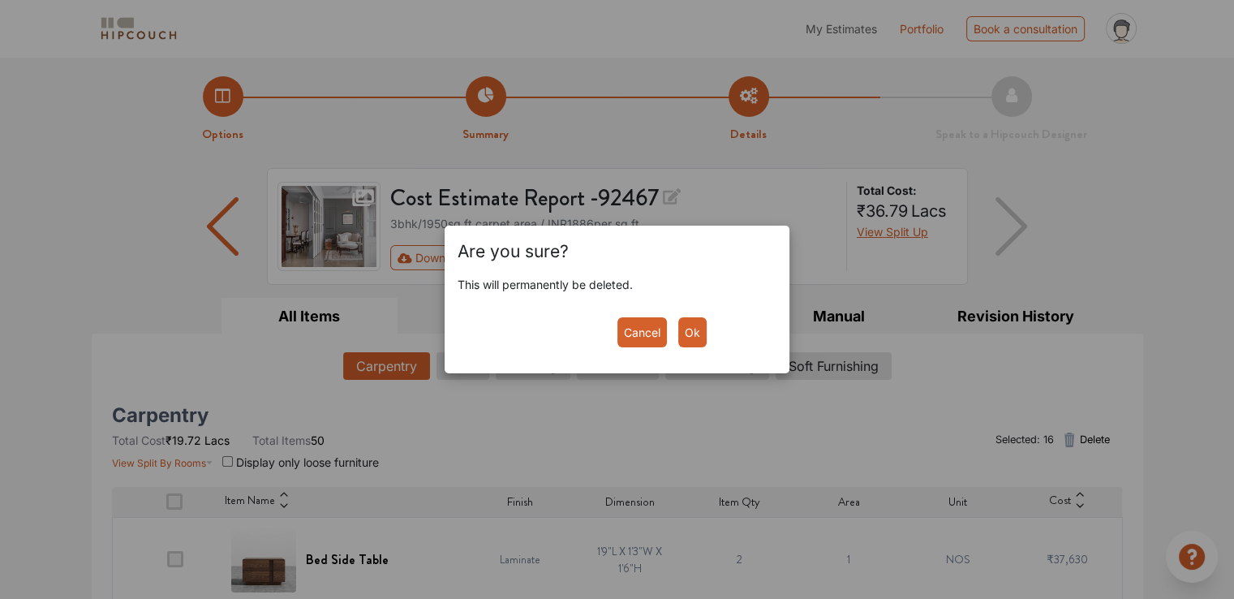
click at [695, 344] on button "Ok" at bounding box center [692, 332] width 28 height 30
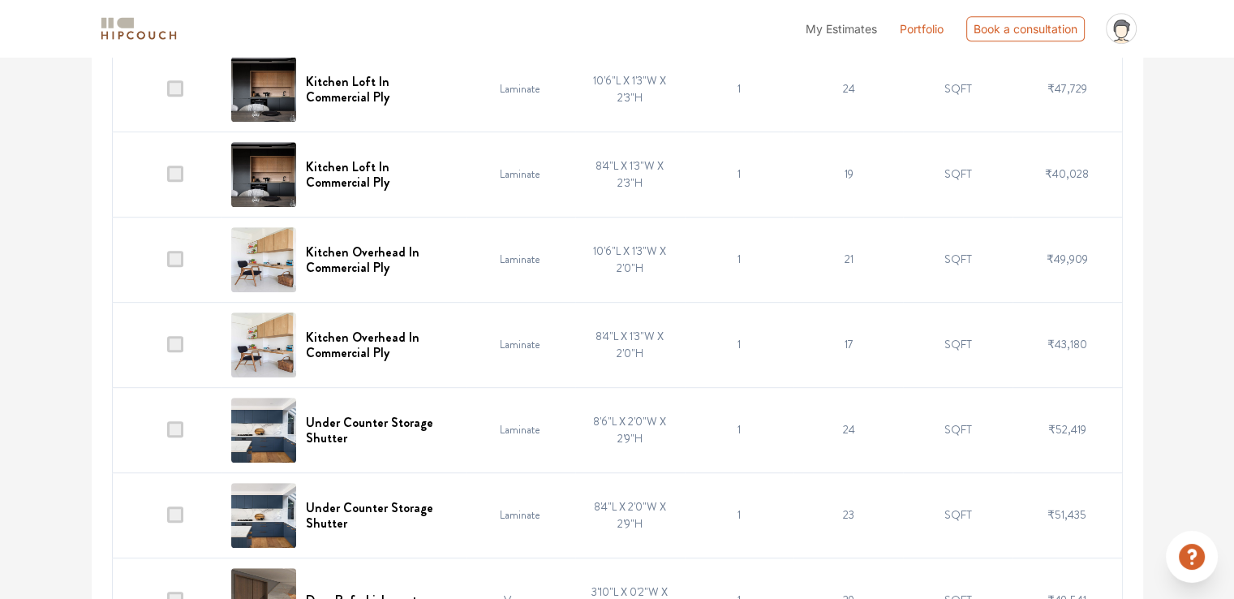
scroll to position [726, 0]
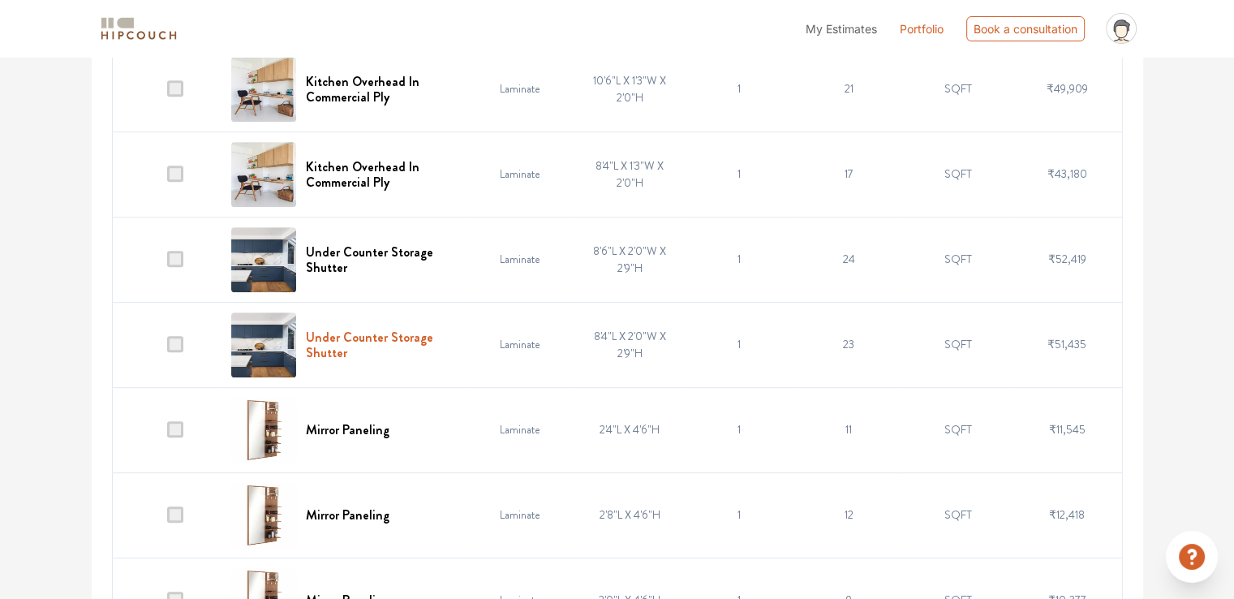
click at [421, 340] on h6 "Under Counter Storage Shutter" at bounding box center [381, 344] width 150 height 31
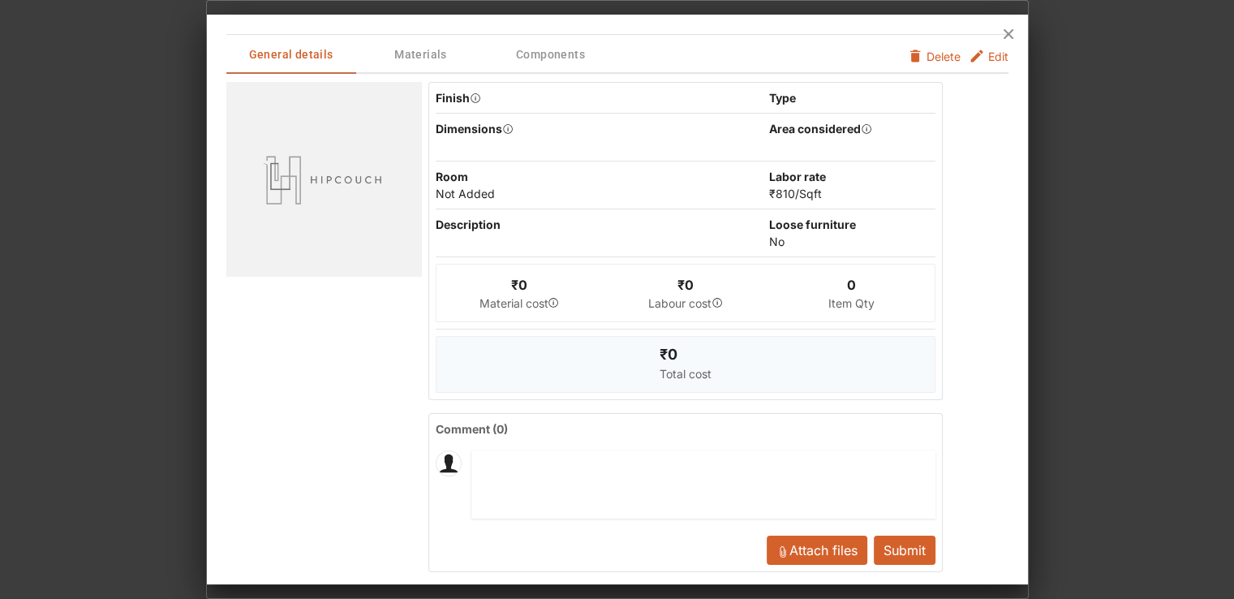
scroll to position [0, 0]
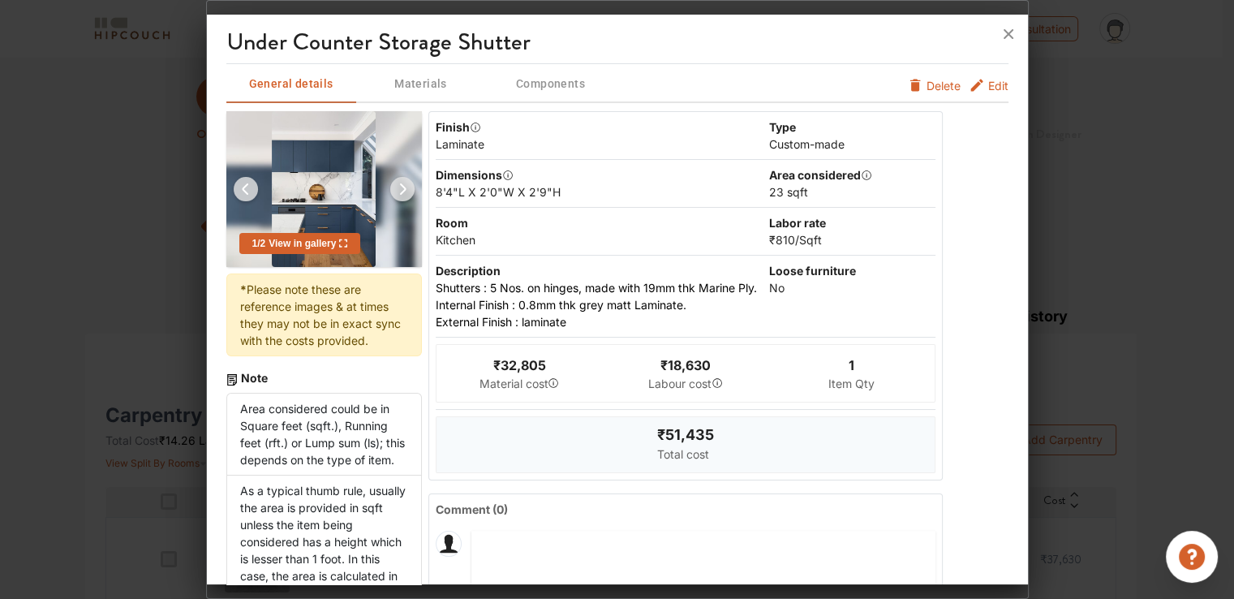
click at [994, 85] on span "Edit" at bounding box center [998, 85] width 20 height 17
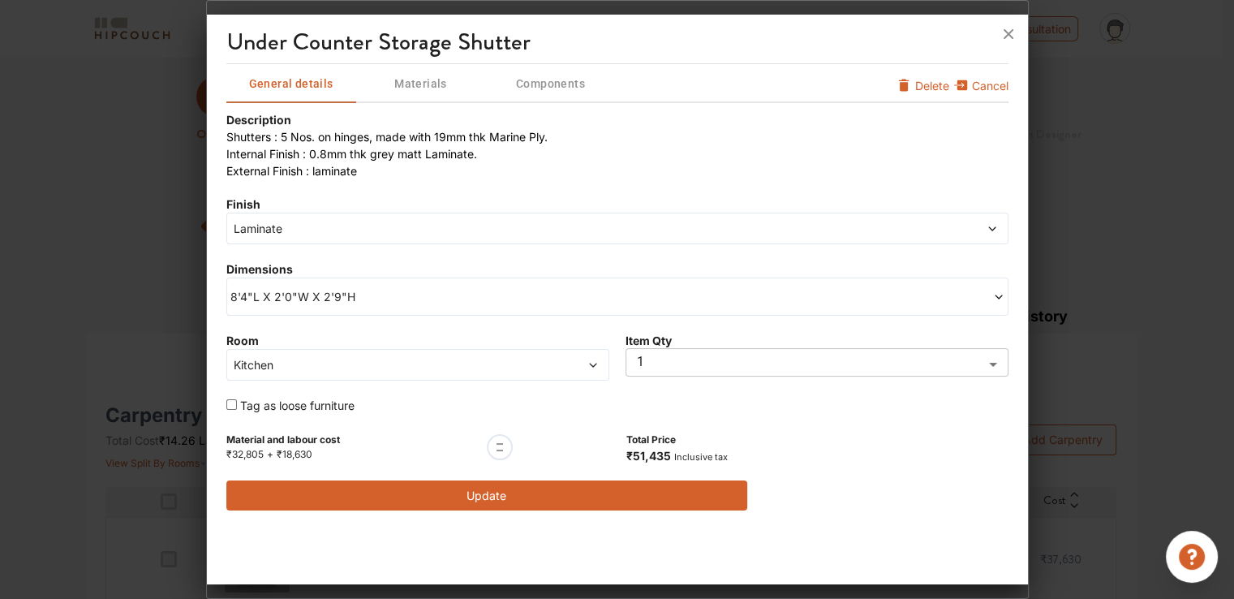
click at [302, 299] on span "8'4"L X 2'0"W X 2'9"H" at bounding box center [423, 296] width 387 height 17
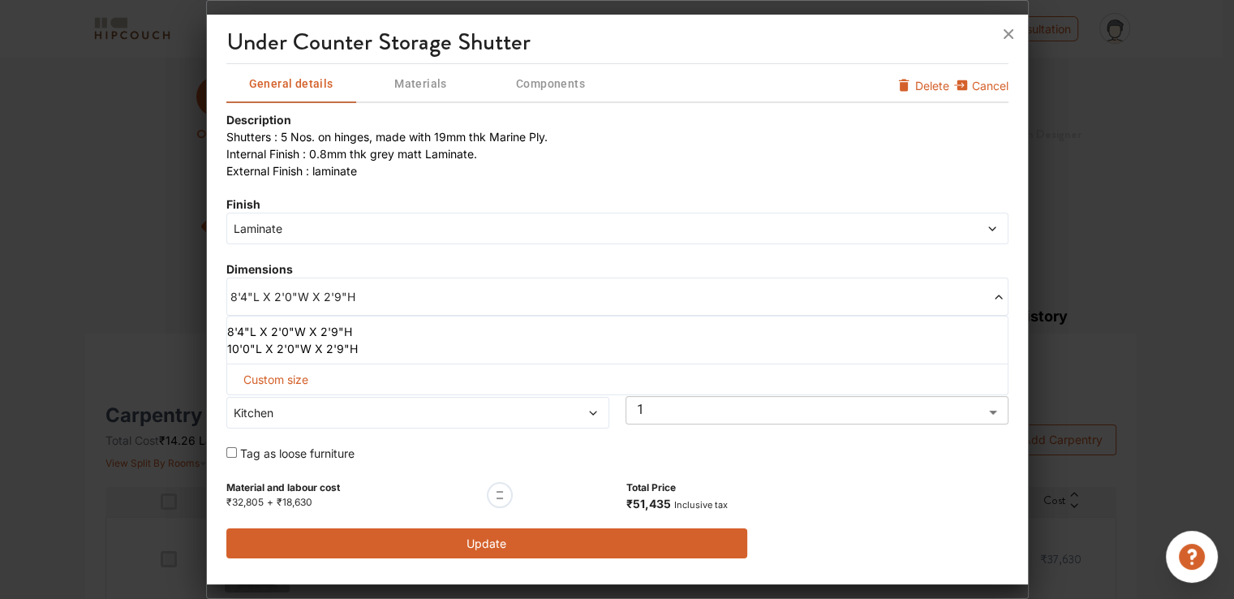
click at [290, 347] on li "10'0"L X 2'0"W X 2'9"H" at bounding box center [614, 348] width 774 height 17
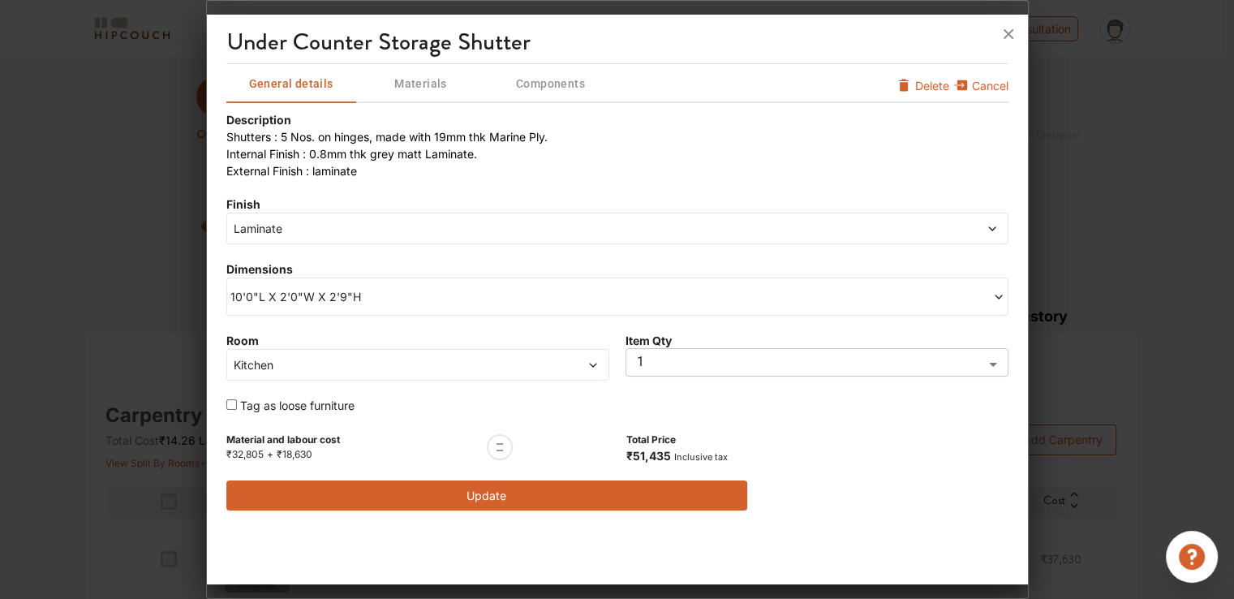
click at [636, 490] on button "Update" at bounding box center [487, 495] width 522 height 30
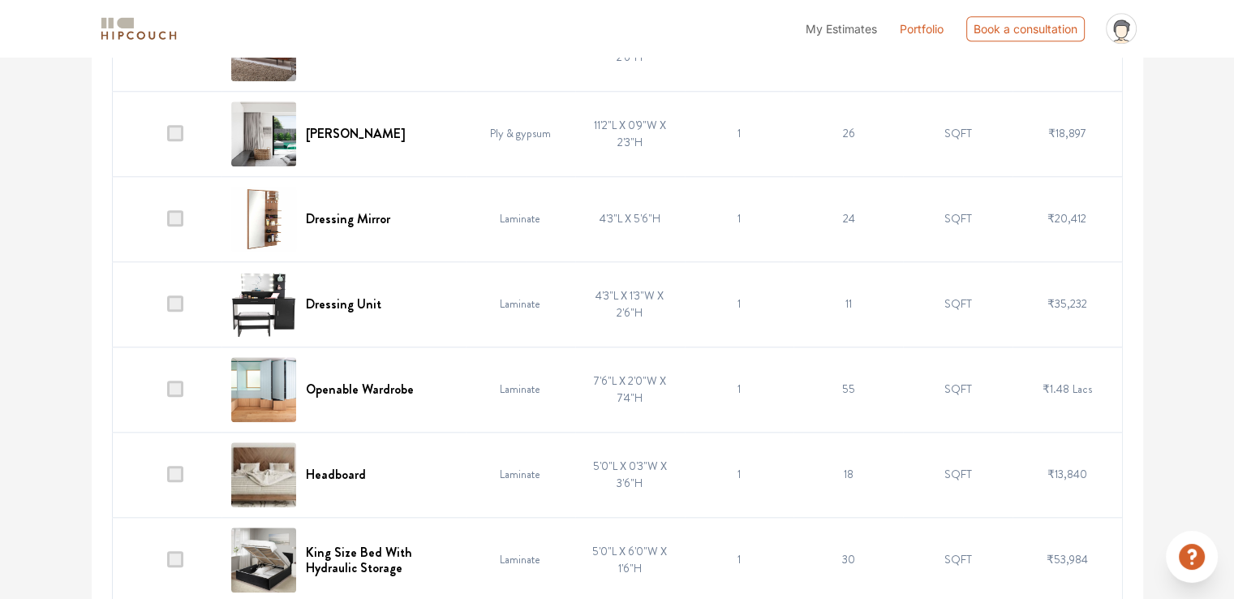
scroll to position [1785, 0]
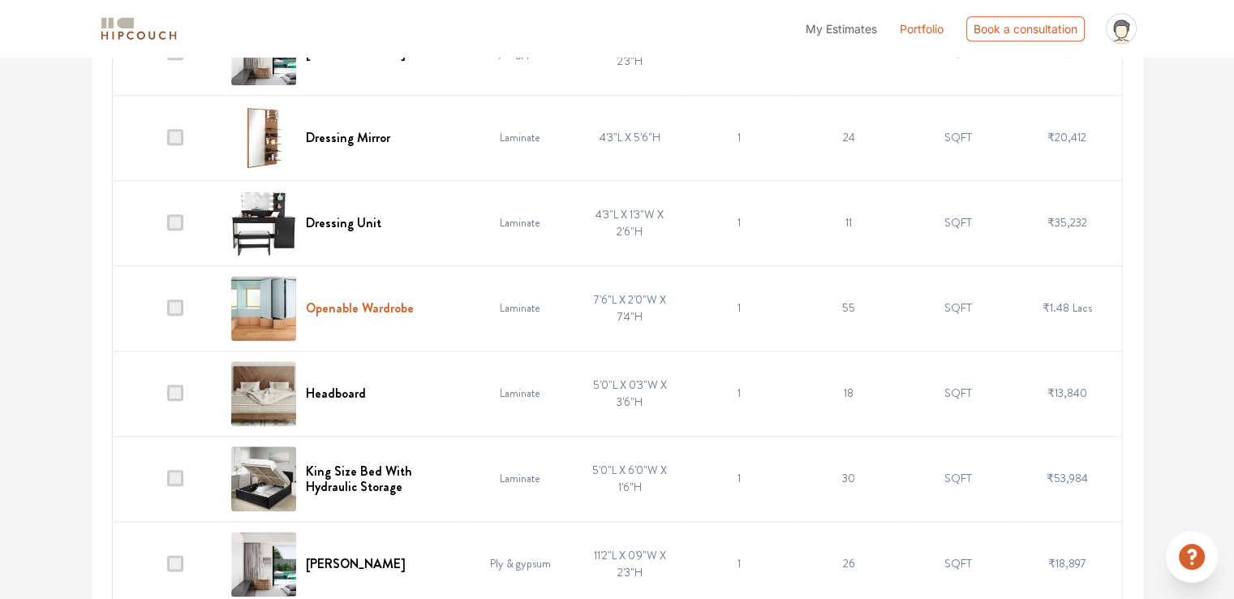
click at [384, 300] on h6 "Openable Wardrobe" at bounding box center [360, 307] width 108 height 15
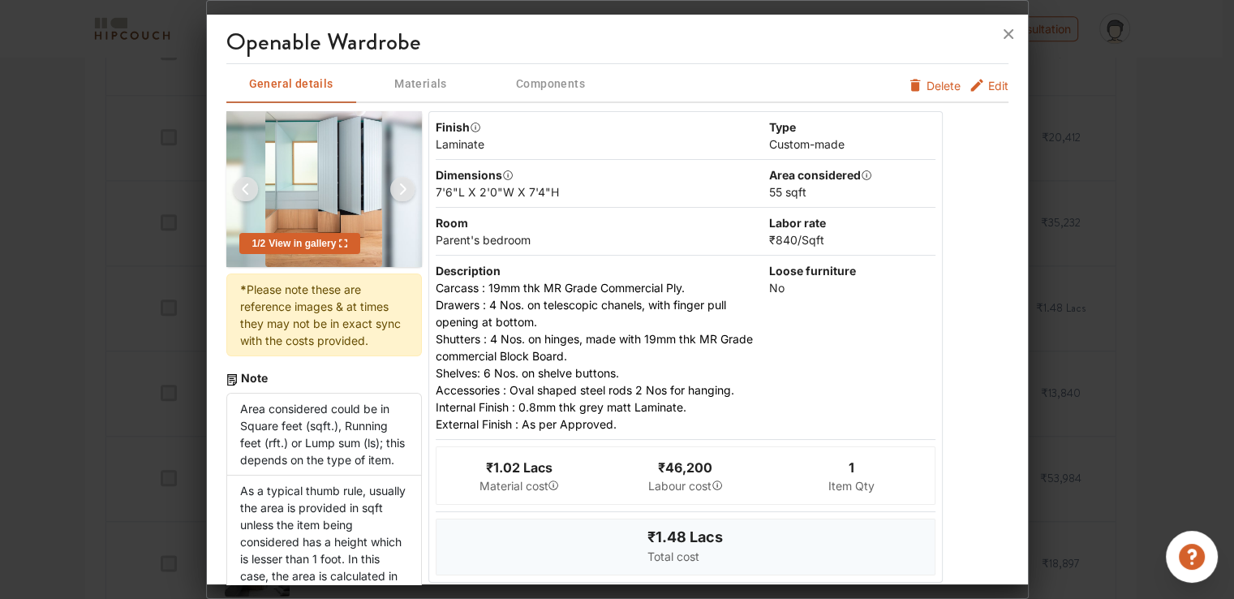
click at [991, 88] on span "Edit" at bounding box center [998, 85] width 20 height 17
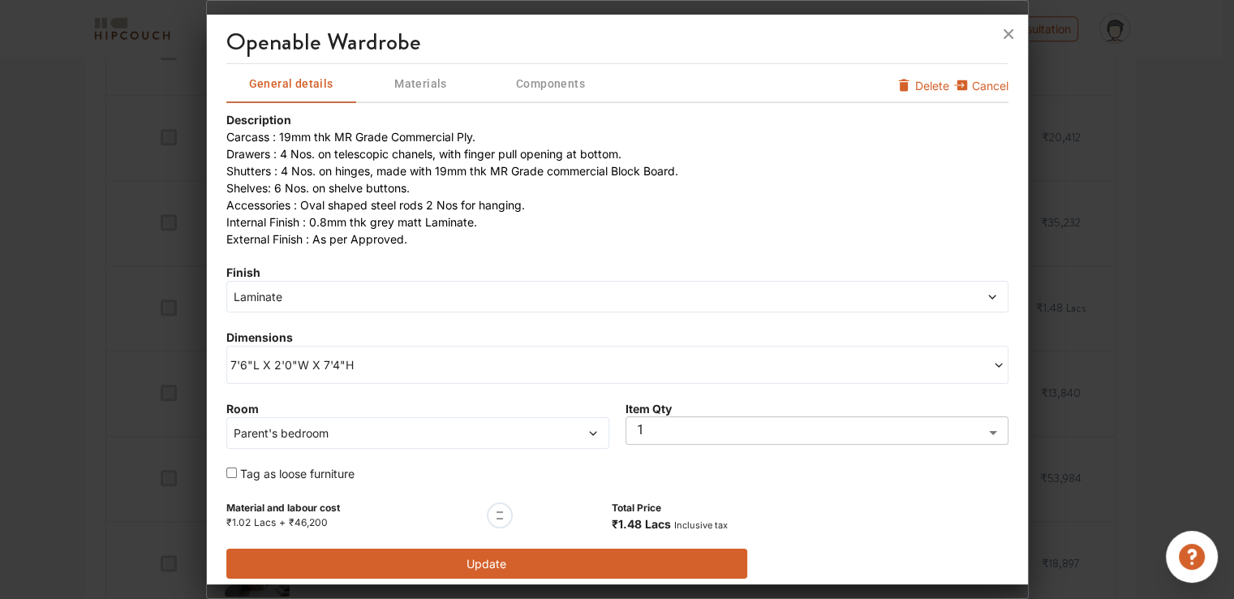
click at [312, 370] on span "7'6"L X 2'0"W X 7'4"H" at bounding box center [423, 364] width 387 height 17
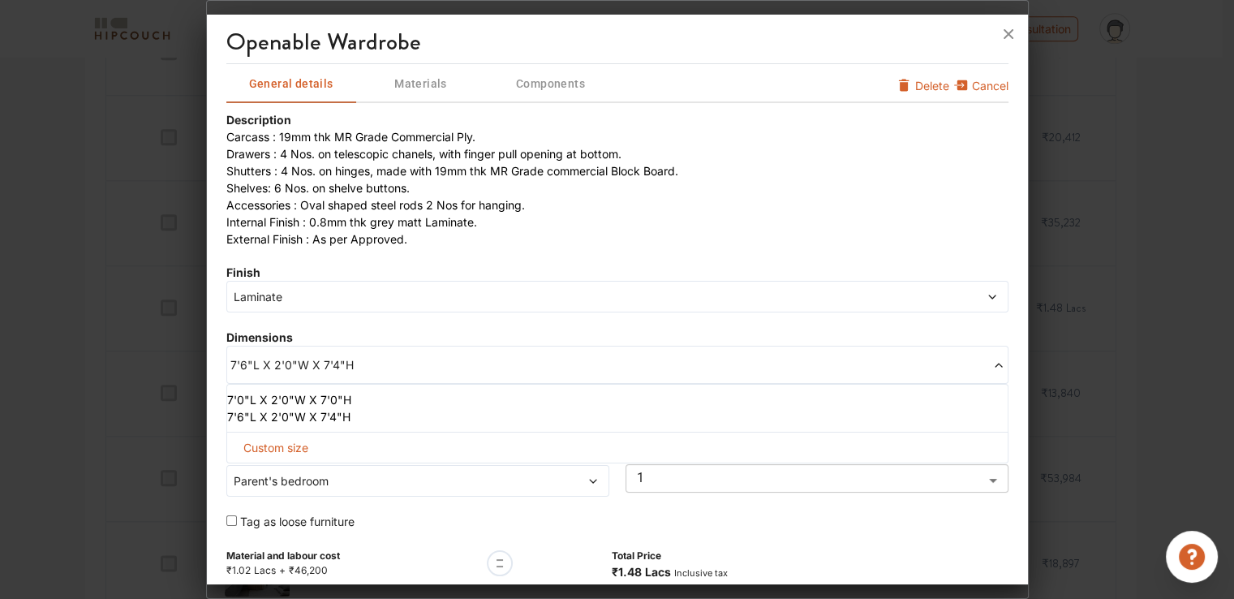
click at [283, 445] on span "Custom size" at bounding box center [276, 447] width 78 height 30
click at [279, 471] on input "text" at bounding box center [286, 473] width 93 height 29
type input "8"
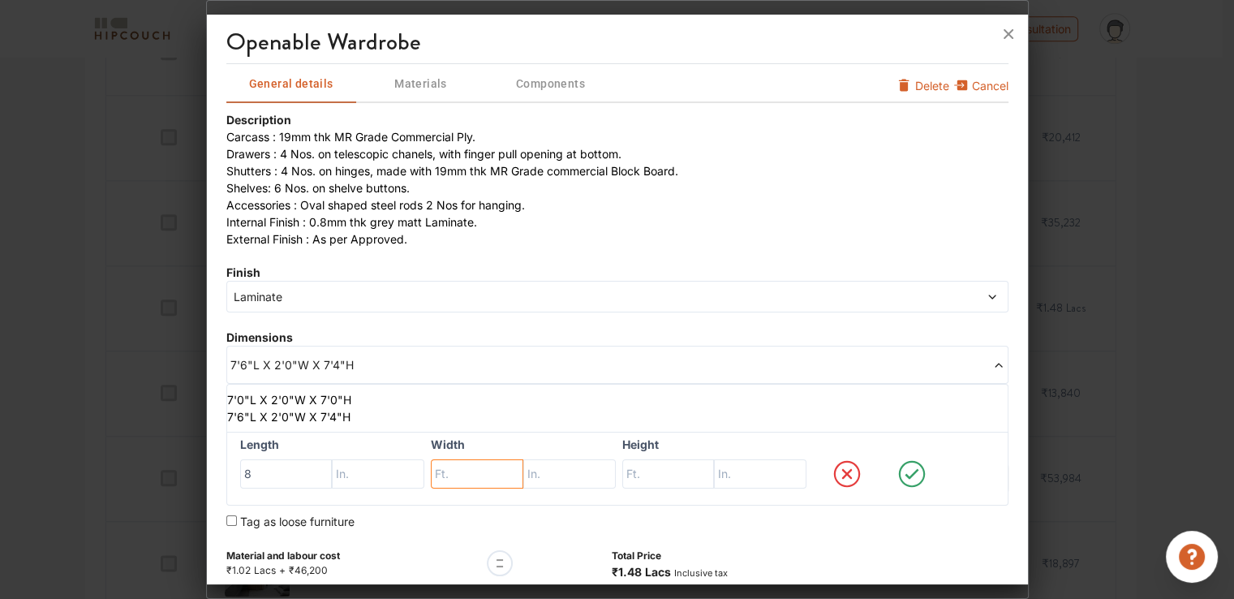
click at [448, 465] on input "text" at bounding box center [477, 473] width 93 height 29
type input "2"
click at [646, 479] on input "text" at bounding box center [668, 473] width 93 height 29
type input "9"
click at [899, 471] on icon at bounding box center [912, 474] width 62 height 32
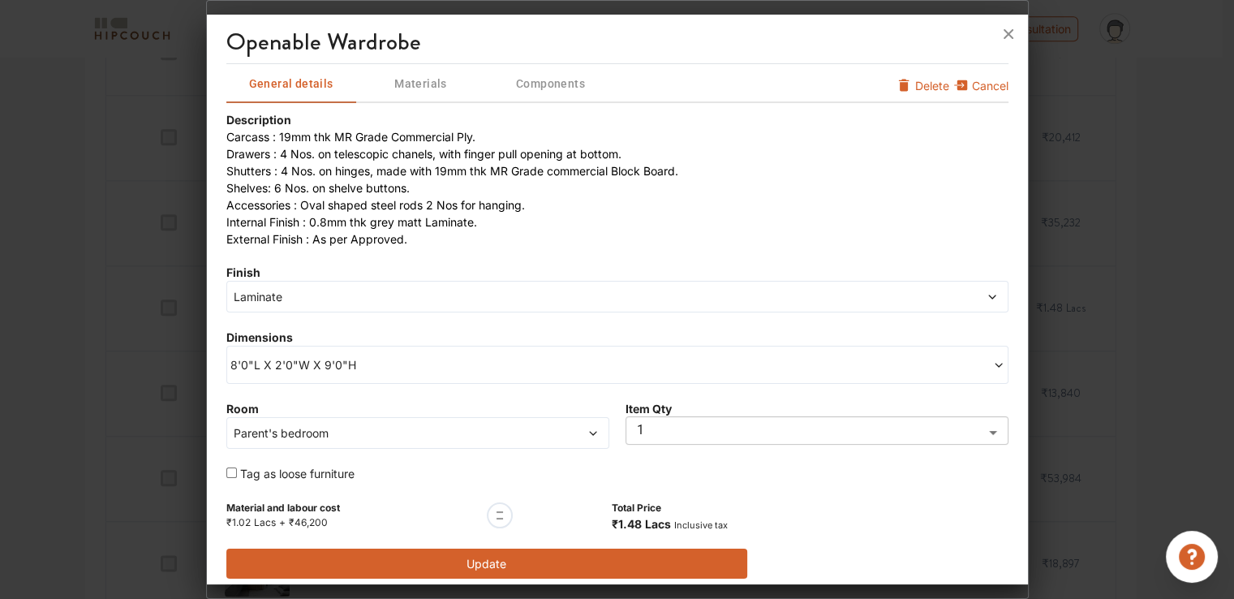
scroll to position [8, 0]
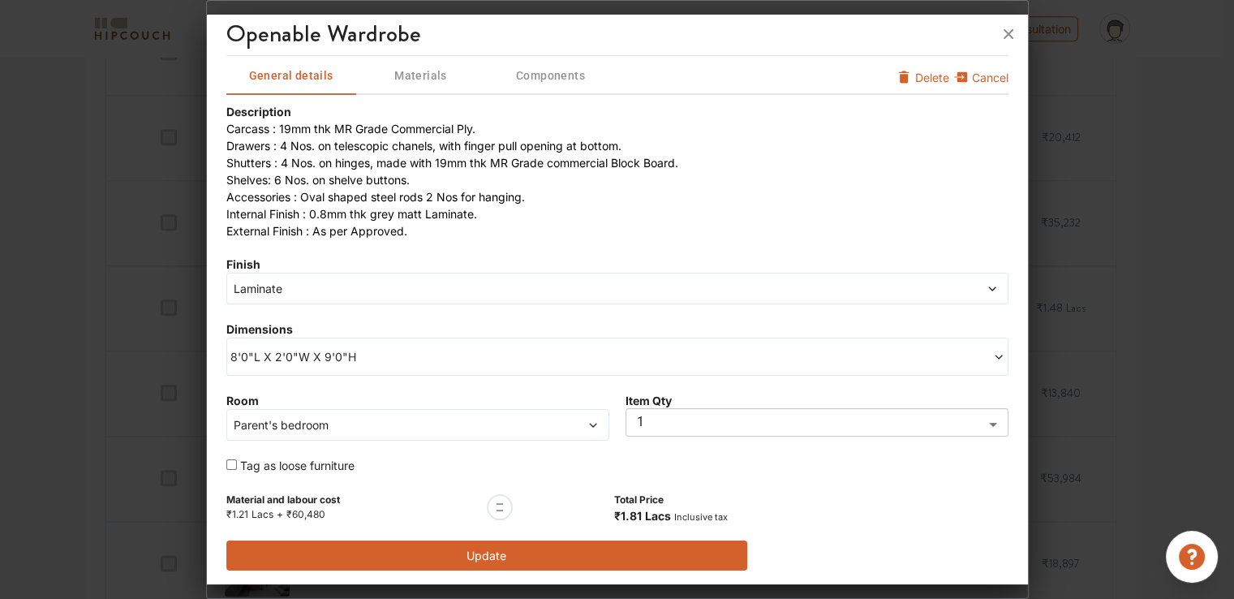
click at [477, 552] on button "Update" at bounding box center [487, 555] width 522 height 30
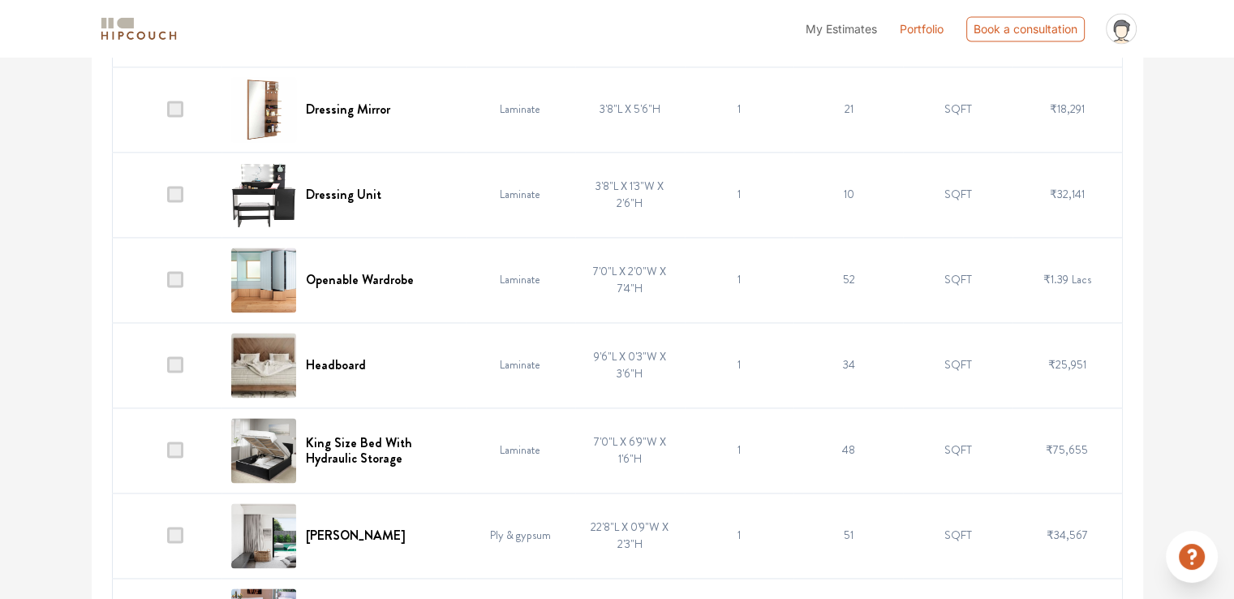
scroll to position [2353, 0]
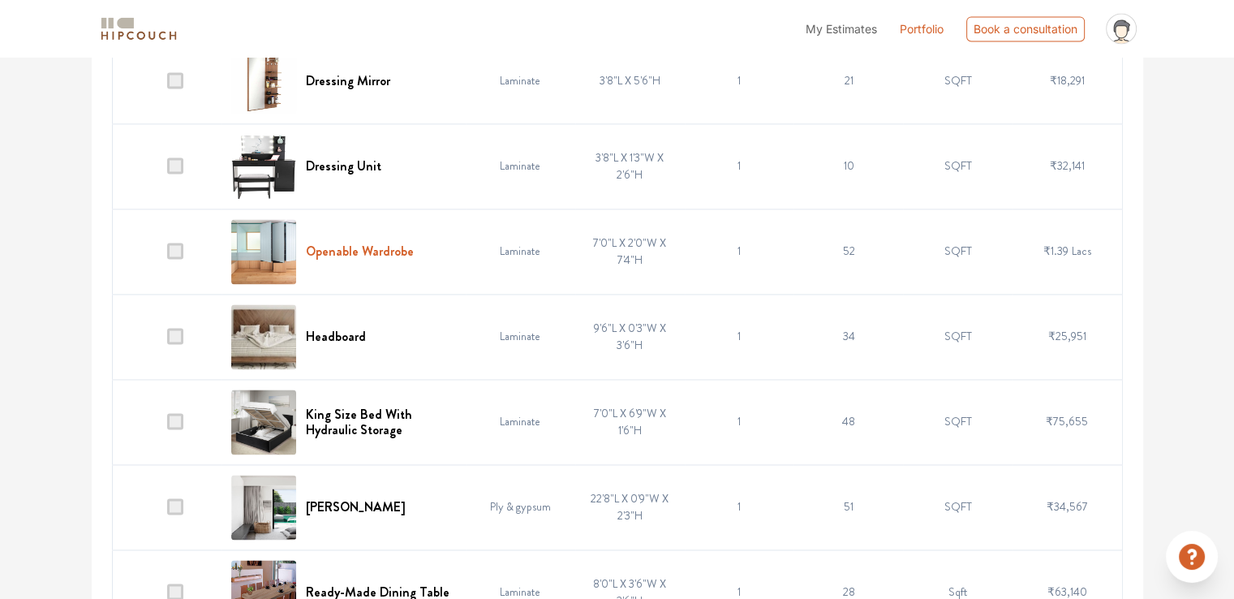
click at [324, 243] on h6 "Openable Wardrobe" at bounding box center [360, 250] width 108 height 15
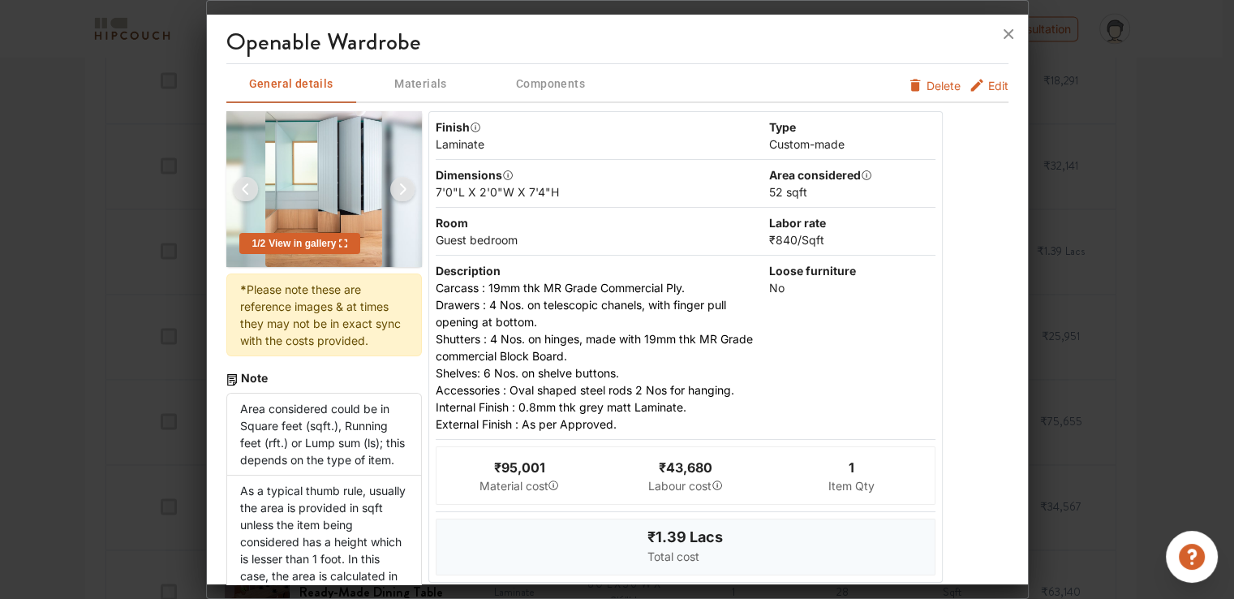
click at [988, 88] on span "Edit" at bounding box center [998, 85] width 20 height 17
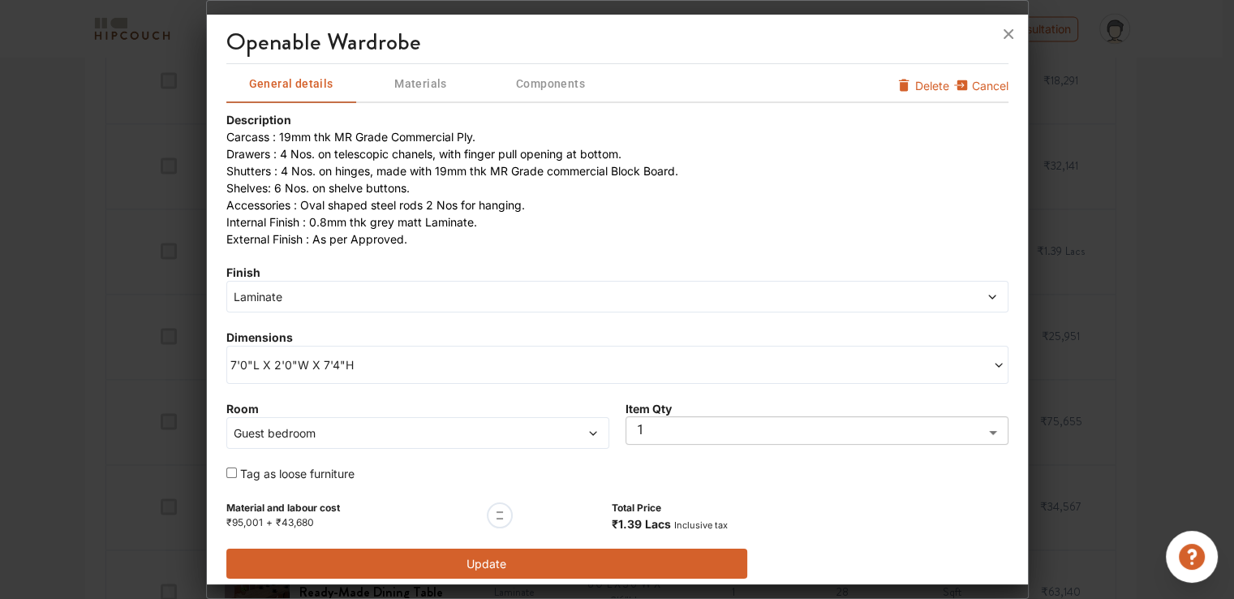
click at [320, 364] on span "7'0"L X 2'0"W X 7'4"H" at bounding box center [423, 364] width 387 height 17
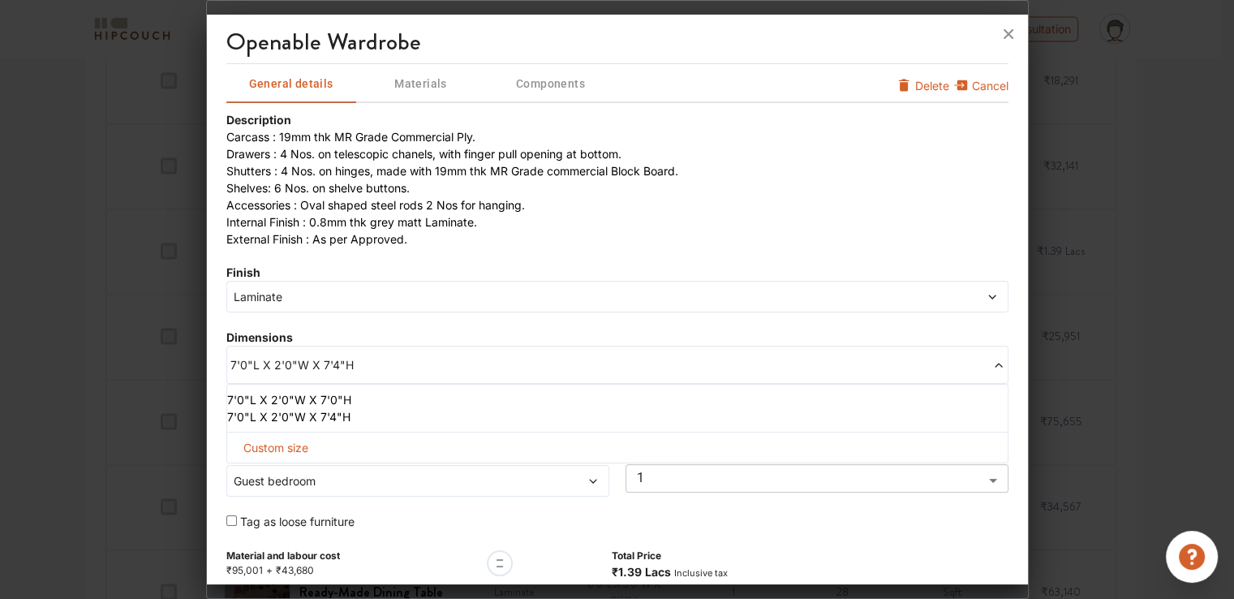
click at [303, 440] on span "Custom size" at bounding box center [276, 447] width 78 height 30
click at [305, 475] on input "text" at bounding box center [286, 473] width 93 height 29
type input "8"
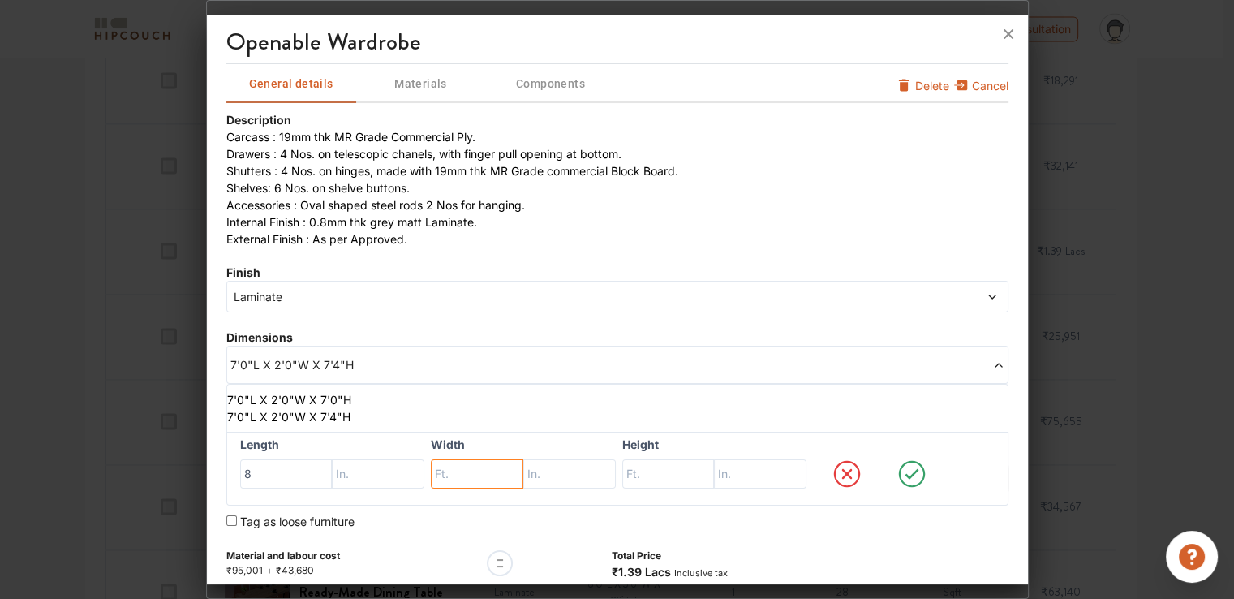
click at [441, 471] on input "text" at bounding box center [477, 473] width 93 height 29
type input "2"
click at [623, 471] on input "text" at bounding box center [668, 473] width 93 height 29
type input "9"
click at [904, 473] on icon at bounding box center [912, 474] width 62 height 32
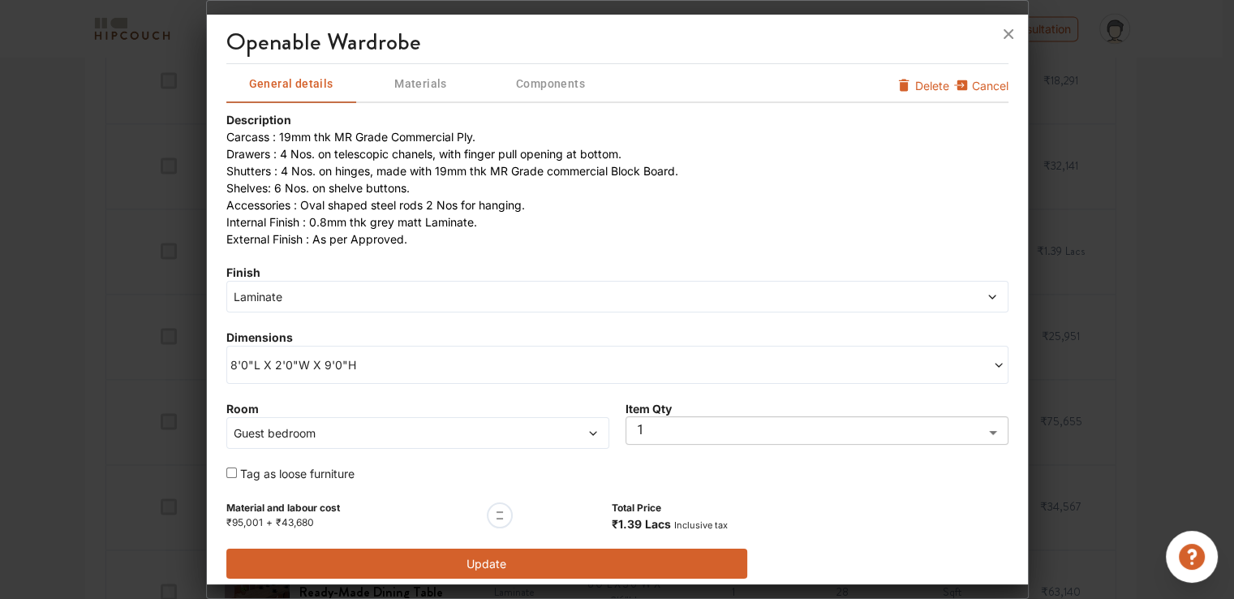
click at [474, 554] on button "Update" at bounding box center [487, 564] width 522 height 30
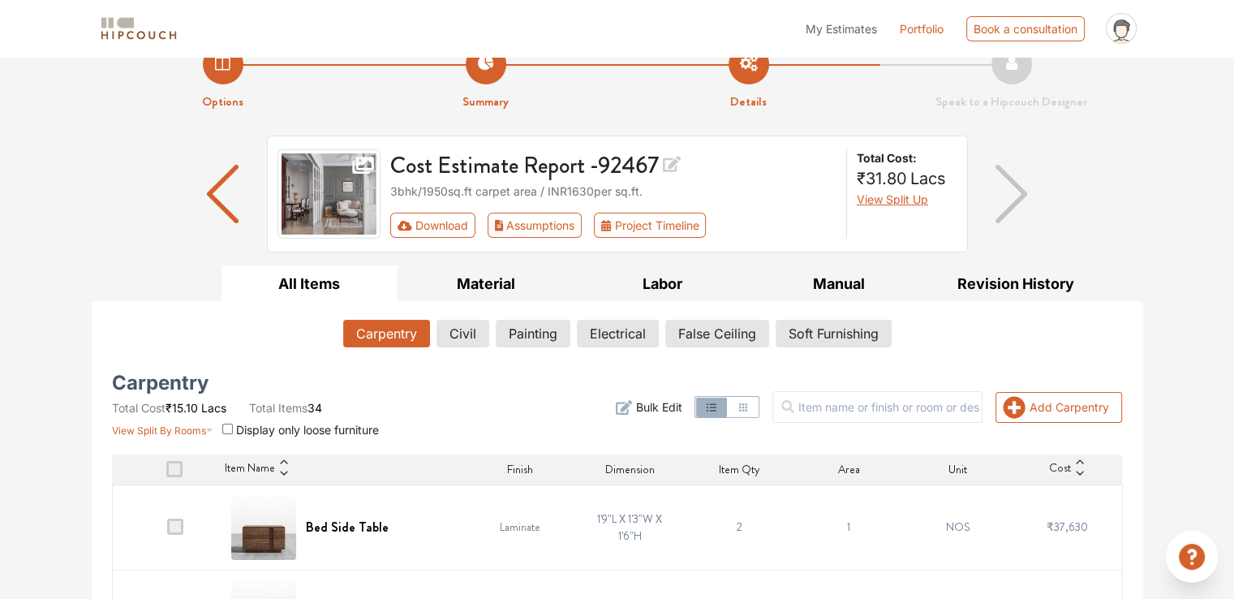
scroll to position [0, 0]
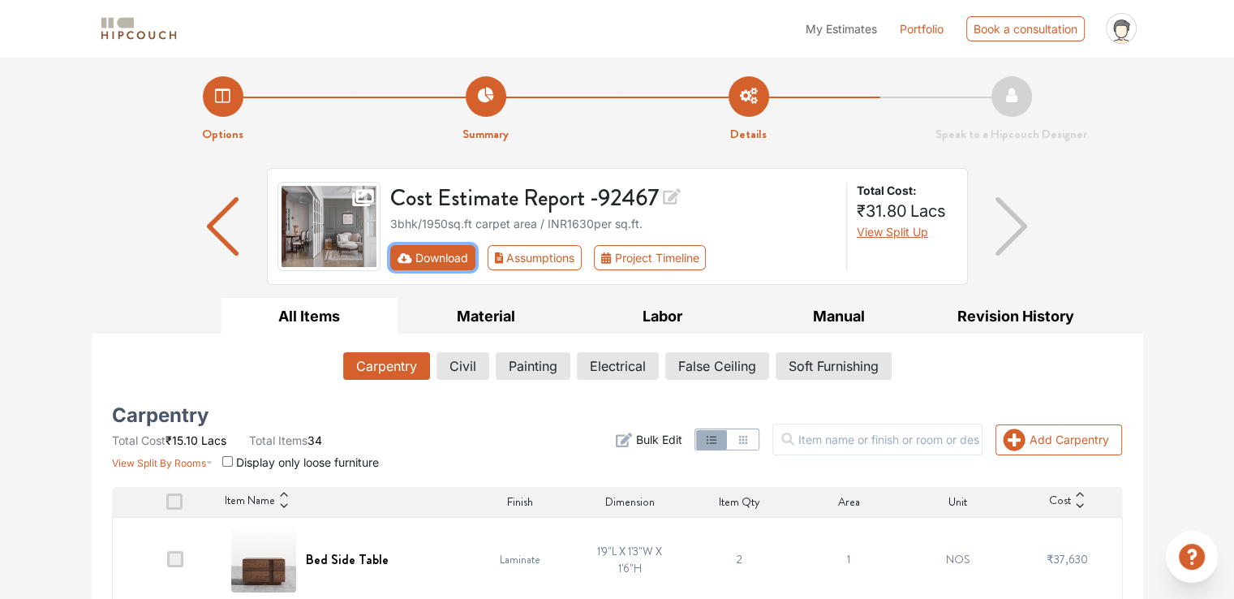
click at [438, 254] on button "Download" at bounding box center [432, 257] width 85 height 25
click at [426, 255] on button "Download" at bounding box center [432, 257] width 85 height 25
click at [540, 254] on button "Assumptions" at bounding box center [535, 257] width 95 height 25
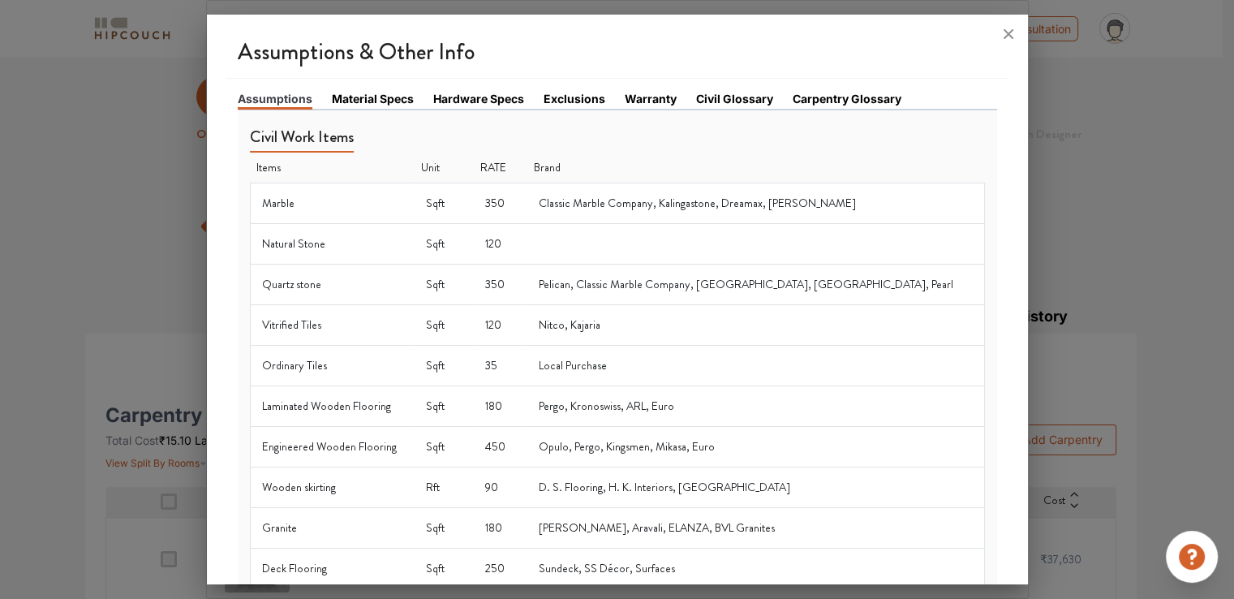
click at [746, 104] on link "Civil Glossary" at bounding box center [734, 98] width 77 height 17
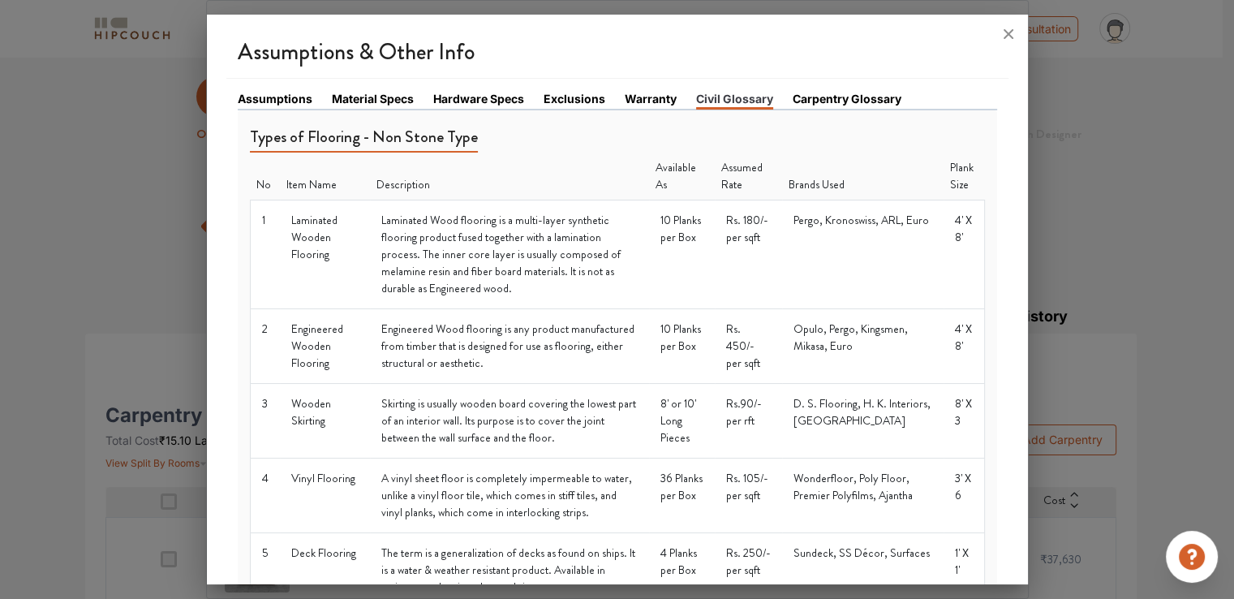
click at [807, 101] on link "Carpentry Glossary" at bounding box center [847, 98] width 109 height 17
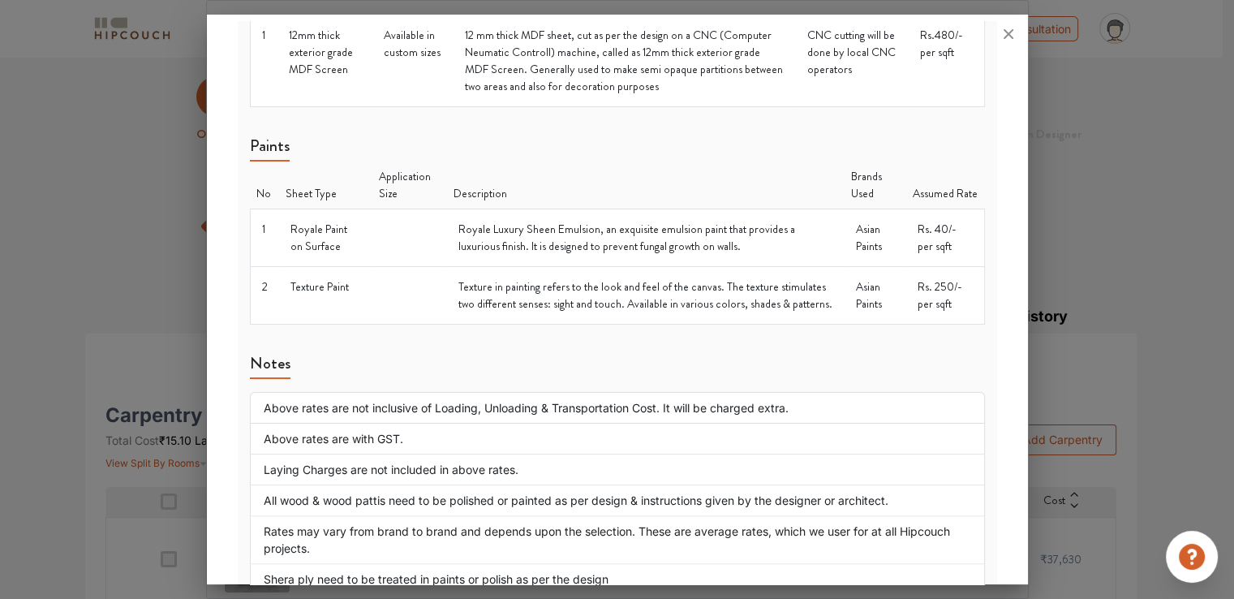
scroll to position [1986, 0]
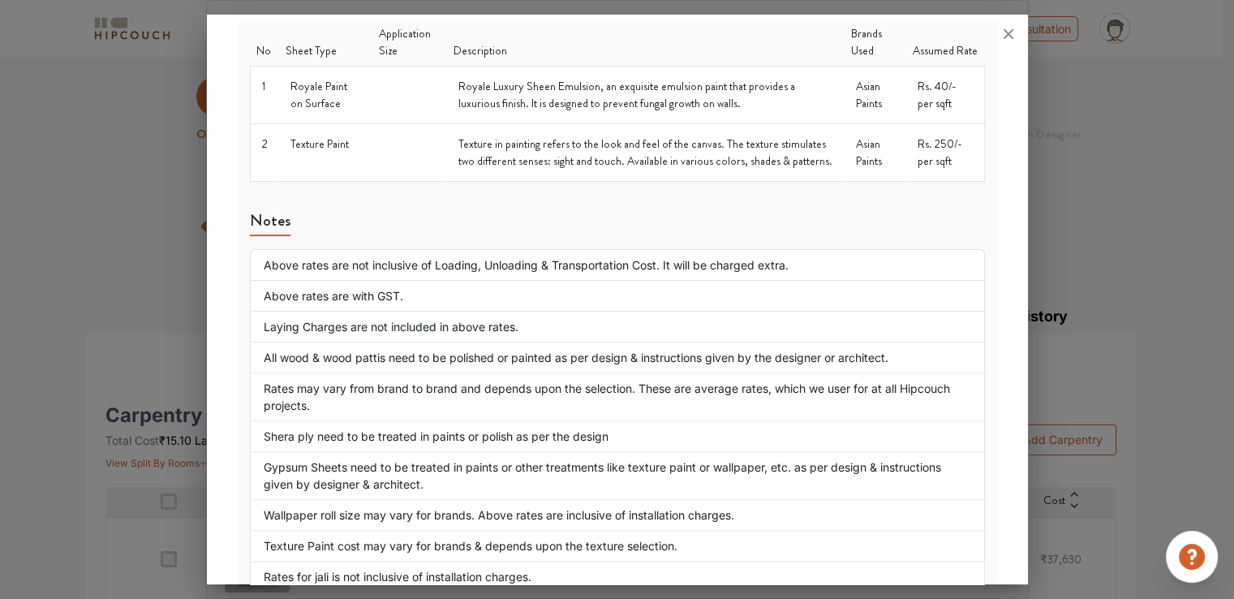
click at [1142, 111] on div at bounding box center [617, 299] width 1234 height 599
